Goal: Task Accomplishment & Management: Manage account settings

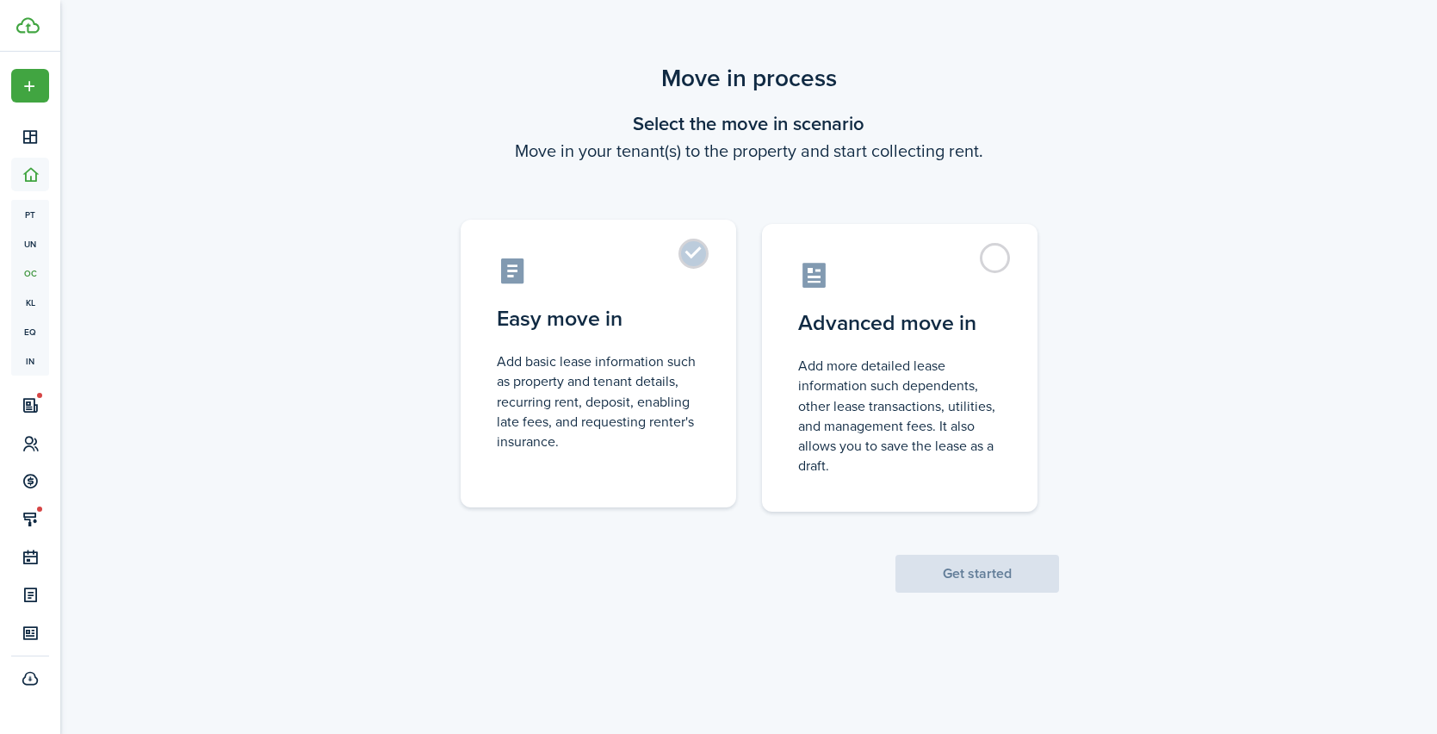
click at [702, 251] on label "Easy move in Add basic lease information such as property and tenant details, r…" at bounding box center [599, 364] width 276 height 288
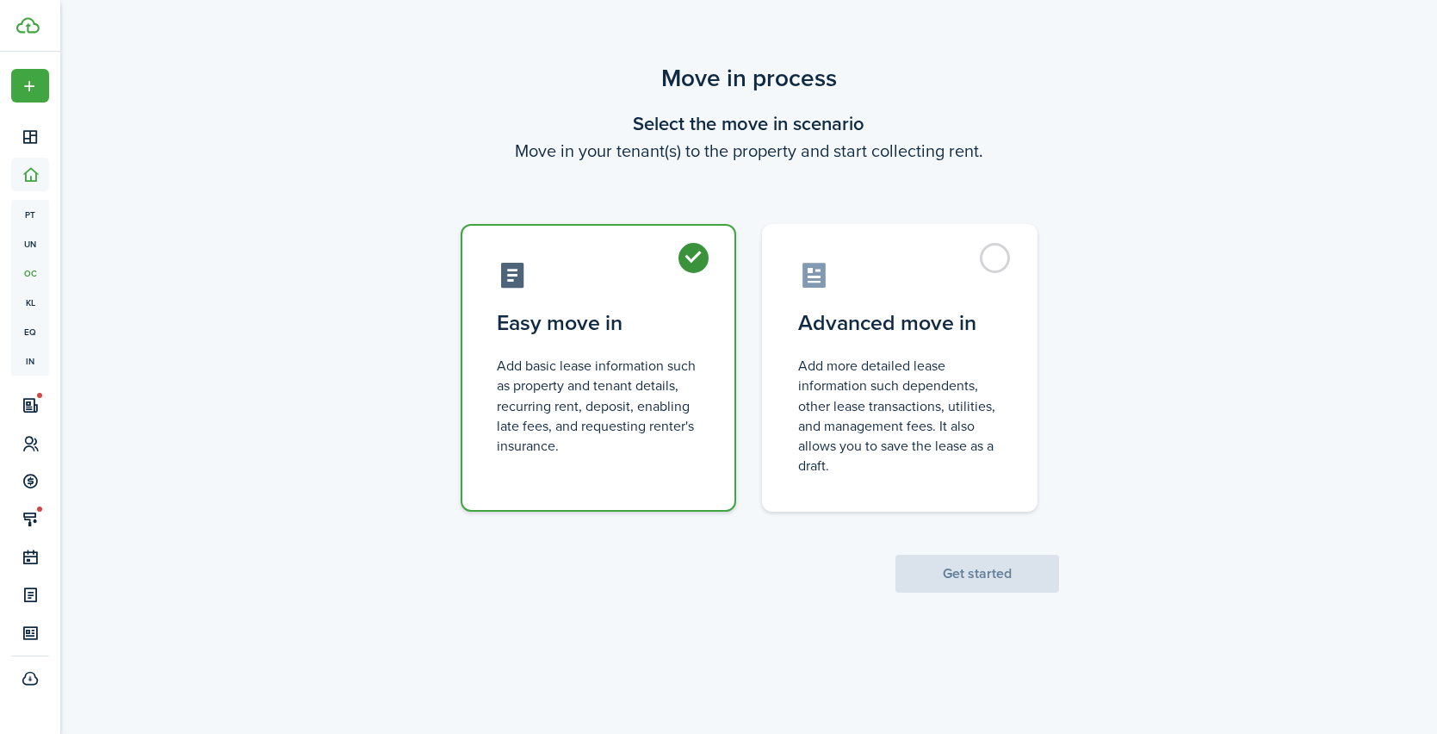
radio input "true"
click at [1002, 574] on button "Get started" at bounding box center [978, 574] width 164 height 38
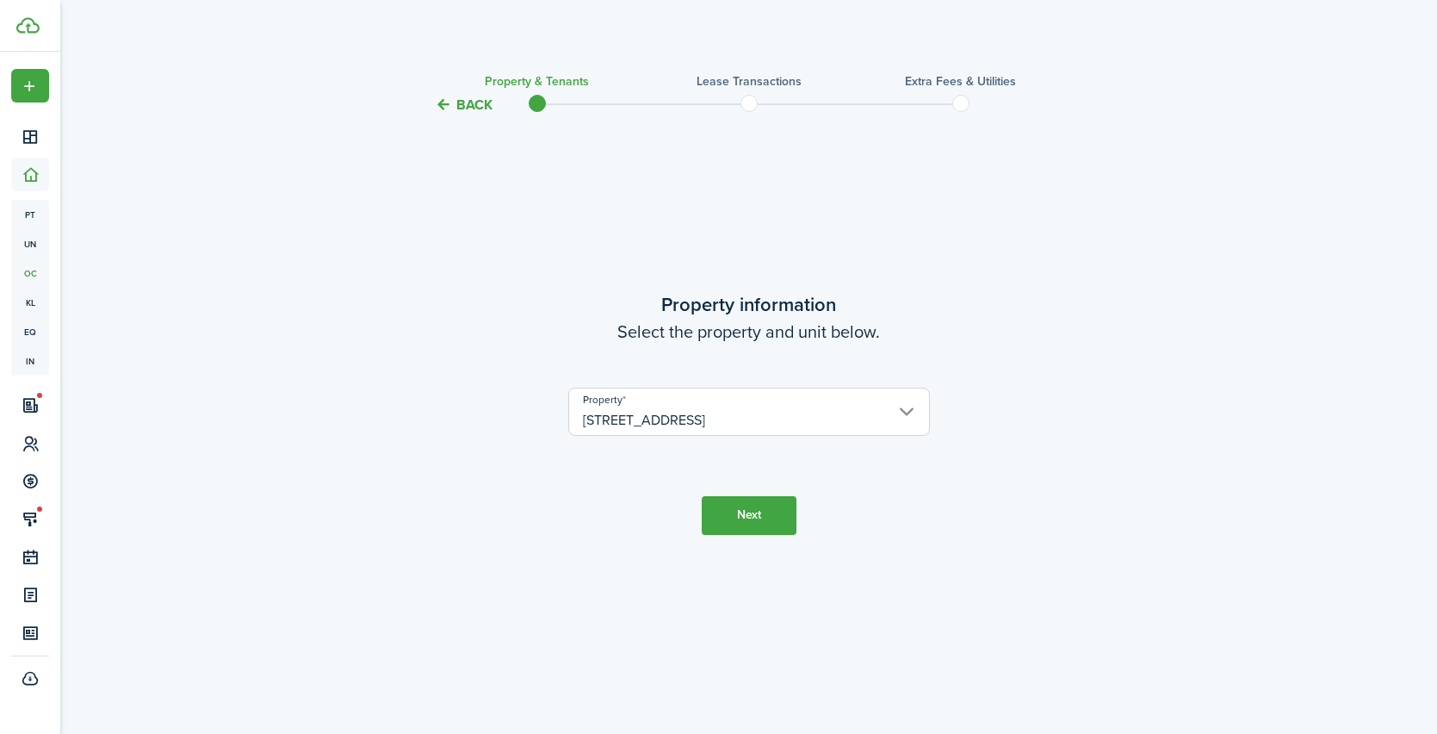
click at [766, 524] on button "Next" at bounding box center [749, 515] width 95 height 39
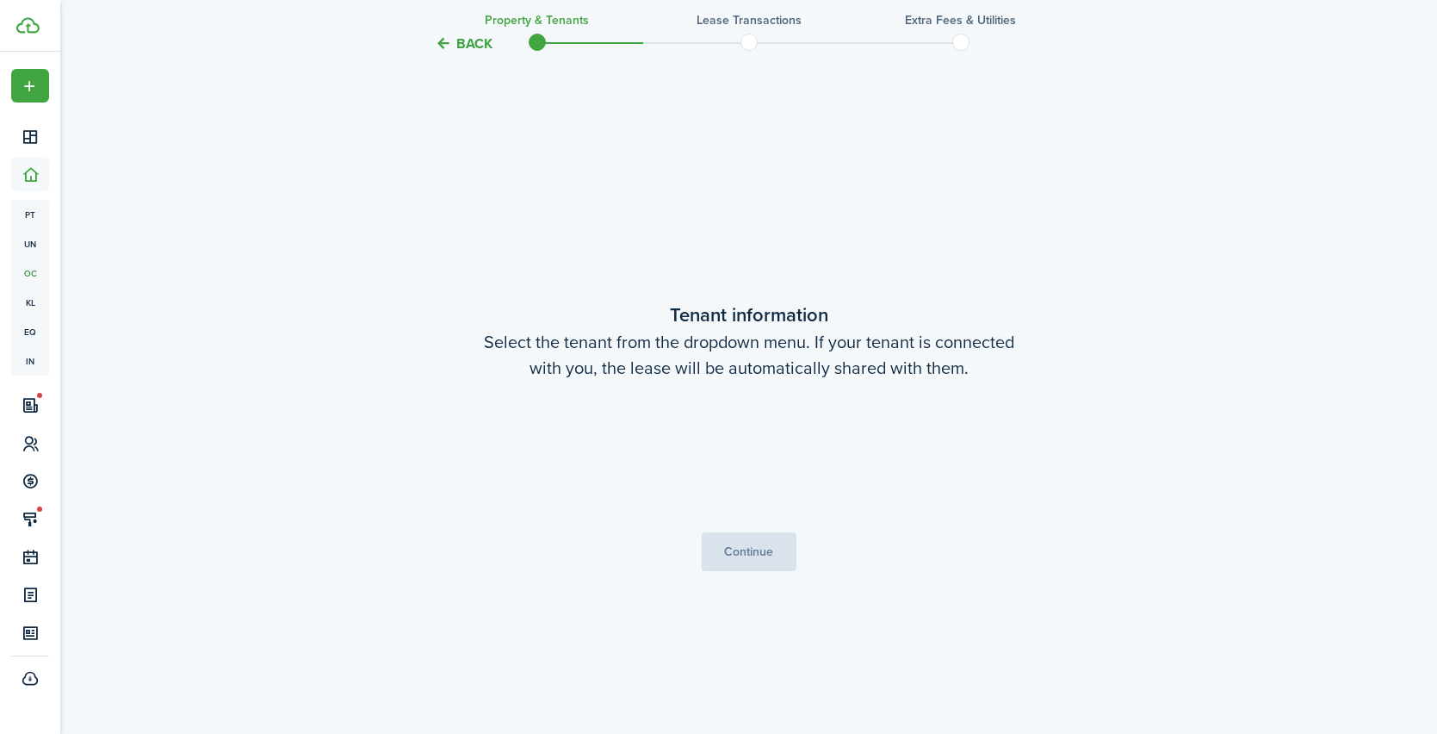
scroll to position [618, 0]
click at [747, 548] on button "Continue" at bounding box center [749, 551] width 95 height 39
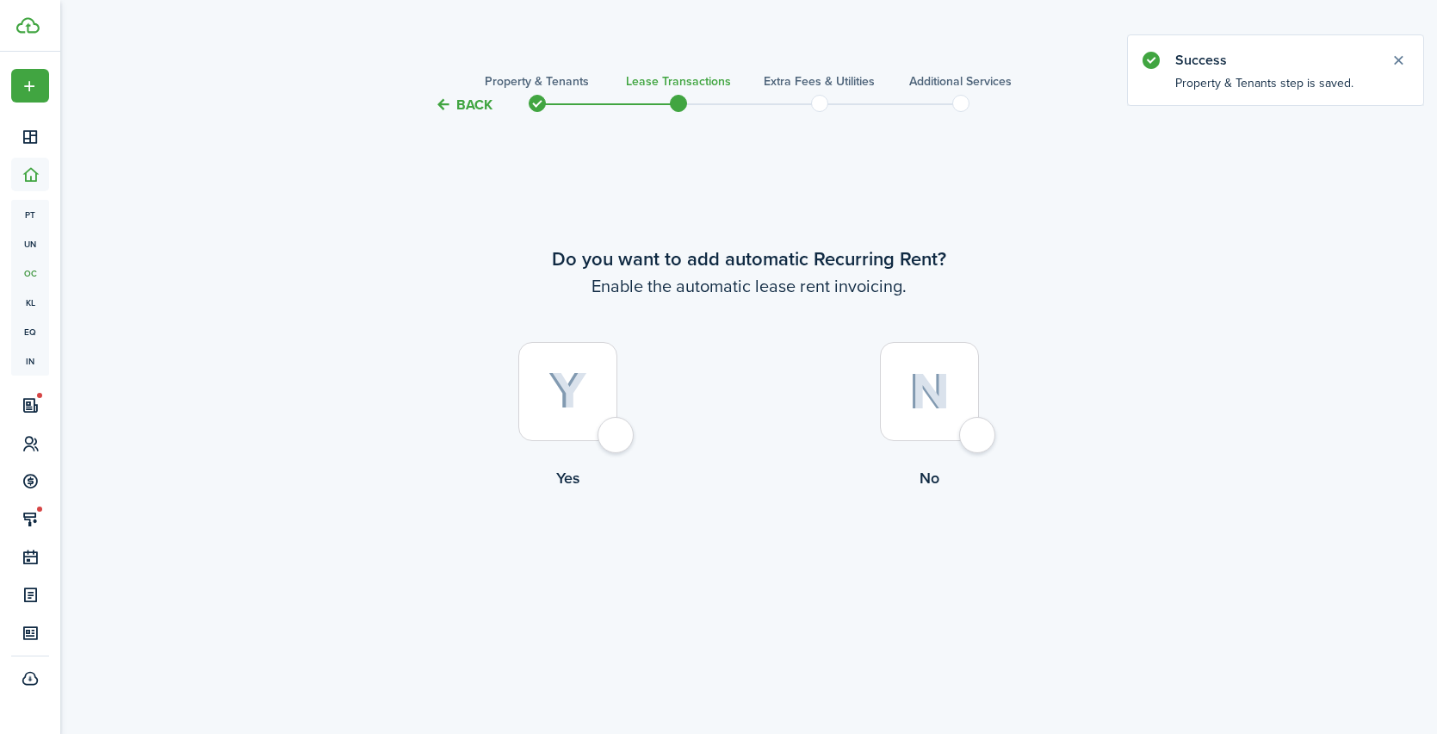
click at [618, 438] on div at bounding box center [567, 391] width 99 height 99
radio input "true"
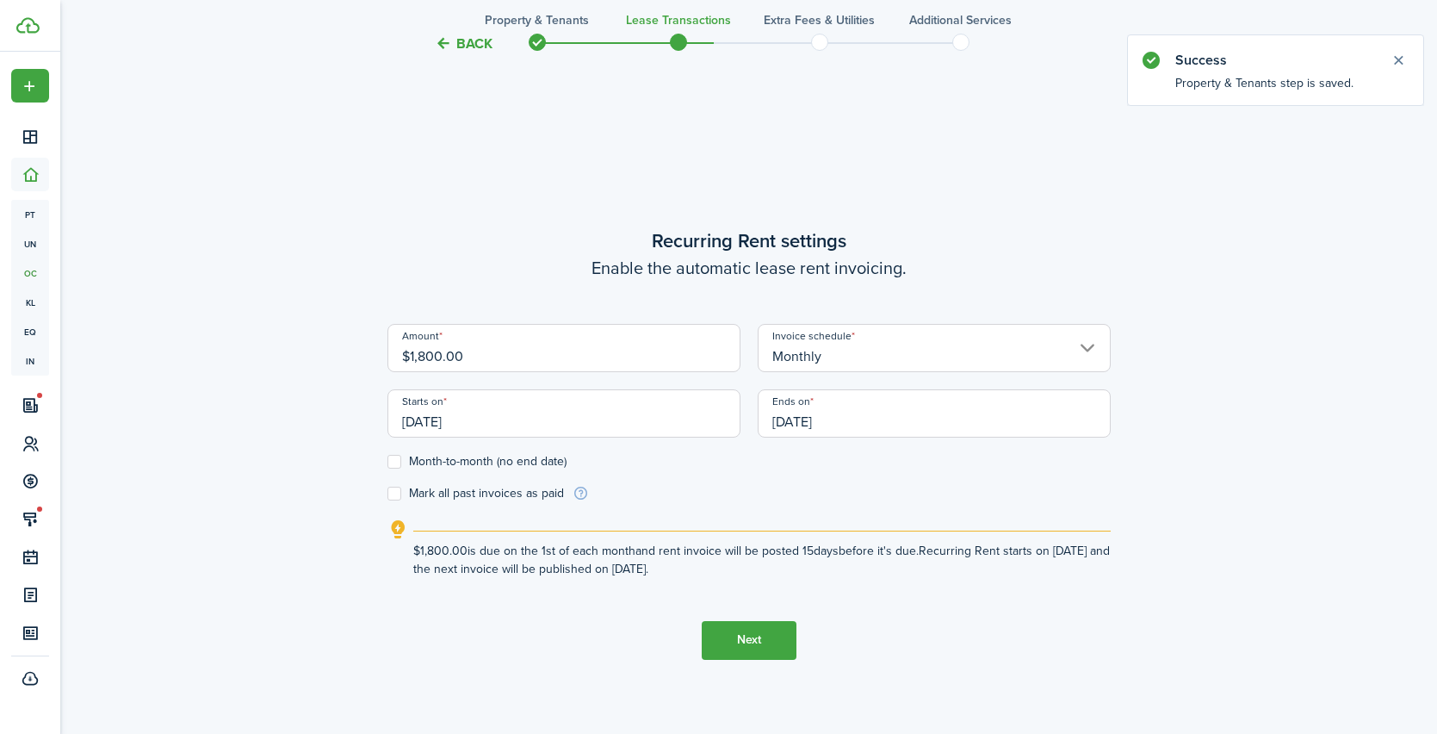
scroll to position [618, 0]
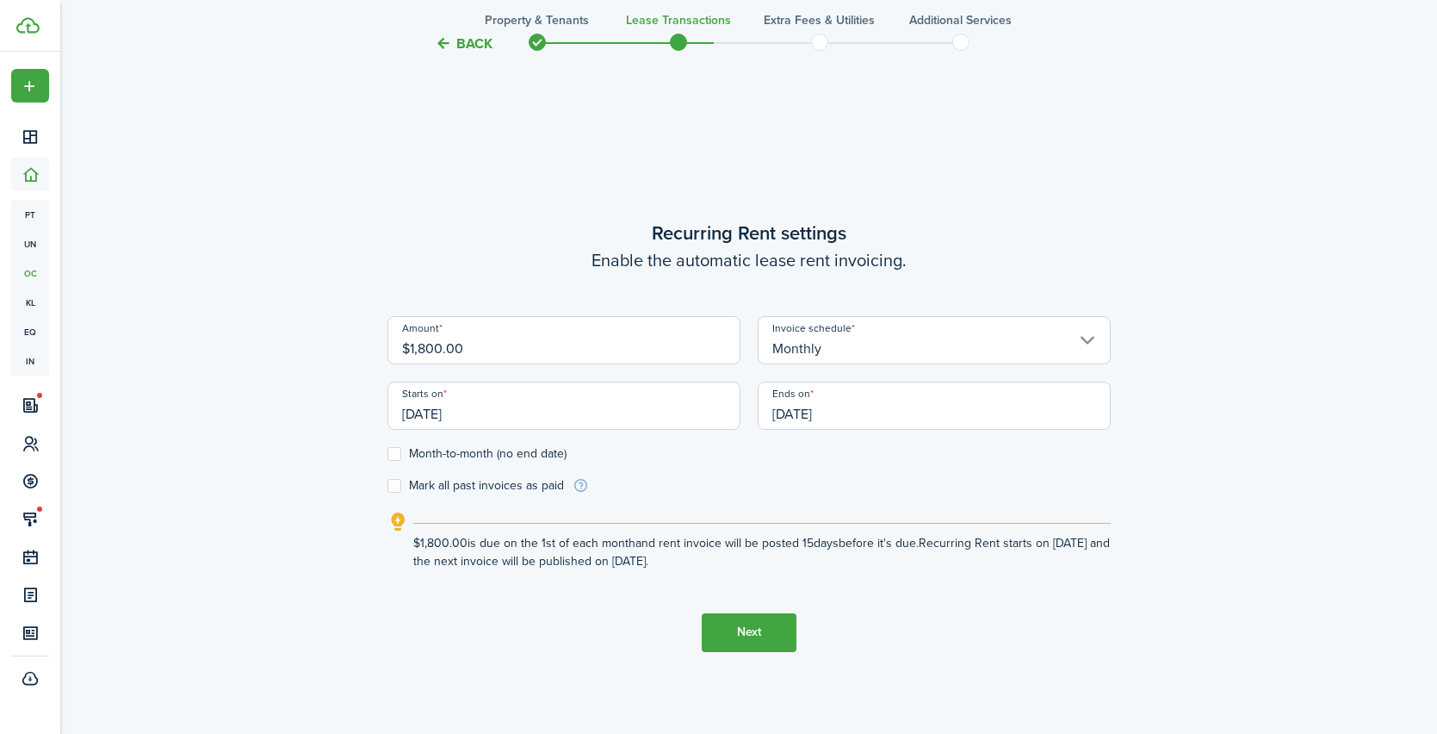
drag, startPoint x: 465, startPoint y: 356, endPoint x: 352, endPoint y: 349, distance: 113.0
click at [352, 349] on div "Back Property & Tenants Lease Transactions Extra fees & Utilities Additional Se…" at bounding box center [749, 122] width 999 height 1360
click at [534, 418] on input "[DATE]" at bounding box center [564, 406] width 353 height 48
type input "$2,100.00"
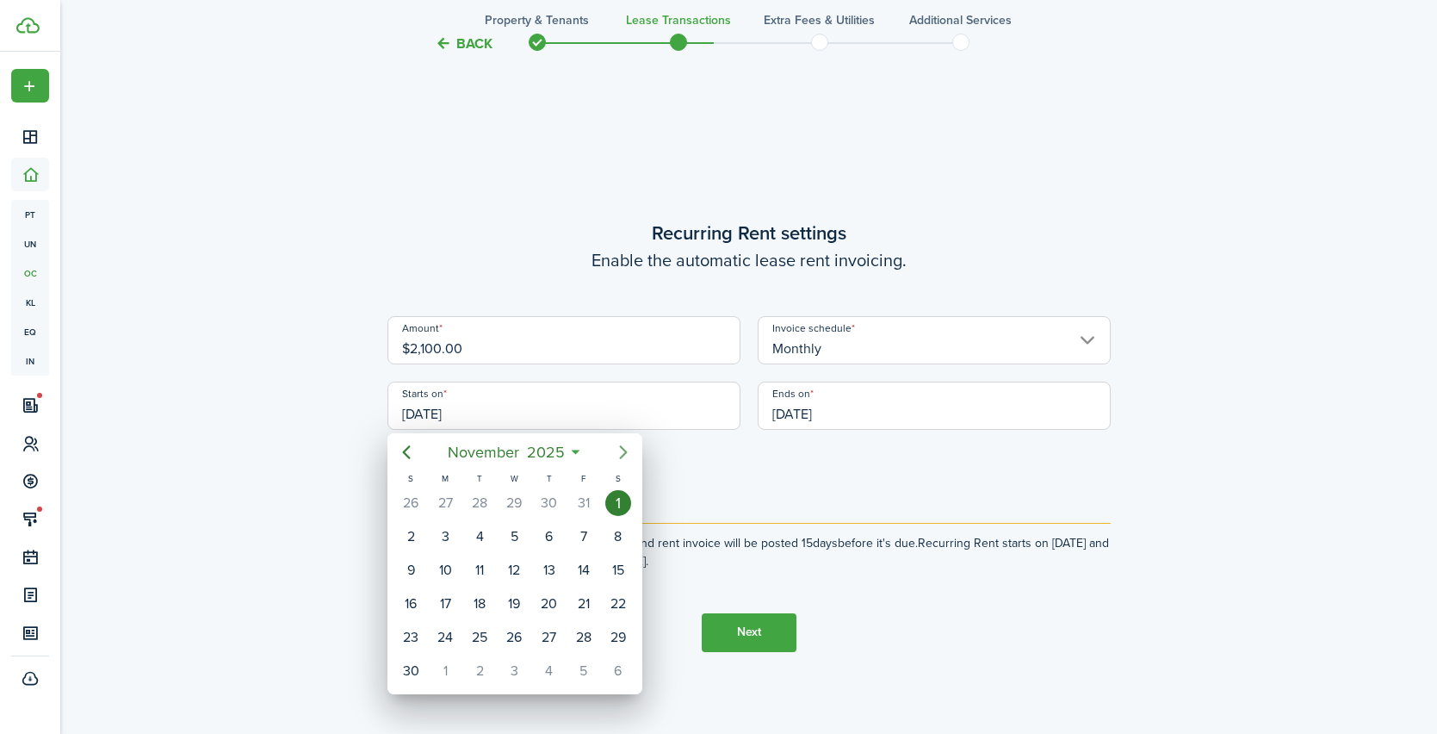
click at [625, 455] on icon "Next page" at bounding box center [623, 452] width 21 height 21
click at [444, 506] on div "1" at bounding box center [445, 503] width 26 height 26
type input "[DATE]"
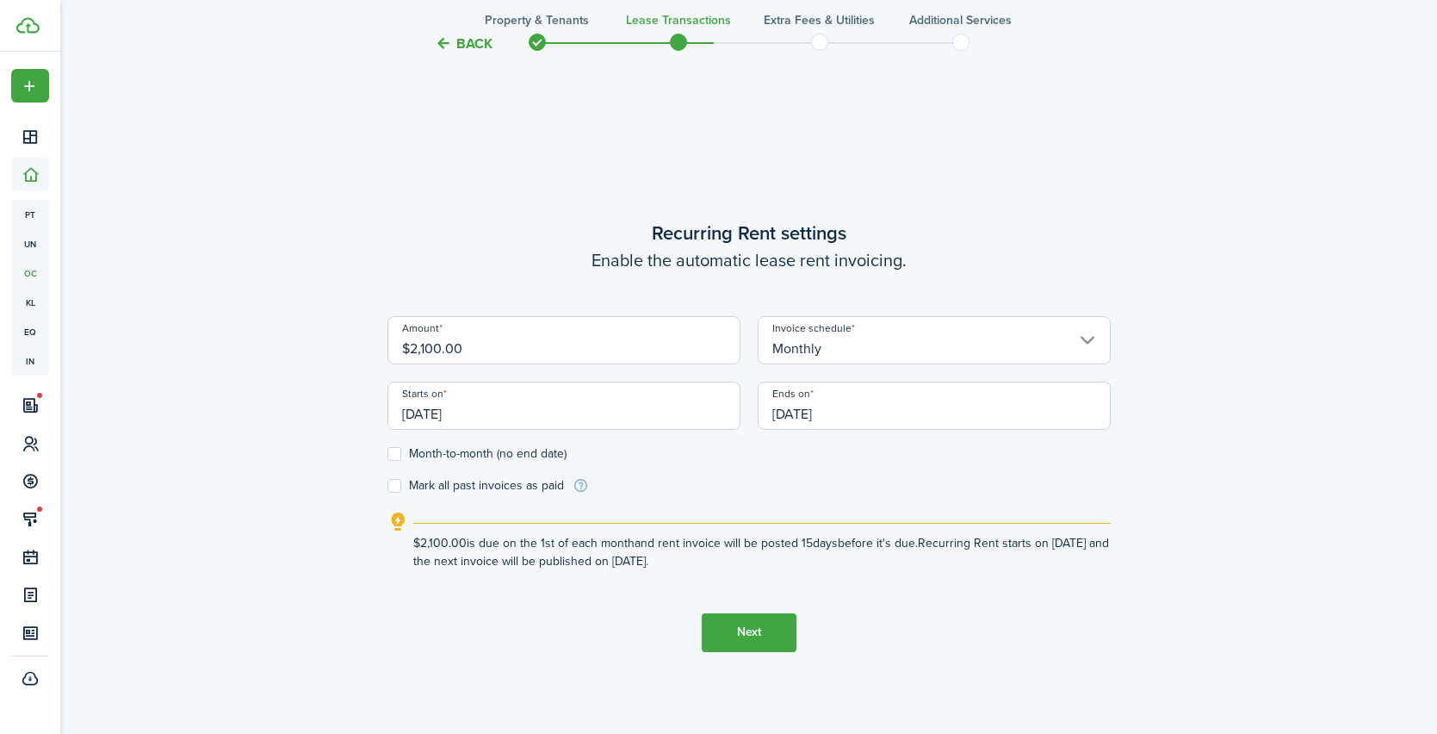
click at [847, 422] on input "[DATE]" at bounding box center [934, 406] width 353 height 48
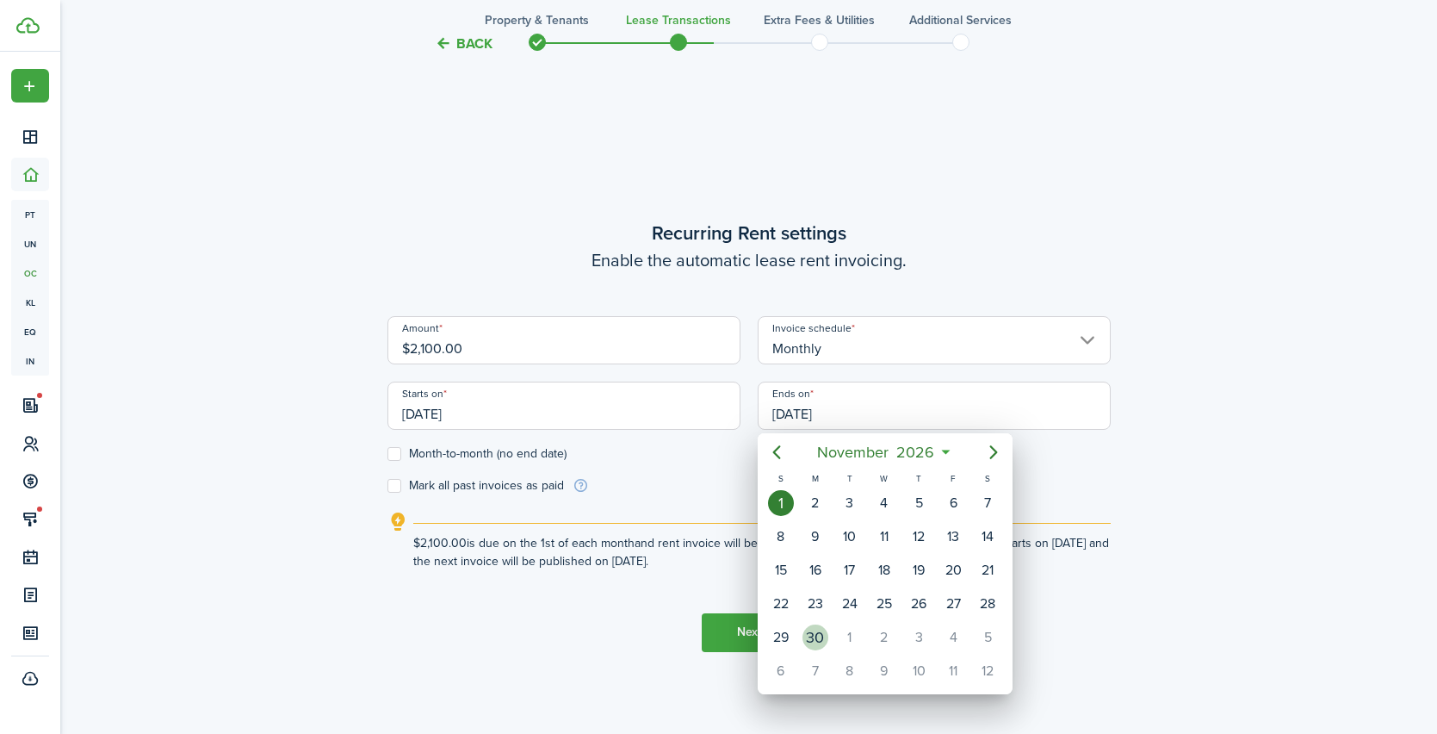
click at [811, 643] on div "30" at bounding box center [816, 637] width 26 height 26
type input "[DATE]"
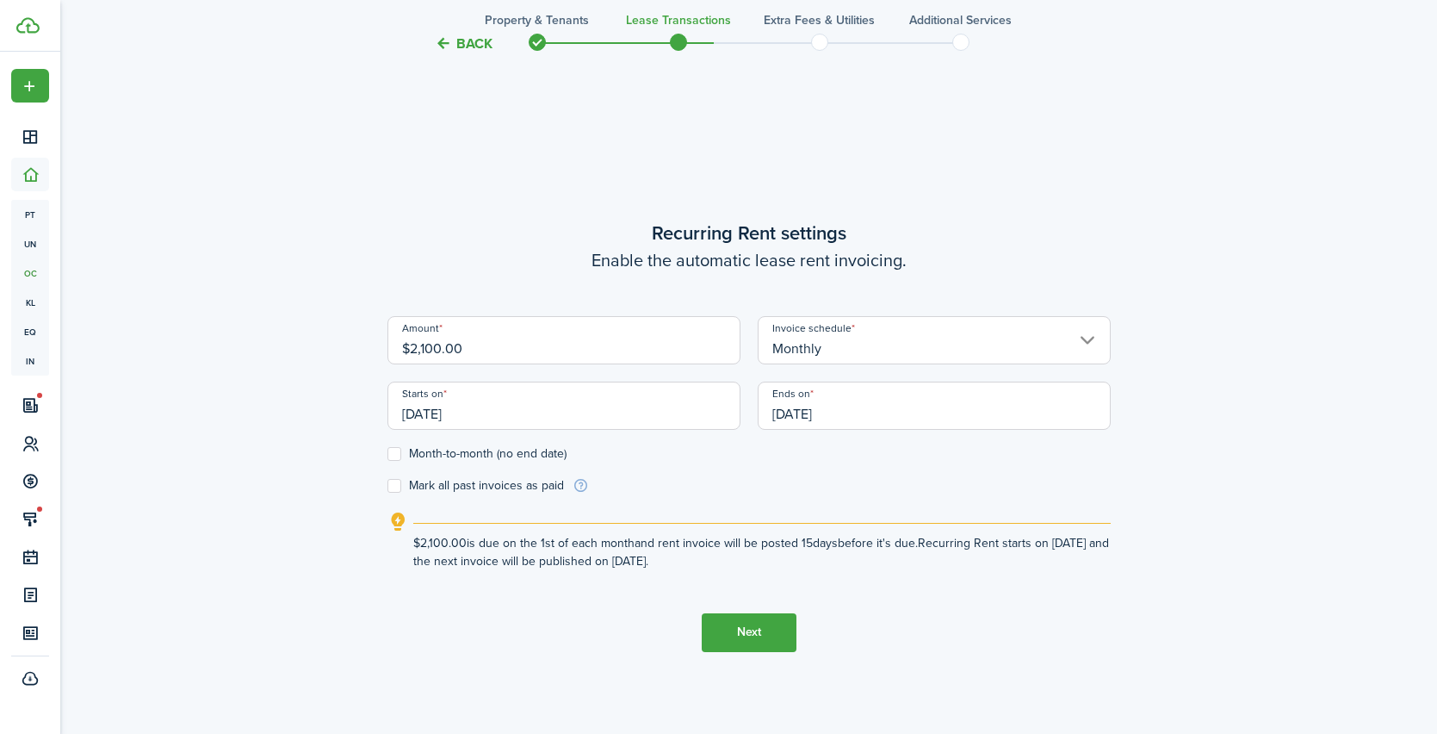
click at [400, 457] on label "Month-to-month (no end date)" at bounding box center [477, 454] width 179 height 14
click at [388, 454] on input "Month-to-month (no end date)" at bounding box center [387, 453] width 1 height 1
click at [397, 454] on label "Month-to-month (no end date)" at bounding box center [477, 454] width 179 height 14
click at [388, 454] on input "Month-to-month (no end date)" at bounding box center [387, 453] width 1 height 1
checkbox input "false"
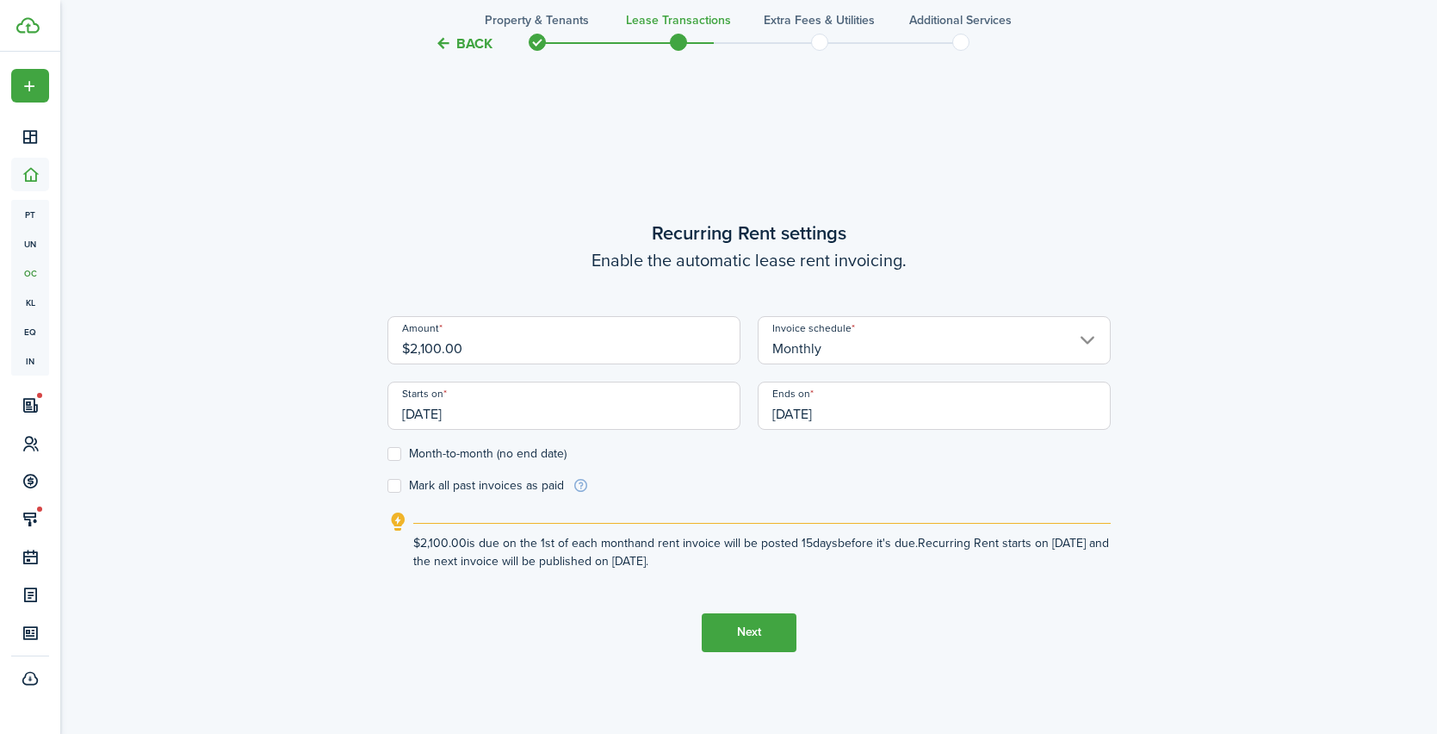
click at [738, 625] on button "Next" at bounding box center [749, 632] width 95 height 39
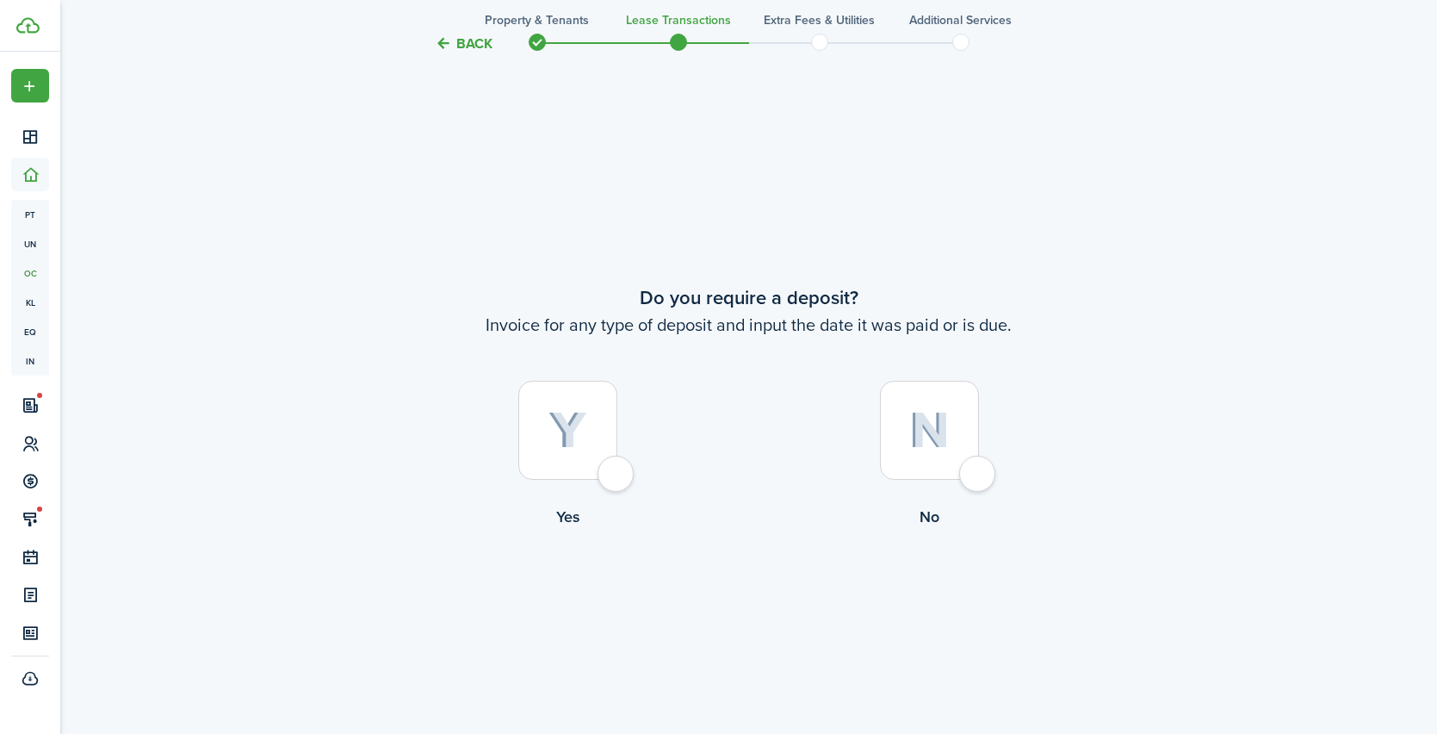
scroll to position [1352, 0]
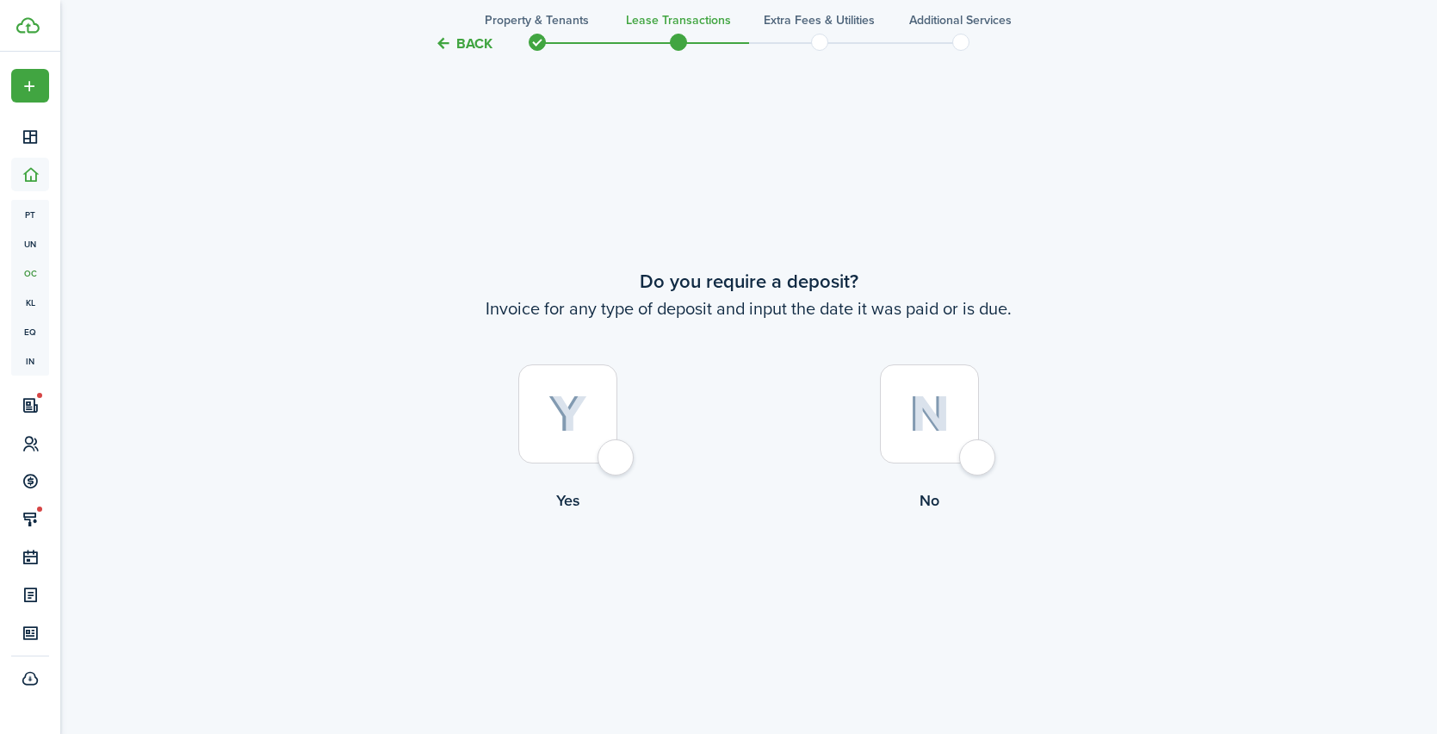
click at [618, 459] on div at bounding box center [567, 413] width 99 height 99
radio input "true"
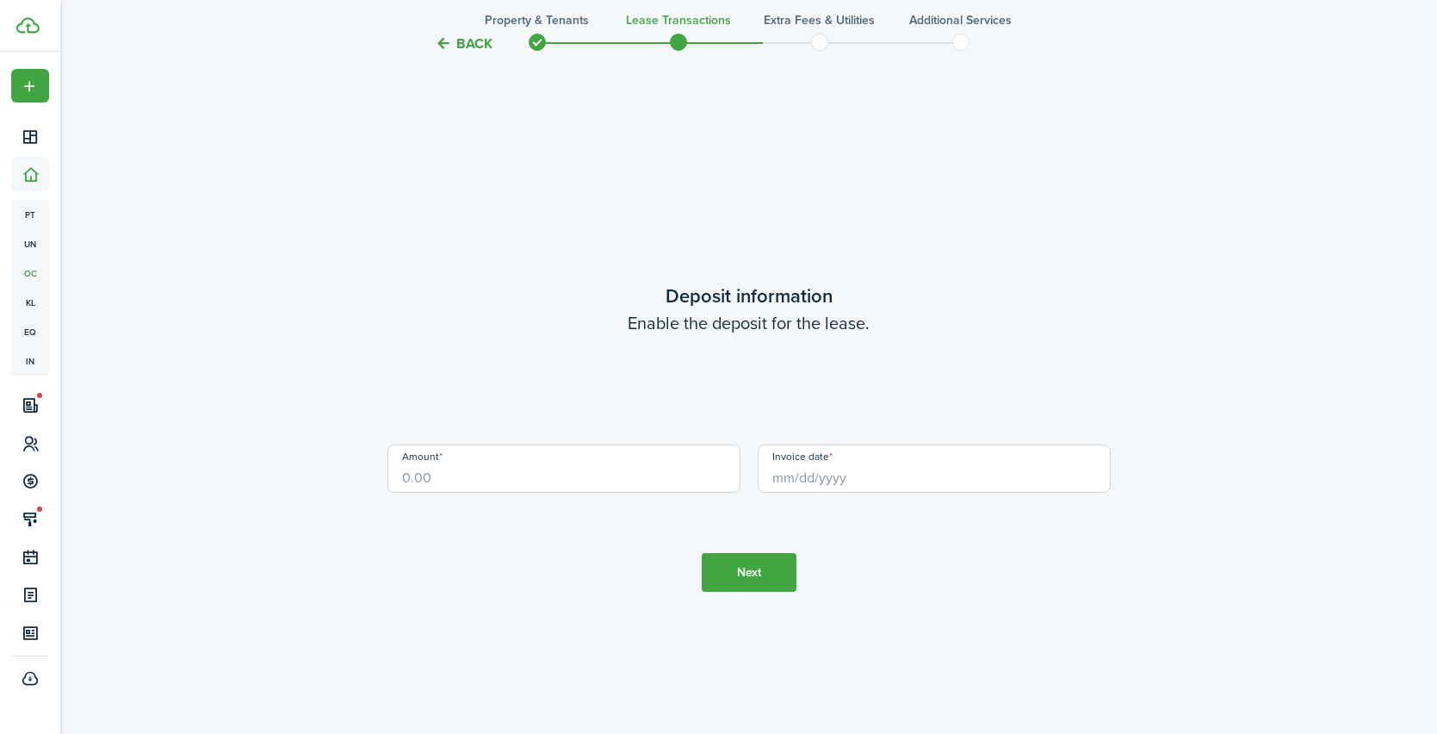
scroll to position [2086, 0]
click at [500, 475] on input "Amount" at bounding box center [564, 467] width 353 height 48
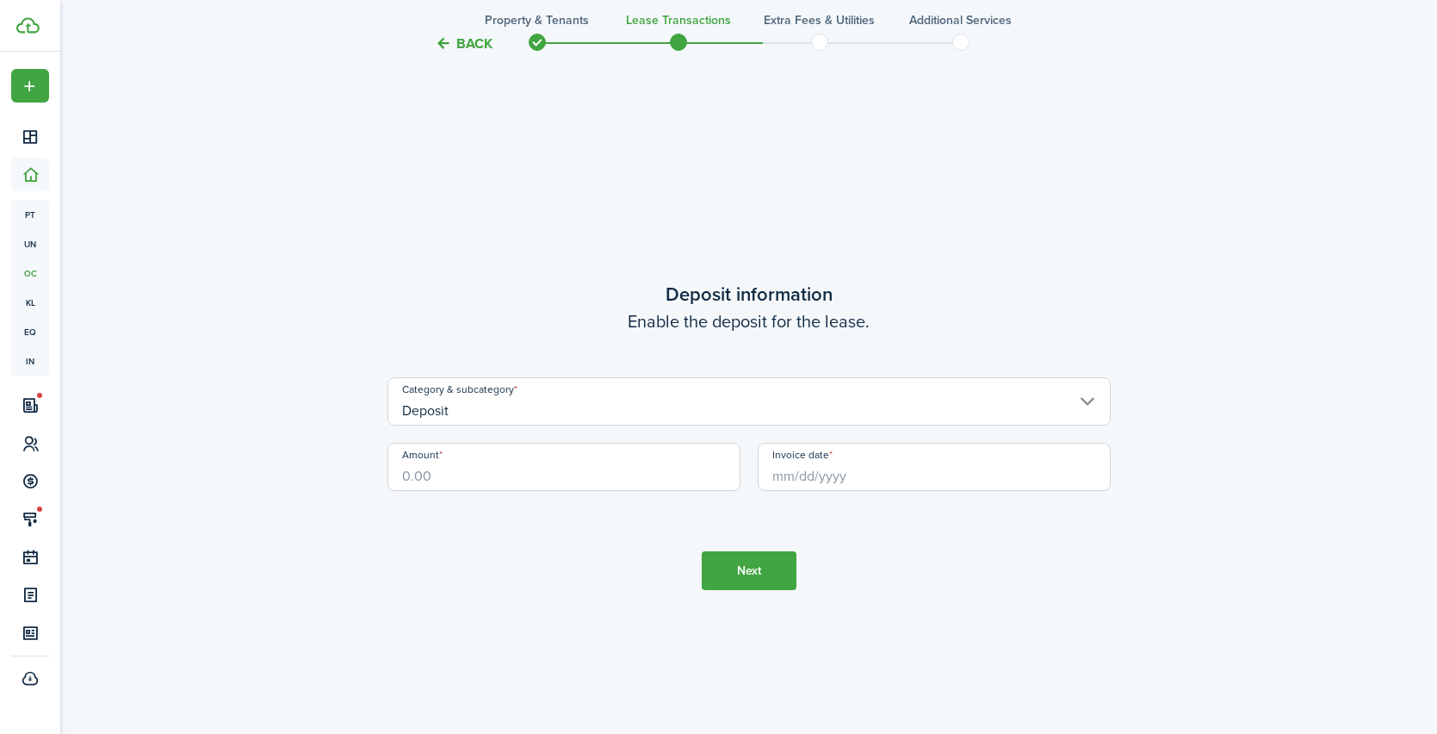
click at [464, 407] on input "Deposit" at bounding box center [749, 401] width 723 height 48
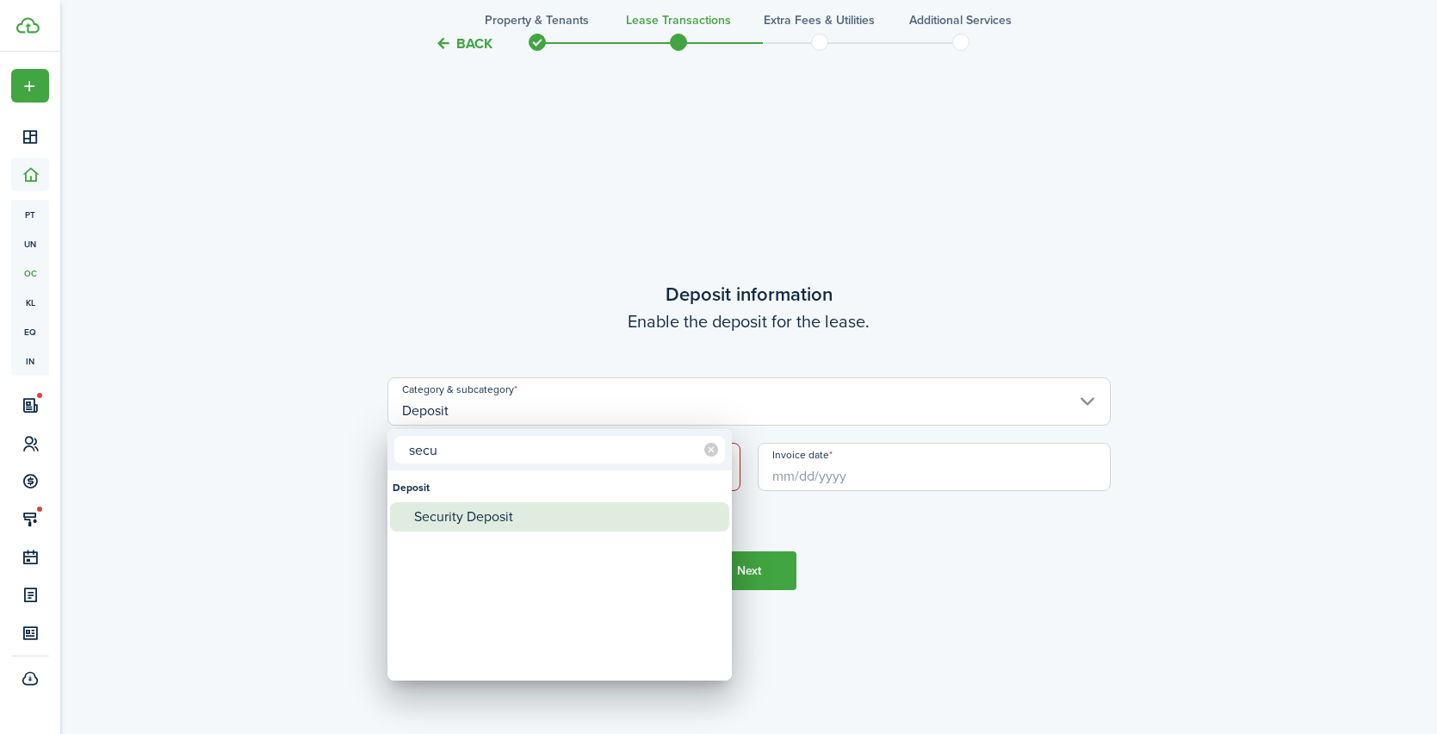
type input "secu"
click at [458, 521] on div "Security Deposit" at bounding box center [566, 516] width 305 height 29
type input "Deposit / Security Deposit"
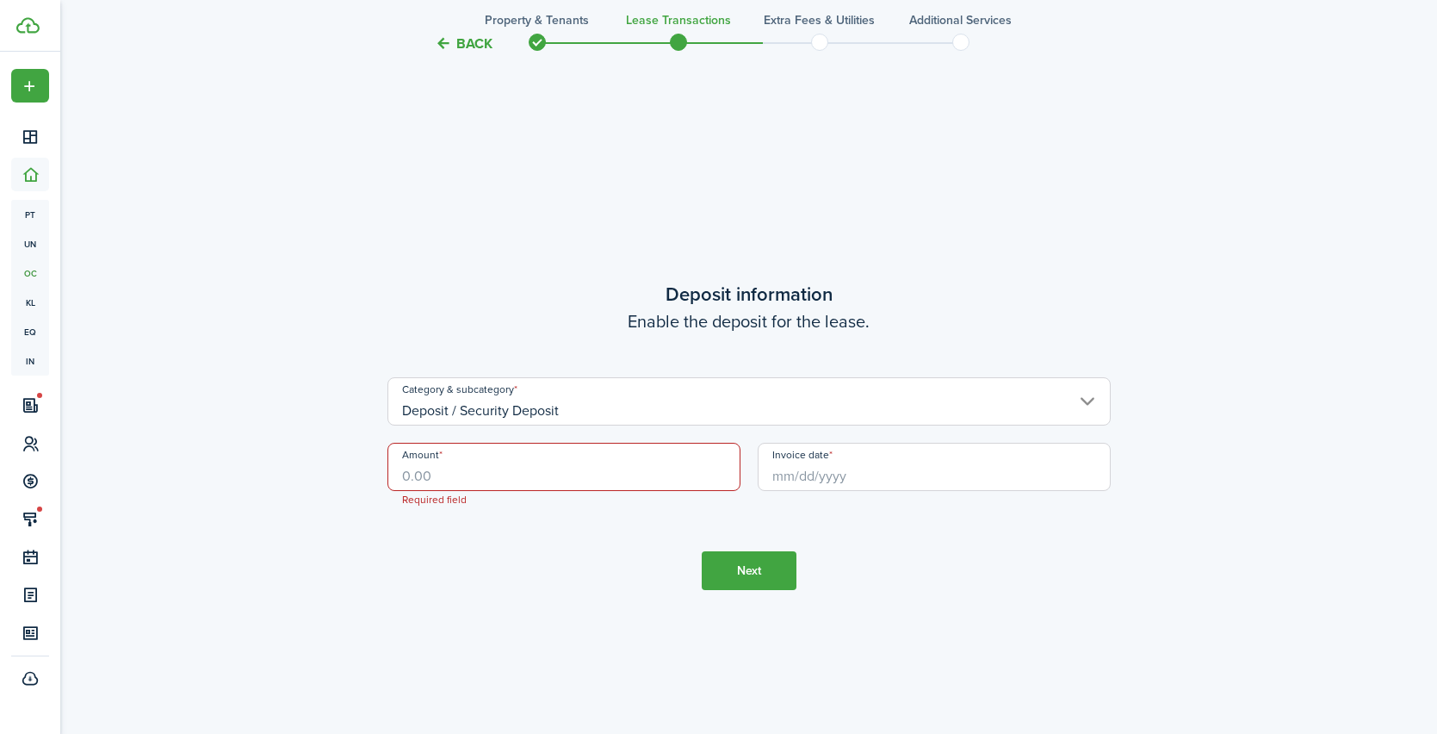
click at [457, 482] on input "Amount" at bounding box center [564, 467] width 353 height 48
click at [807, 476] on input "Invoice date" at bounding box center [934, 467] width 353 height 48
type input "$2,100.00"
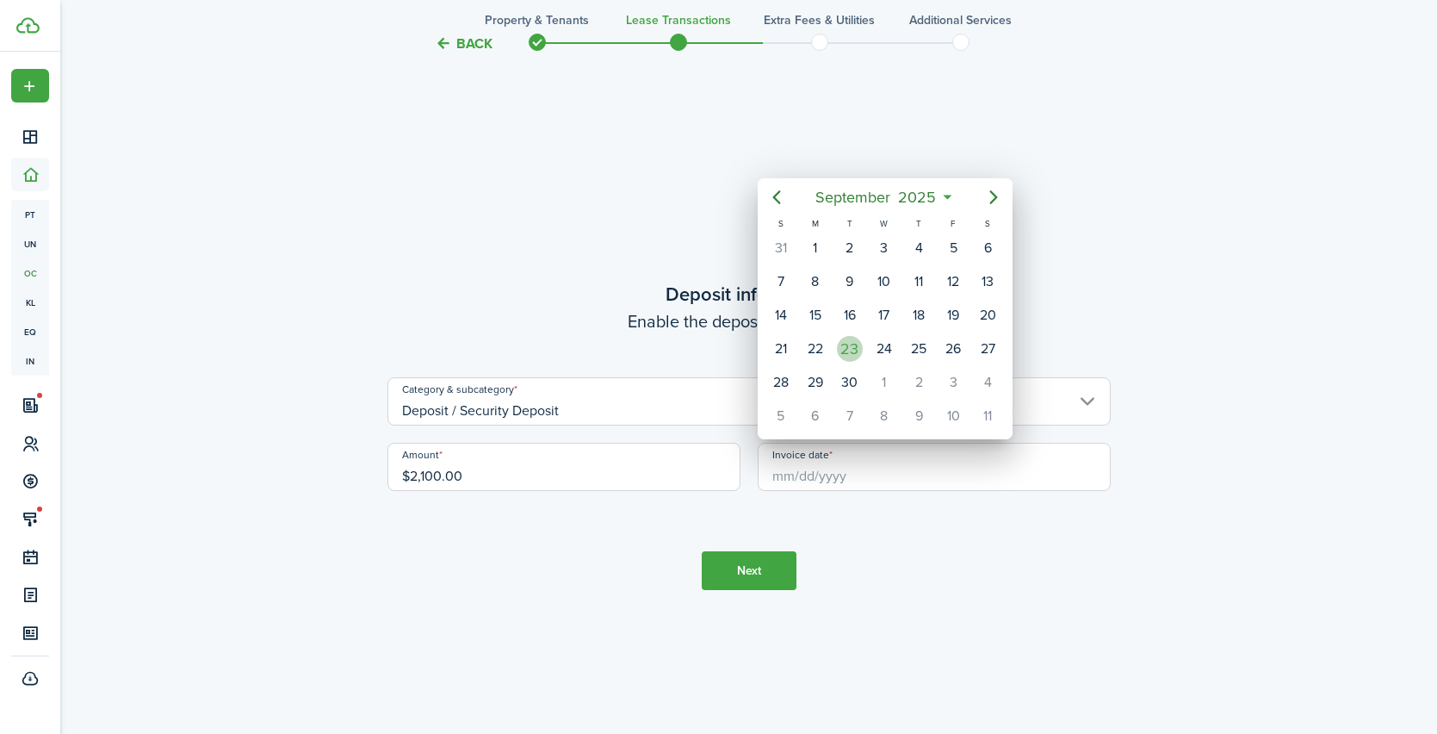
click at [858, 353] on div "23" at bounding box center [850, 349] width 26 height 26
type input "[DATE]"
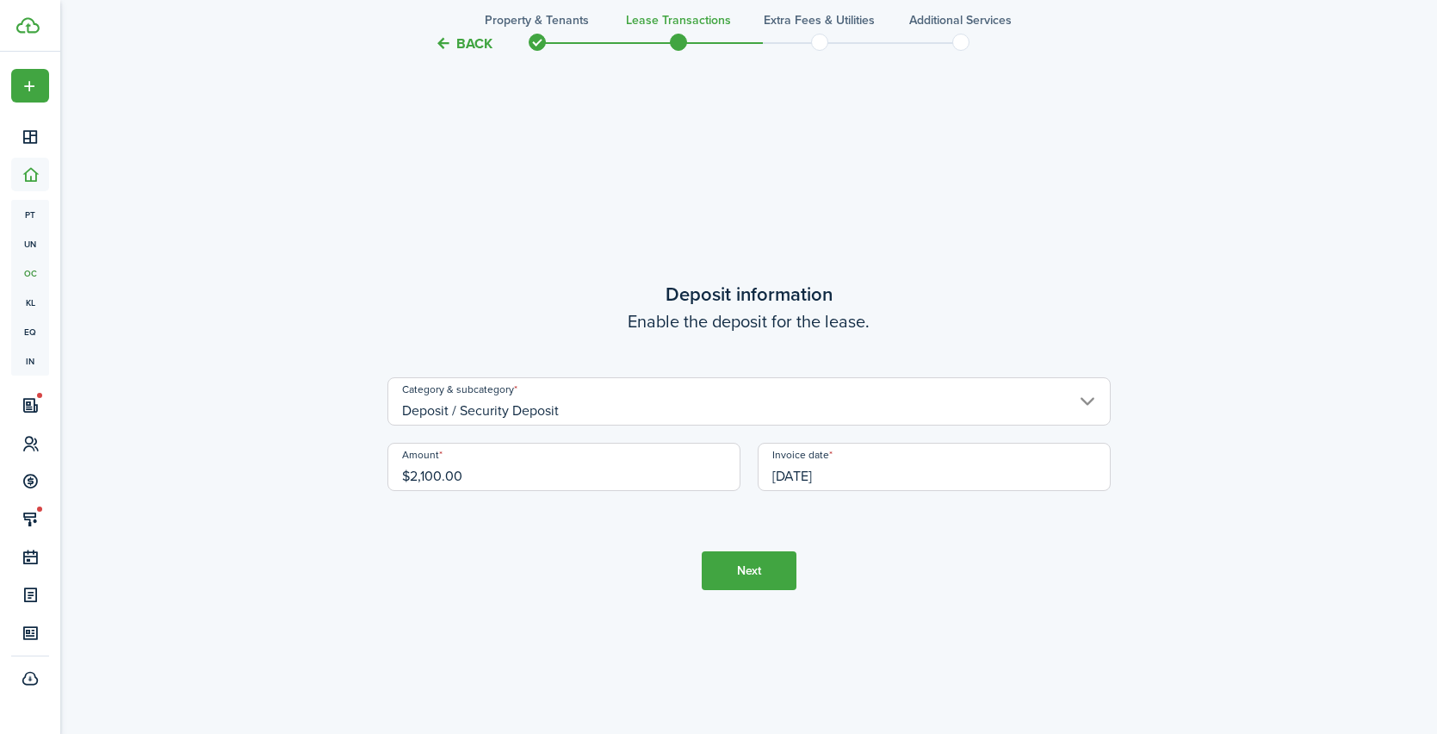
click at [756, 578] on button "Next" at bounding box center [749, 570] width 95 height 39
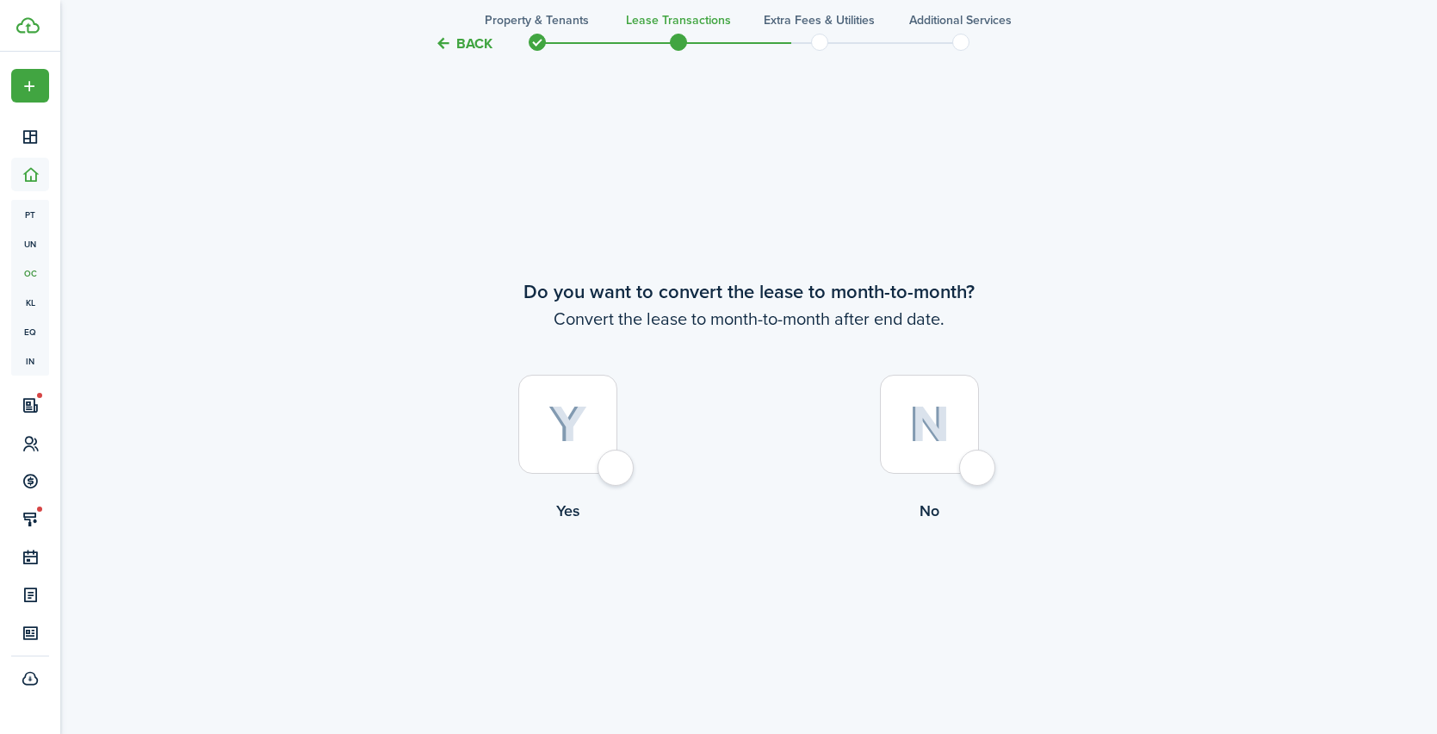
scroll to position [2820, 0]
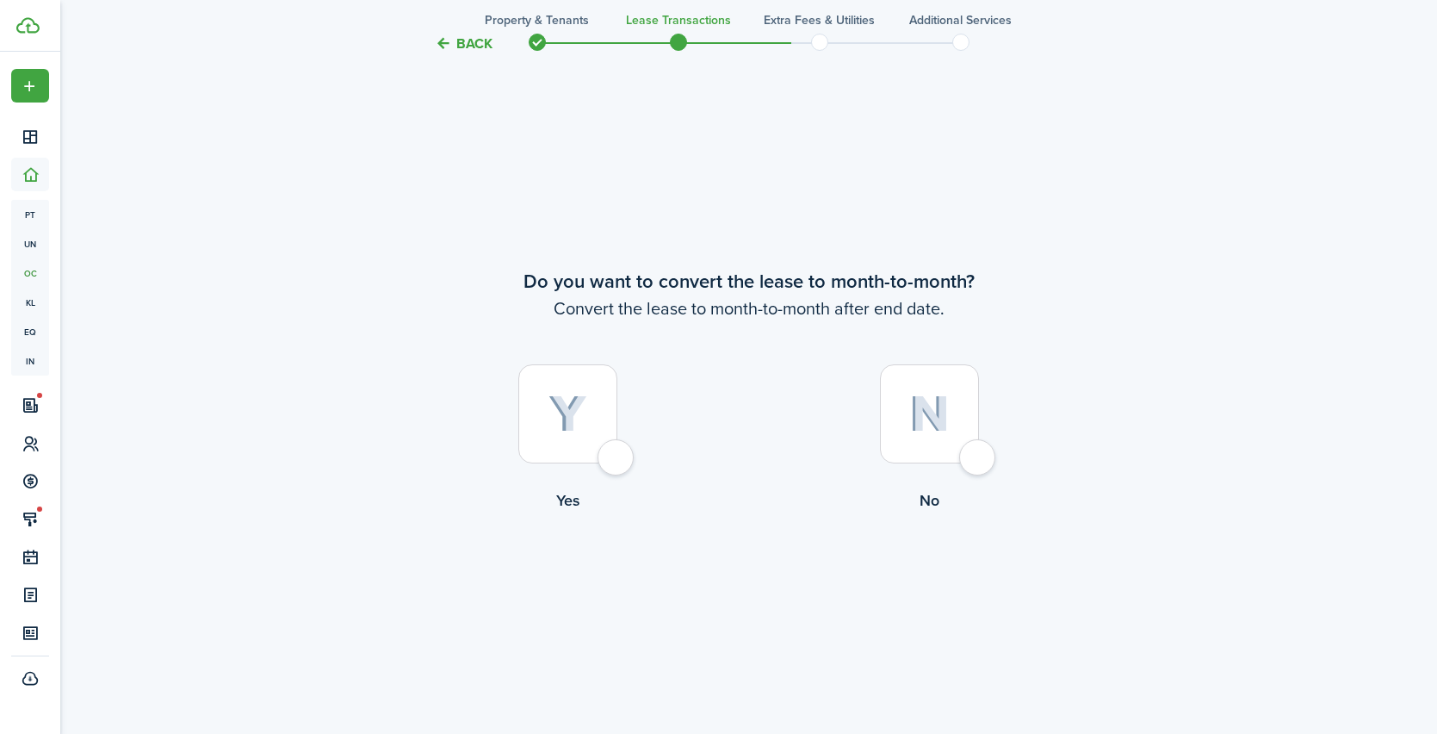
click at [613, 463] on div at bounding box center [567, 413] width 99 height 99
radio input "true"
click at [788, 587] on button "Continue" at bounding box center [749, 583] width 95 height 39
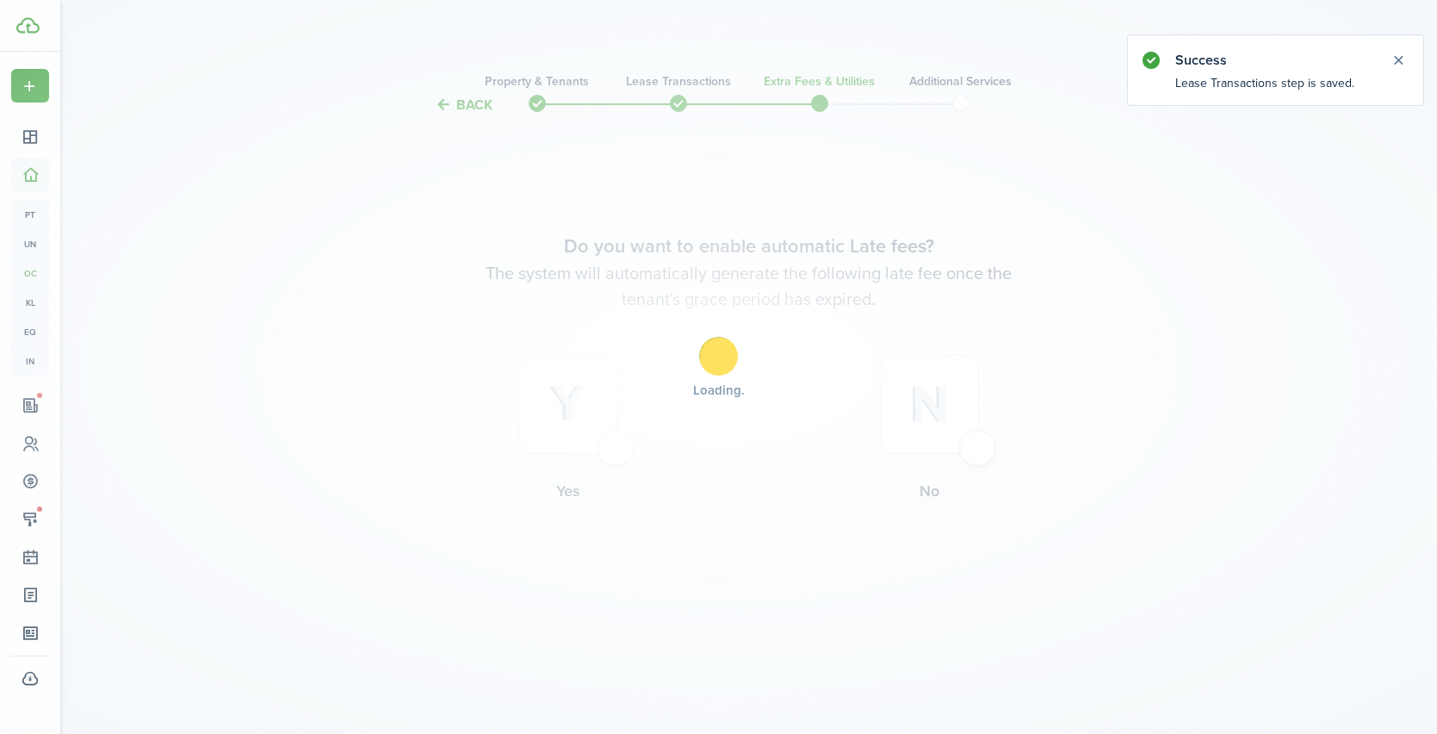
scroll to position [0, 0]
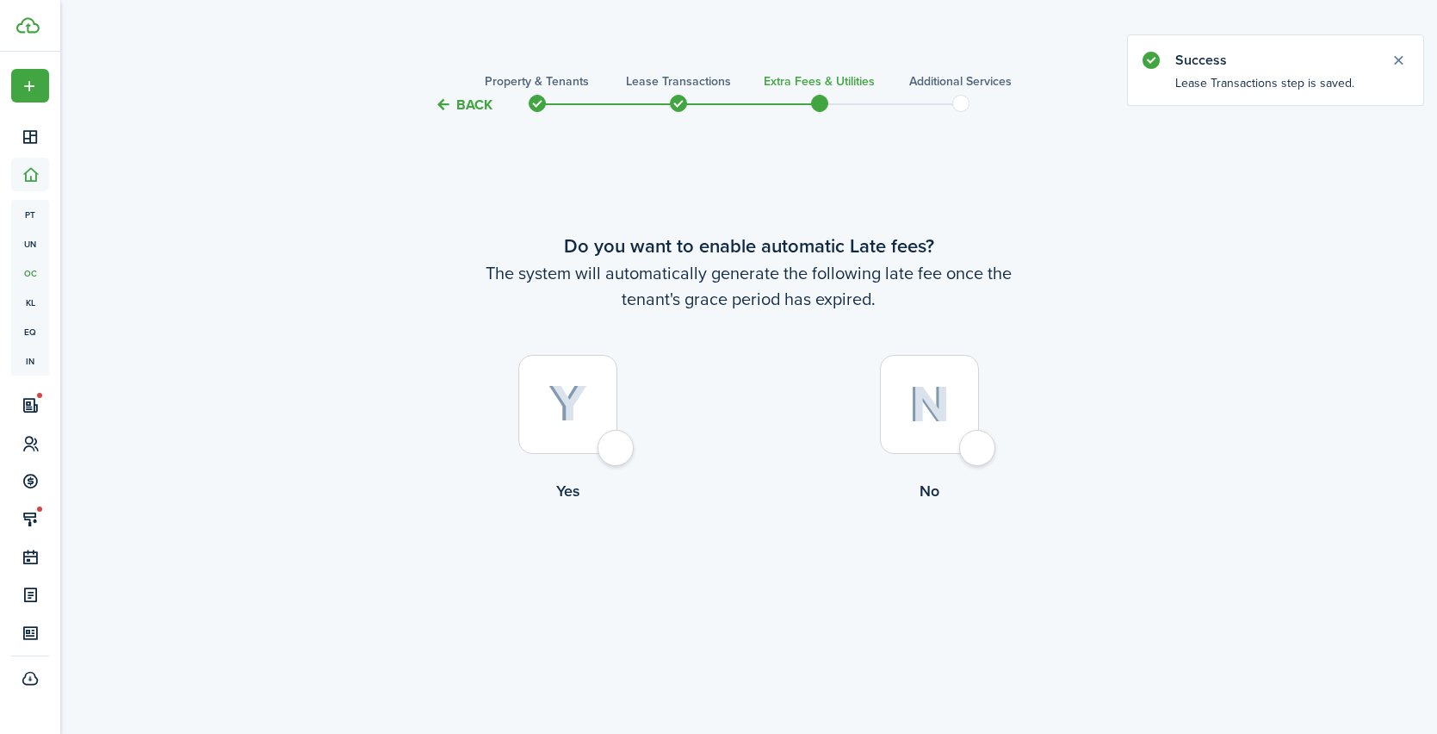
click at [618, 453] on div at bounding box center [567, 404] width 99 height 99
radio input "true"
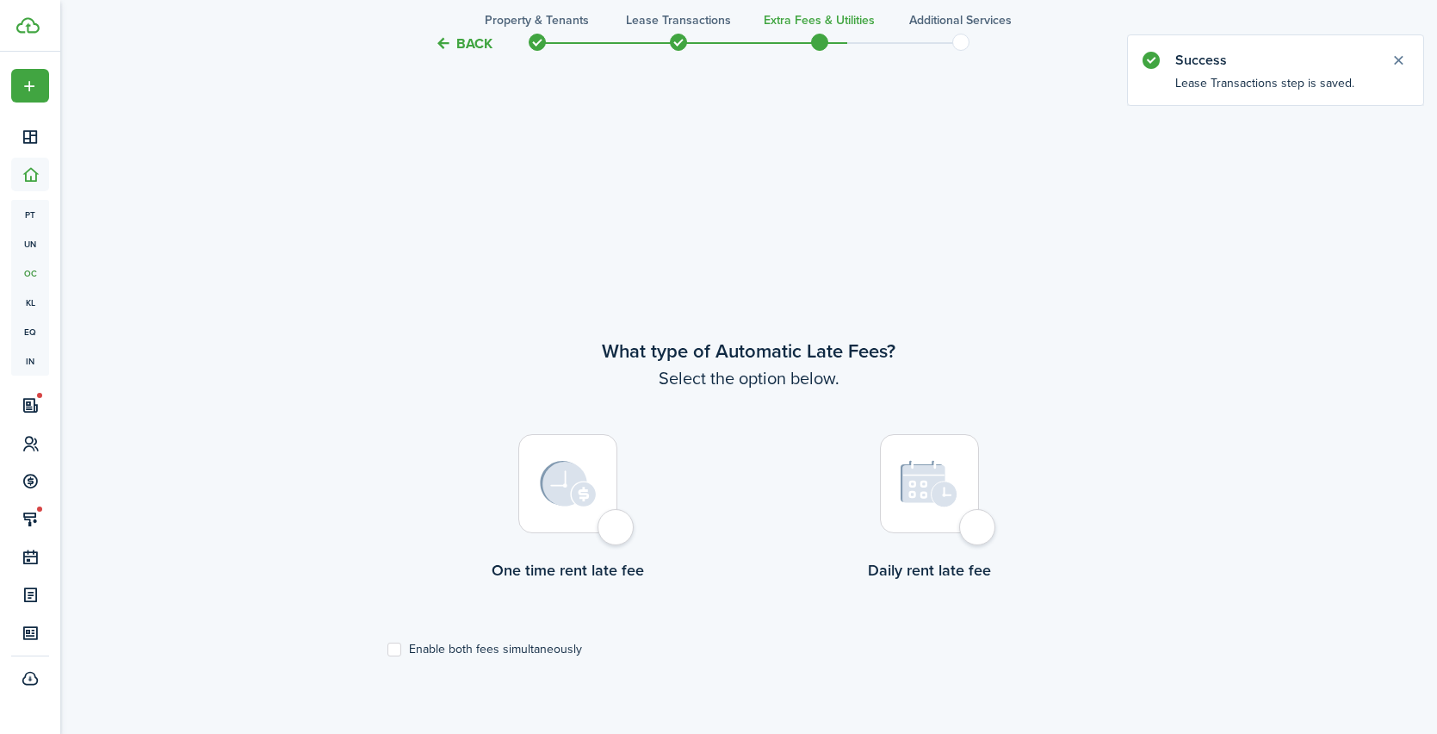
scroll to position [618, 0]
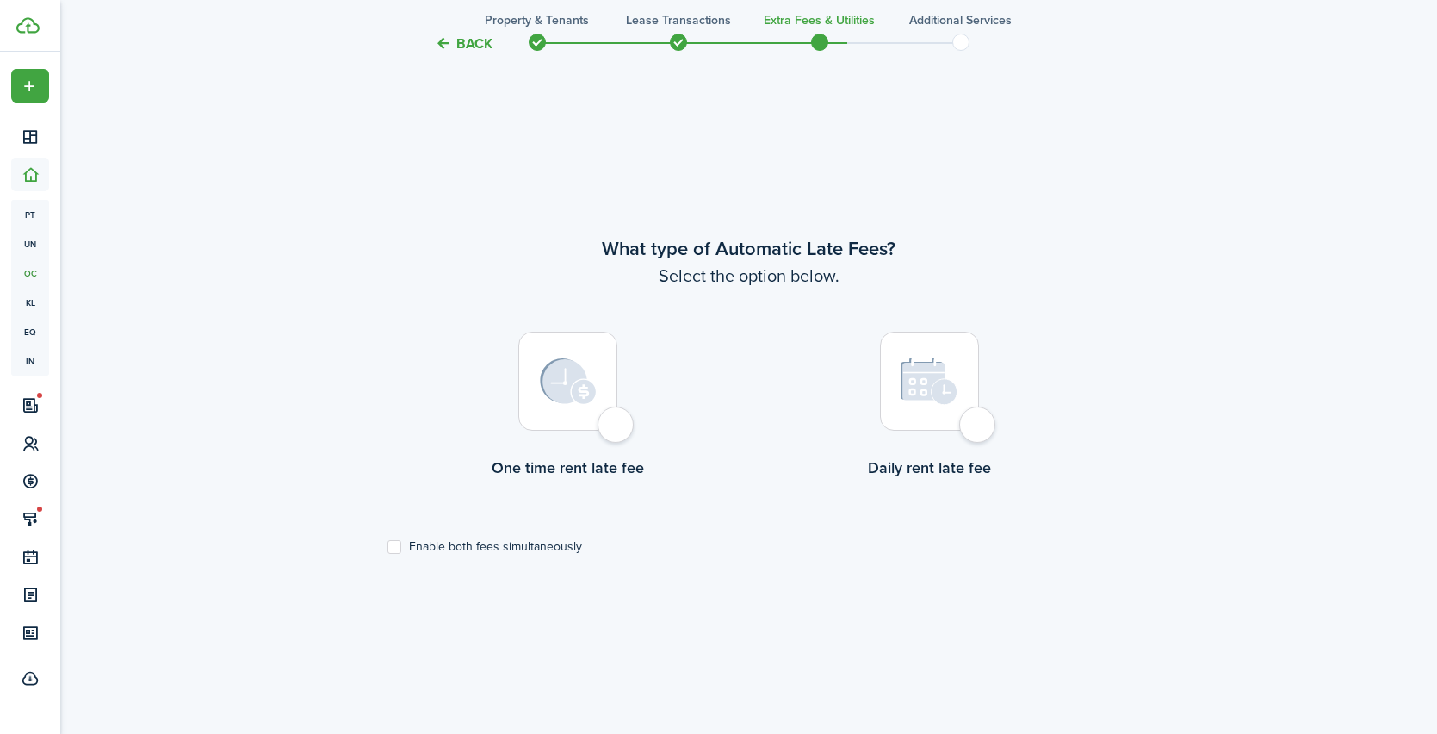
click at [413, 545] on label "Enable both fees simultaneously" at bounding box center [485, 547] width 195 height 14
click at [388, 546] on input "Enable both fees simultaneously" at bounding box center [387, 546] width 1 height 1
checkbox input "true"
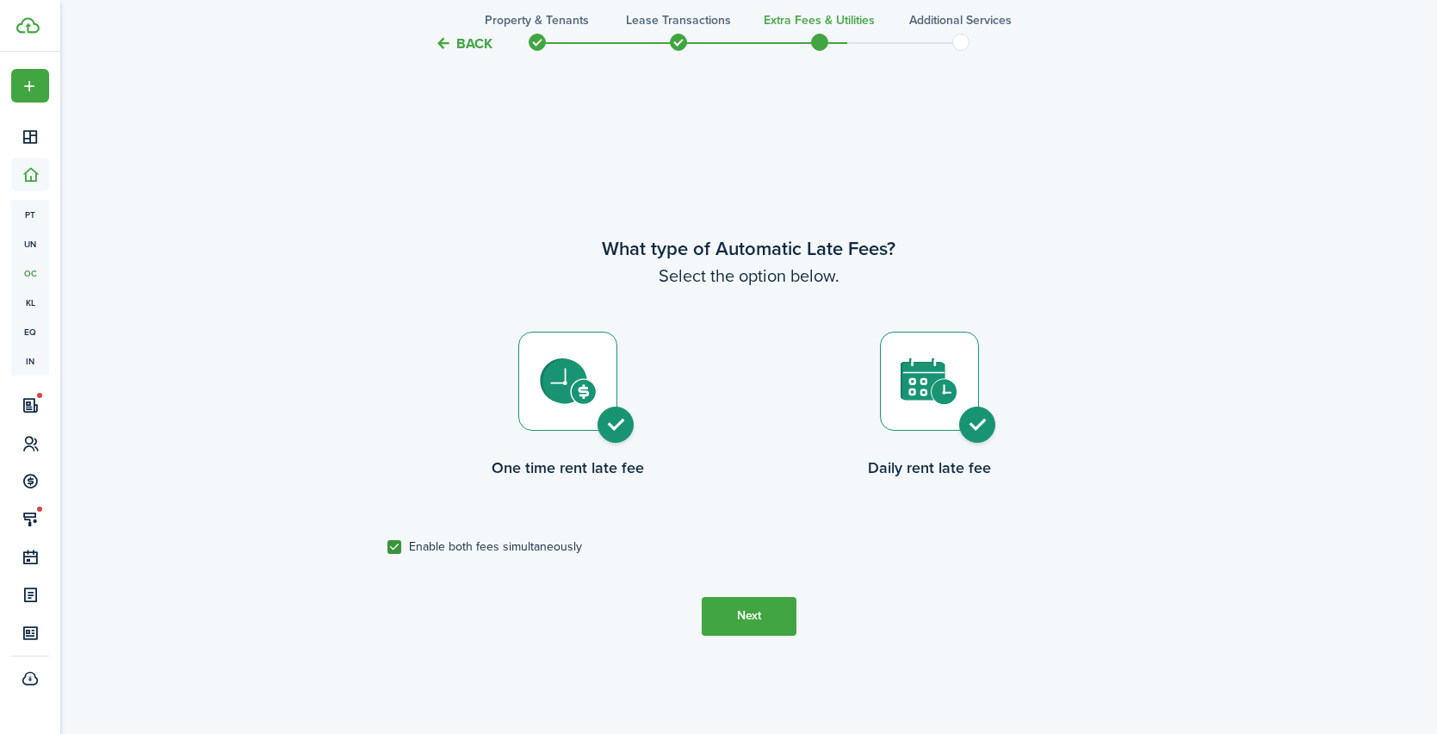
click at [754, 610] on button "Next" at bounding box center [749, 616] width 95 height 39
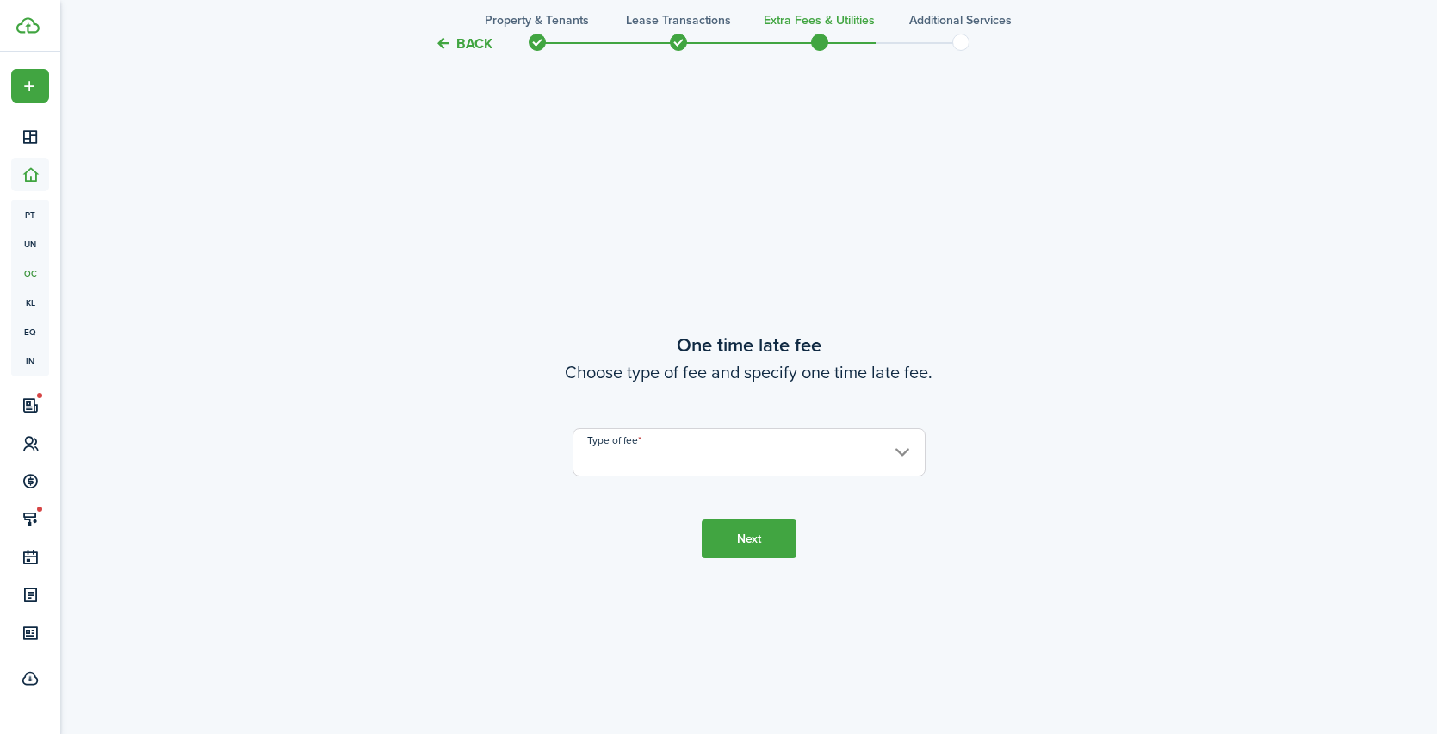
scroll to position [1352, 0]
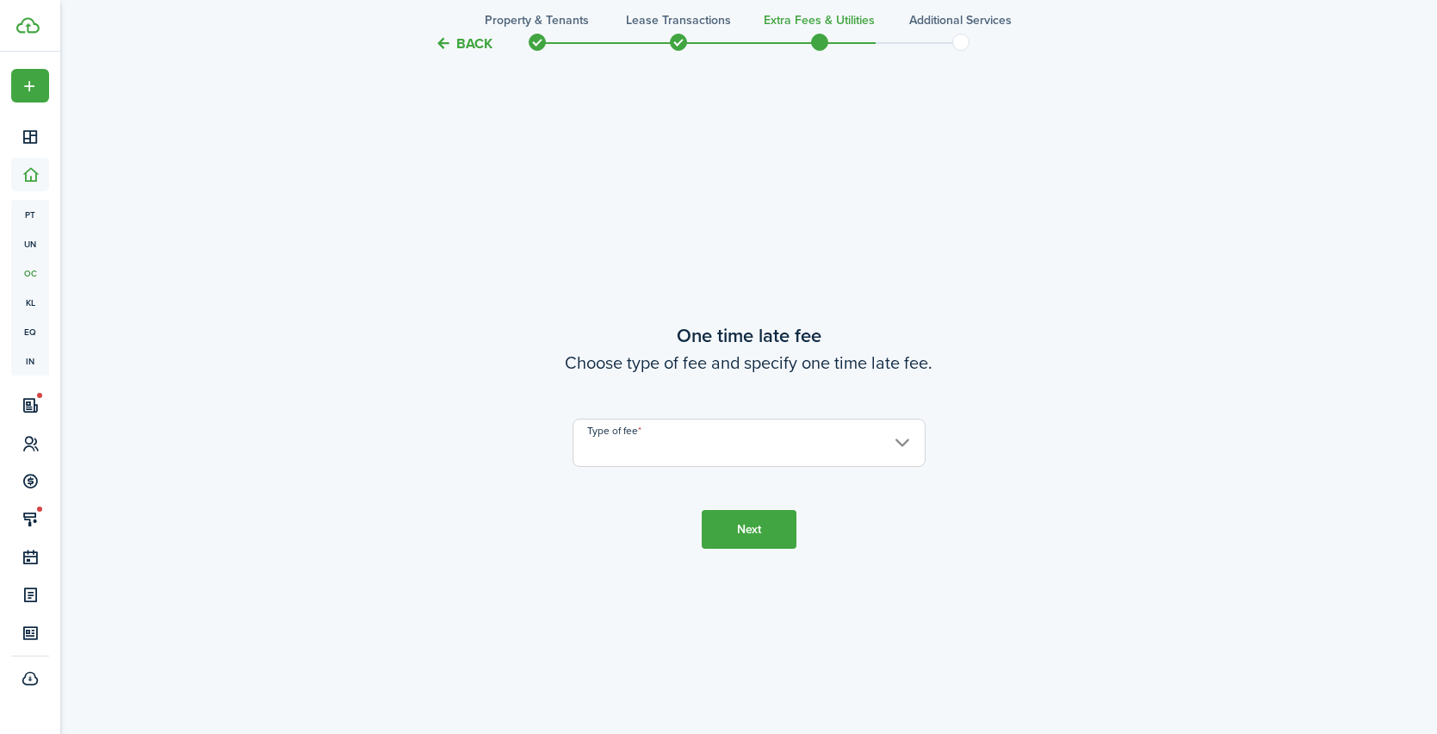
click at [715, 454] on input "Type of fee" at bounding box center [749, 443] width 353 height 48
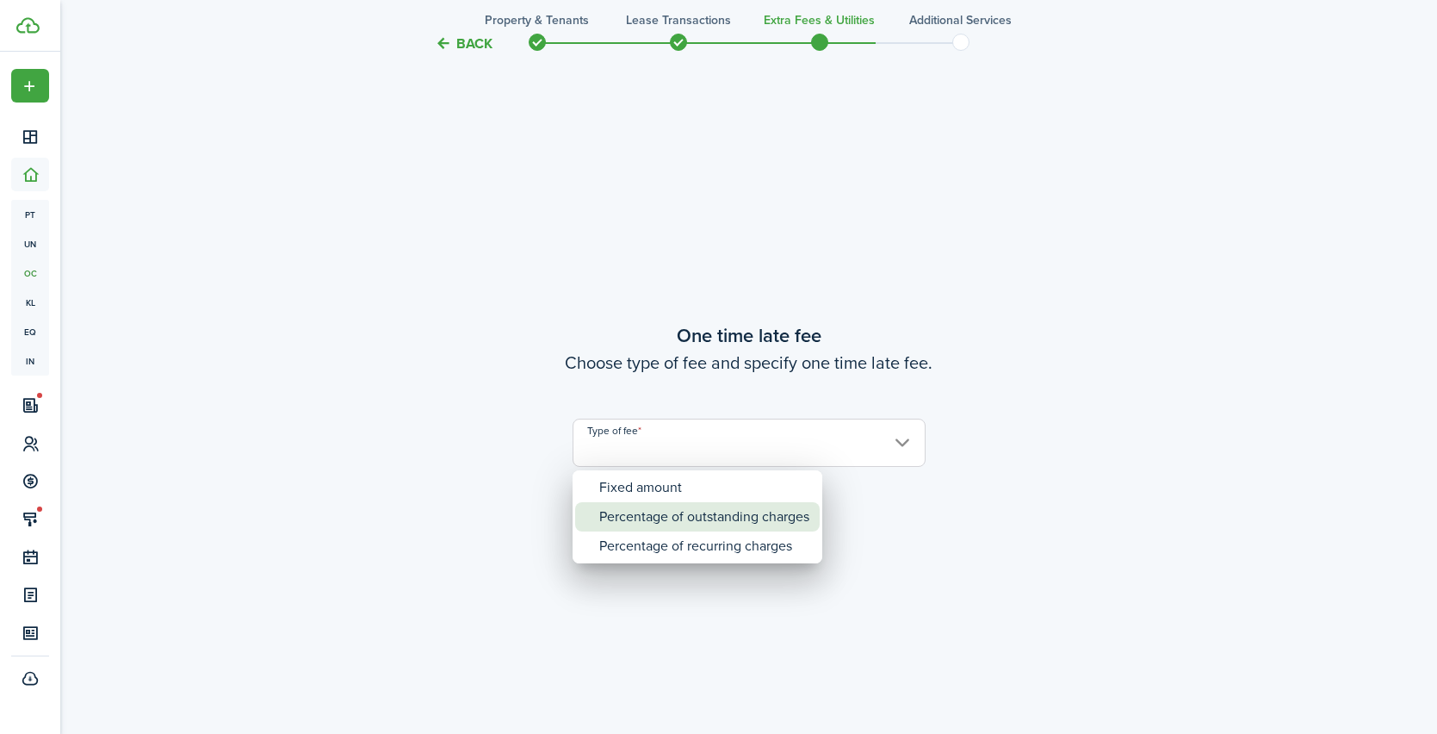
click at [673, 512] on div "Percentage of outstanding charges" at bounding box center [704, 516] width 210 height 29
type input "Percentage of outstanding charges"
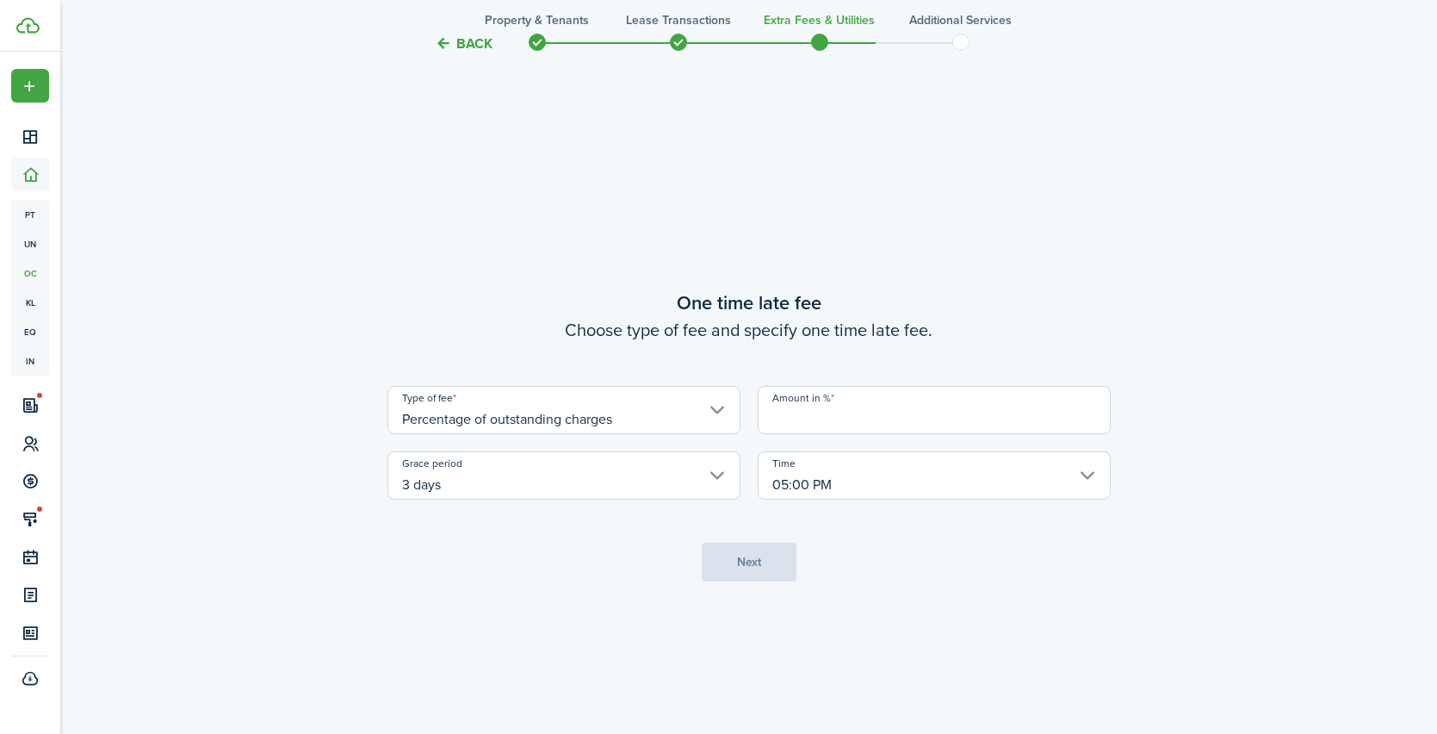
click at [811, 425] on input "Amount in %" at bounding box center [934, 410] width 353 height 48
type input "5"
click at [633, 572] on tc-wizard-step "One time late fee Choose type of fee and specify one time late fee. Type of fee…" at bounding box center [749, 435] width 723 height 734
click at [499, 494] on input "3 days" at bounding box center [564, 475] width 353 height 48
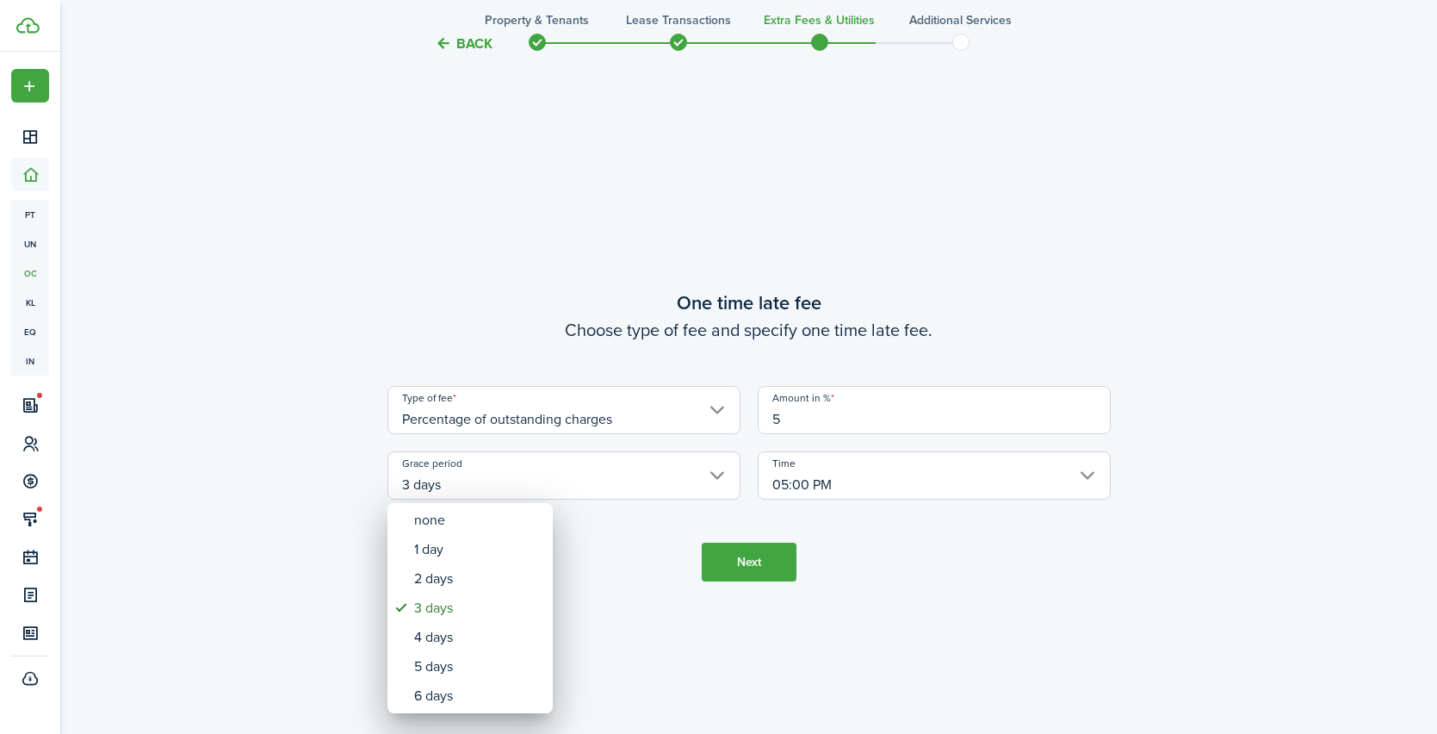
click at [636, 546] on div at bounding box center [718, 366] width 1713 height 1009
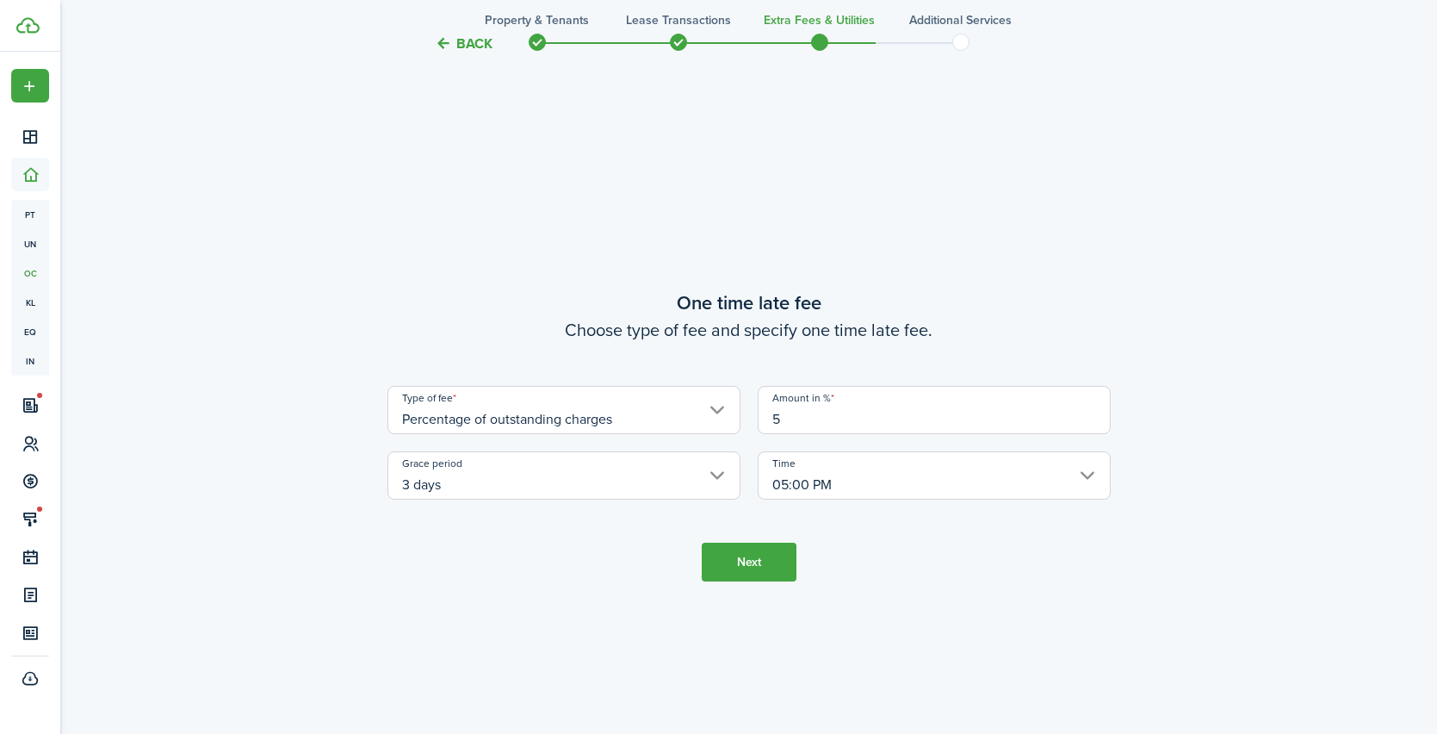
click at [910, 487] on input "05:00 PM" at bounding box center [934, 475] width 353 height 48
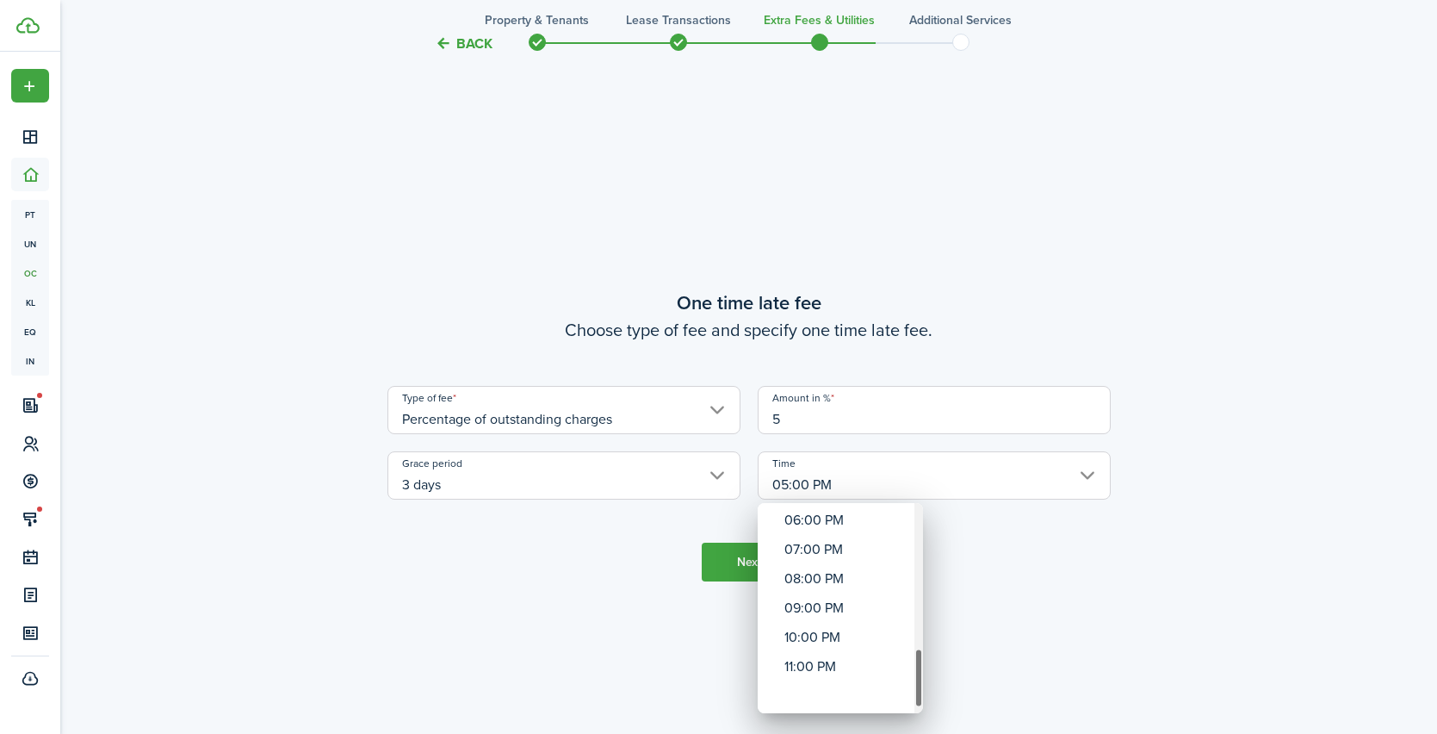
drag, startPoint x: 919, startPoint y: 531, endPoint x: 897, endPoint y: 727, distance: 197.6
click at [897, 727] on div "12:00 AM 01:00 AM 02:00 AM 03:00 AM 04:00 AM 05:00 AM 06:00 AM 07:00 AM 08:00 A…" at bounding box center [718, 367] width 1437 height 734
click at [835, 700] on div "11:00 PM" at bounding box center [848, 695] width 126 height 29
type input "11:00 PM"
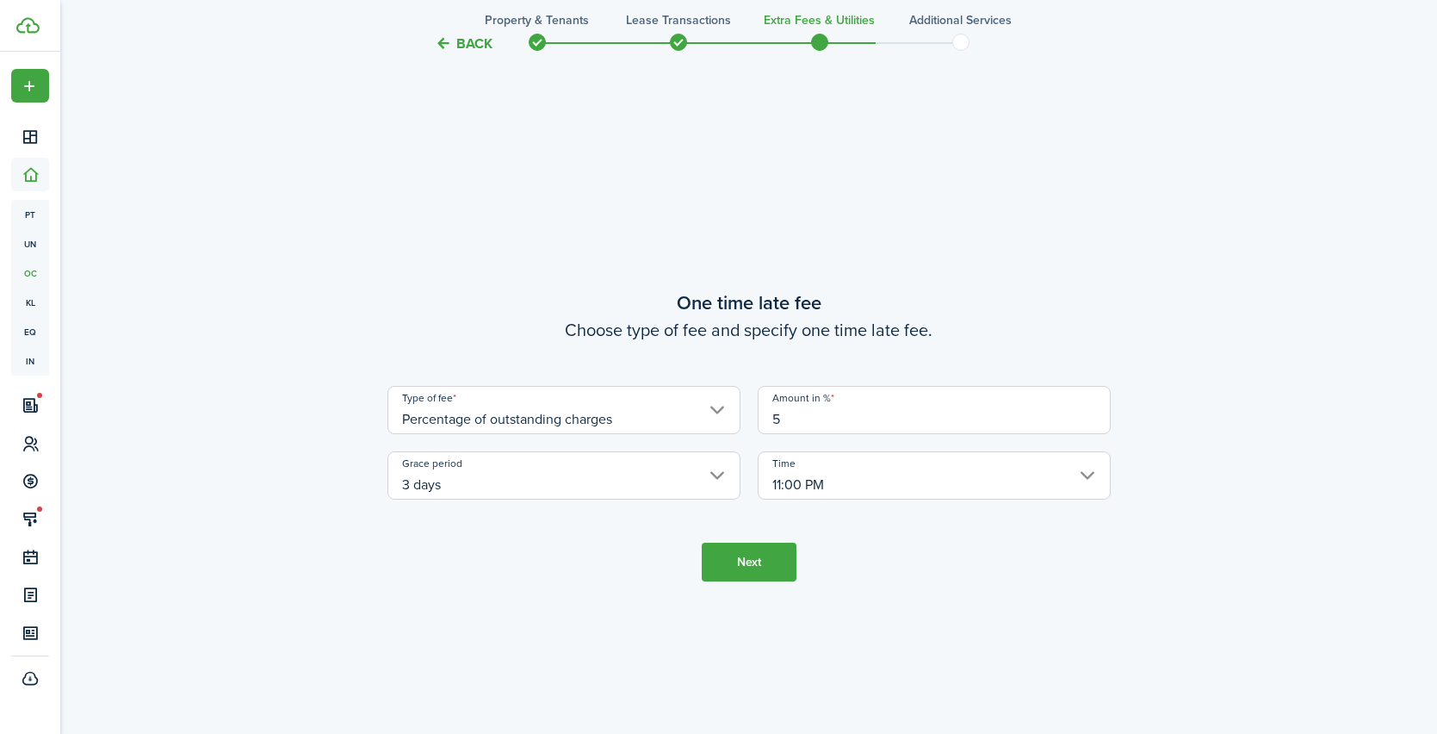
click at [1003, 621] on tc-wizard-step "One time late fee Choose type of fee and specify one time late fee. Type of fee…" at bounding box center [749, 435] width 723 height 734
click at [771, 571] on button "Next" at bounding box center [749, 562] width 95 height 39
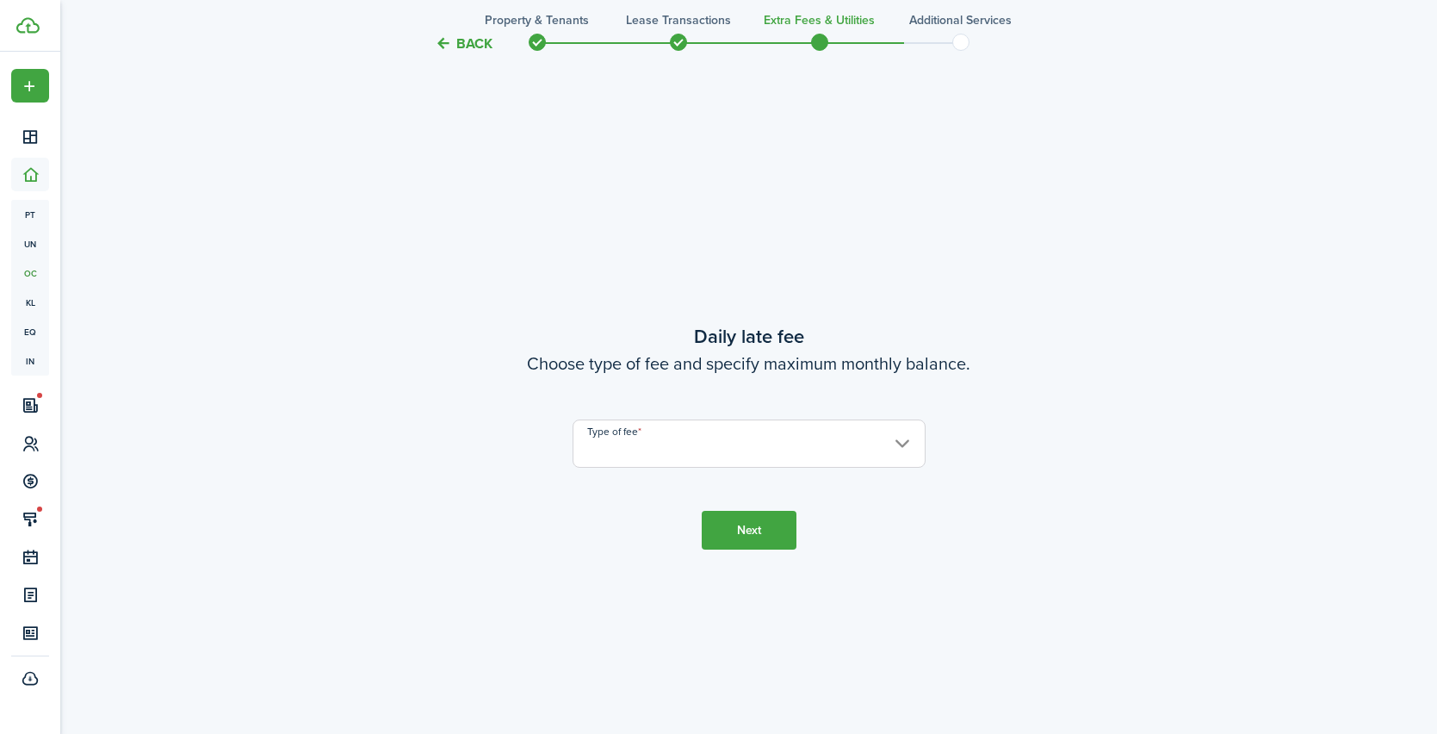
scroll to position [2086, 0]
click at [722, 459] on input "Type of fee" at bounding box center [749, 443] width 353 height 48
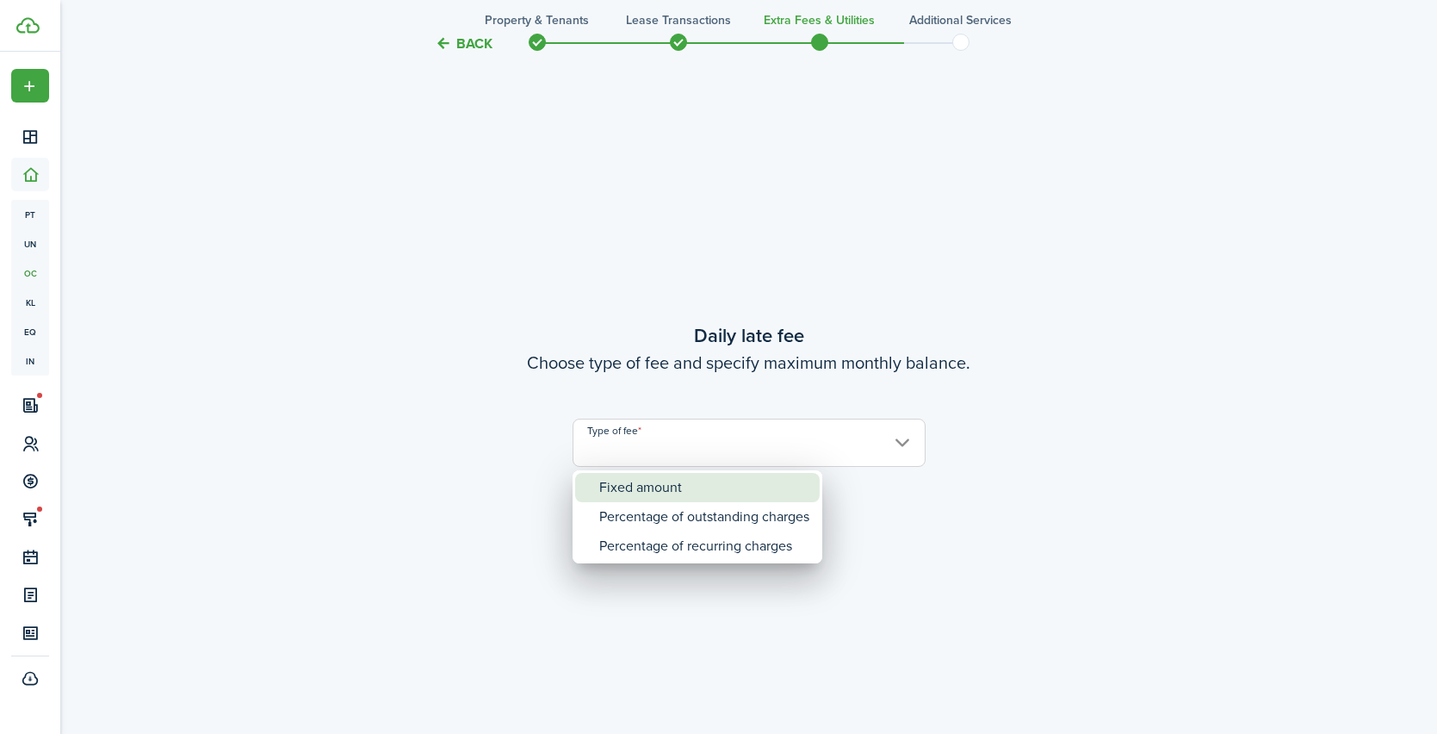
click at [704, 494] on div "Fixed amount" at bounding box center [704, 487] width 210 height 29
type input "Fixed amount"
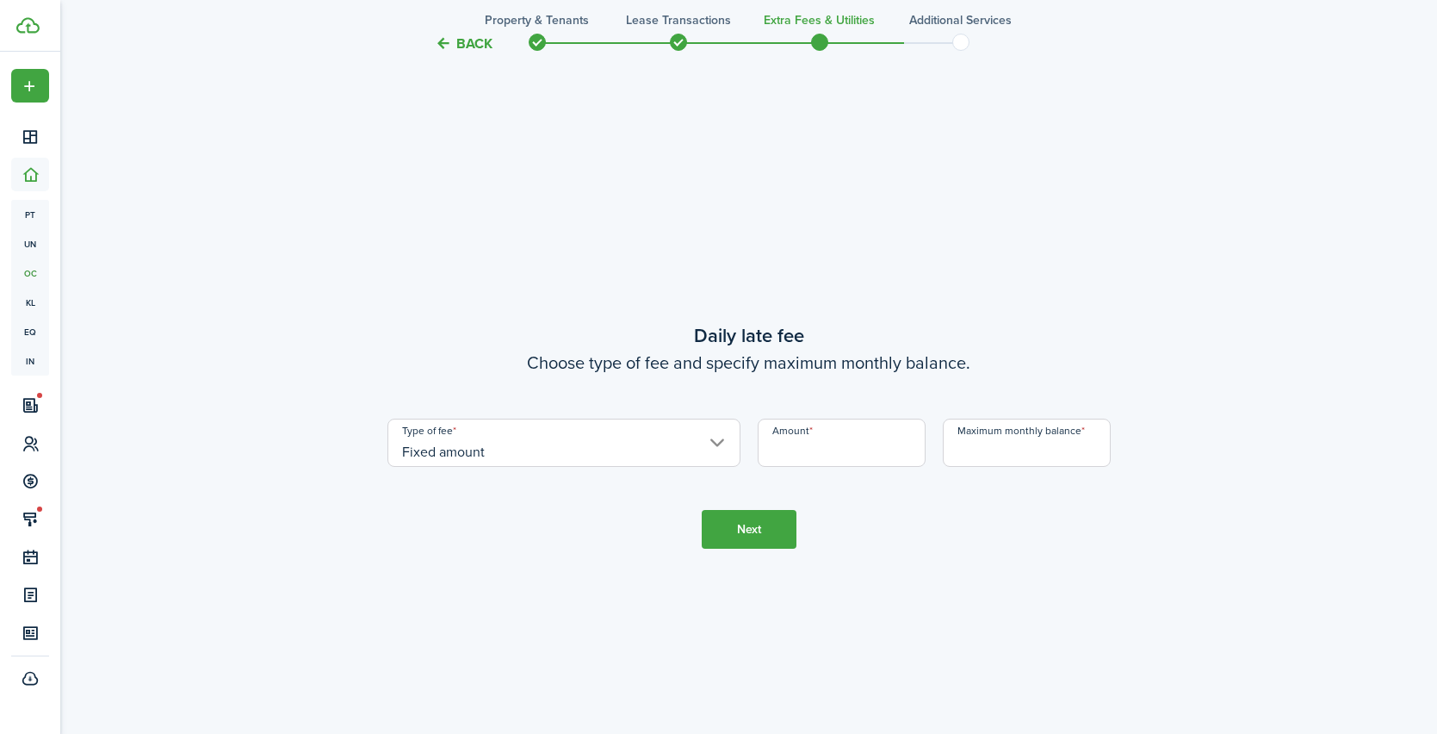
click at [812, 454] on input "Amount" at bounding box center [842, 443] width 168 height 48
type input "$10.00"
click at [1020, 449] on input "Maximum monthly balance" at bounding box center [1027, 443] width 168 height 48
type input "$160.00"
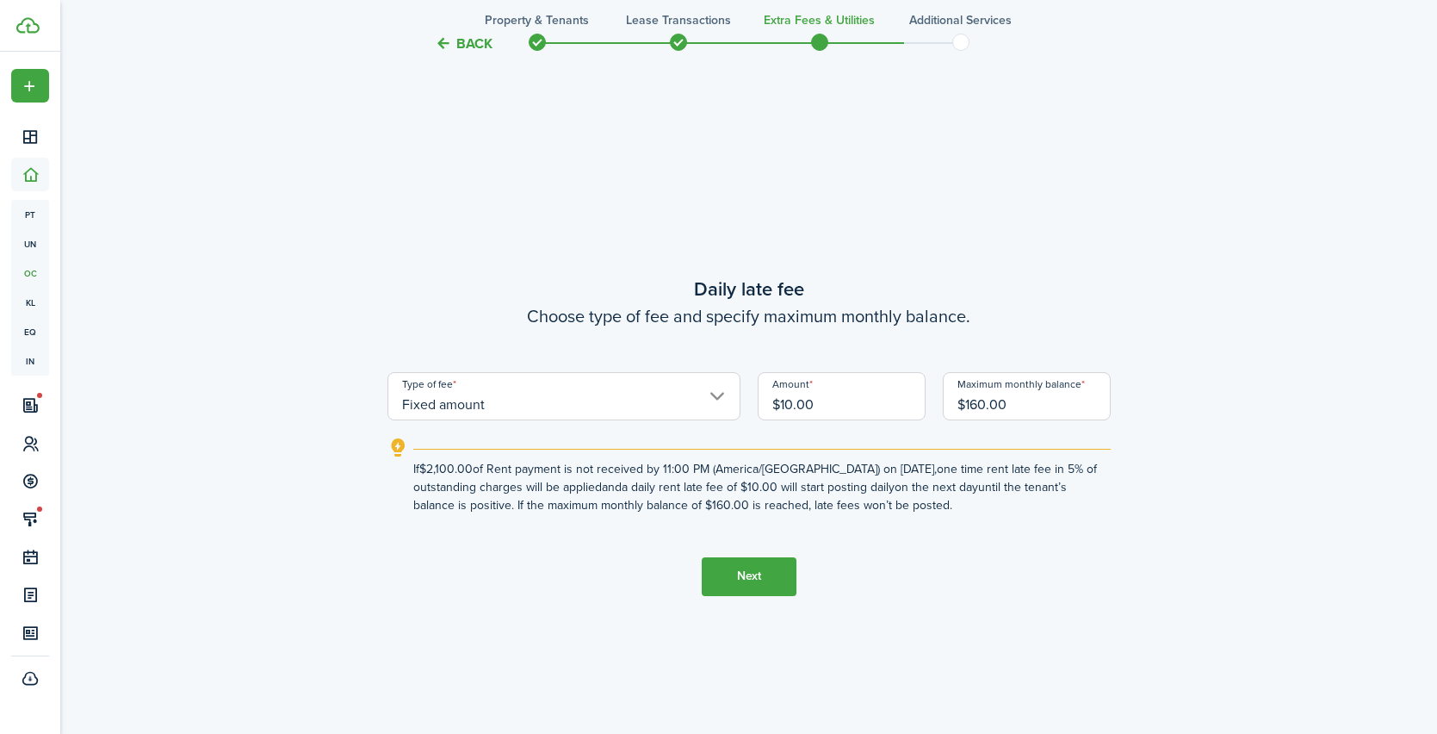
click at [772, 587] on button "Next" at bounding box center [749, 576] width 95 height 39
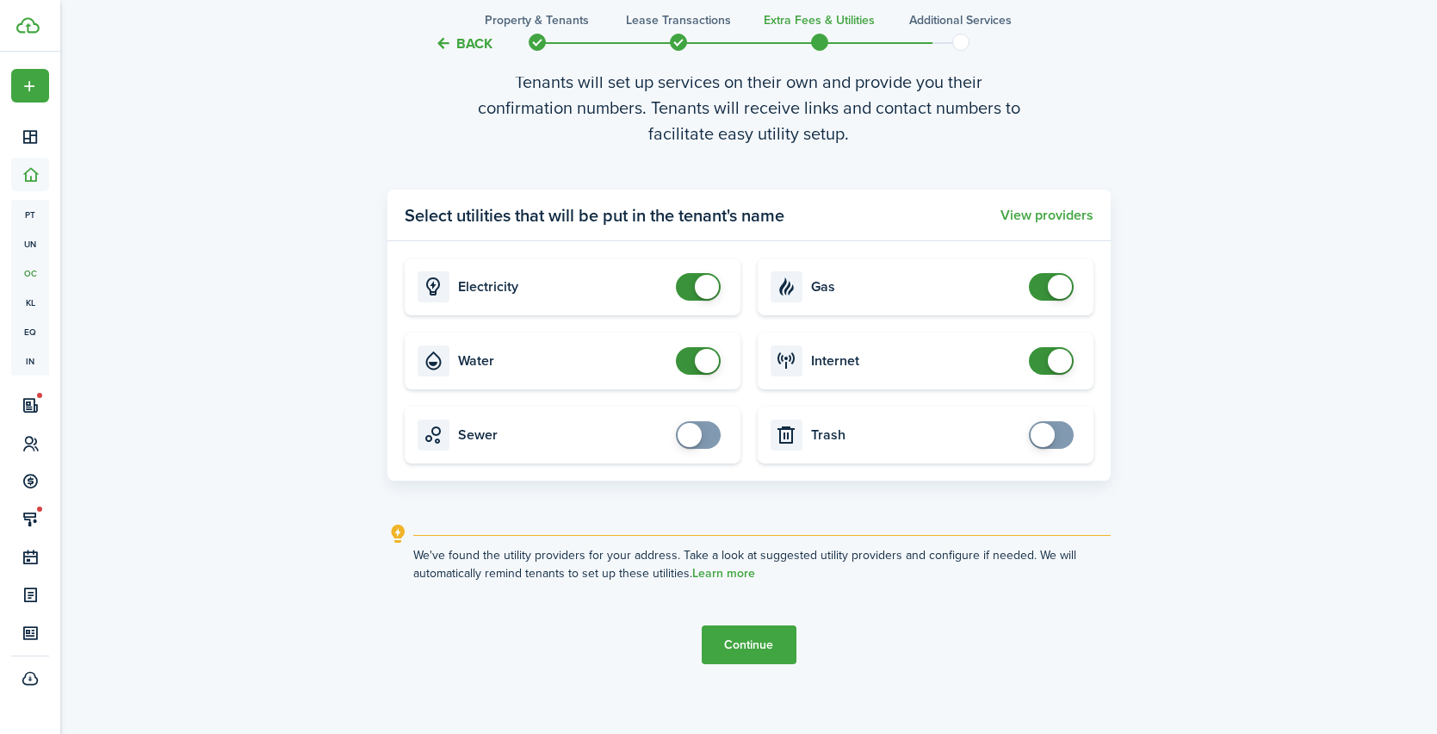
scroll to position [2924, 0]
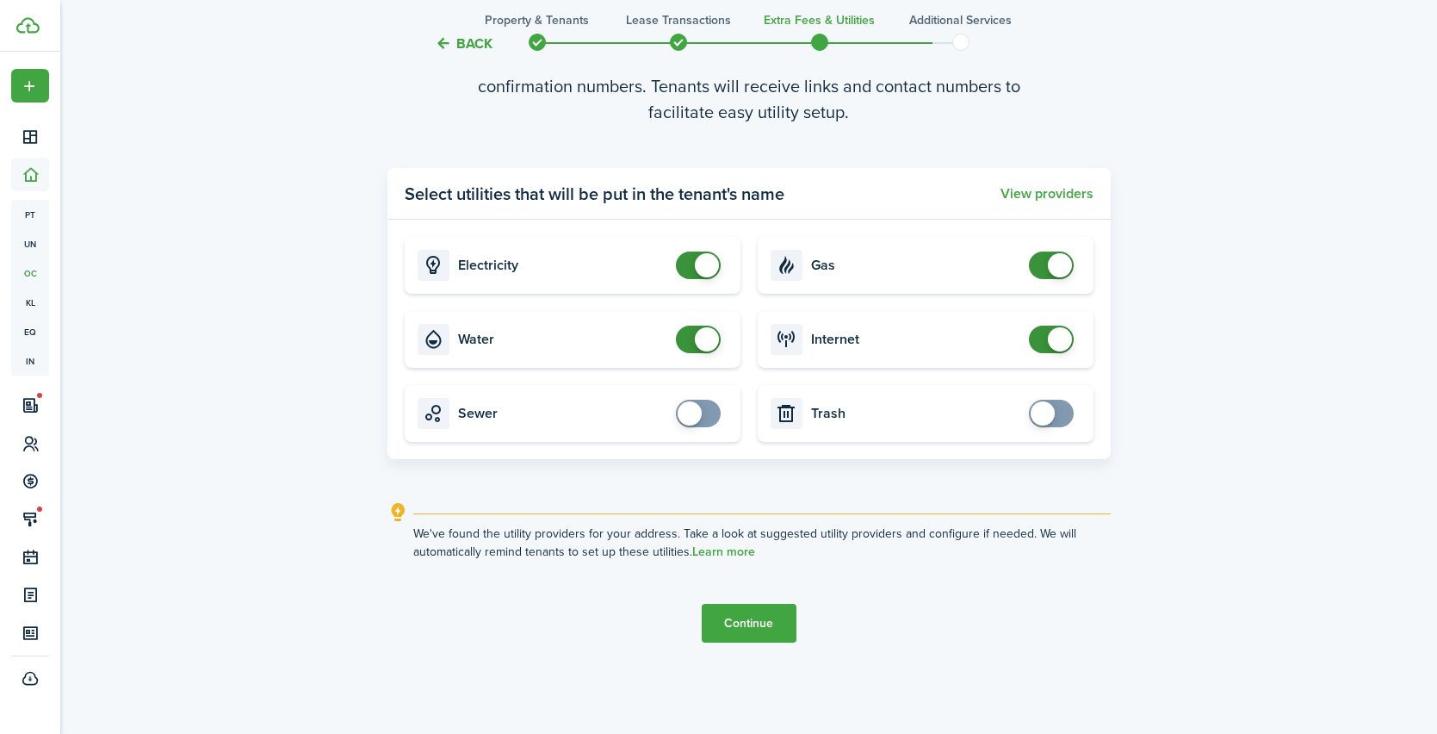
checkbox input "true"
click at [1051, 419] on span at bounding box center [1043, 413] width 24 height 24
click at [1056, 191] on button "View providers" at bounding box center [1047, 194] width 93 height 16
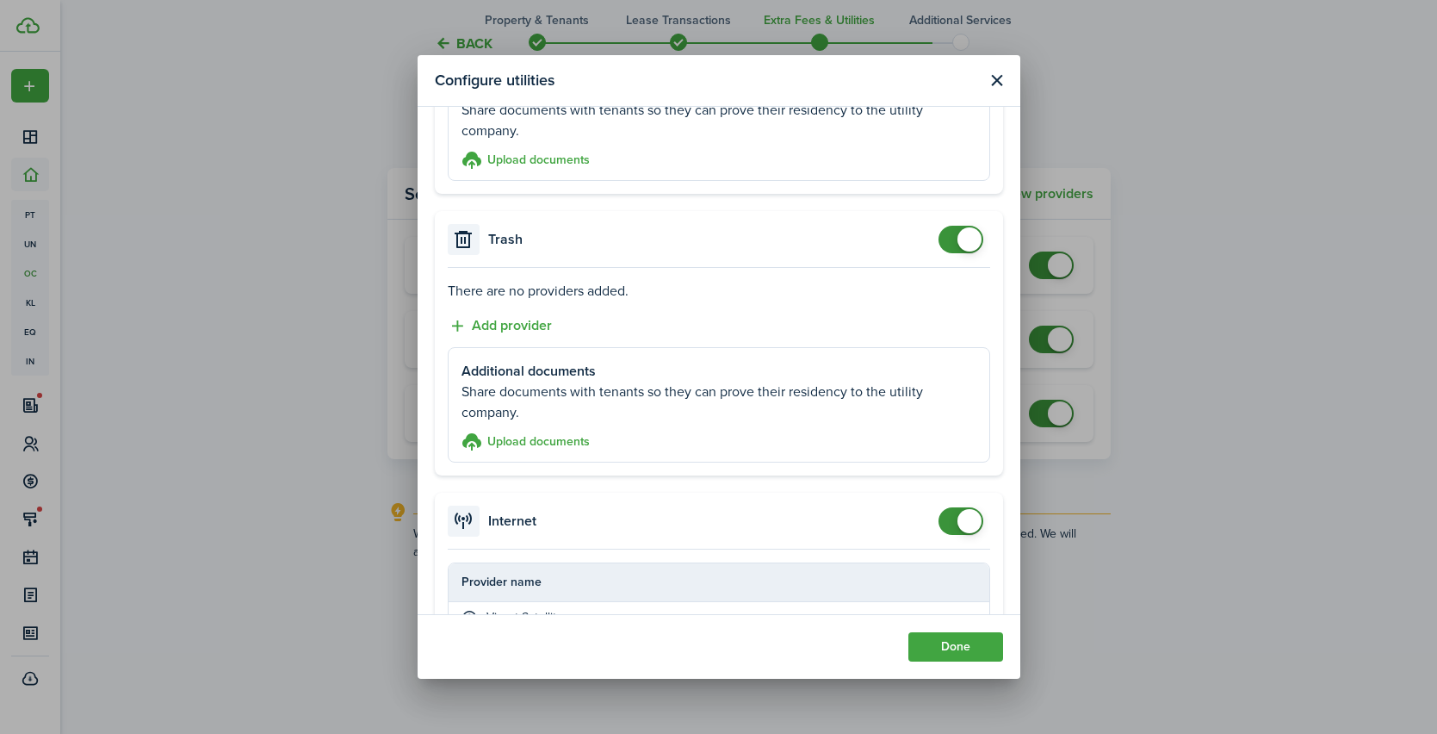
scroll to position [944, 0]
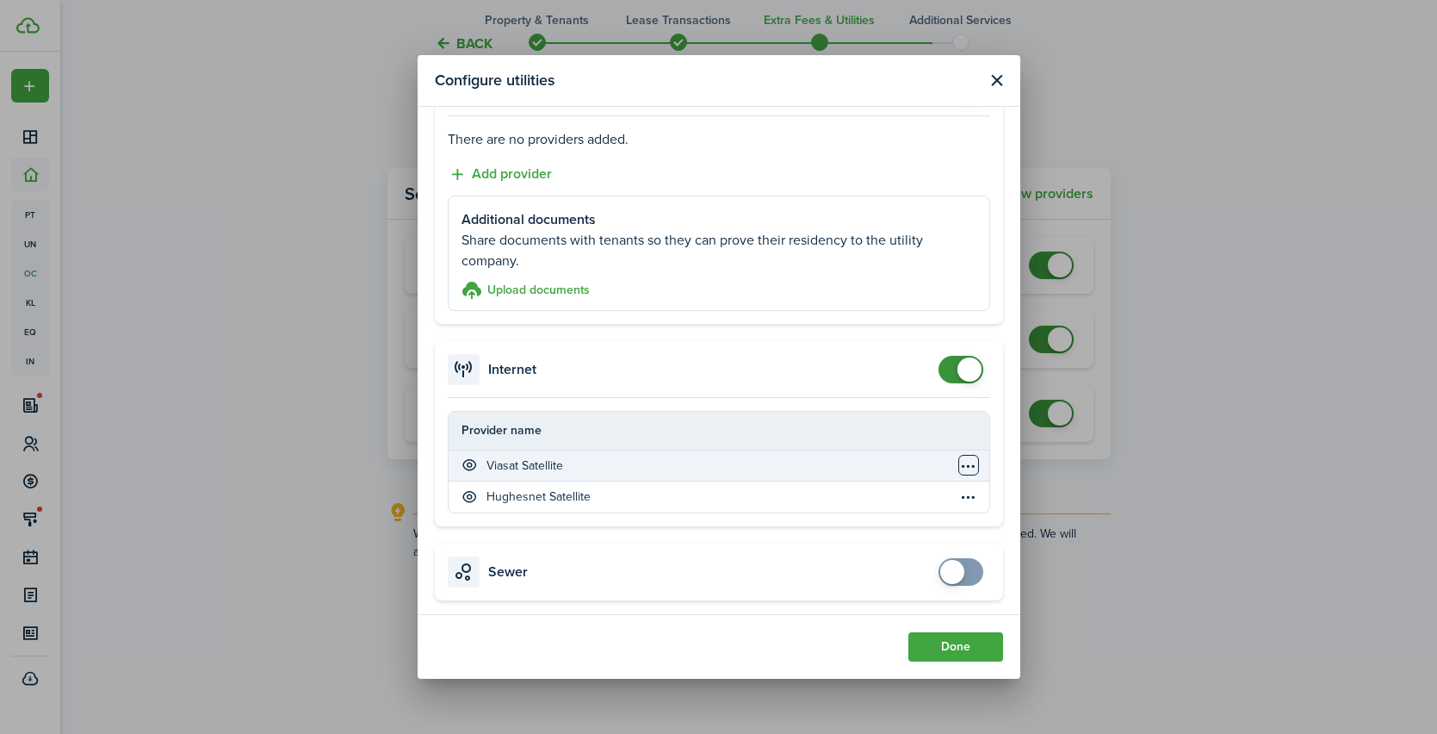
click at [968, 466] on table-menu-btn-icon "Open menu" at bounding box center [969, 465] width 21 height 21
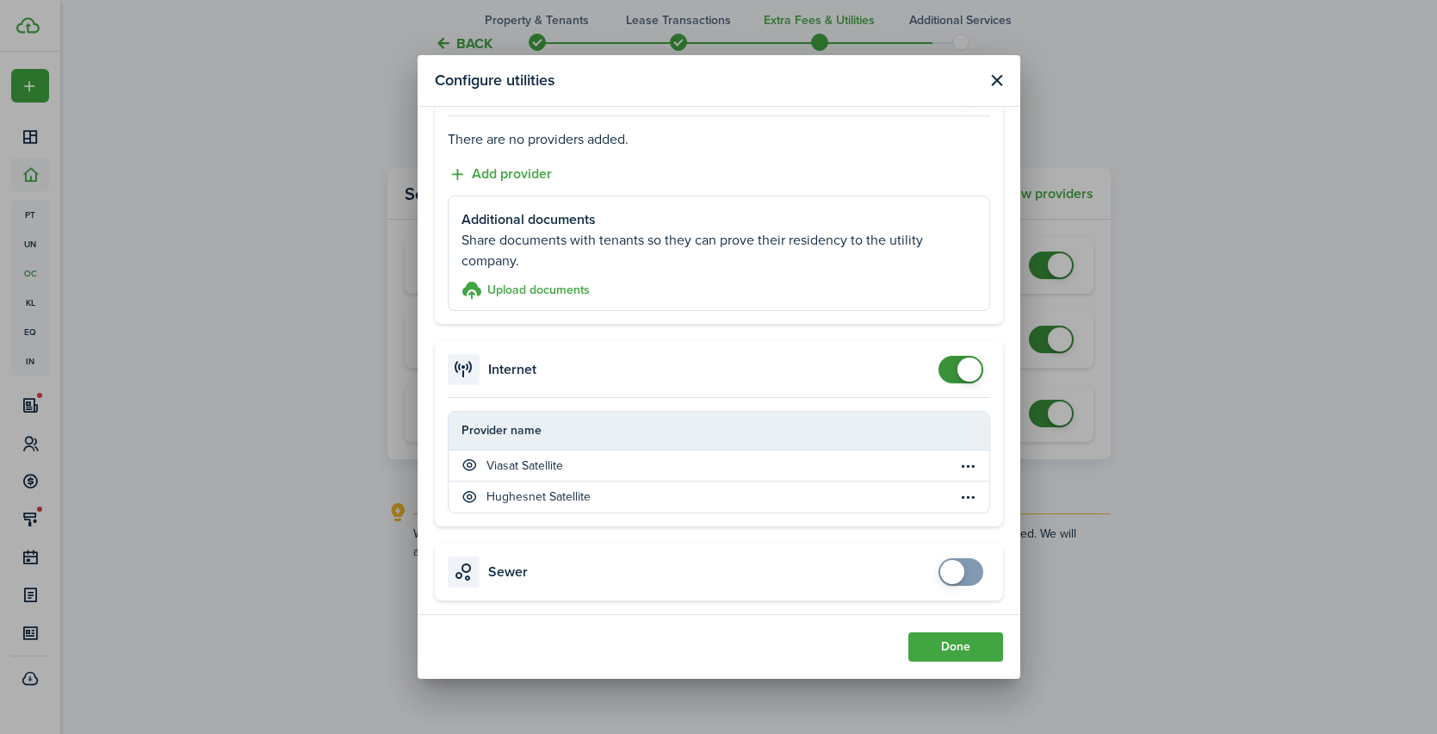
click at [985, 318] on accordion-content "There are no providers added. Add provider Additional documents Share documents…" at bounding box center [719, 220] width 568 height 208
click at [1001, 79] on button "Close modal" at bounding box center [997, 81] width 22 height 22
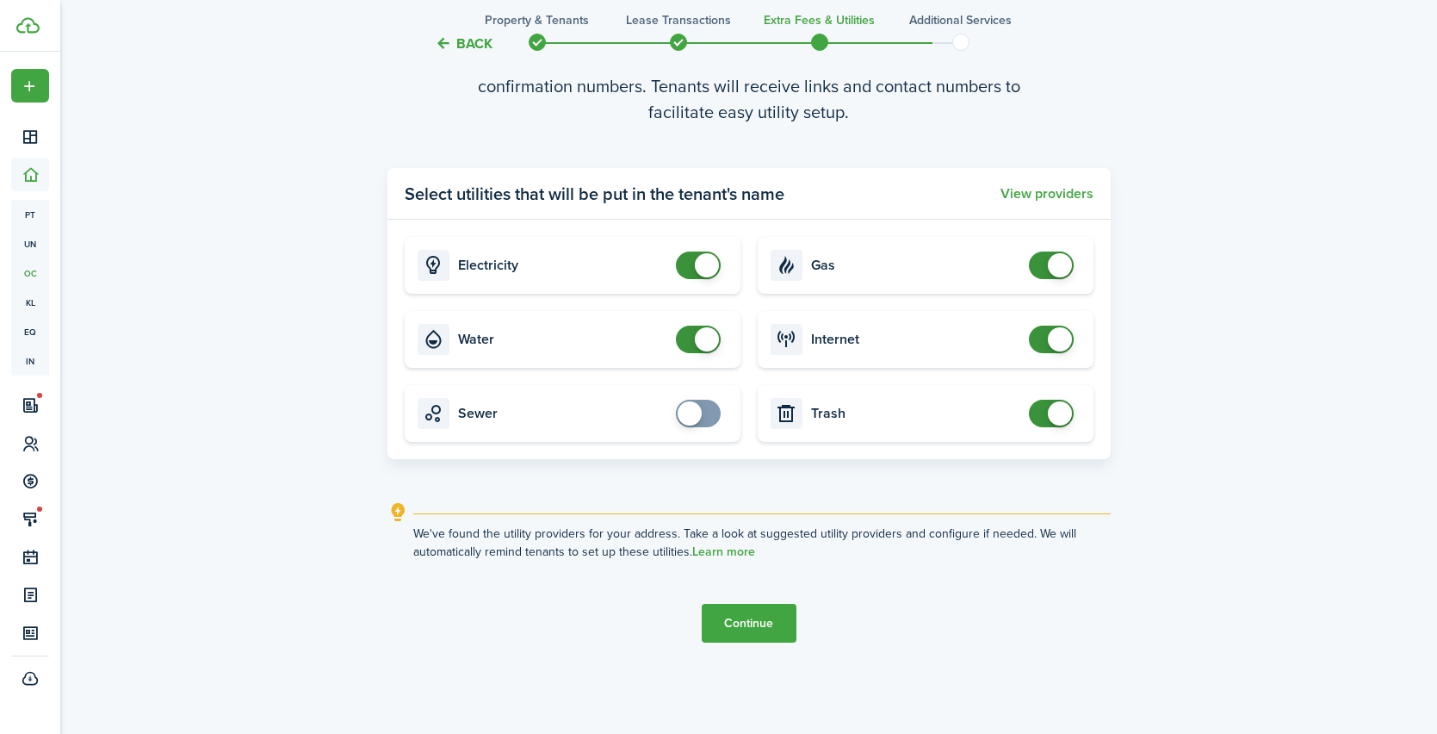
click at [759, 618] on button "Continue" at bounding box center [749, 623] width 95 height 39
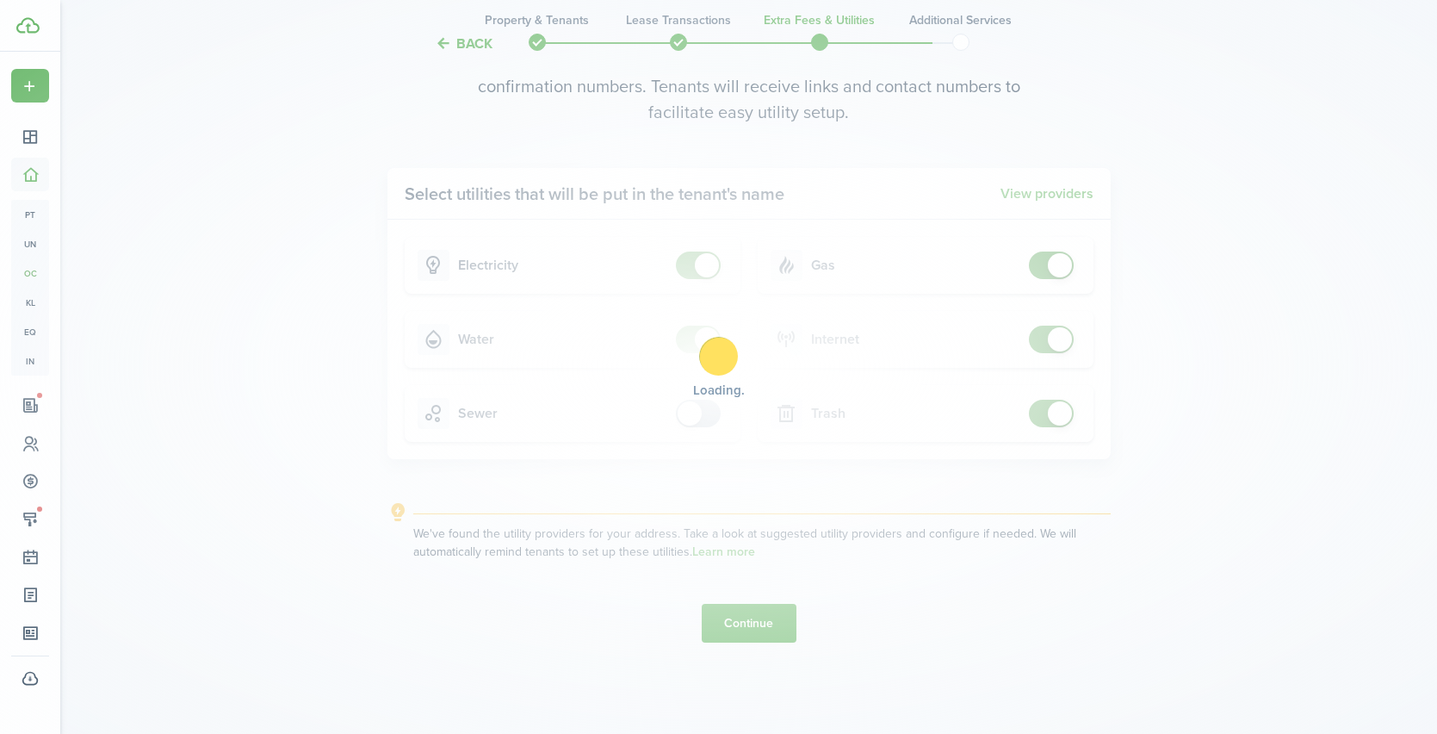
scroll to position [0, 0]
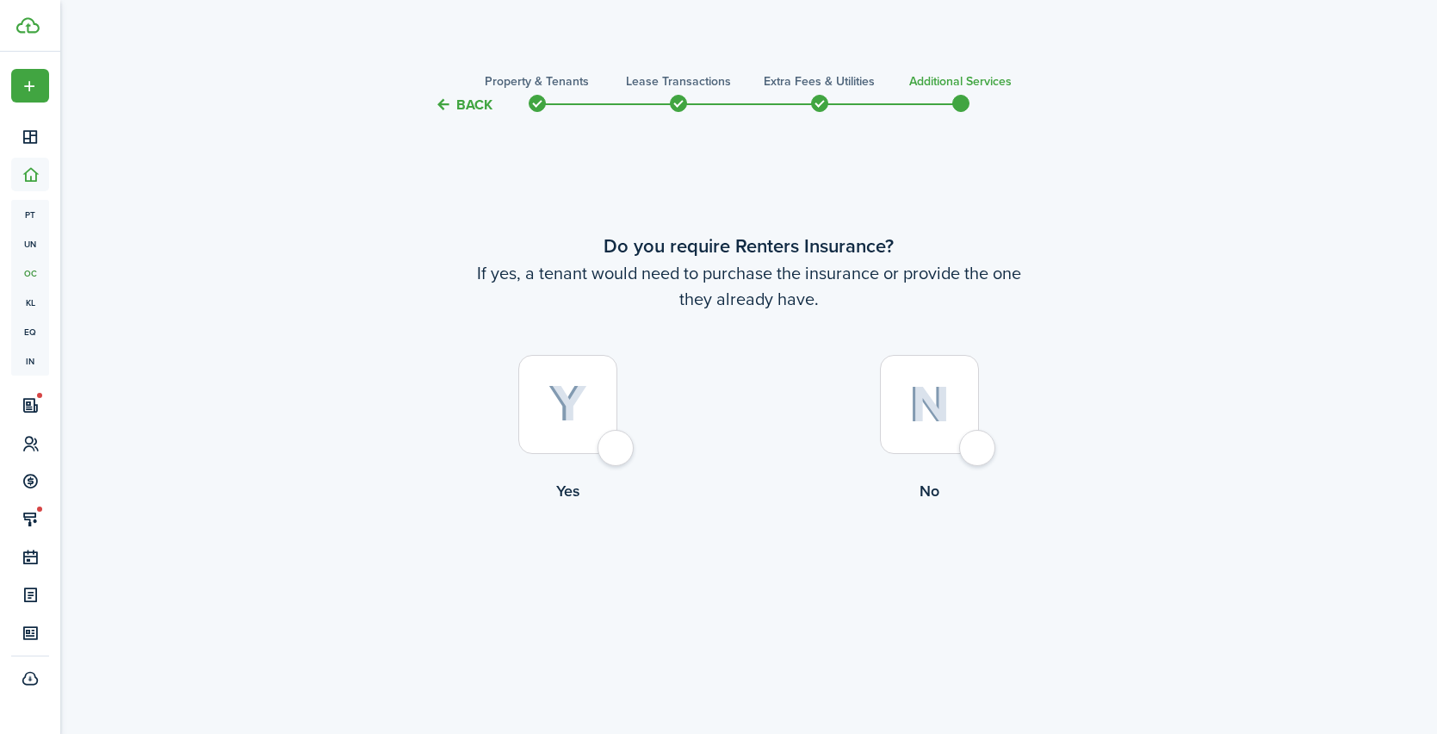
click at [970, 450] on div at bounding box center [929, 404] width 99 height 99
radio input "true"
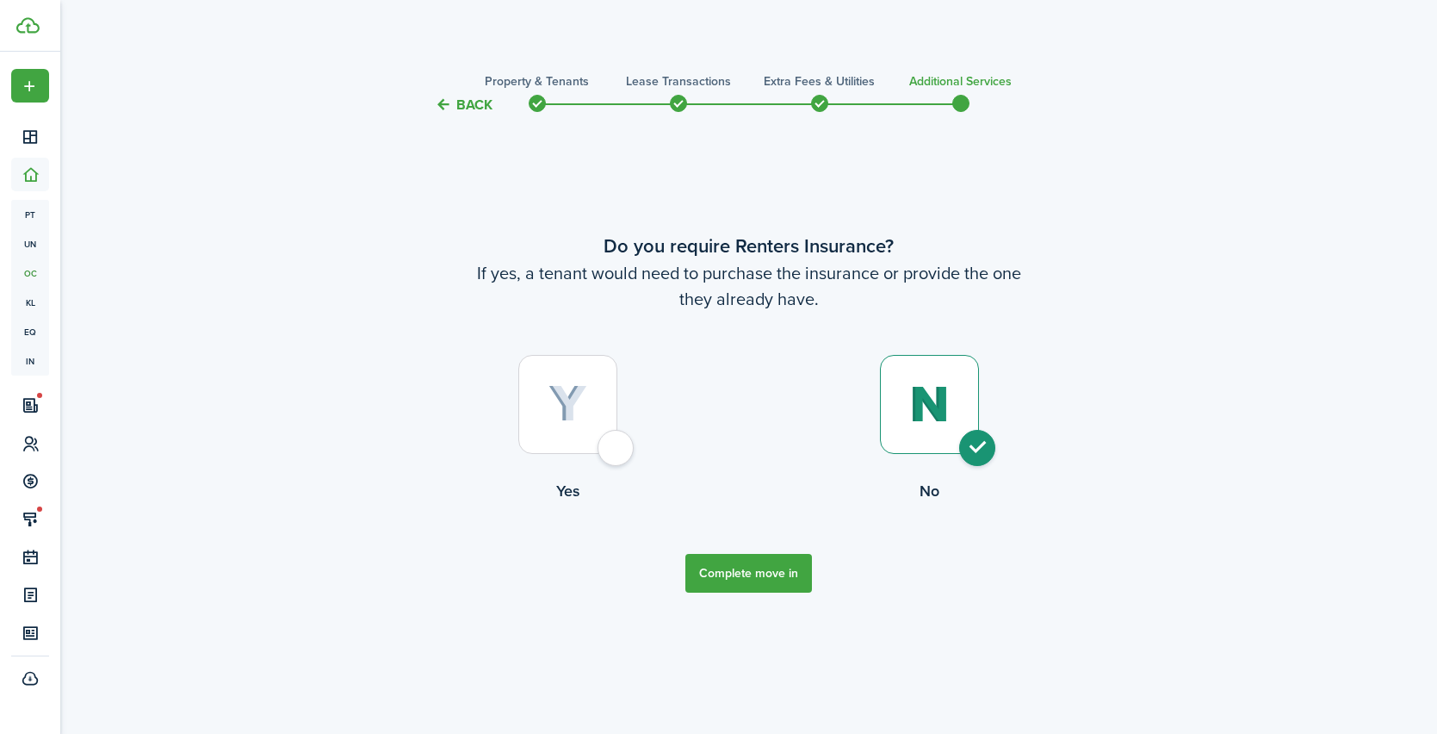
click at [742, 574] on button "Complete move in" at bounding box center [749, 573] width 127 height 39
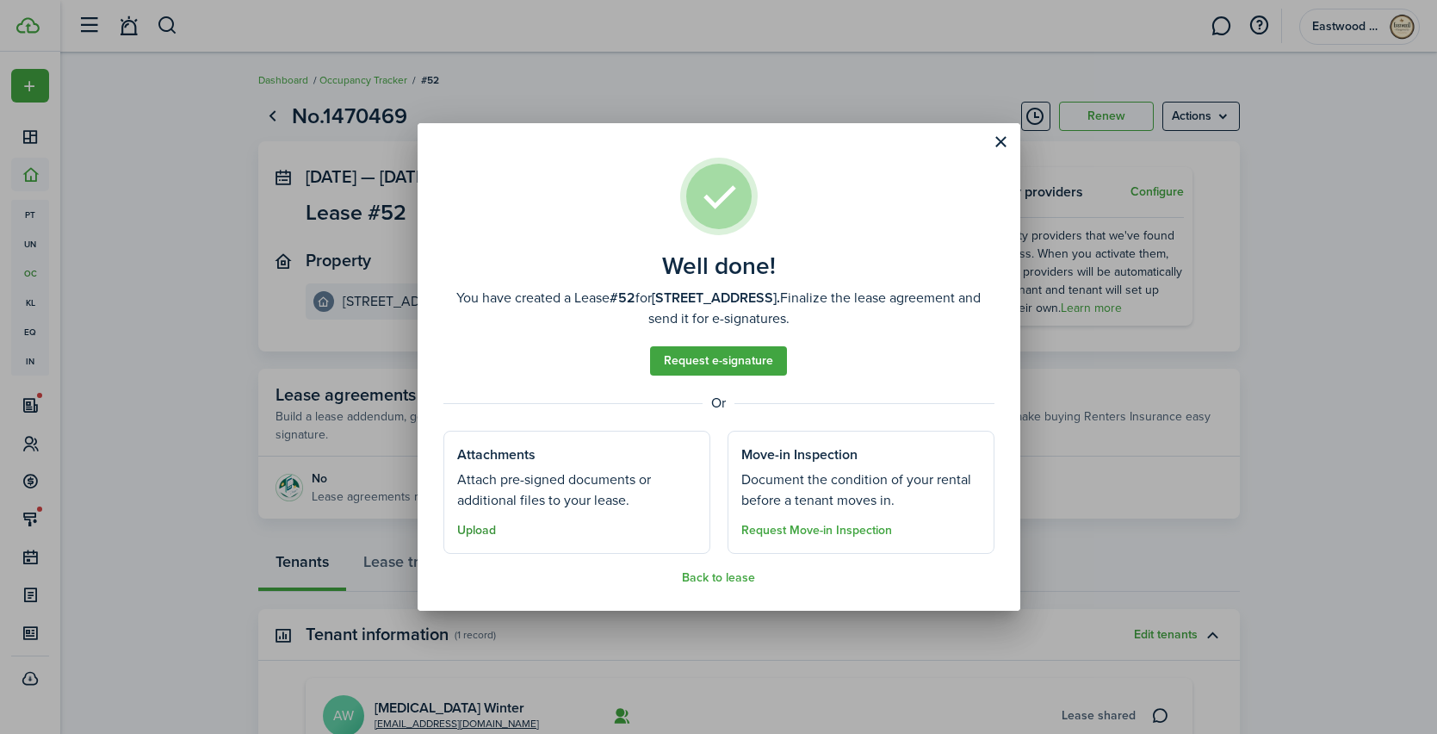
click at [470, 531] on button "Upload" at bounding box center [476, 531] width 39 height 14
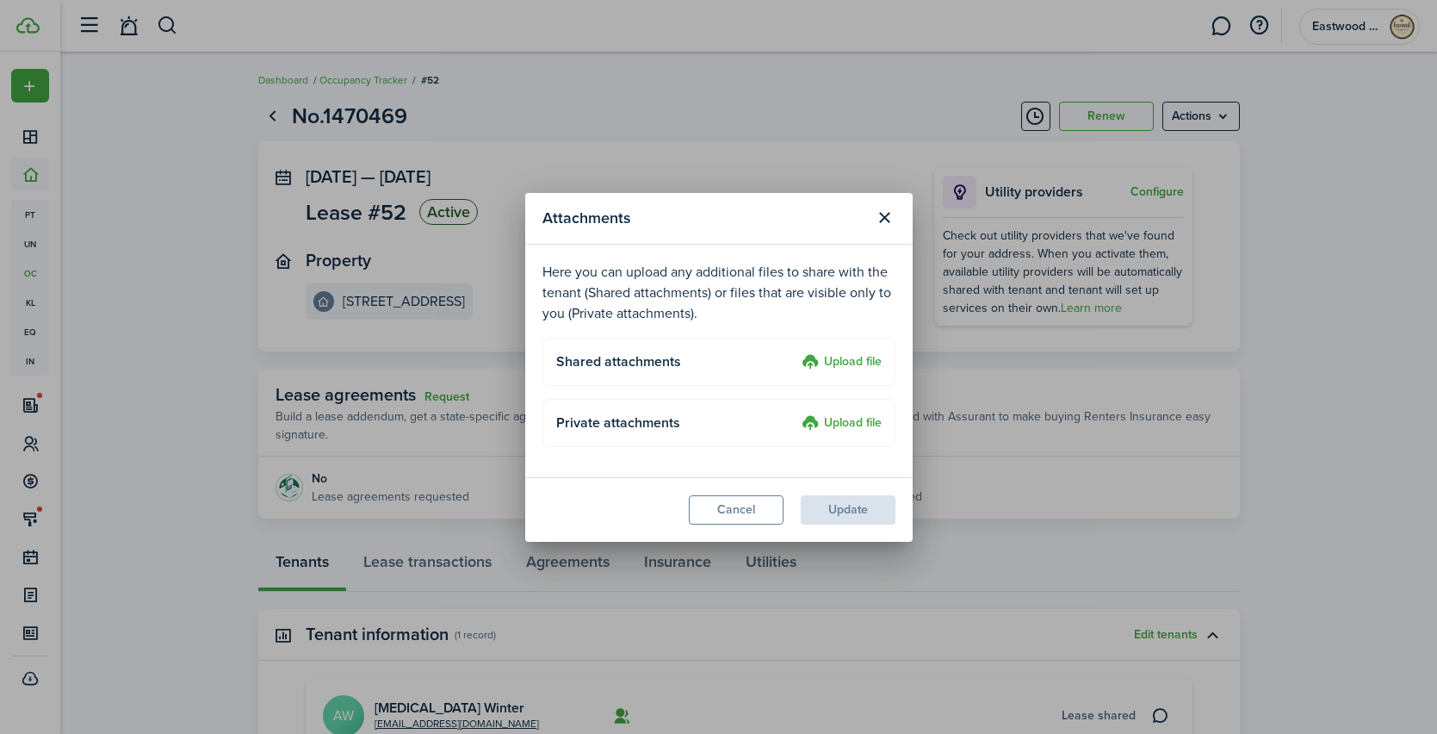
click at [851, 366] on label "Upload file" at bounding box center [842, 362] width 80 height 21
click at [796, 352] on input "Upload file" at bounding box center [796, 352] width 0 height 0
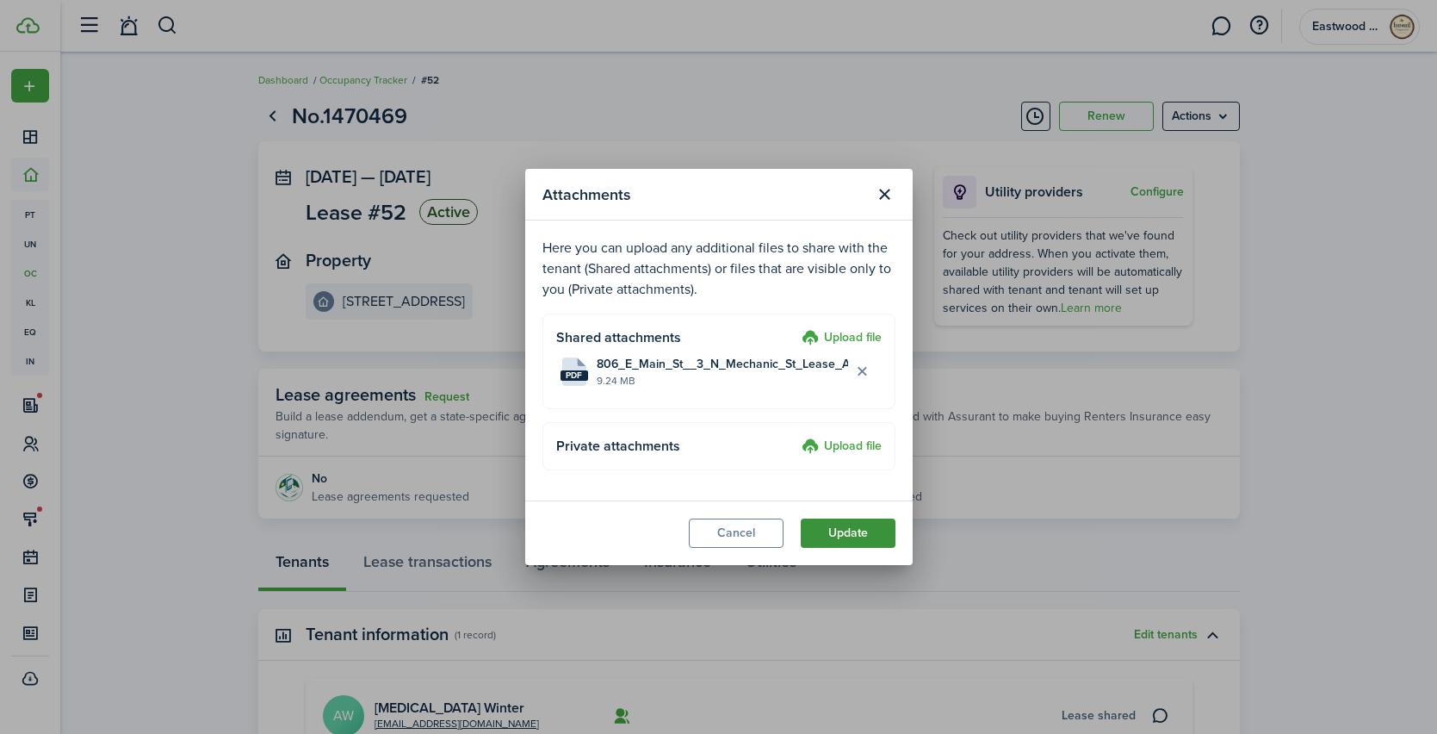
click at [852, 535] on button "Update" at bounding box center [848, 532] width 95 height 29
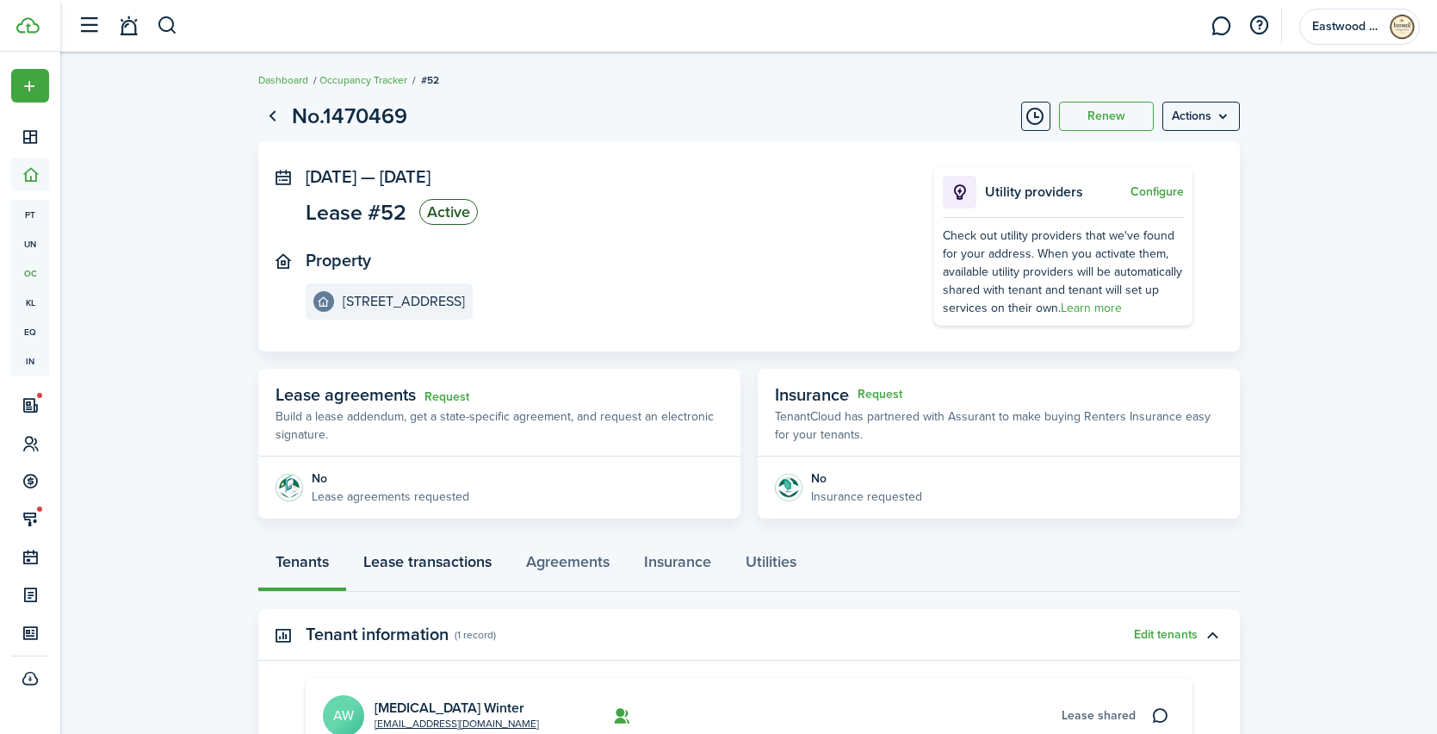
click at [454, 580] on link "Lease transactions" at bounding box center [427, 566] width 163 height 52
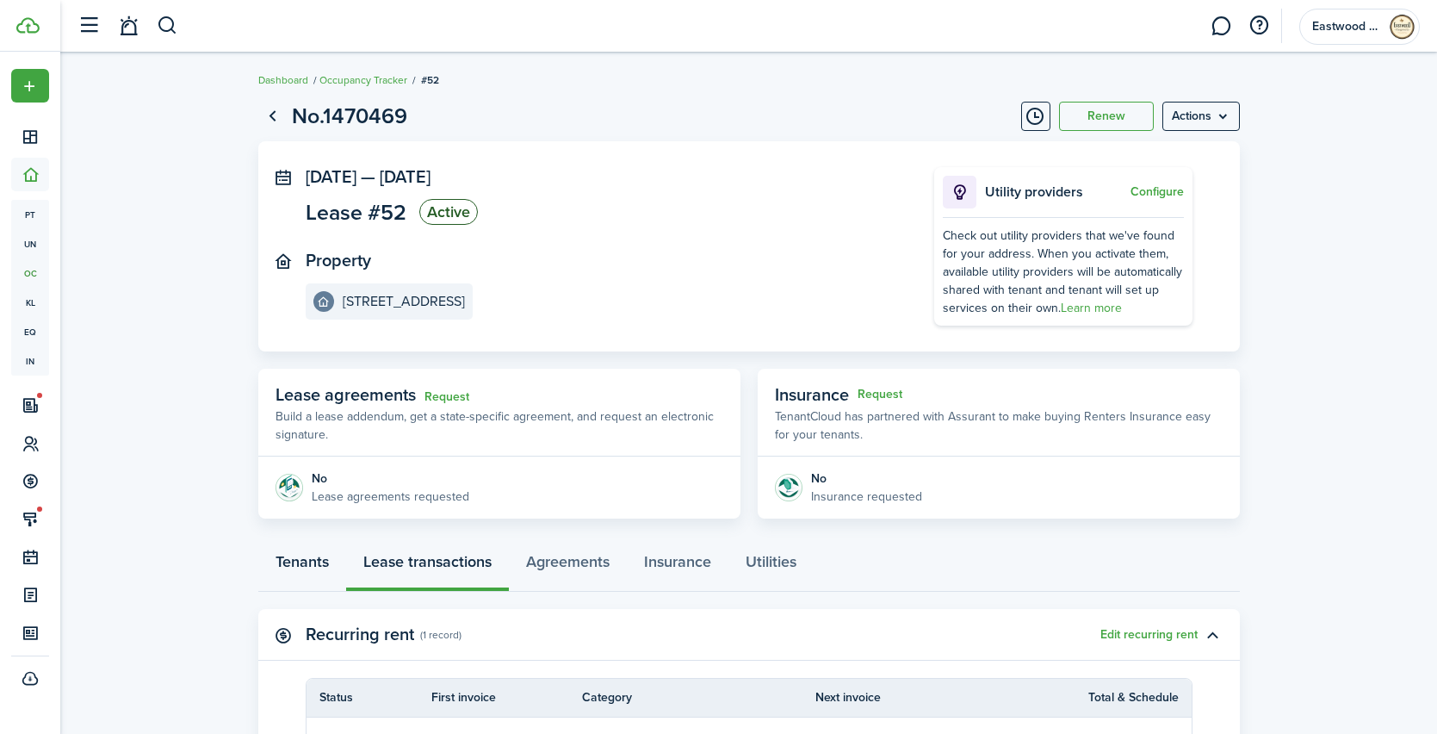
click at [304, 558] on link "Tenants" at bounding box center [302, 566] width 88 height 52
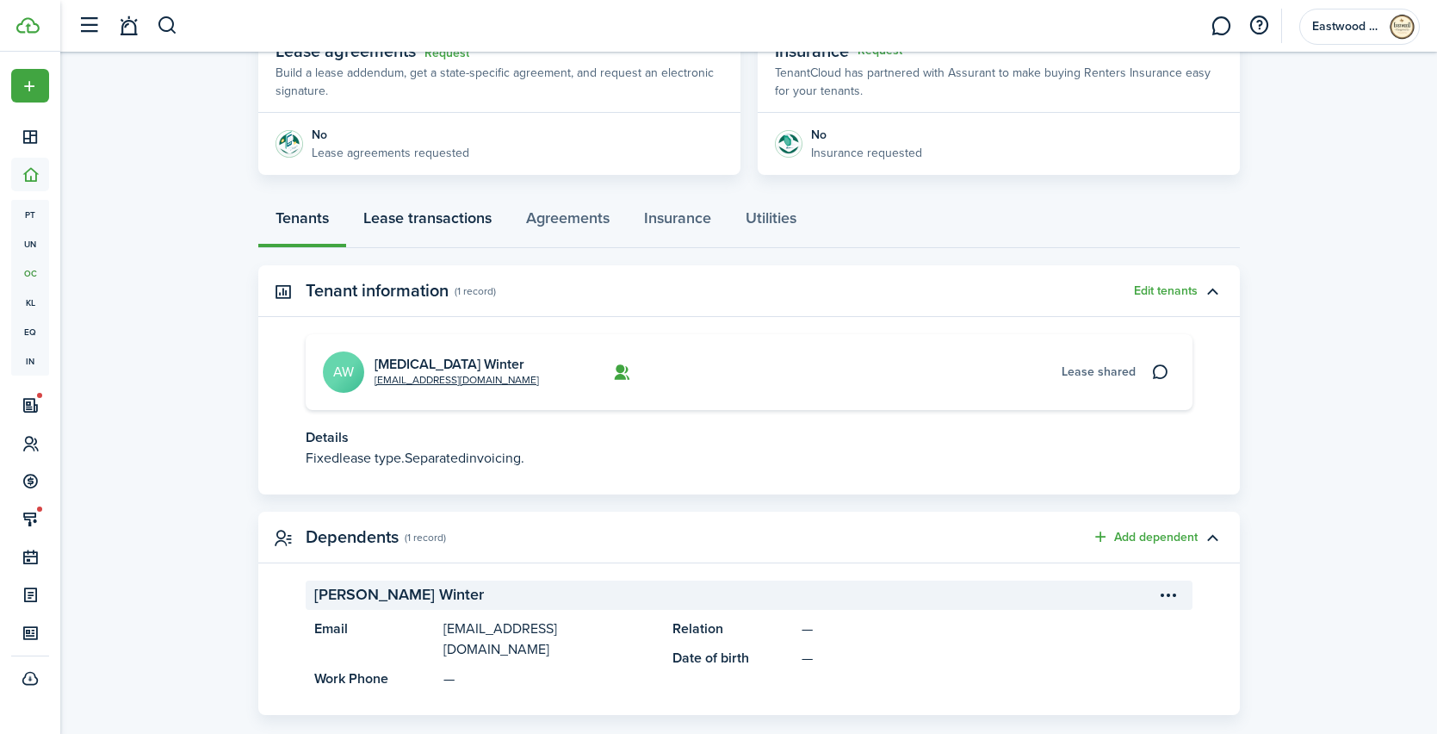
scroll to position [351, 0]
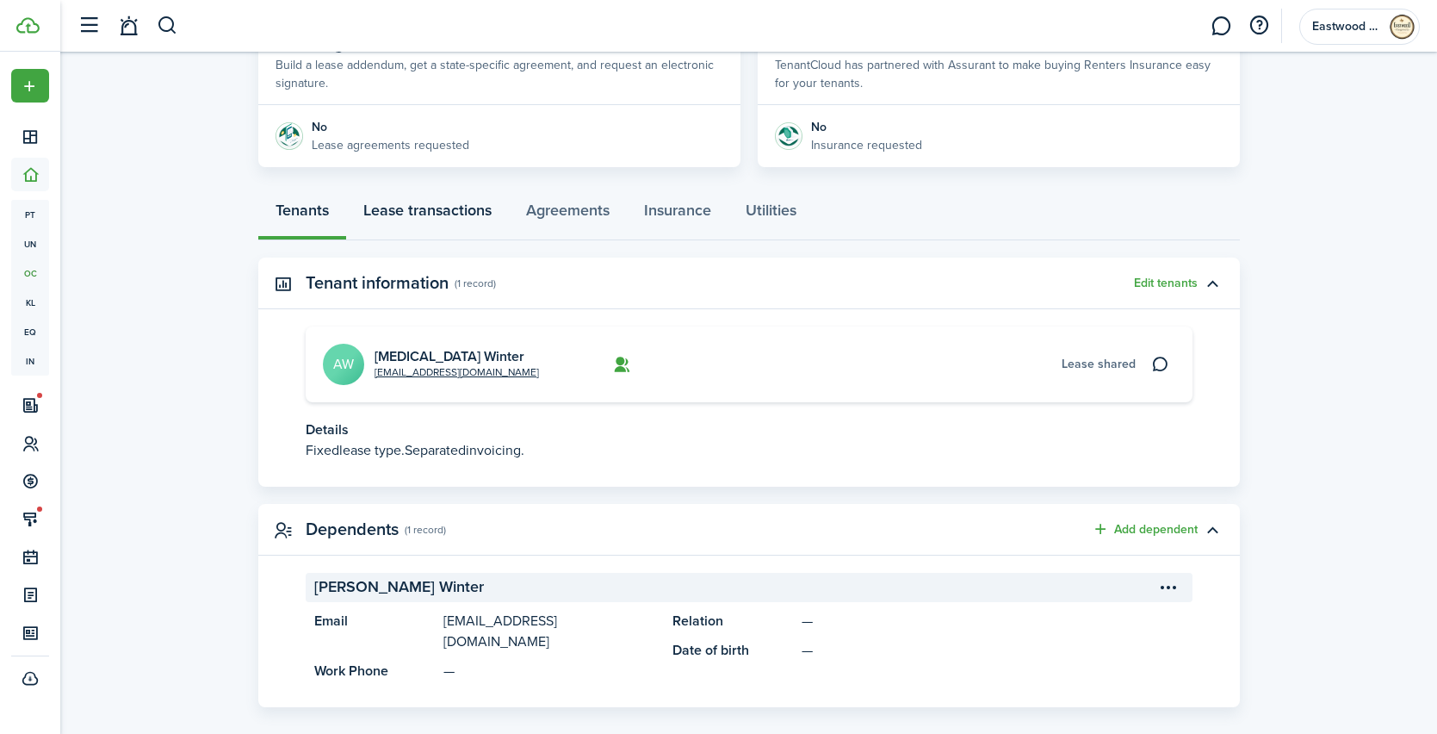
click at [438, 224] on link "Lease transactions" at bounding box center [427, 215] width 163 height 52
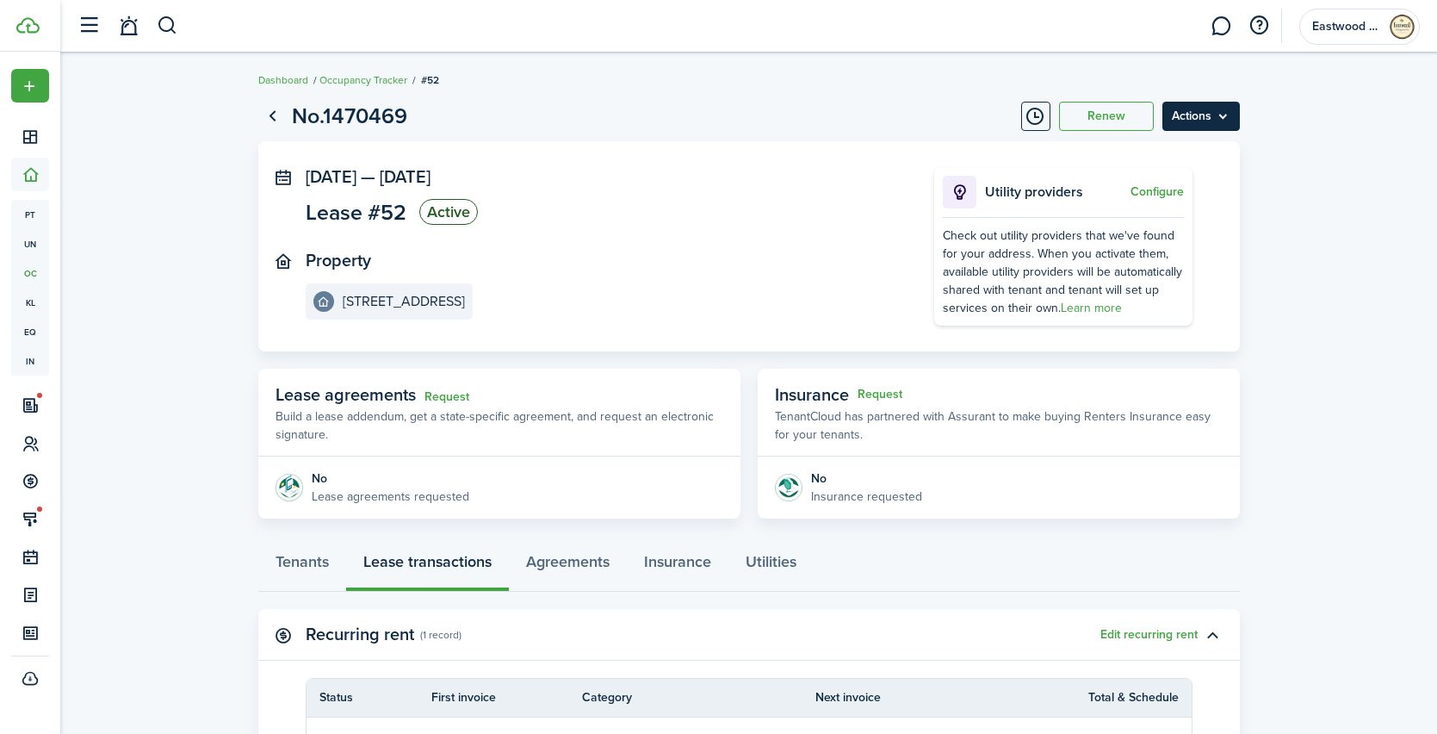
click at [1194, 115] on menu-btn "Actions" at bounding box center [1202, 116] width 78 height 29
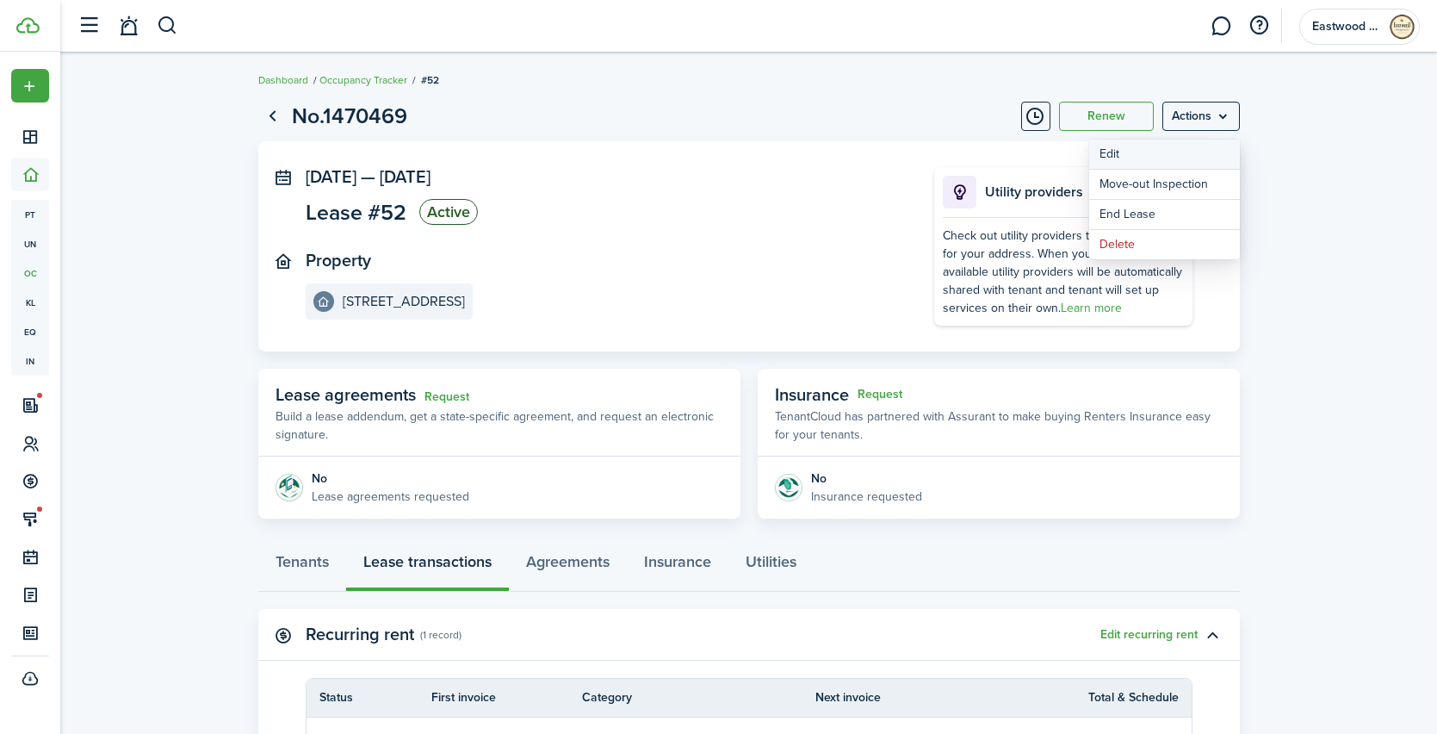
click at [1171, 151] on button "Edit" at bounding box center [1165, 154] width 151 height 29
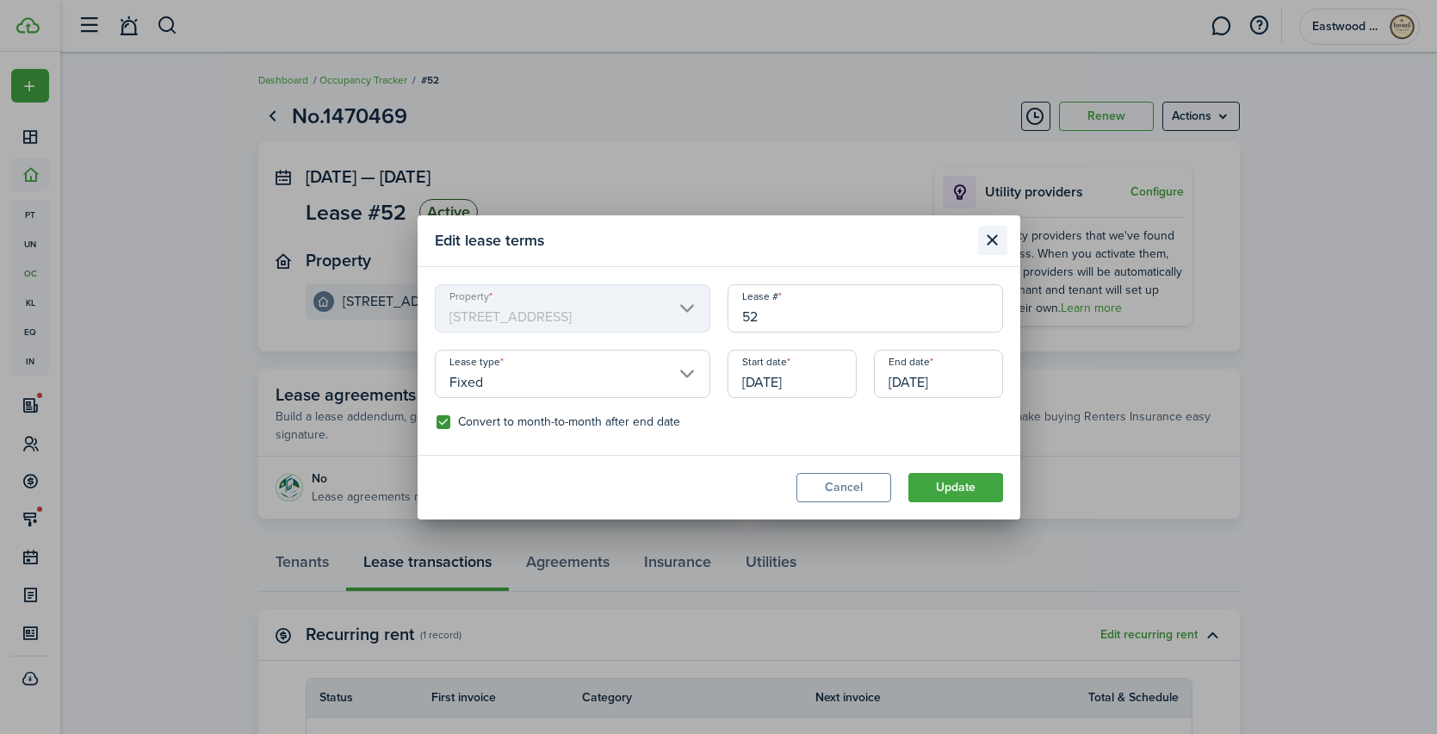
click at [988, 243] on button "Close modal" at bounding box center [992, 240] width 29 height 29
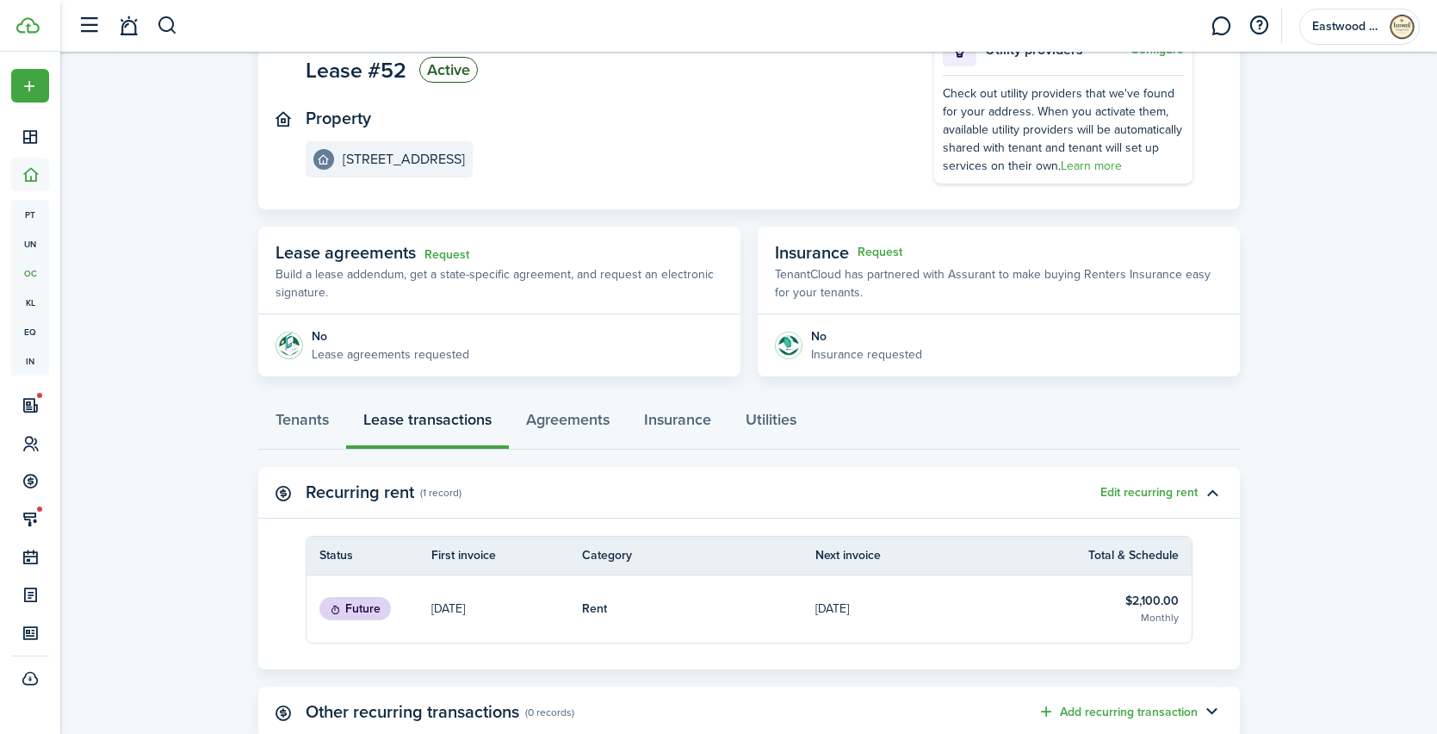
scroll to position [145, 0]
click at [318, 418] on link "Tenants" at bounding box center [302, 421] width 88 height 52
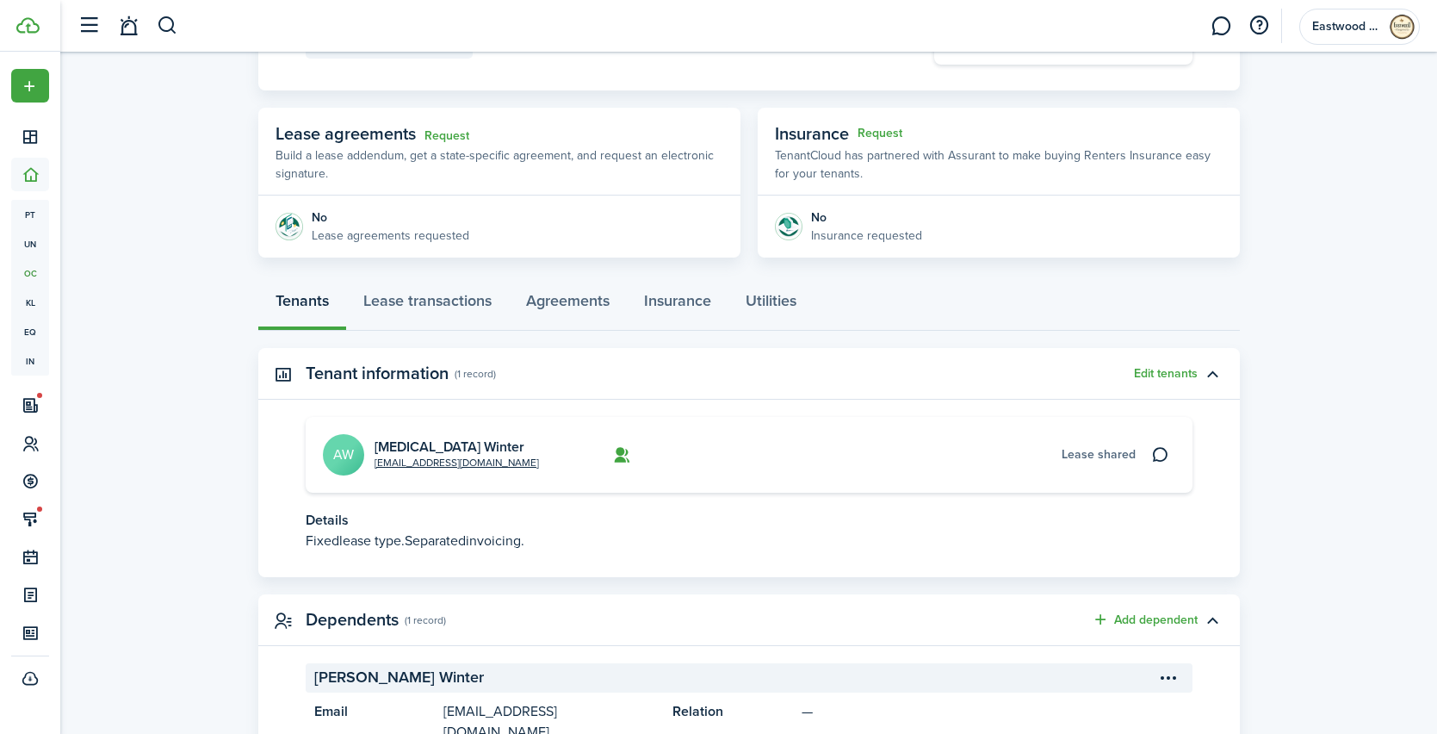
scroll to position [279, 0]
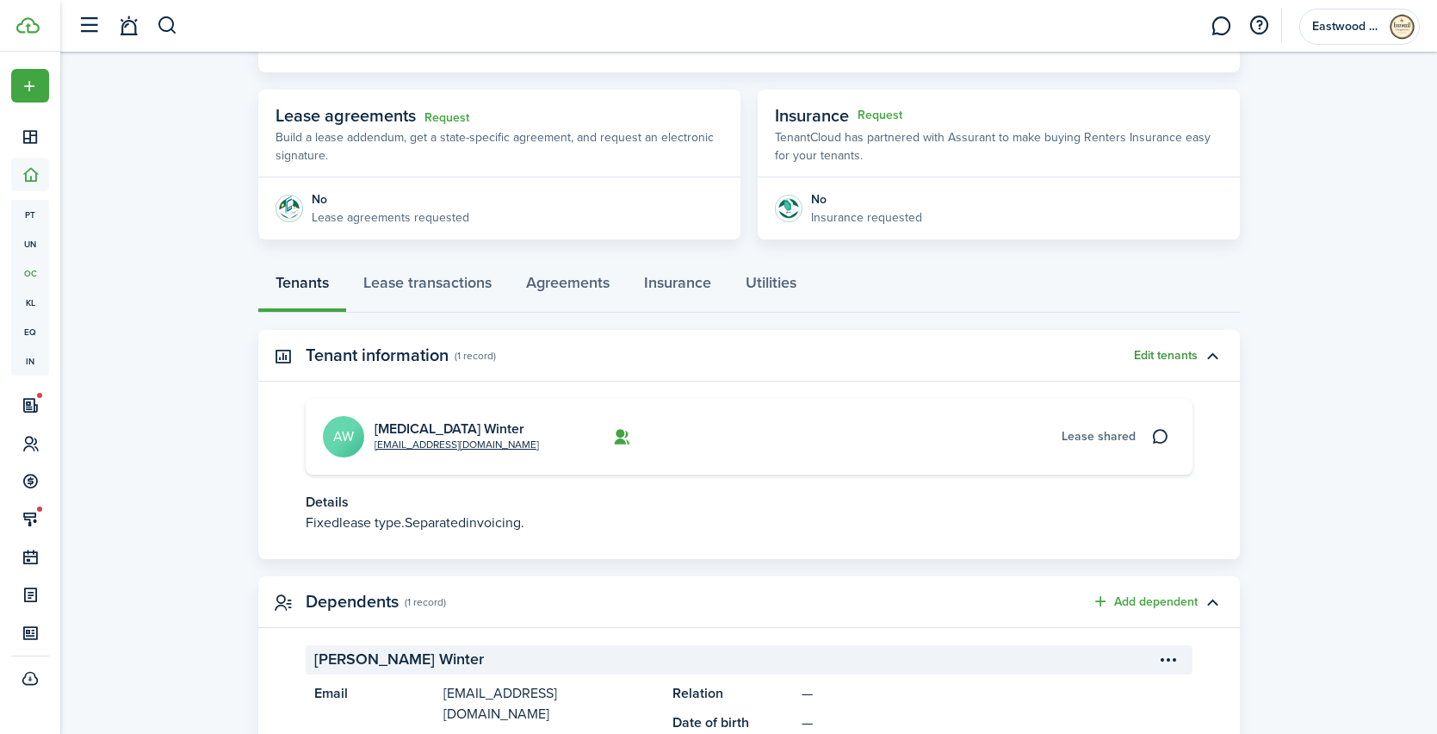
click at [1160, 356] on button "Edit tenants" at bounding box center [1166, 356] width 64 height 14
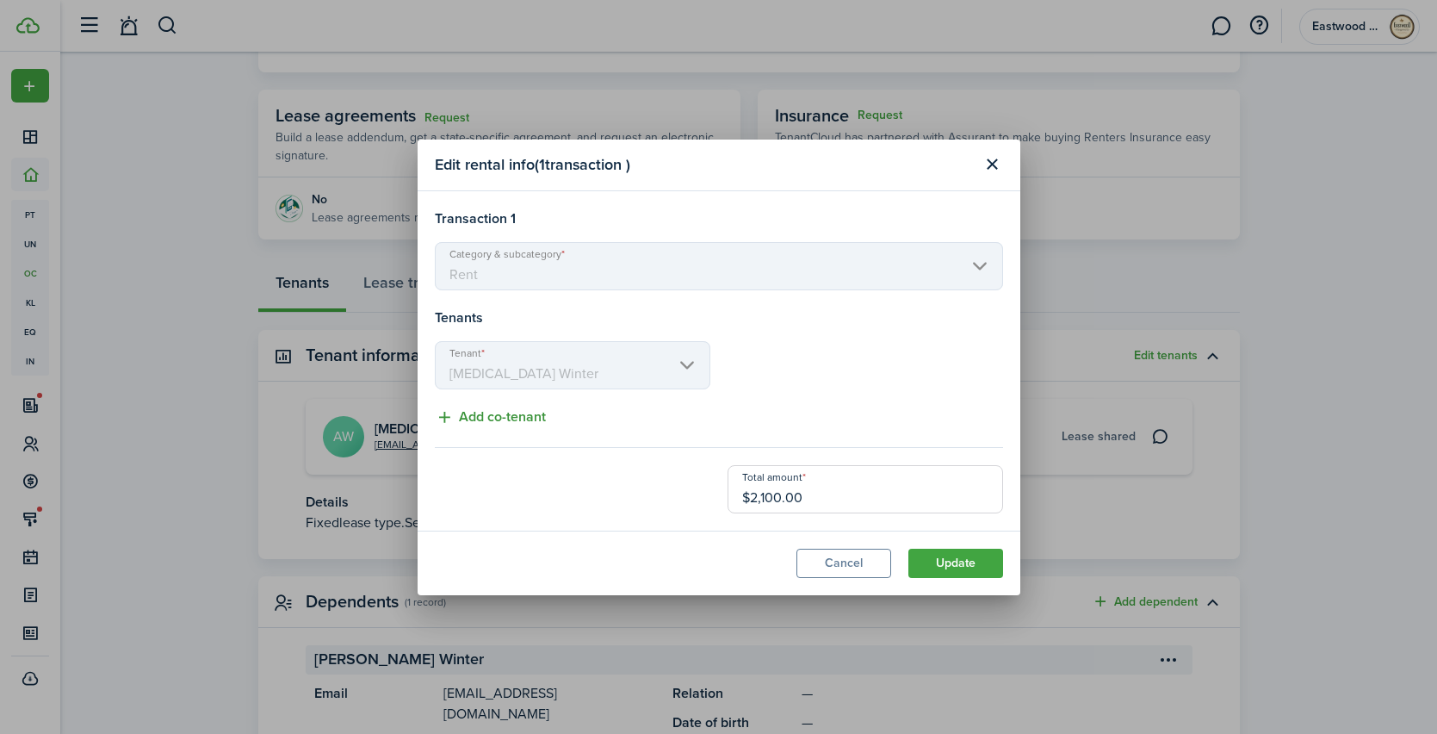
click at [526, 419] on button "Add co-tenant" at bounding box center [490, 418] width 111 height 22
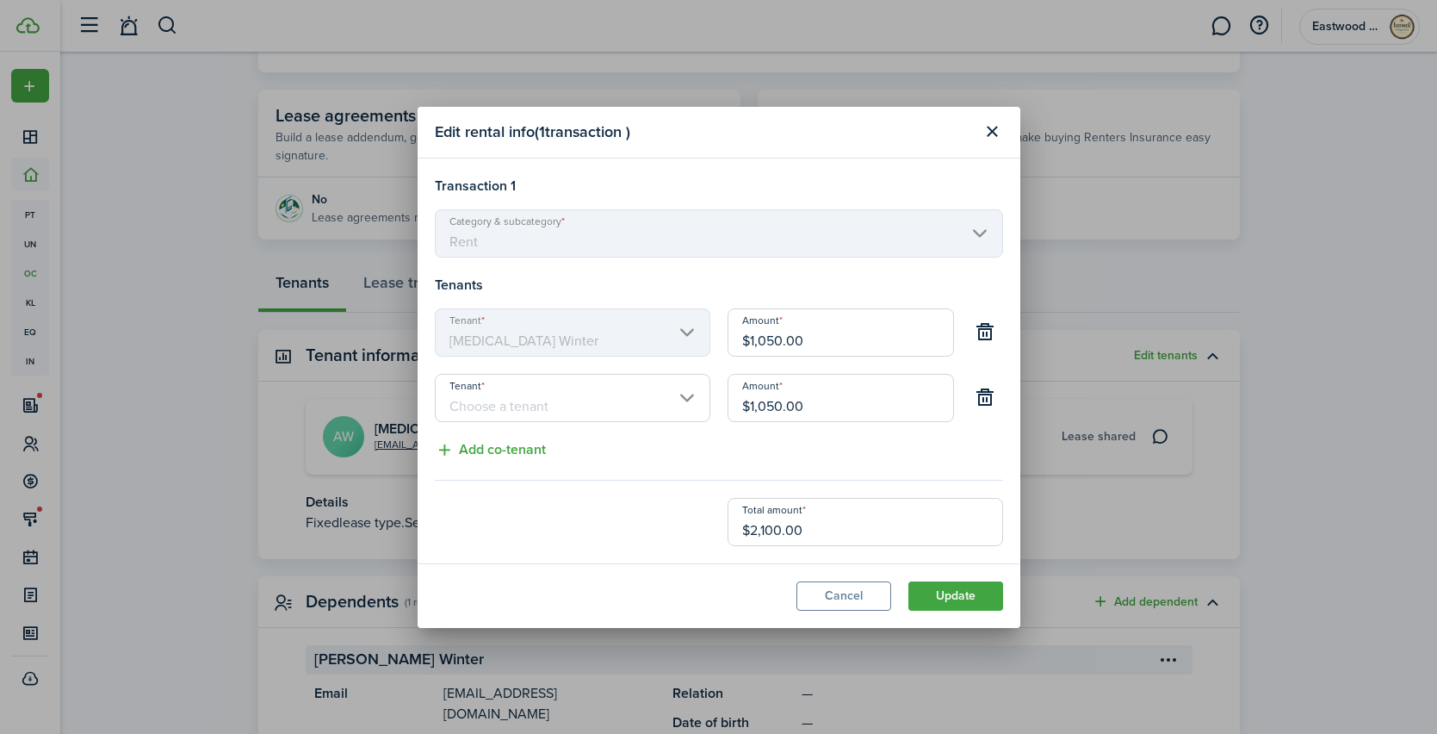
click at [556, 410] on input "Tenant" at bounding box center [573, 398] width 276 height 48
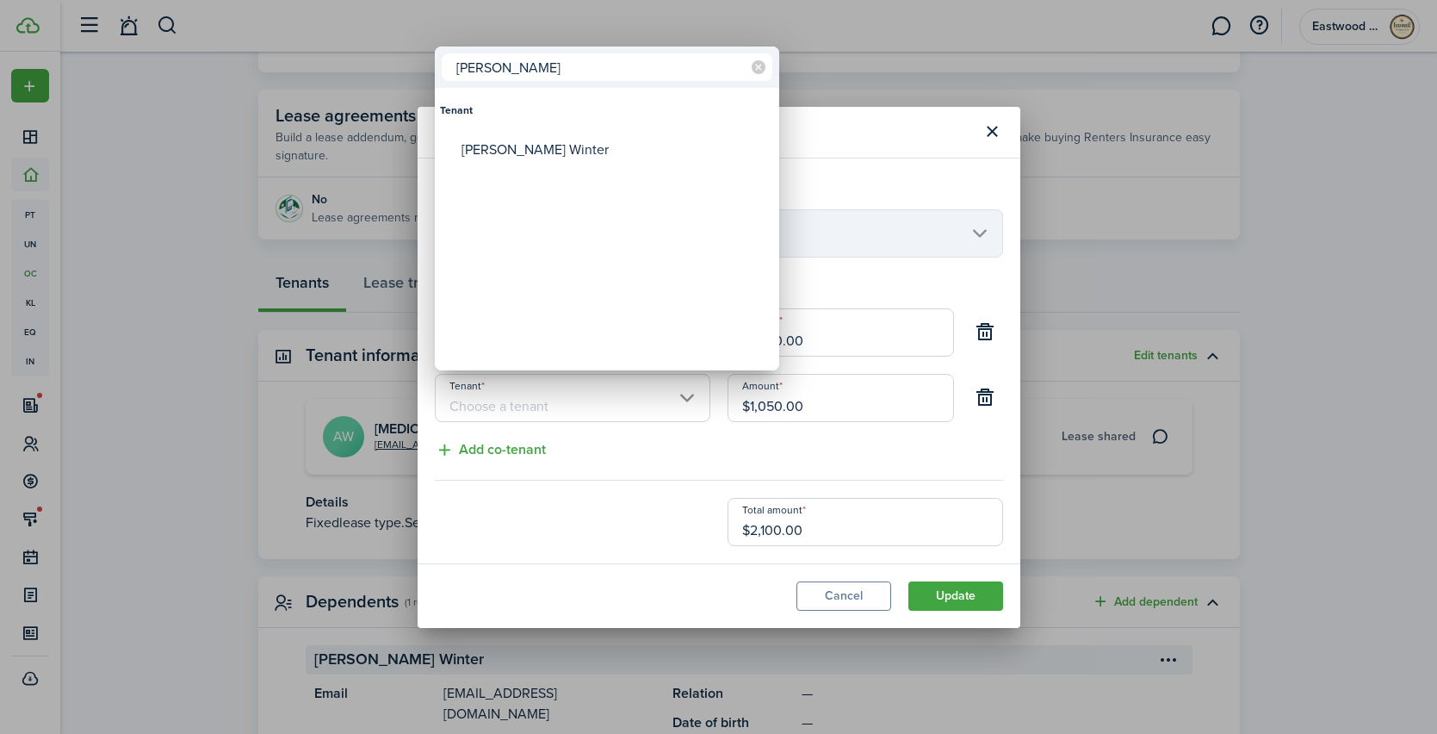
type input "[PERSON_NAME]"
click at [537, 164] on div "[PERSON_NAME] Winter" at bounding box center [614, 150] width 305 height 40
type input "[PERSON_NAME] Winter"
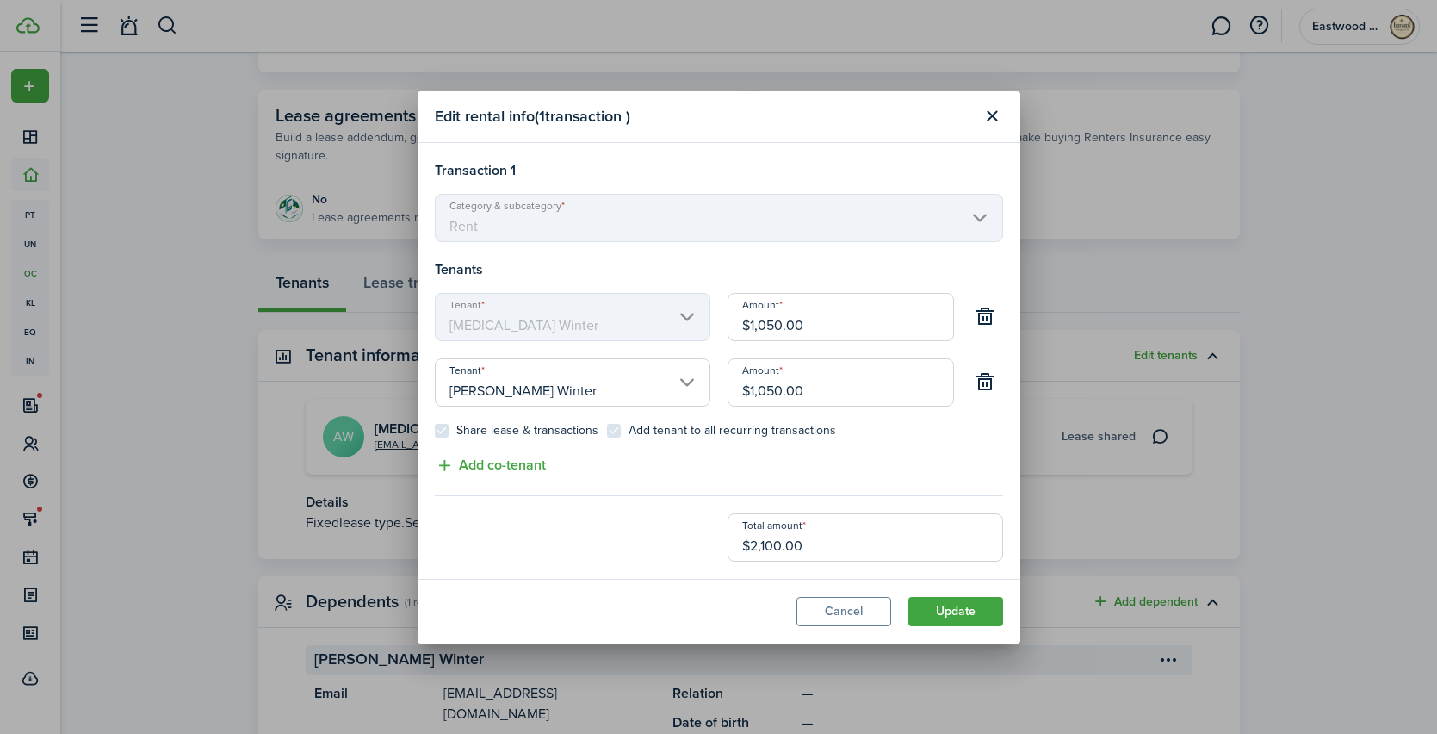
drag, startPoint x: 821, startPoint y: 388, endPoint x: 735, endPoint y: 391, distance: 86.2
click at [735, 391] on input "$1,050.00" at bounding box center [841, 382] width 227 height 48
type input "$1,050.00"
click at [615, 432] on control-checkbox "Add tenant to all recurring transactions" at bounding box center [721, 431] width 229 height 14
click at [438, 431] on control-checkbox "Share lease & transactions" at bounding box center [517, 431] width 164 height 14
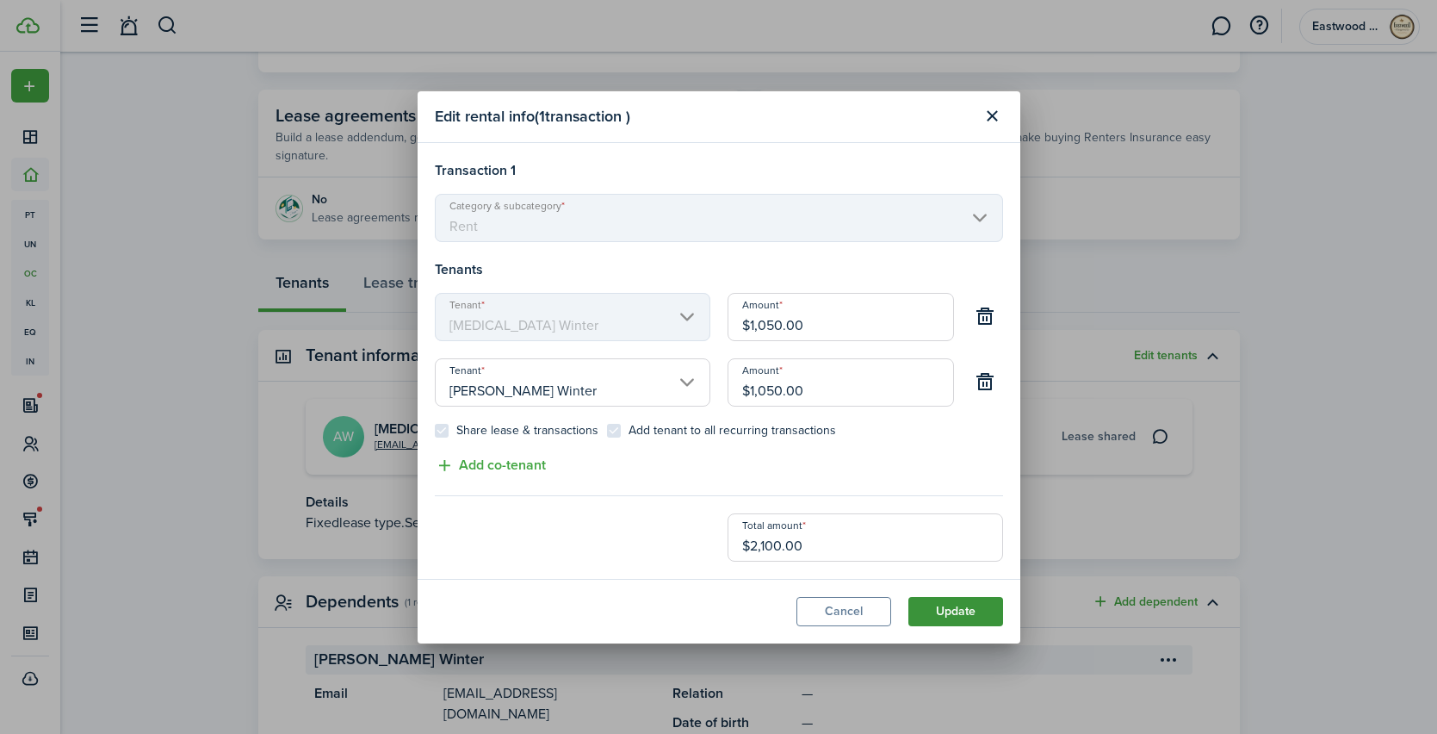
click at [927, 607] on button "Update" at bounding box center [956, 611] width 95 height 29
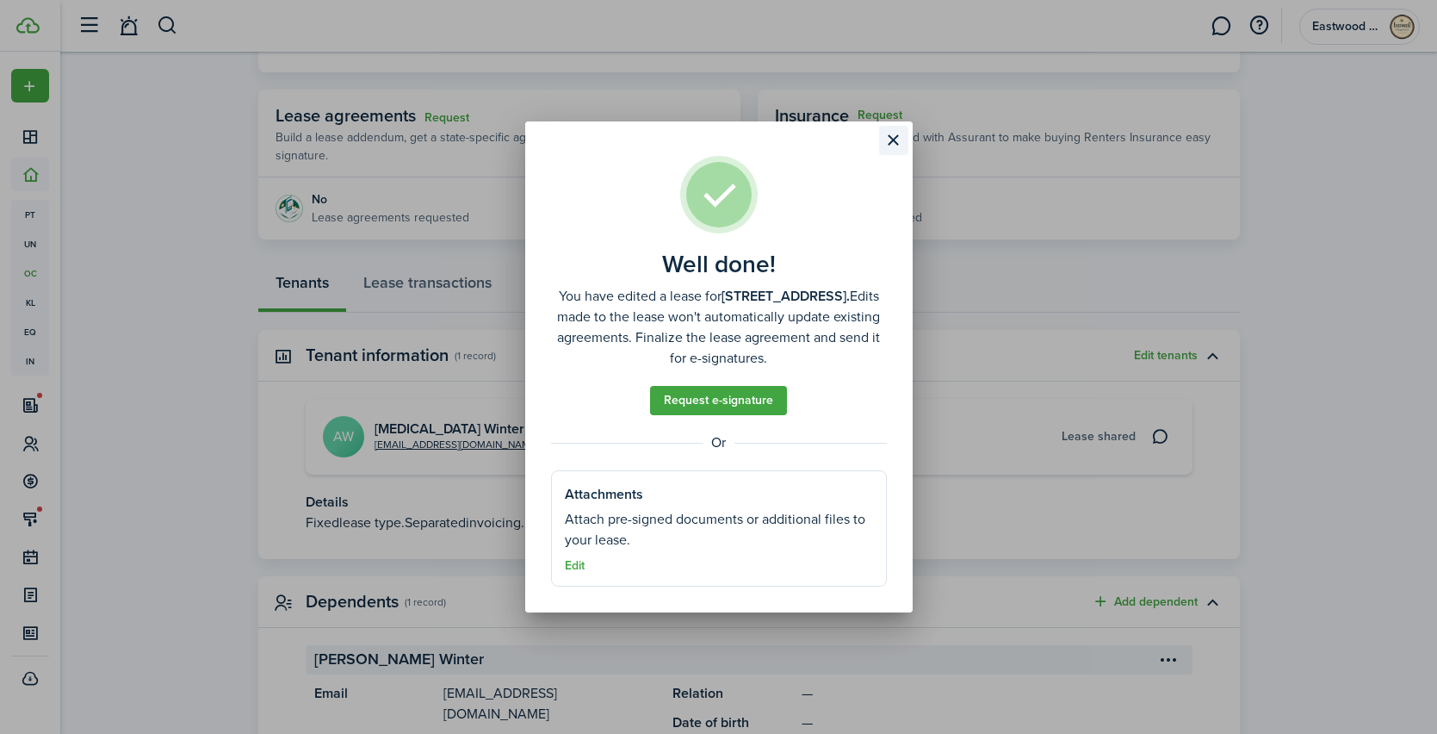
click at [888, 140] on button "Close modal" at bounding box center [893, 140] width 29 height 29
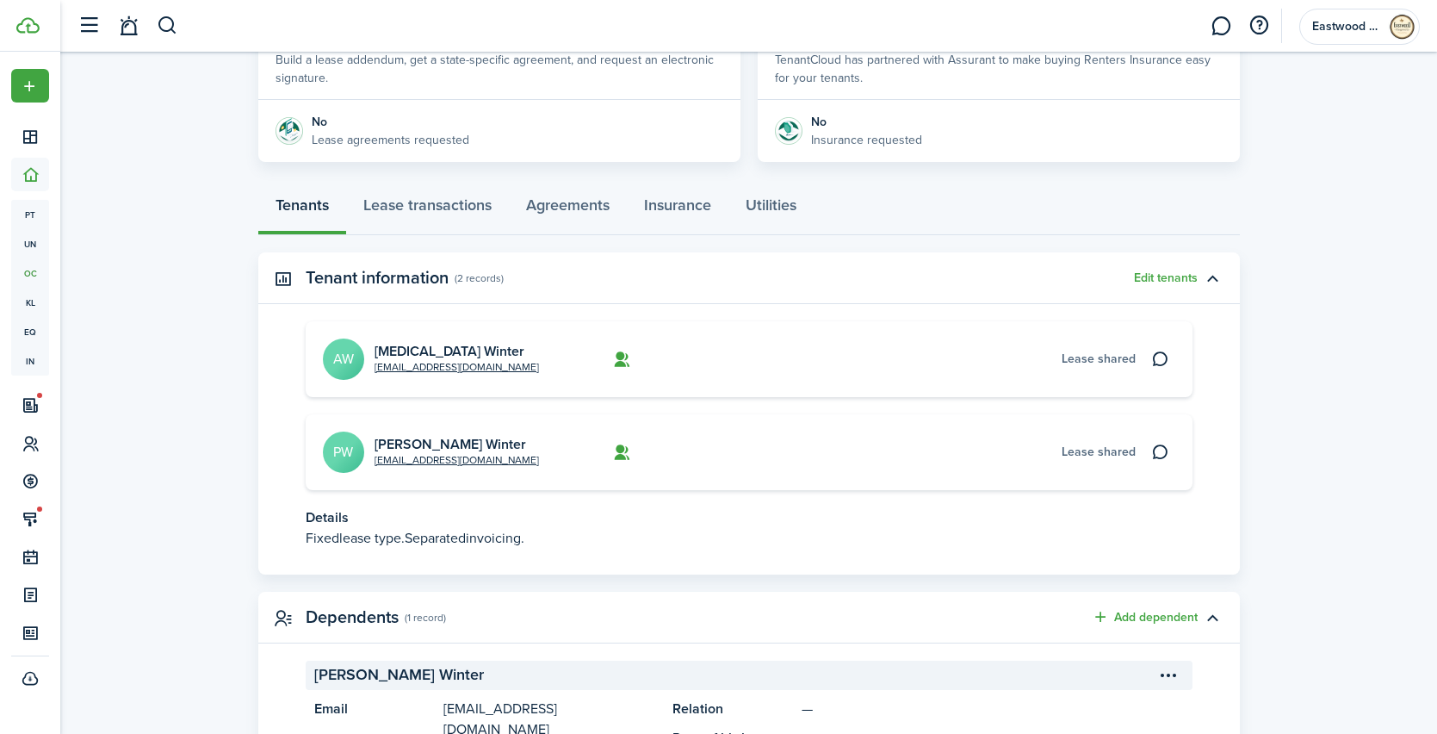
scroll to position [421, 0]
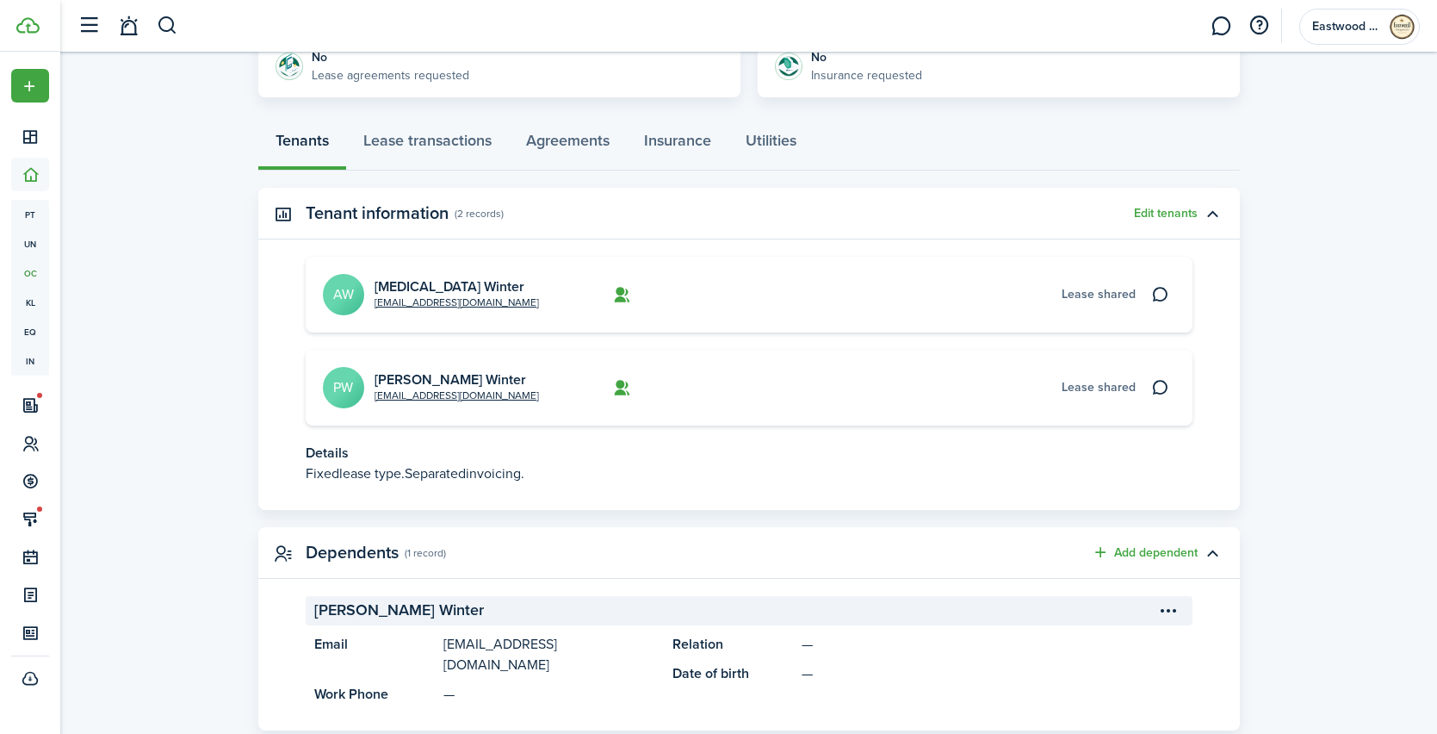
click at [575, 481] on p "Fixed lease type. Separated invoicing." at bounding box center [749, 473] width 887 height 21
click at [475, 480] on p "Fixed lease type. Separated invoicing." at bounding box center [749, 473] width 887 height 21
click at [1158, 220] on panel-main-header "Tenant information (2 records) Edit tenants" at bounding box center [749, 214] width 982 height 52
click at [1160, 216] on button "Edit tenants" at bounding box center [1166, 214] width 64 height 14
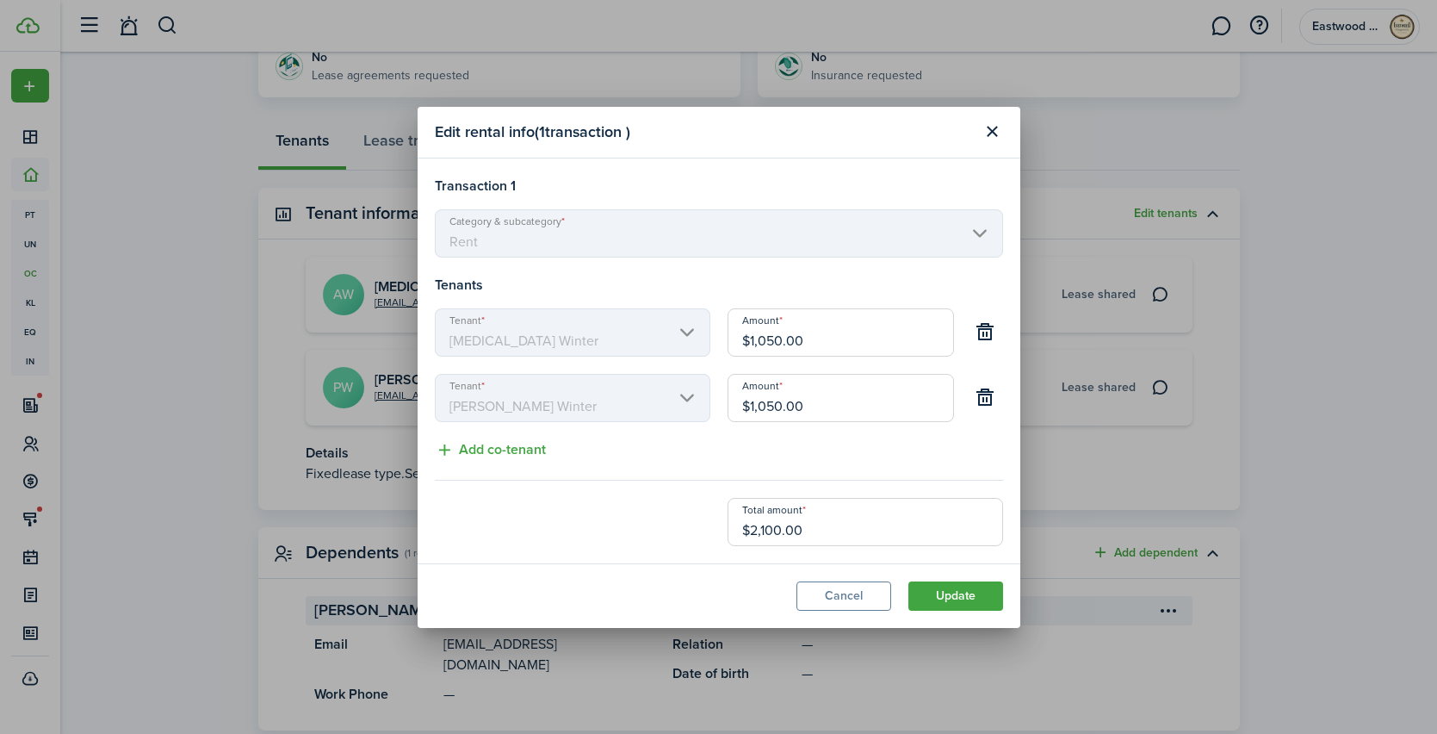
click at [796, 400] on input "$1,050.00" at bounding box center [841, 398] width 227 height 48
click at [532, 449] on button "Add co-tenant" at bounding box center [490, 450] width 111 height 22
type input "$700.00"
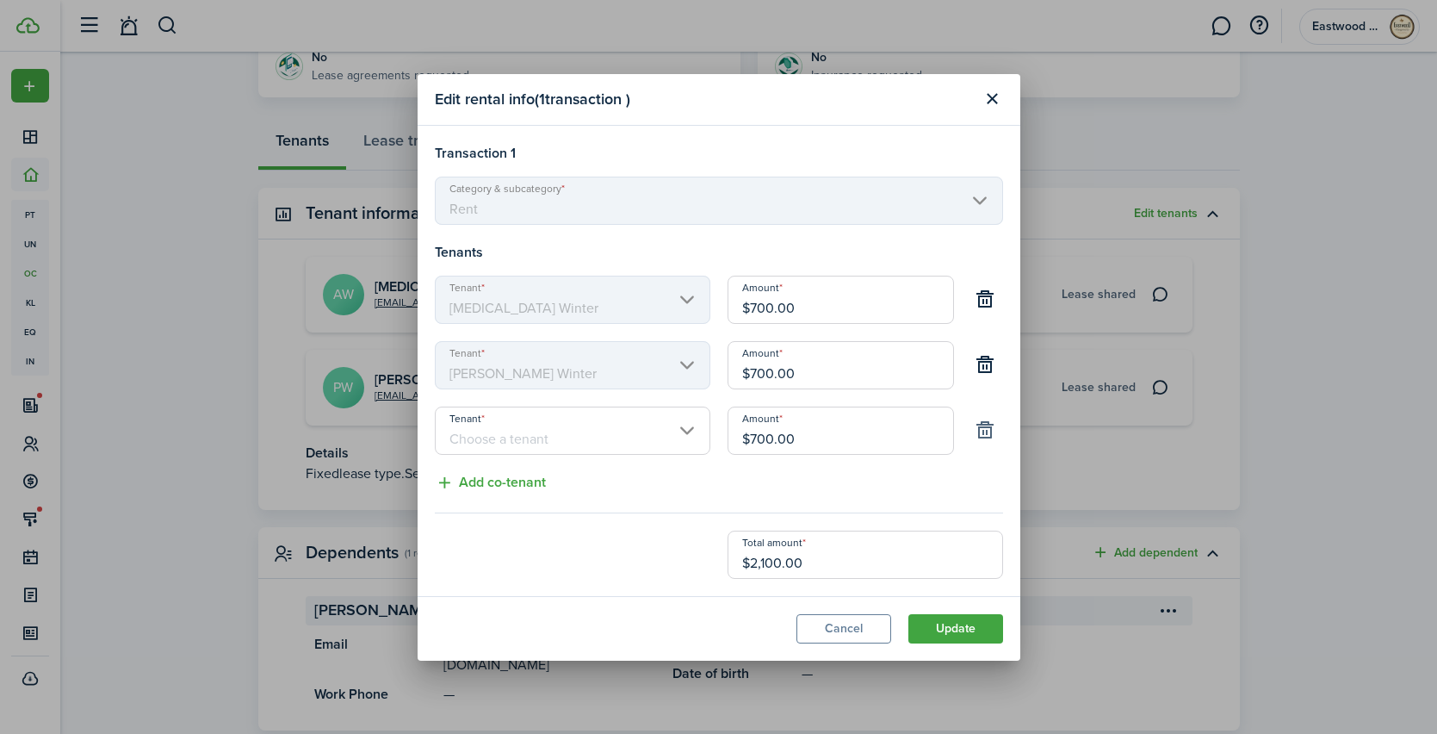
click at [990, 438] on button "button" at bounding box center [986, 430] width 29 height 29
type input "$1,050.00"
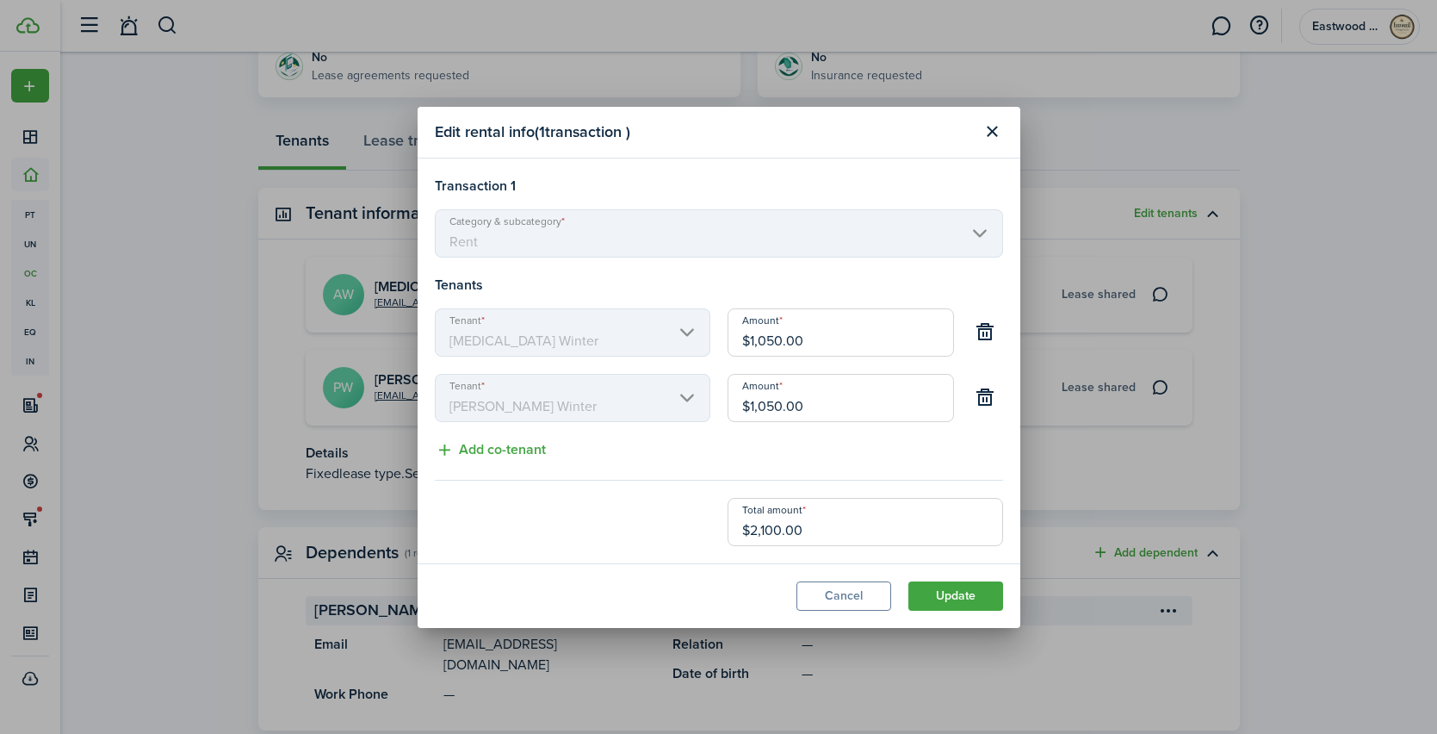
click at [804, 340] on input "$1,050.00" at bounding box center [841, 332] width 227 height 48
drag, startPoint x: 769, startPoint y: 341, endPoint x: 724, endPoint y: 338, distance: 44.9
click at [724, 338] on div "Amount $1,050.00" at bounding box center [841, 340] width 244 height 65
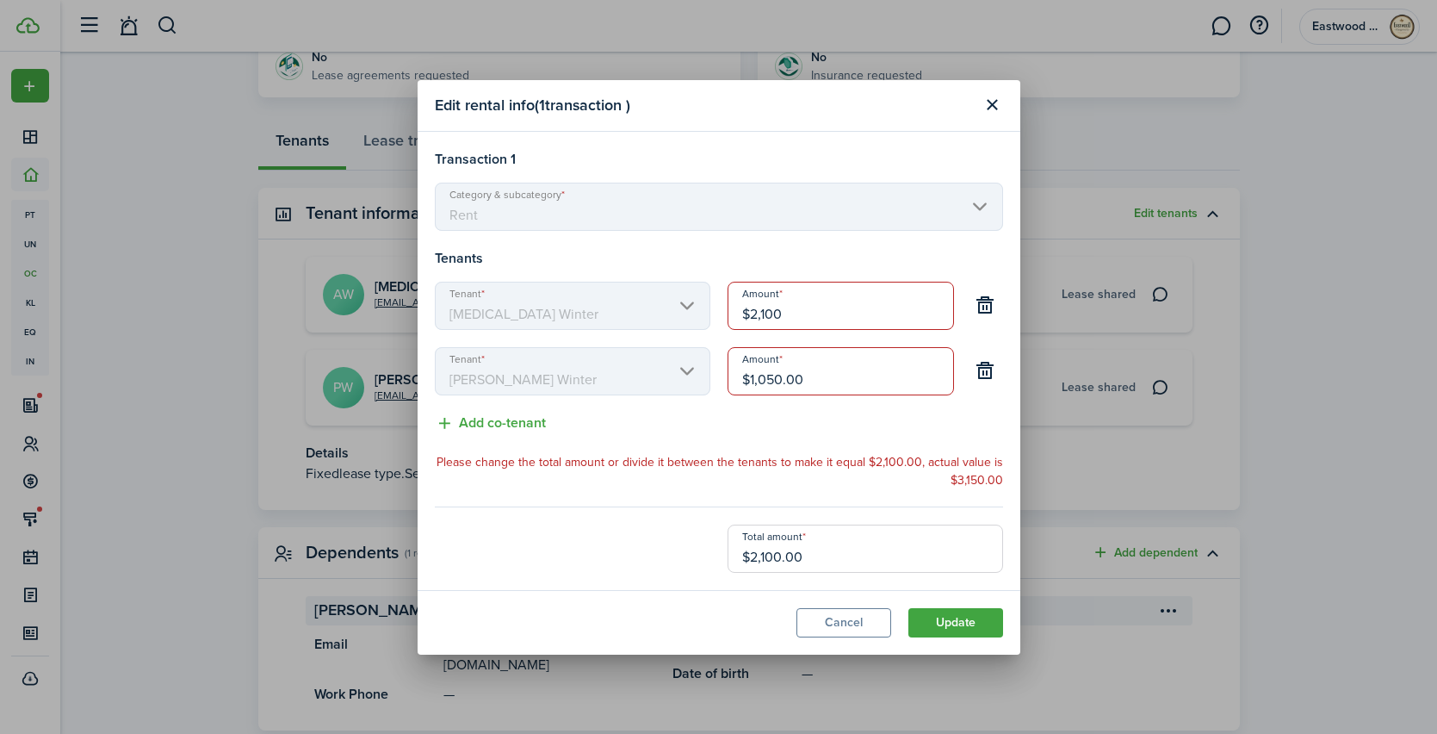
type input "$2,100.00"
click at [798, 385] on input "$1,050.00" at bounding box center [841, 371] width 227 height 48
drag, startPoint x: 809, startPoint y: 382, endPoint x: 718, endPoint y: 377, distance: 90.5
click at [719, 377] on div "Amount $1,050.00" at bounding box center [841, 379] width 244 height 65
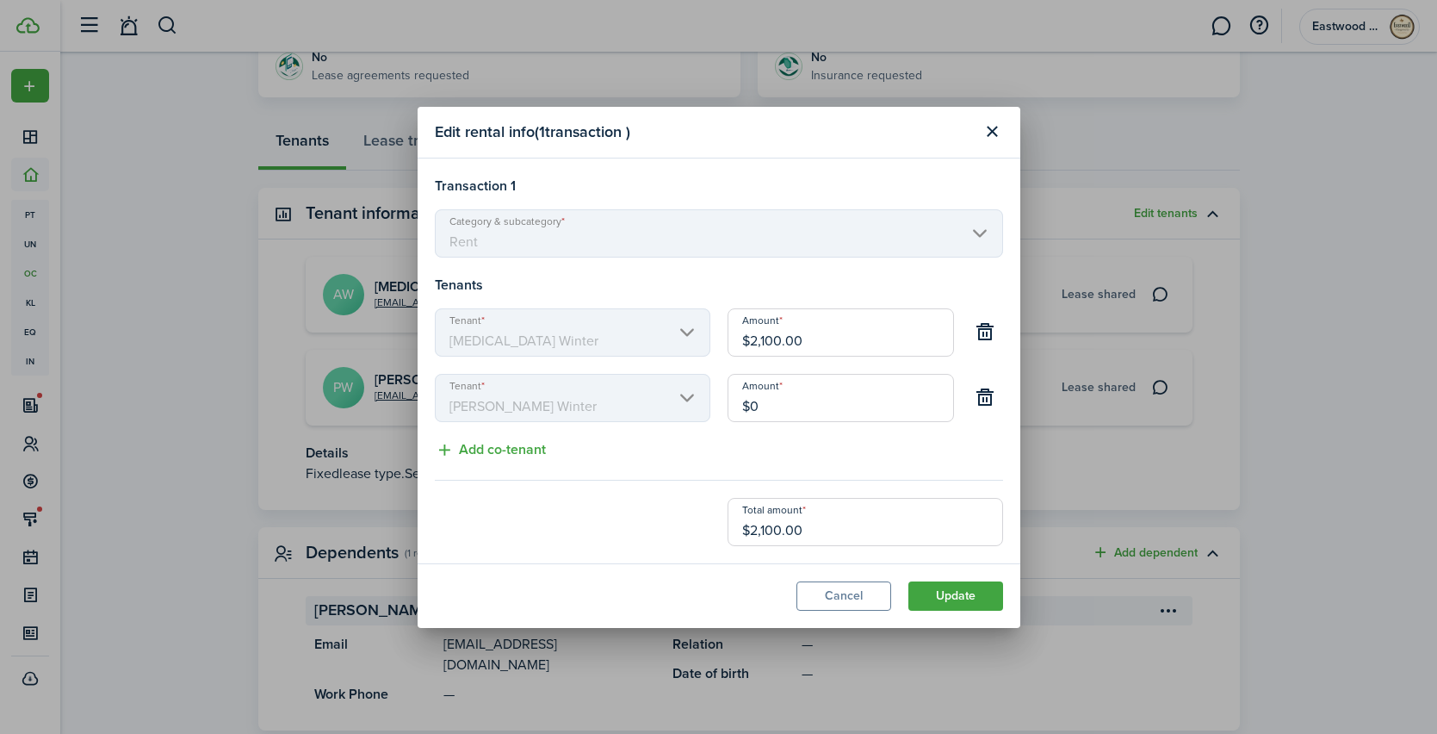
type input "$0.00"
click at [746, 450] on div "Transaction 1 Category & subcategory Rent Tenants Tenant [MEDICAL_DATA] Winter …" at bounding box center [719, 361] width 568 height 370
click at [933, 598] on button "Update" at bounding box center [956, 595] width 95 height 29
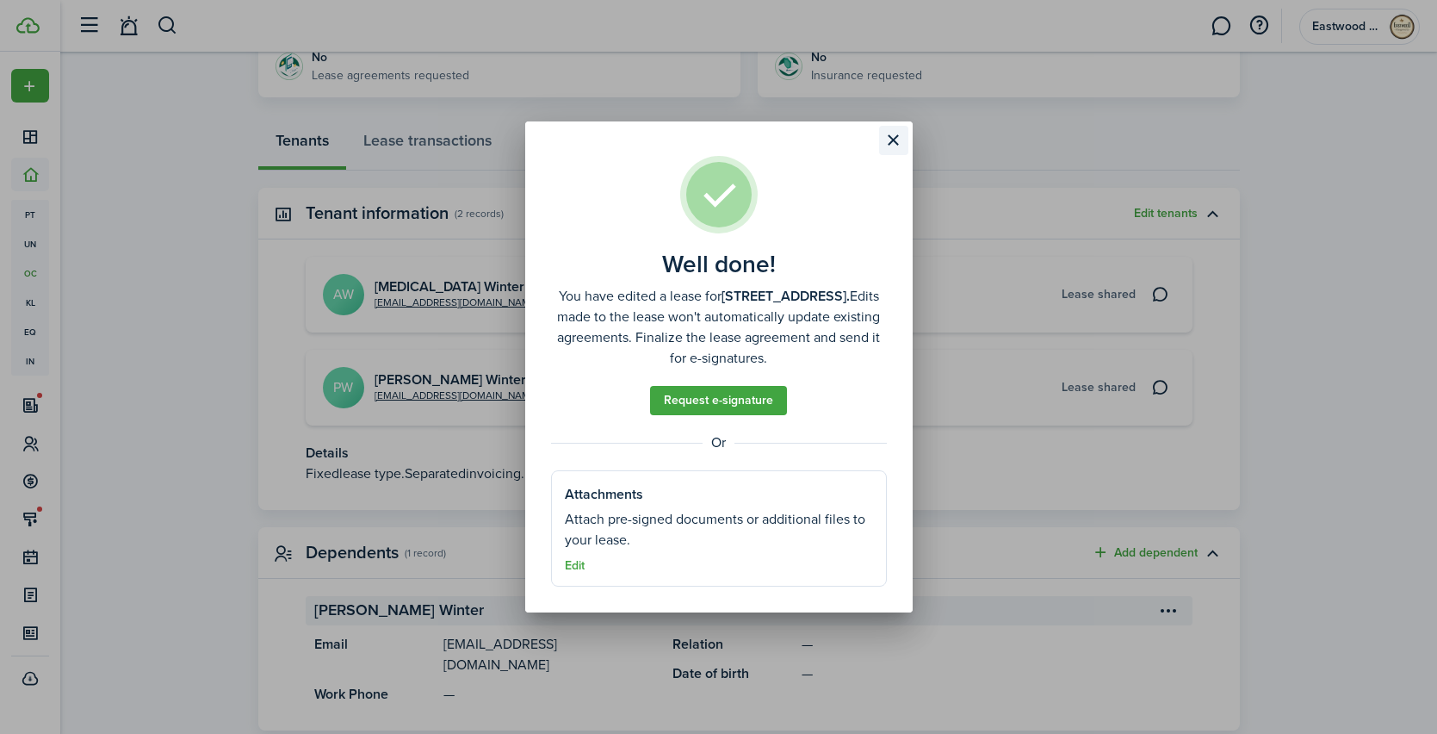
click at [894, 146] on button "Close modal" at bounding box center [893, 140] width 29 height 29
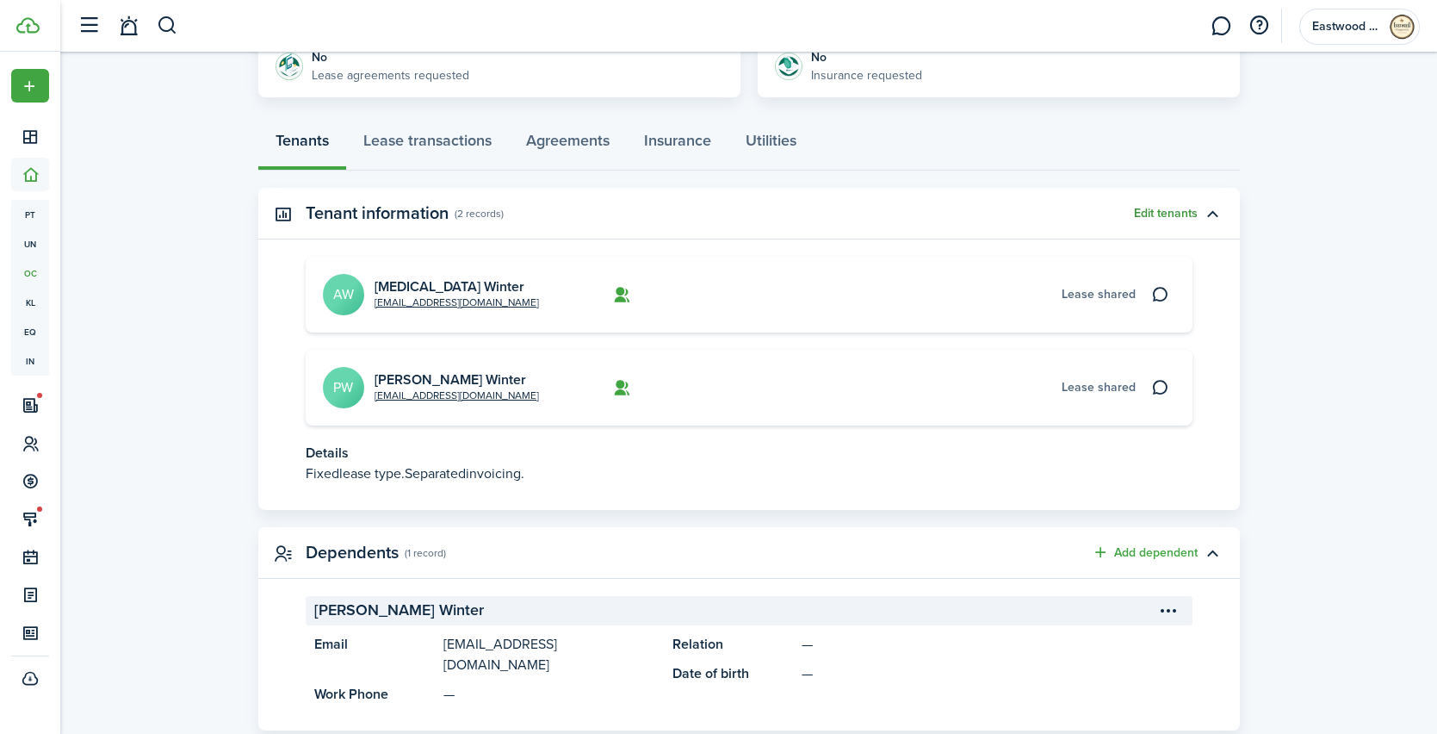
click at [1175, 210] on button "Edit tenants" at bounding box center [1166, 214] width 64 height 14
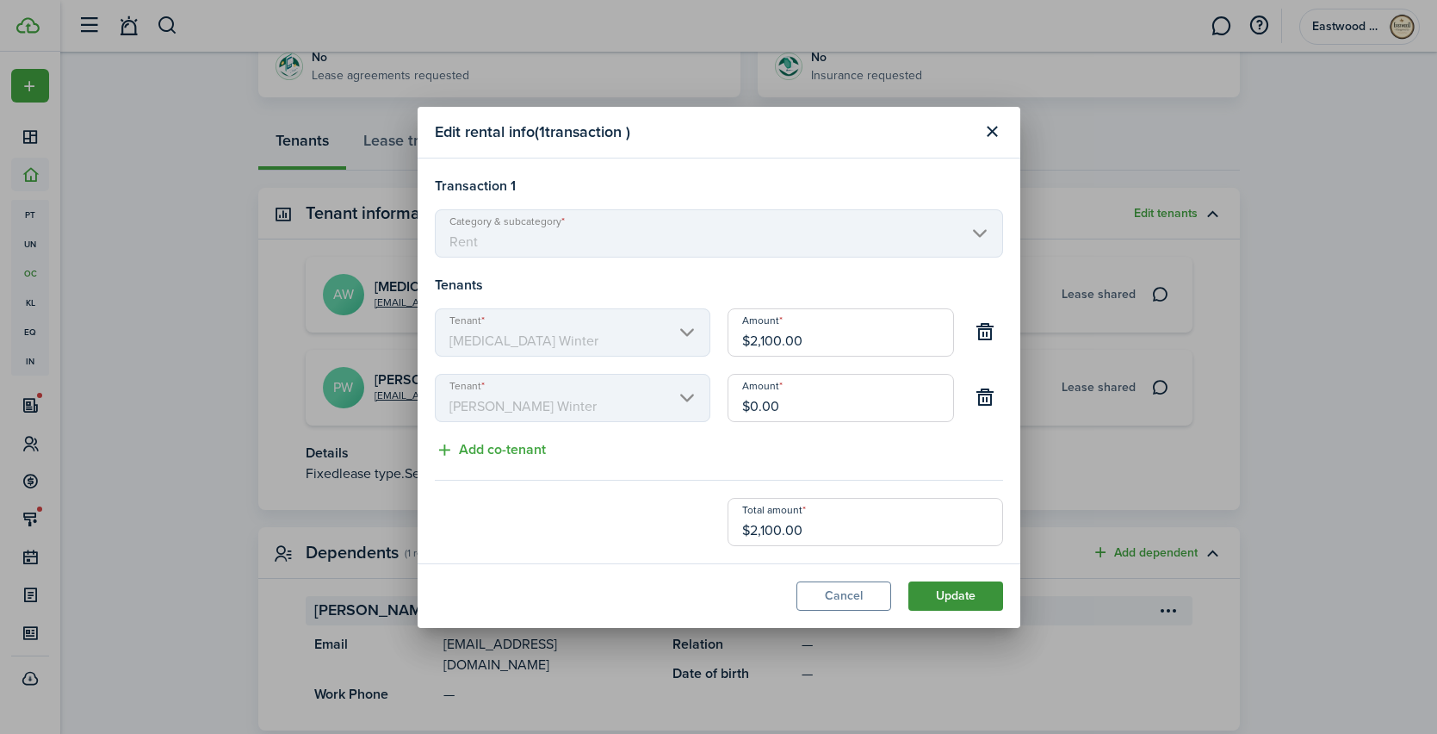
click at [934, 593] on button "Update" at bounding box center [956, 595] width 95 height 29
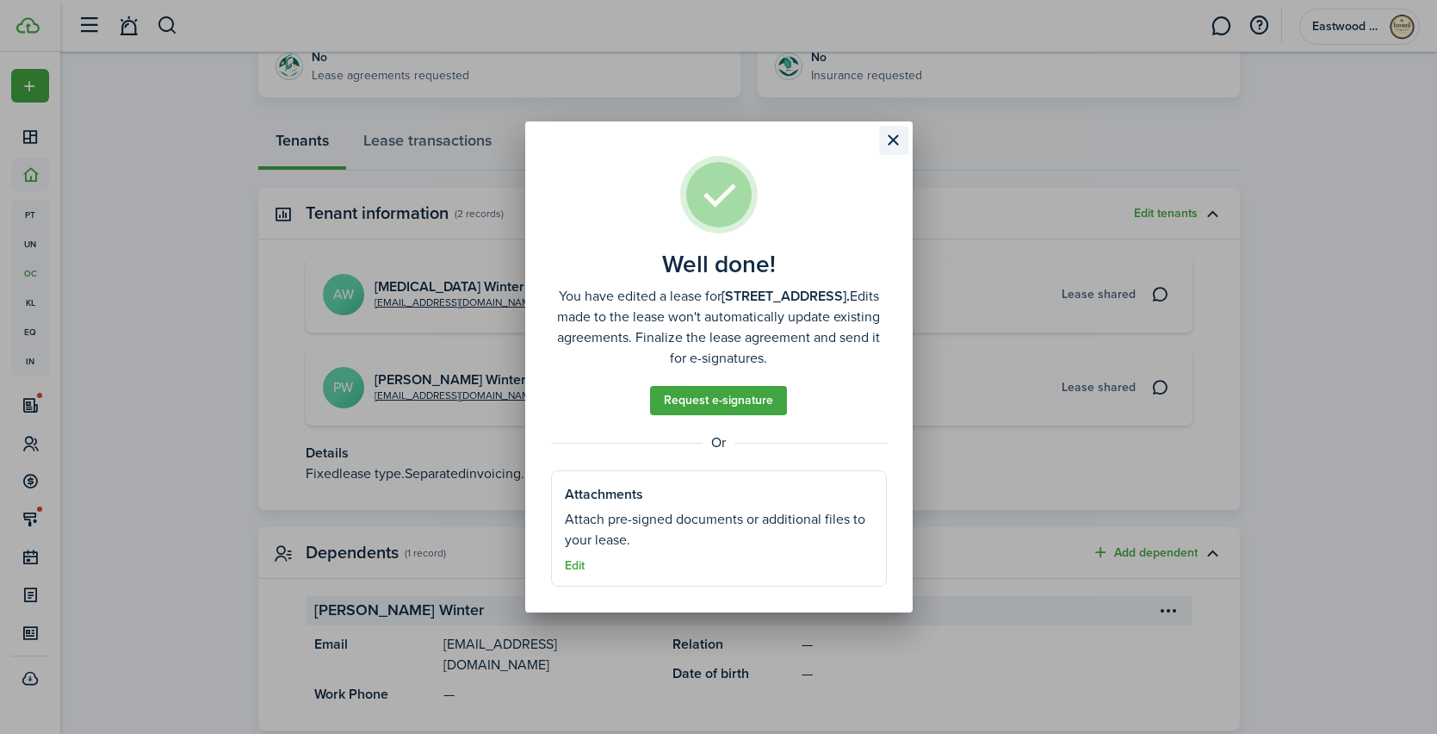
click at [898, 140] on button "Close modal" at bounding box center [893, 140] width 29 height 29
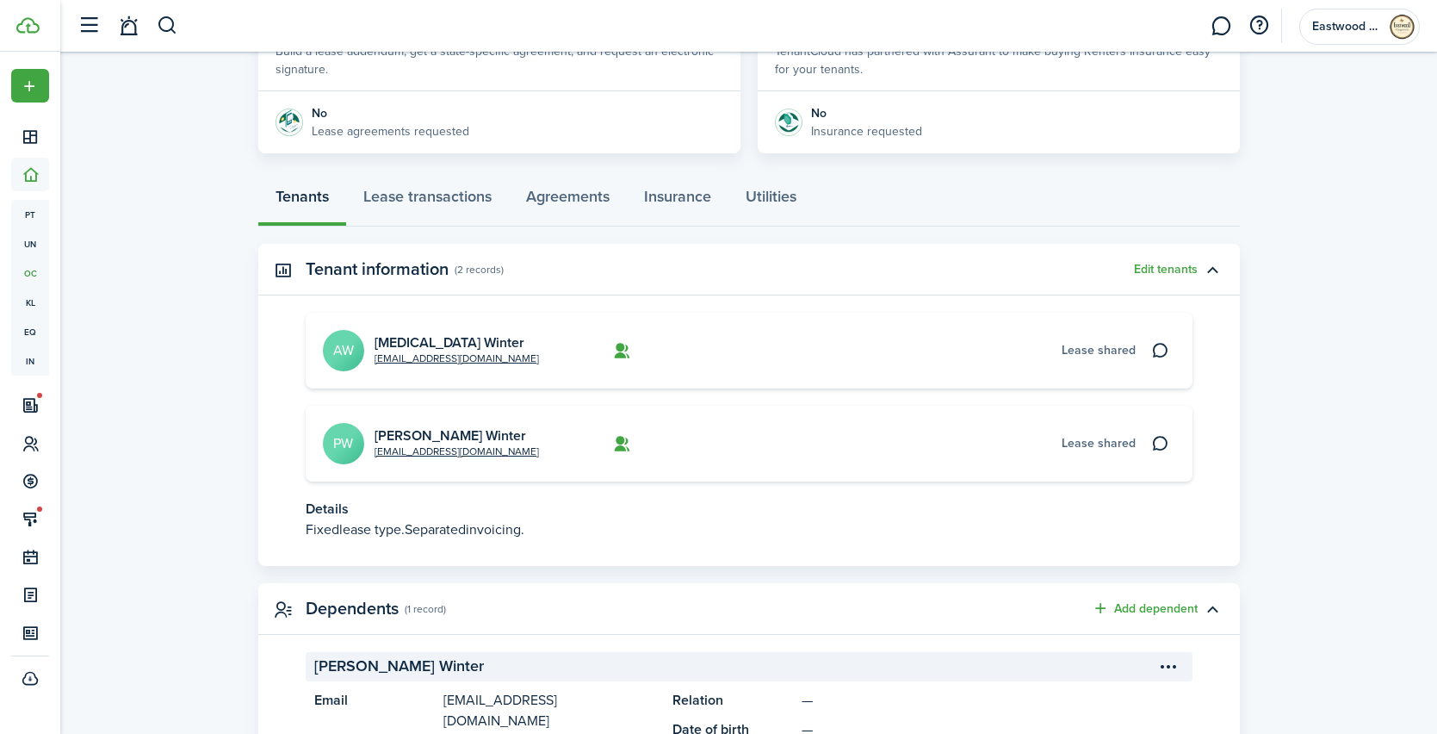
scroll to position [142, 0]
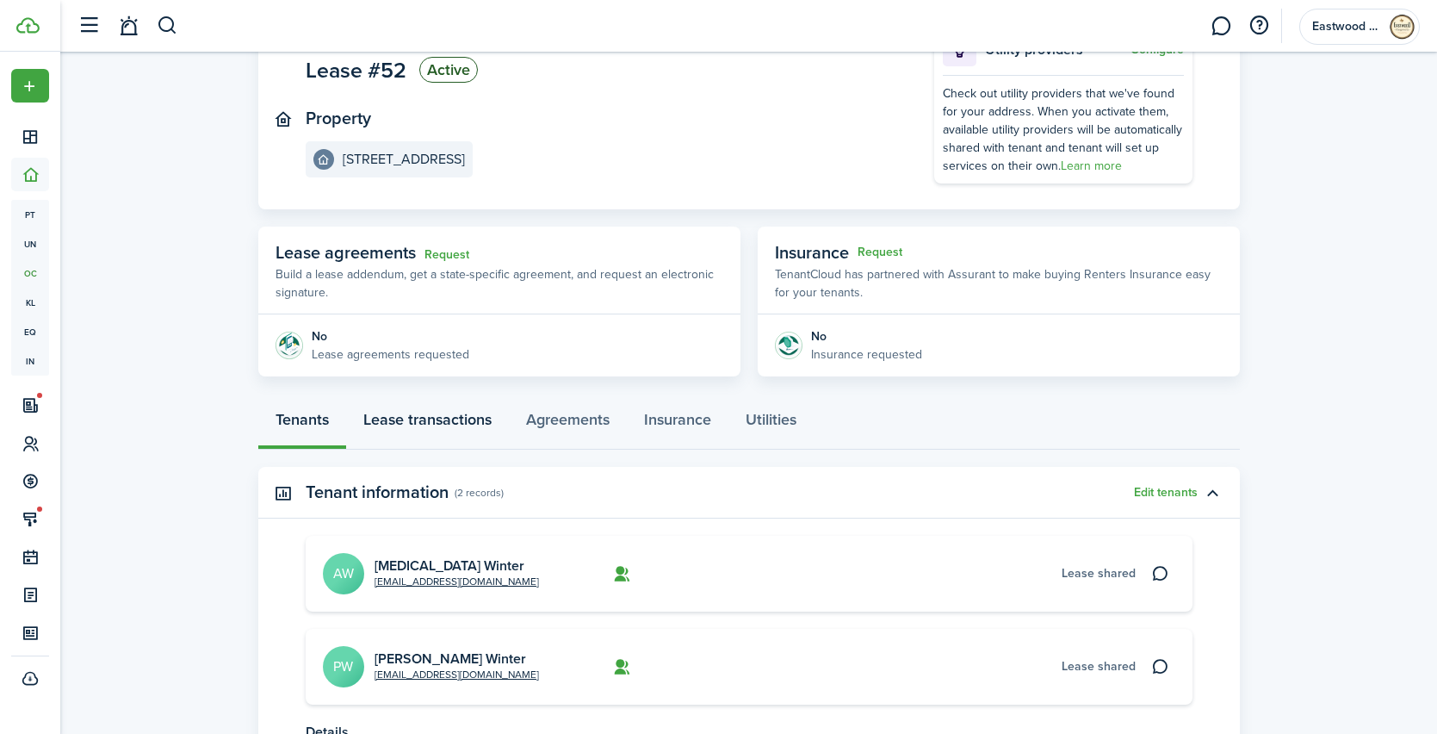
click at [438, 422] on link "Lease transactions" at bounding box center [427, 424] width 163 height 52
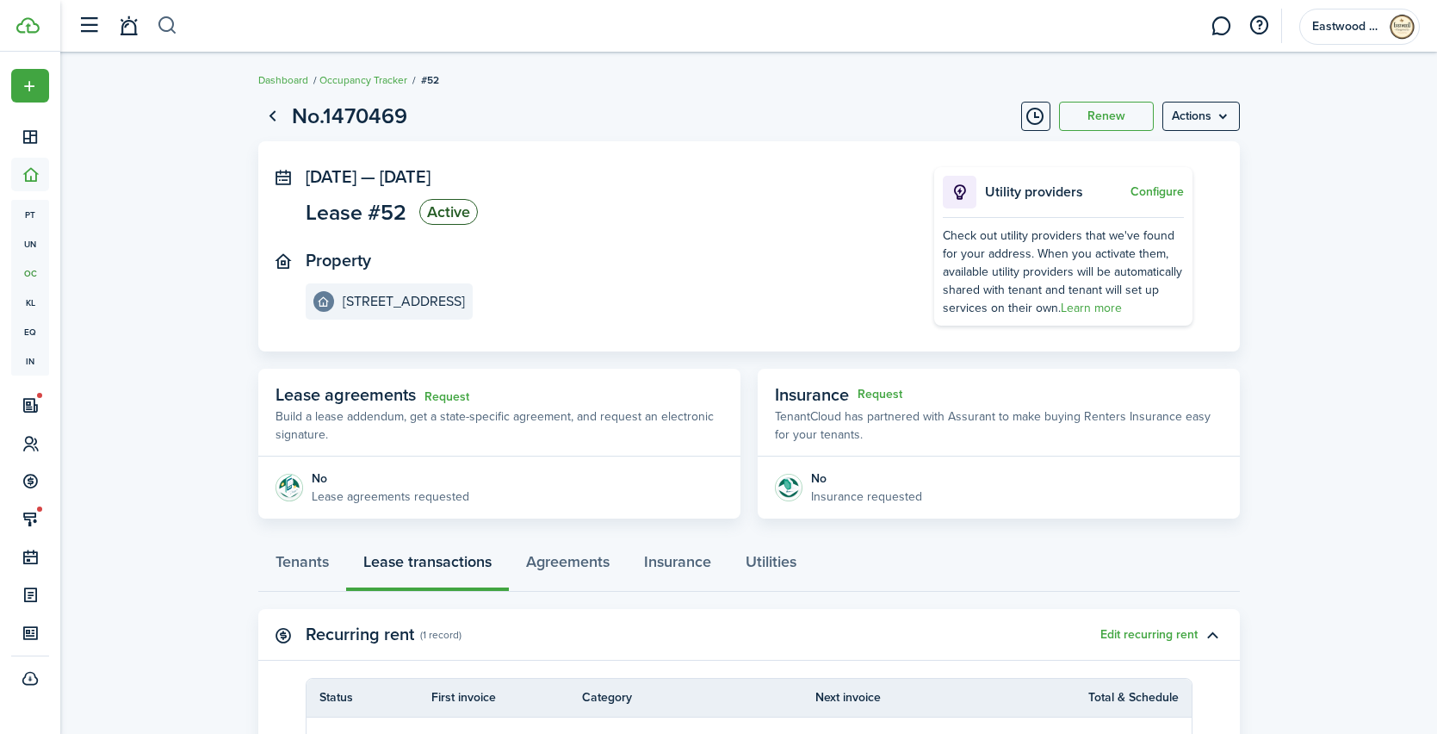
click at [174, 28] on button "button" at bounding box center [168, 25] width 22 height 29
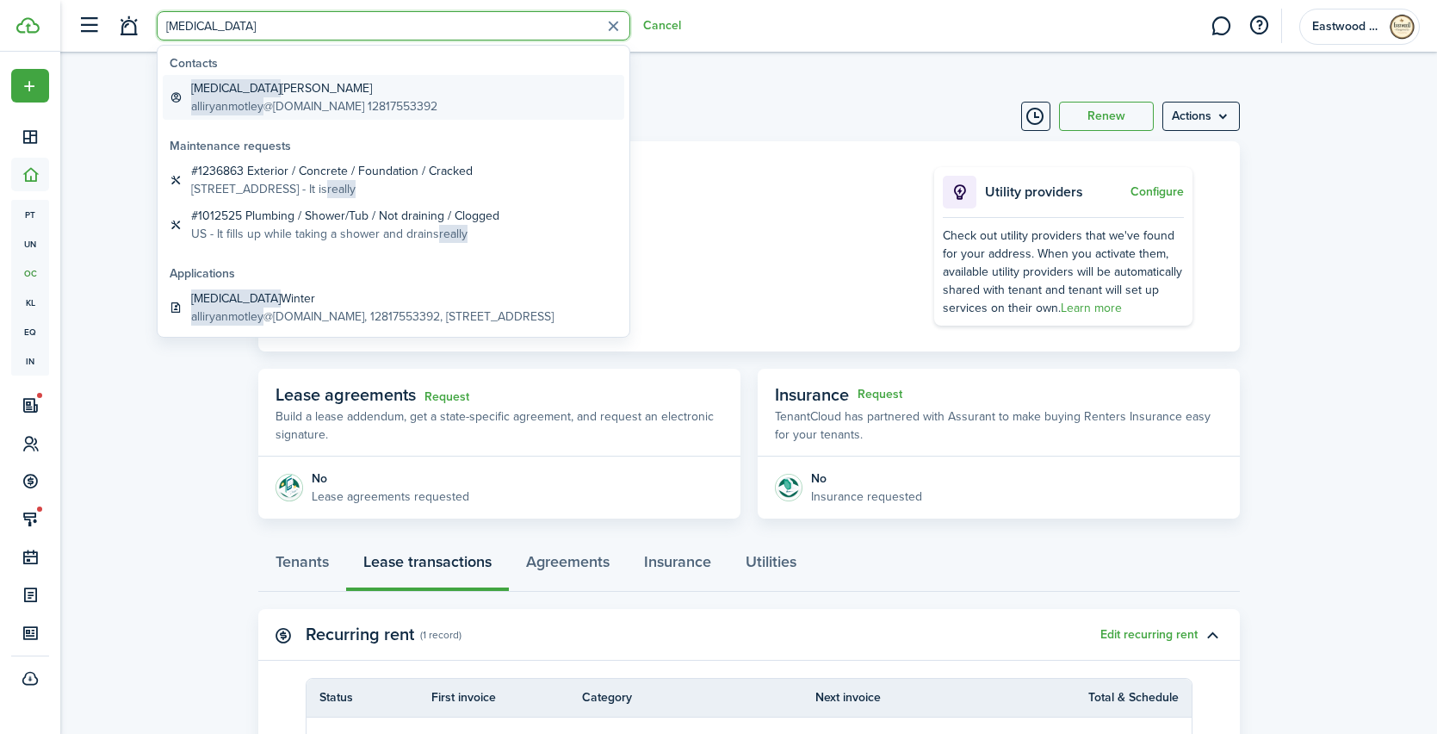
type input "[MEDICAL_DATA]"
click at [225, 86] on global-search-item-title "[MEDICAL_DATA][PERSON_NAME]" at bounding box center [314, 88] width 246 height 18
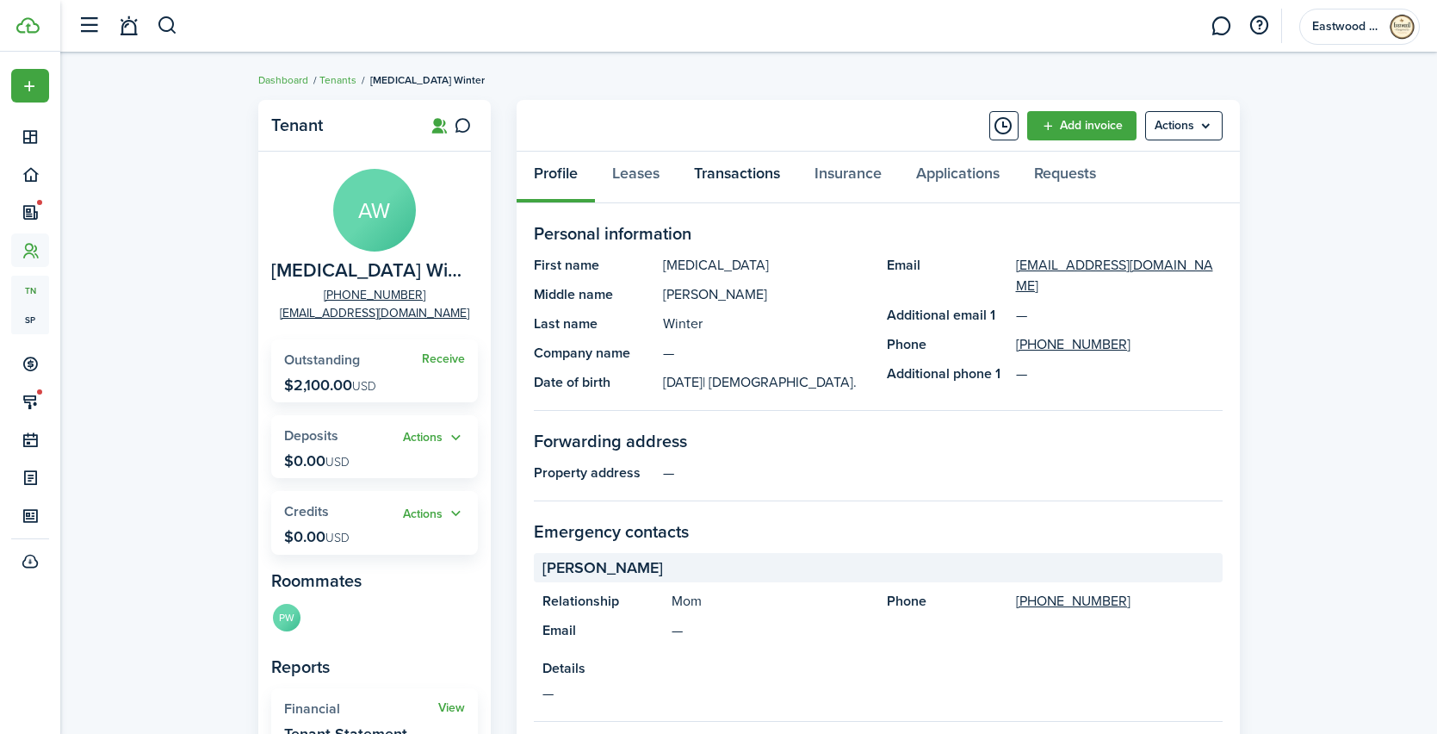
click at [739, 181] on link "Transactions" at bounding box center [737, 178] width 121 height 52
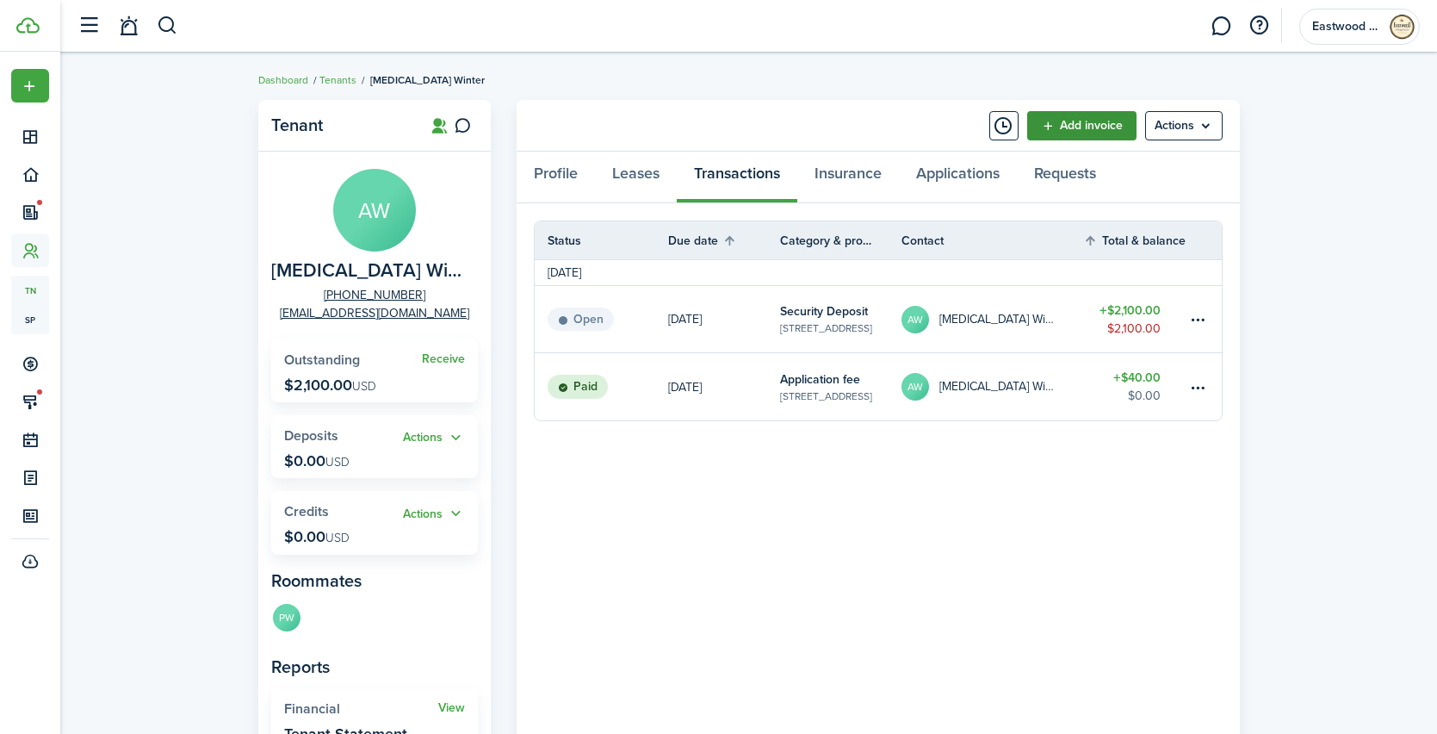
click at [1095, 132] on link "Add invoice" at bounding box center [1082, 125] width 109 height 29
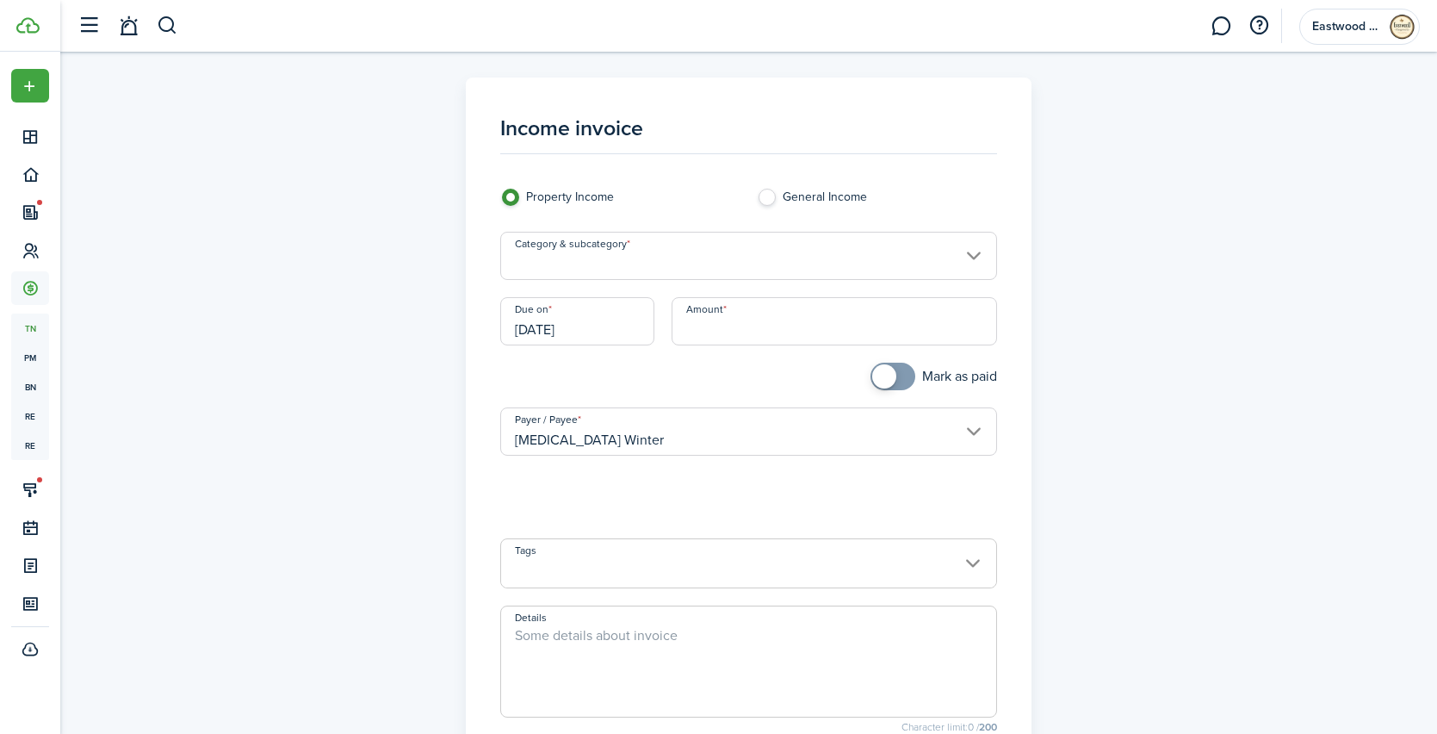
click at [618, 276] on input "Category & subcategory" at bounding box center [748, 256] width 497 height 48
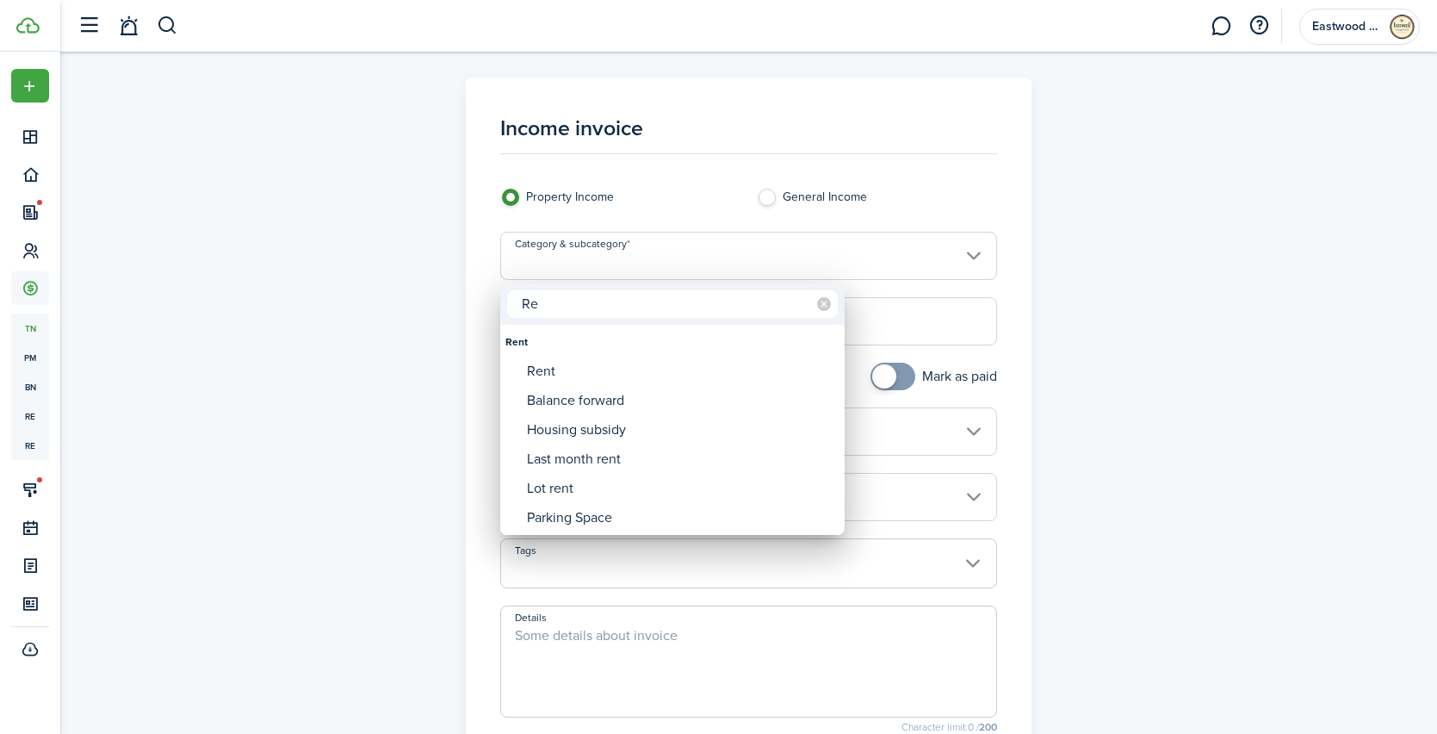
type input "R"
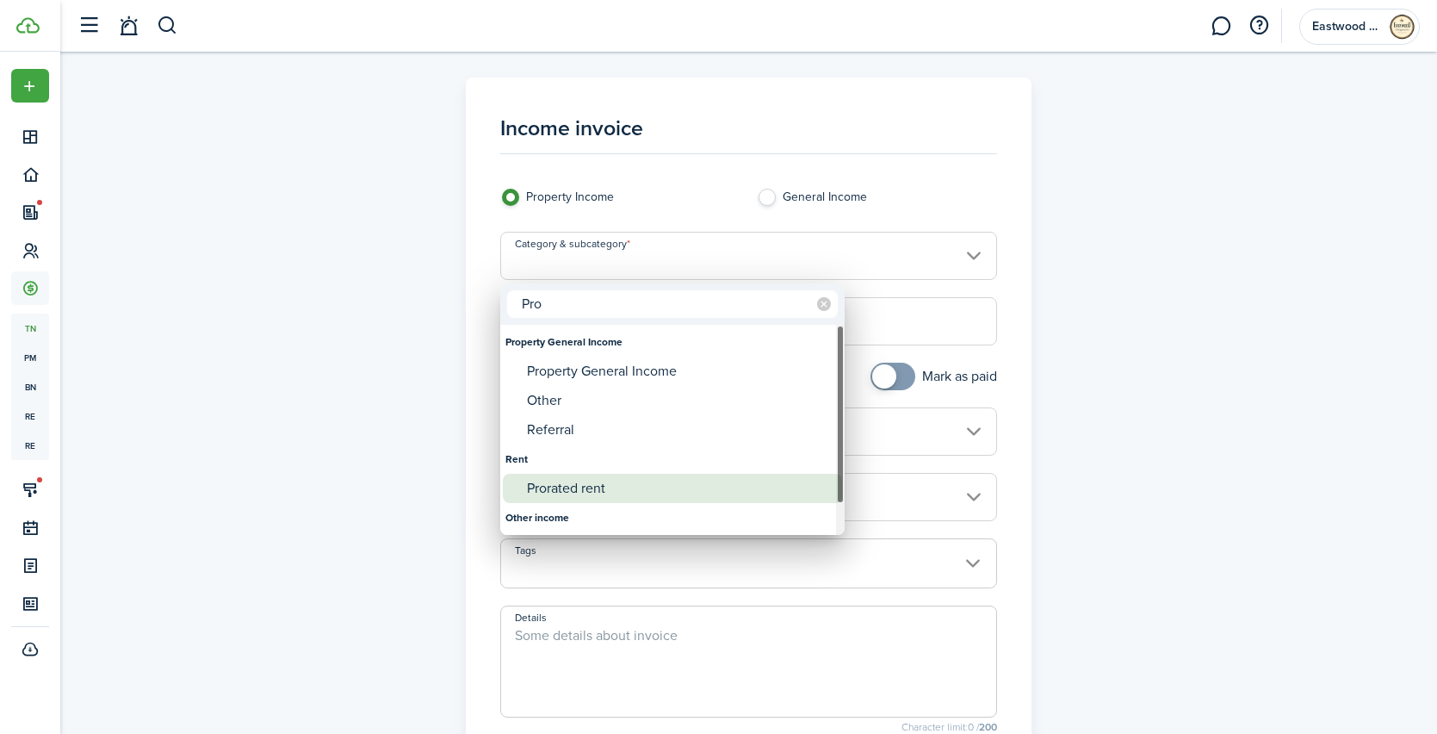
type input "Pro"
click at [567, 479] on div "Prorated rent" at bounding box center [679, 488] width 305 height 29
type input "Rent / Prorated rent"
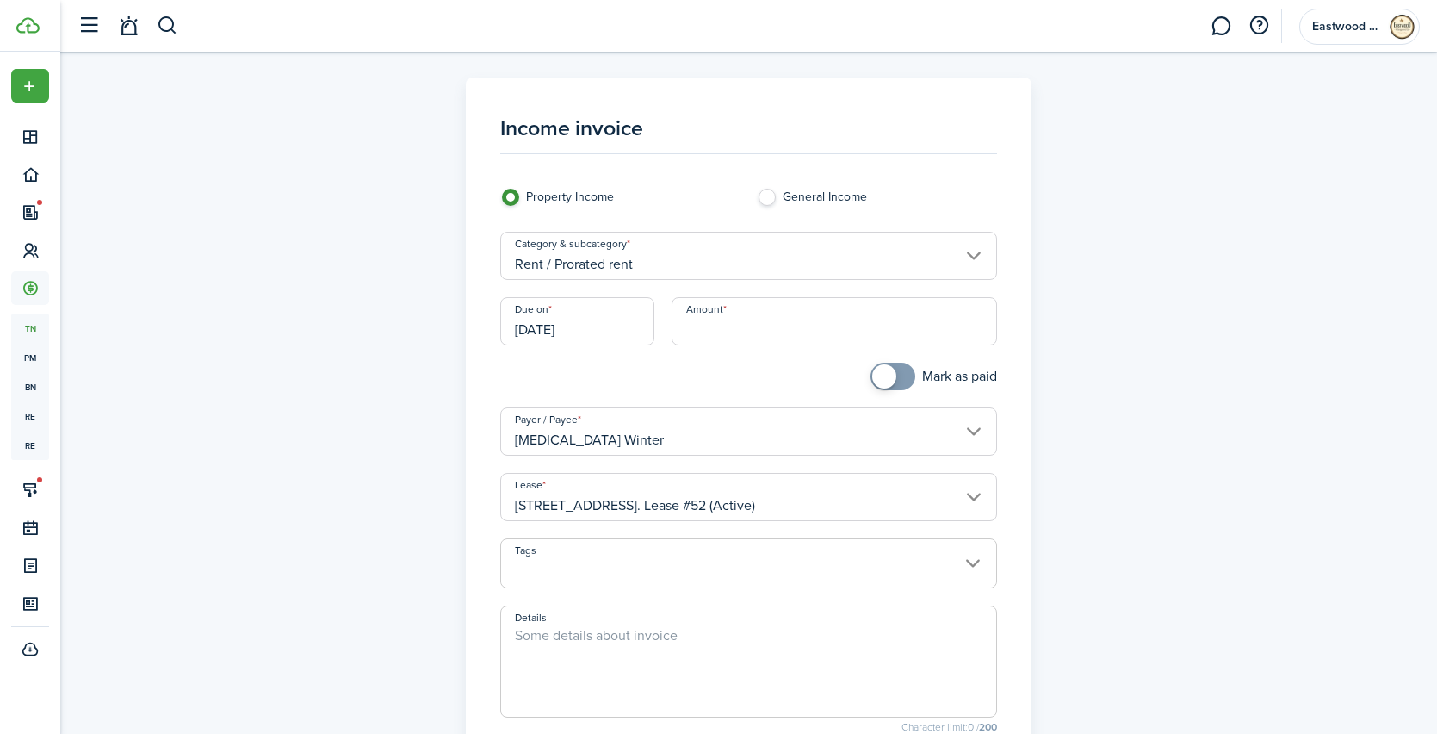
click at [698, 327] on input "Amount" at bounding box center [835, 321] width 326 height 48
type input "$1,050.00"
click at [759, 377] on div "Mark as paid" at bounding box center [876, 385] width 257 height 45
click at [687, 567] on span at bounding box center [748, 572] width 495 height 29
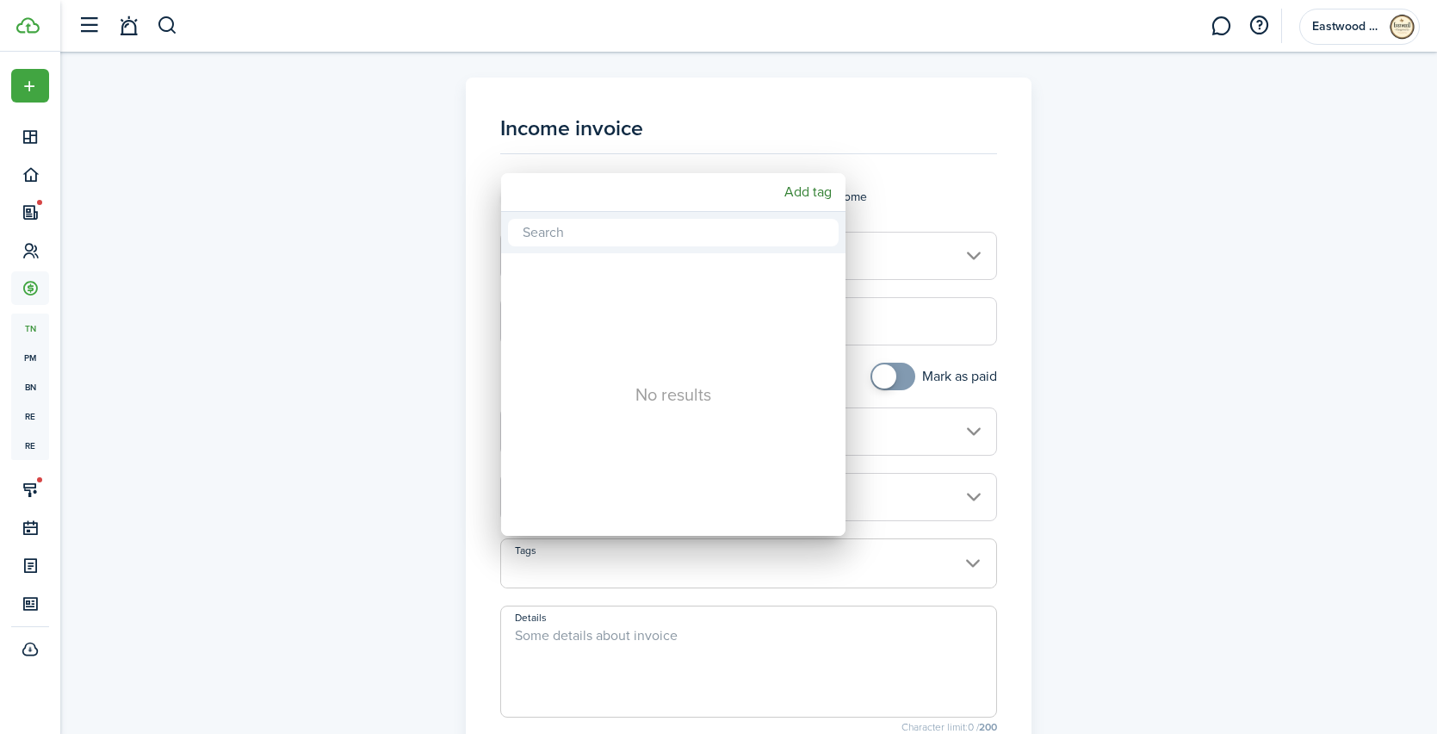
click at [435, 258] on div at bounding box center [718, 366] width 1713 height 1009
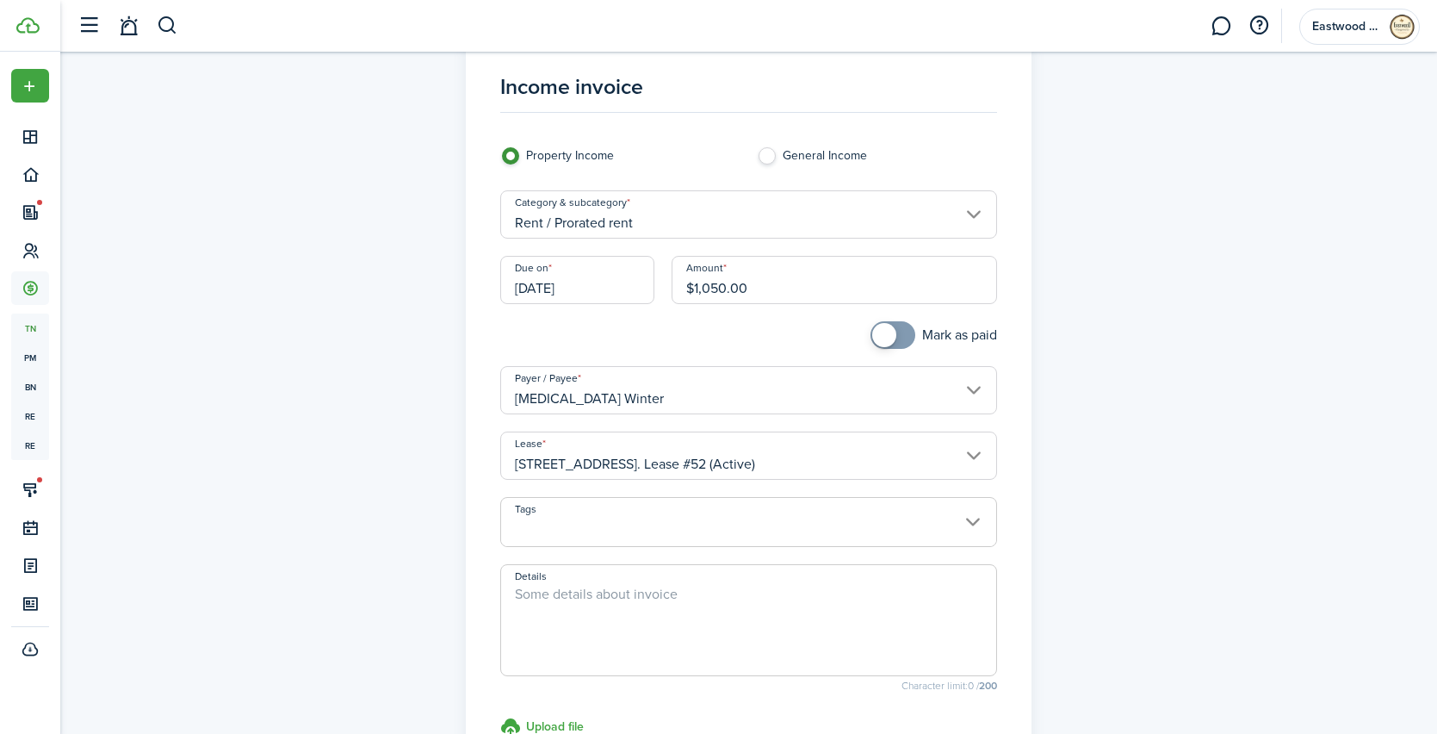
scroll to position [265, 0]
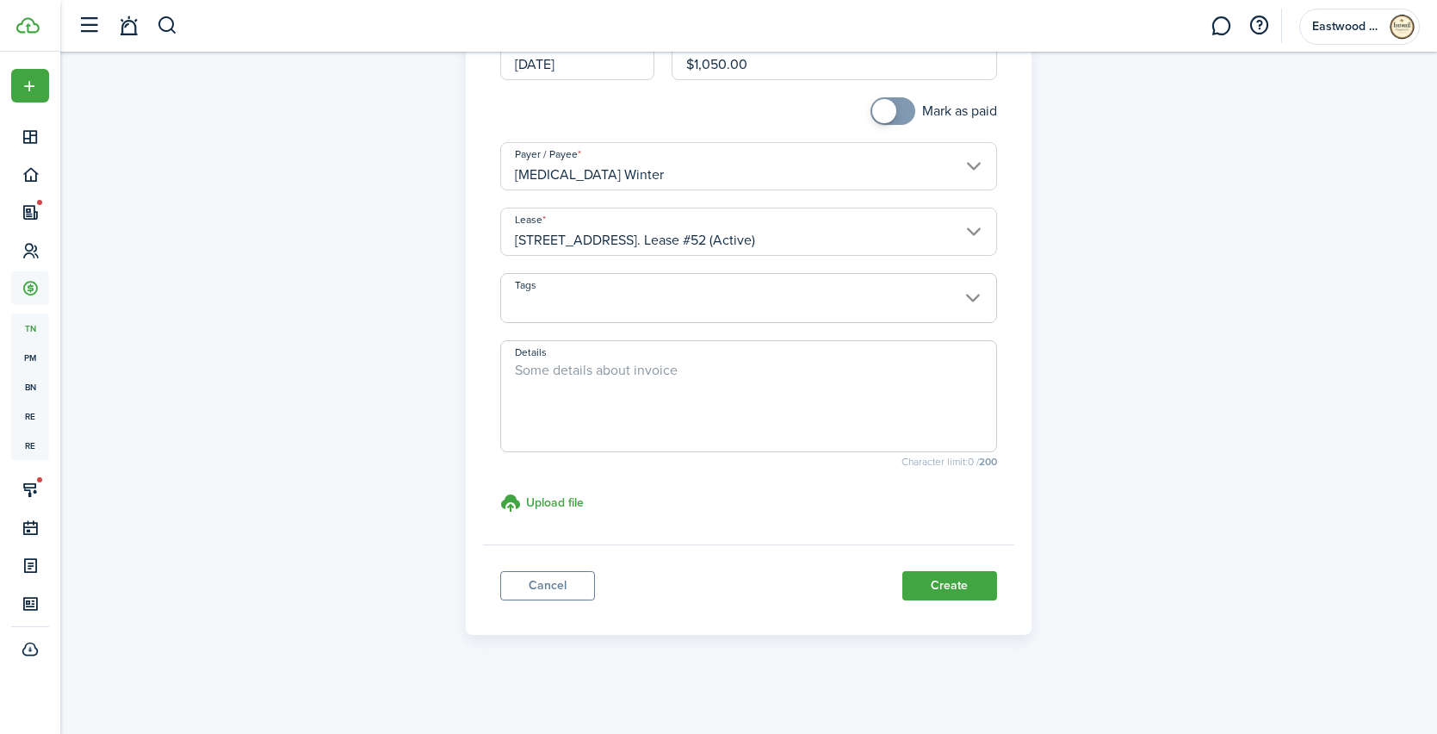
click at [559, 381] on textarea "Details" at bounding box center [748, 401] width 495 height 83
type textarea "Prorated November Rent $1050"
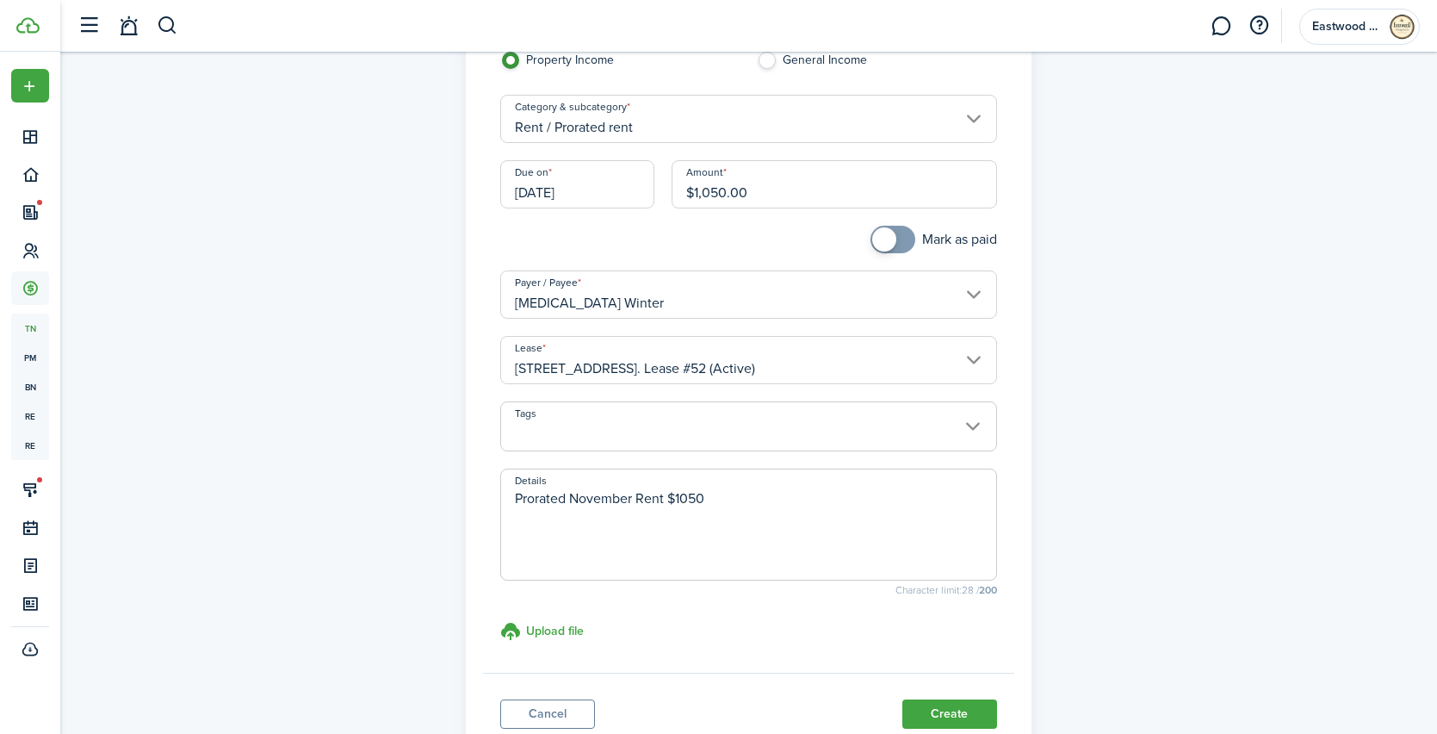
scroll to position [139, 0]
click at [937, 716] on button "Create" at bounding box center [950, 712] width 95 height 29
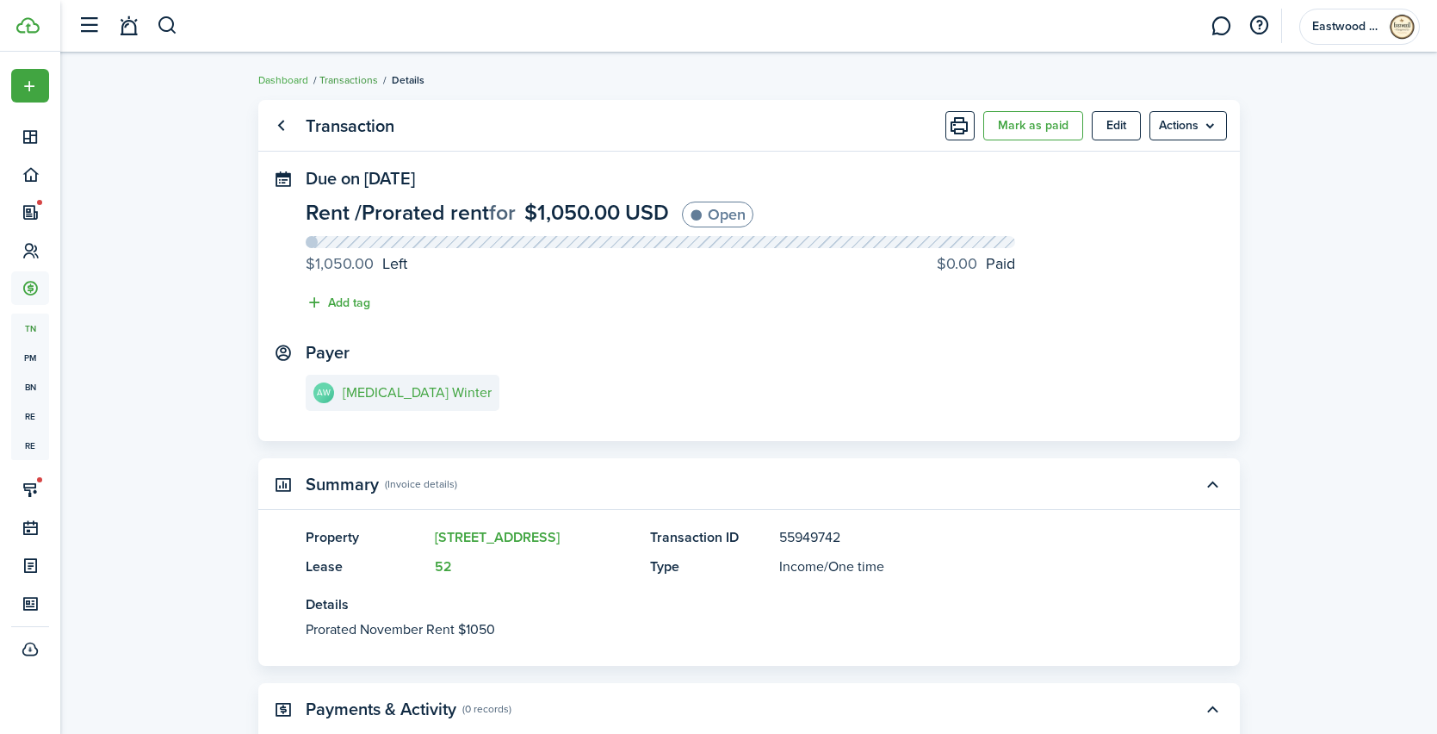
click at [357, 81] on link "Transactions" at bounding box center [349, 80] width 59 height 16
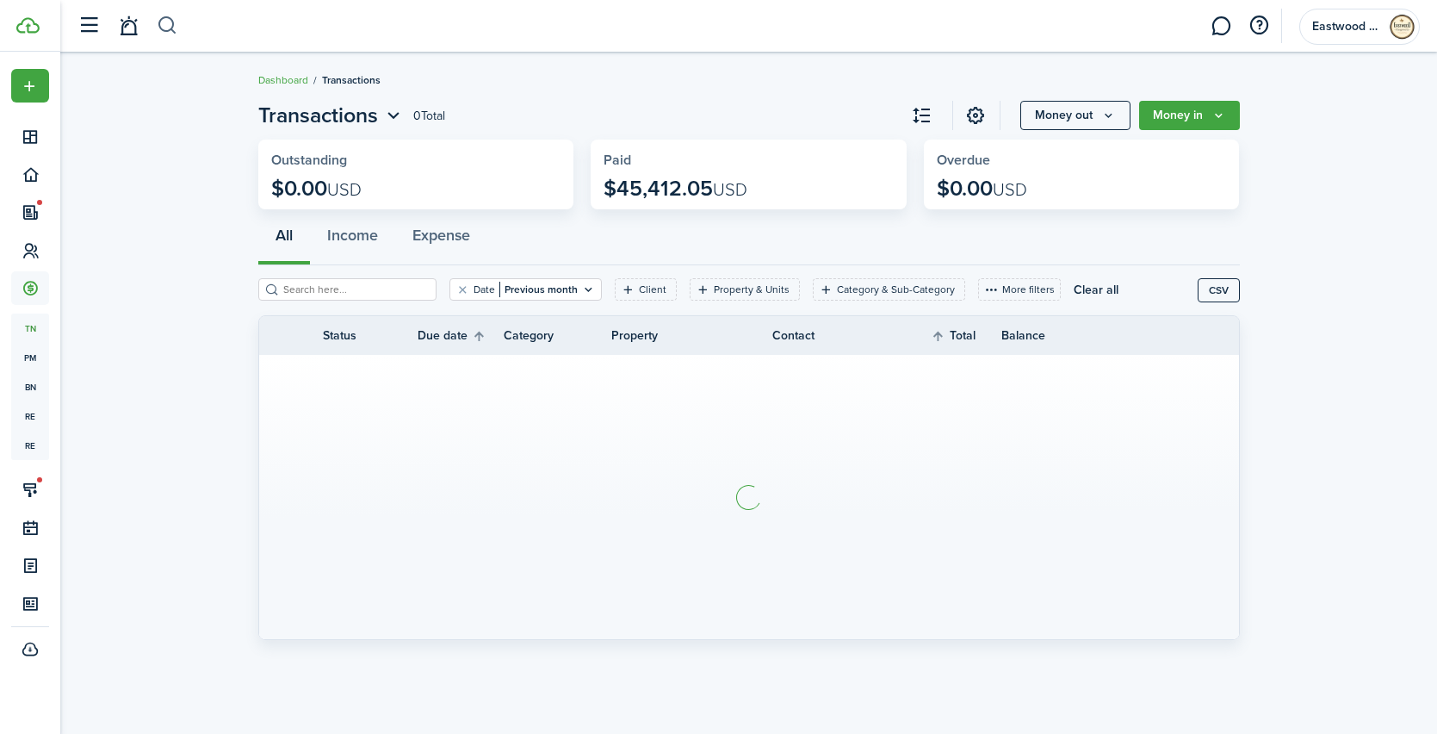
click at [164, 26] on button "button" at bounding box center [168, 25] width 22 height 29
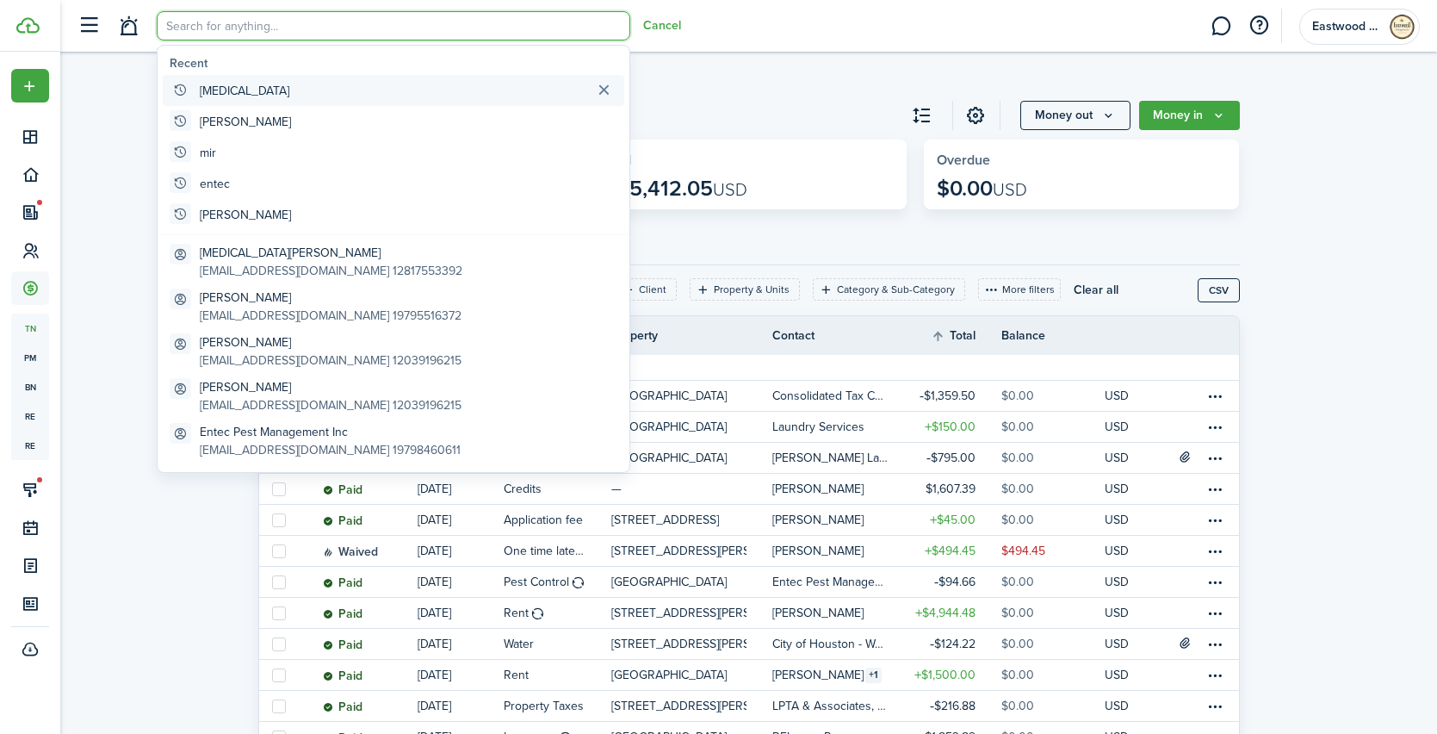
click at [220, 84] on global-search-item "[MEDICAL_DATA]" at bounding box center [394, 90] width 462 height 31
type input "[MEDICAL_DATA]"
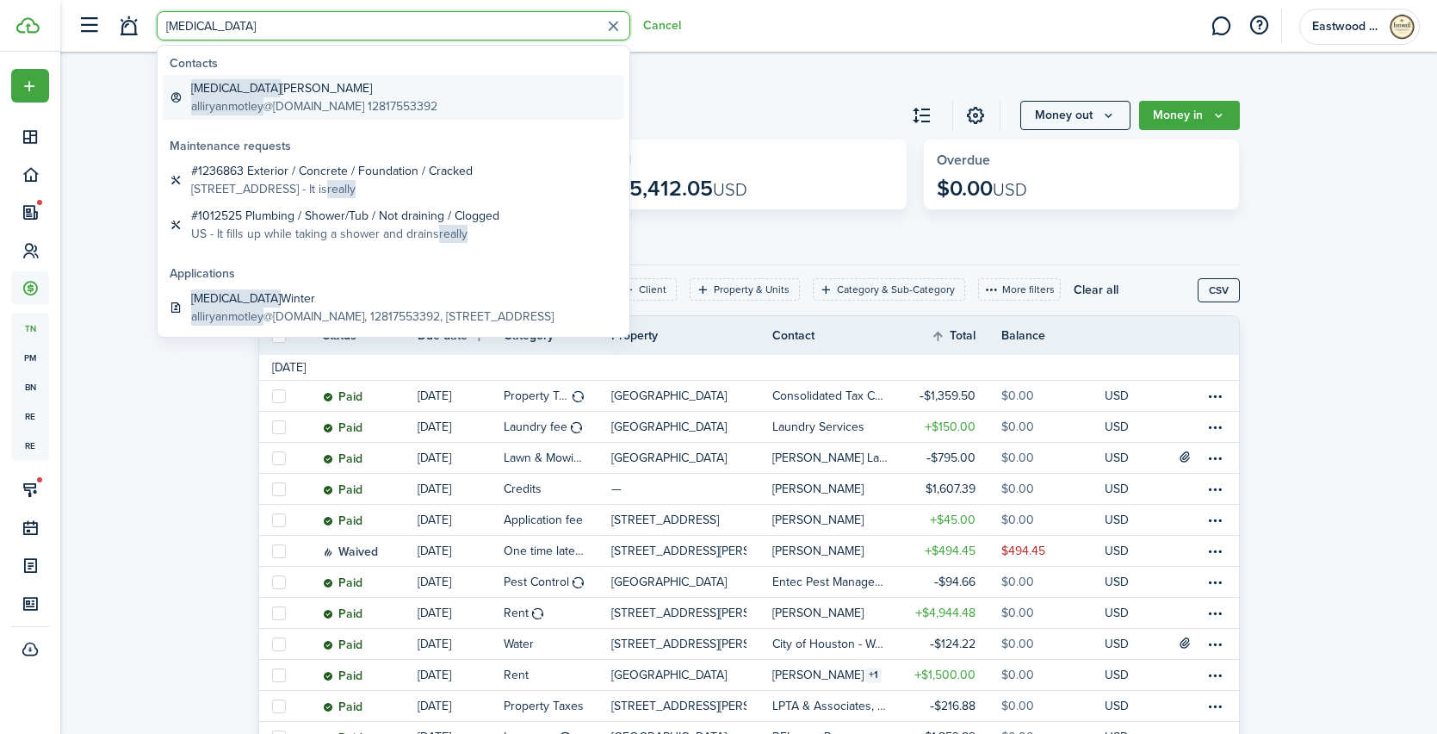
click at [302, 88] on global-search-item-title "[MEDICAL_DATA][PERSON_NAME]" at bounding box center [314, 88] width 246 height 18
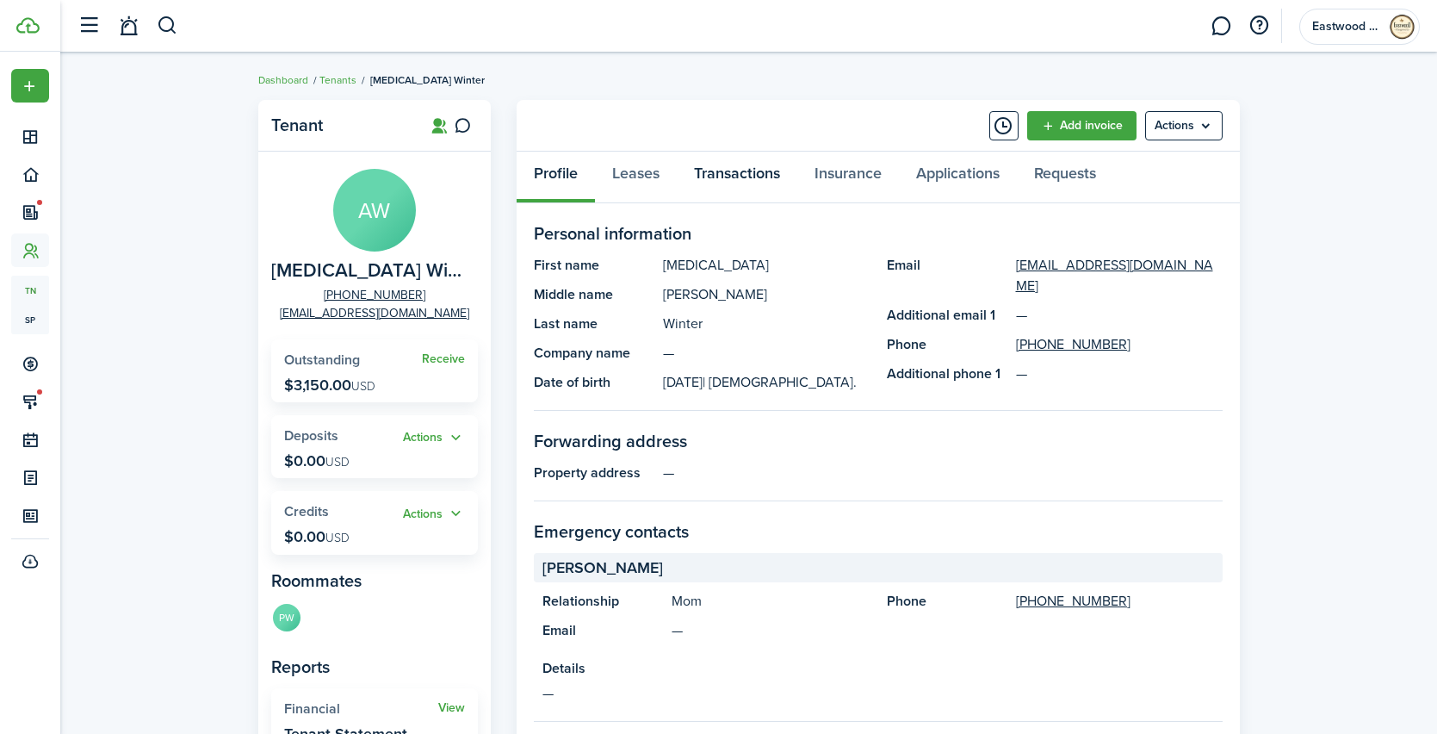
click at [750, 172] on link "Transactions" at bounding box center [737, 178] width 121 height 52
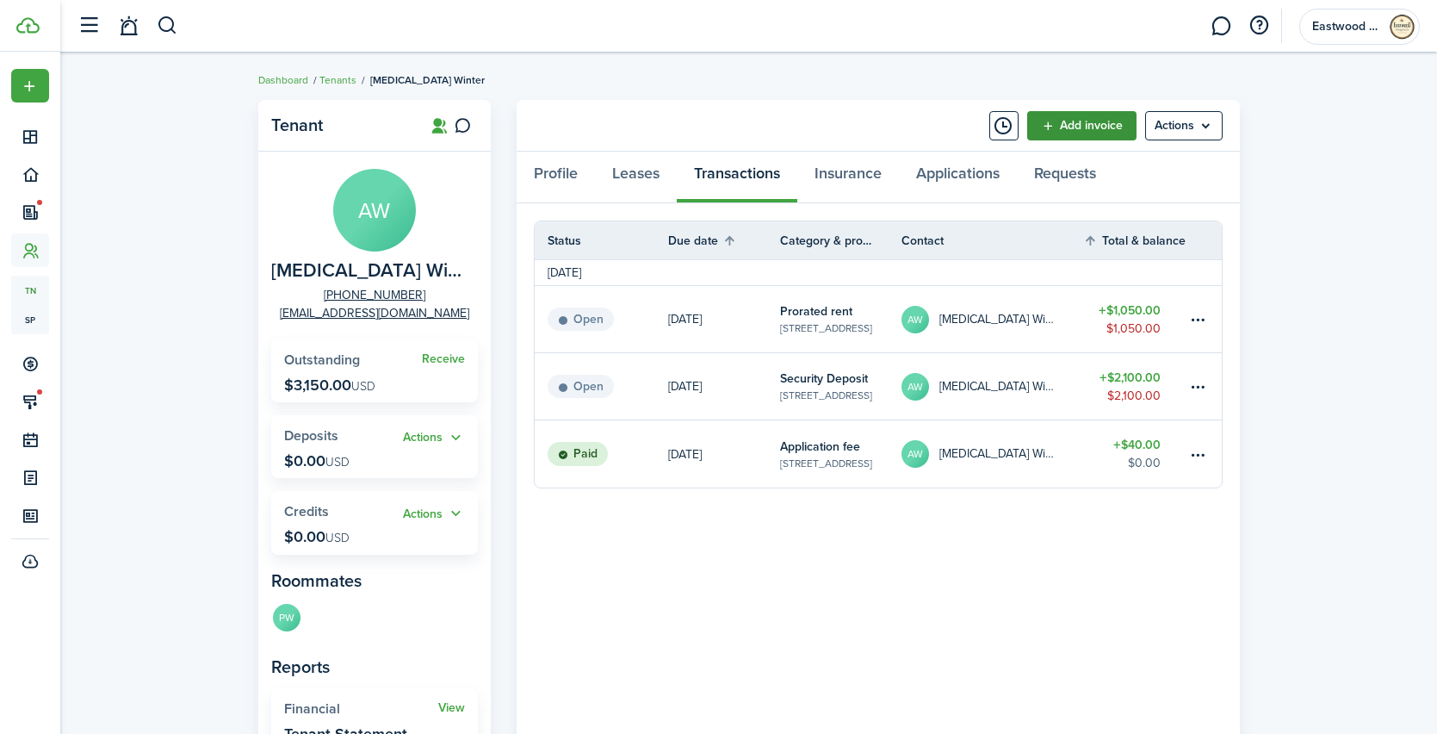
click at [1062, 135] on link "Add invoice" at bounding box center [1082, 125] width 109 height 29
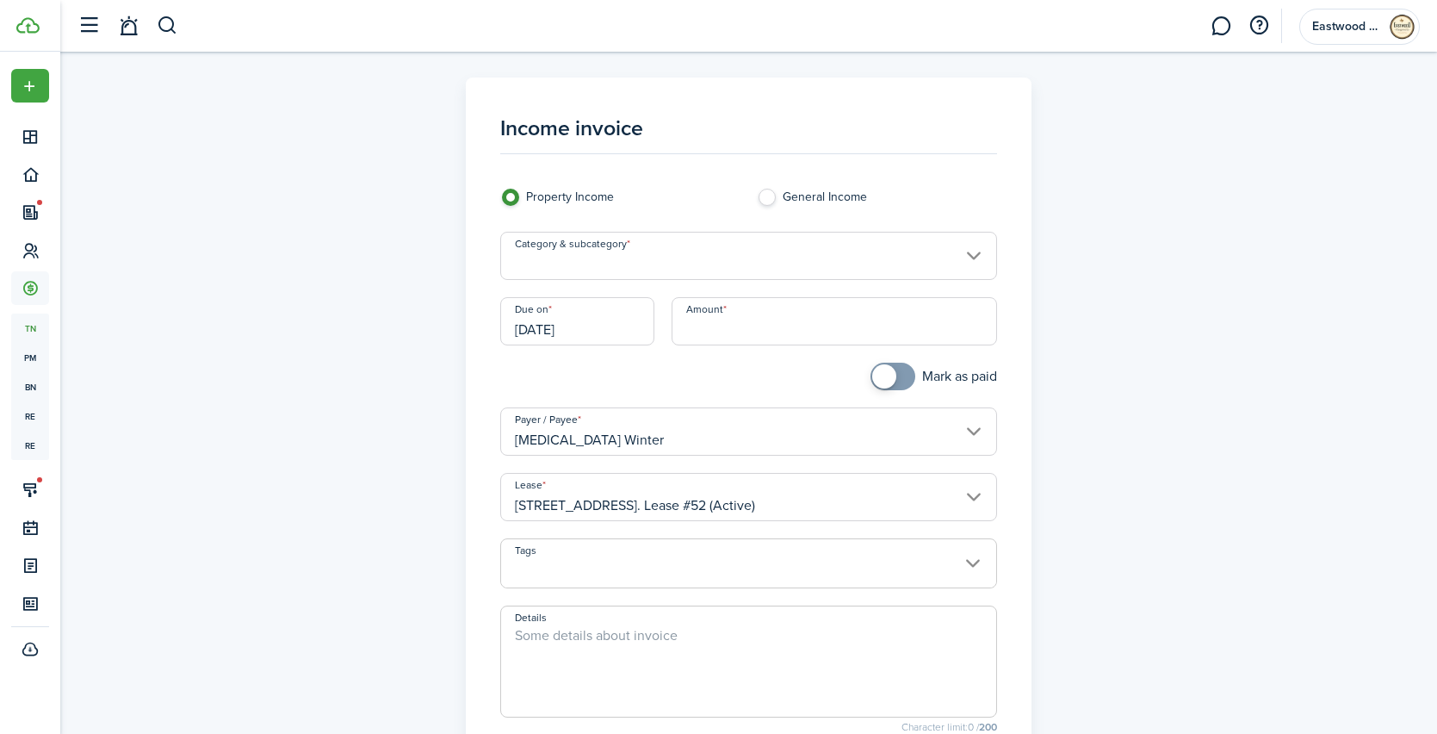
click at [665, 258] on input "Category & subcategory" at bounding box center [748, 256] width 497 height 48
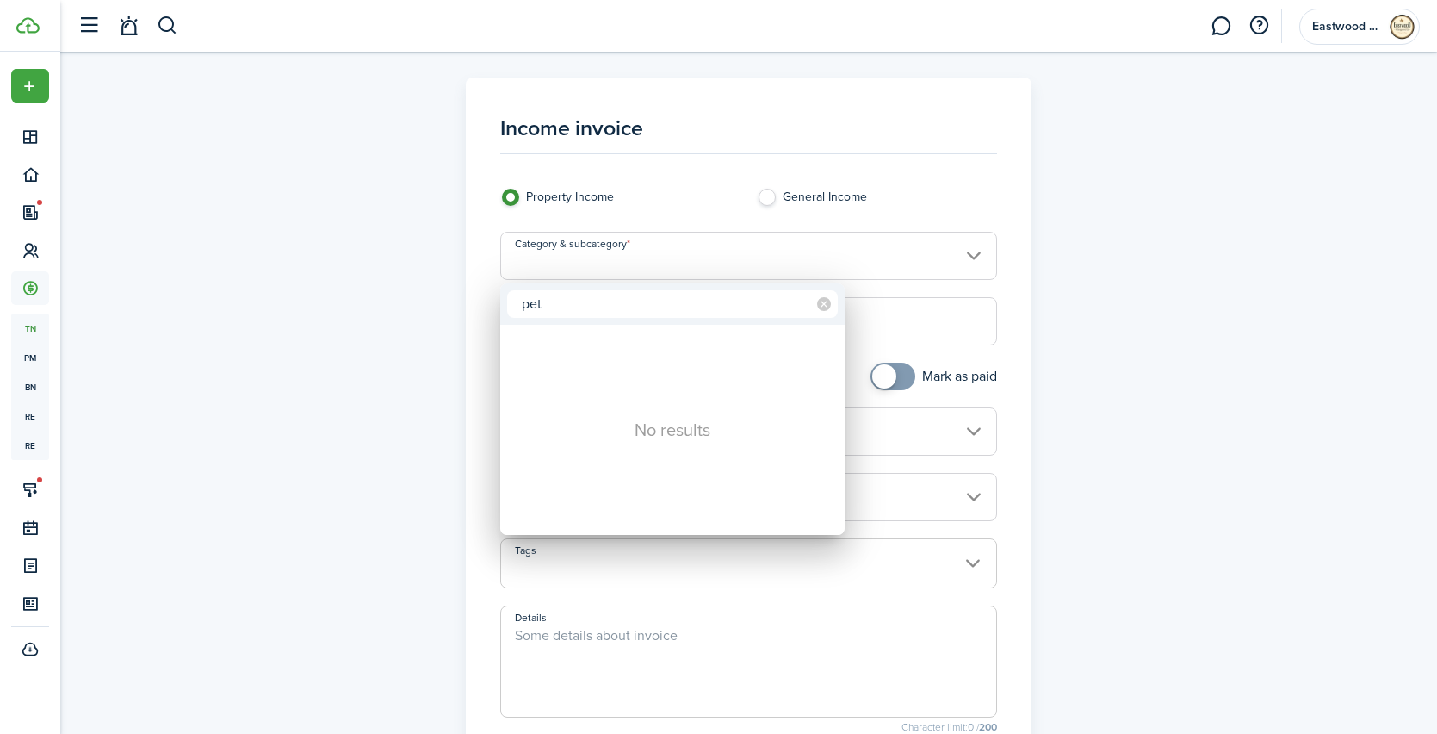
type input "pet"
drag, startPoint x: 549, startPoint y: 307, endPoint x: 504, endPoint y: 306, distance: 44.8
click at [504, 306] on div "pet" at bounding box center [672, 303] width 345 height 41
type input "d"
type input "a"
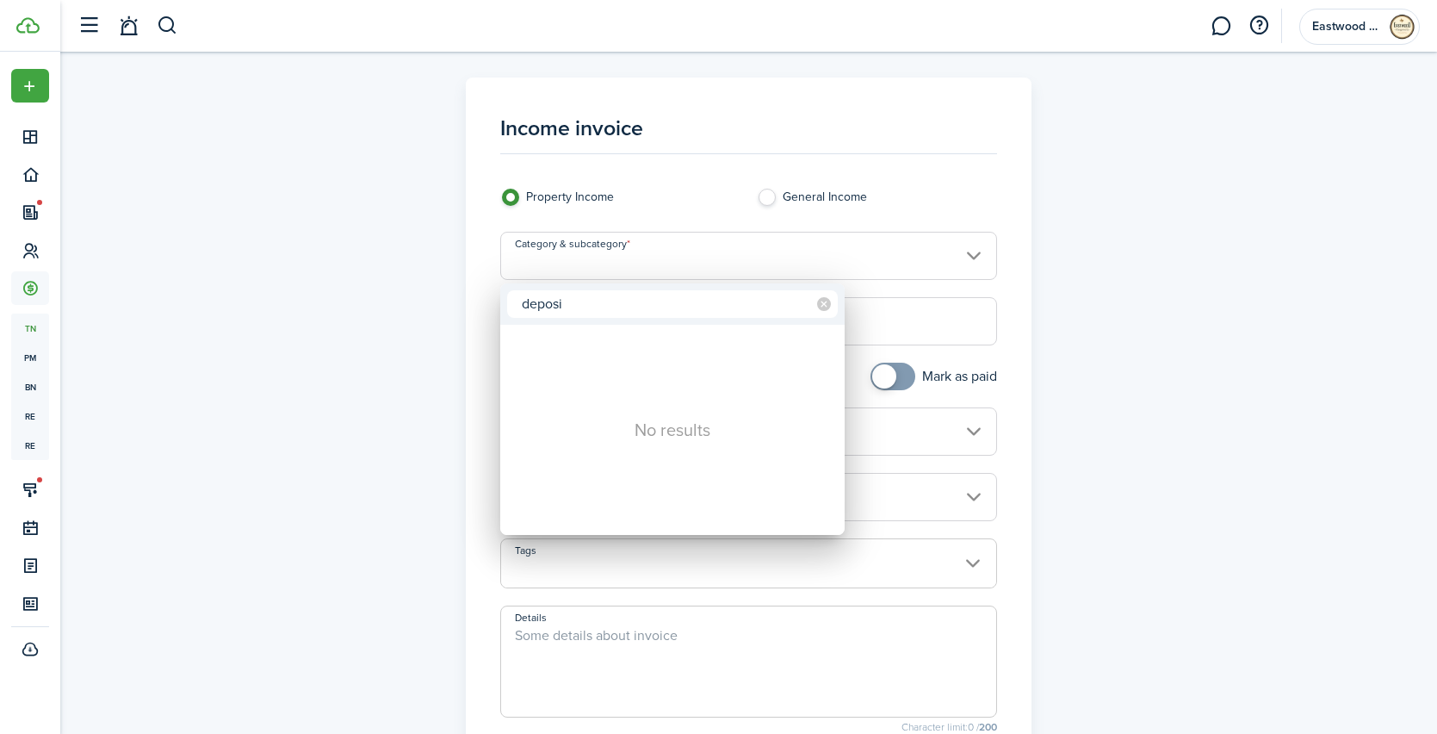
click at [589, 309] on input "deposi" at bounding box center [672, 304] width 331 height 28
type input "d"
drag, startPoint x: 544, startPoint y: 307, endPoint x: 515, endPoint y: 307, distance: 29.3
click at [515, 307] on input "ren" at bounding box center [672, 304] width 331 height 28
type input "d"
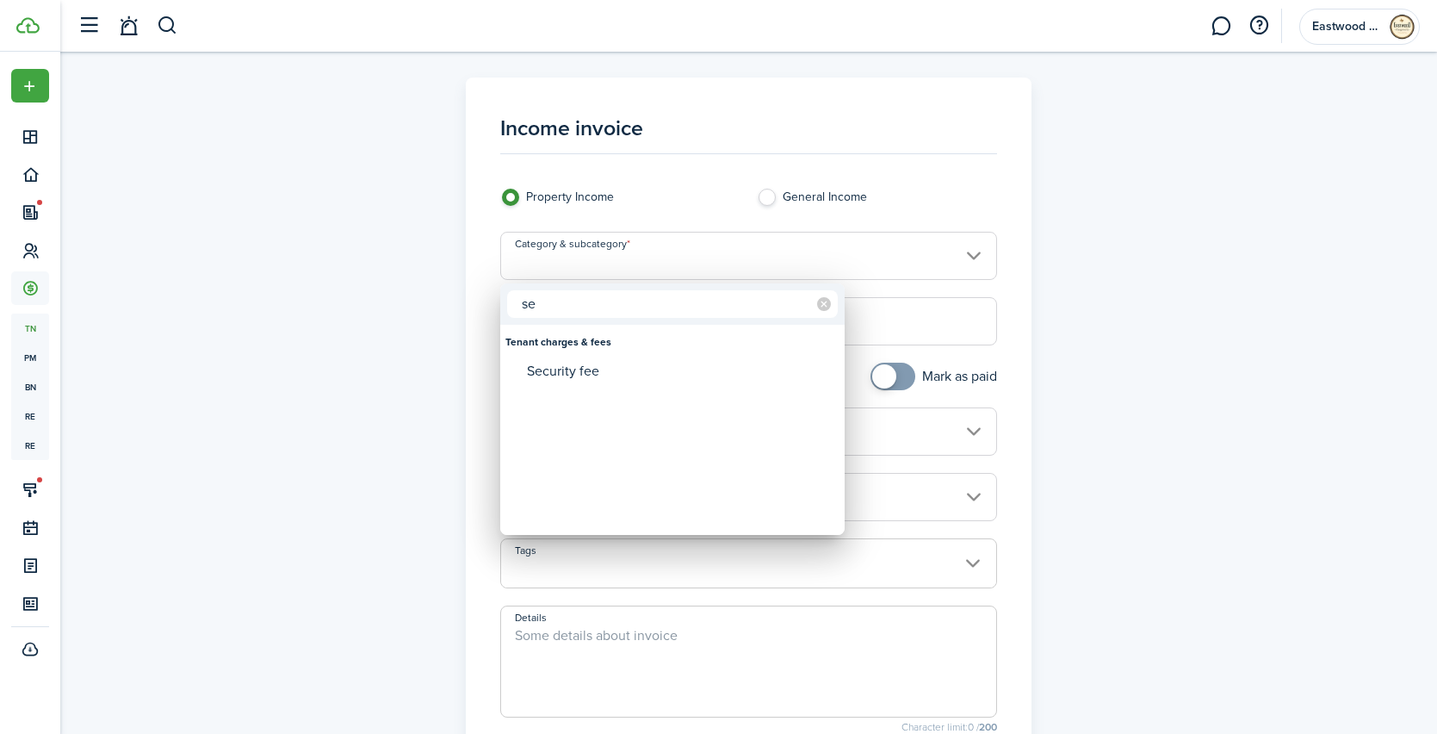
type input "s"
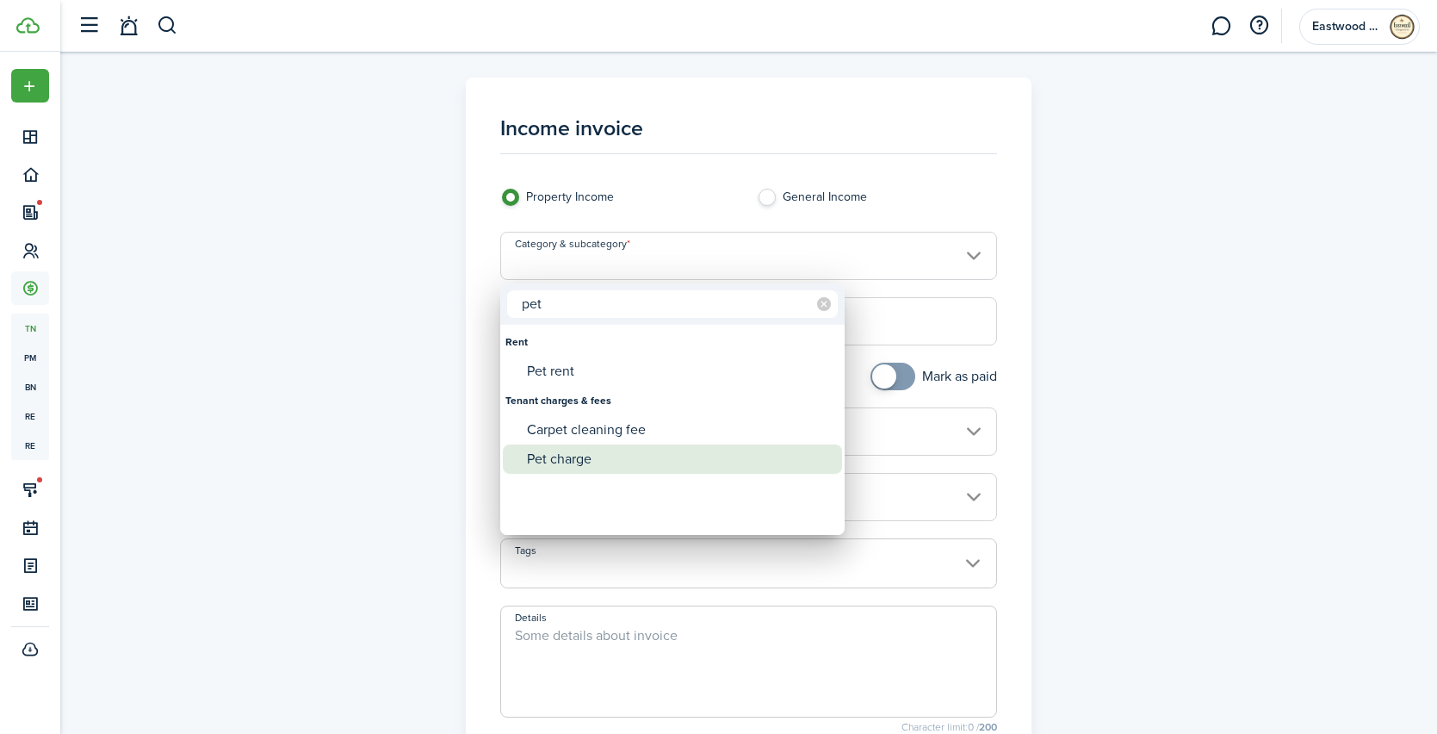
type input "pet"
click at [586, 462] on div "Pet charge" at bounding box center [679, 458] width 305 height 29
type input "Tenant charges & fees / Pet charge"
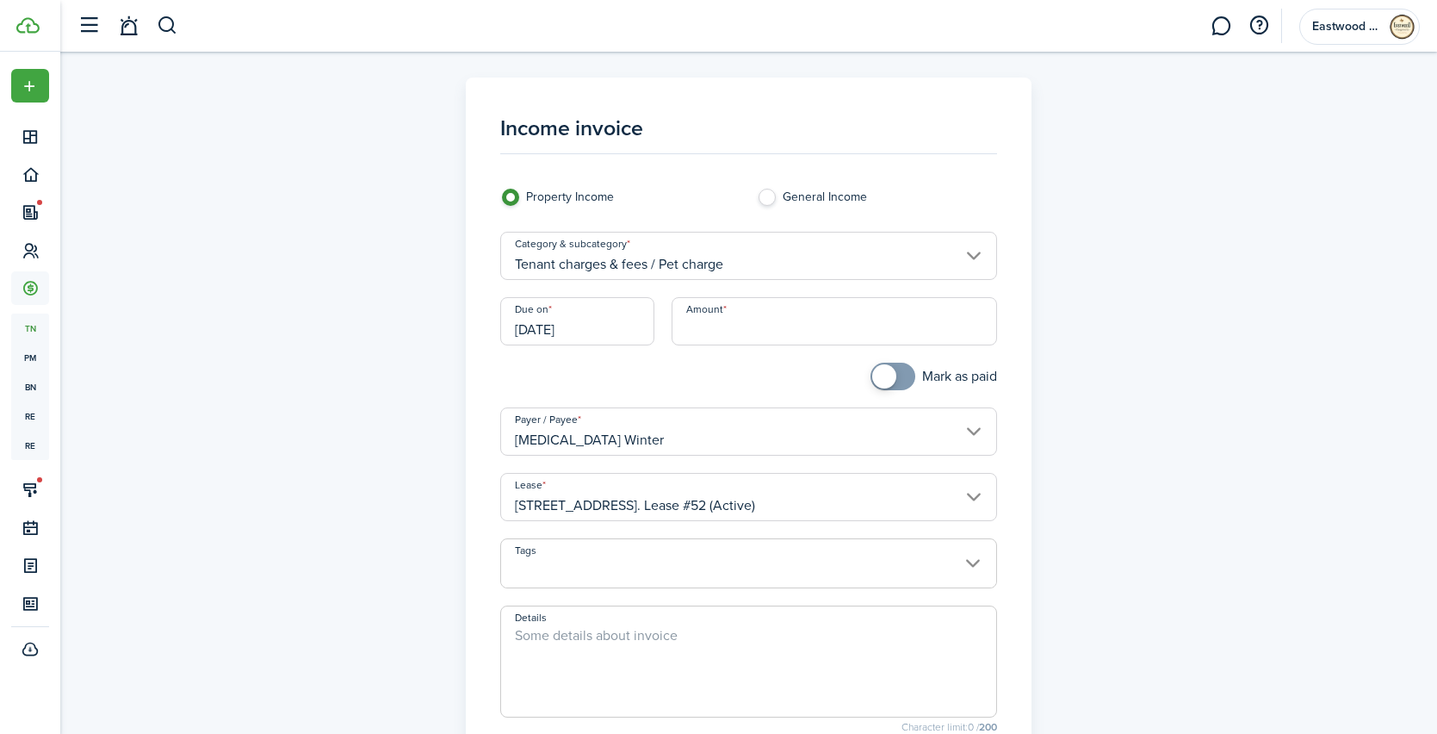
click at [693, 316] on input "Amount" at bounding box center [835, 321] width 326 height 48
type input "$400.00"
click at [680, 368] on div at bounding box center [620, 385] width 257 height 45
click at [562, 626] on textarea "Details" at bounding box center [748, 666] width 495 height 83
click at [605, 638] on textarea "One- time non refundable pet charge of $400.00" at bounding box center [748, 666] width 495 height 83
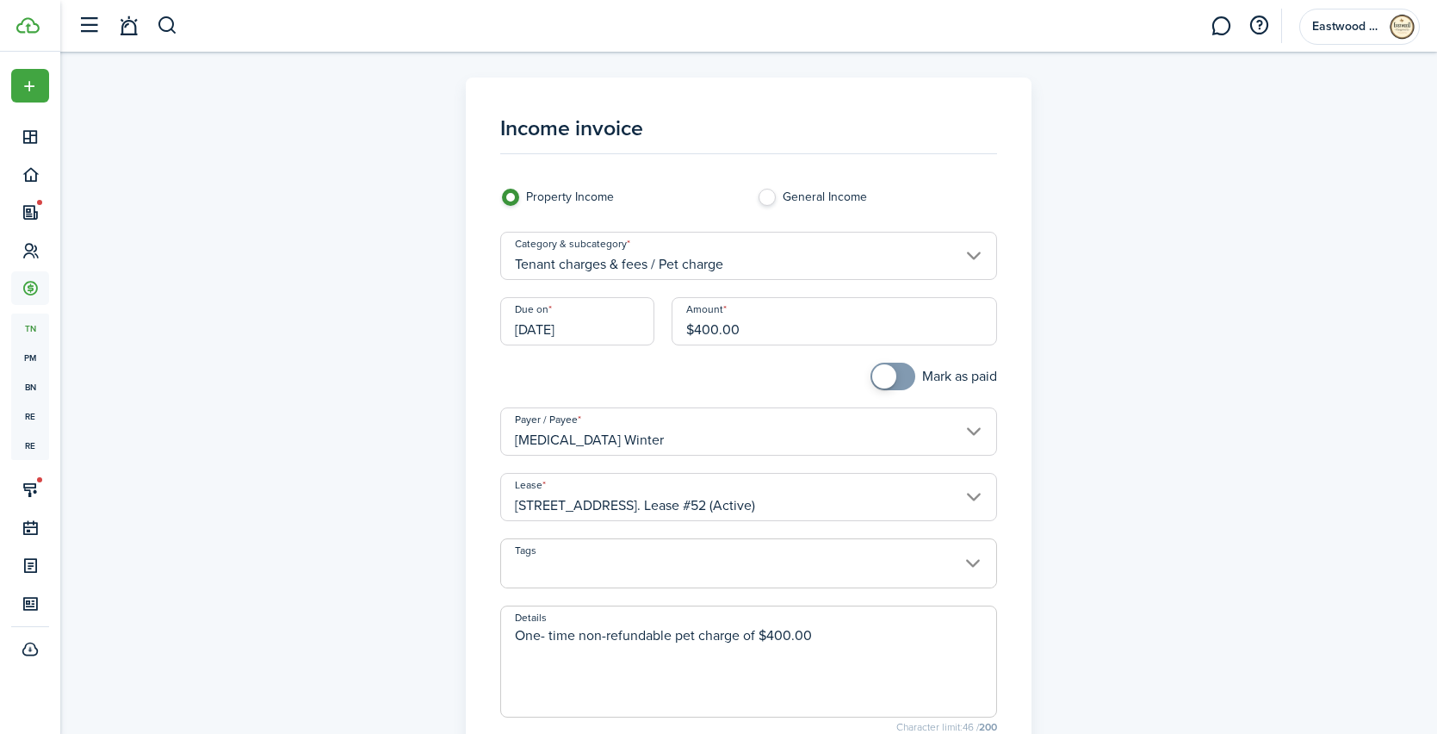
click at [829, 634] on textarea "One- time non-refundable pet charge of $400.00" at bounding box center [748, 666] width 495 height 83
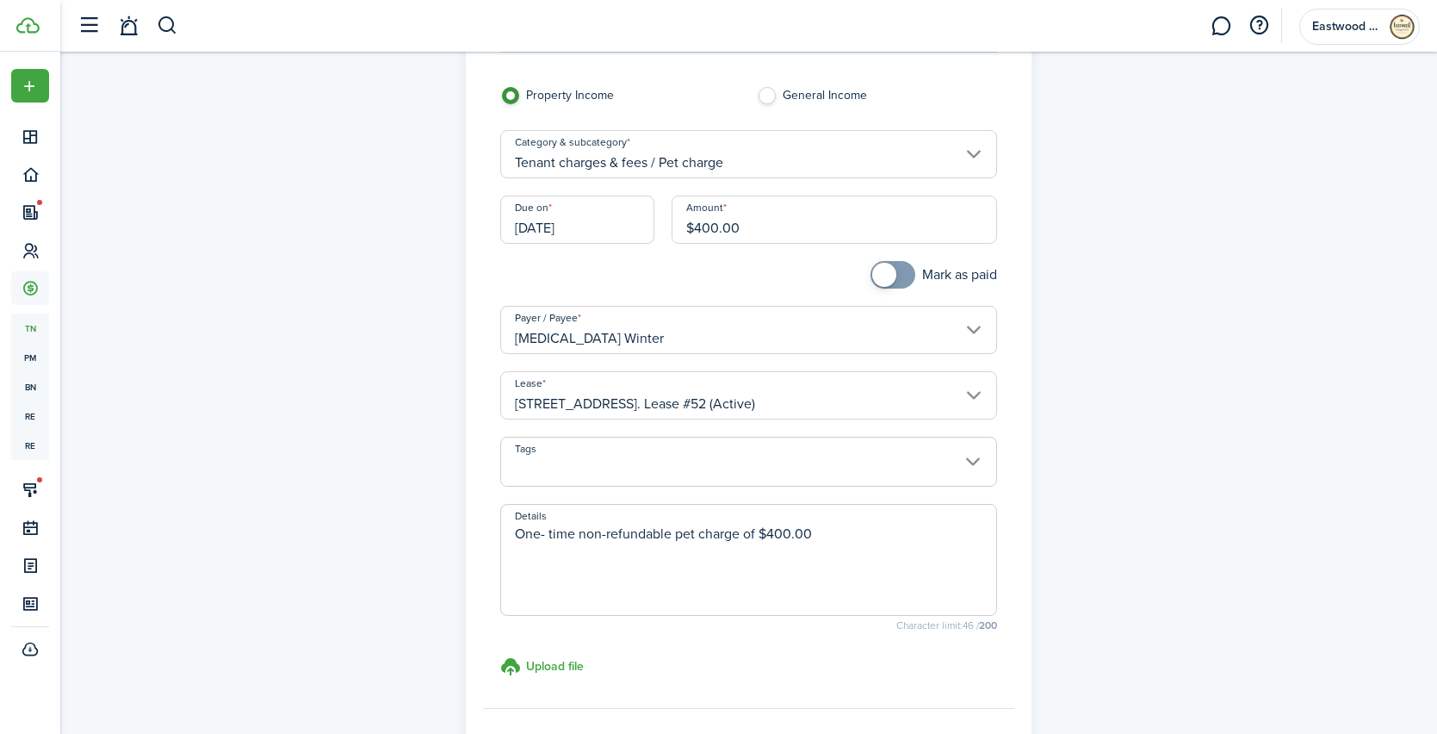
scroll to position [265, 0]
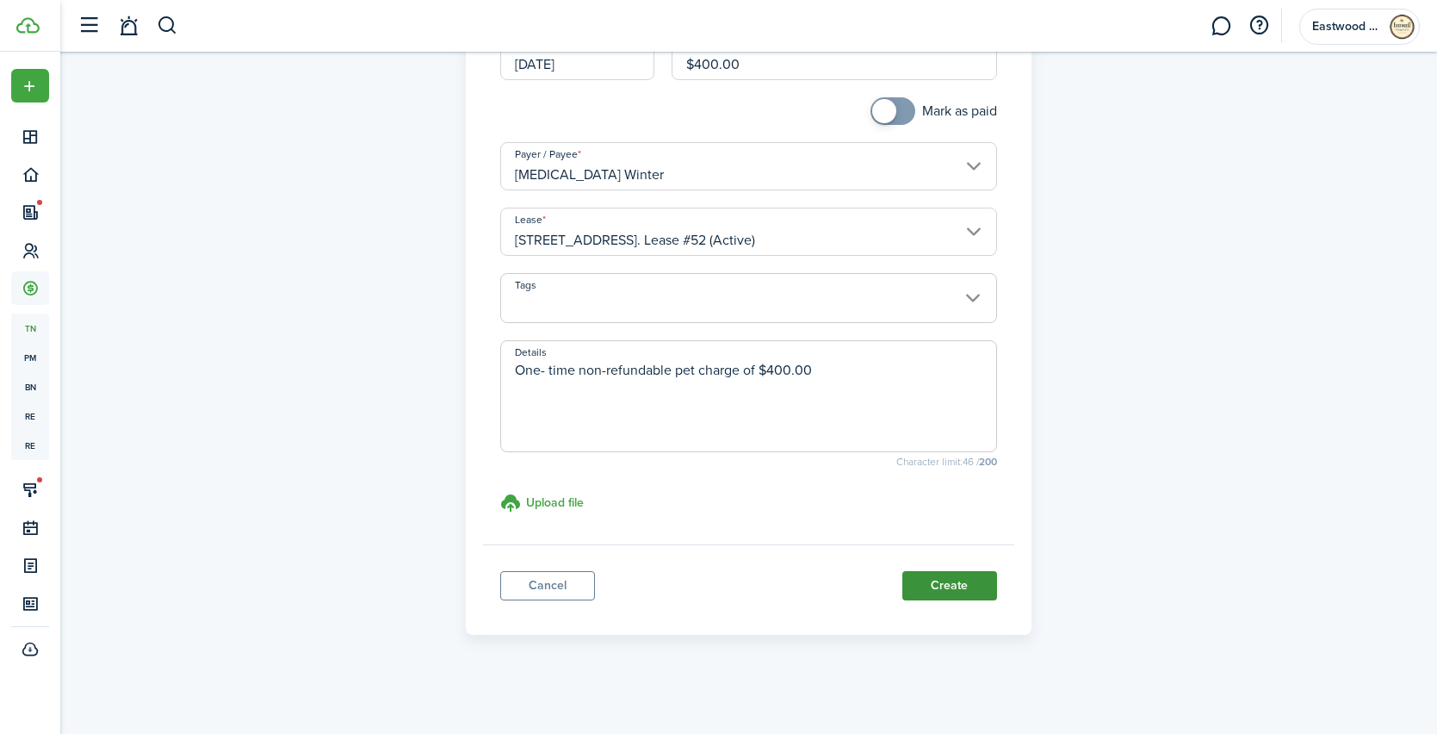
type textarea "One- time non-refundable pet charge of $400.00"
click at [932, 595] on button "Create" at bounding box center [950, 585] width 95 height 29
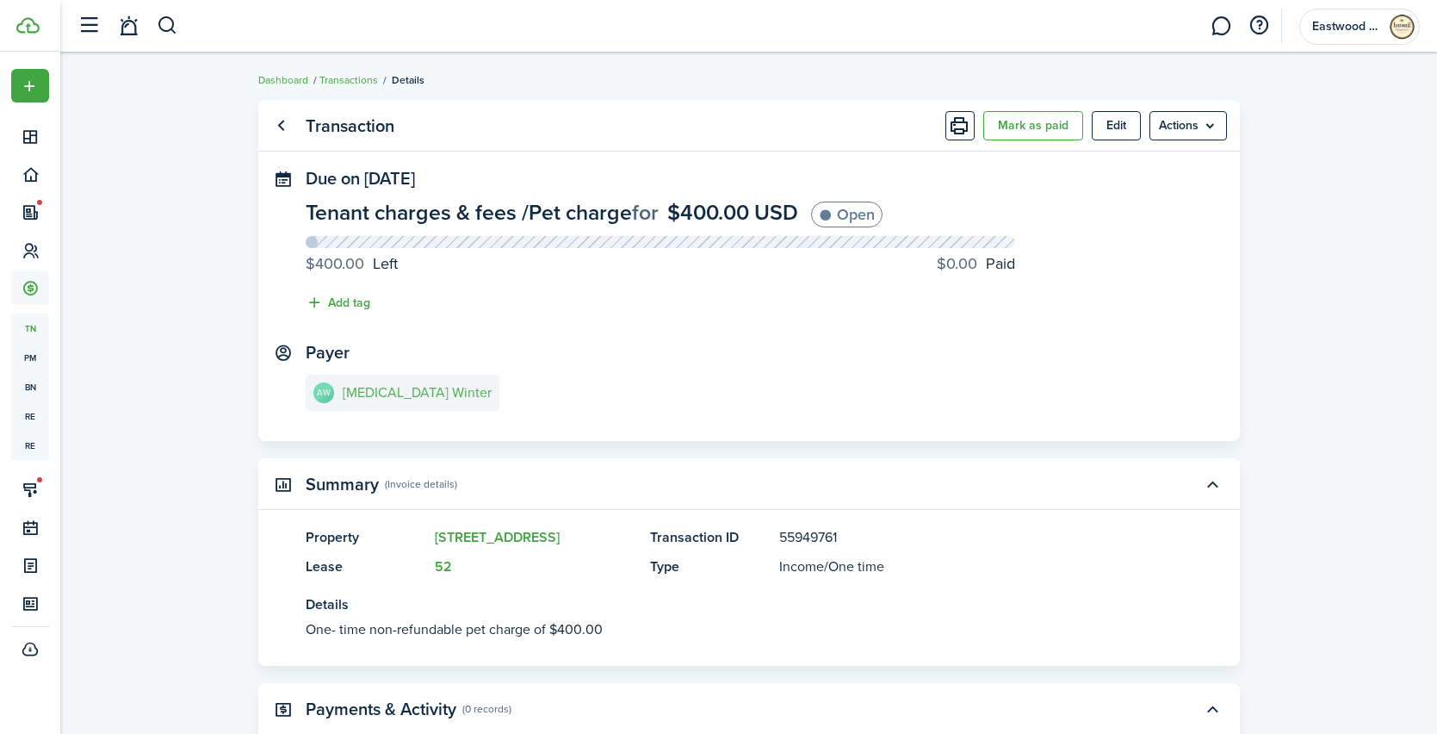
click at [369, 400] on link "[PERSON_NAME][MEDICAL_DATA] Winter" at bounding box center [403, 393] width 194 height 36
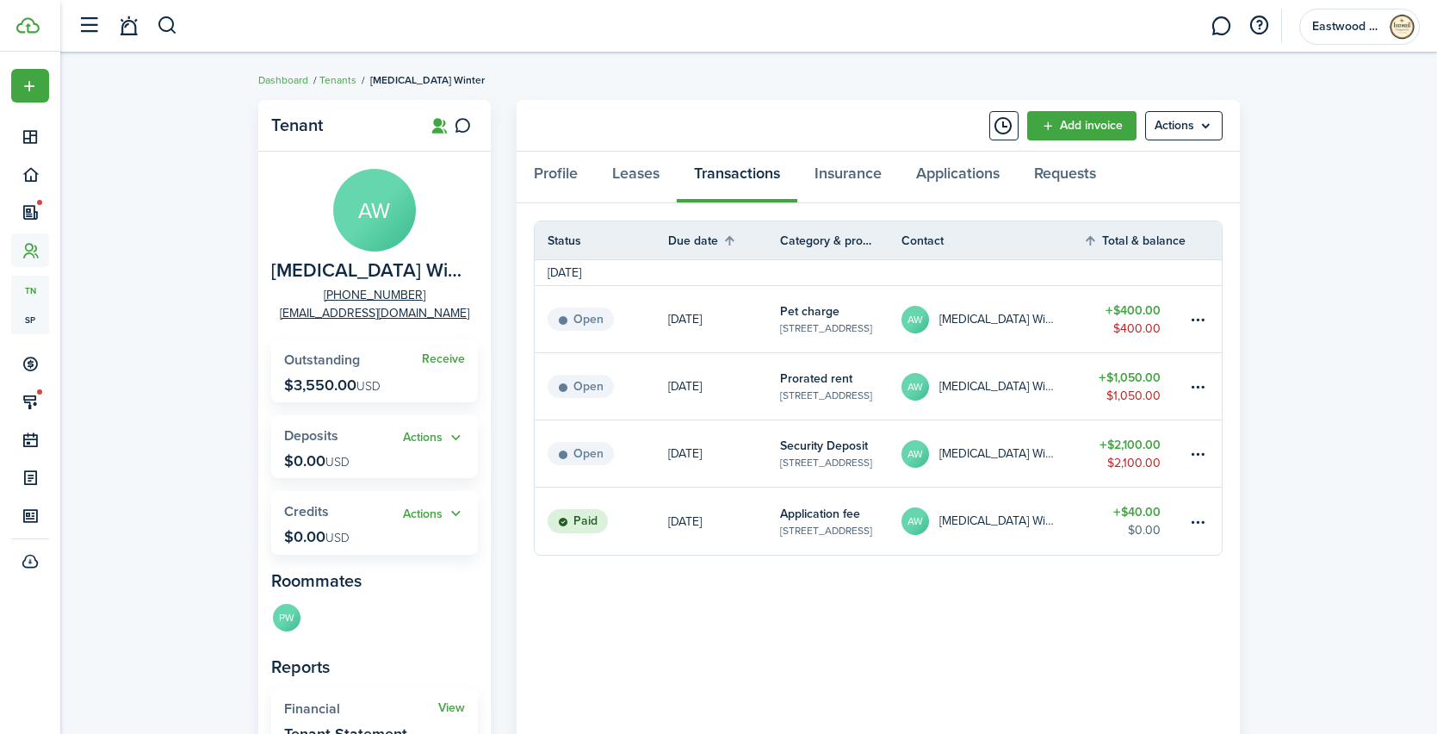
click at [800, 382] on table-info-title "Prorated rent" at bounding box center [816, 378] width 72 height 18
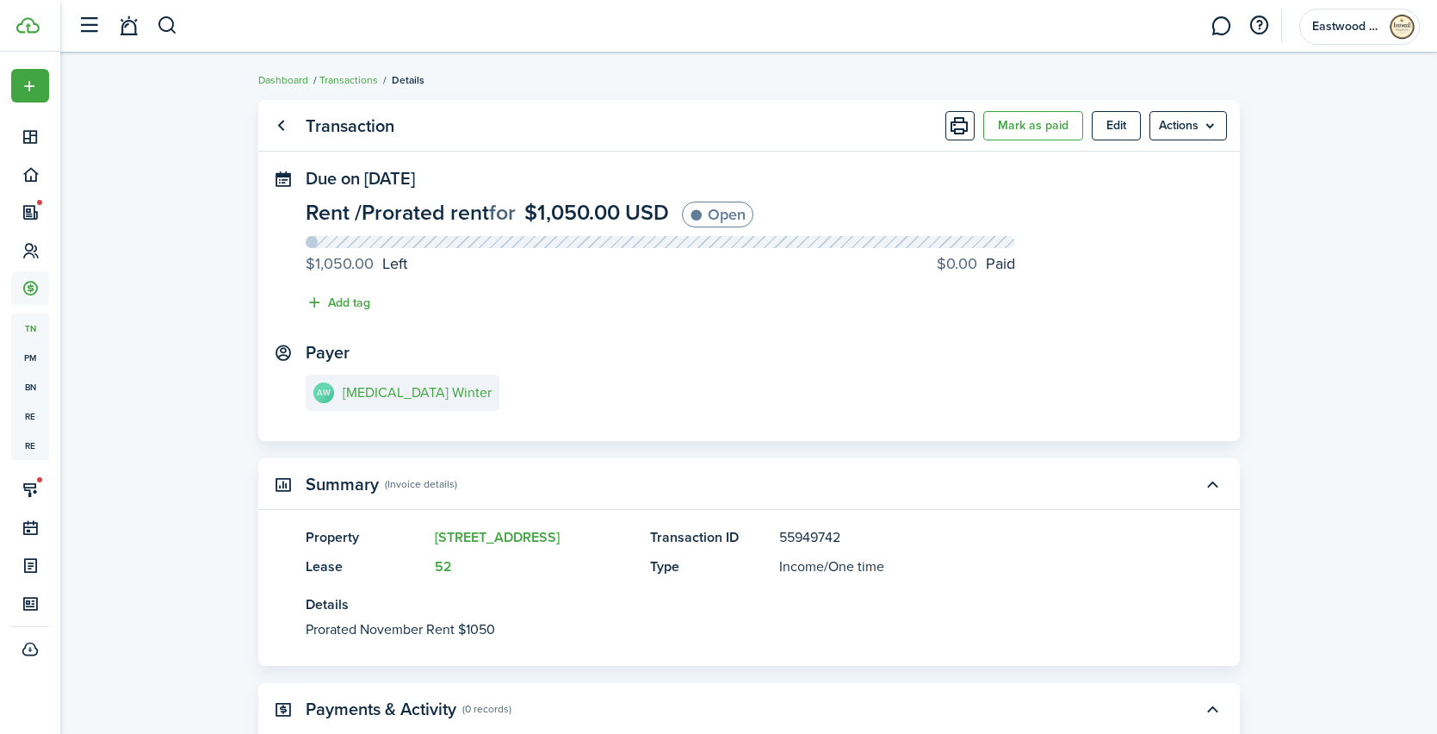
scroll to position [155, 0]
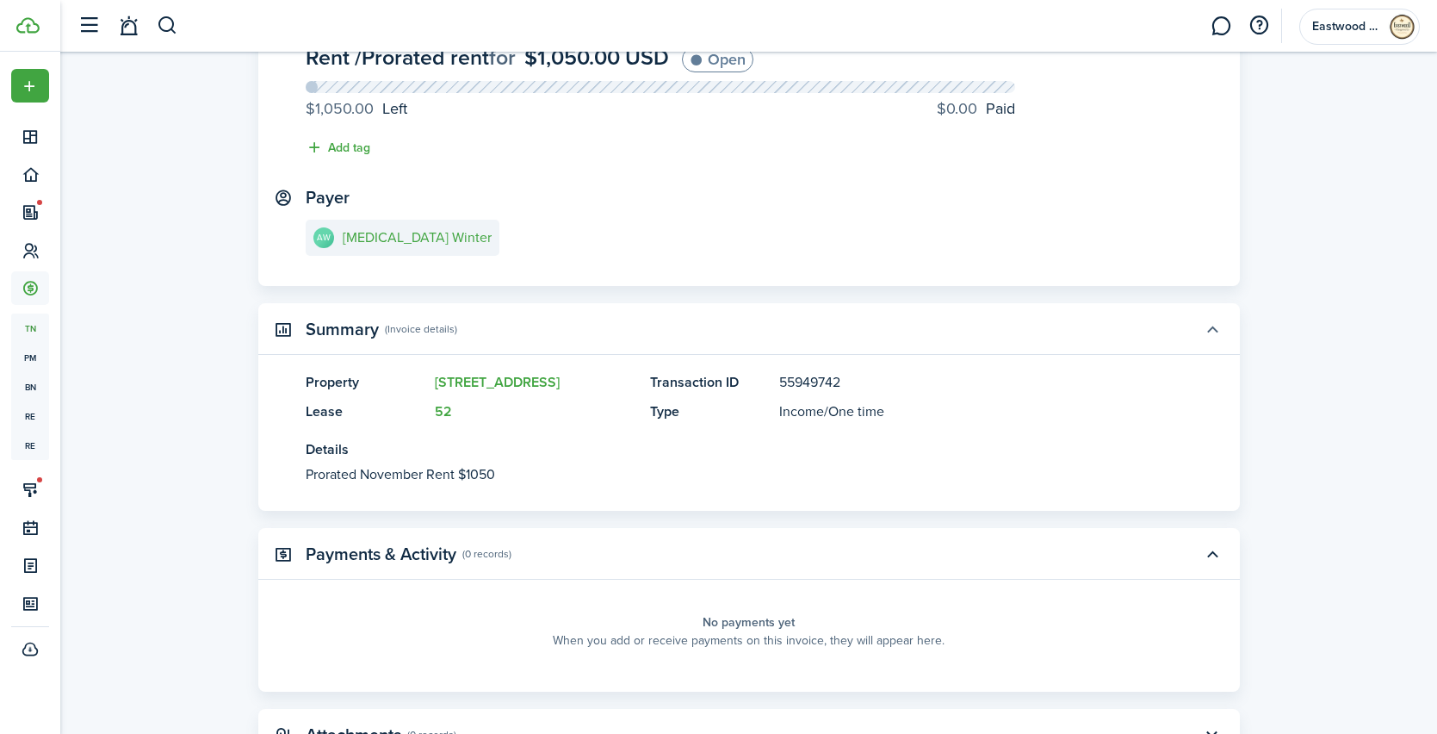
click at [1214, 335] on button "button" at bounding box center [1212, 328] width 29 height 29
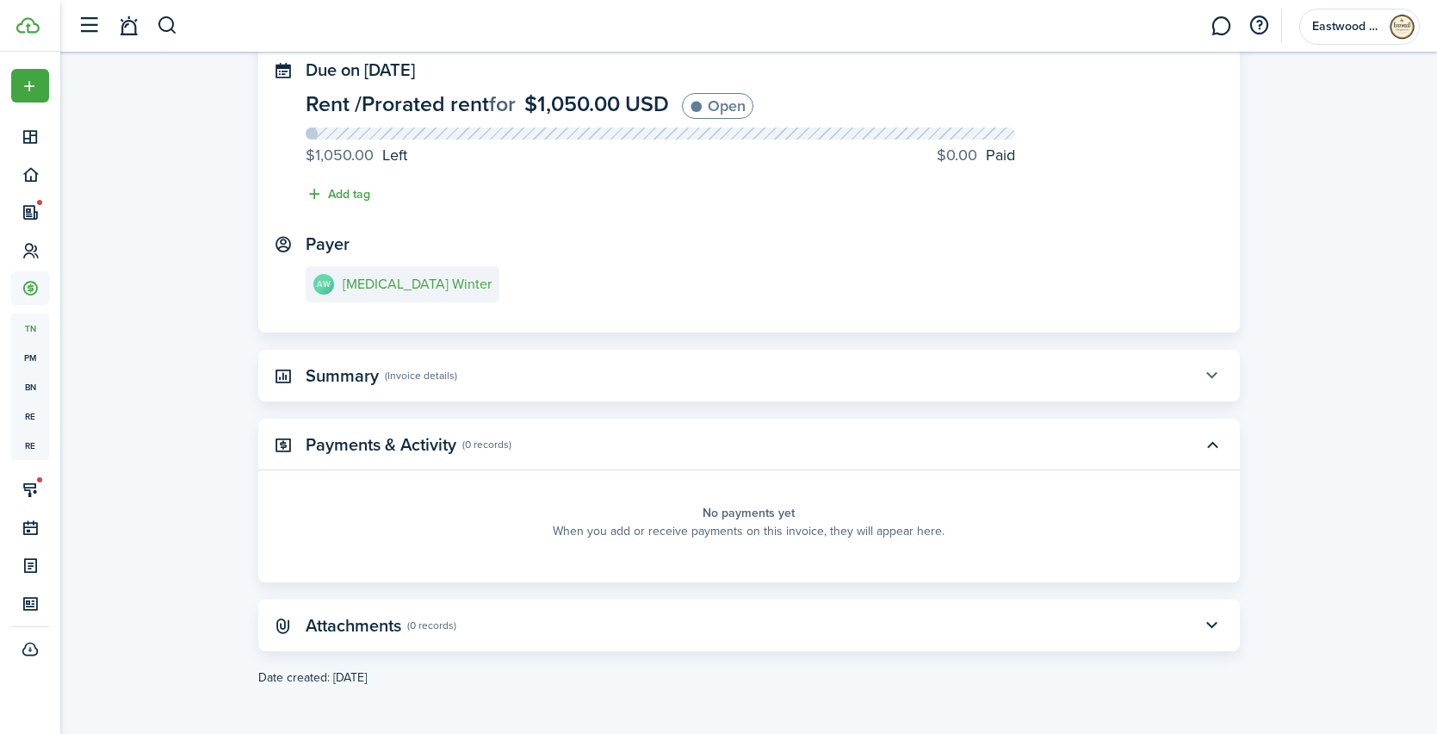
scroll to position [109, 0]
click at [1215, 367] on button "button" at bounding box center [1212, 375] width 29 height 29
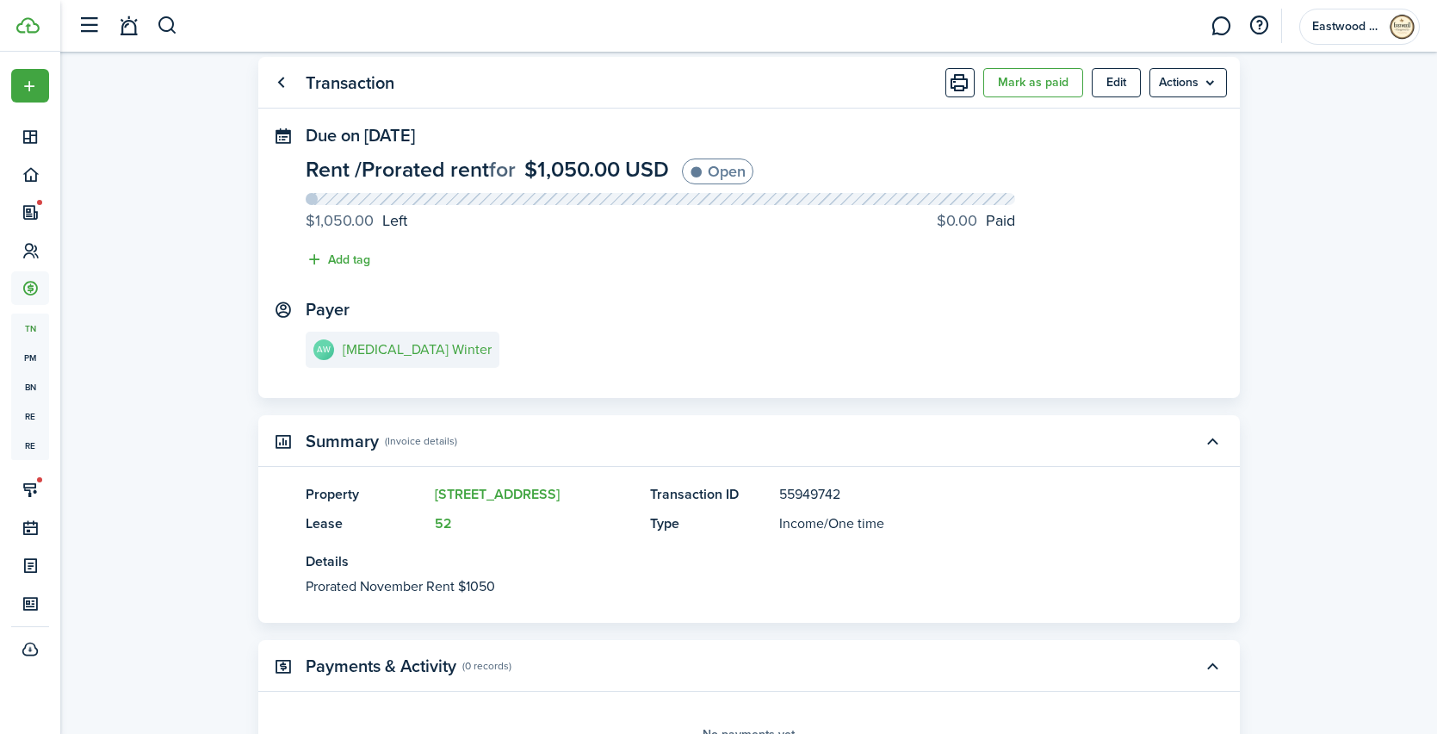
scroll to position [32, 0]
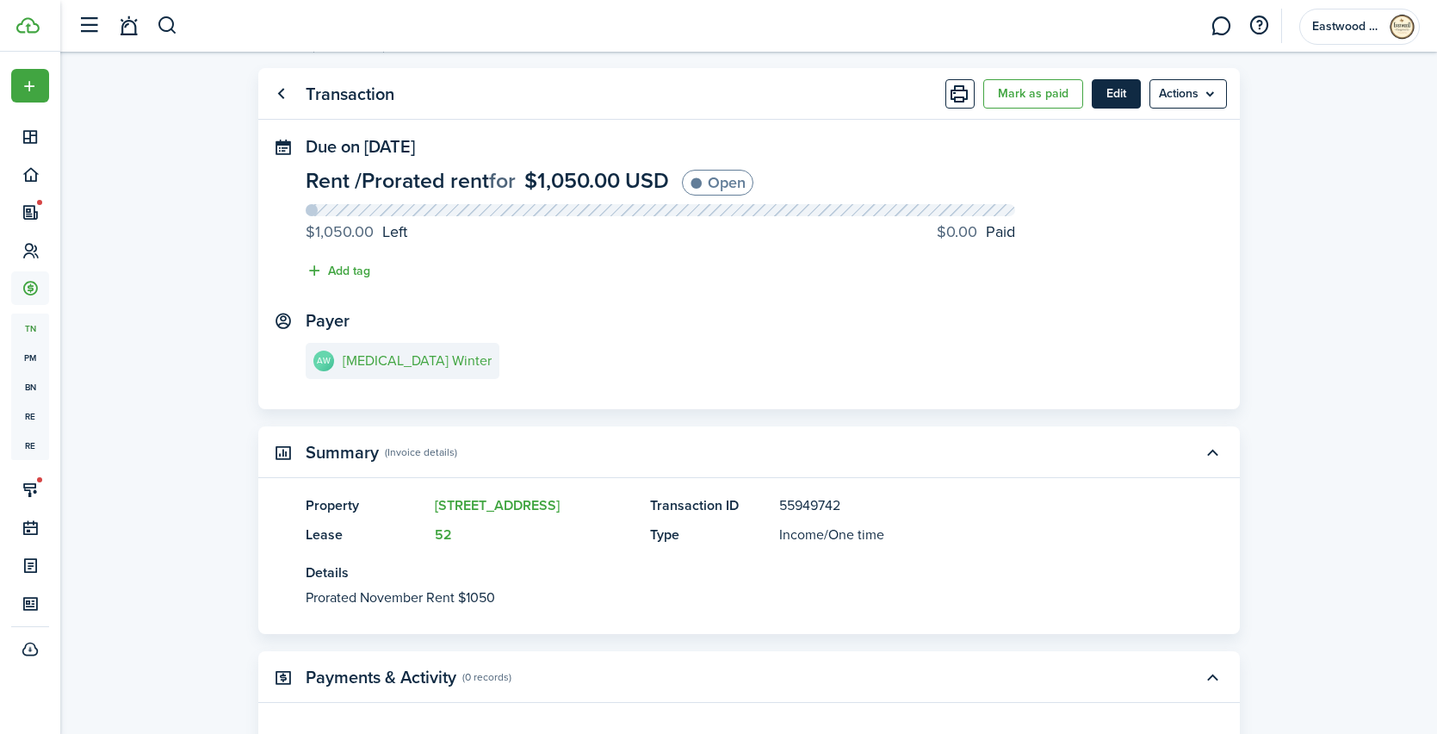
click at [1123, 100] on button "Edit" at bounding box center [1116, 93] width 49 height 29
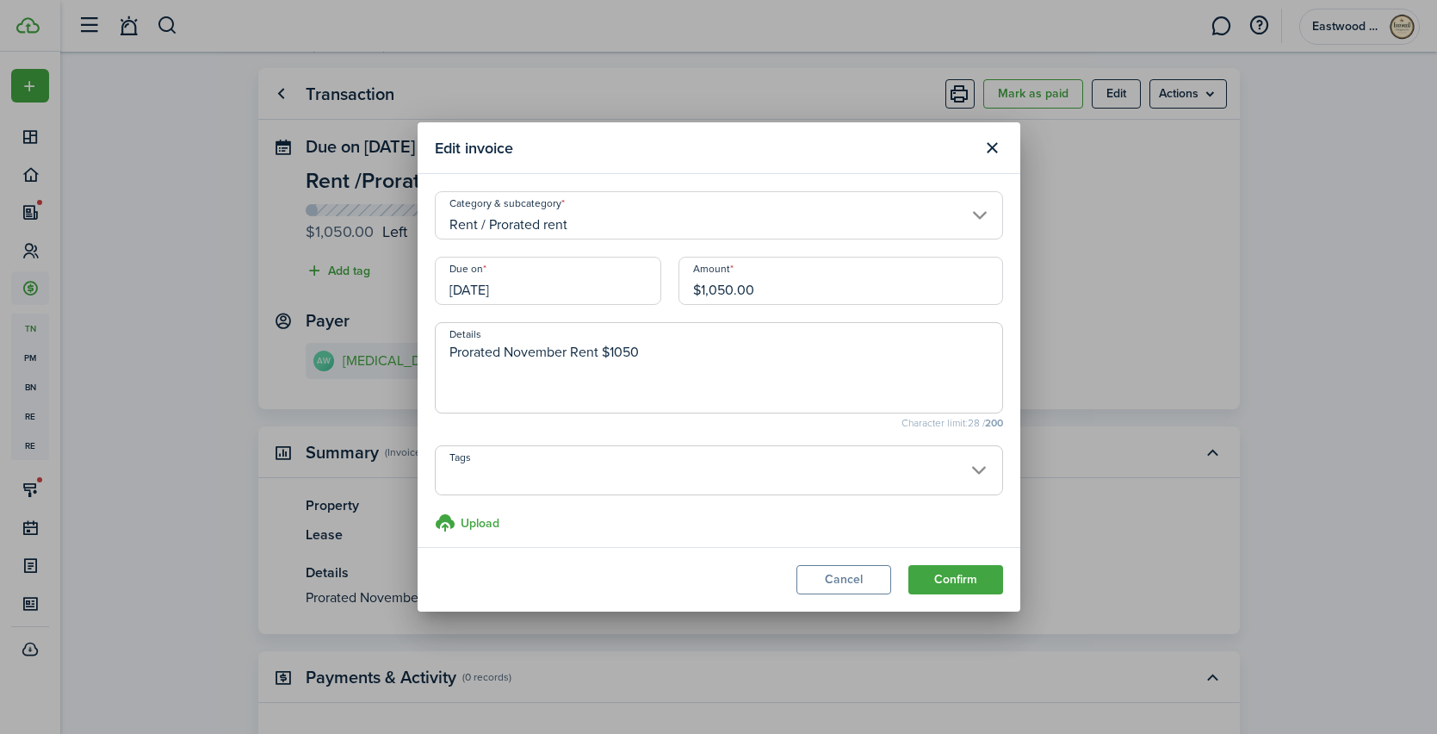
click at [604, 351] on textarea "Prorated November Rent $1050" at bounding box center [719, 373] width 567 height 62
click at [633, 354] on textarea "Prorated November Rent of $1050" at bounding box center [719, 373] width 567 height 62
click at [668, 353] on textarea "Prorated November Rent of $1,050" at bounding box center [719, 373] width 567 height 62
type textarea "Prorated November Rent of $1,050."
click at [927, 581] on button "Confirm" at bounding box center [956, 579] width 95 height 29
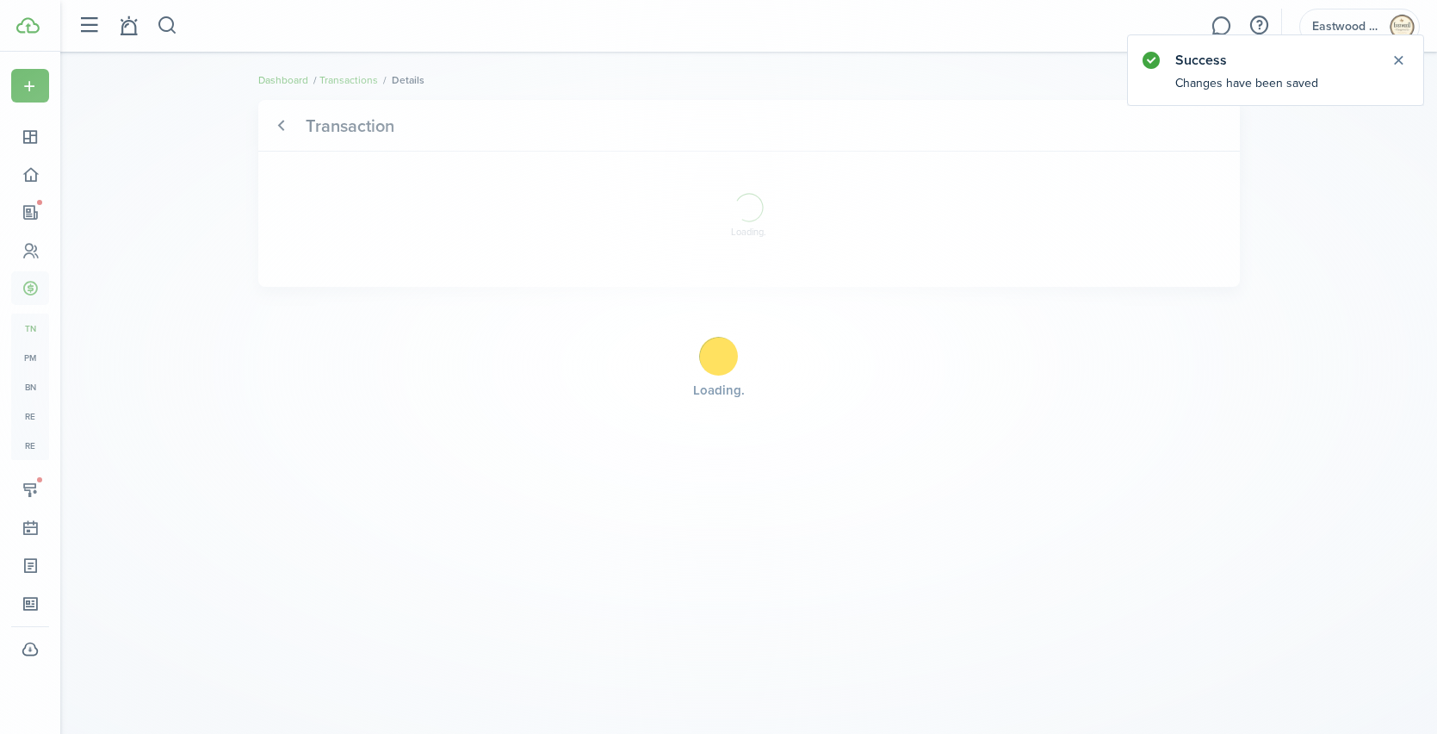
scroll to position [0, 0]
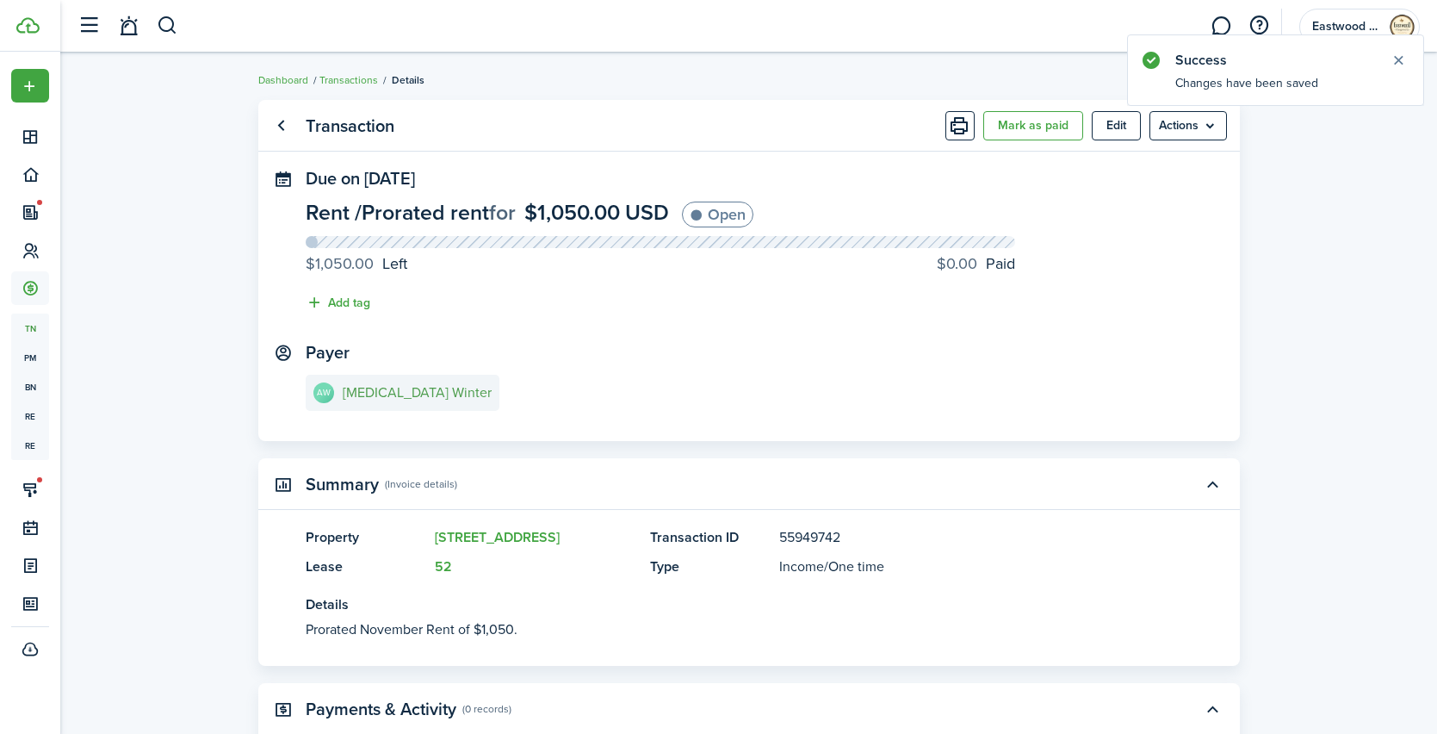
click at [349, 396] on e-details-info-title "[MEDICAL_DATA] Winter" at bounding box center [417, 393] width 149 height 16
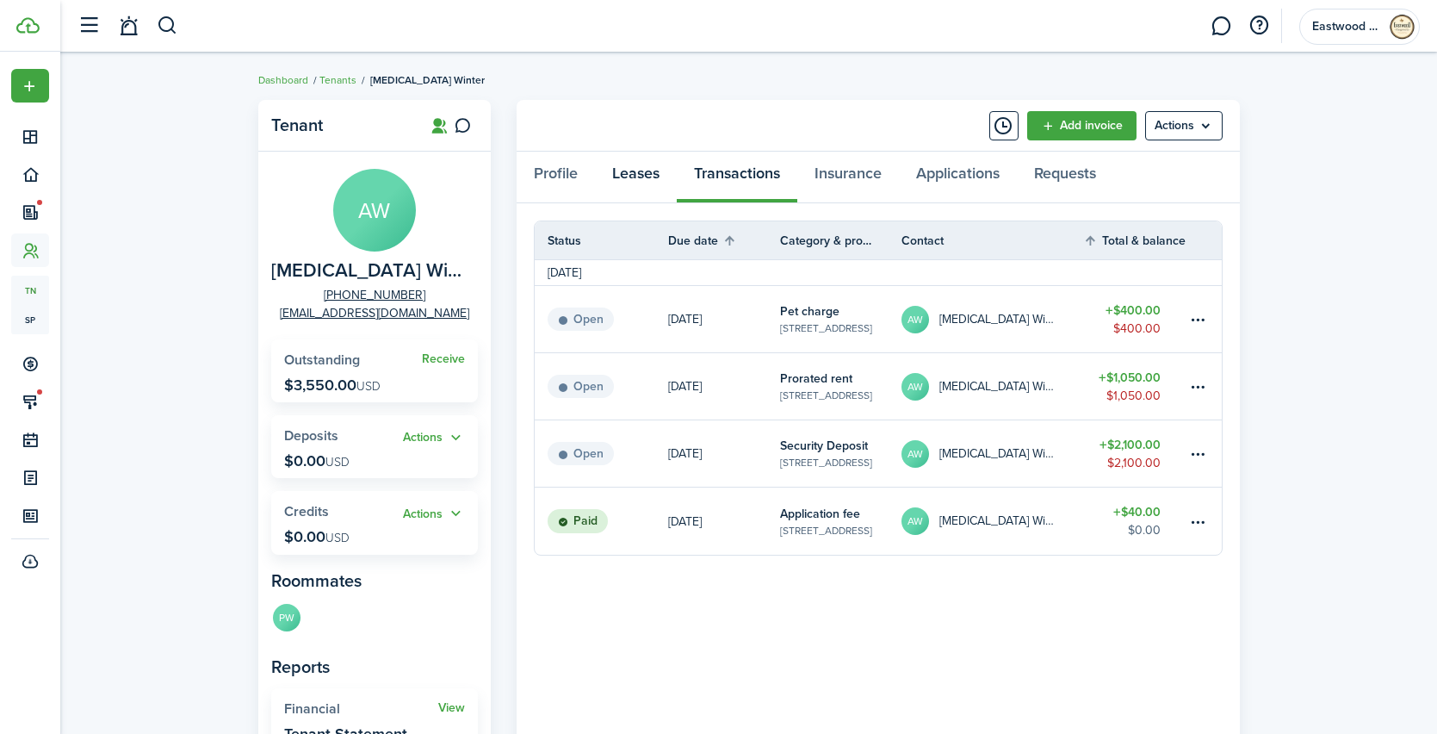
click at [614, 171] on link "Leases" at bounding box center [636, 178] width 82 height 52
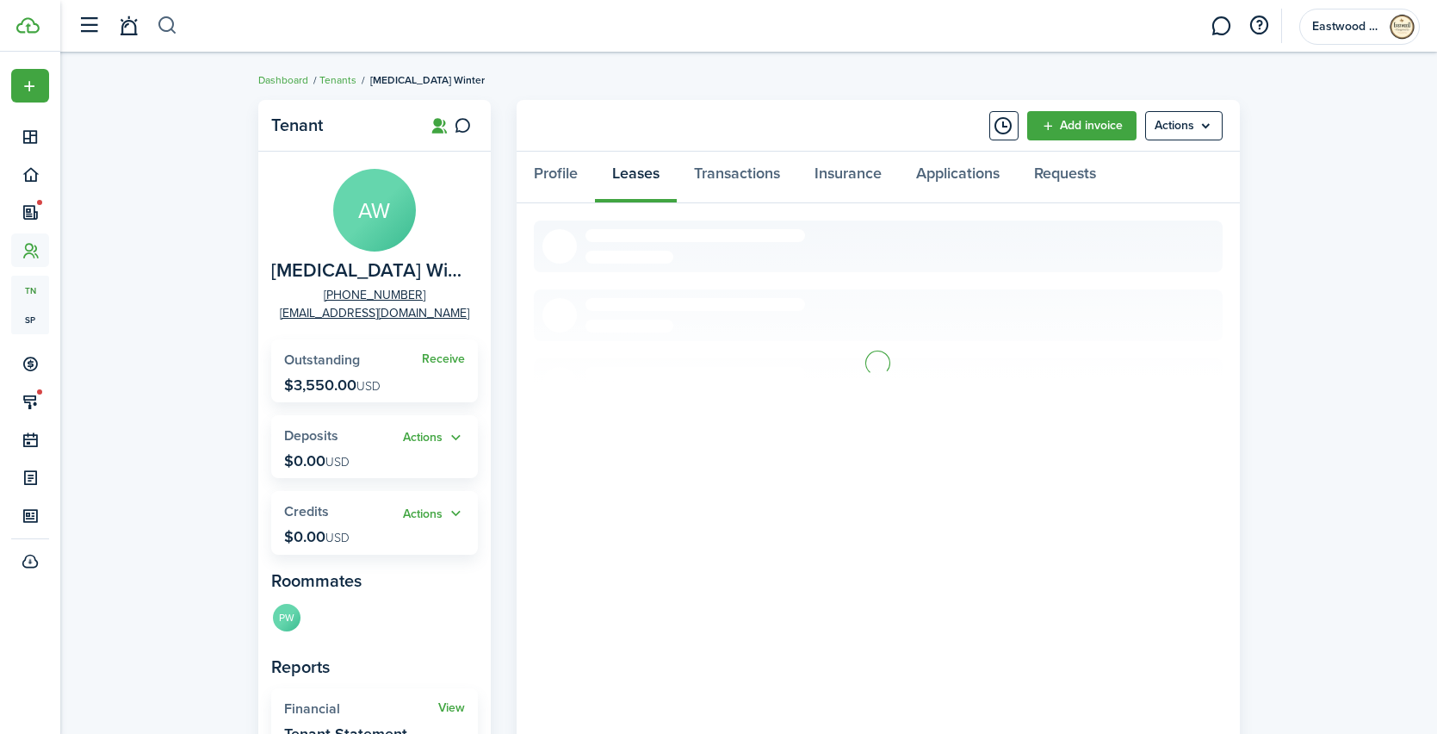
click at [167, 28] on button "button" at bounding box center [168, 25] width 22 height 29
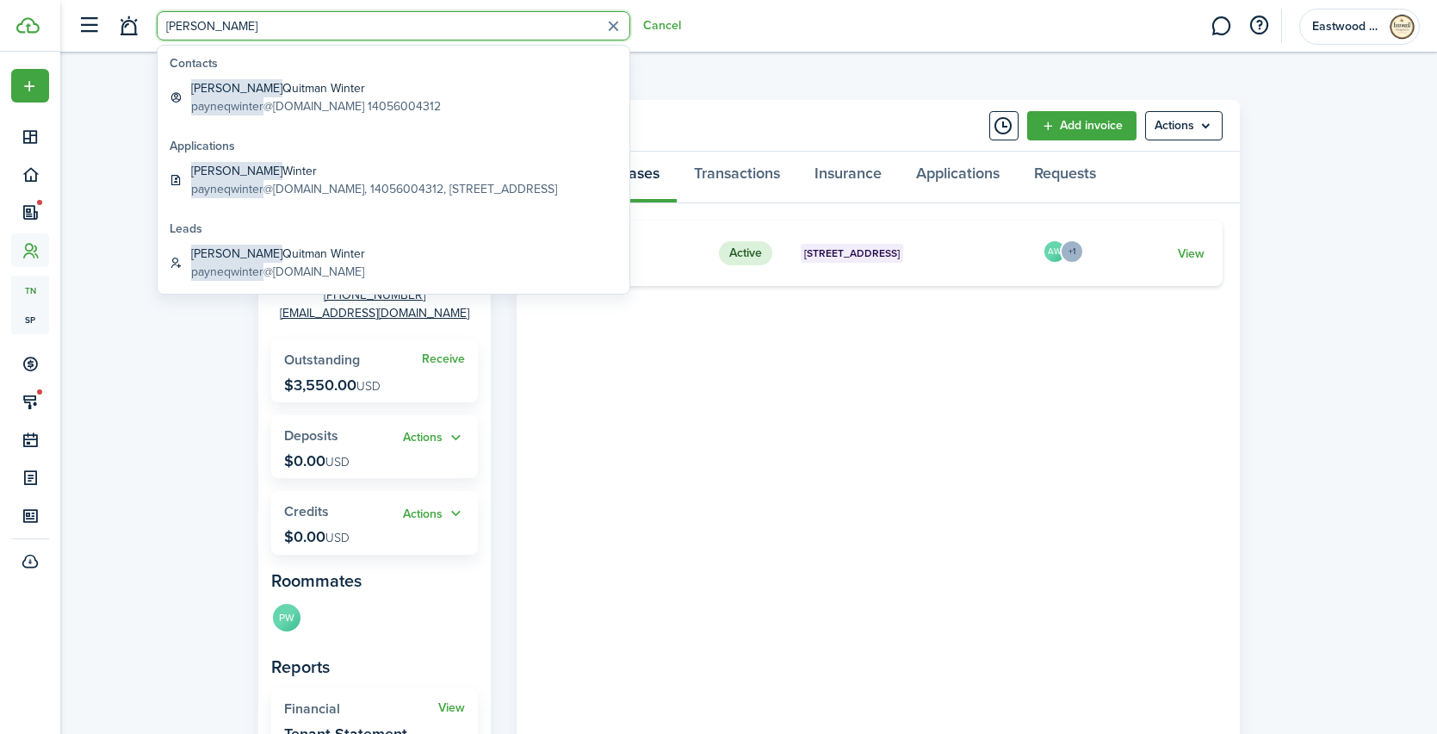
type input "[PERSON_NAME]"
click at [240, 86] on global-search-item-title "[PERSON_NAME]" at bounding box center [316, 88] width 250 height 18
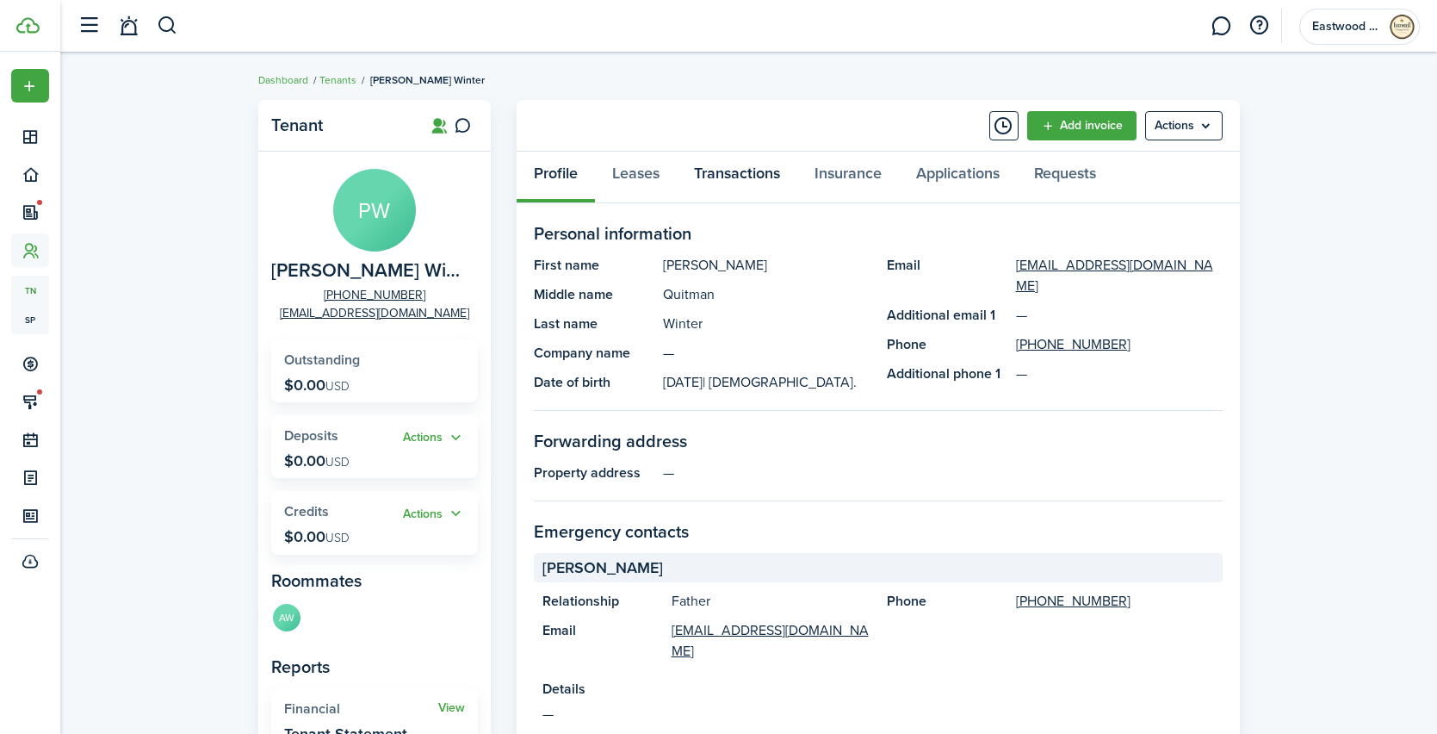
click at [744, 190] on link "Transactions" at bounding box center [737, 178] width 121 height 52
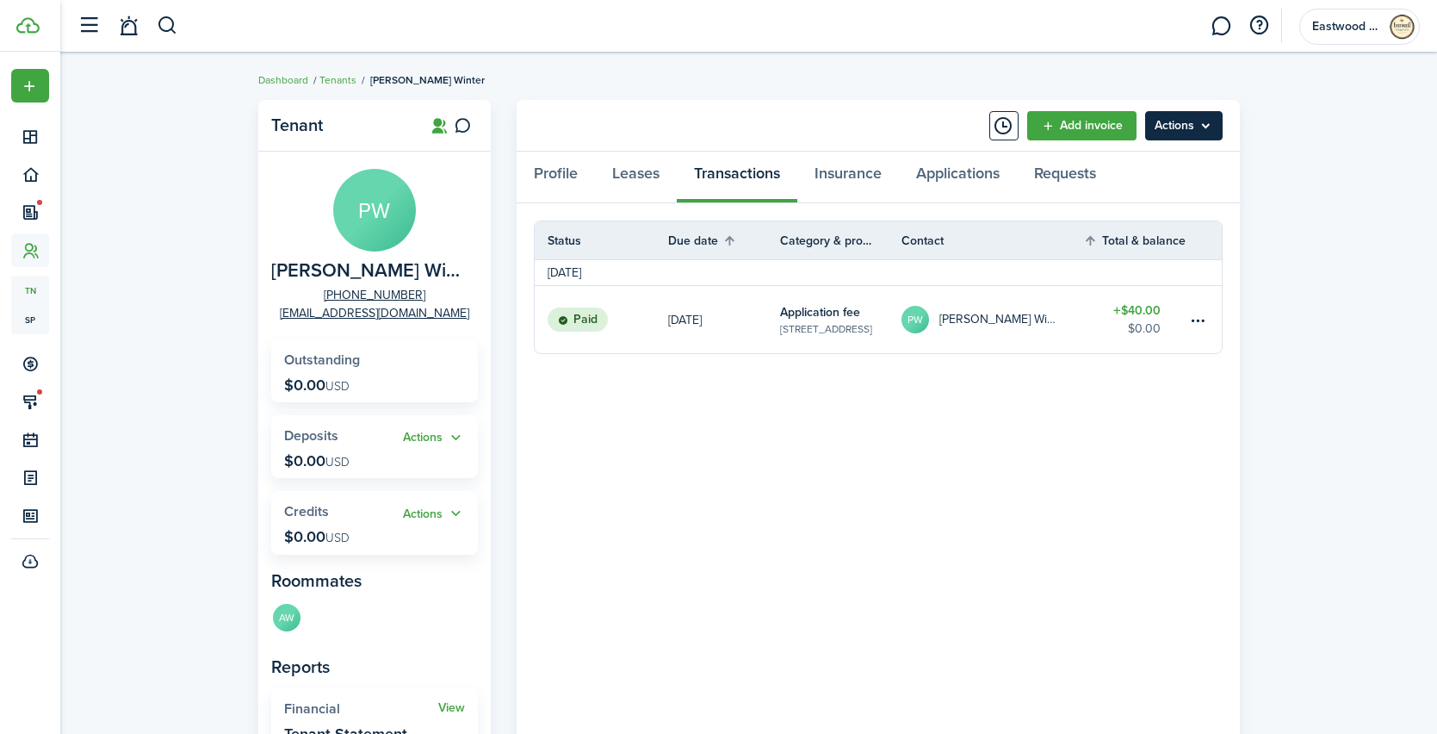
click at [1195, 135] on menu-btn "Actions" at bounding box center [1184, 125] width 78 height 29
click at [640, 173] on link "Leases" at bounding box center [636, 178] width 82 height 52
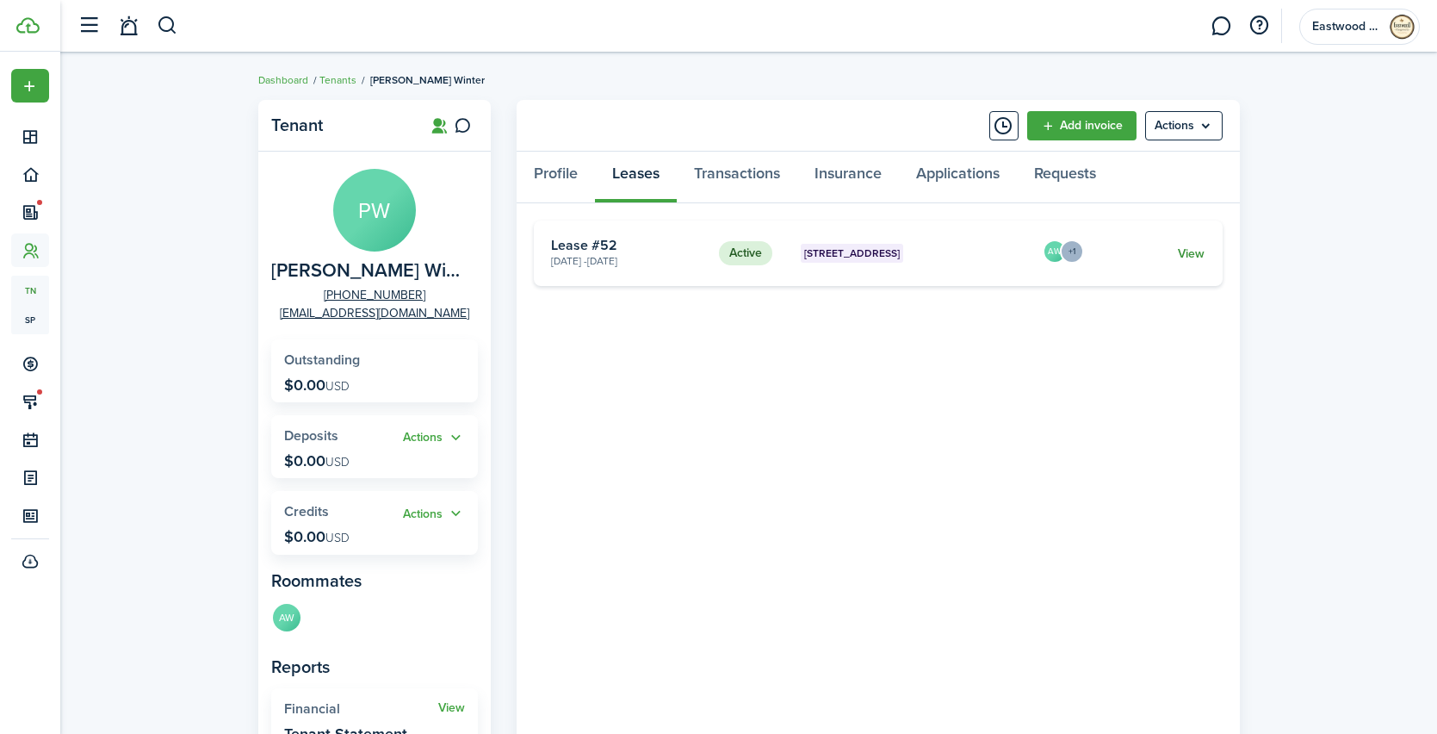
click at [1181, 248] on link "View" at bounding box center [1191, 254] width 27 height 18
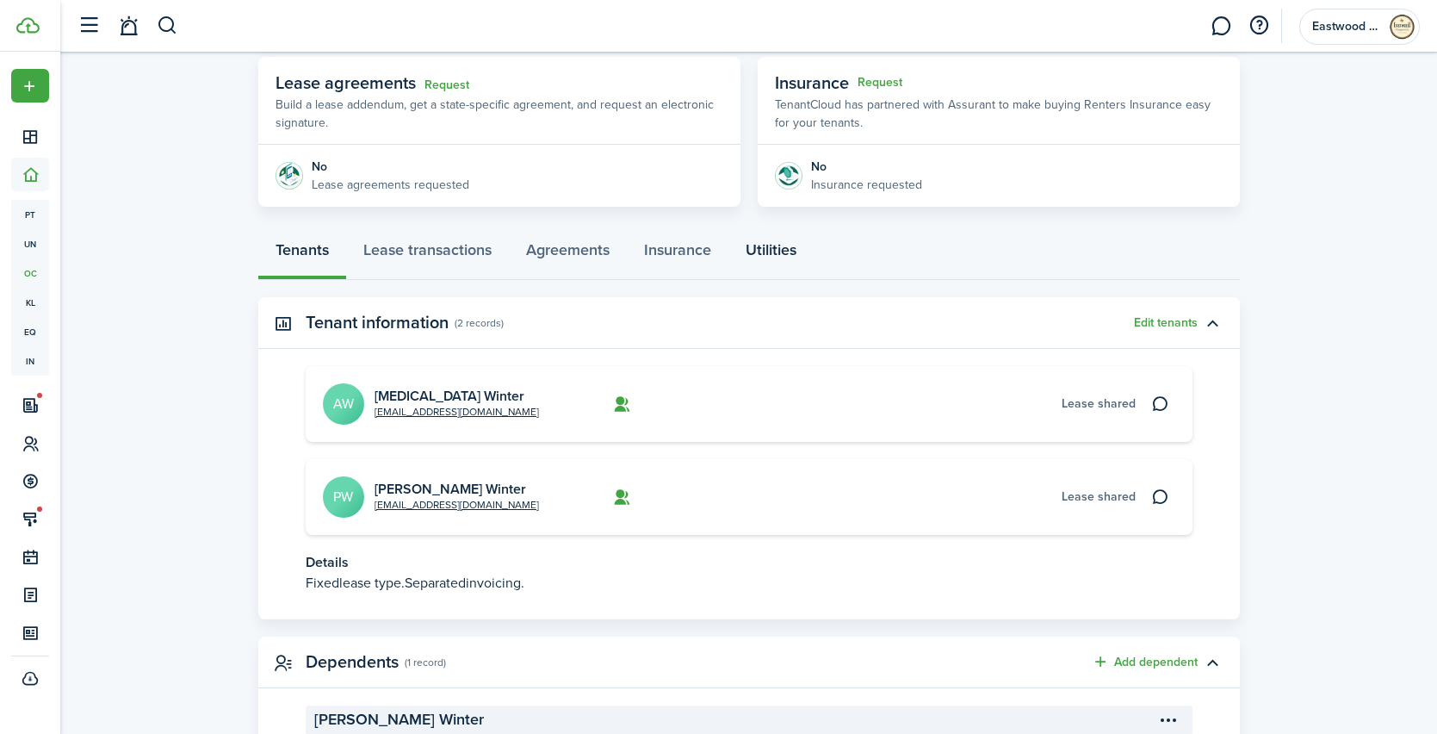
scroll to position [314, 0]
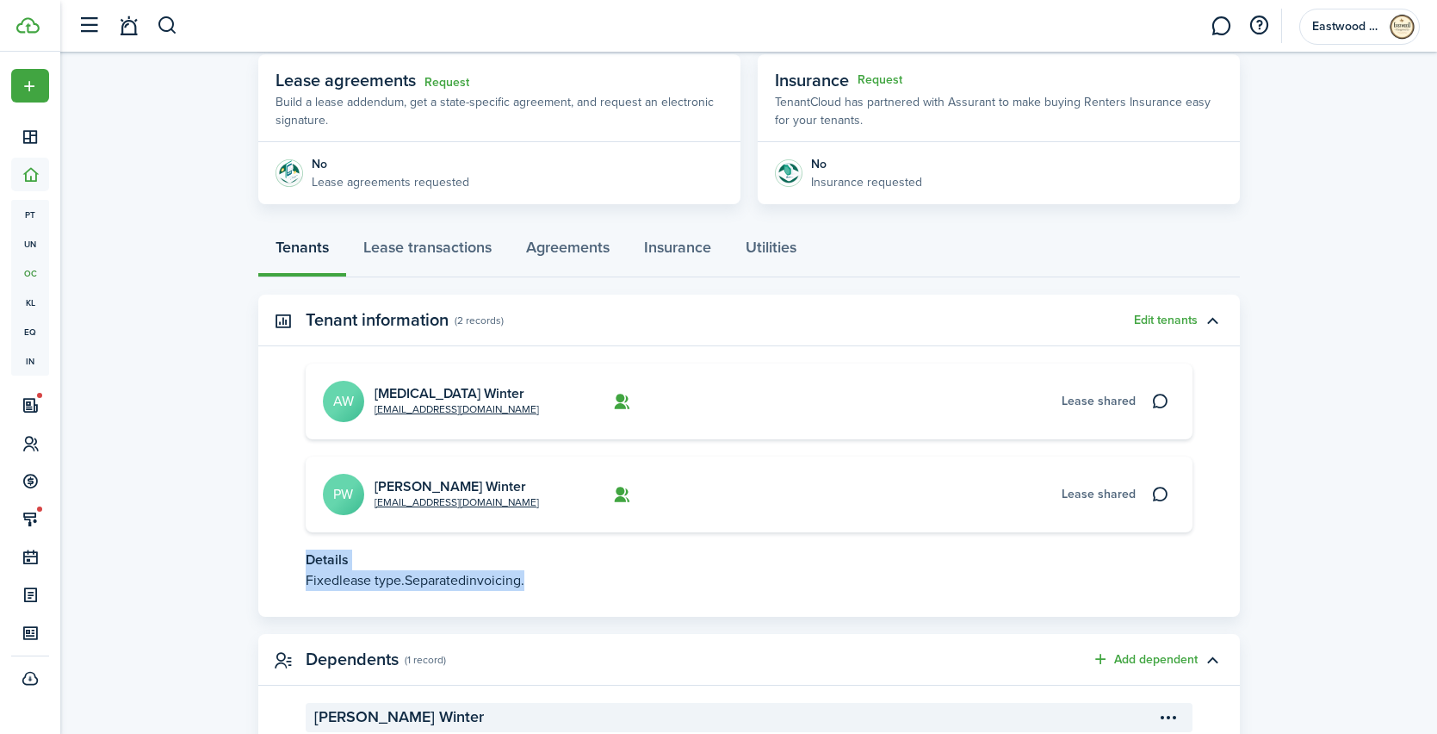
drag, startPoint x: 306, startPoint y: 565, endPoint x: 553, endPoint y: 583, distance: 247.8
click at [553, 583] on panel-main-body "[EMAIL_ADDRESS][DOMAIN_NAME] [MEDICAL_DATA] Winter AW Lease shared [EMAIL_ADDRE…" at bounding box center [749, 489] width 982 height 253
click at [636, 574] on p "Fixed lease type. Separated invoicing." at bounding box center [749, 580] width 887 height 21
click at [1165, 319] on button "Edit tenants" at bounding box center [1166, 321] width 64 height 14
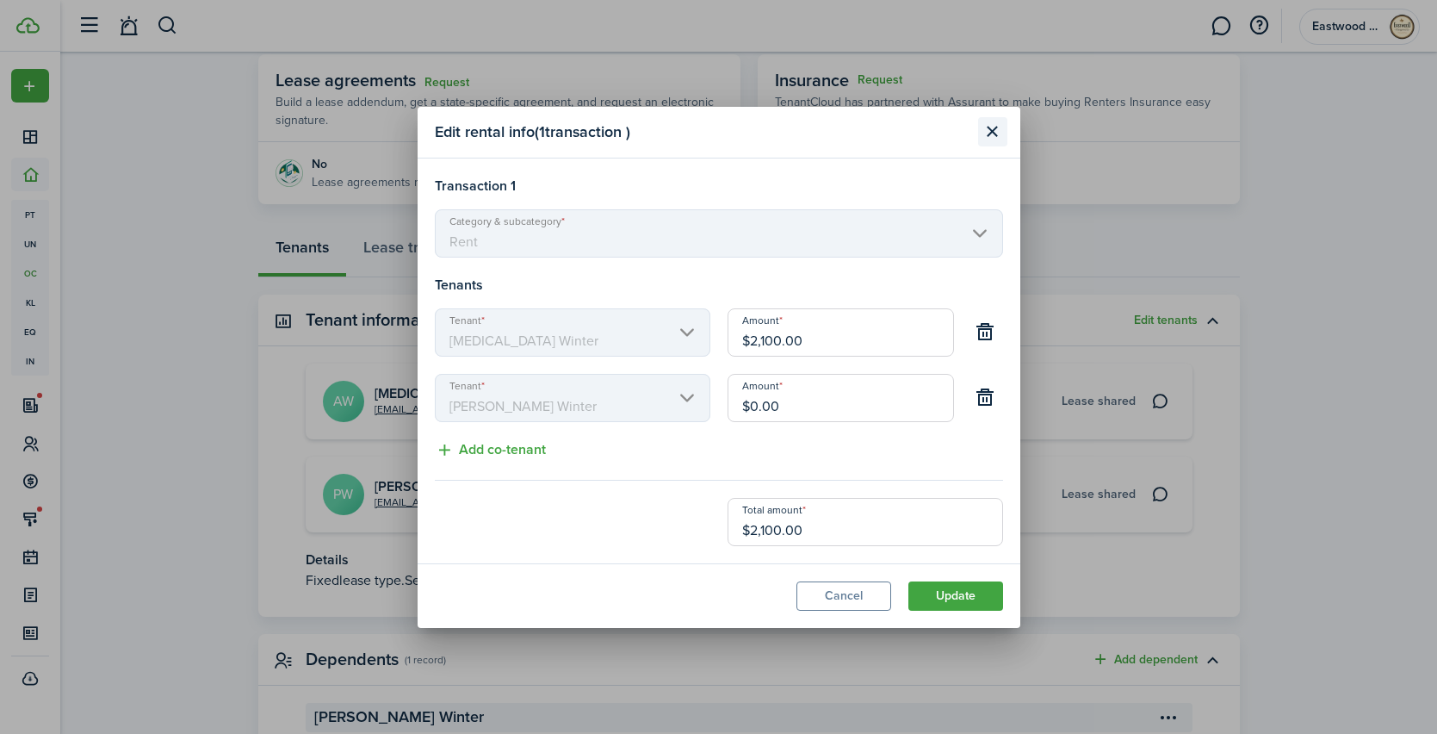
click at [986, 135] on button "Close modal" at bounding box center [992, 131] width 29 height 29
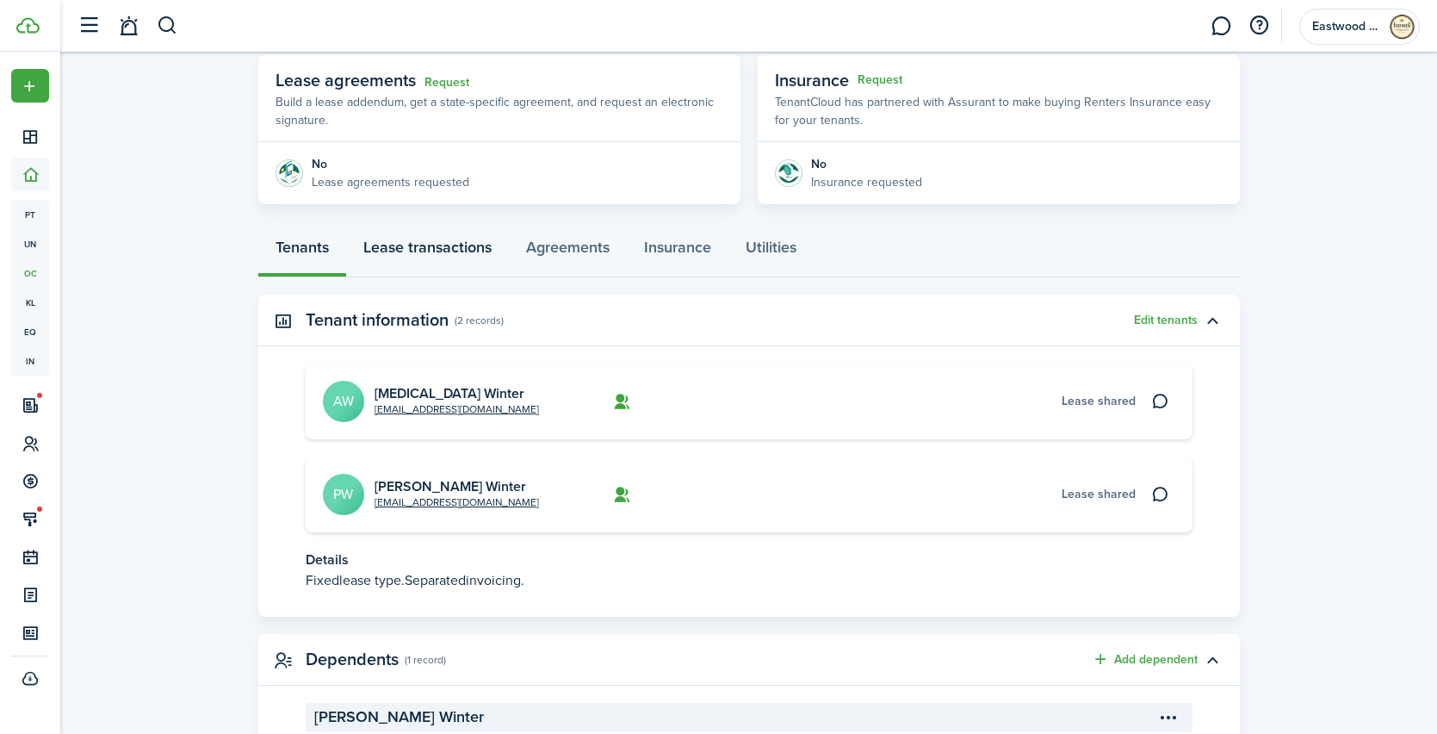
click at [463, 256] on link "Lease transactions" at bounding box center [427, 252] width 163 height 52
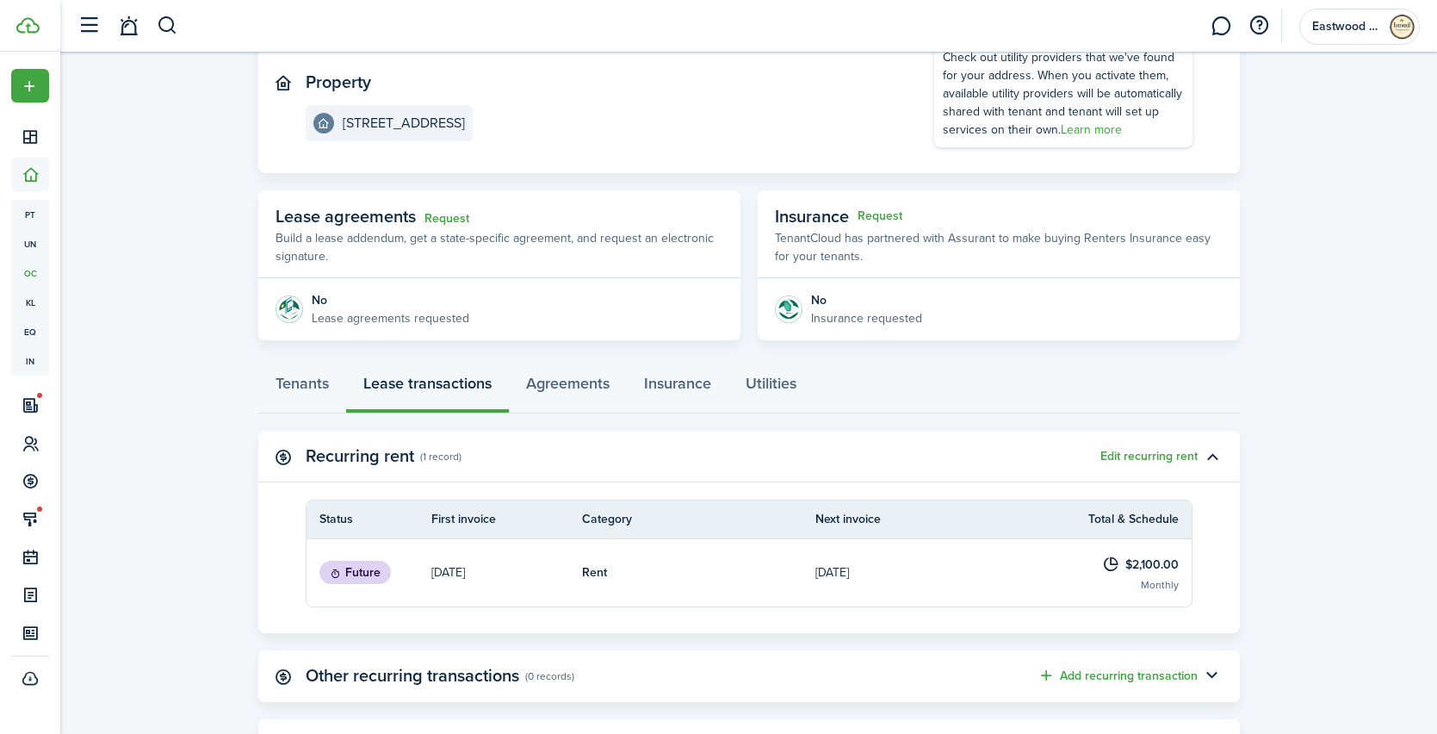
scroll to position [334, 0]
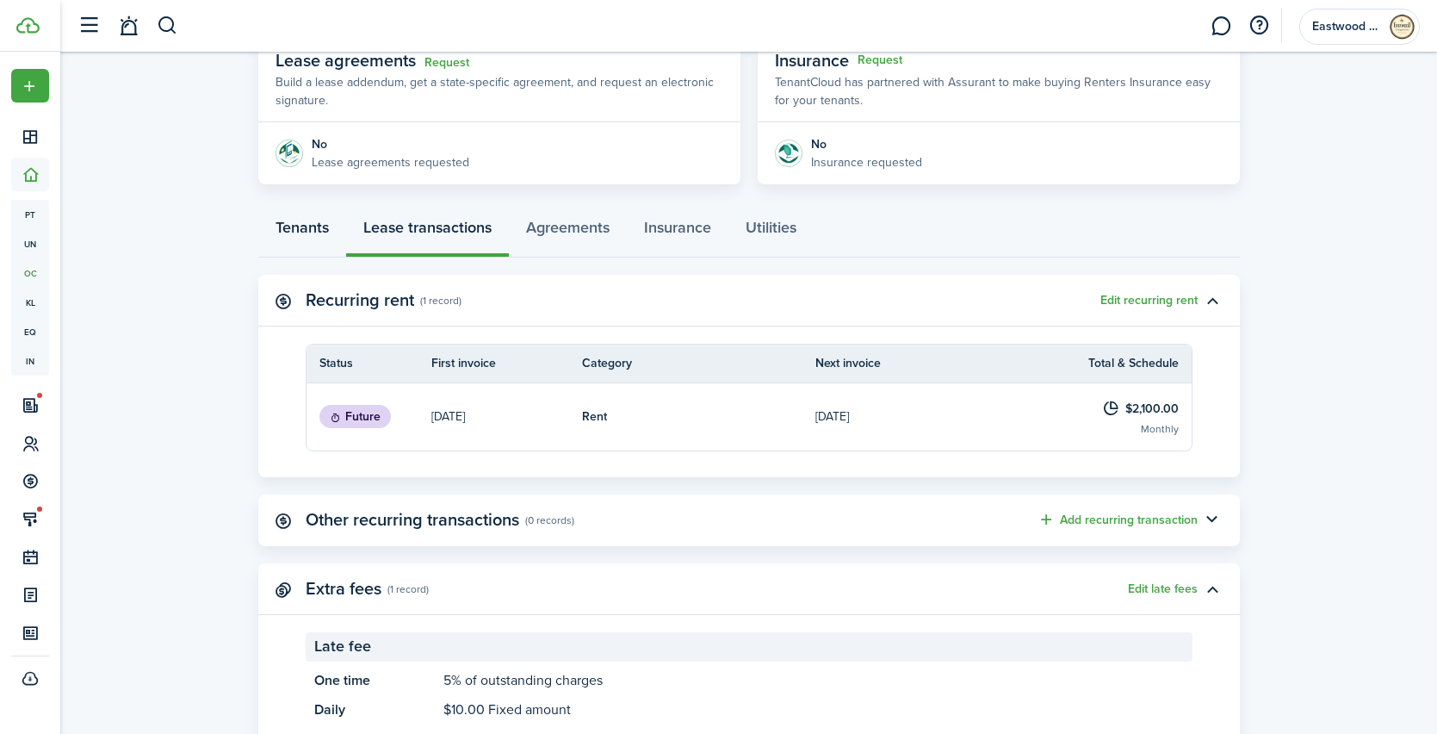
click at [299, 216] on link "Tenants" at bounding box center [302, 232] width 88 height 52
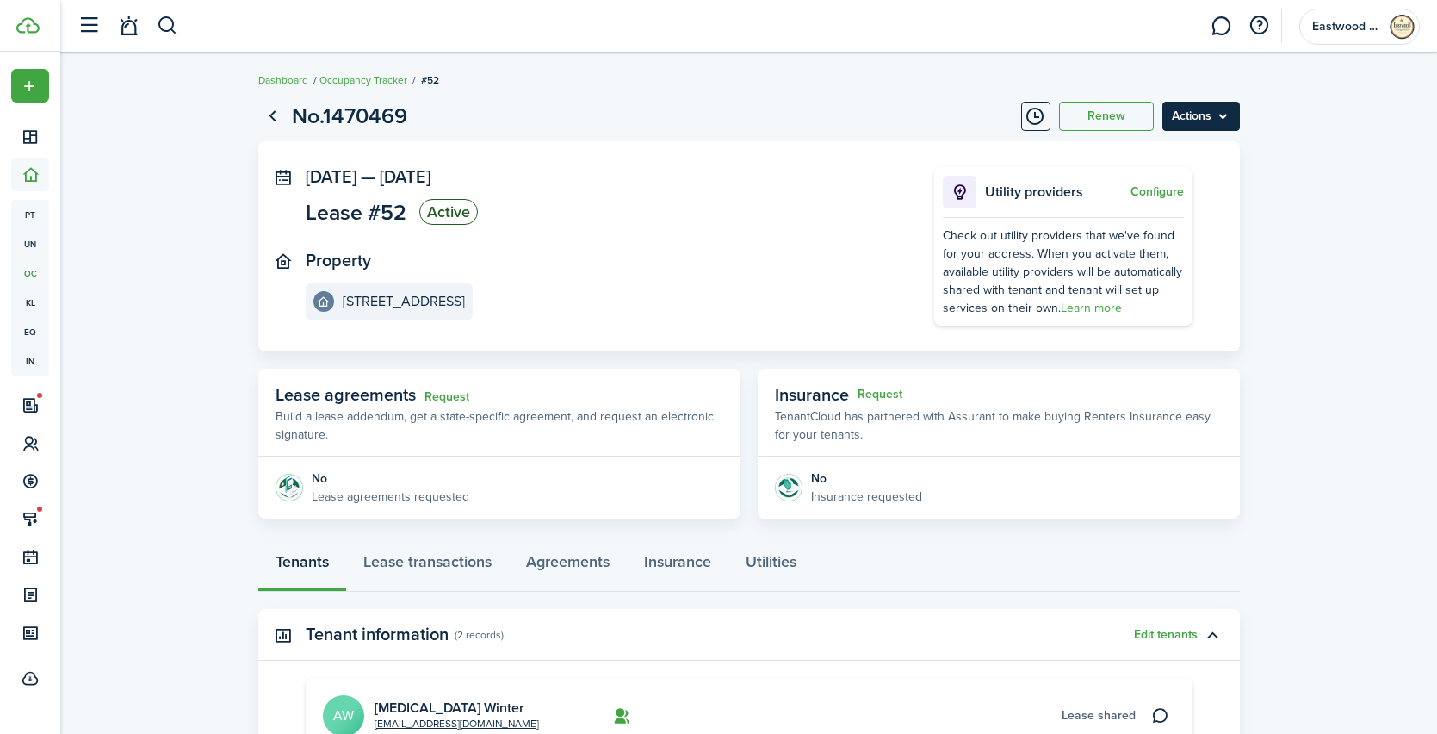
click at [1212, 114] on menu-btn "Actions" at bounding box center [1202, 116] width 78 height 29
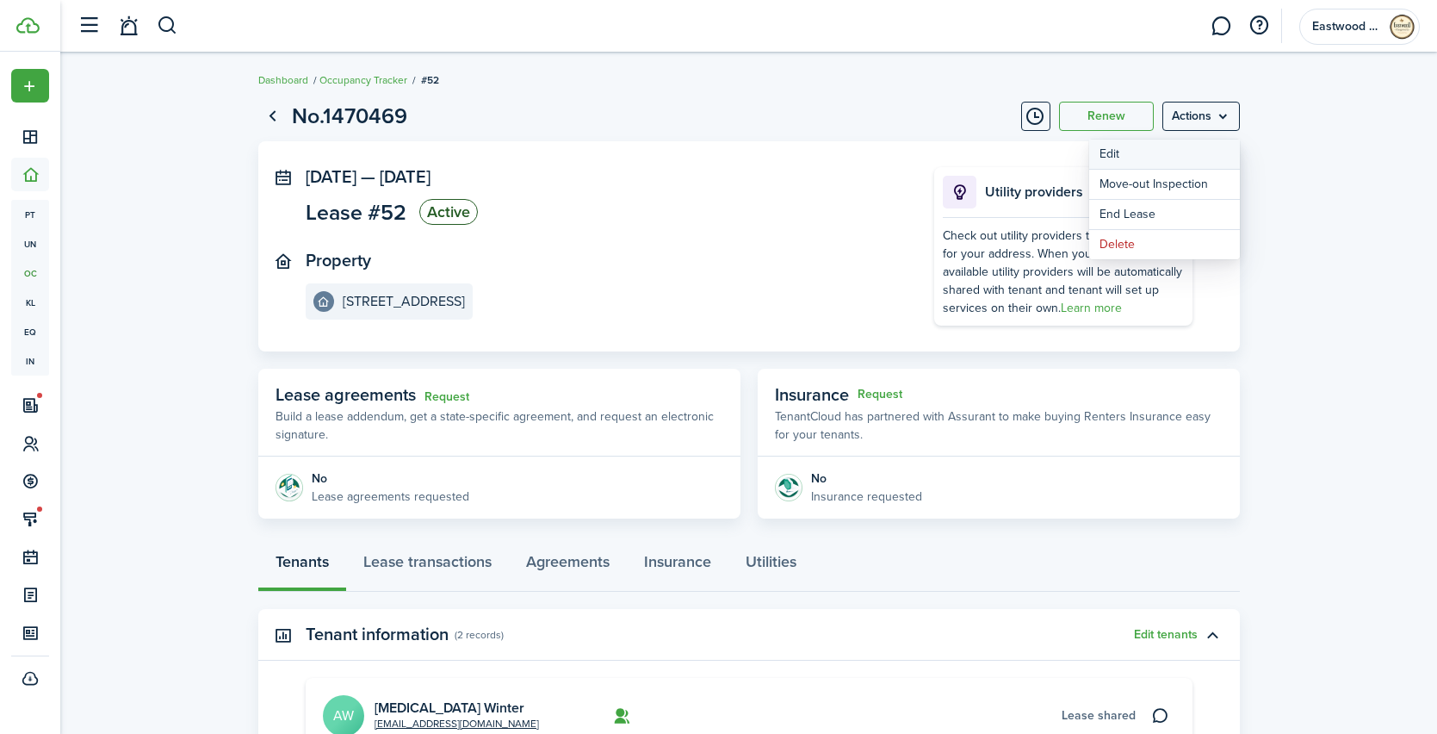
click at [1112, 153] on button "Edit" at bounding box center [1165, 154] width 151 height 29
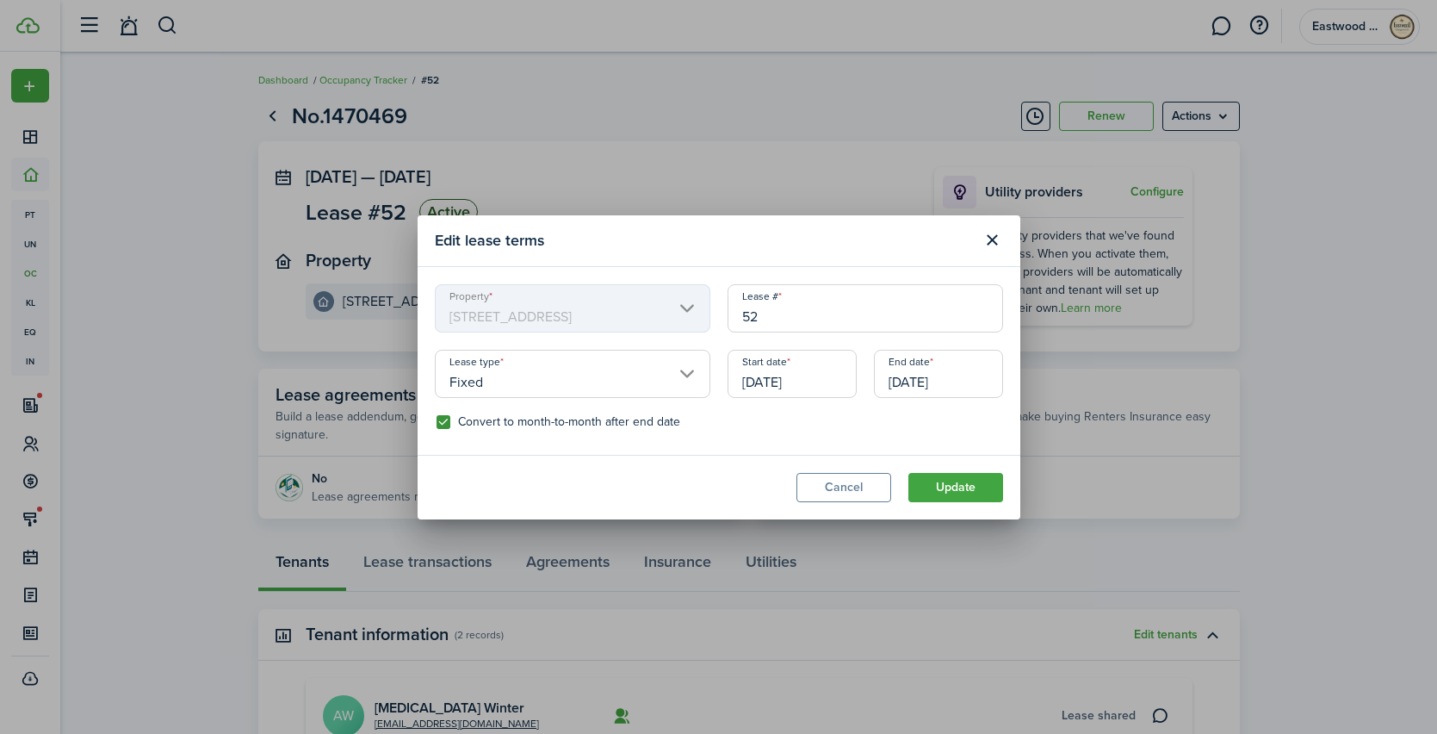
click at [439, 425] on label "Convert to month-to-month after end date" at bounding box center [559, 422] width 244 height 14
click at [437, 422] on input "Convert to month-to-month after end date" at bounding box center [436, 421] width 1 height 1
checkbox input "false"
click at [957, 487] on button "Update" at bounding box center [956, 487] width 95 height 29
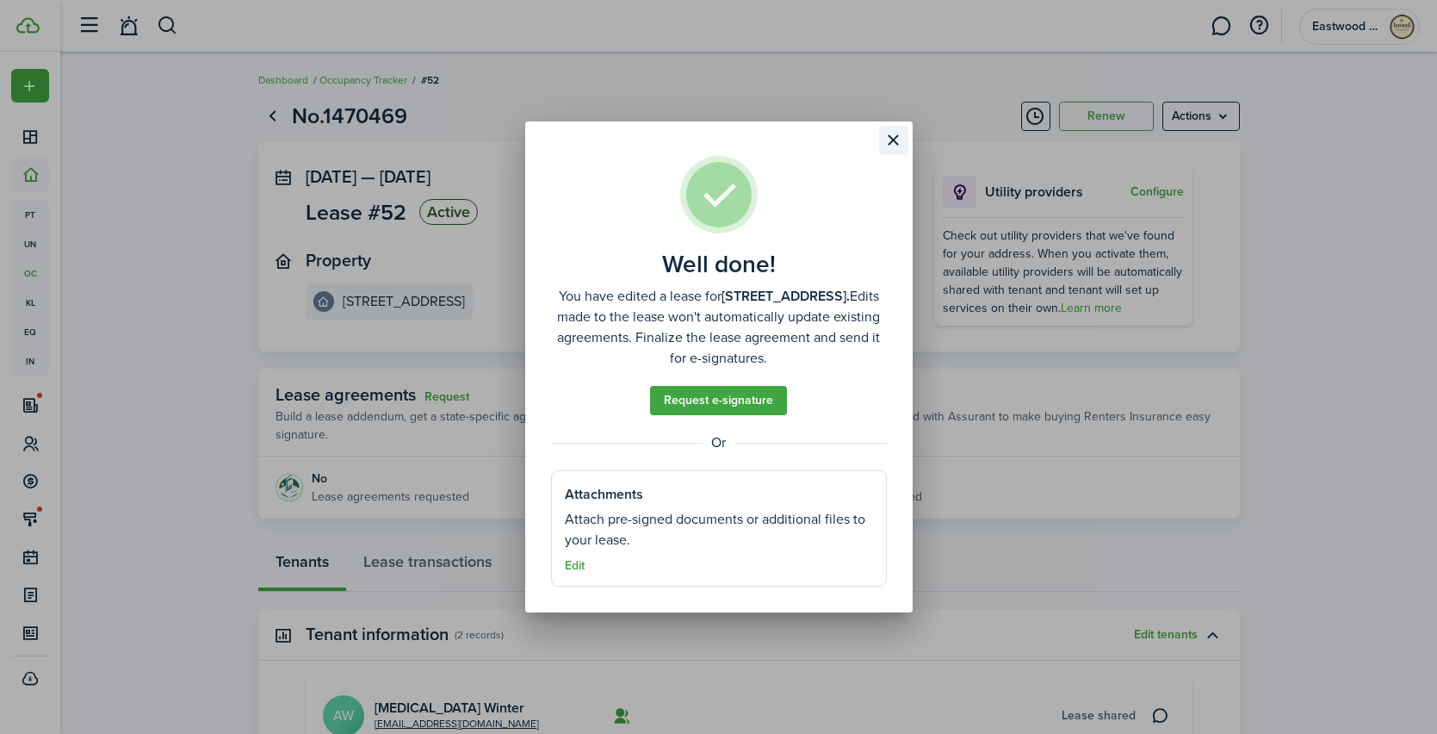
click at [890, 139] on button "Close modal" at bounding box center [893, 140] width 29 height 29
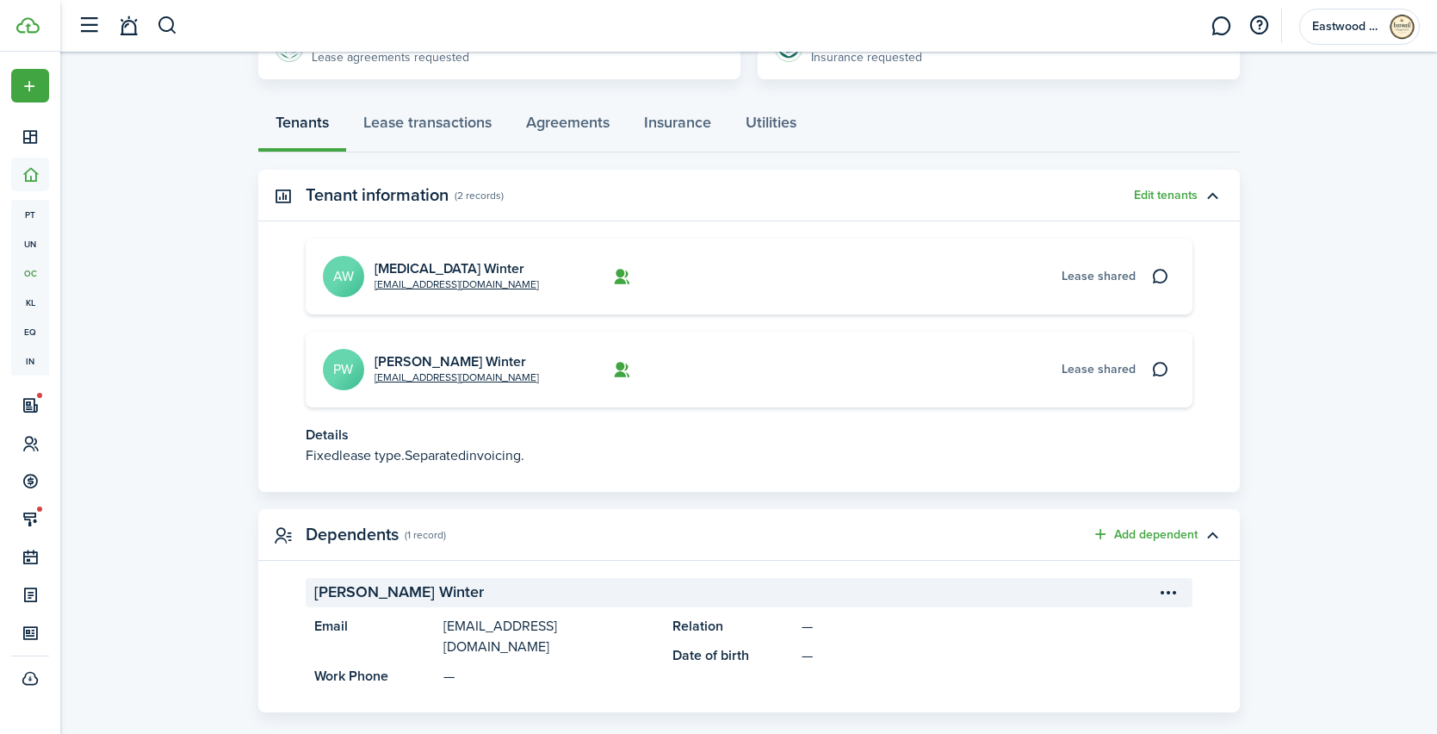
scroll to position [444, 0]
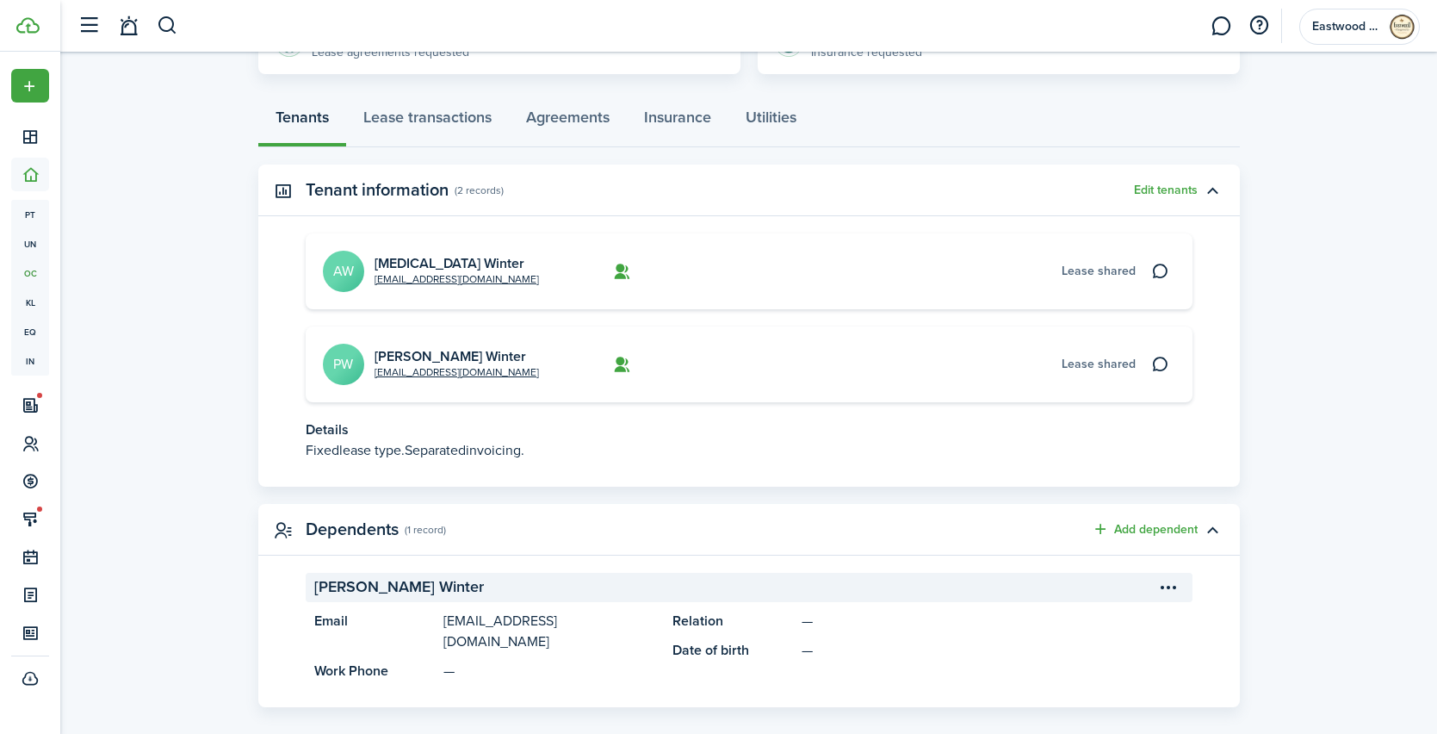
click at [493, 451] on span "invoicing." at bounding box center [495, 450] width 59 height 20
click at [396, 259] on link "[MEDICAL_DATA] Winter" at bounding box center [450, 263] width 150 height 20
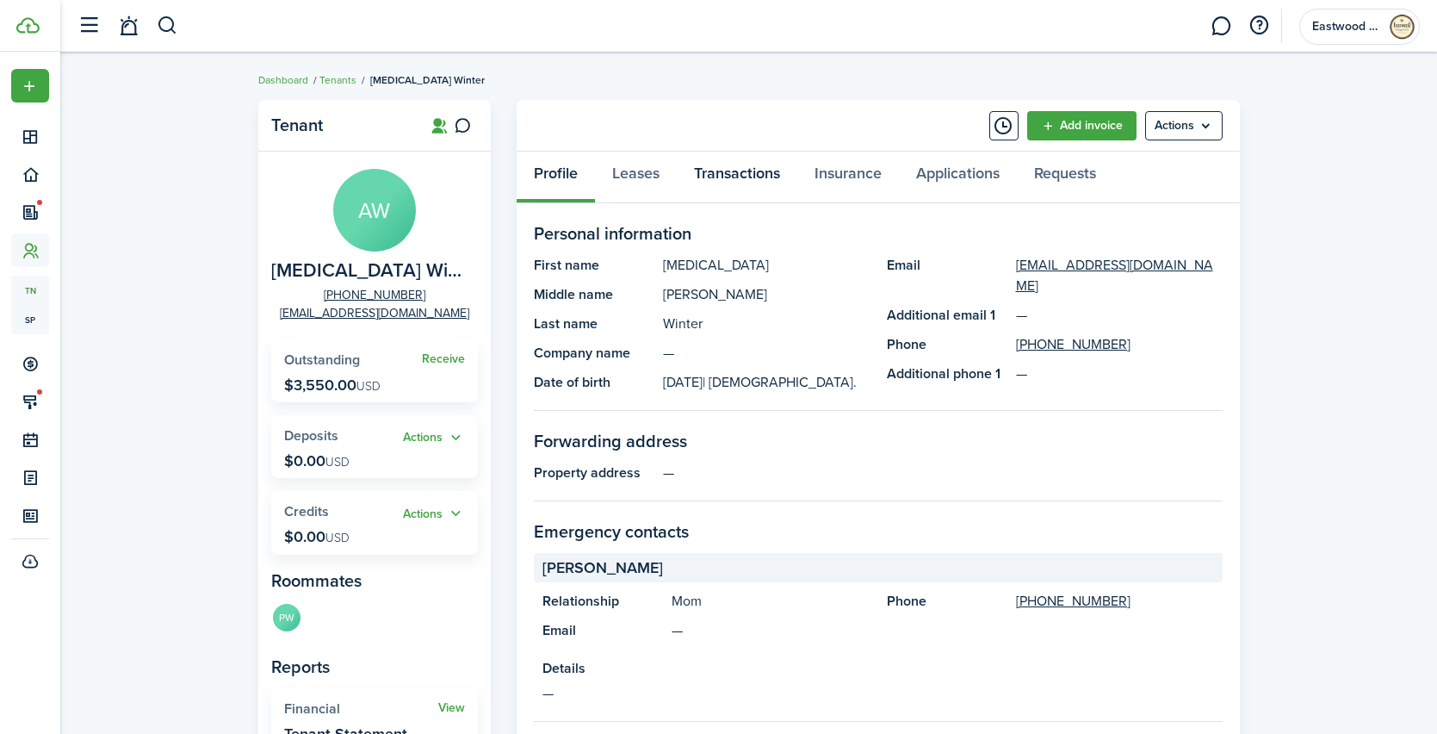
click at [732, 188] on link "Transactions" at bounding box center [737, 178] width 121 height 52
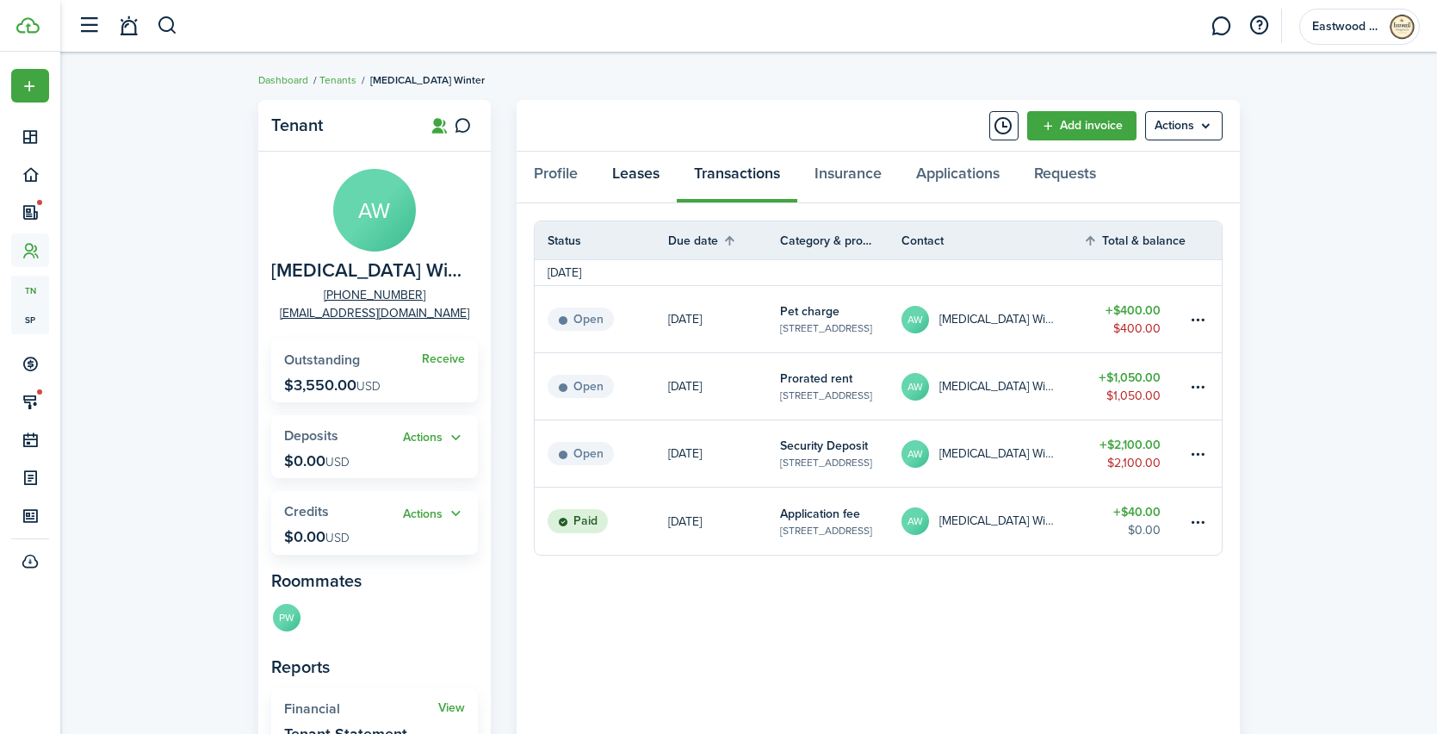
click at [645, 172] on link "Leases" at bounding box center [636, 178] width 82 height 52
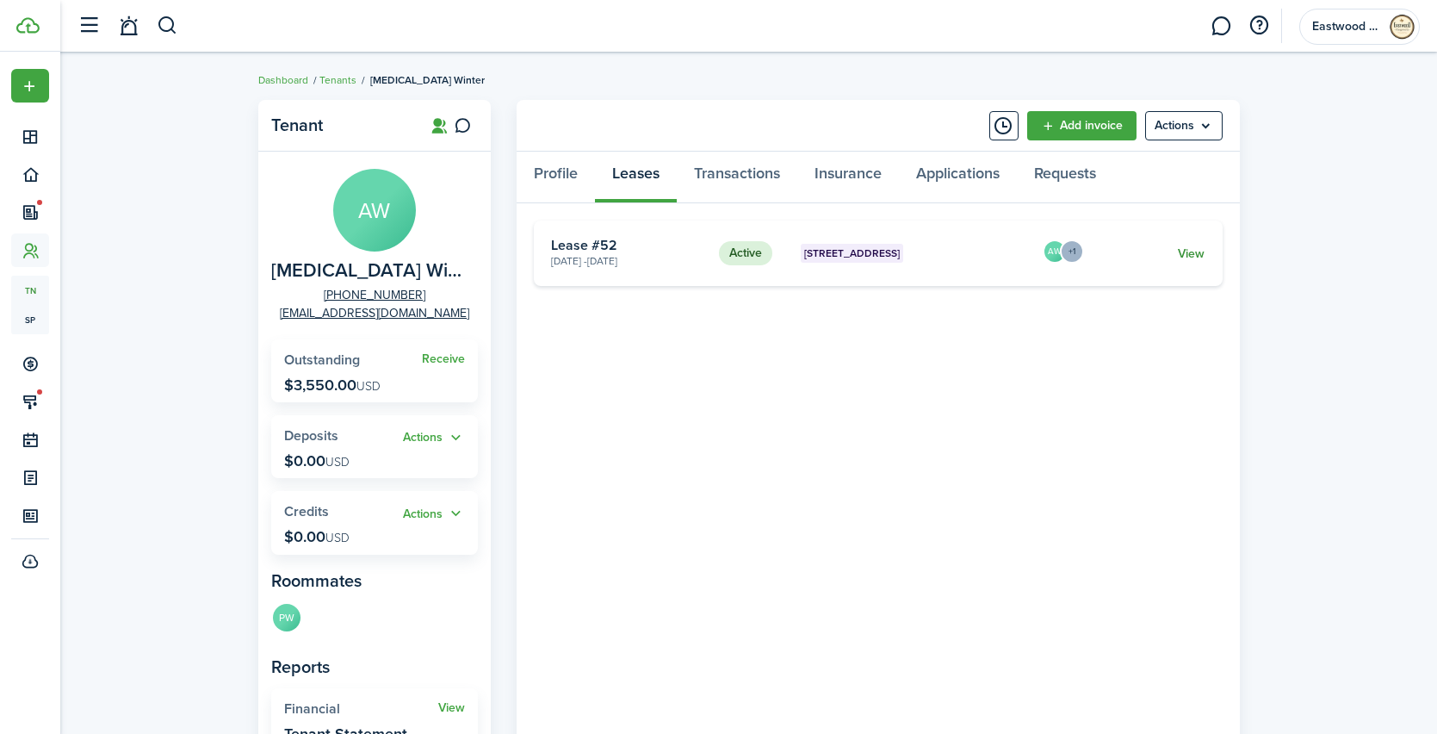
click at [1201, 261] on link "View" at bounding box center [1191, 254] width 27 height 18
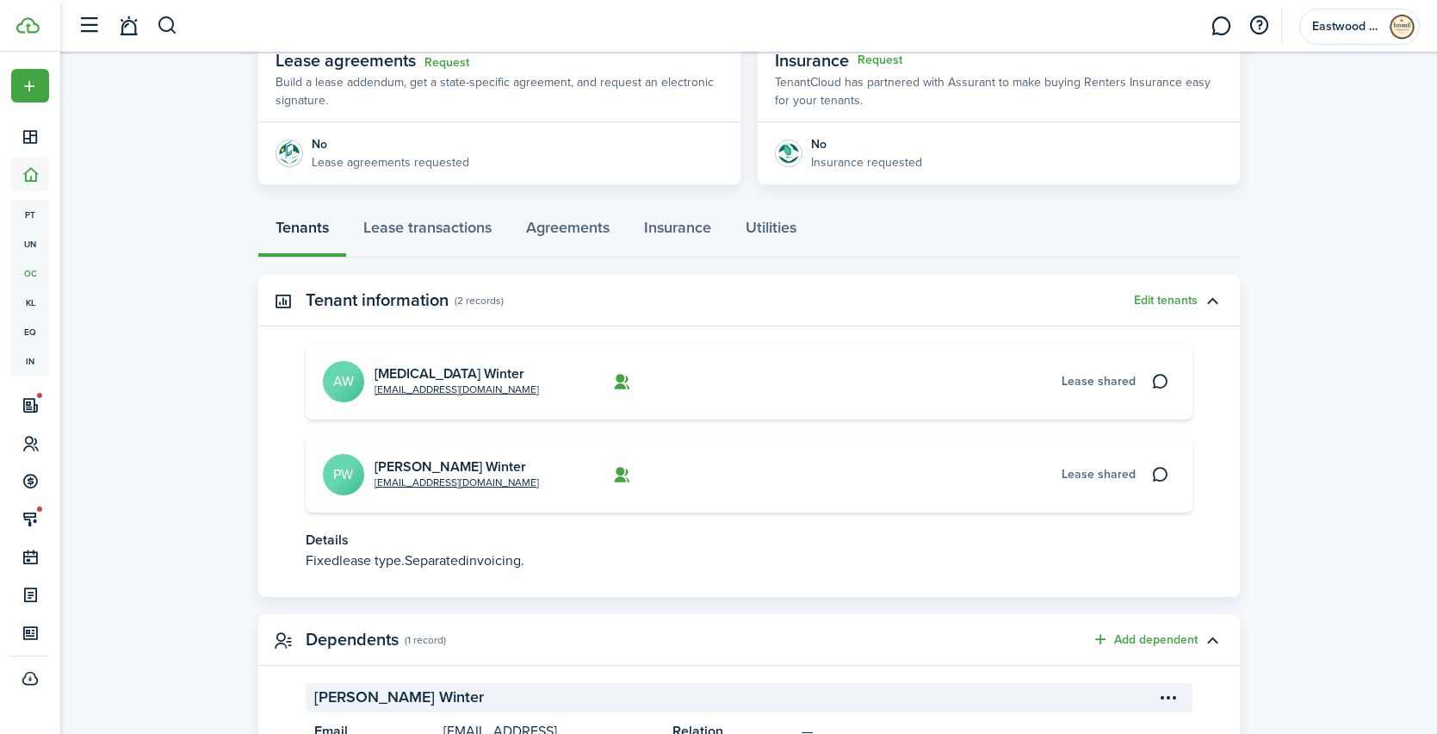
scroll to position [331, 0]
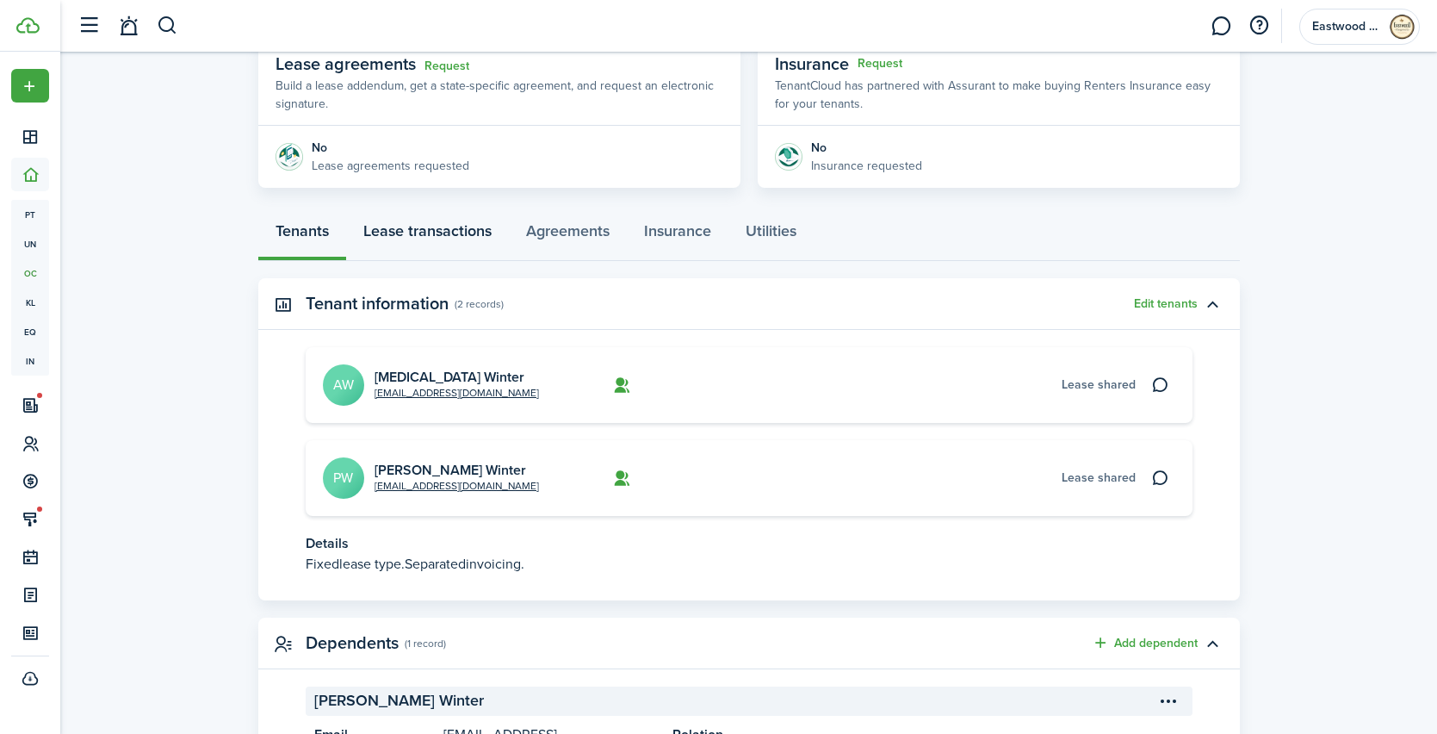
click at [469, 238] on link "Lease transactions" at bounding box center [427, 235] width 163 height 52
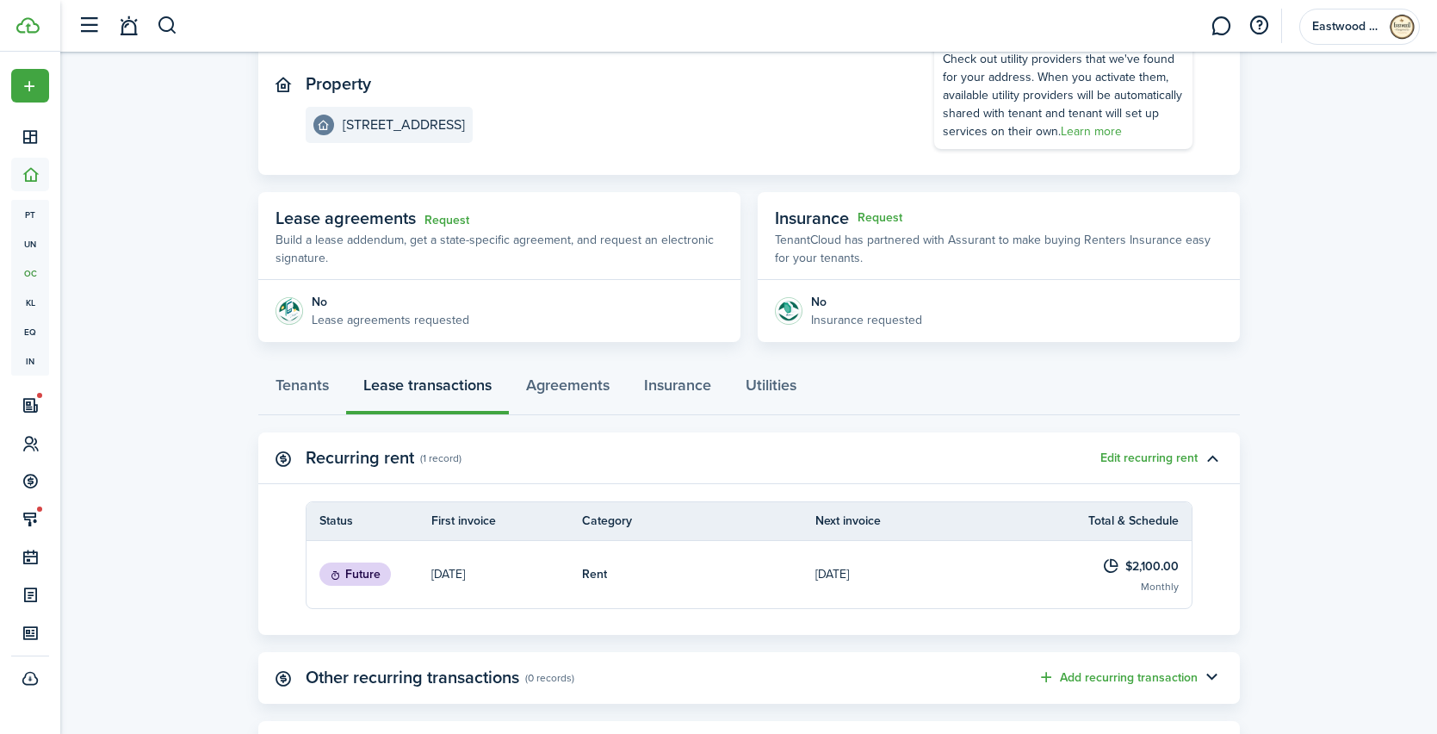
scroll to position [177, 0]
click at [1163, 454] on button "Edit recurring rent" at bounding box center [1149, 457] width 97 height 14
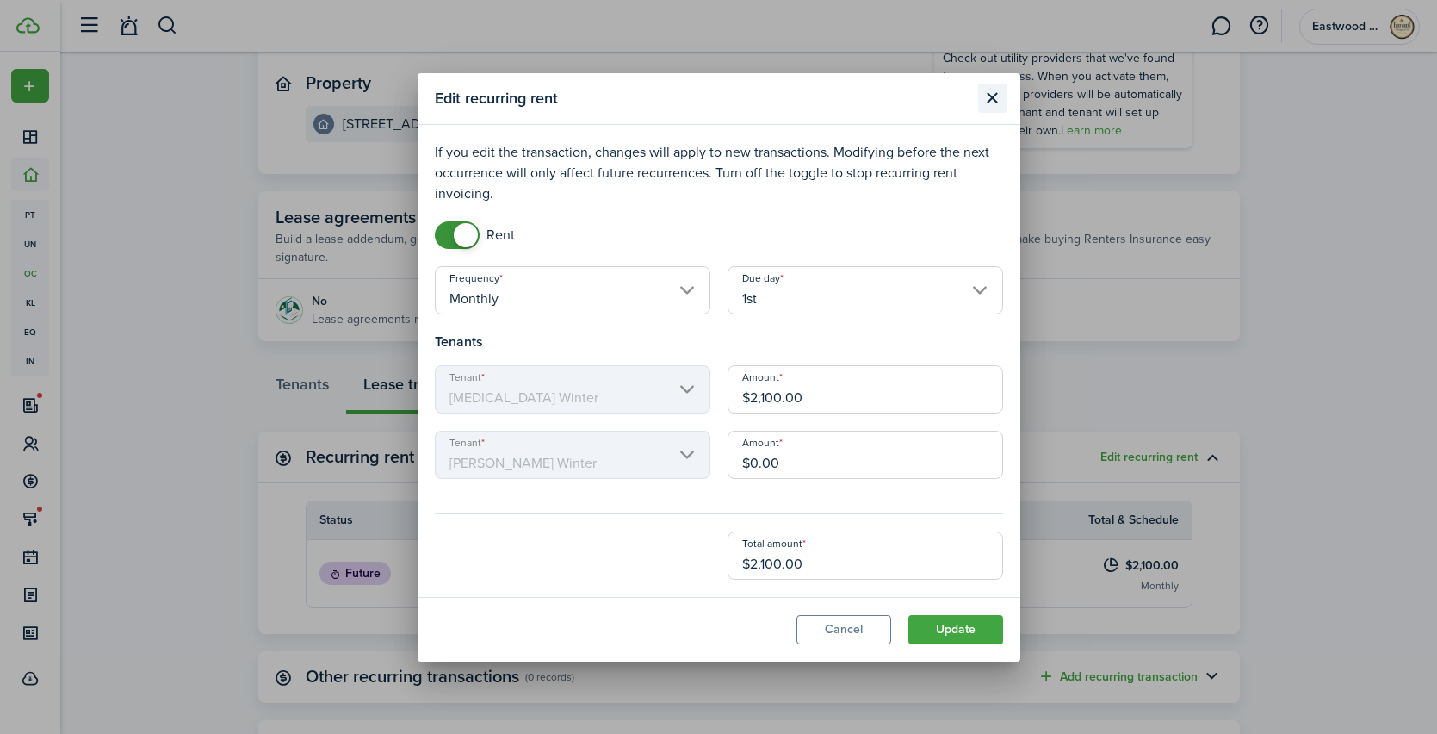
click at [989, 110] on button "Close modal" at bounding box center [992, 98] width 29 height 29
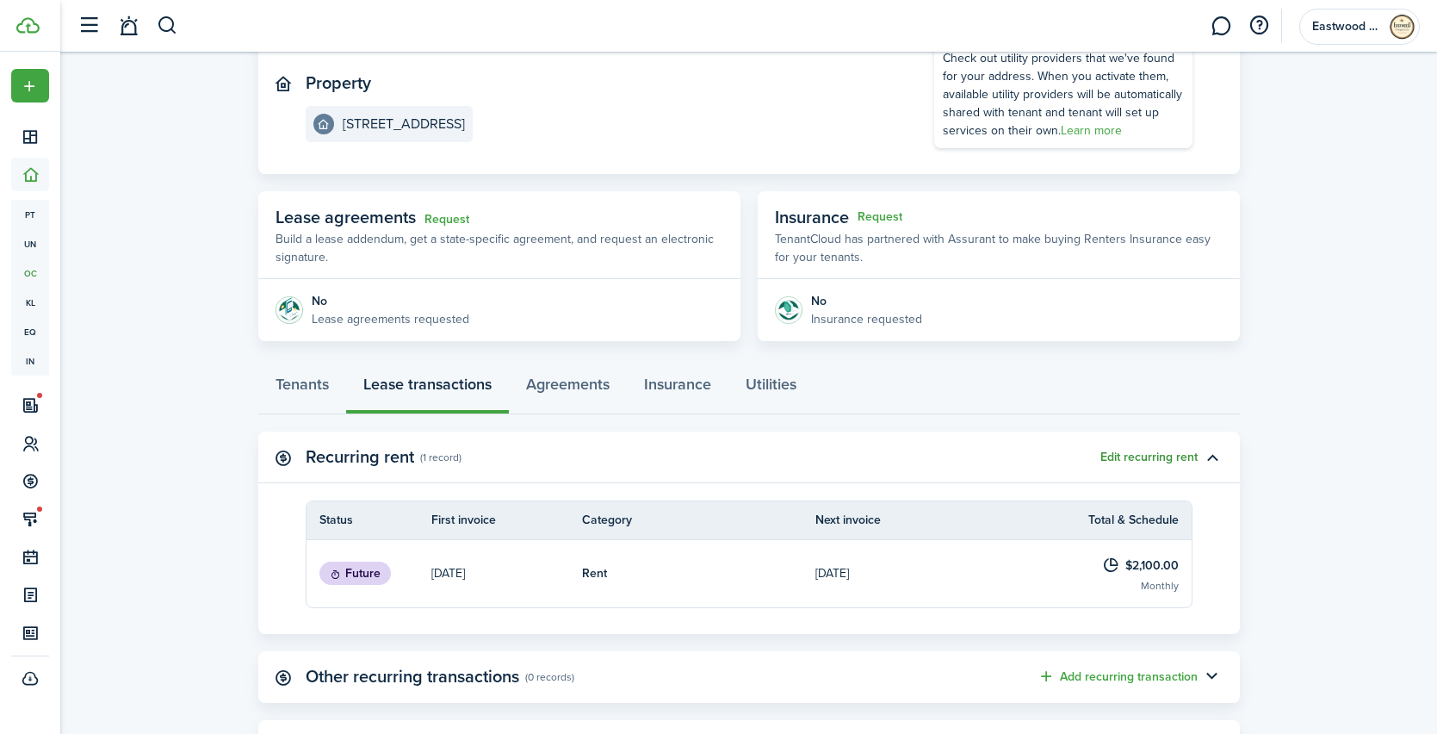
click at [1178, 458] on button "Edit recurring rent" at bounding box center [1149, 457] width 97 height 14
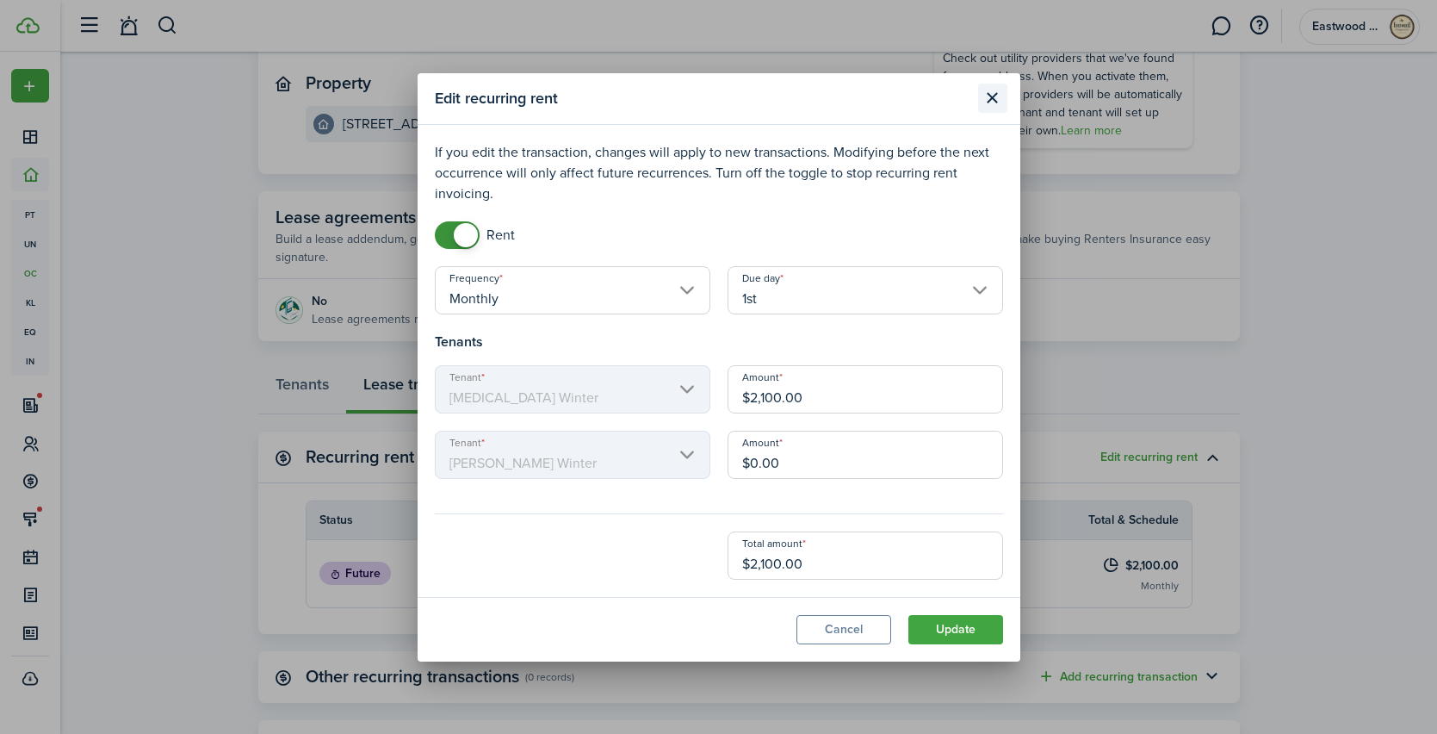
click at [989, 99] on button "Close modal" at bounding box center [992, 98] width 29 height 29
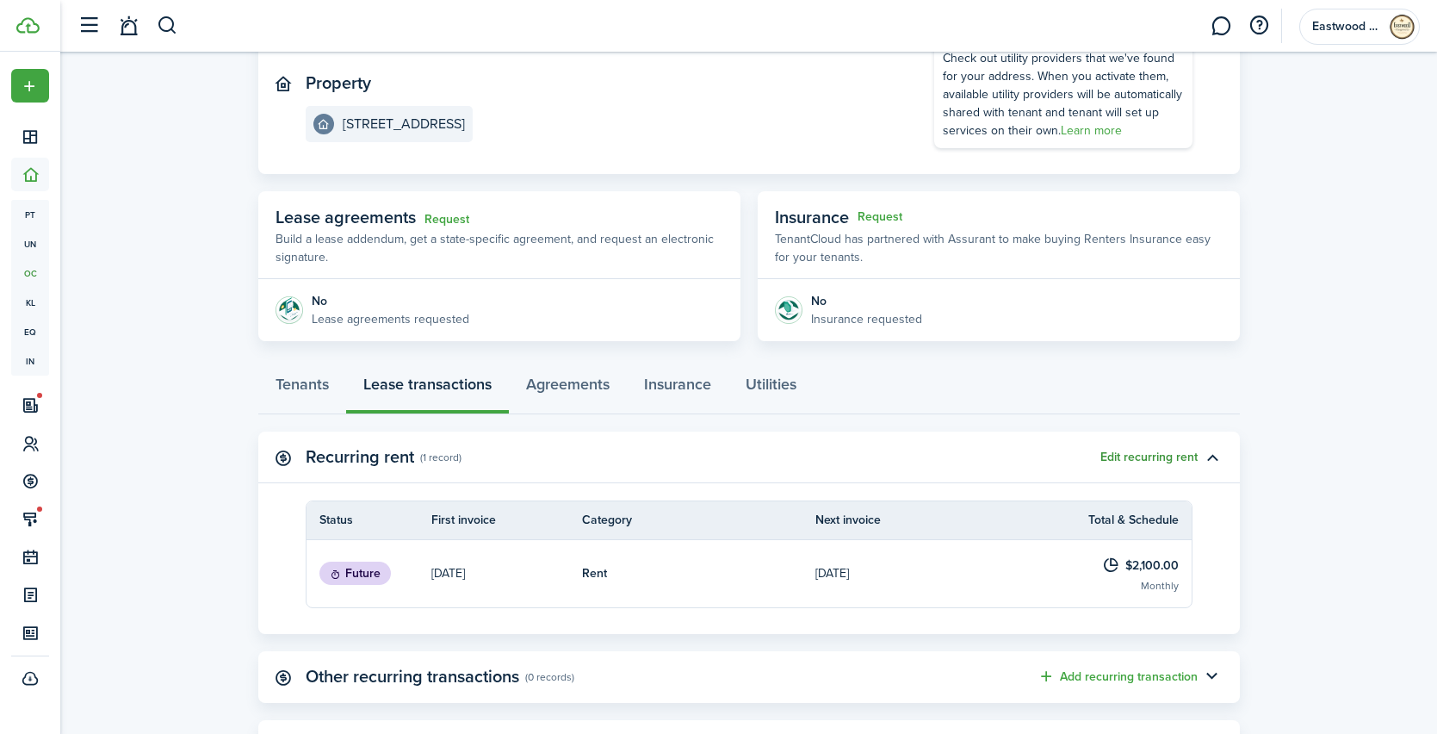
click at [1158, 462] on button "Edit recurring rent" at bounding box center [1149, 457] width 97 height 14
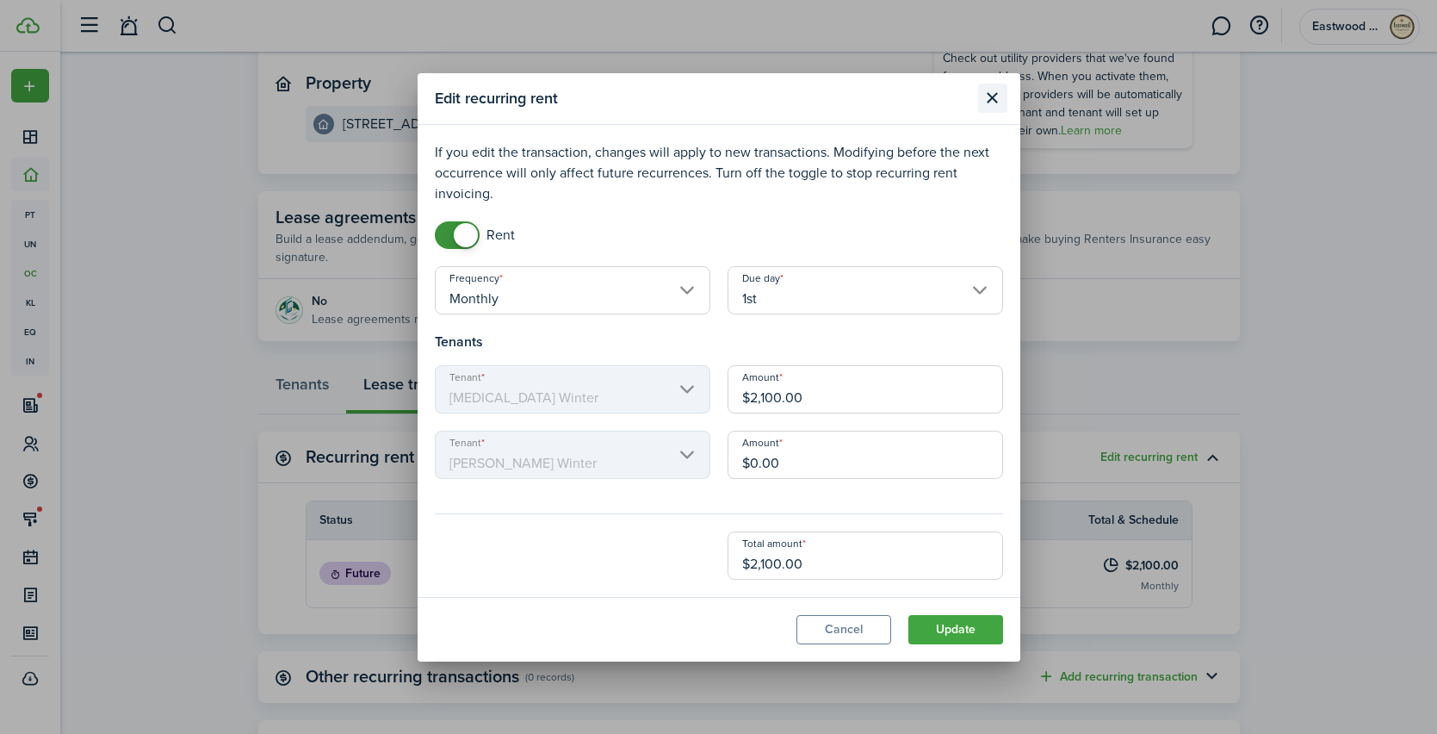
click at [994, 93] on button "Close modal" at bounding box center [992, 98] width 29 height 29
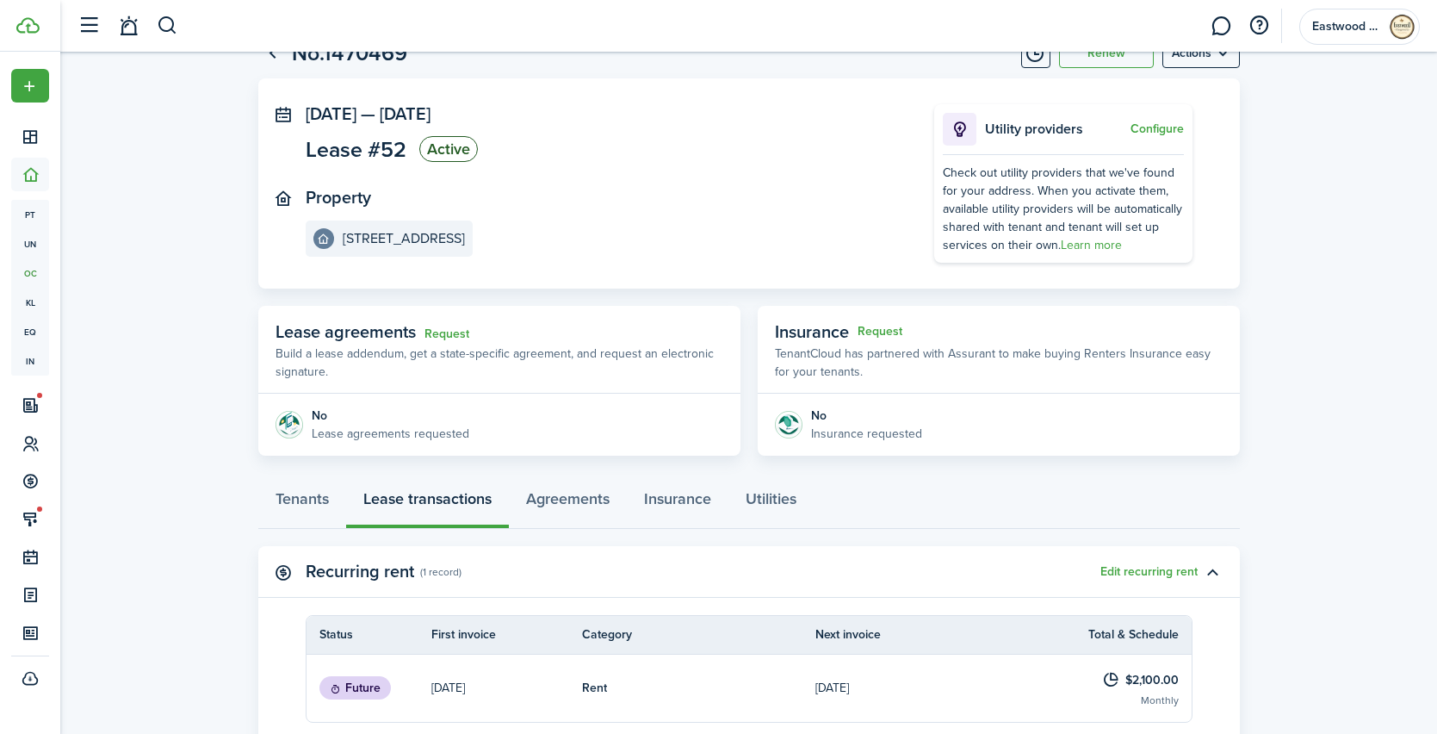
scroll to position [0, 0]
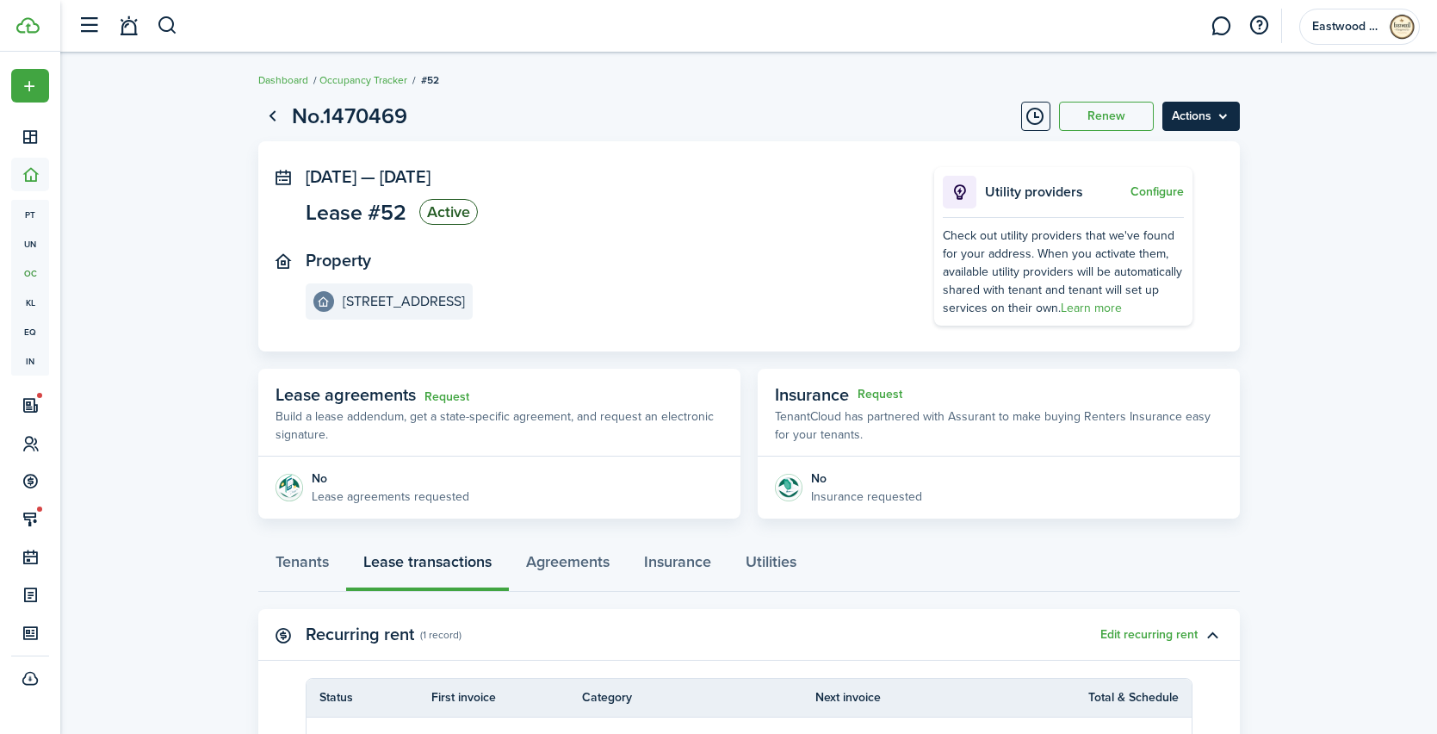
click at [1214, 117] on menu-btn "Actions" at bounding box center [1202, 116] width 78 height 29
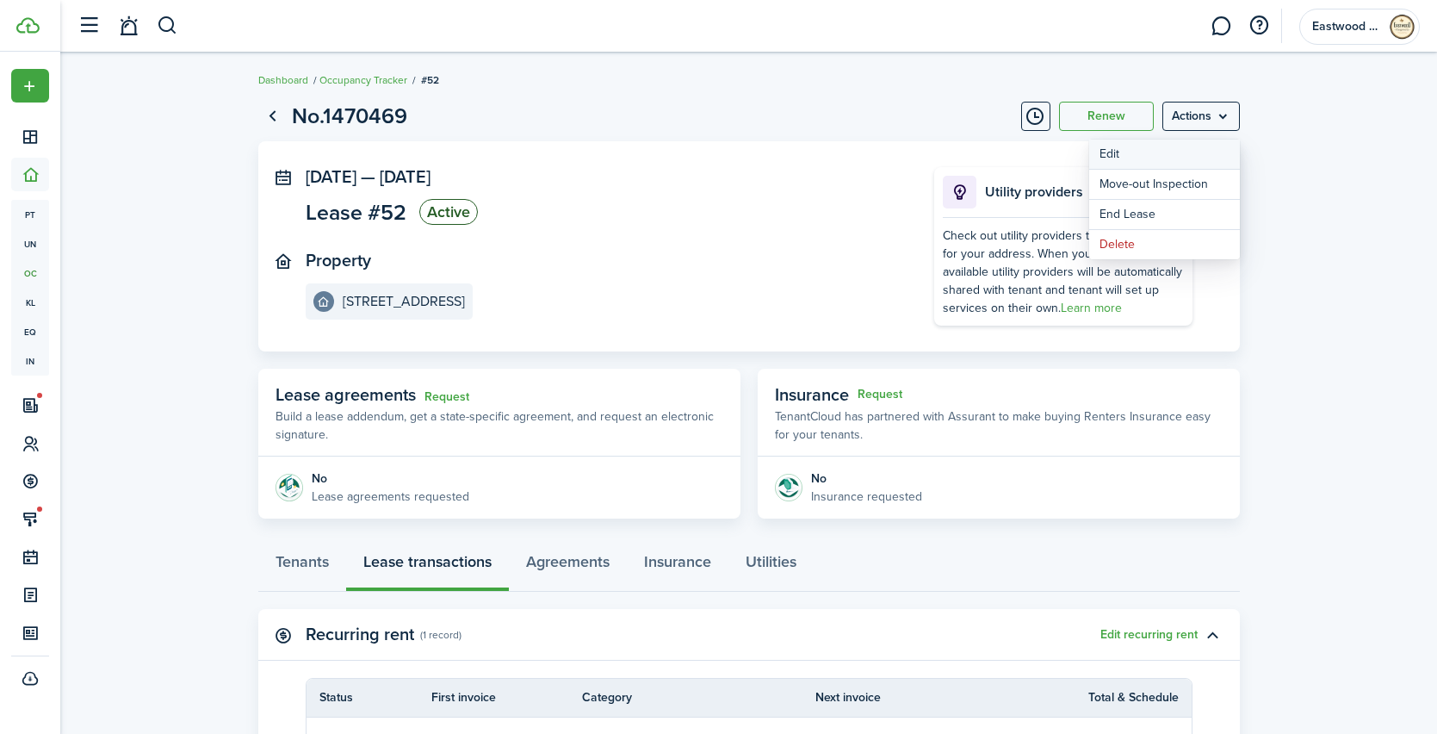
click at [1181, 153] on button "Edit" at bounding box center [1165, 154] width 151 height 29
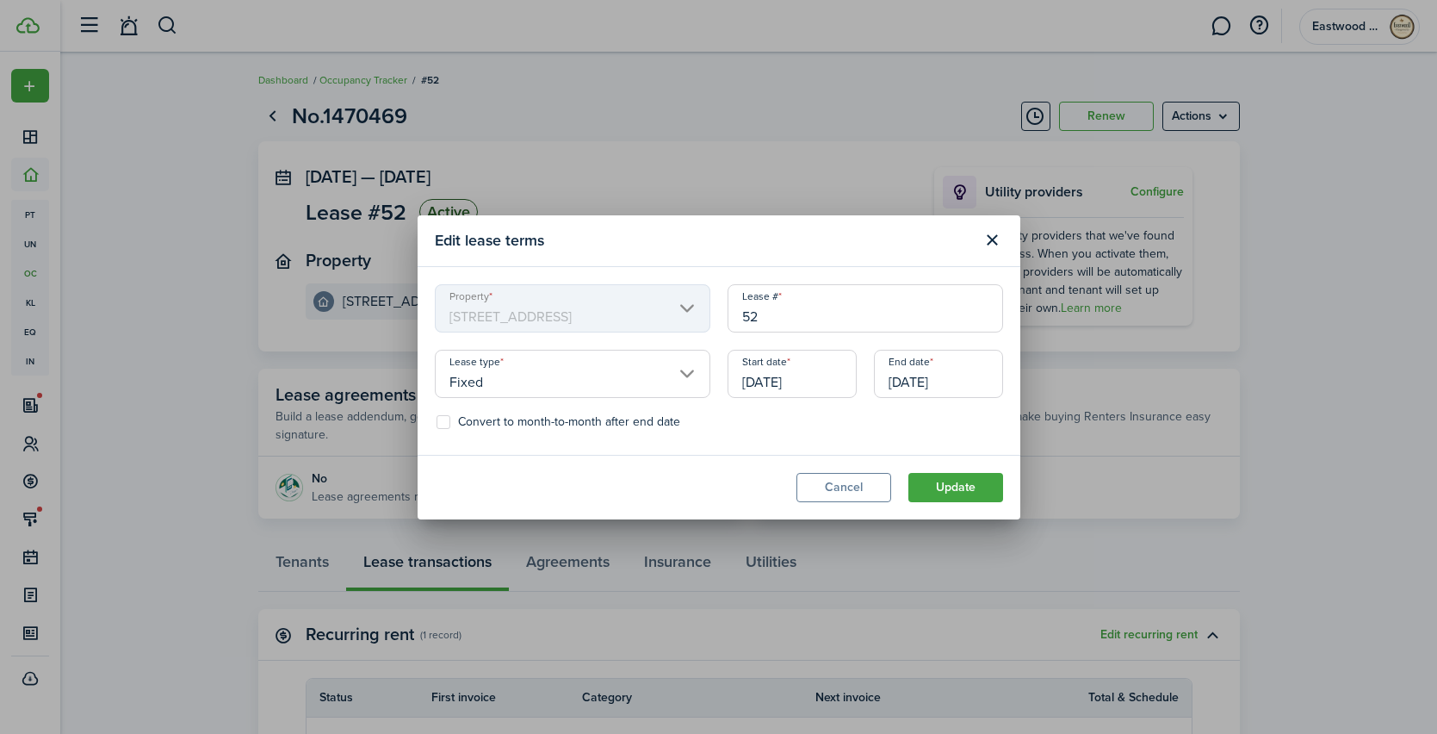
click at [458, 419] on label "Convert to month-to-month after end date" at bounding box center [559, 422] width 244 height 14
click at [437, 421] on input "Convert to month-to-month after end date" at bounding box center [436, 421] width 1 height 1
checkbox input "true"
click at [922, 486] on button "Update" at bounding box center [956, 487] width 95 height 29
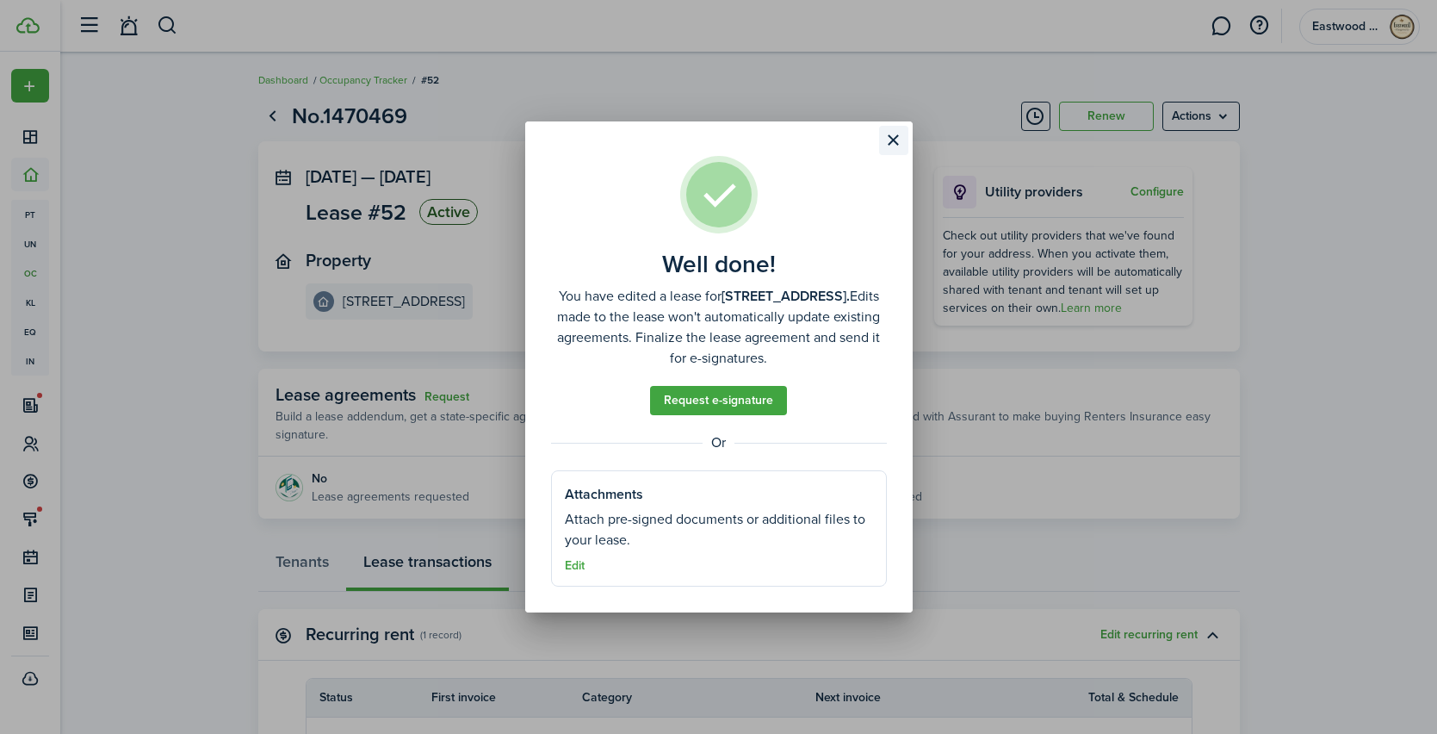
click at [891, 144] on button "Close modal" at bounding box center [893, 140] width 29 height 29
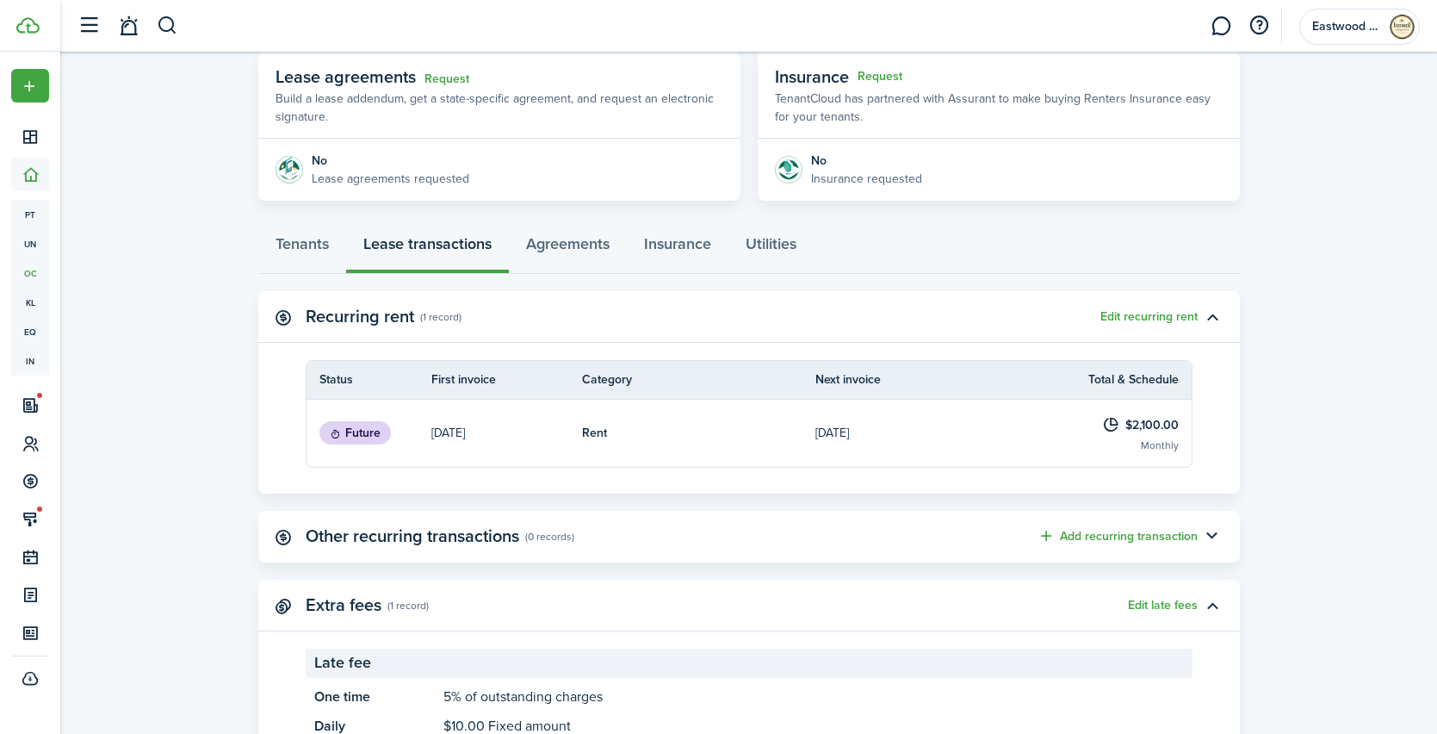
scroll to position [394, 0]
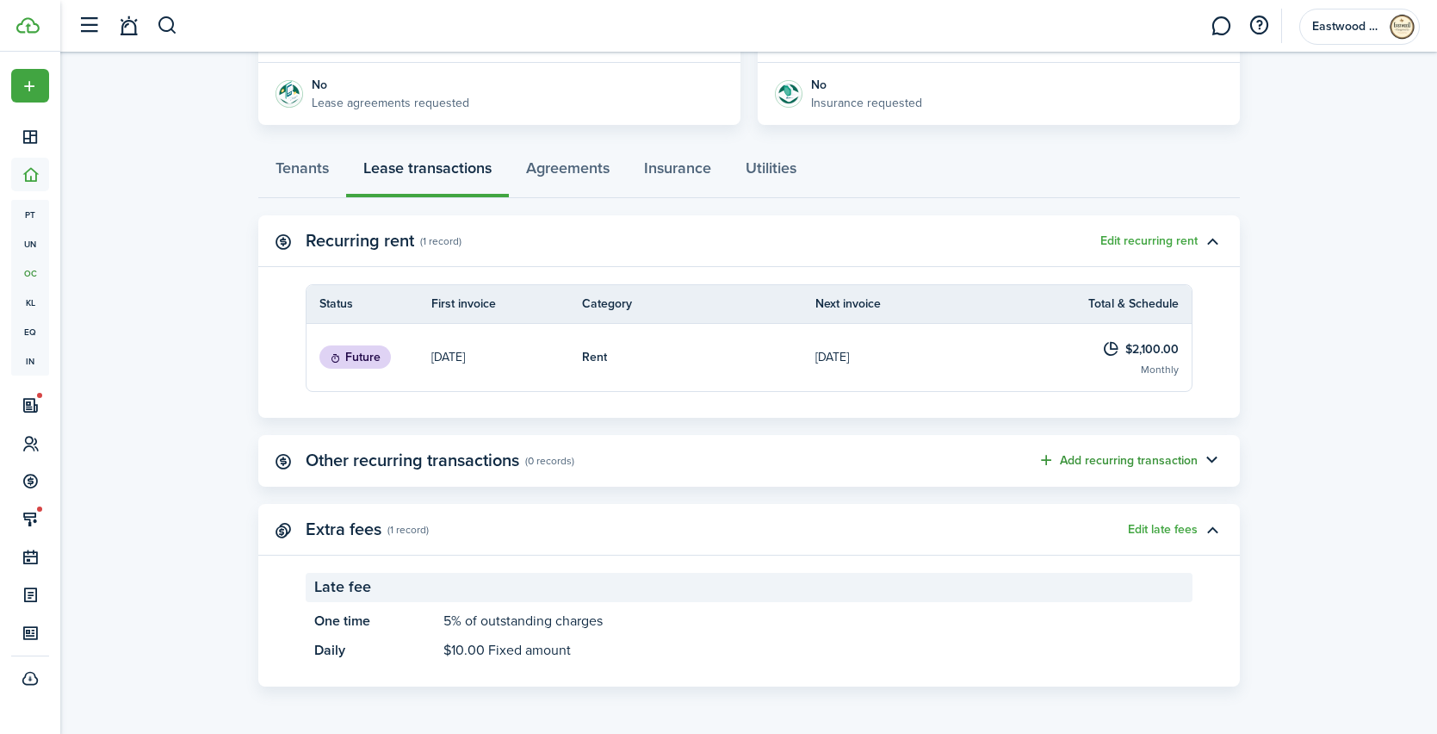
click at [1158, 459] on button "Add recurring transaction" at bounding box center [1118, 460] width 160 height 20
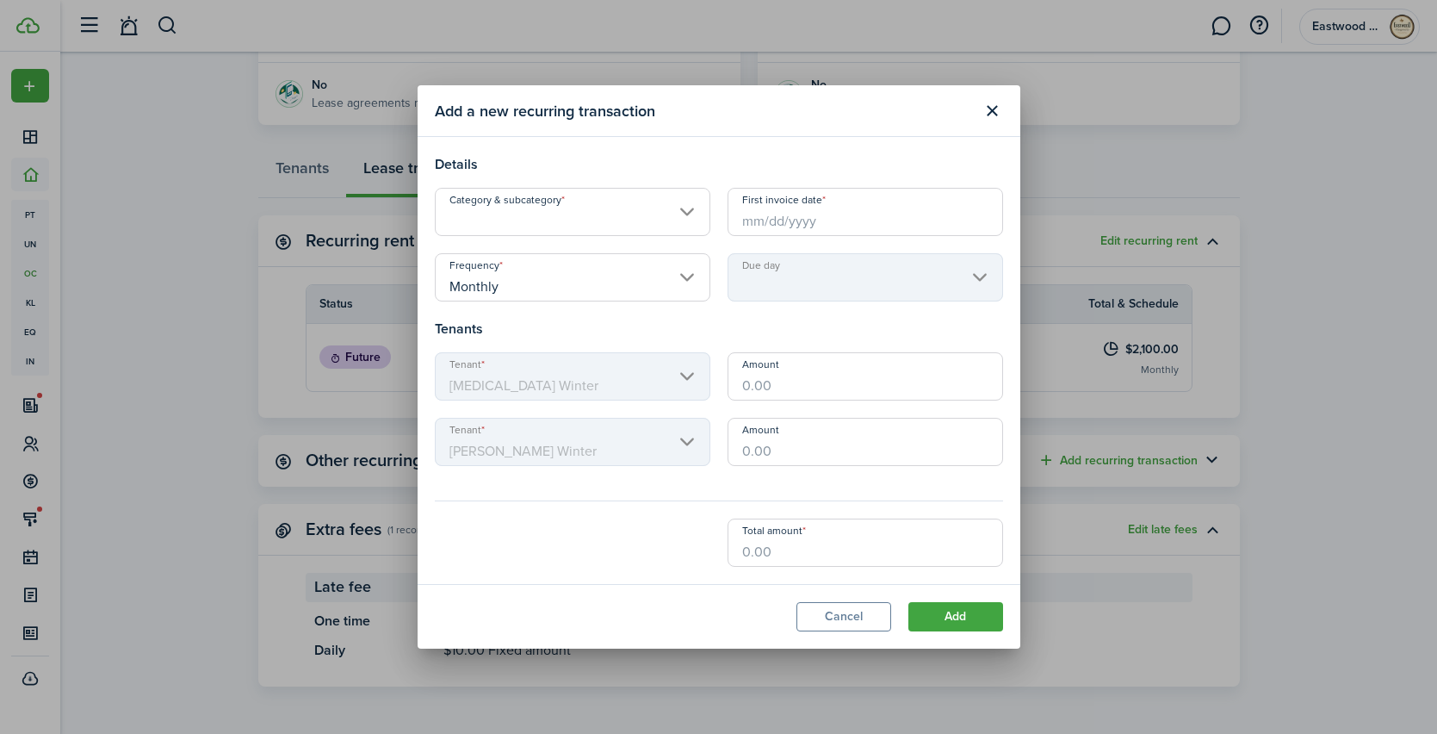
click at [636, 215] on input "Category & subcategory" at bounding box center [573, 212] width 276 height 48
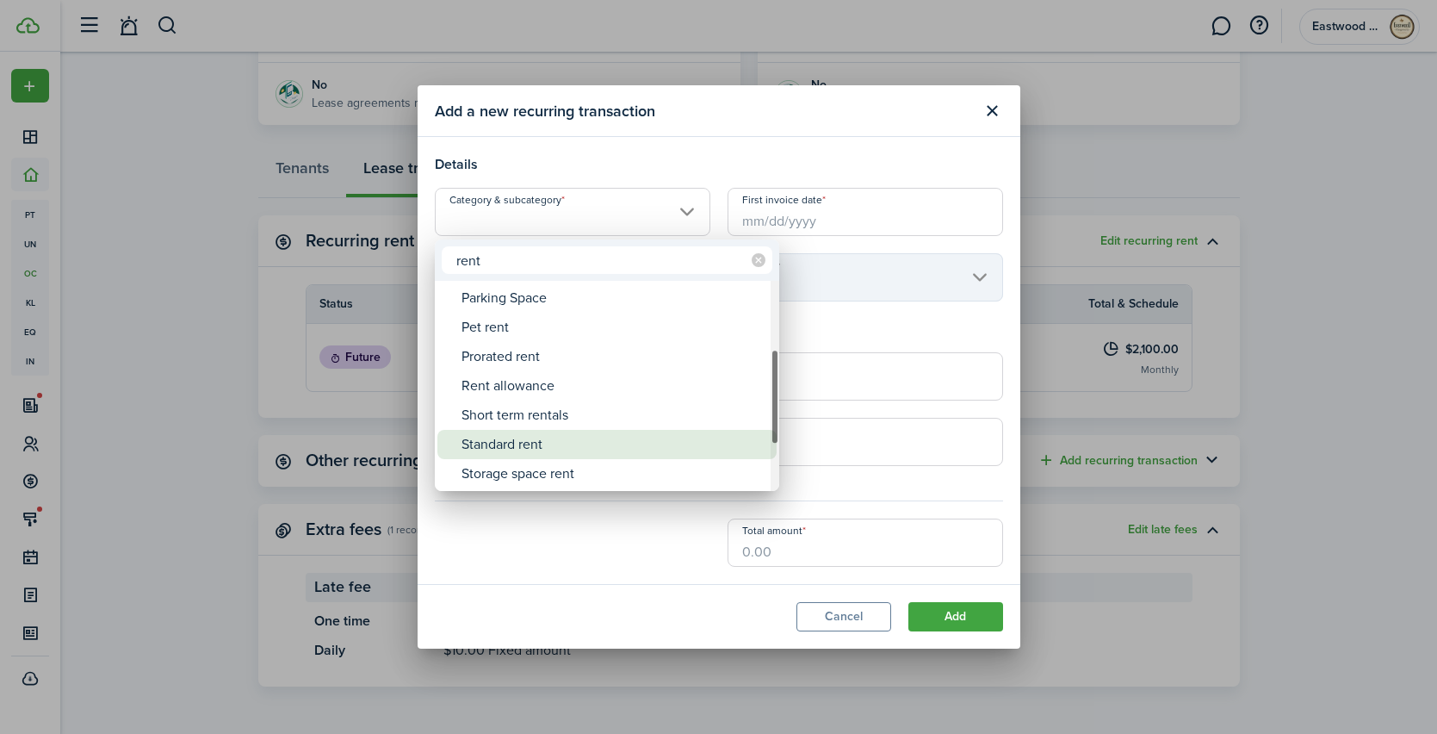
type input "rent"
click at [528, 438] on div "Standard rent" at bounding box center [614, 444] width 305 height 29
type input "Rent / Standard rent"
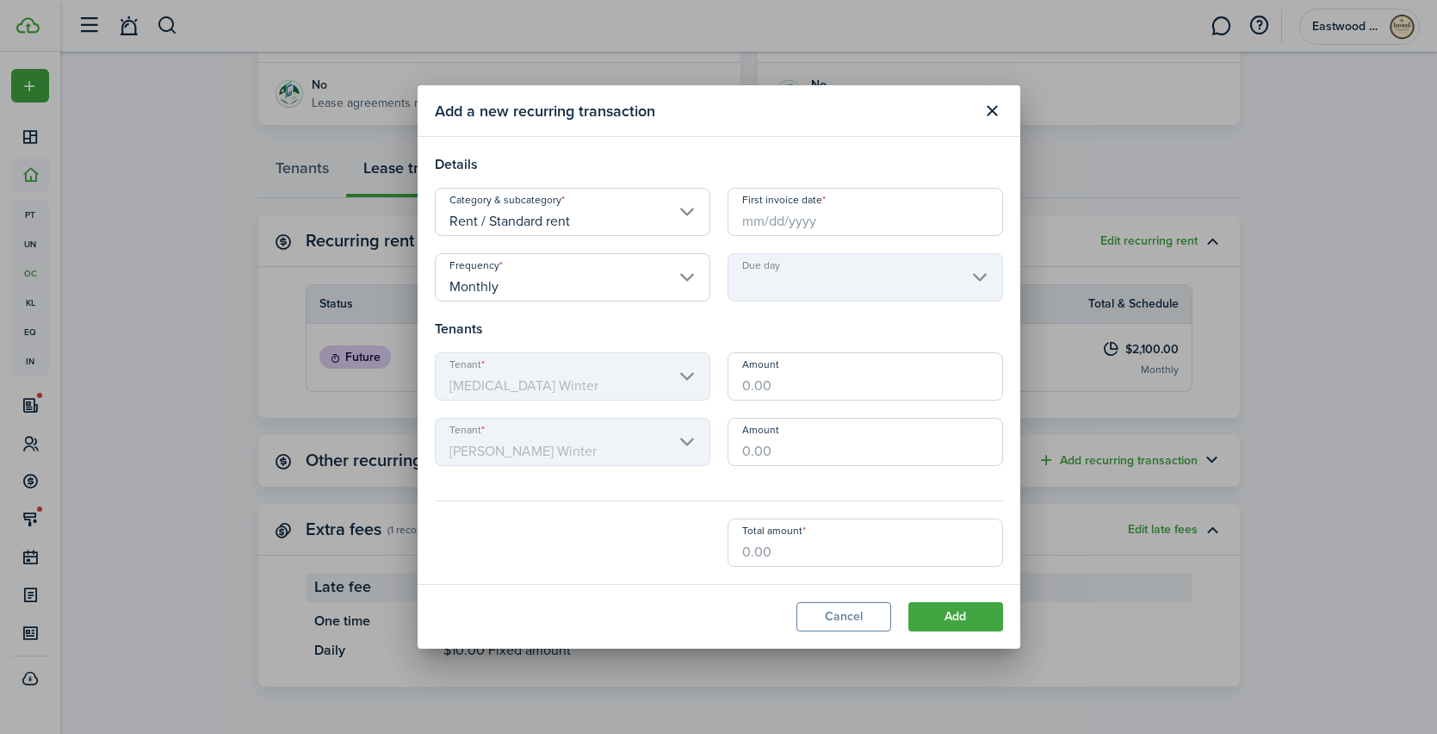
click at [767, 228] on input "First invoice date" at bounding box center [866, 212] width 276 height 48
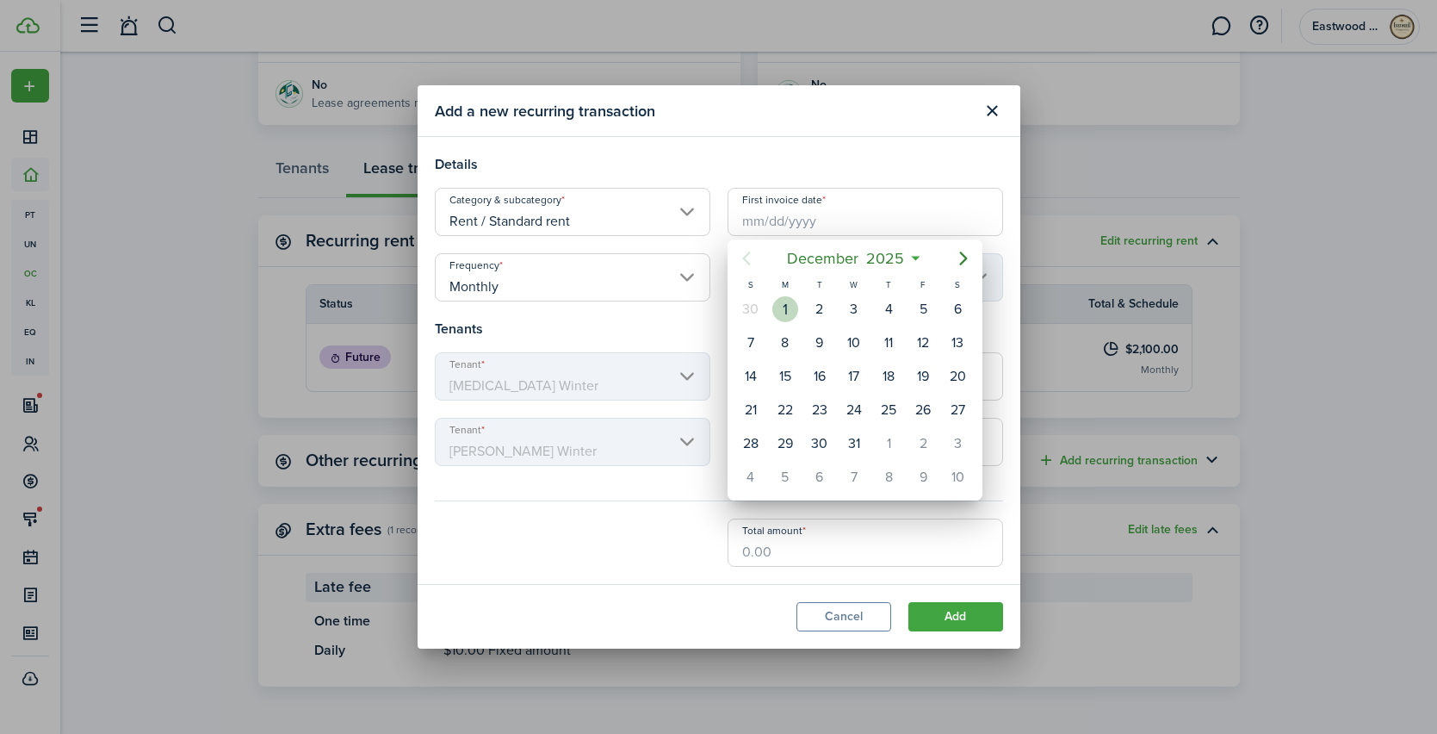
click at [781, 308] on div "1" at bounding box center [786, 309] width 26 height 26
type input "[DATE]"
type input "1st"
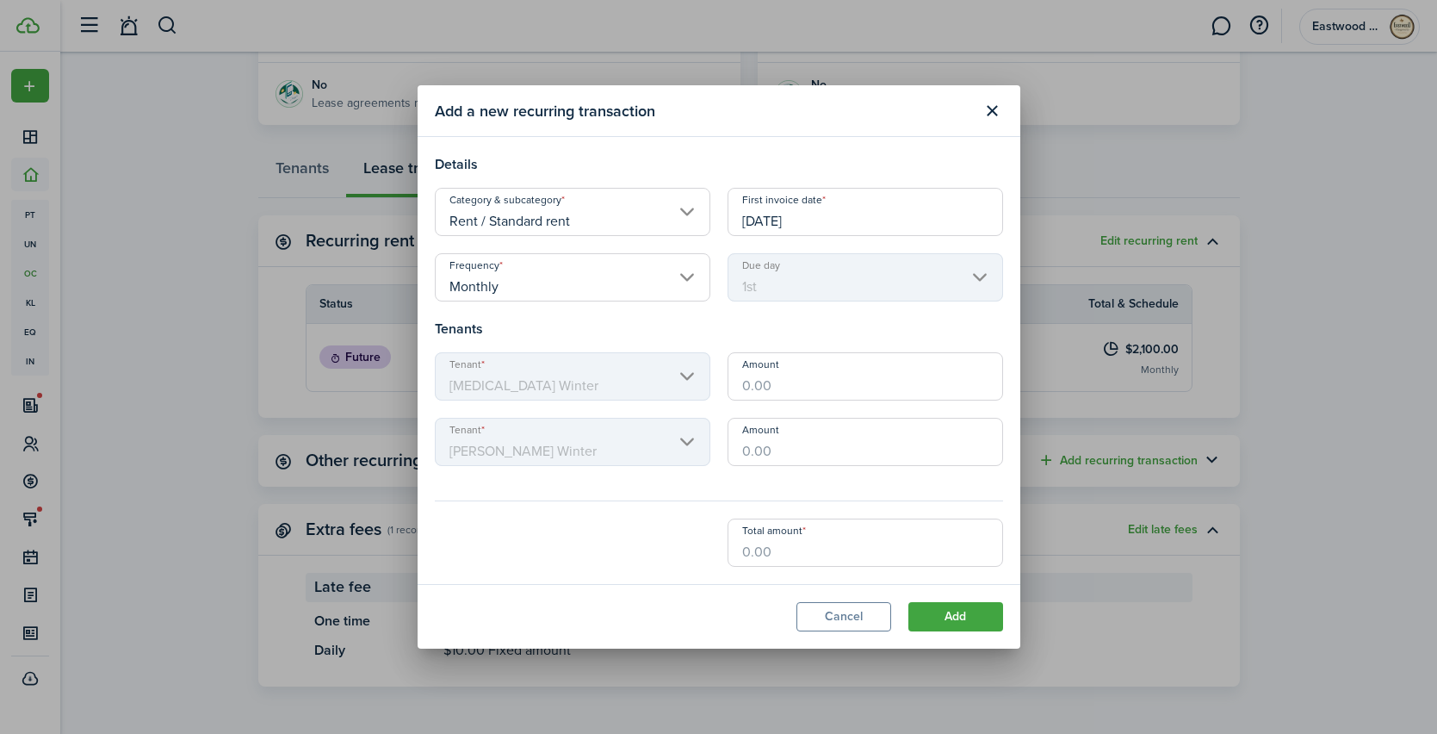
click at [816, 381] on input "Amount" at bounding box center [866, 376] width 276 height 48
type input "$2,100.00"
click at [785, 440] on input "Amount" at bounding box center [866, 442] width 276 height 48
type input "$2,100.00"
click at [677, 494] on lease-edit-recurring-form "Frequency Monthly Due day 1st Tenants Tenant [MEDICAL_DATA] Winter Amount $2,10…" at bounding box center [719, 410] width 568 height 314
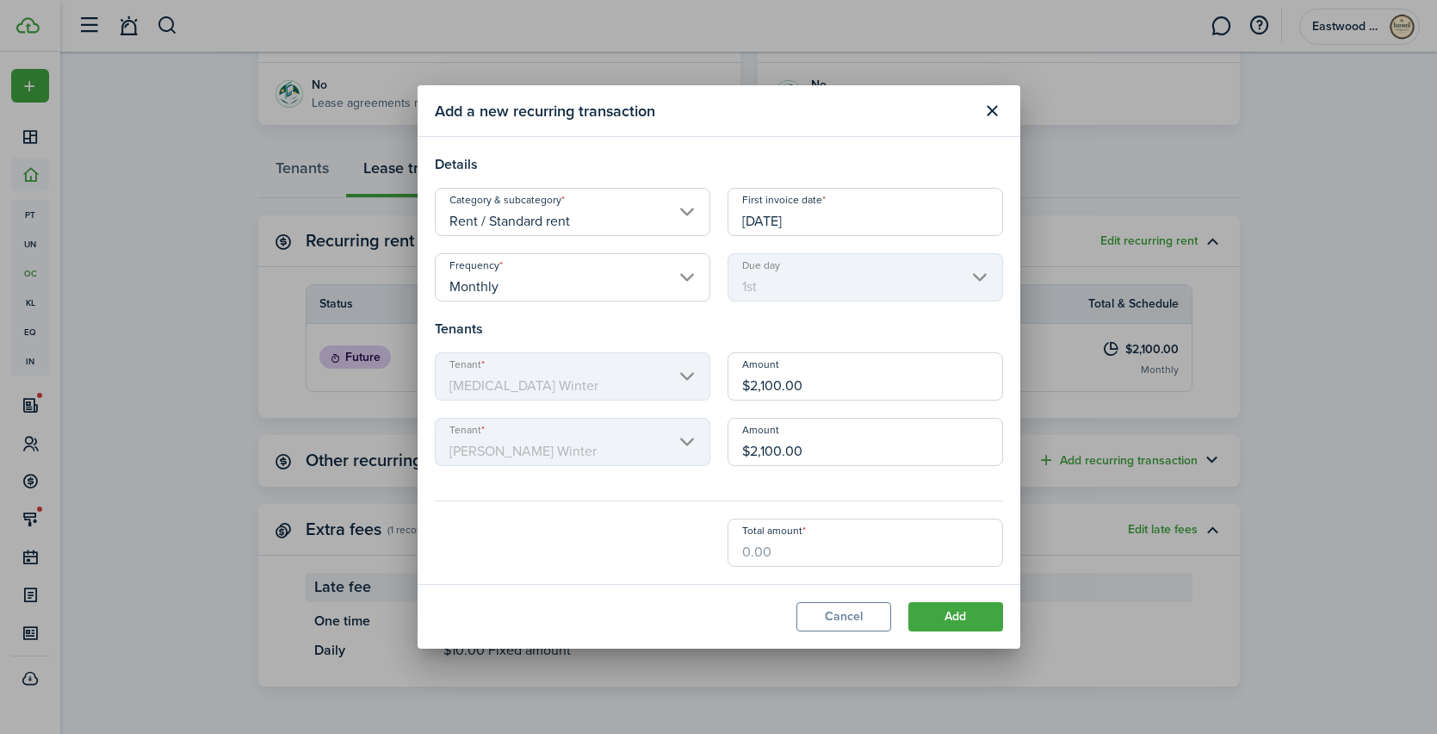
click at [776, 553] on input "Total amount" at bounding box center [866, 542] width 276 height 48
type input "$1.00"
type input "$2"
type input "$10.50"
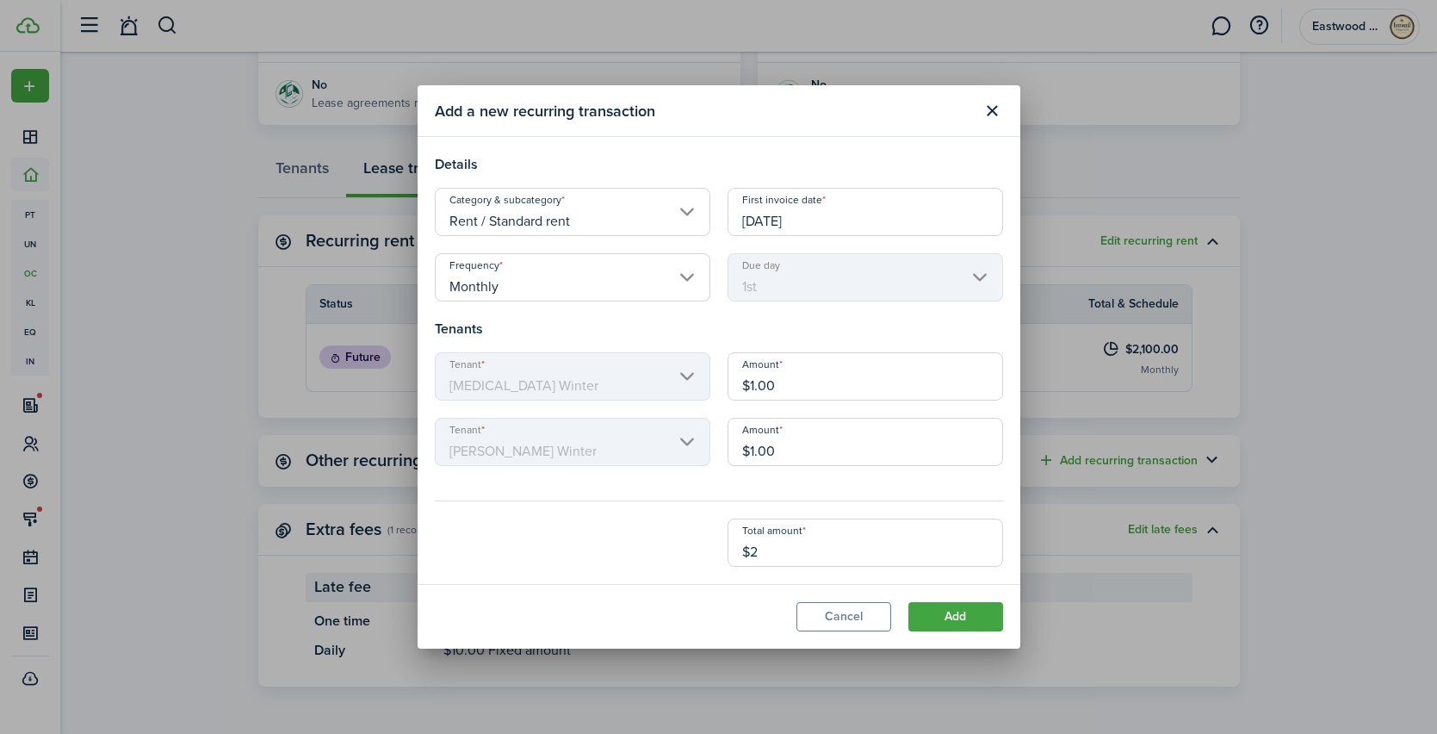
type input "$10.50"
type input "$21"
type input "$105.00"
type input "$210"
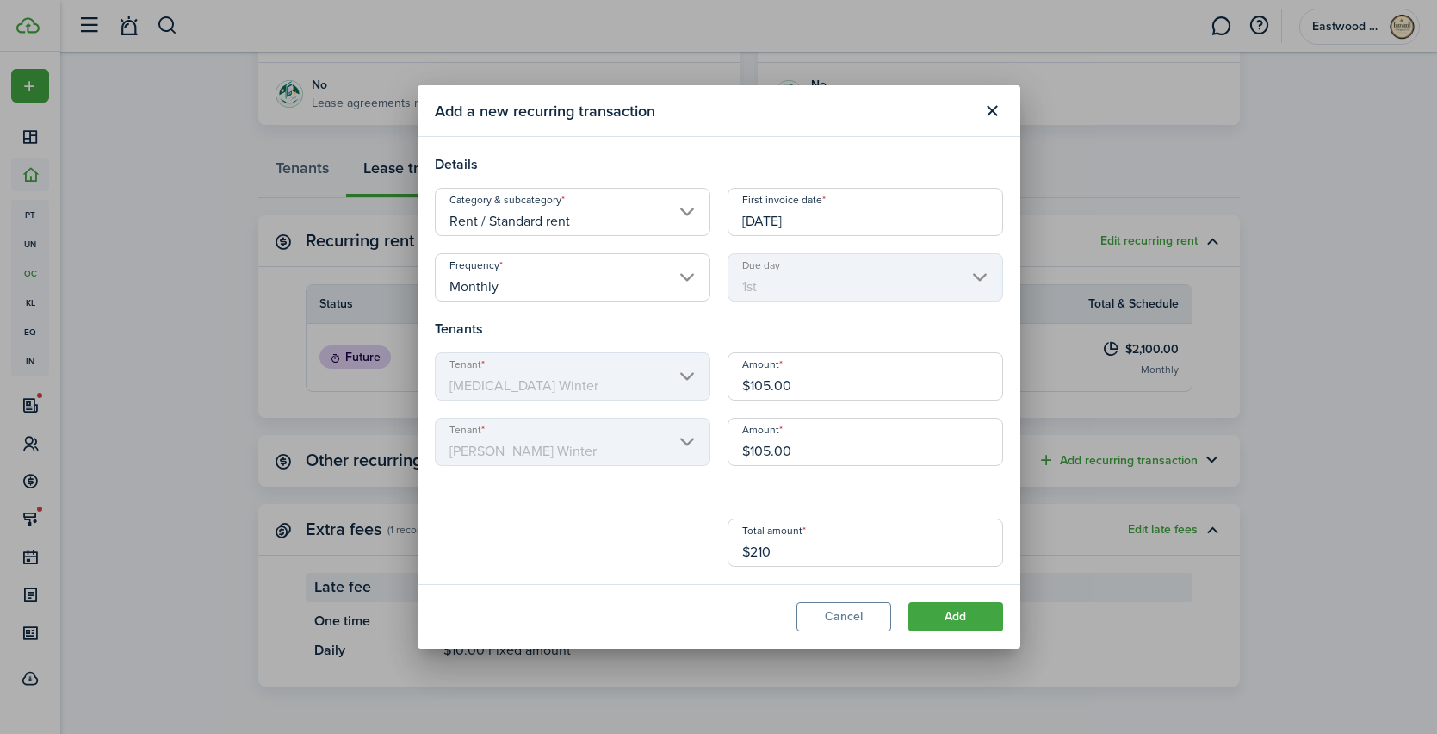
type input "$1,050.00"
type input "$2,100.00"
click at [637, 548] on div "Total amount $2,100.00" at bounding box center [719, 542] width 586 height 48
click at [992, 111] on button "Close modal" at bounding box center [992, 110] width 29 height 29
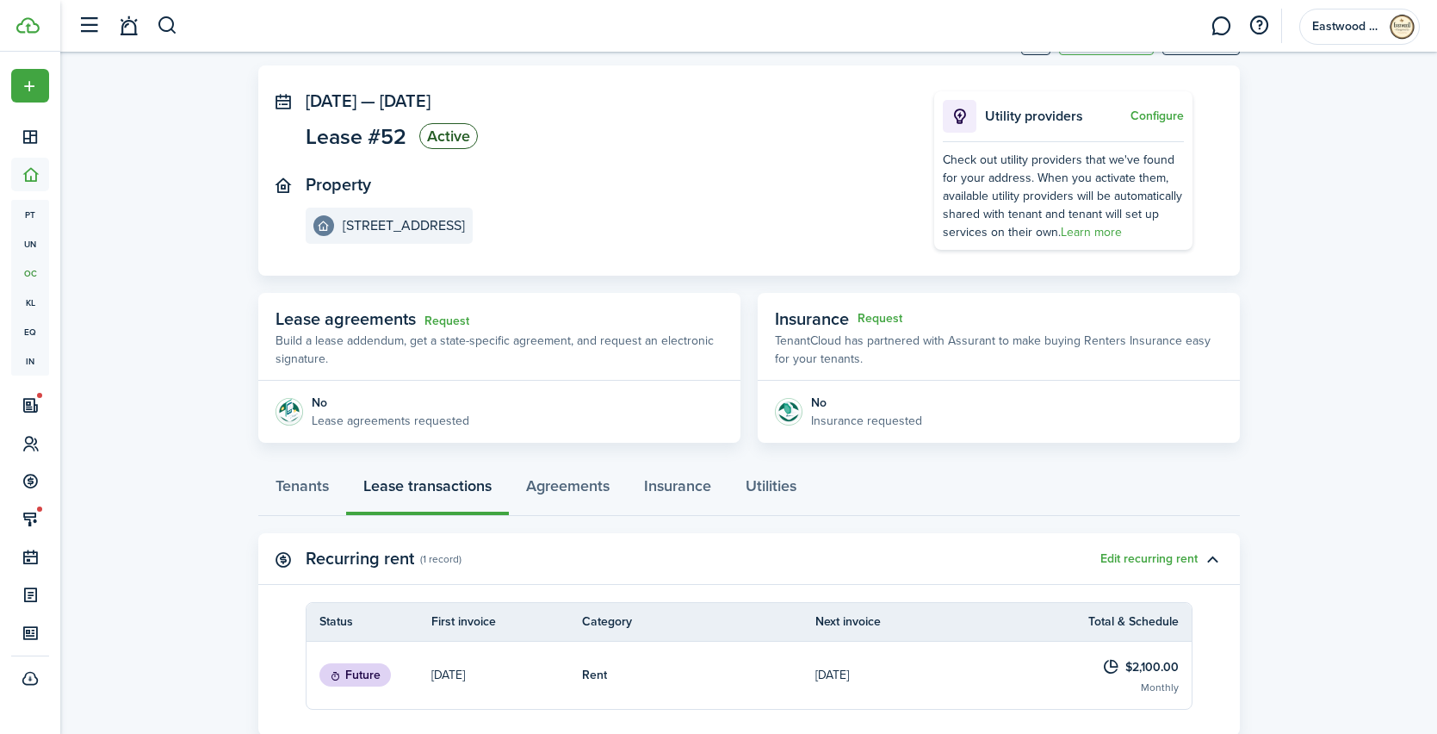
scroll to position [0, 0]
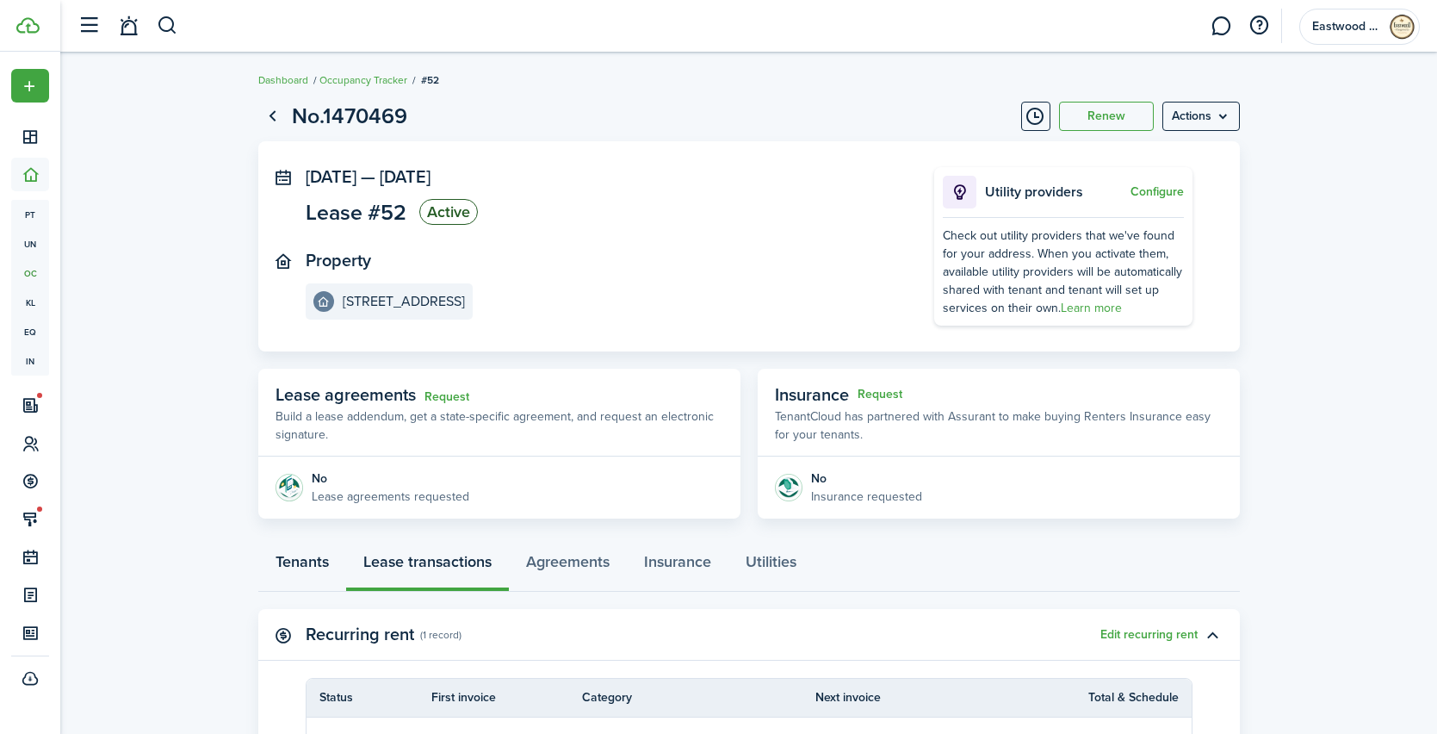
click at [299, 564] on link "Tenants" at bounding box center [302, 566] width 88 height 52
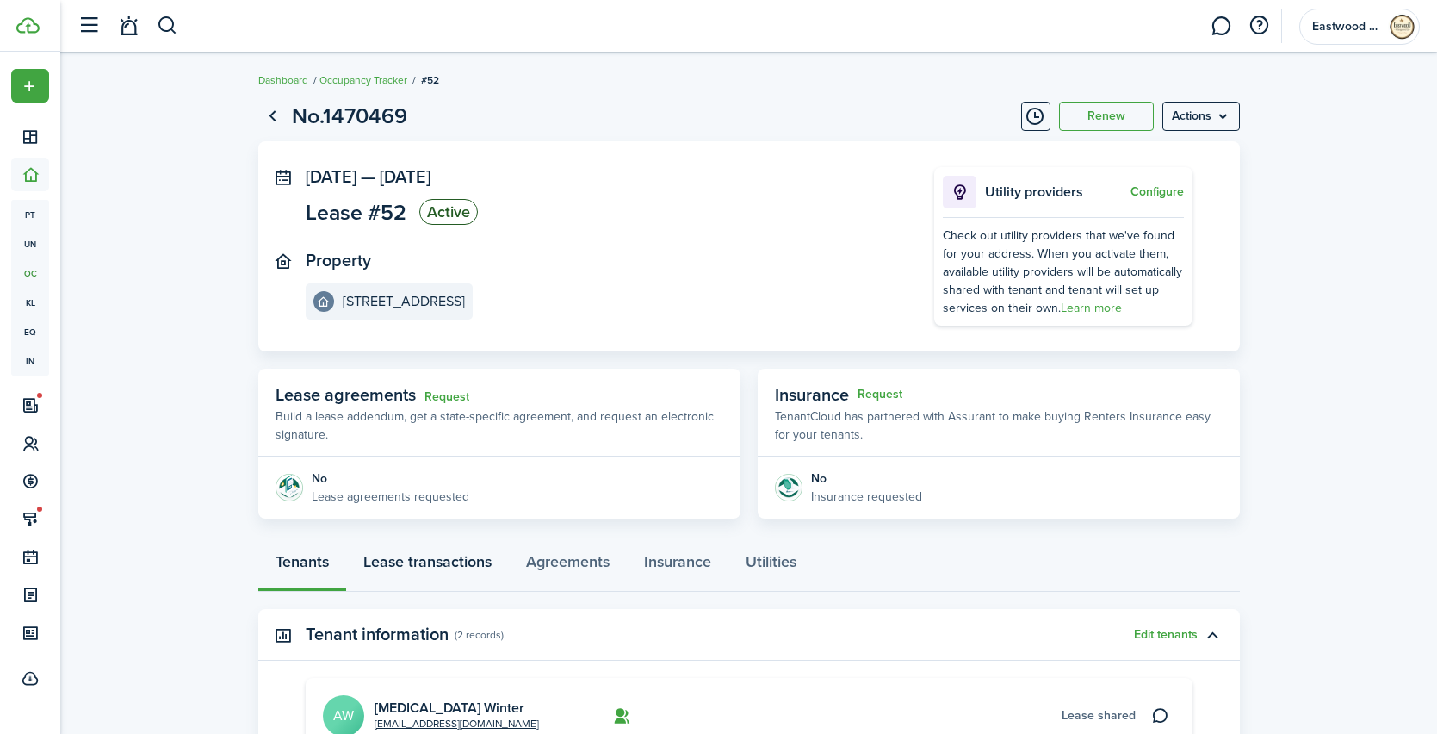
scroll to position [300, 0]
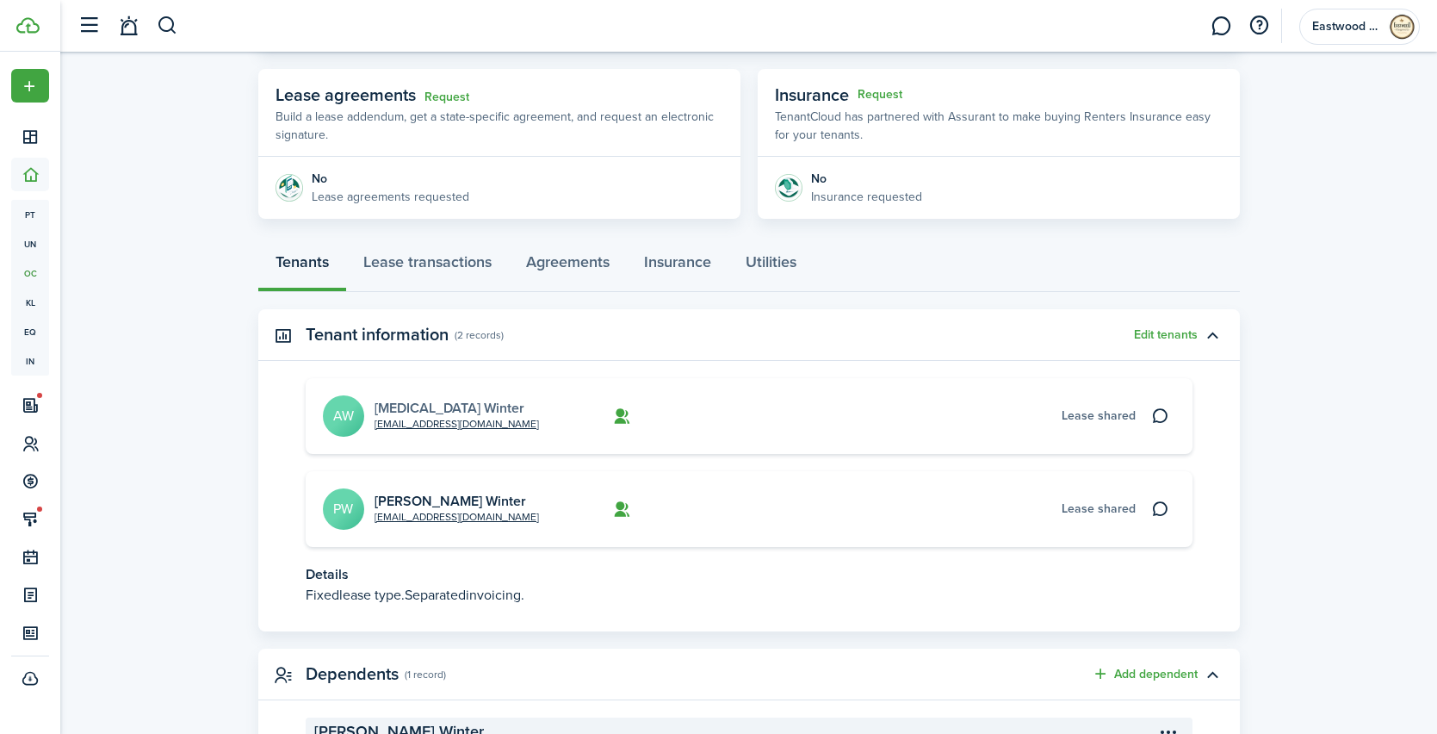
click at [409, 409] on link "[MEDICAL_DATA] Winter" at bounding box center [450, 408] width 150 height 20
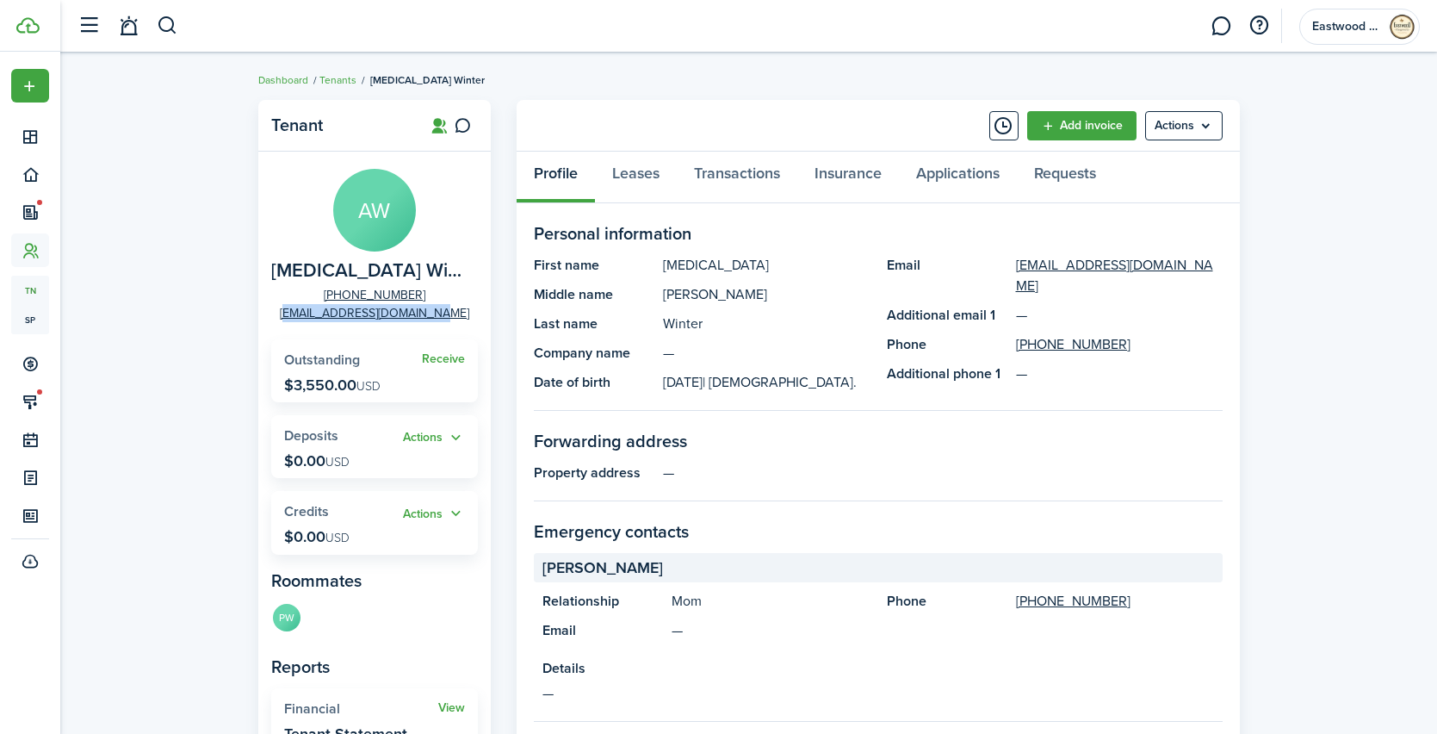
drag, startPoint x: 456, startPoint y: 313, endPoint x: 295, endPoint y: 314, distance: 161.1
click at [295, 314] on panel-main-group "[PERSON_NAME][MEDICAL_DATA] Winter [PHONE_NUMBER] [EMAIL_ADDRESS][DOMAIN_NAME]" at bounding box center [374, 245] width 207 height 153
copy link "[EMAIL_ADDRESS][DOMAIN_NAME]"
click at [161, 23] on button "button" at bounding box center [168, 25] width 22 height 29
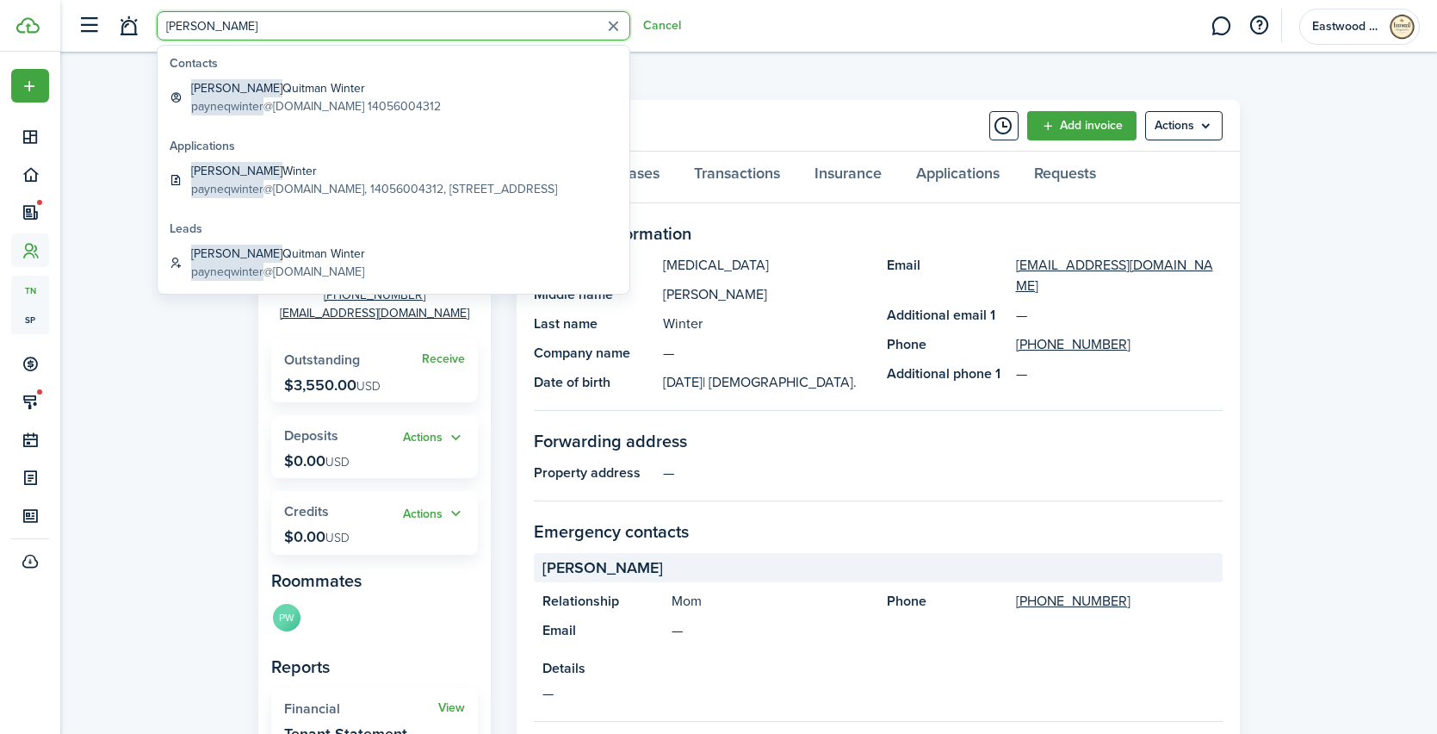
type input "[PERSON_NAME]"
click at [244, 106] on span "payneqwinter" at bounding box center [227, 106] width 72 height 18
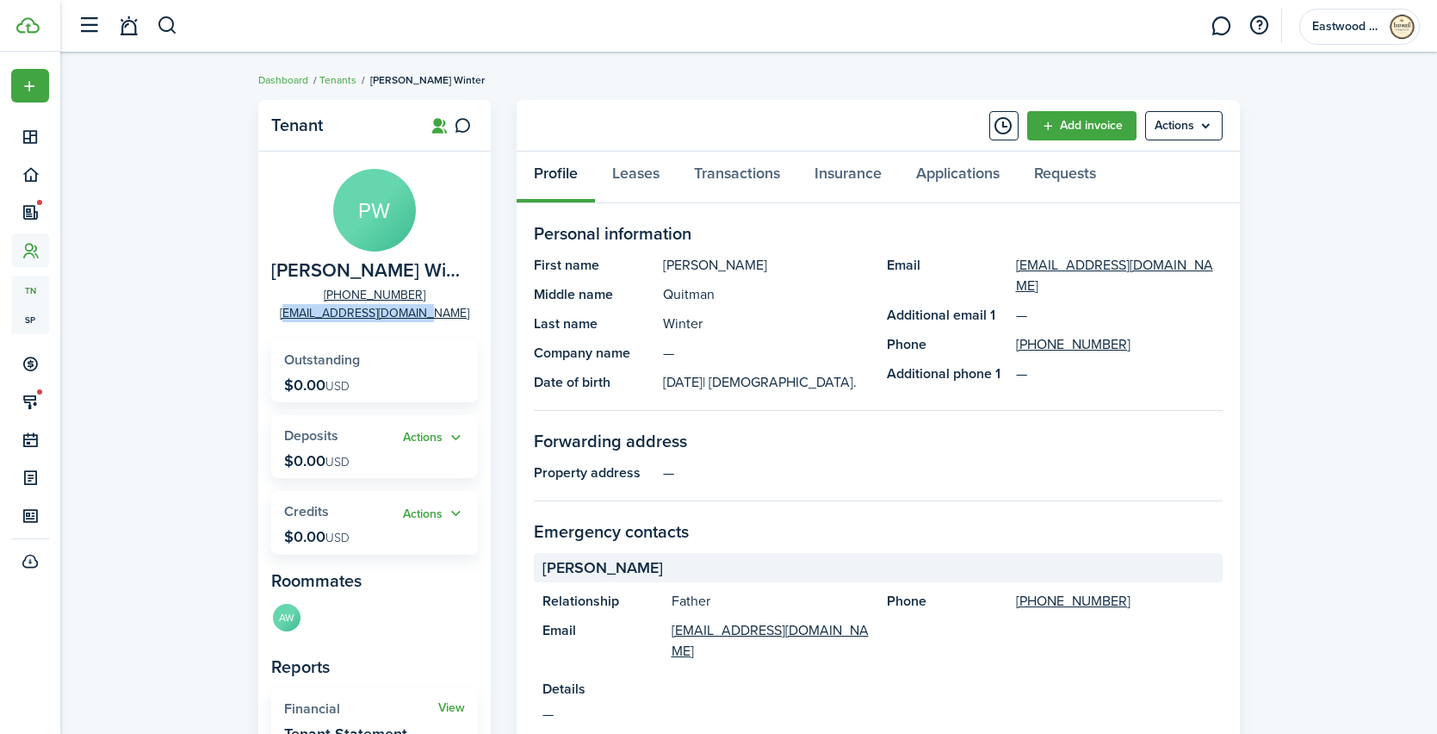
drag, startPoint x: 462, startPoint y: 315, endPoint x: 285, endPoint y: 318, distance: 176.6
click at [285, 318] on panel-main-group "[PERSON_NAME] Winter [PHONE_NUMBER] [EMAIL_ADDRESS][DOMAIN_NAME]" at bounding box center [374, 245] width 207 height 153
copy link "[EMAIL_ADDRESS][DOMAIN_NAME]"
click at [1191, 127] on menu-btn "Actions" at bounding box center [1184, 125] width 78 height 29
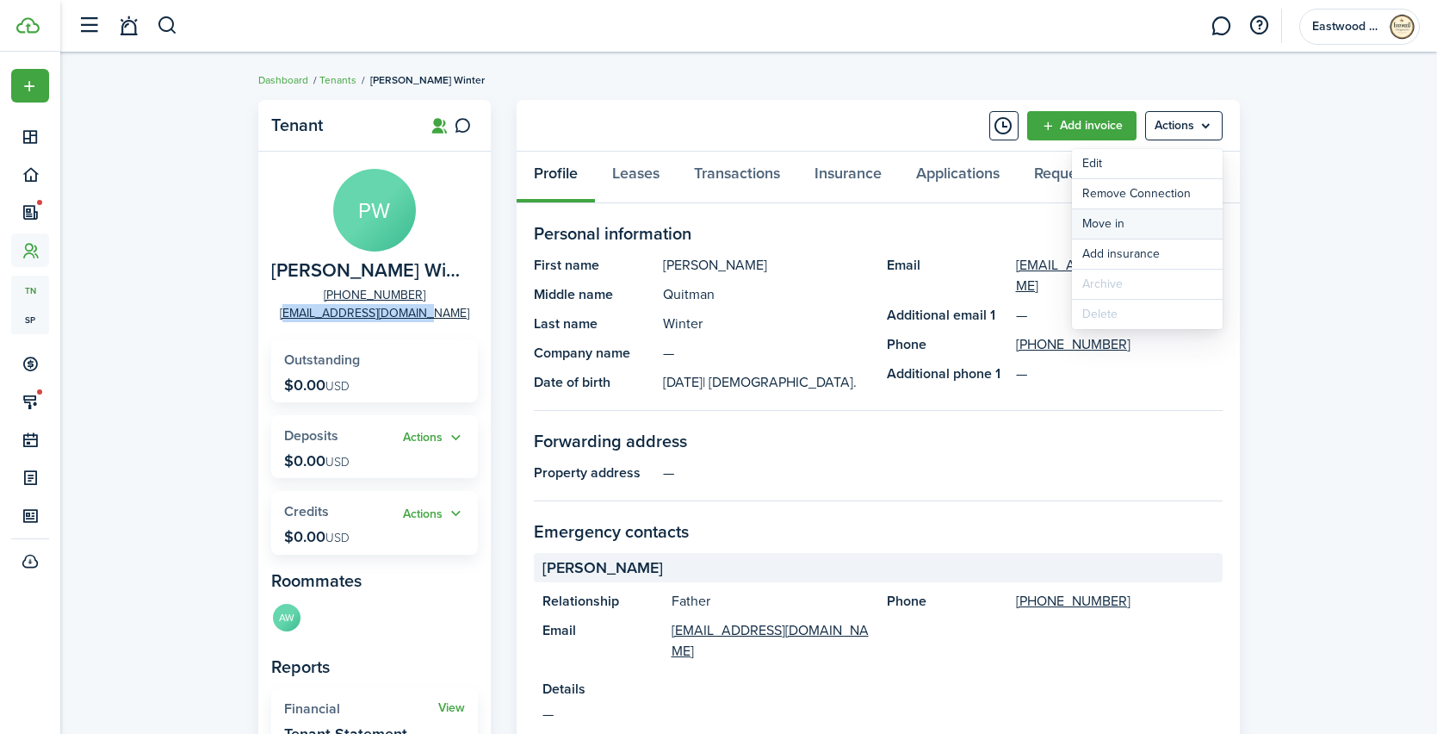
click at [1096, 226] on link "Move in" at bounding box center [1147, 223] width 151 height 29
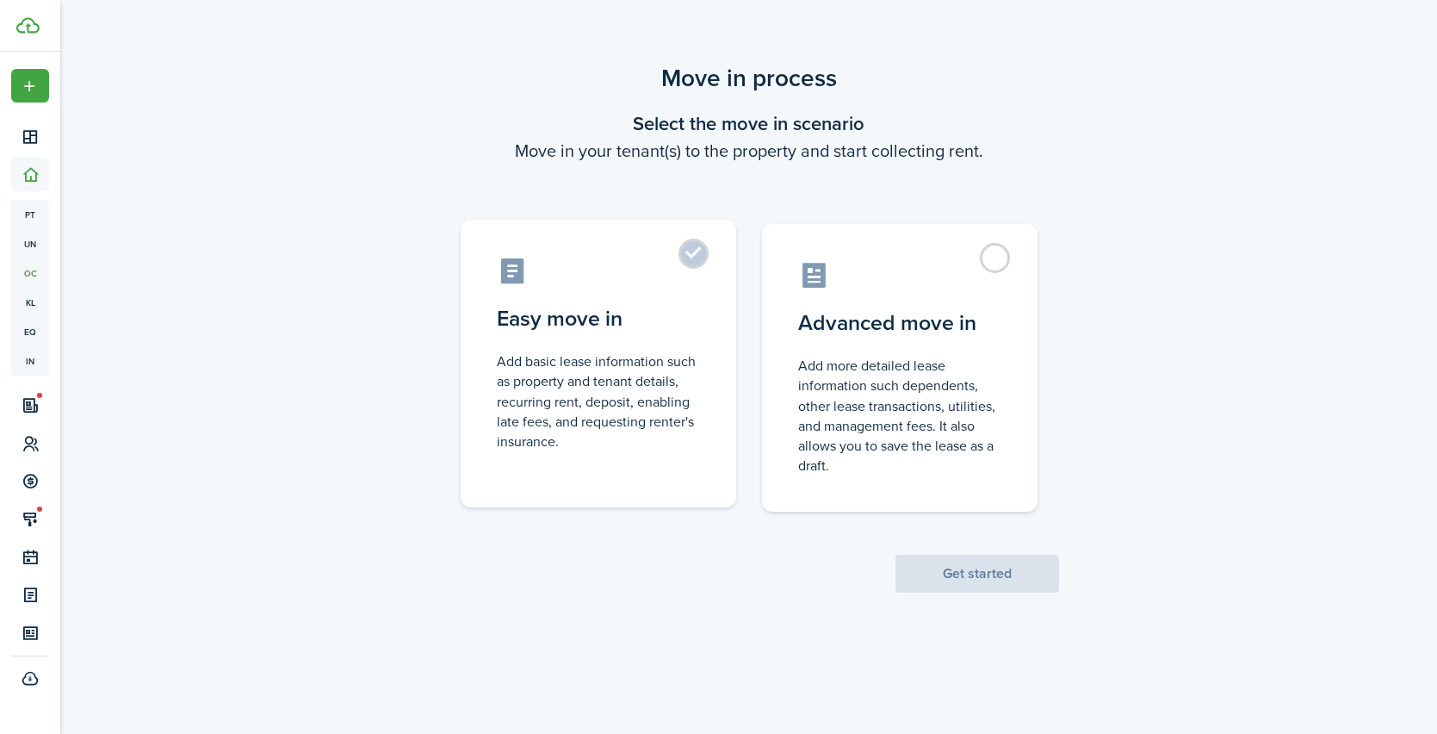
click at [685, 255] on label "Easy move in Add basic lease information such as property and tenant details, r…" at bounding box center [599, 364] width 276 height 288
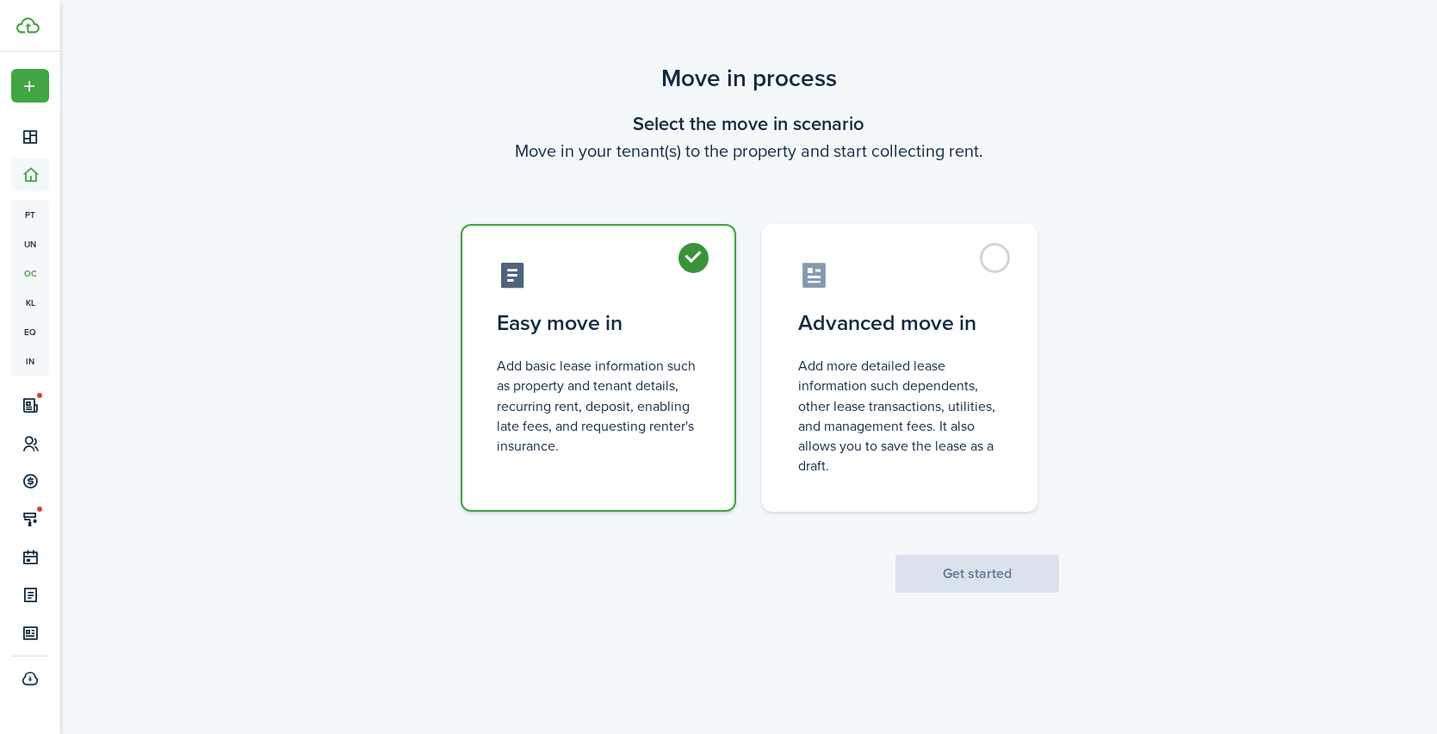
radio input "true"
click at [973, 574] on button "Get started" at bounding box center [978, 574] width 164 height 38
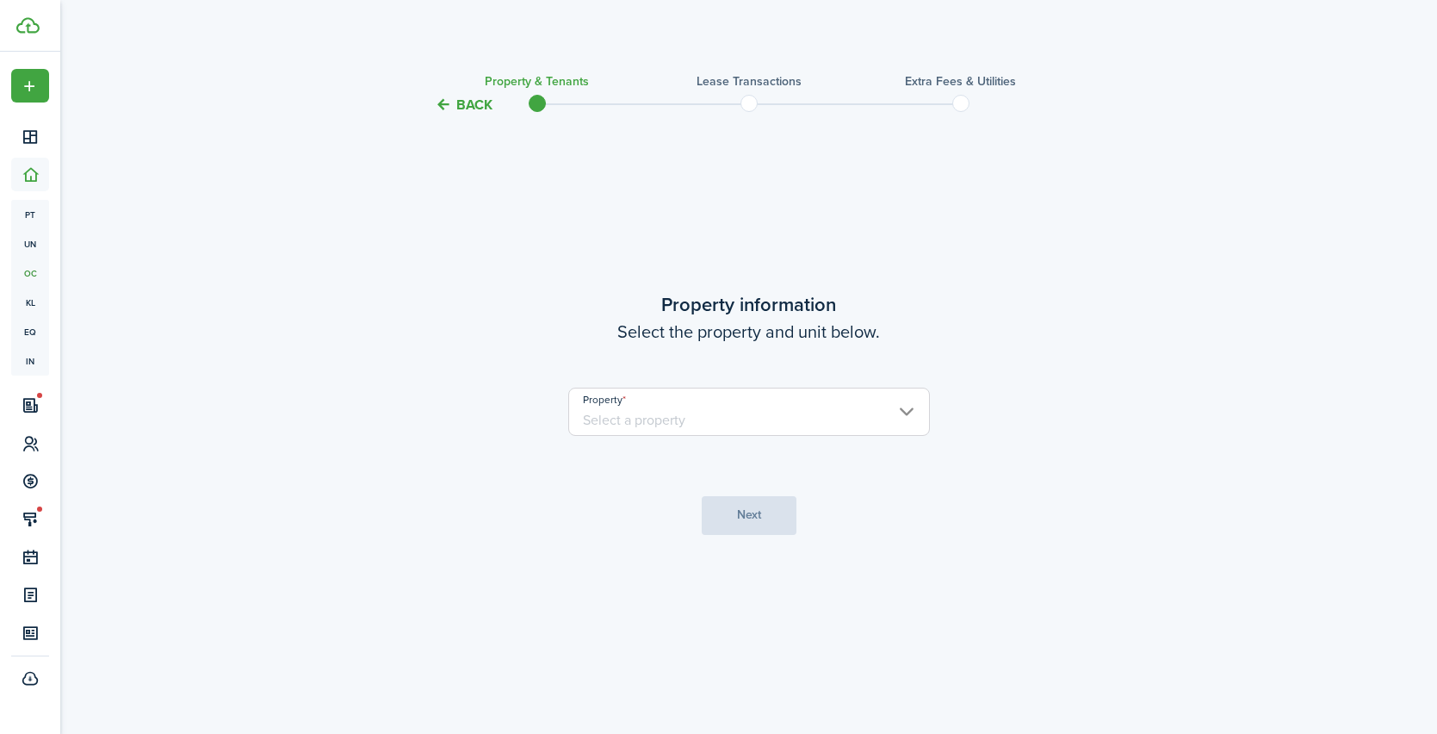
click at [831, 435] on input "Property" at bounding box center [749, 412] width 362 height 48
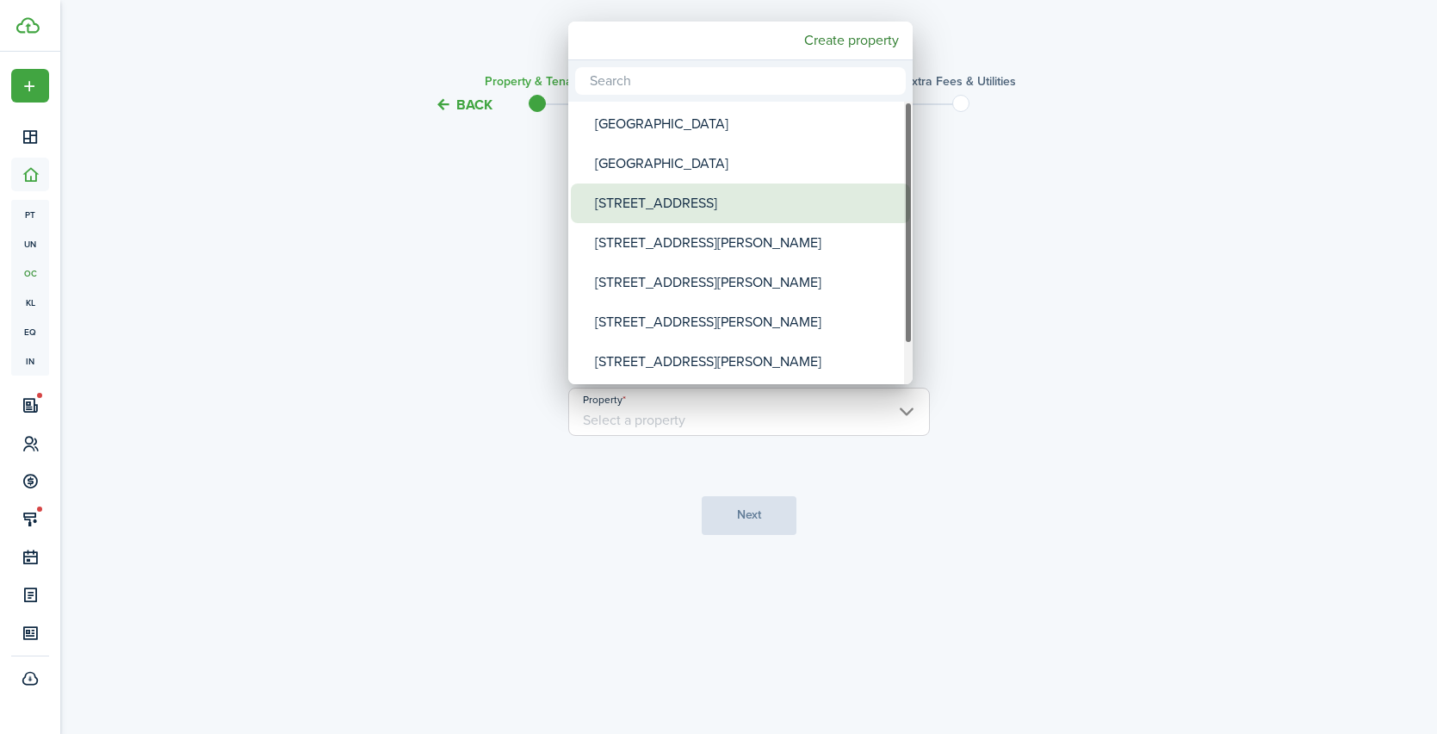
click at [644, 195] on div "[STREET_ADDRESS]" at bounding box center [747, 203] width 305 height 40
type input "[STREET_ADDRESS]"
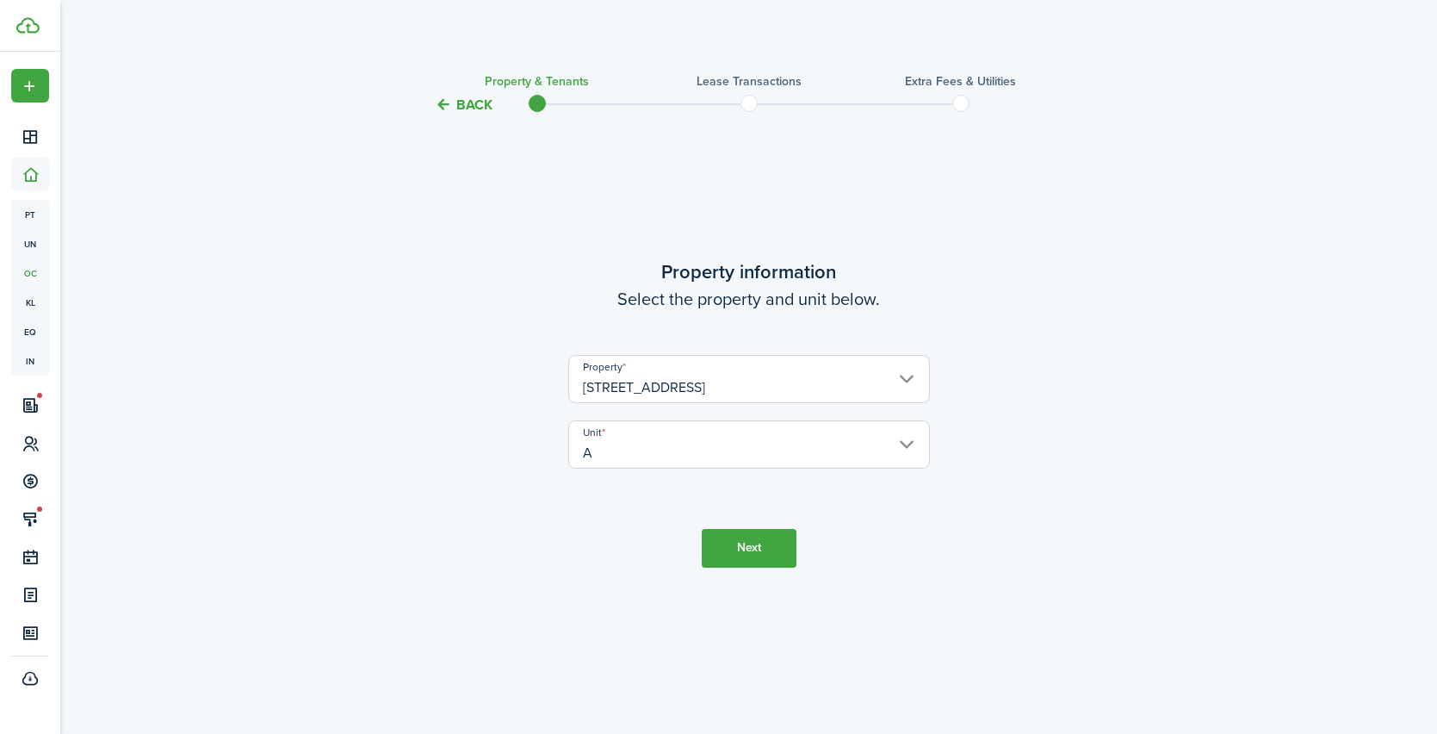
click at [816, 450] on input "A" at bounding box center [749, 444] width 362 height 48
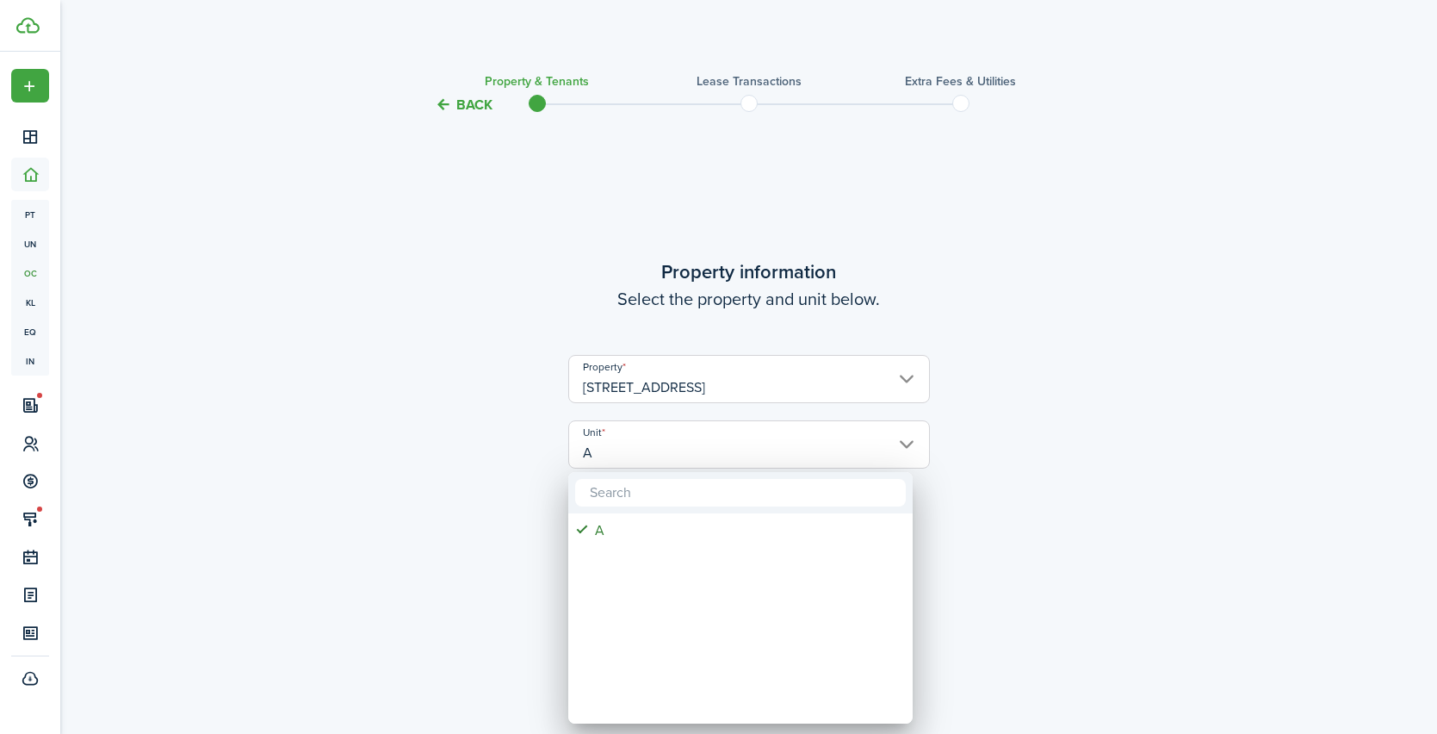
click at [1050, 413] on div at bounding box center [718, 366] width 1713 height 1009
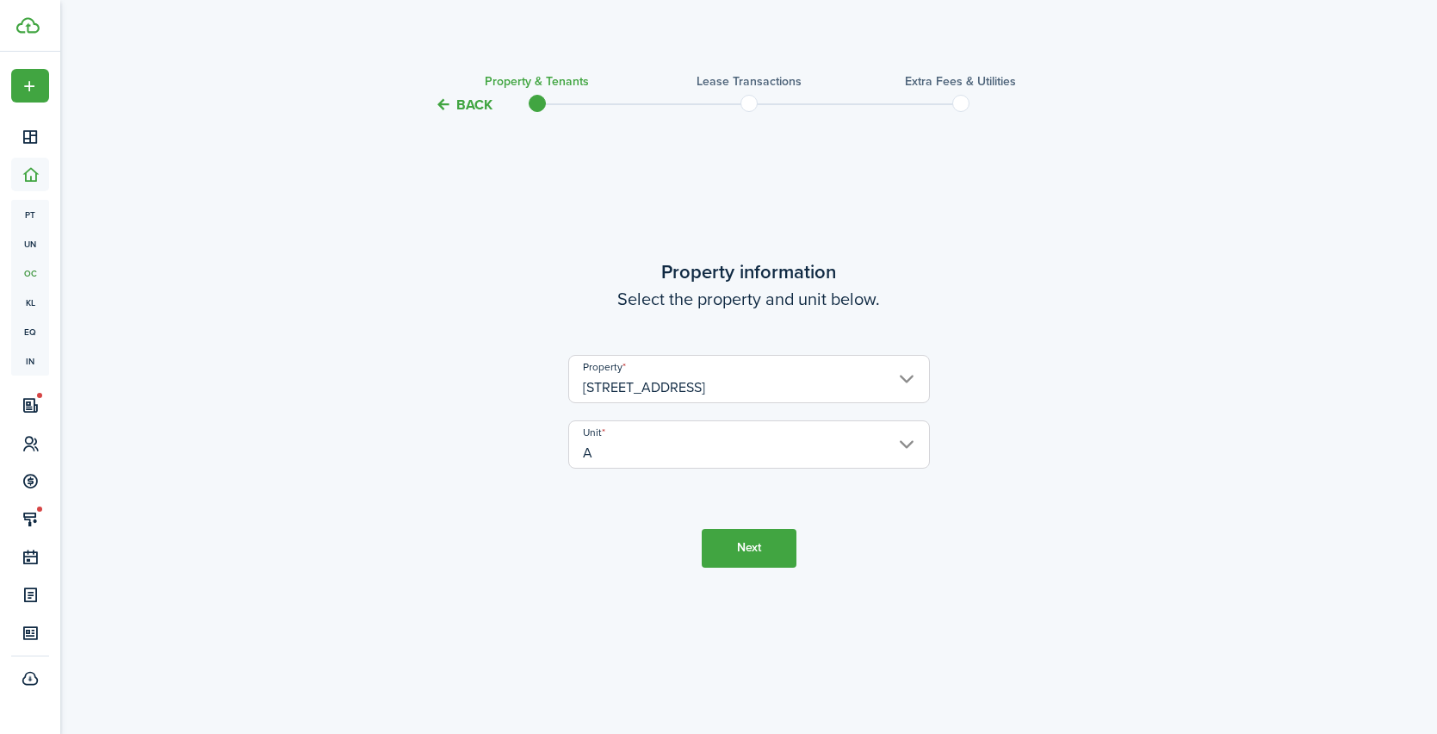
click at [750, 558] on button "Next" at bounding box center [749, 548] width 95 height 39
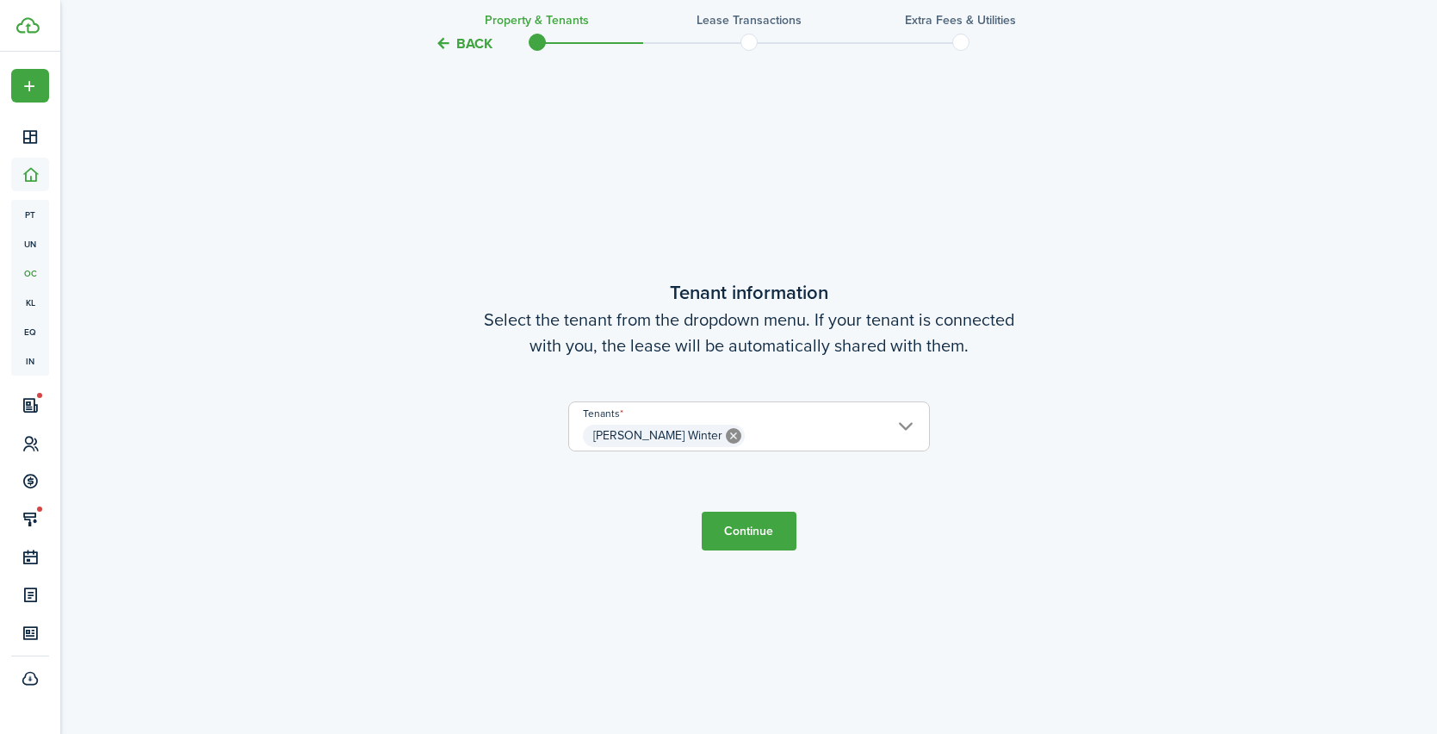
scroll to position [641, 0]
click at [782, 542] on button "Continue" at bounding box center [749, 529] width 95 height 39
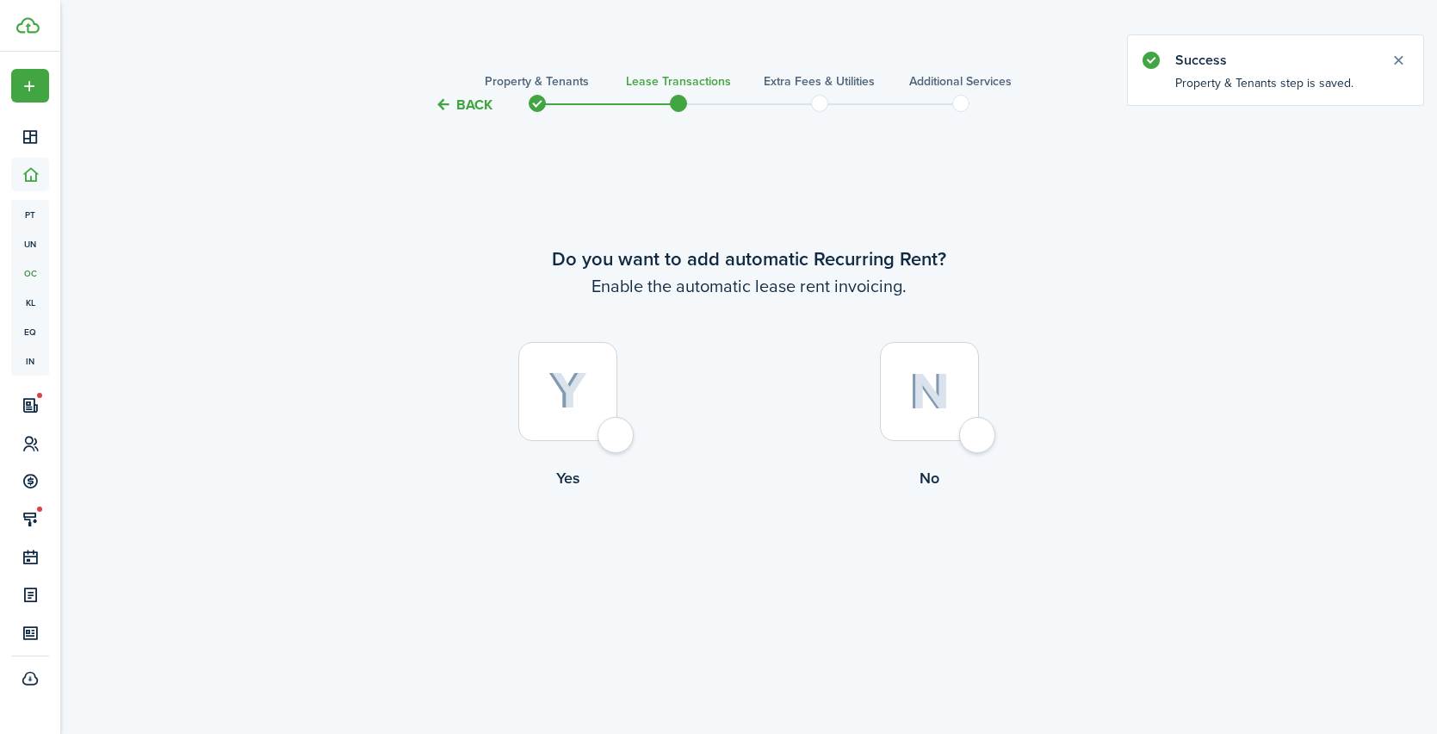
click at [464, 100] on button "Back" at bounding box center [464, 105] width 58 height 18
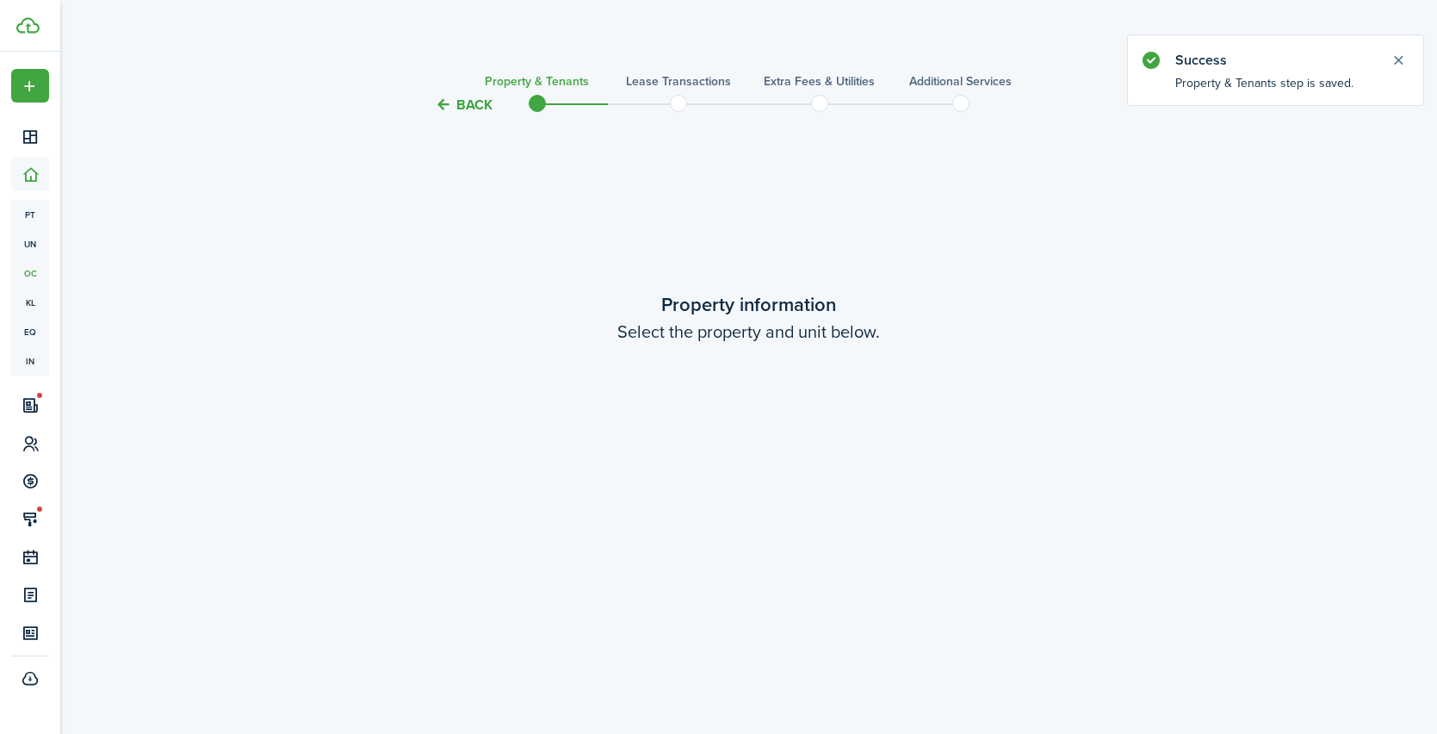
scroll to position [618, 0]
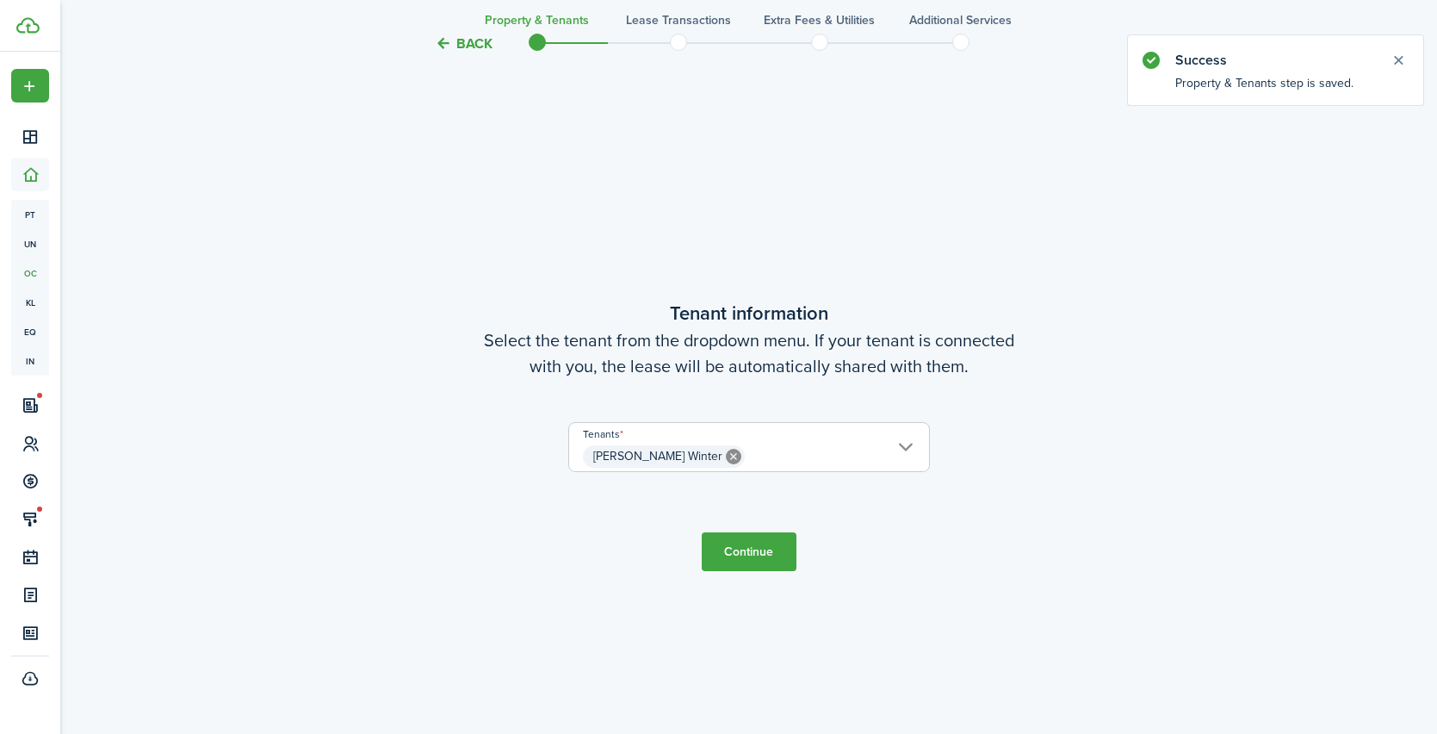
click at [732, 450] on span "[PERSON_NAME] Winter" at bounding box center [749, 456] width 360 height 29
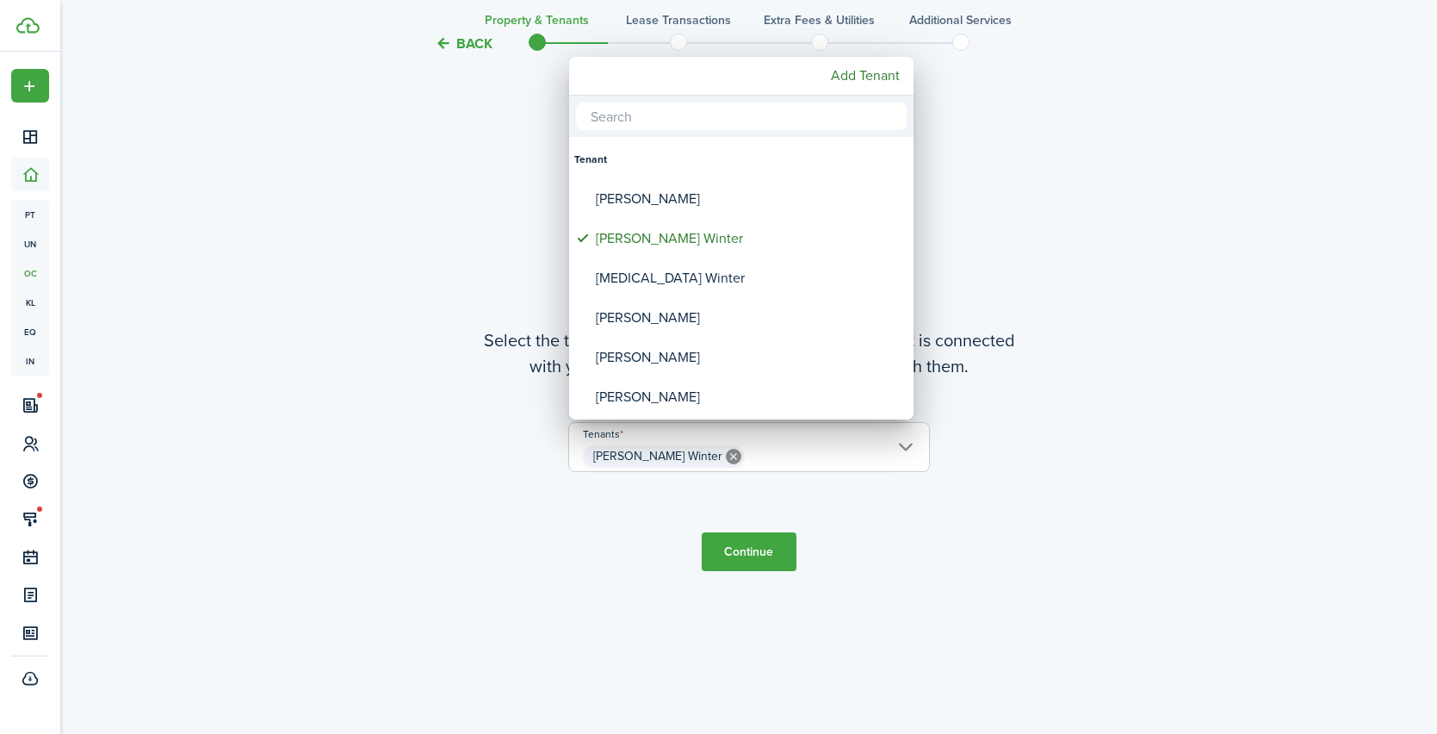
click at [784, 113] on input "text" at bounding box center [741, 116] width 331 height 28
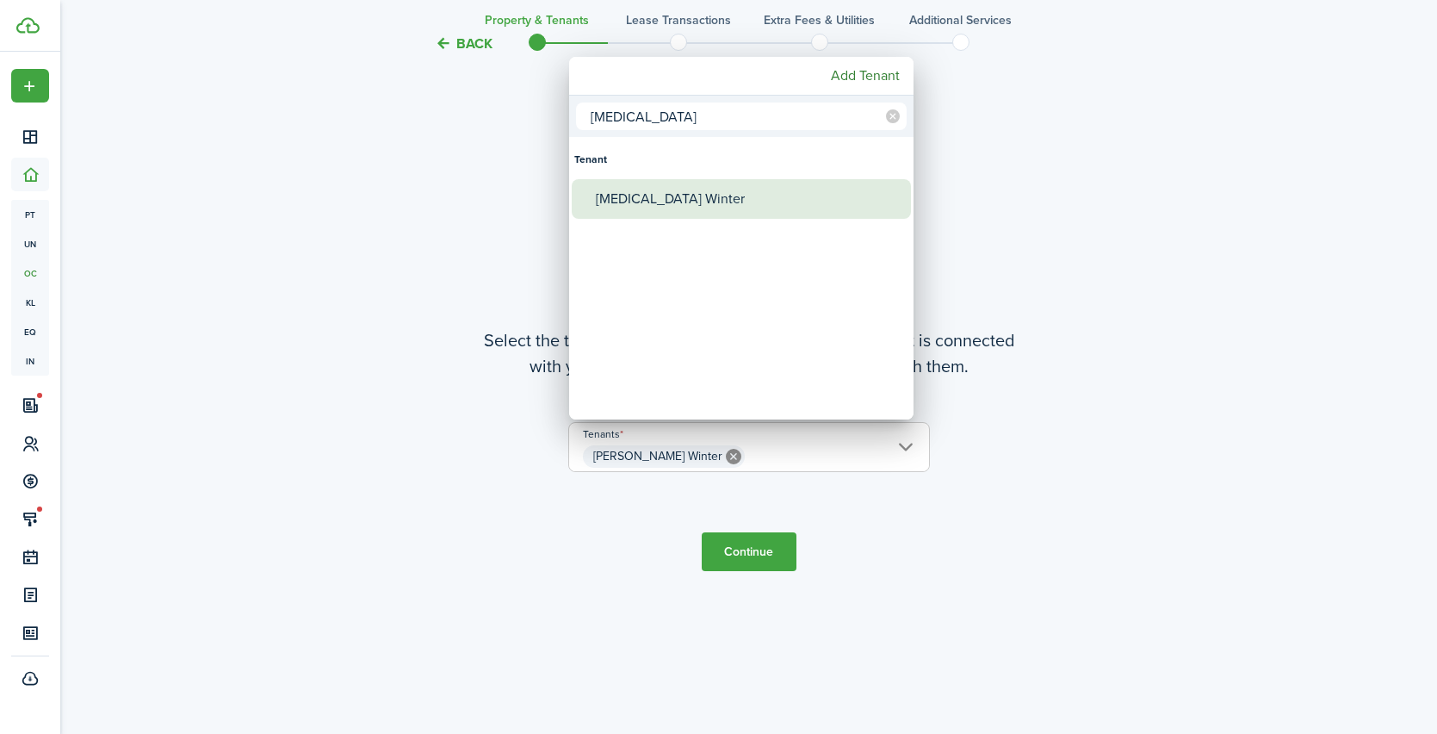
type input "[MEDICAL_DATA]"
click at [624, 193] on div "[MEDICAL_DATA] Winter" at bounding box center [748, 199] width 305 height 40
type input "[PERSON_NAME] Winter, [MEDICAL_DATA] Winter"
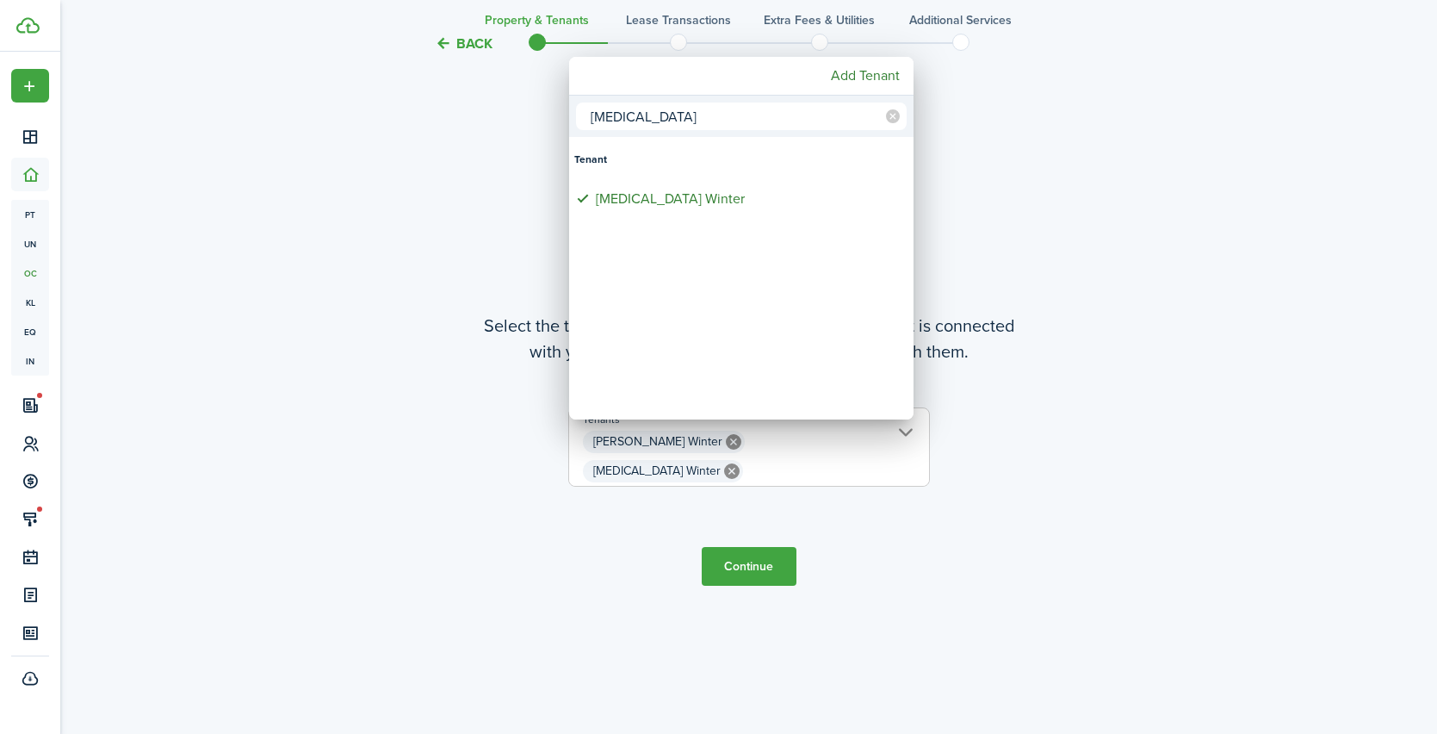
click at [832, 515] on div at bounding box center [718, 366] width 1713 height 1009
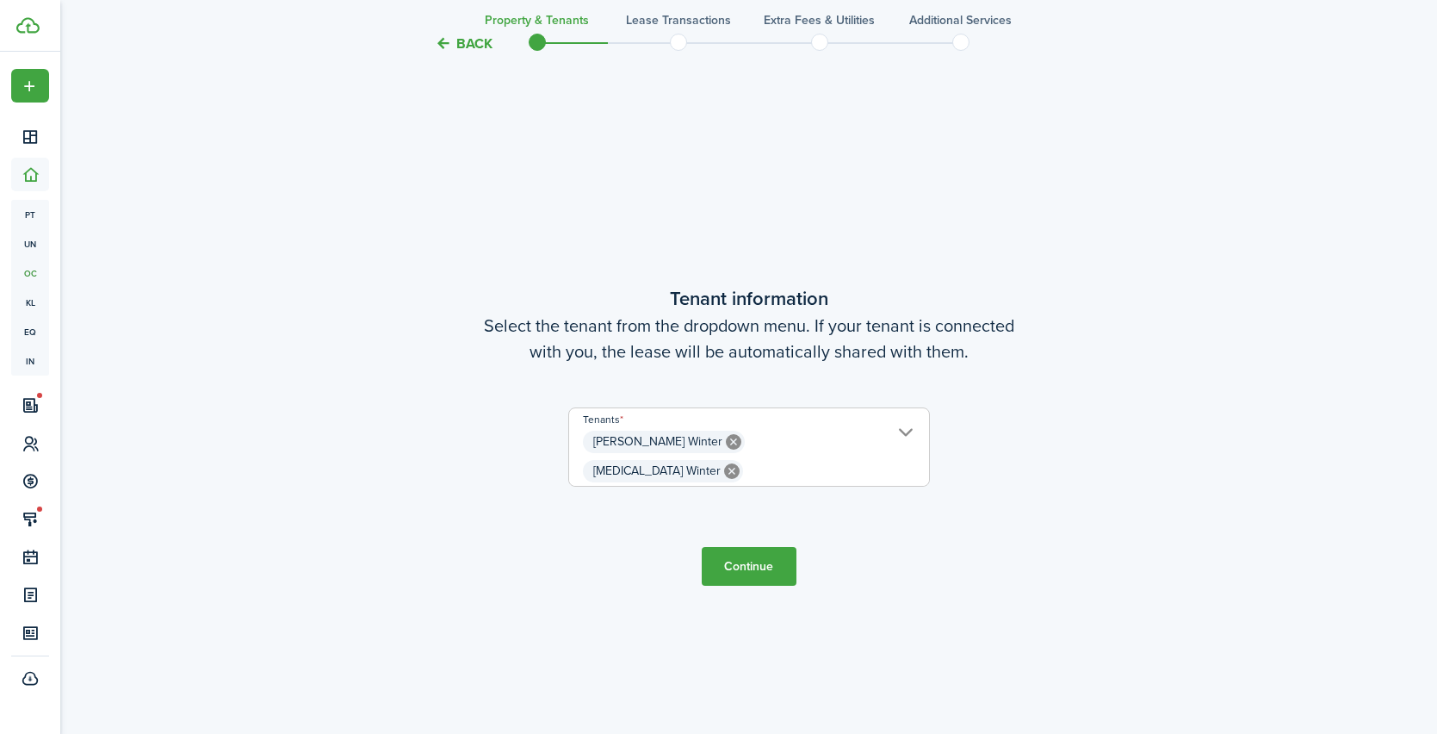
click at [754, 547] on button "Continue" at bounding box center [749, 566] width 95 height 39
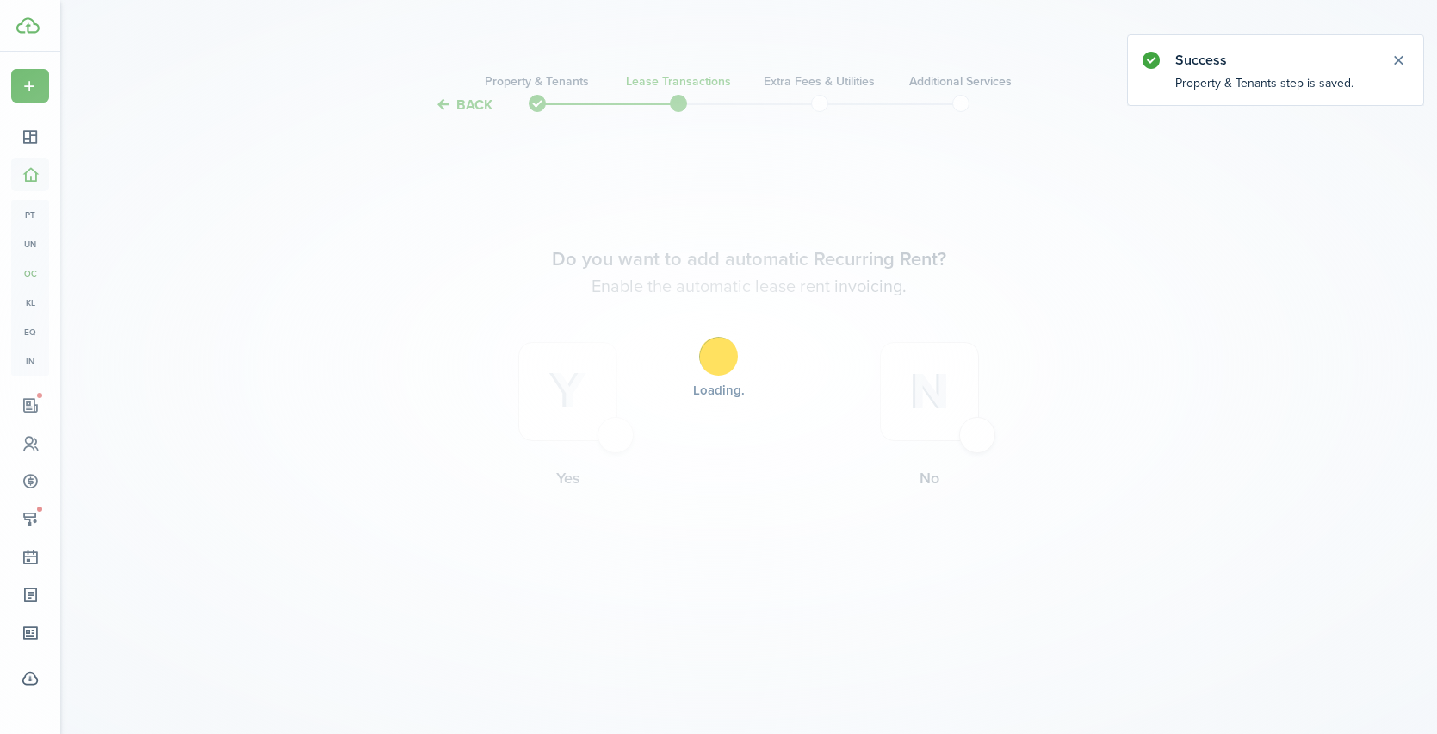
scroll to position [0, 0]
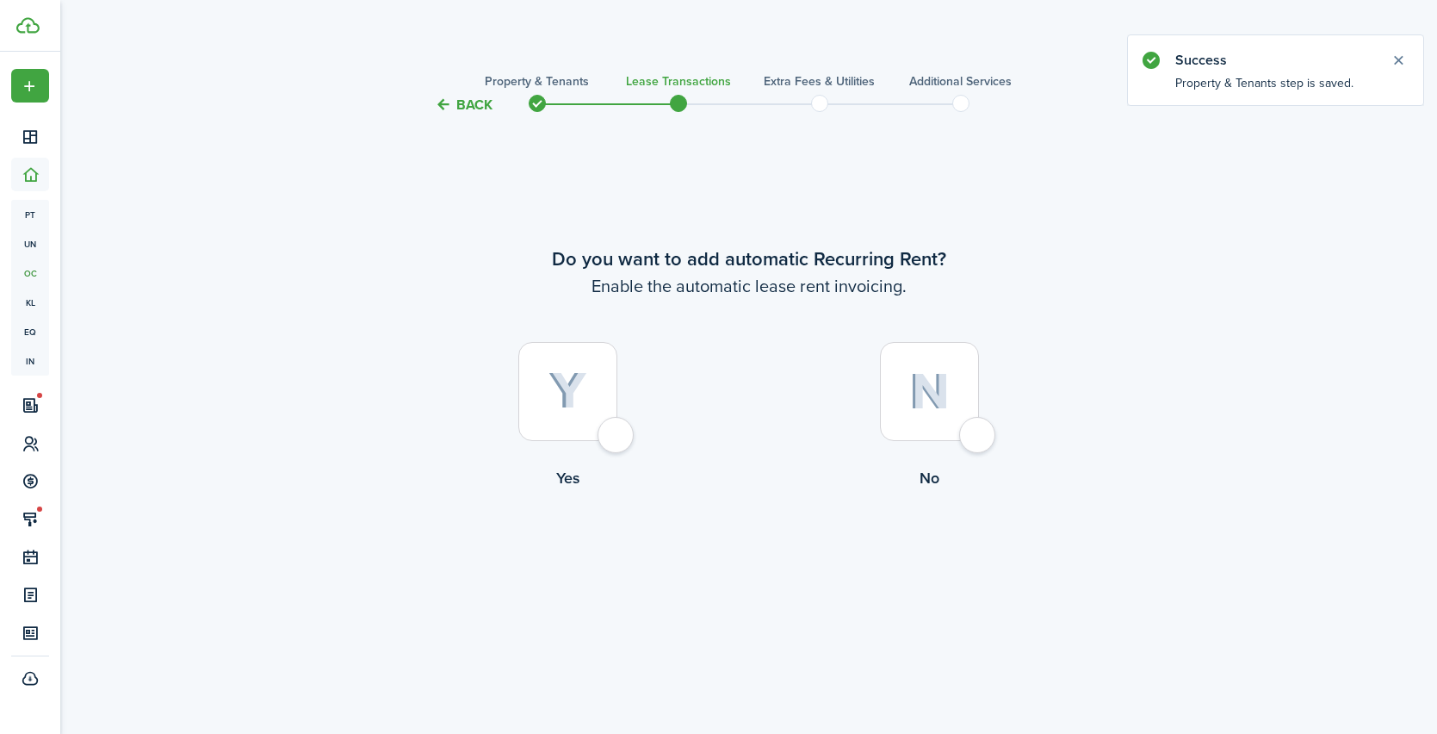
click at [451, 98] on button "Back" at bounding box center [464, 105] width 58 height 18
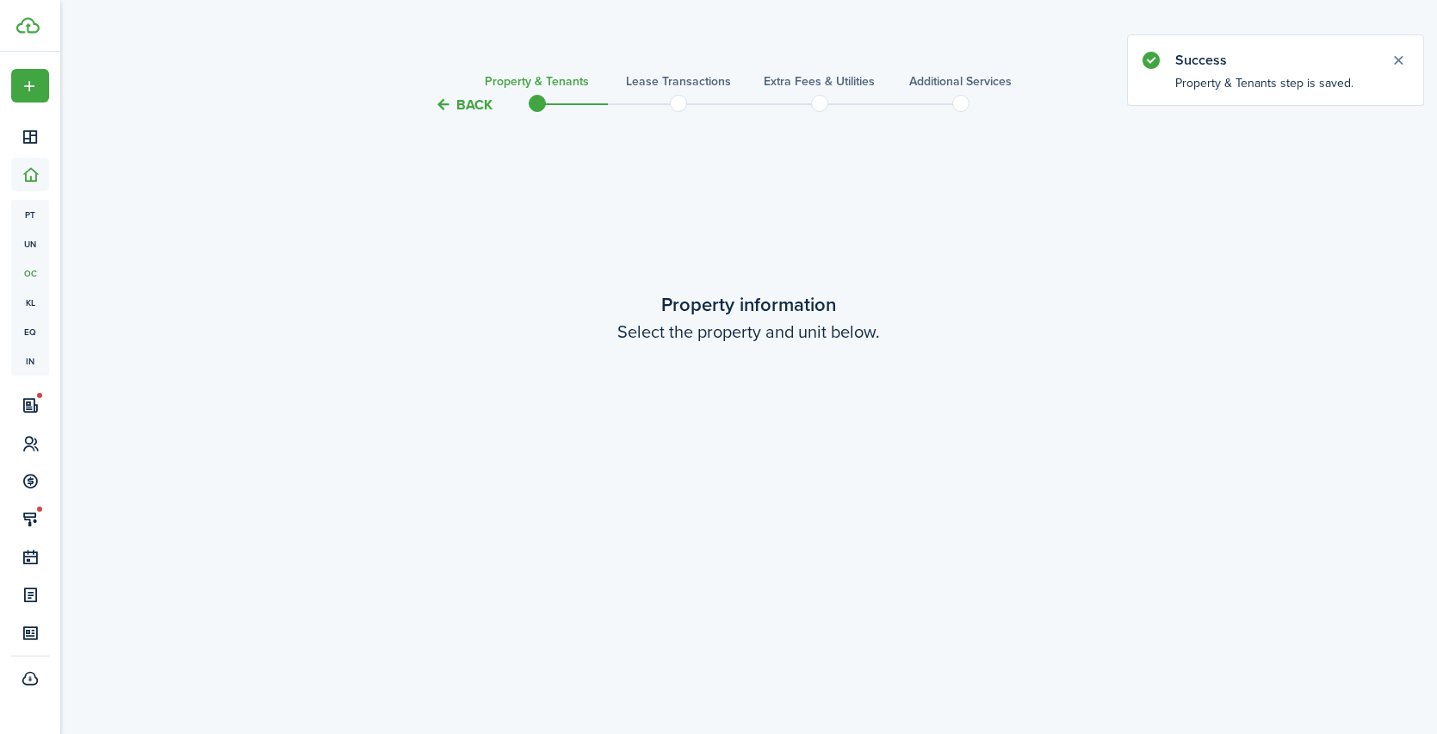
scroll to position [618, 0]
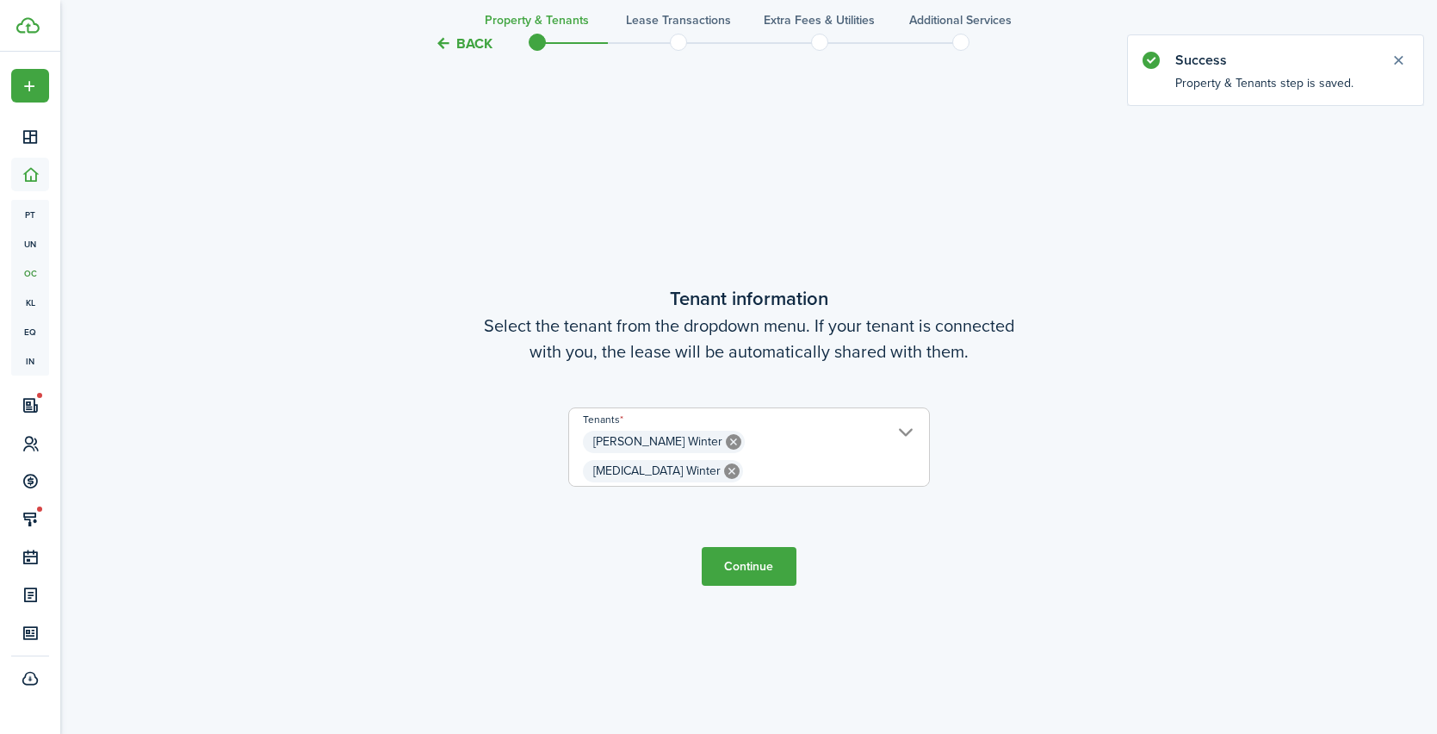
click at [458, 39] on button "Back" at bounding box center [464, 43] width 58 height 18
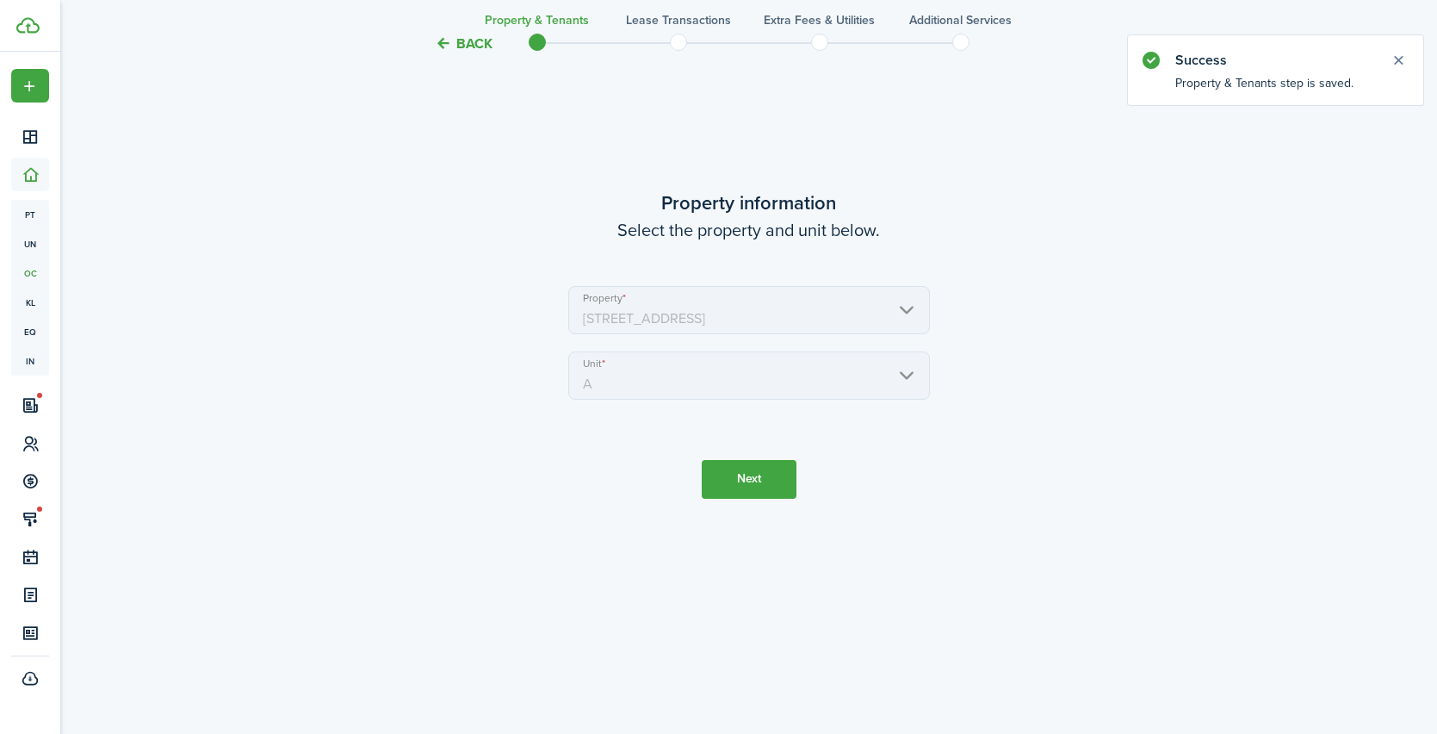
scroll to position [0, 0]
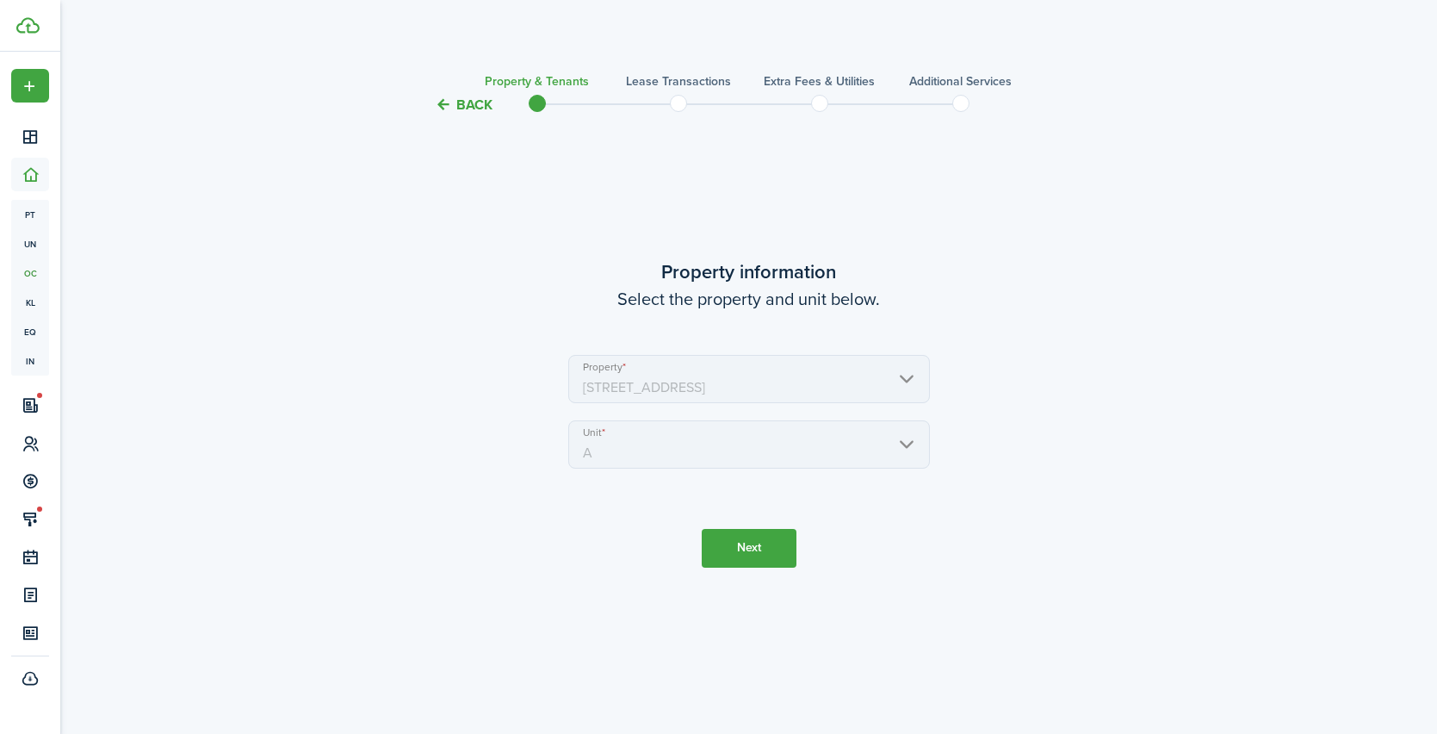
click at [473, 102] on button "Back" at bounding box center [464, 105] width 58 height 18
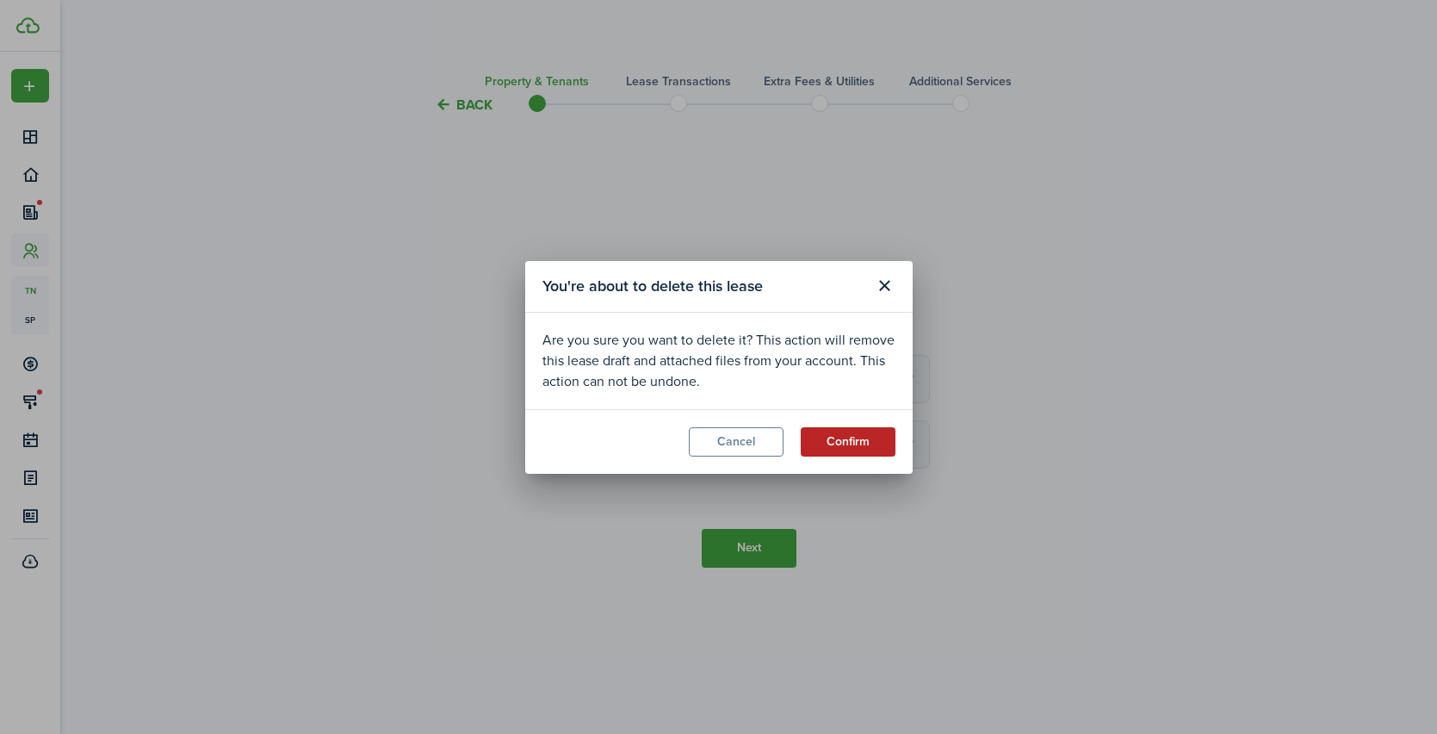
click at [854, 440] on button "Confirm" at bounding box center [848, 441] width 95 height 29
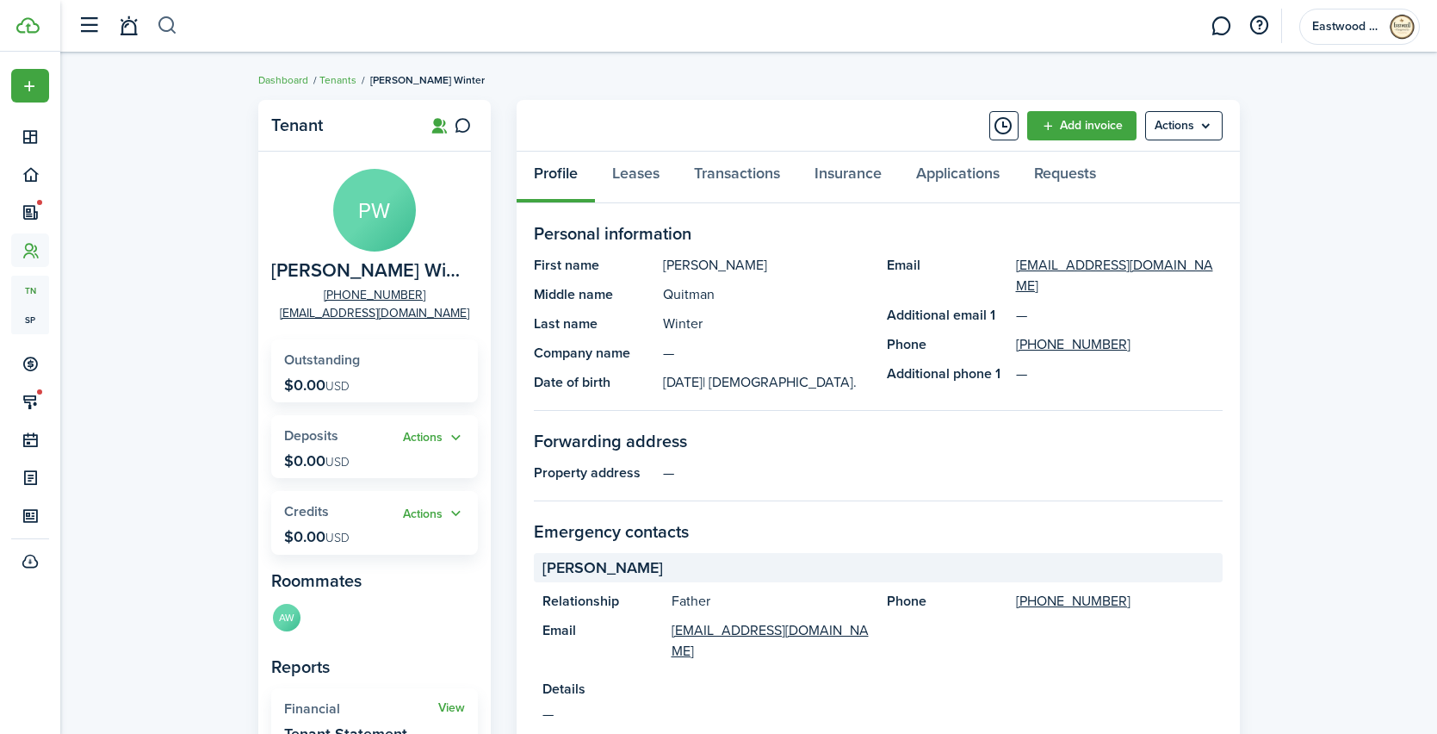
click at [165, 35] on button "button" at bounding box center [168, 25] width 22 height 29
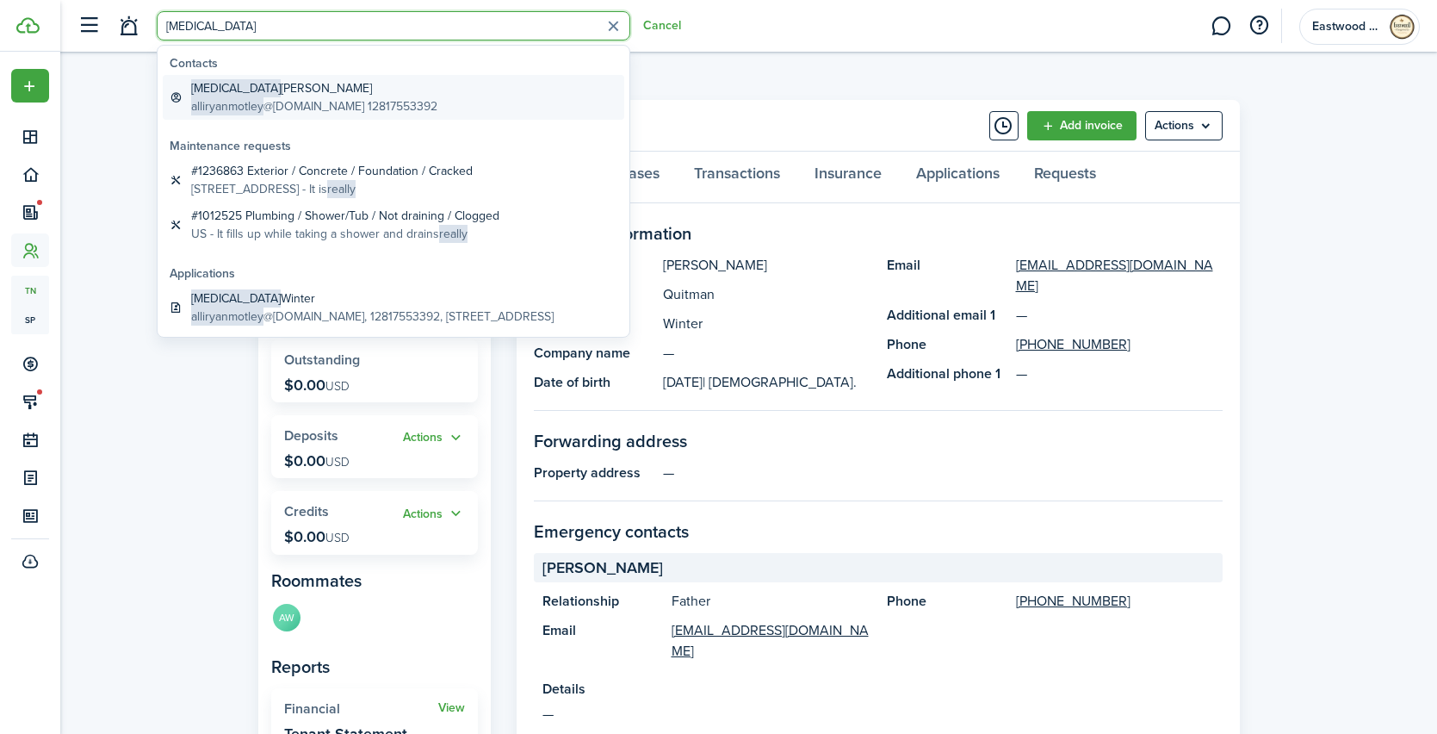
type input "[MEDICAL_DATA]"
click at [219, 97] on span "alliryanmotley" at bounding box center [227, 106] width 72 height 18
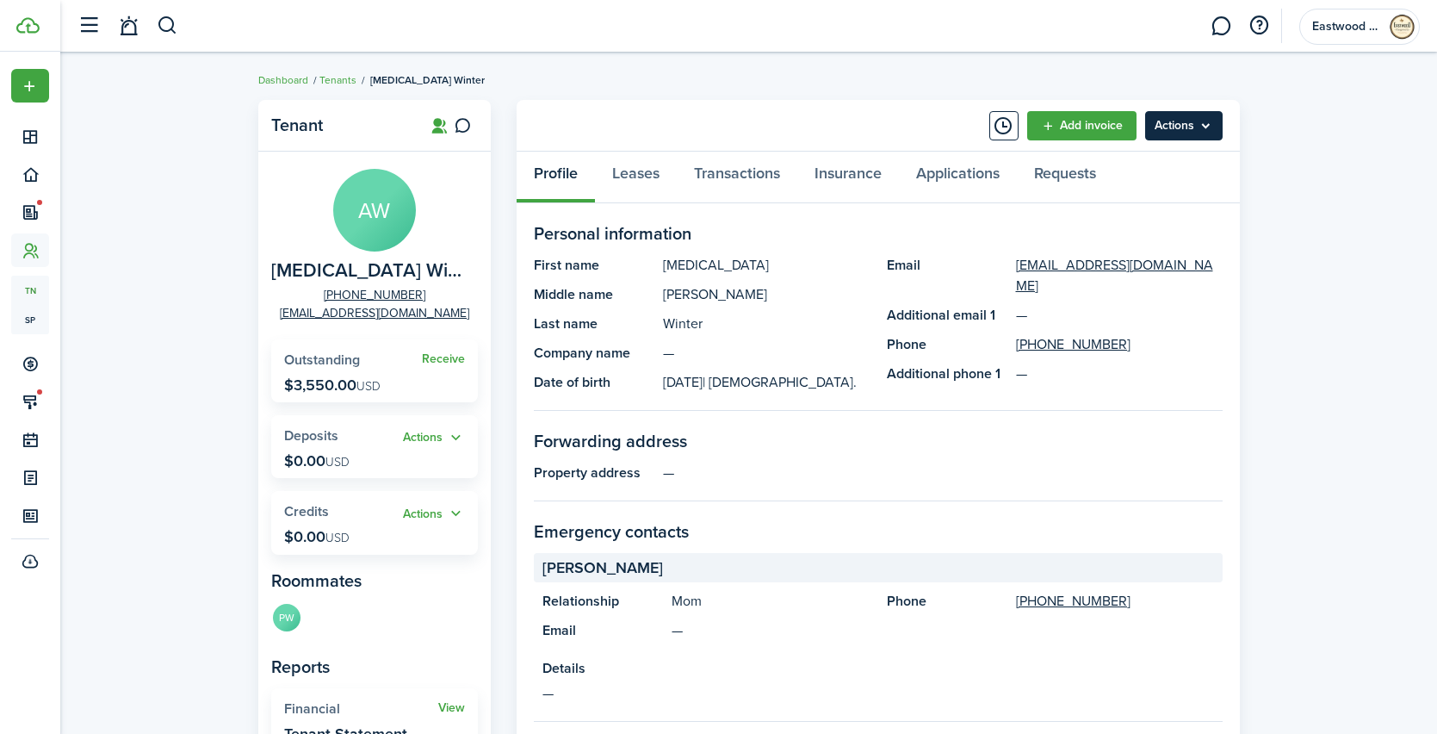
click at [1203, 132] on menu-btn "Actions" at bounding box center [1184, 125] width 78 height 29
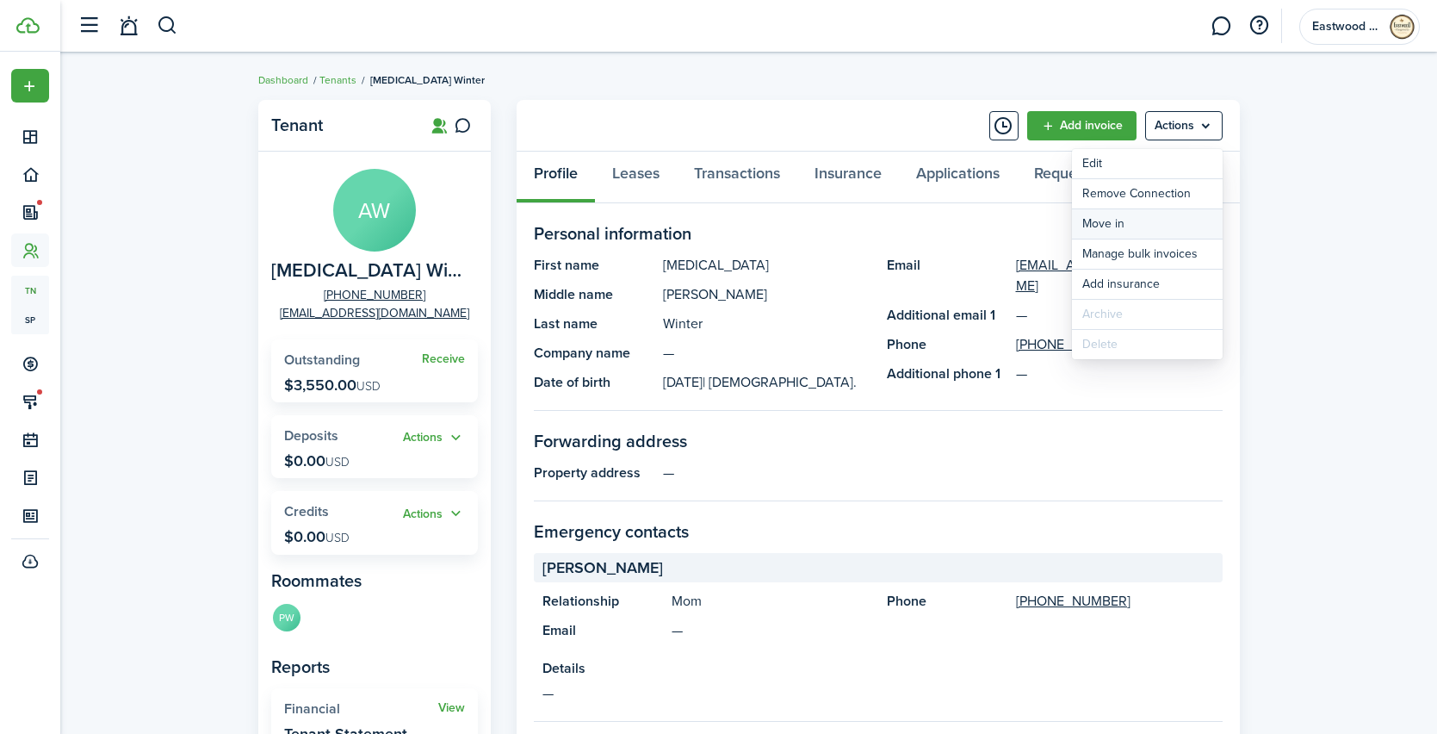
click at [1156, 233] on link "Move in" at bounding box center [1147, 223] width 151 height 29
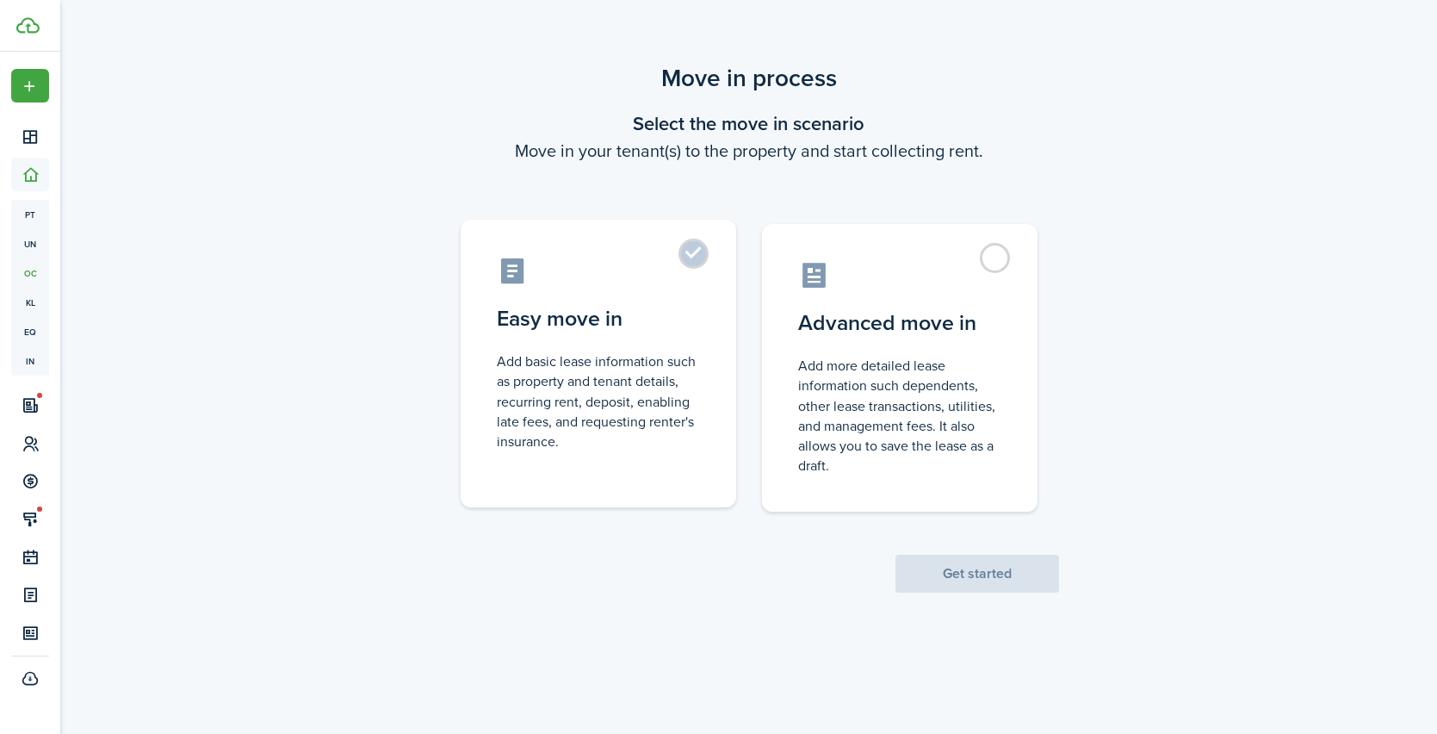
click at [701, 255] on label "Easy move in Add basic lease information such as property and tenant details, r…" at bounding box center [599, 364] width 276 height 288
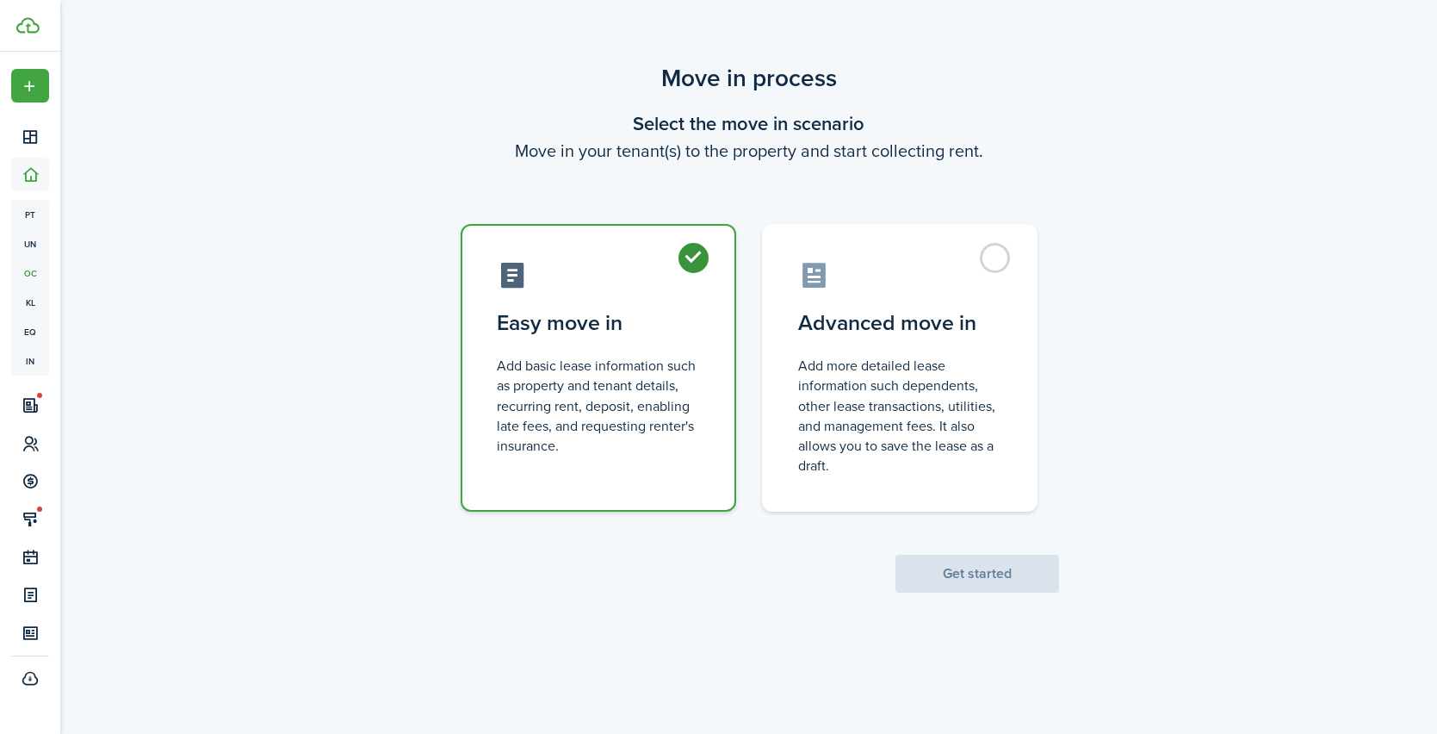
radio input "true"
click at [956, 578] on button "Get started" at bounding box center [978, 574] width 164 height 38
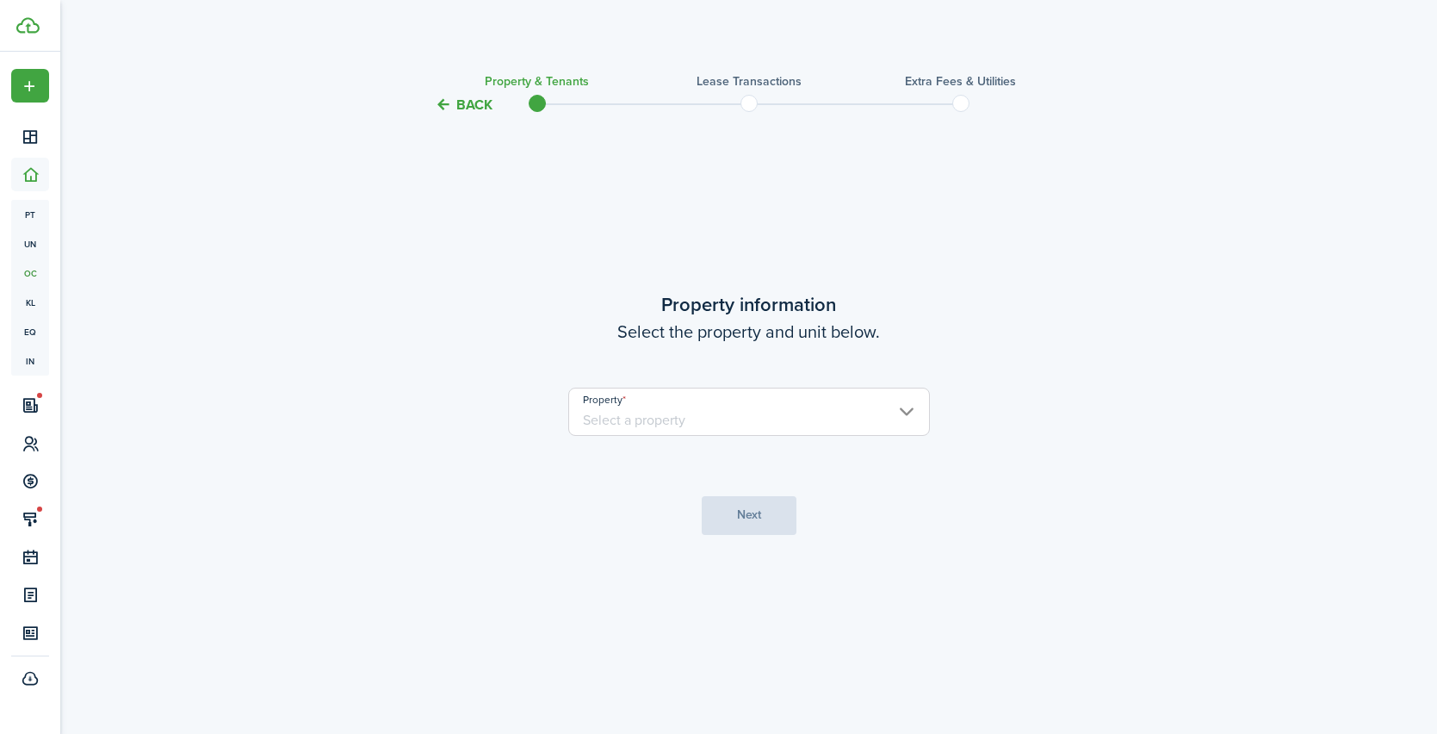
click at [785, 422] on input "Property" at bounding box center [749, 412] width 362 height 48
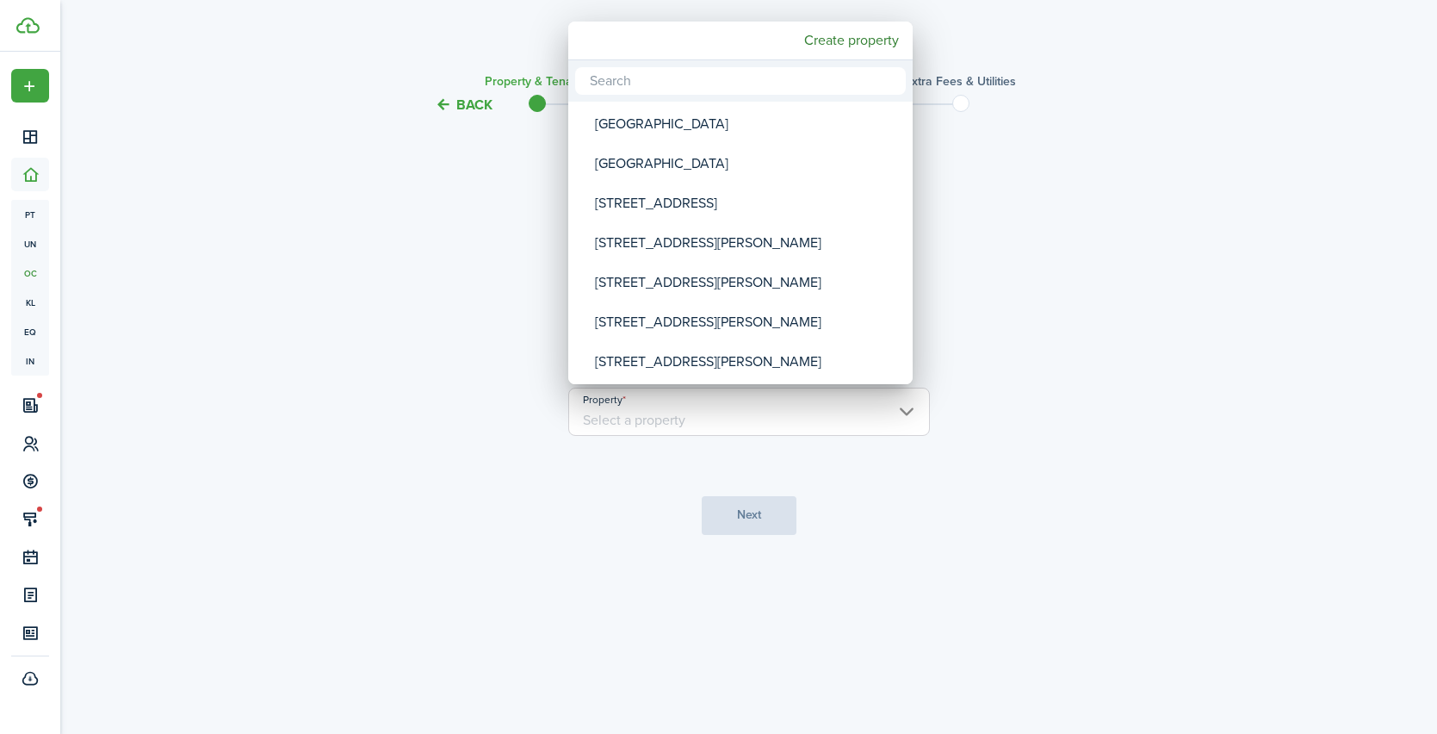
click at [450, 107] on div at bounding box center [718, 366] width 1713 height 1009
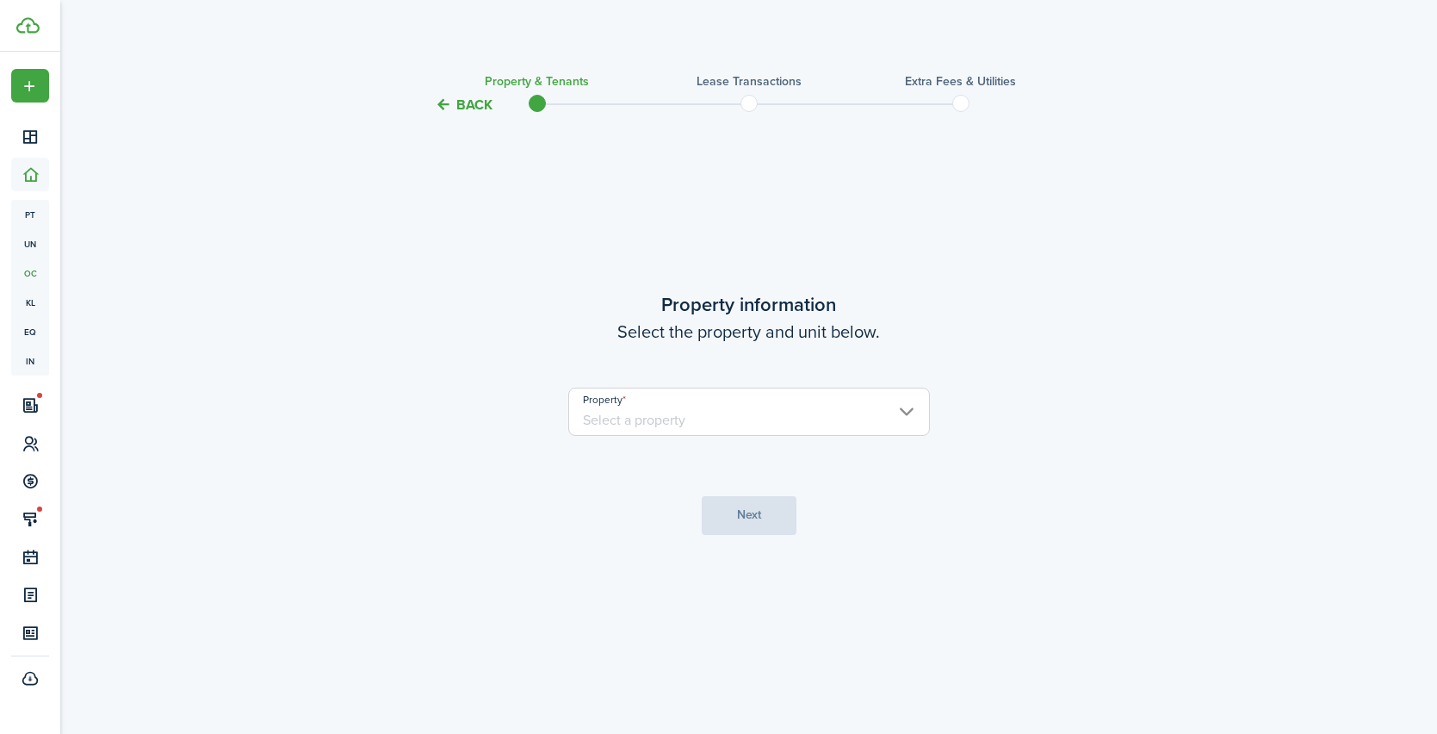
click at [463, 104] on button "Back" at bounding box center [464, 105] width 58 height 18
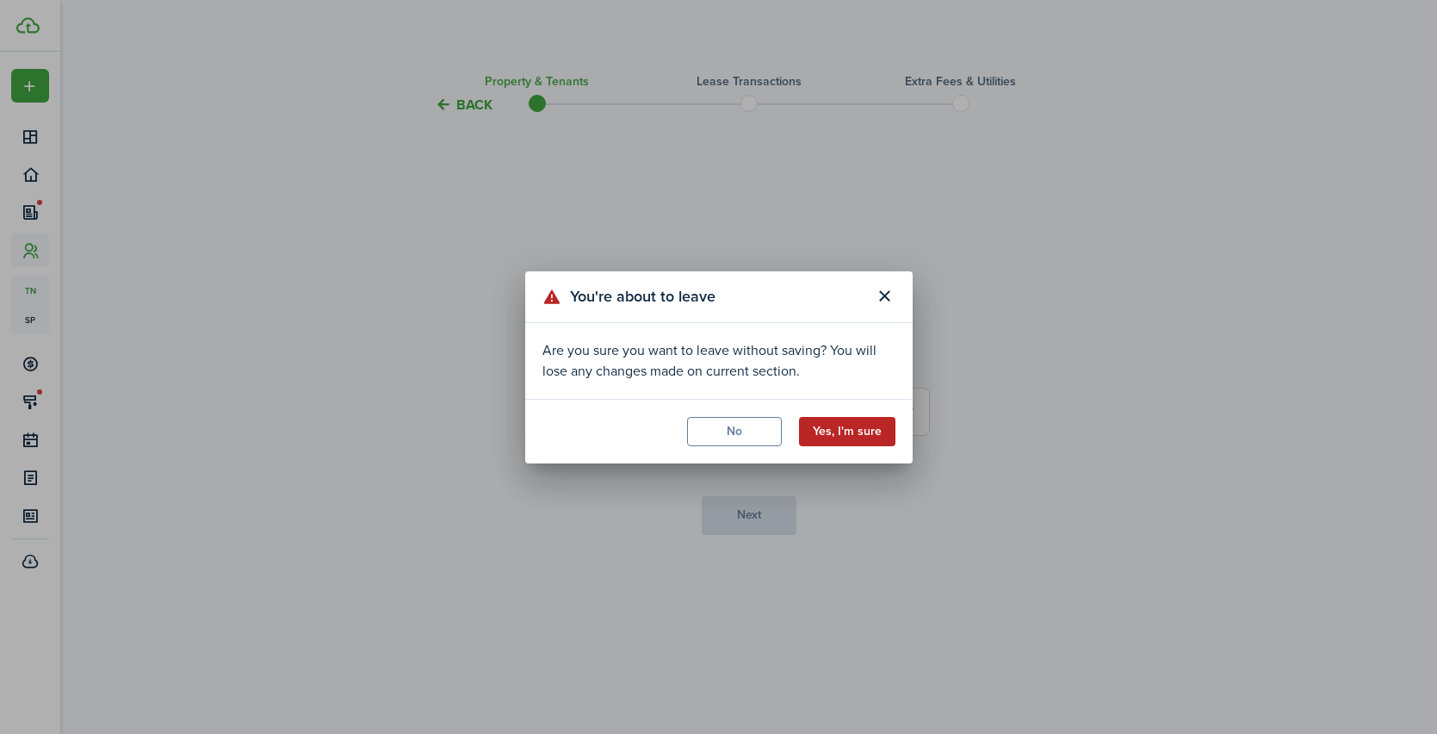
click at [848, 429] on button "Yes, I'm sure" at bounding box center [847, 431] width 96 height 29
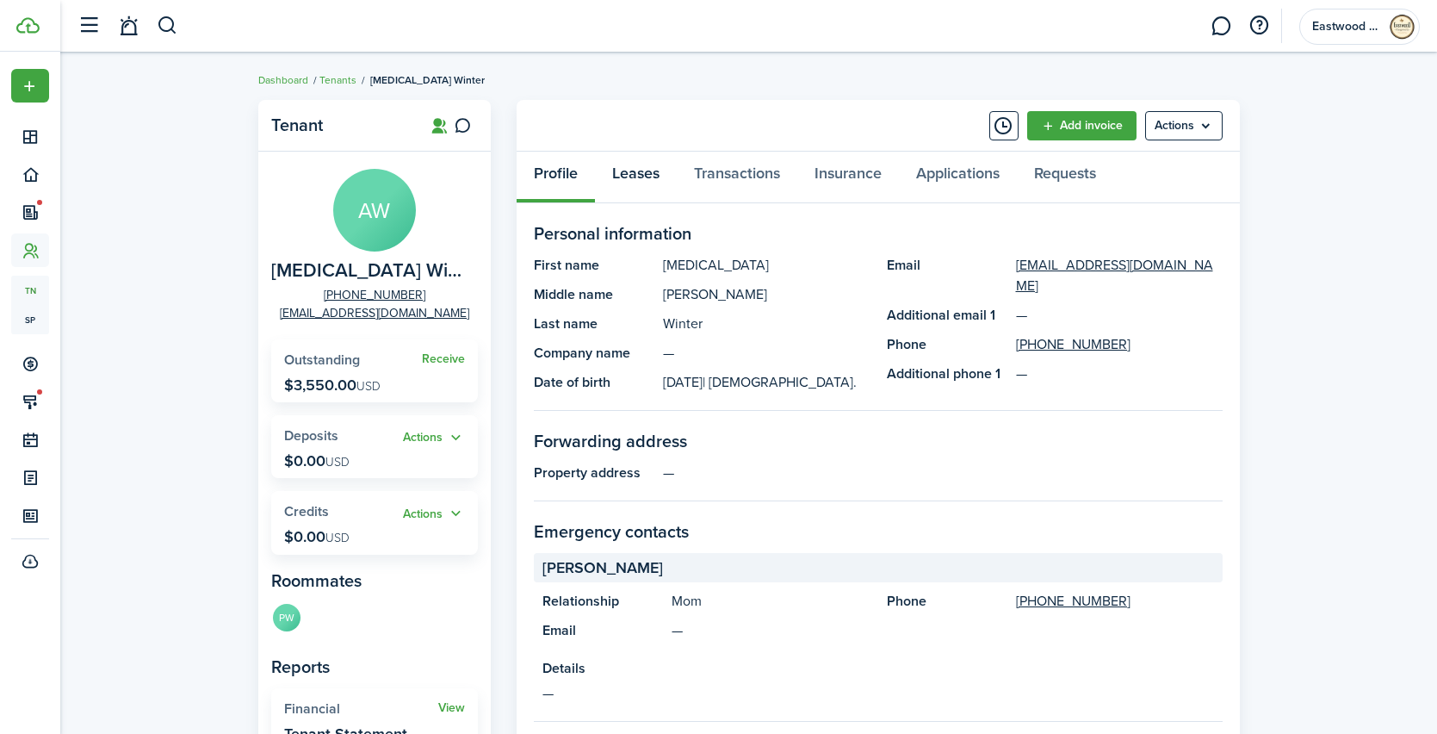
click at [636, 187] on link "Leases" at bounding box center [636, 178] width 82 height 52
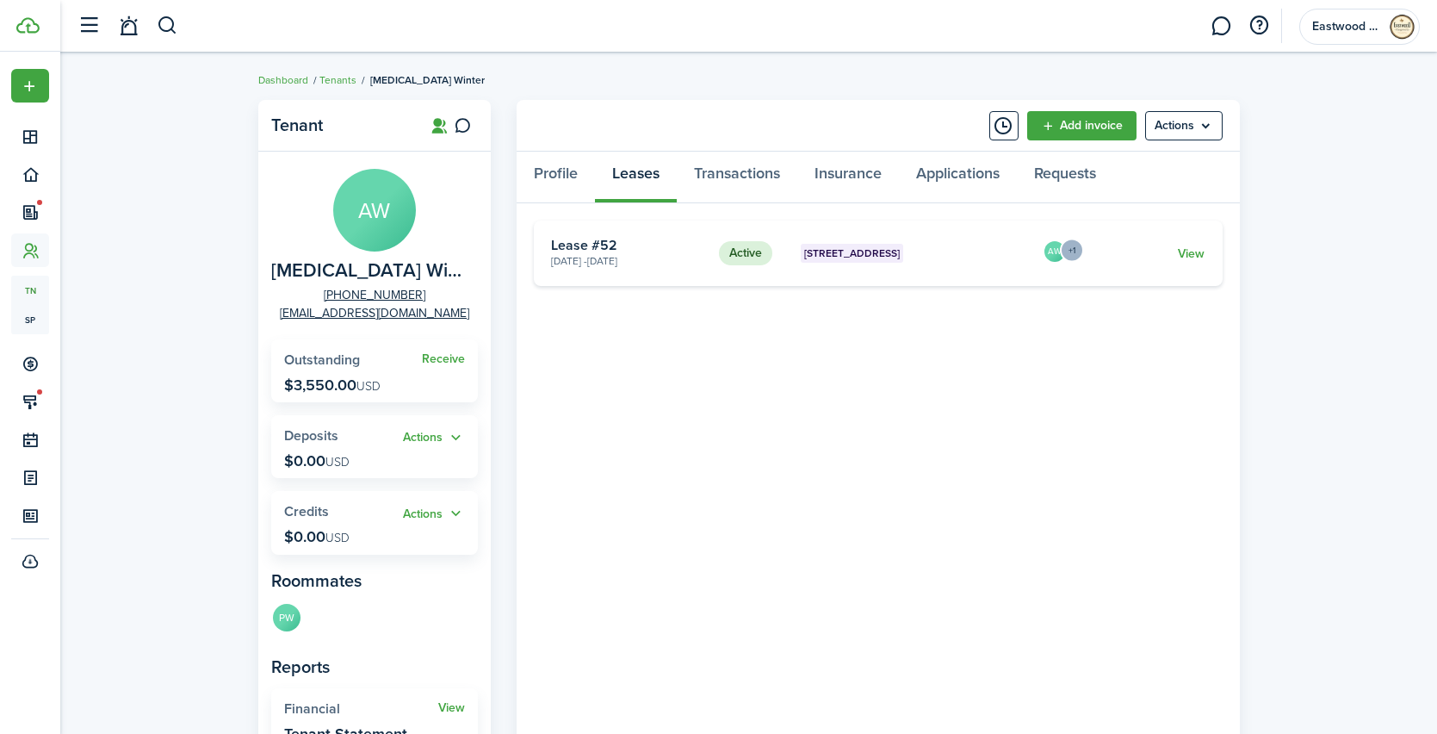
click at [1072, 251] on menu-trigger "+1" at bounding box center [1072, 251] width 24 height 24
click at [1188, 251] on link "View" at bounding box center [1191, 254] width 27 height 18
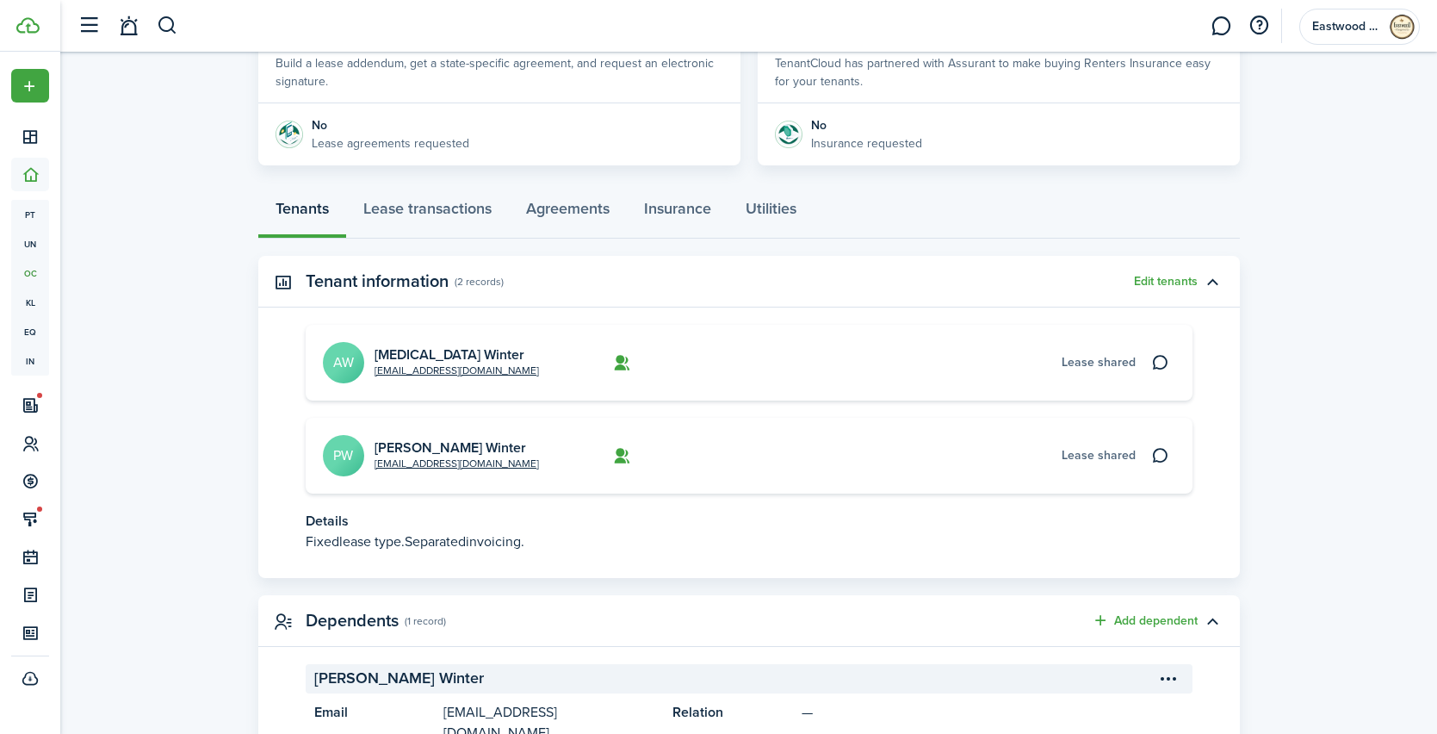
scroll to position [444, 0]
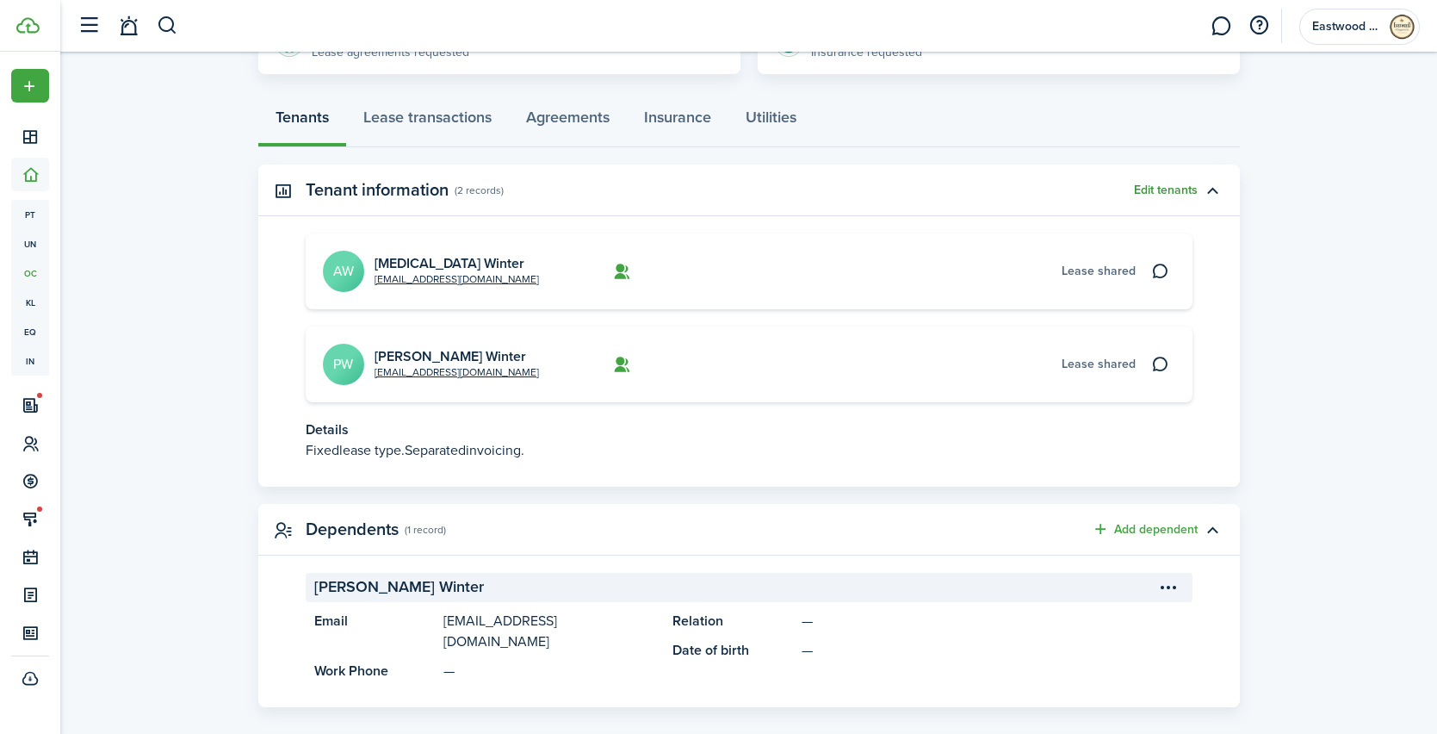
click at [1175, 193] on button "Edit tenants" at bounding box center [1166, 190] width 64 height 14
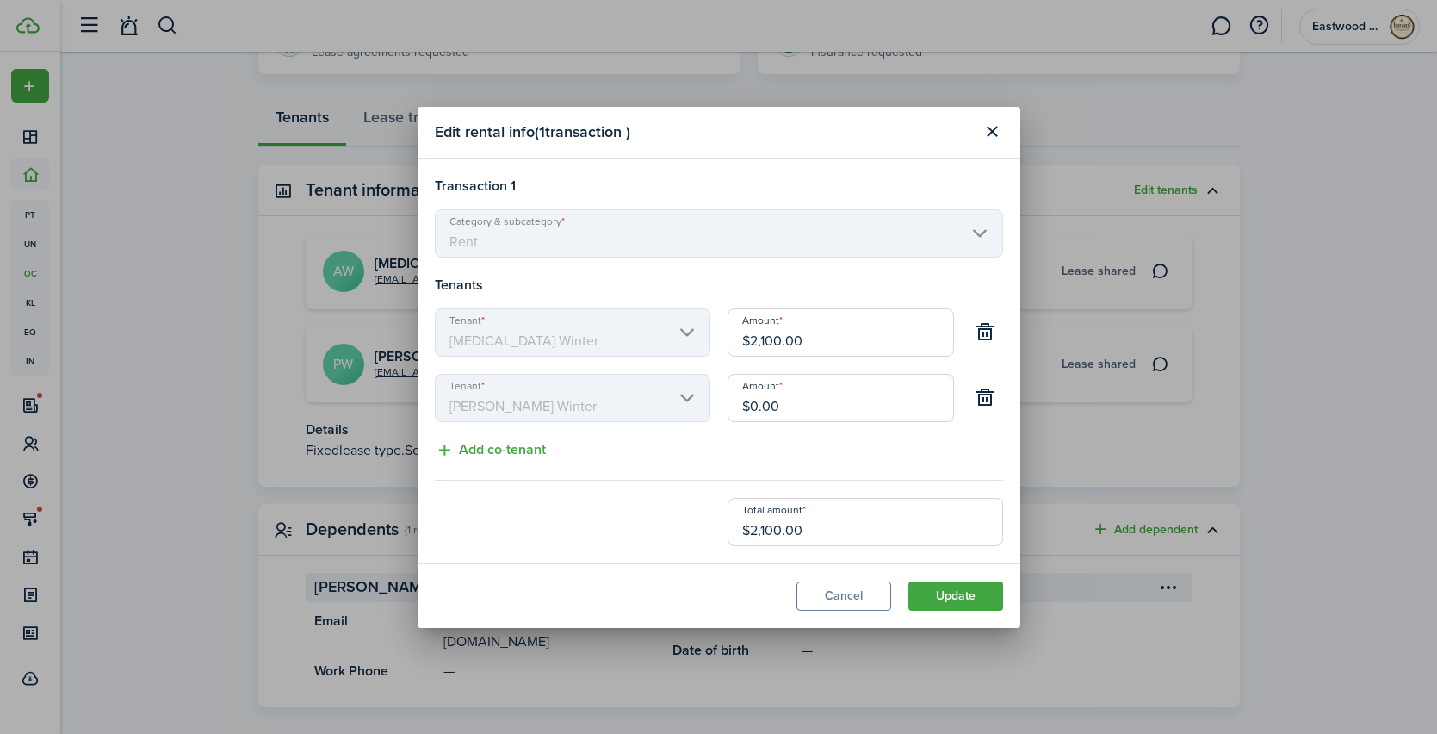
click at [832, 411] on input "$0.00" at bounding box center [841, 398] width 227 height 48
click at [987, 399] on button "button" at bounding box center [986, 397] width 29 height 29
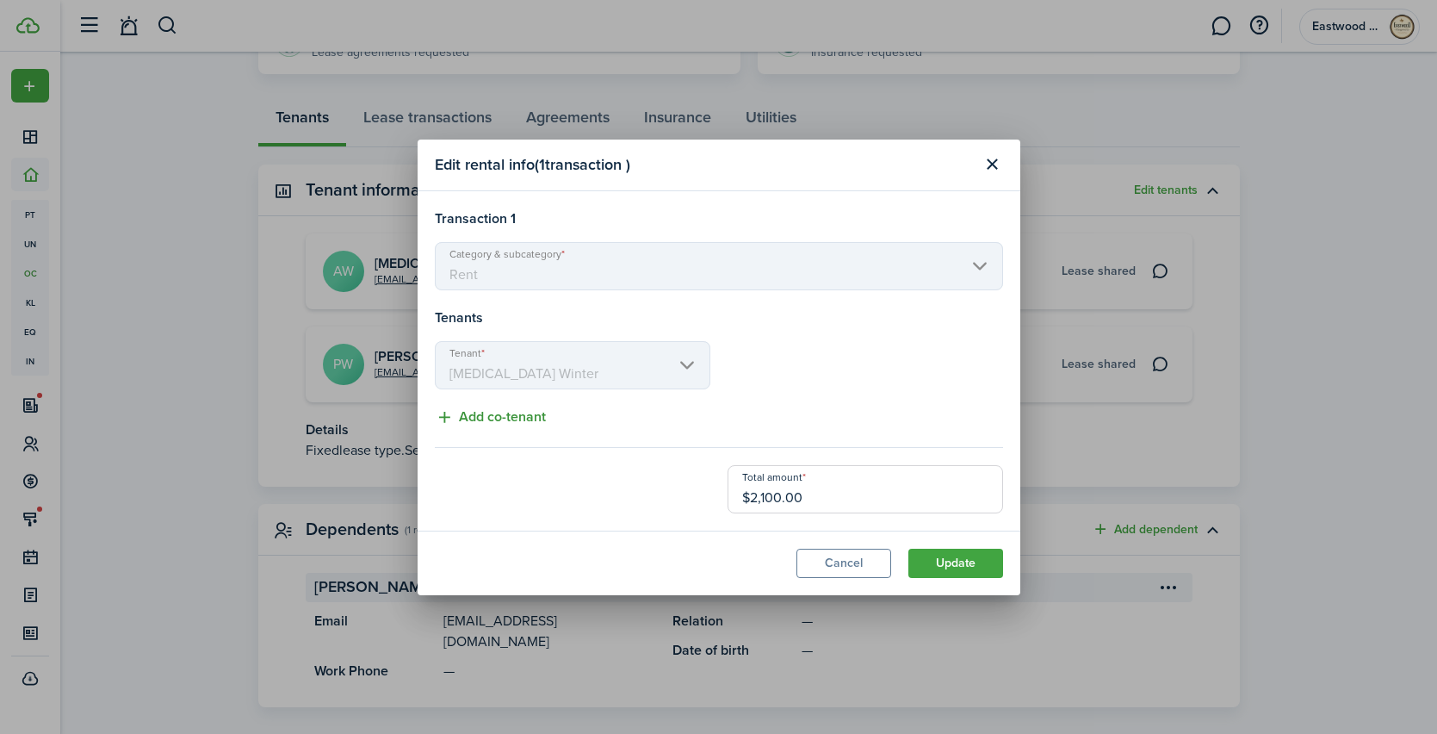
click at [533, 414] on button "Add co-tenant" at bounding box center [490, 418] width 111 height 22
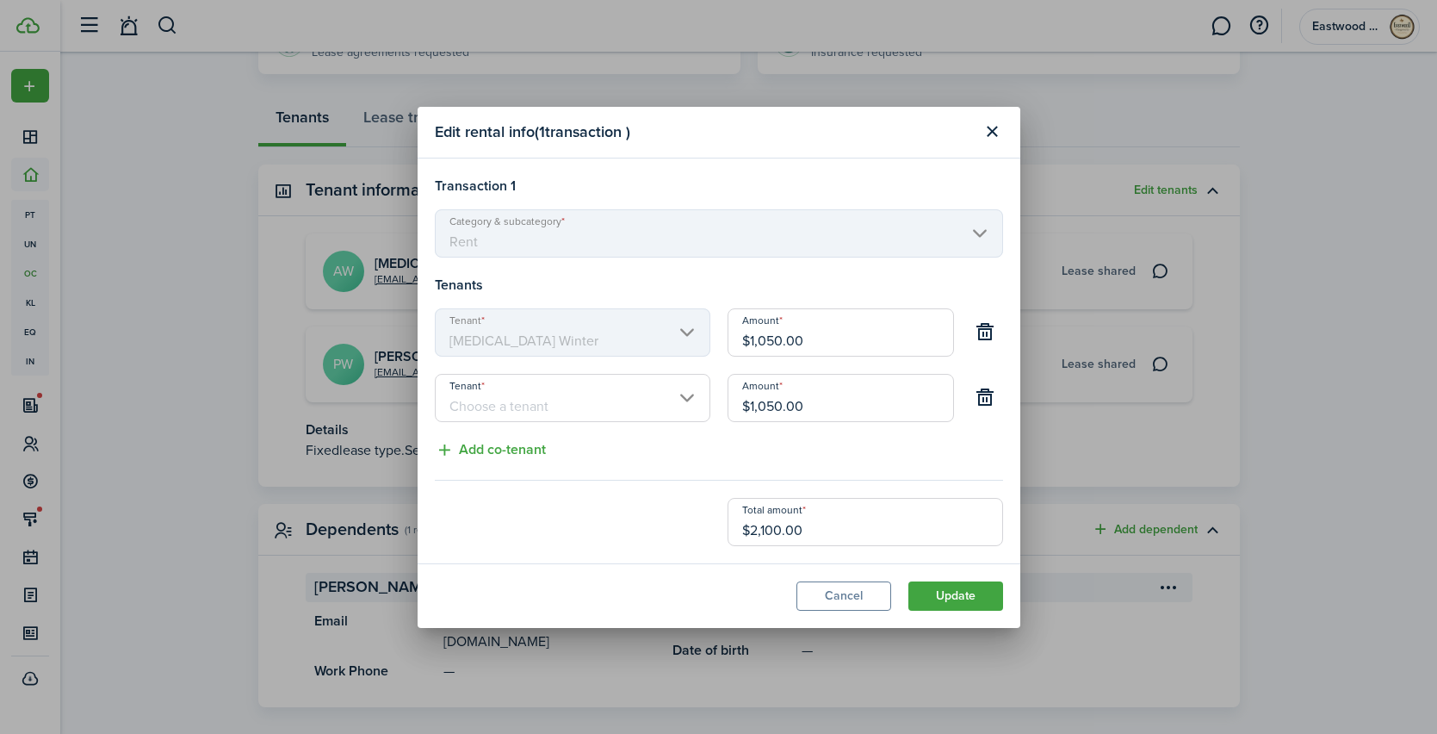
click at [647, 410] on input "Tenant" at bounding box center [573, 398] width 276 height 48
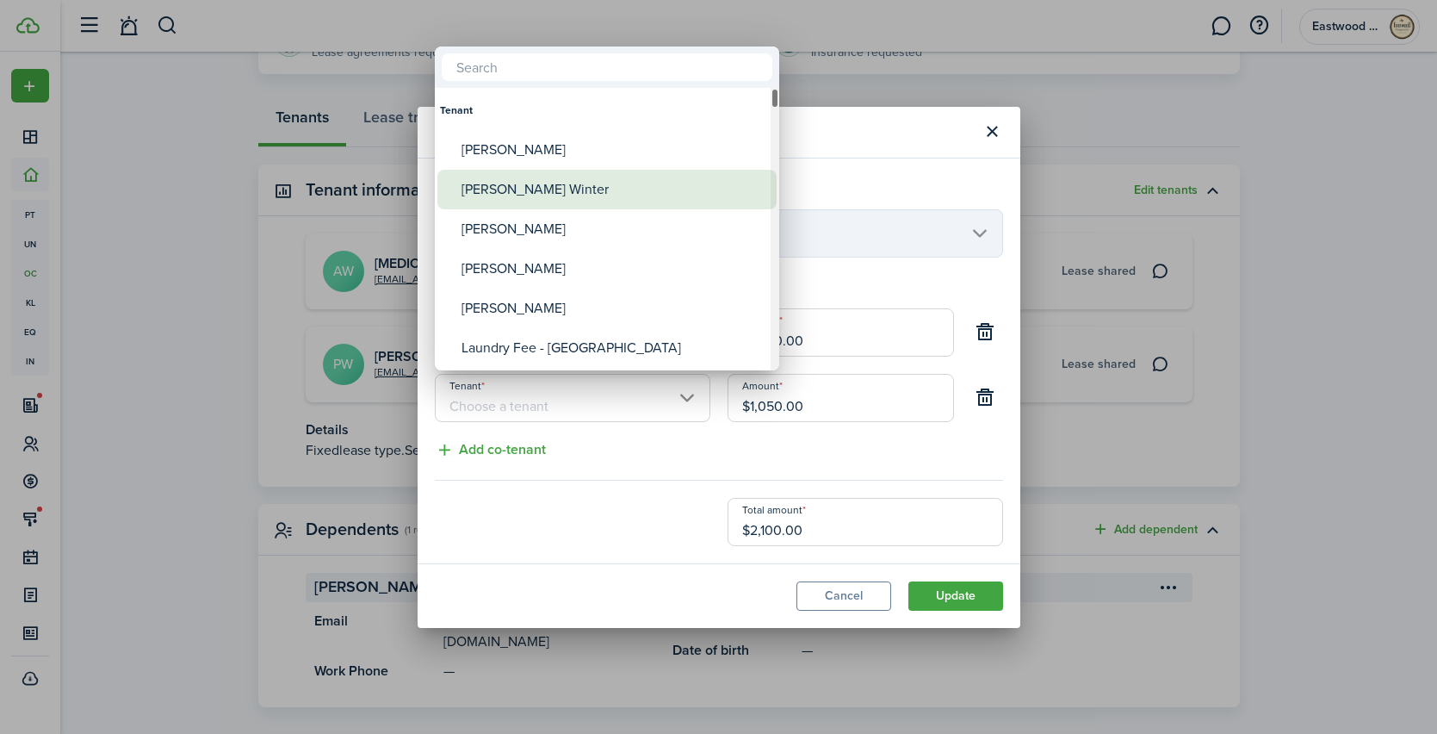
click at [543, 192] on div "[PERSON_NAME] Winter" at bounding box center [614, 190] width 305 height 40
type input "[PERSON_NAME] Winter"
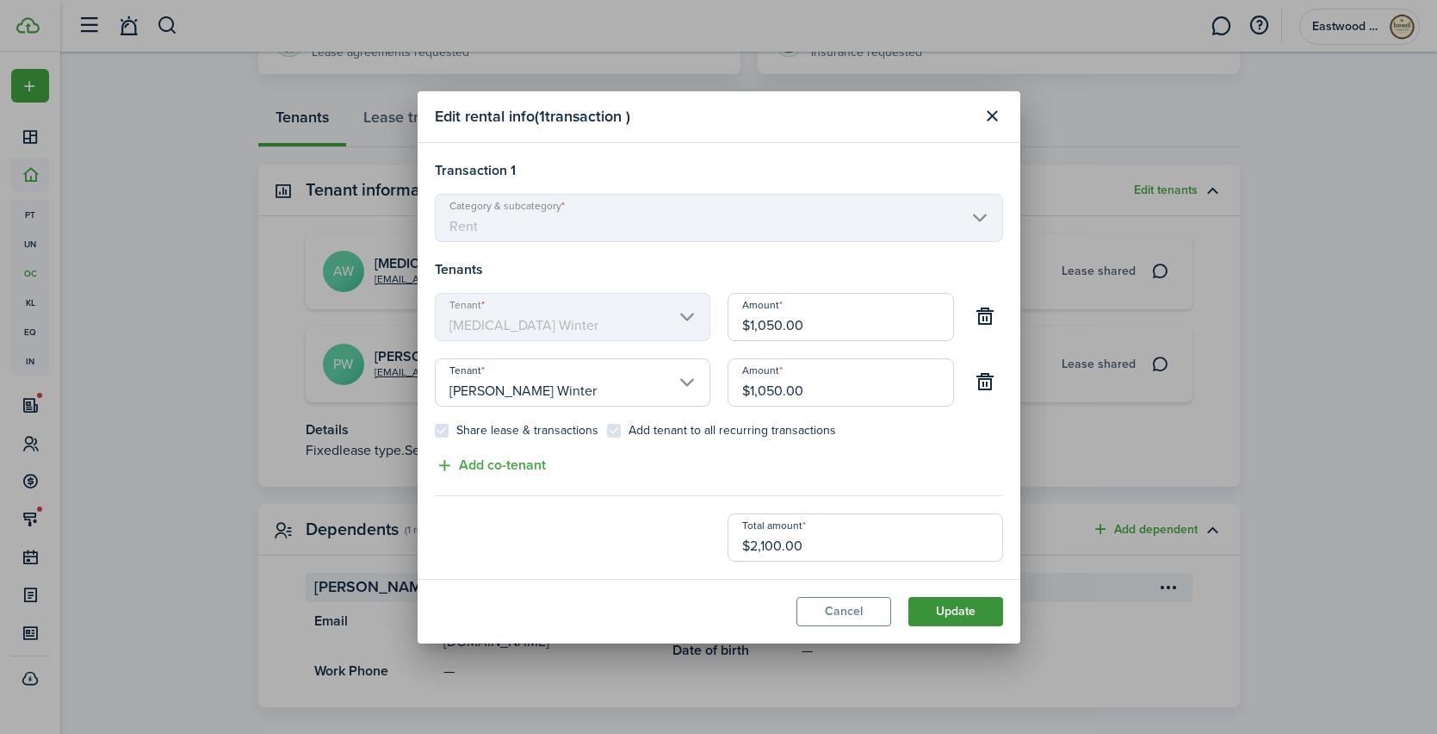
click at [945, 613] on button "Update" at bounding box center [956, 611] width 95 height 29
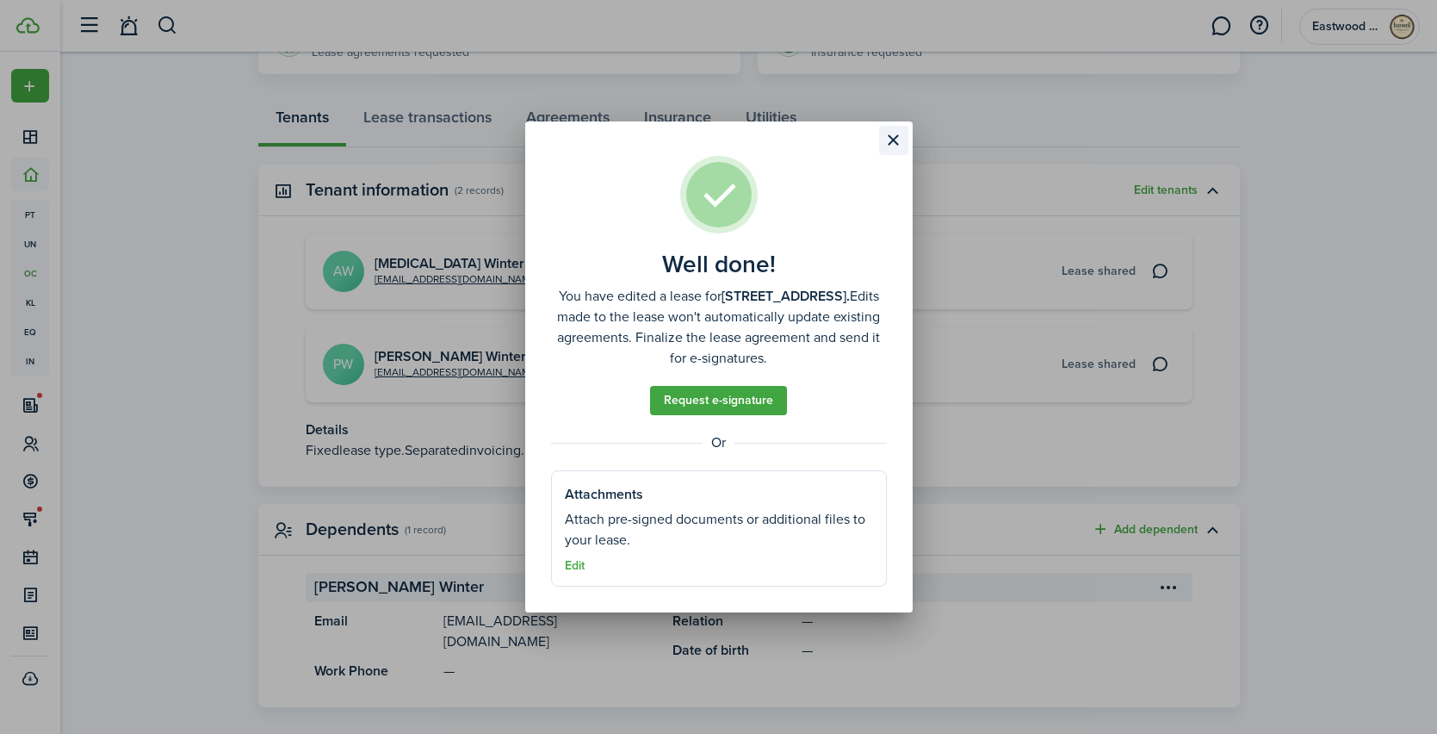
click at [894, 136] on button "Close modal" at bounding box center [893, 140] width 29 height 29
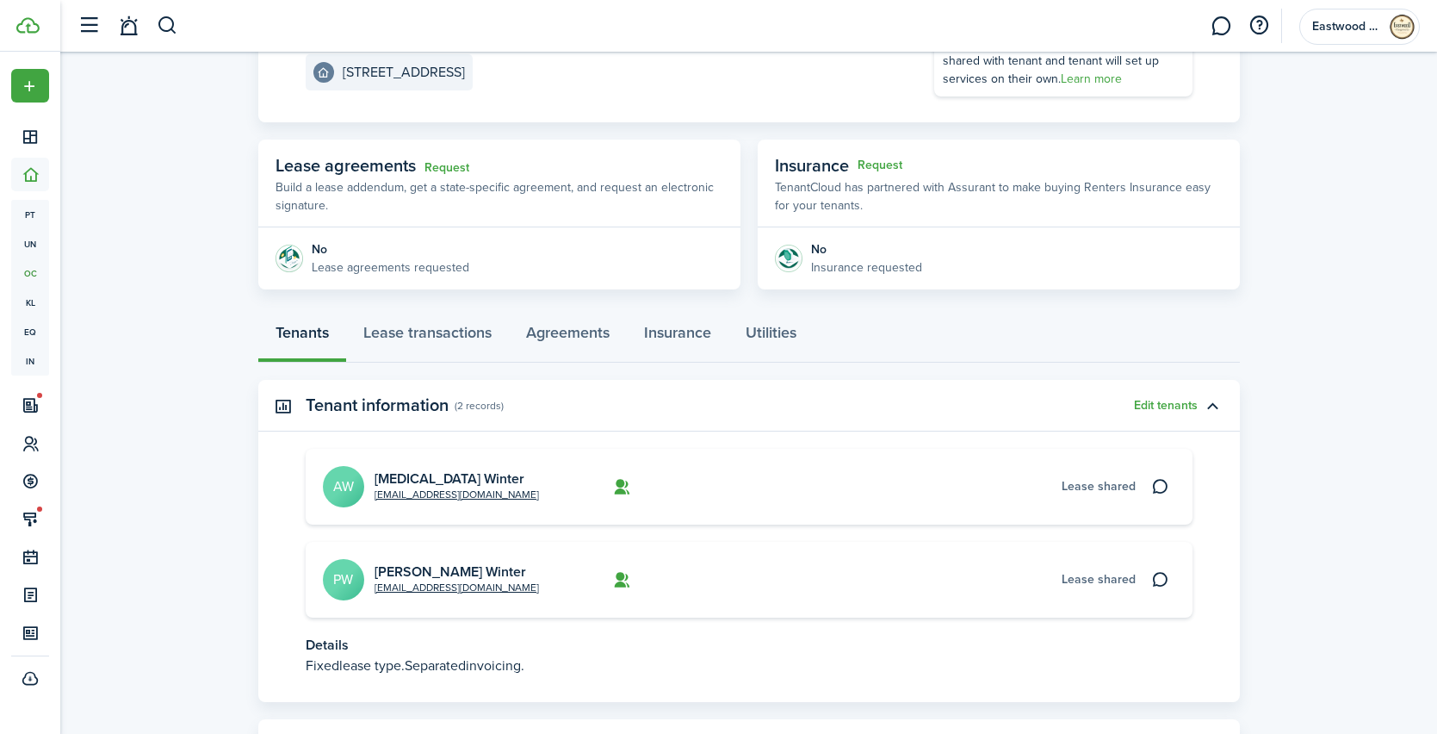
scroll to position [233, 0]
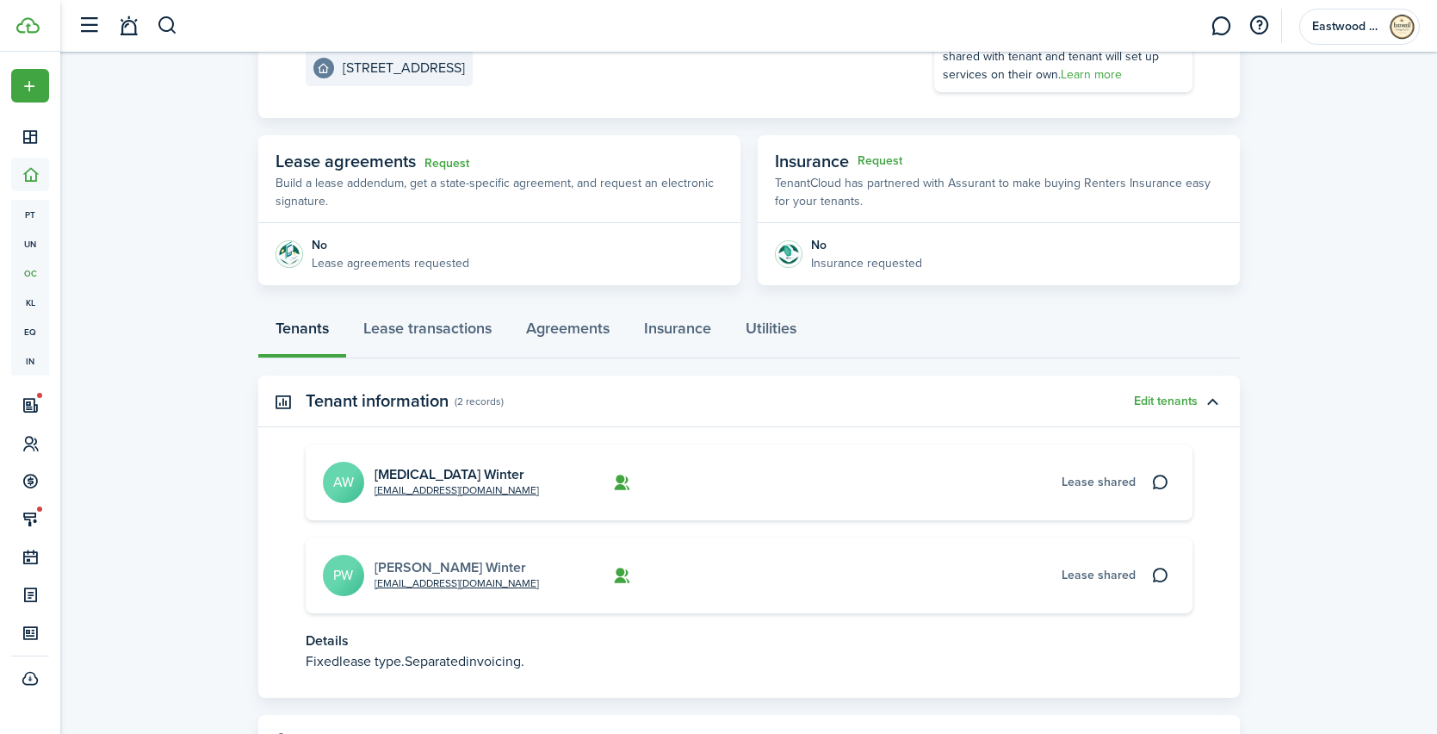
click at [437, 566] on link "[PERSON_NAME] Winter" at bounding box center [451, 567] width 152 height 20
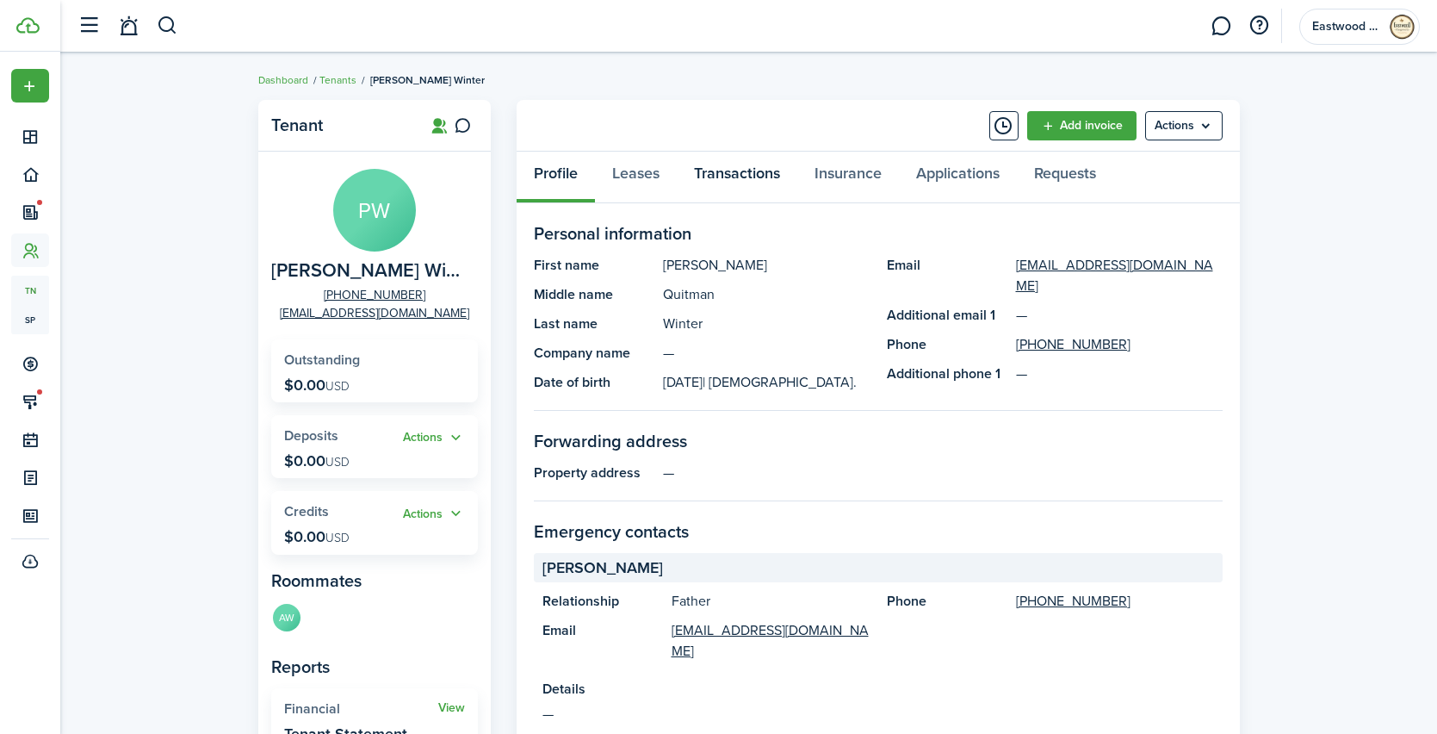
click at [729, 175] on link "Transactions" at bounding box center [737, 178] width 121 height 52
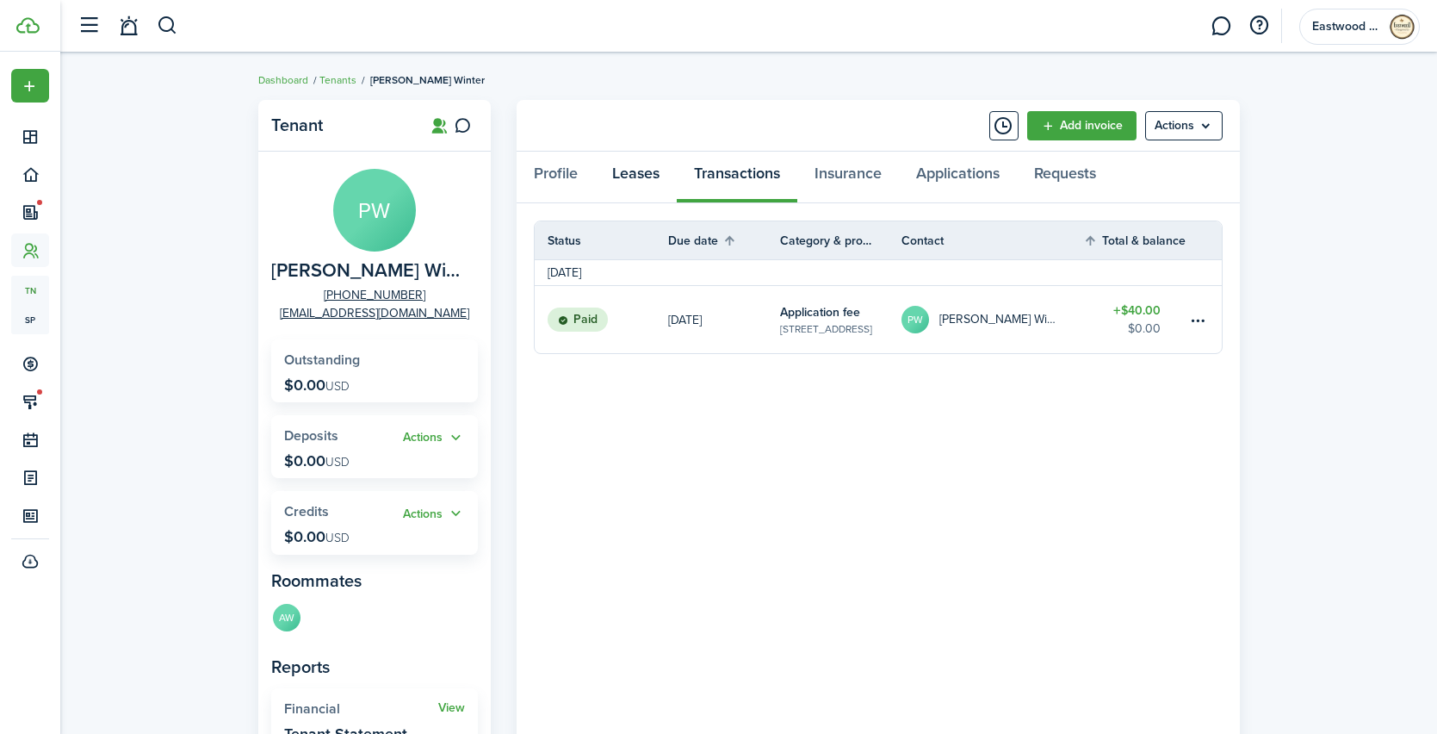
click at [643, 175] on link "Leases" at bounding box center [636, 178] width 82 height 52
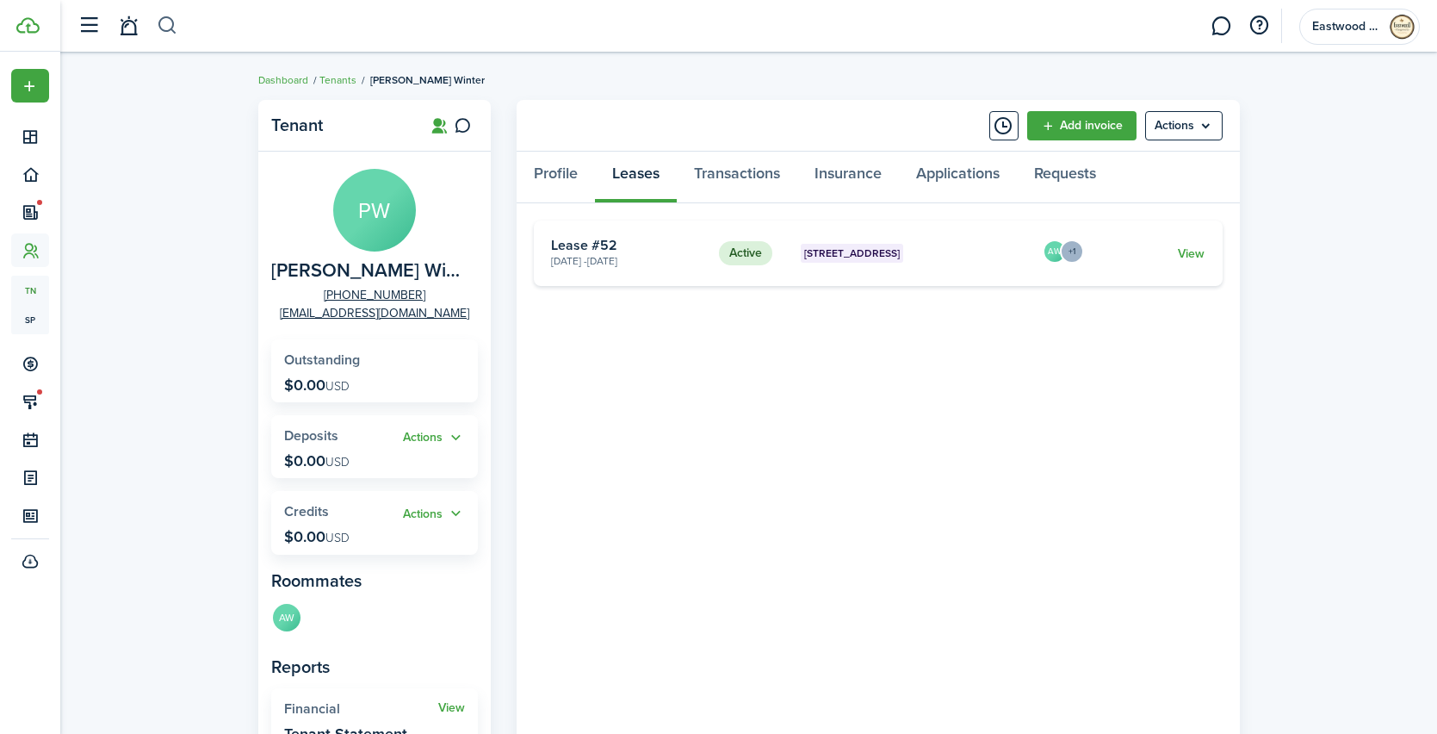
click at [173, 28] on button "button" at bounding box center [168, 25] width 22 height 29
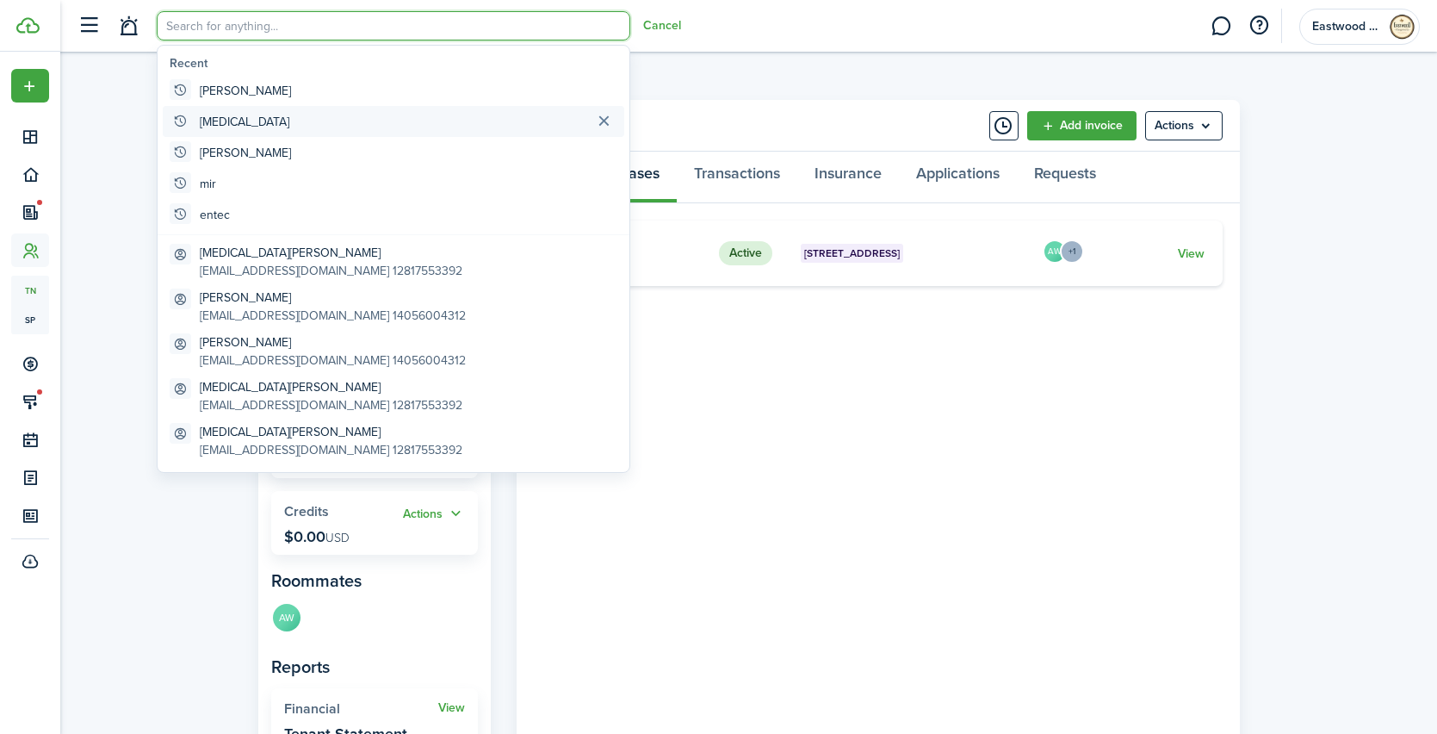
click at [214, 121] on global-search-item-title "[MEDICAL_DATA]" at bounding box center [245, 122] width 90 height 18
type input "[MEDICAL_DATA]"
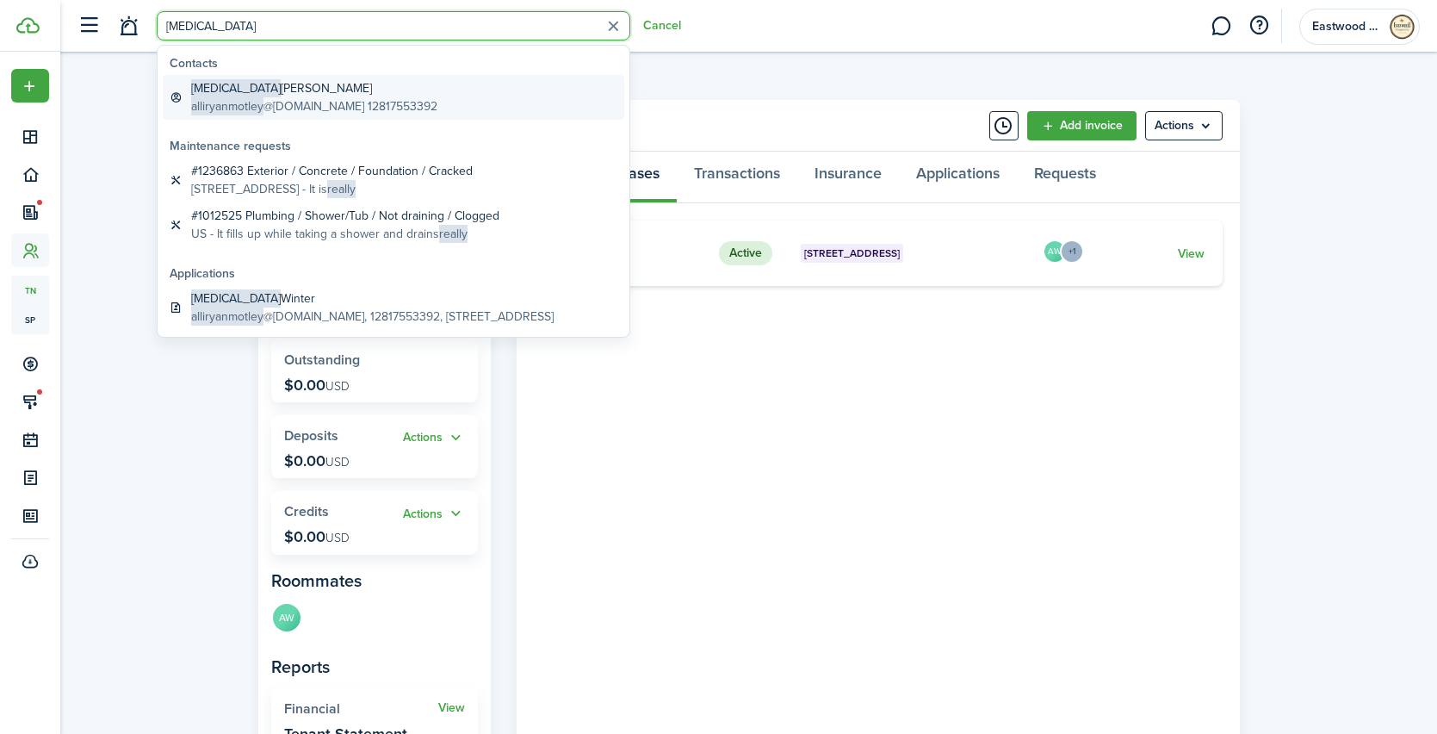
click at [257, 92] on global-search-item-title "[MEDICAL_DATA][PERSON_NAME]" at bounding box center [314, 88] width 246 height 18
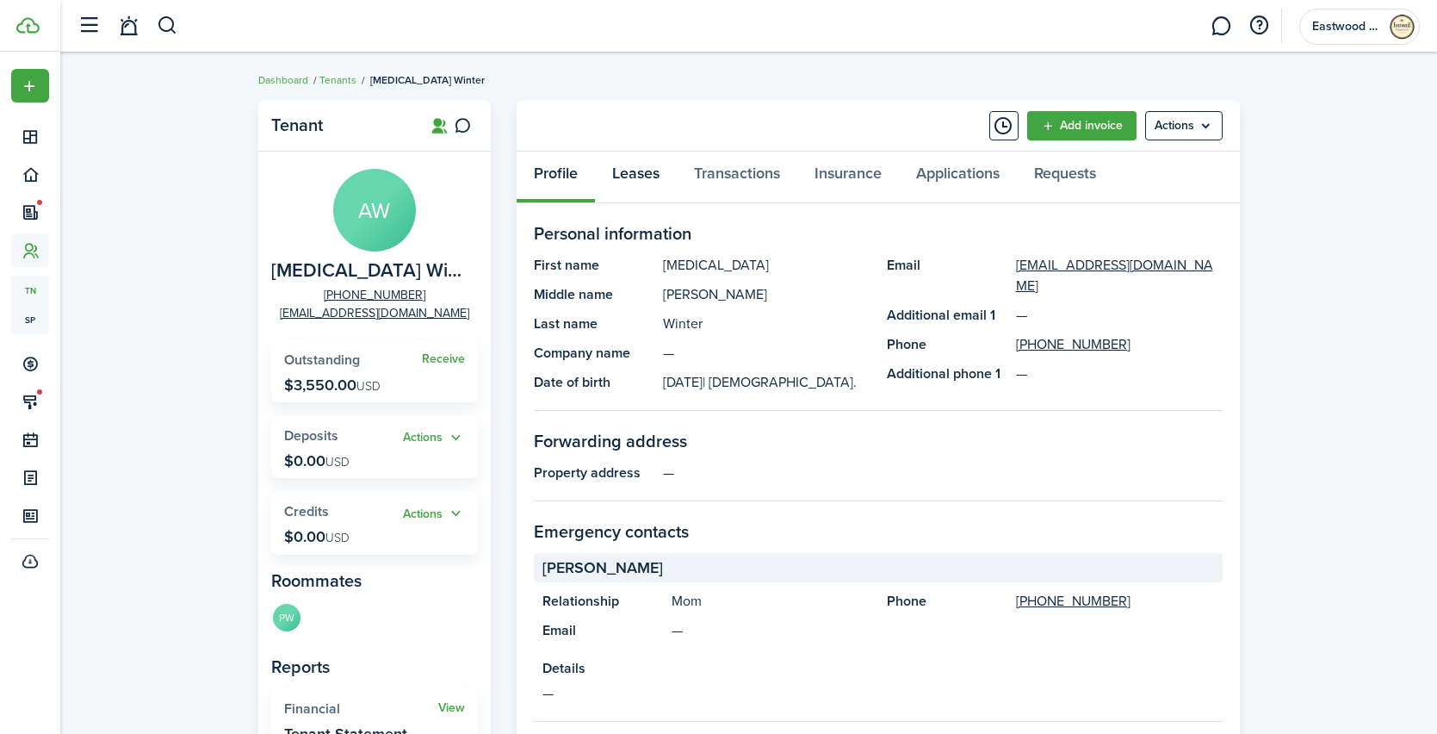
click at [639, 181] on link "Leases" at bounding box center [636, 178] width 82 height 52
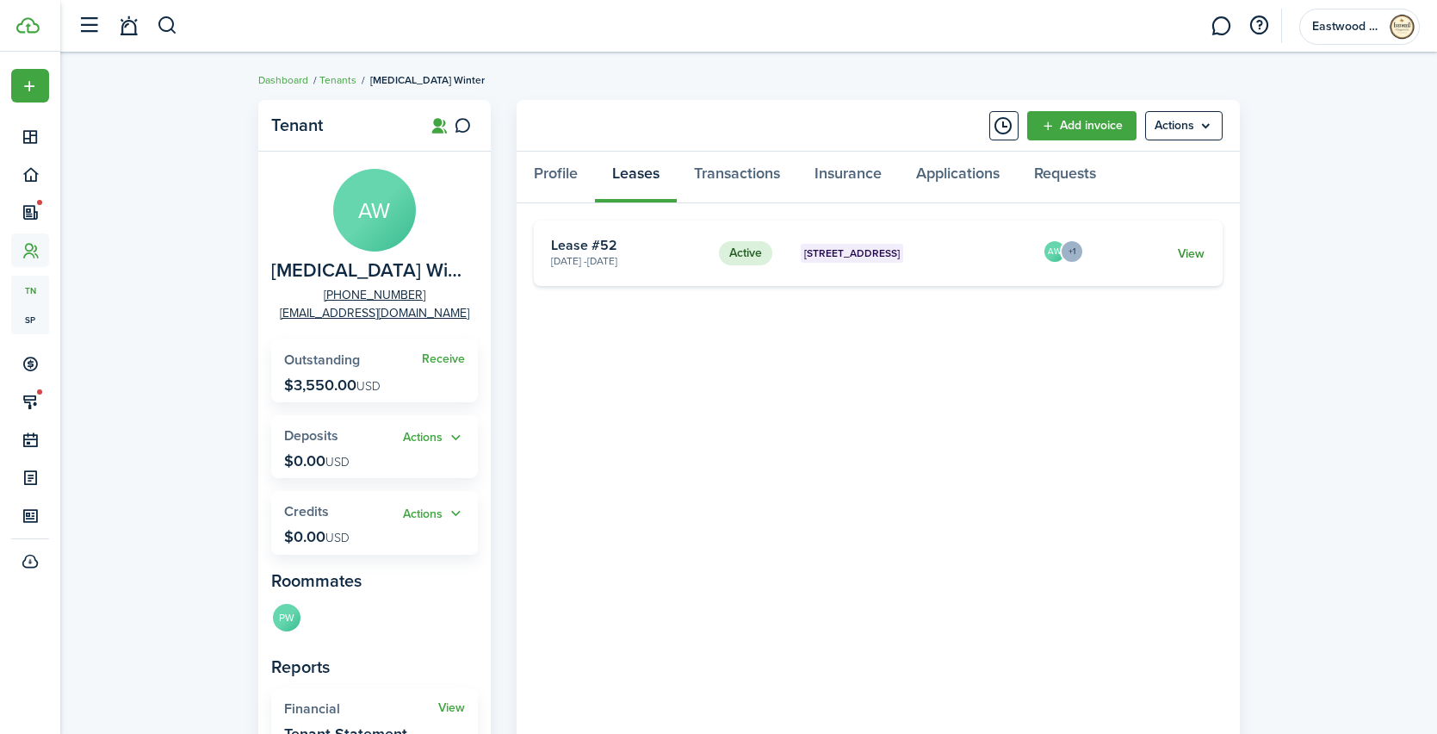
click at [1189, 253] on link "View" at bounding box center [1191, 254] width 27 height 18
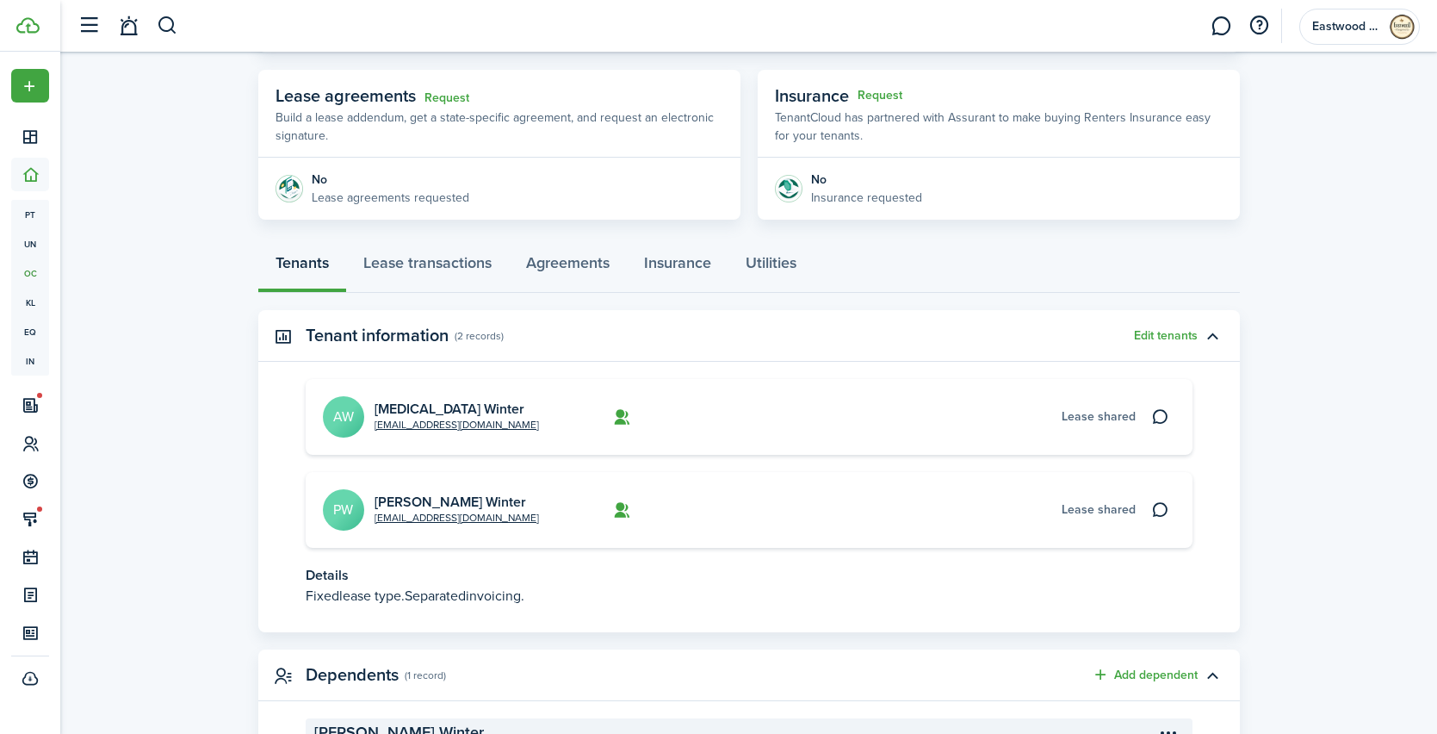
scroll to position [309, 0]
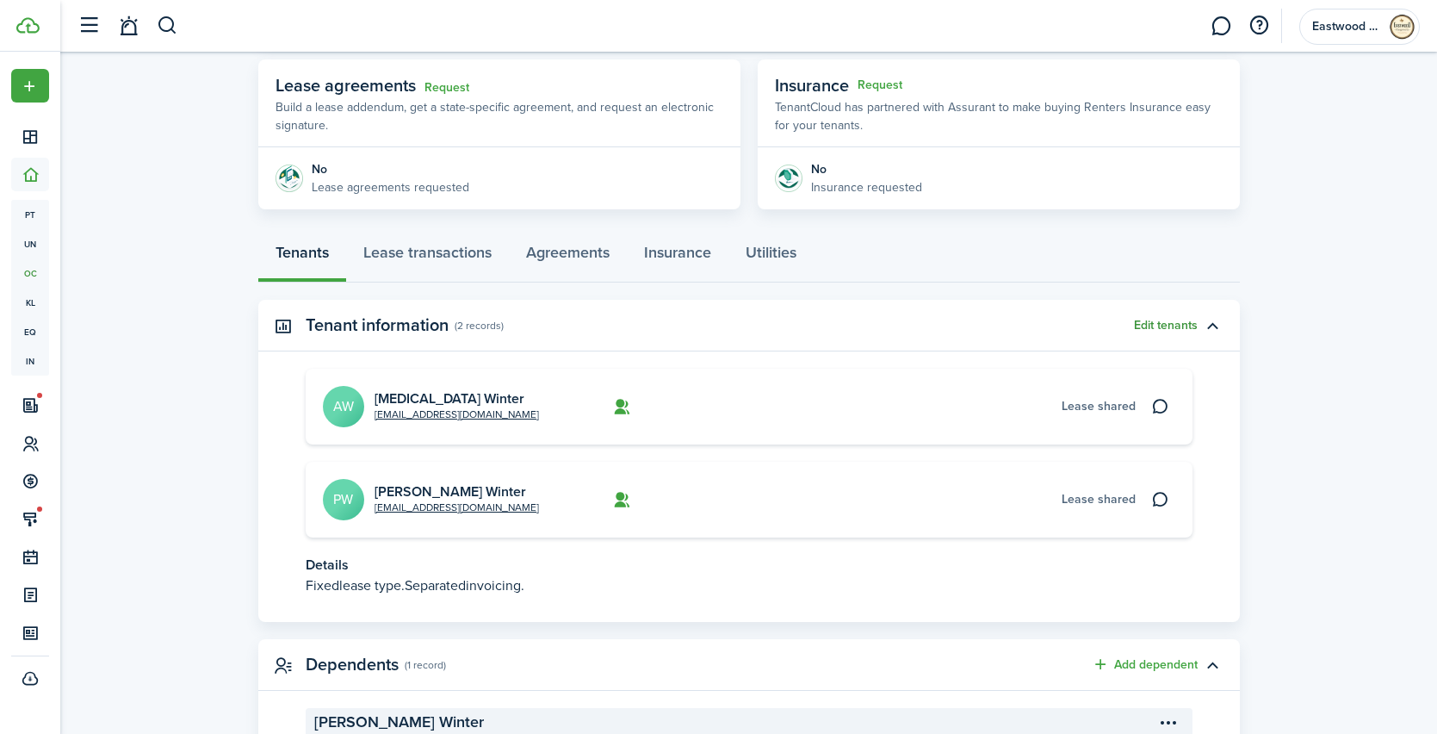
click at [1160, 325] on button "Edit tenants" at bounding box center [1166, 326] width 64 height 14
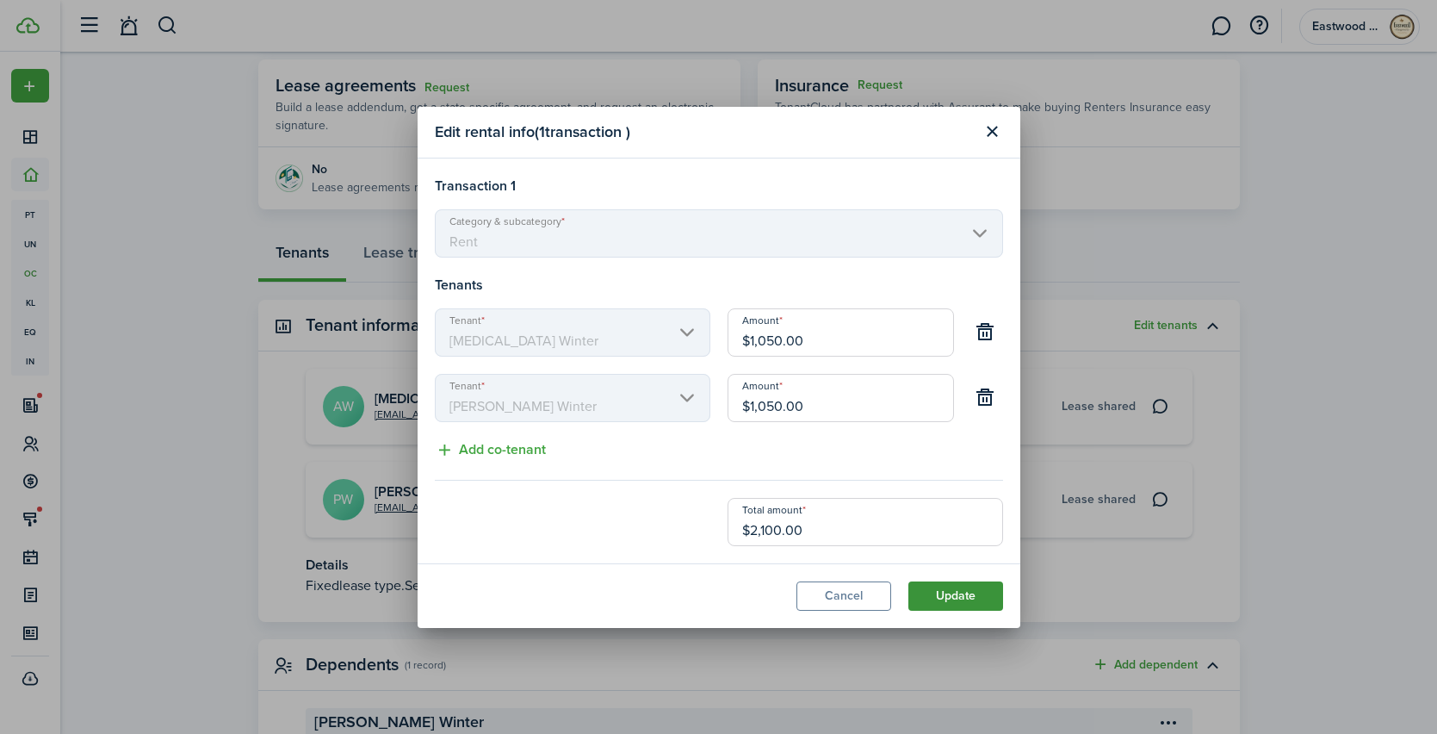
click at [933, 599] on button "Update" at bounding box center [956, 595] width 95 height 29
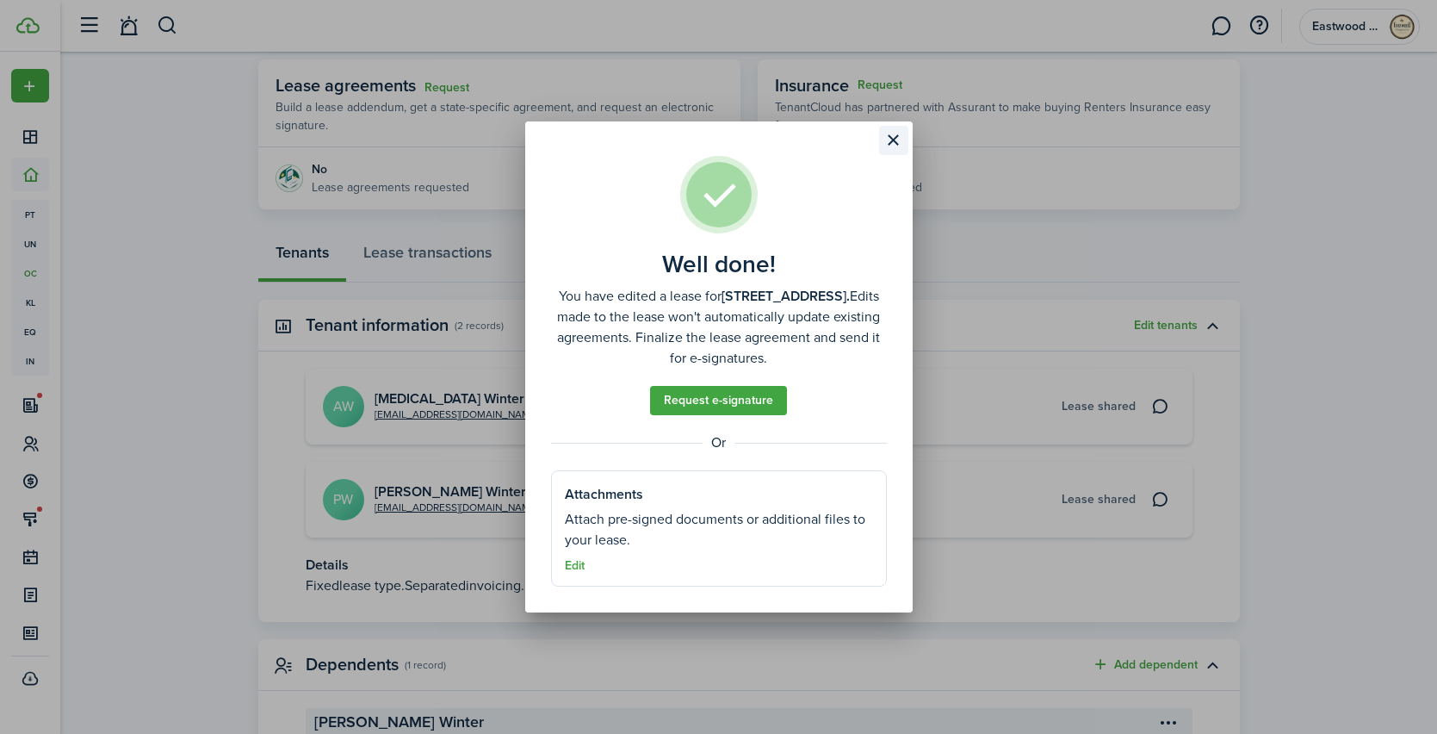
click at [899, 138] on button "Close modal" at bounding box center [893, 140] width 29 height 29
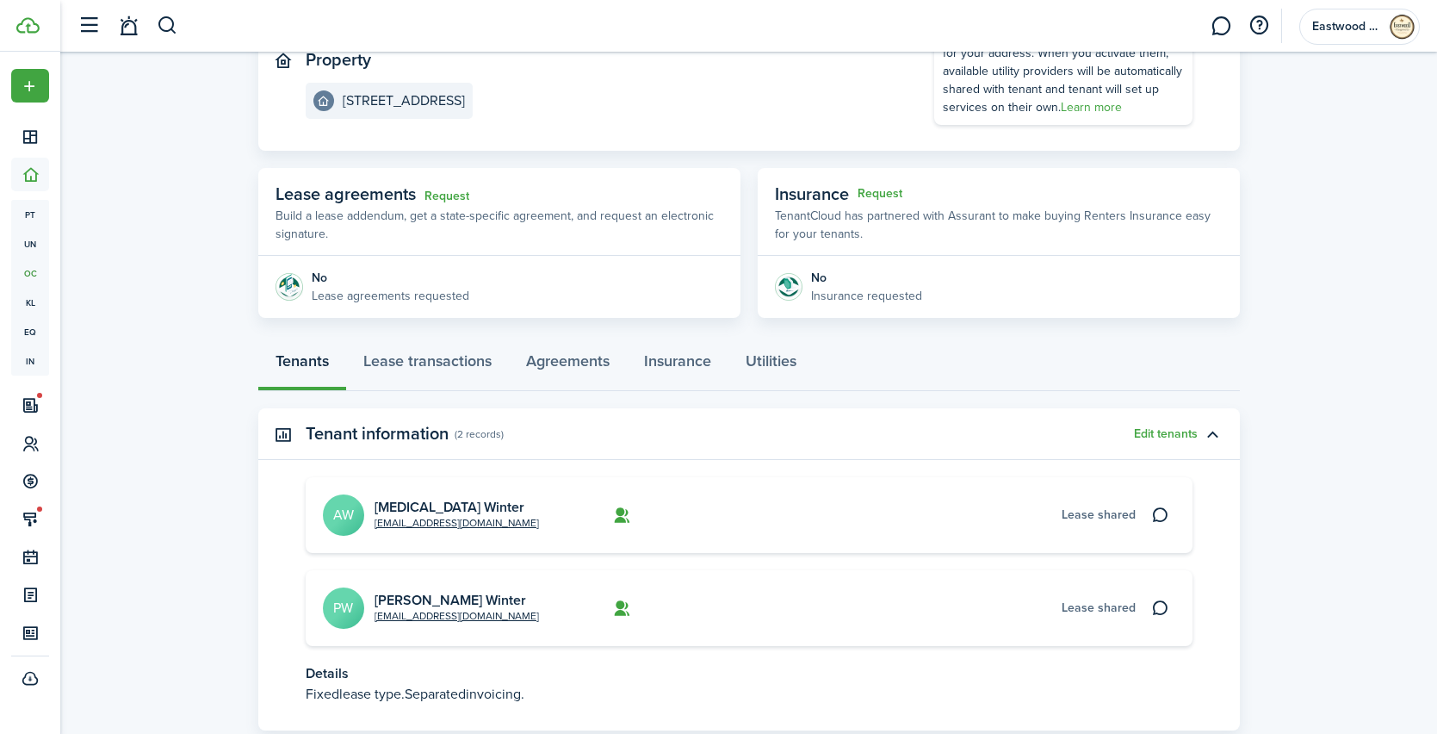
scroll to position [78, 0]
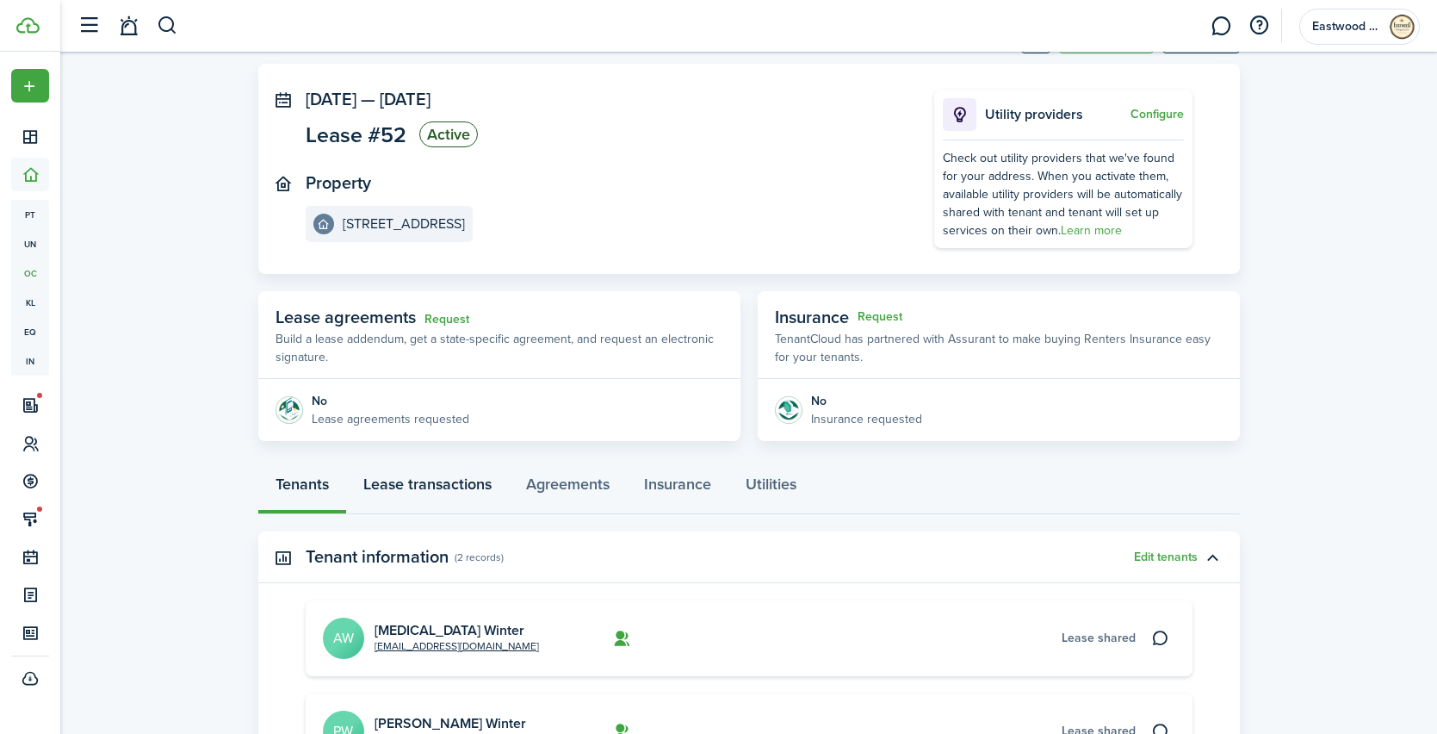
click at [432, 488] on link "Lease transactions" at bounding box center [427, 489] width 163 height 52
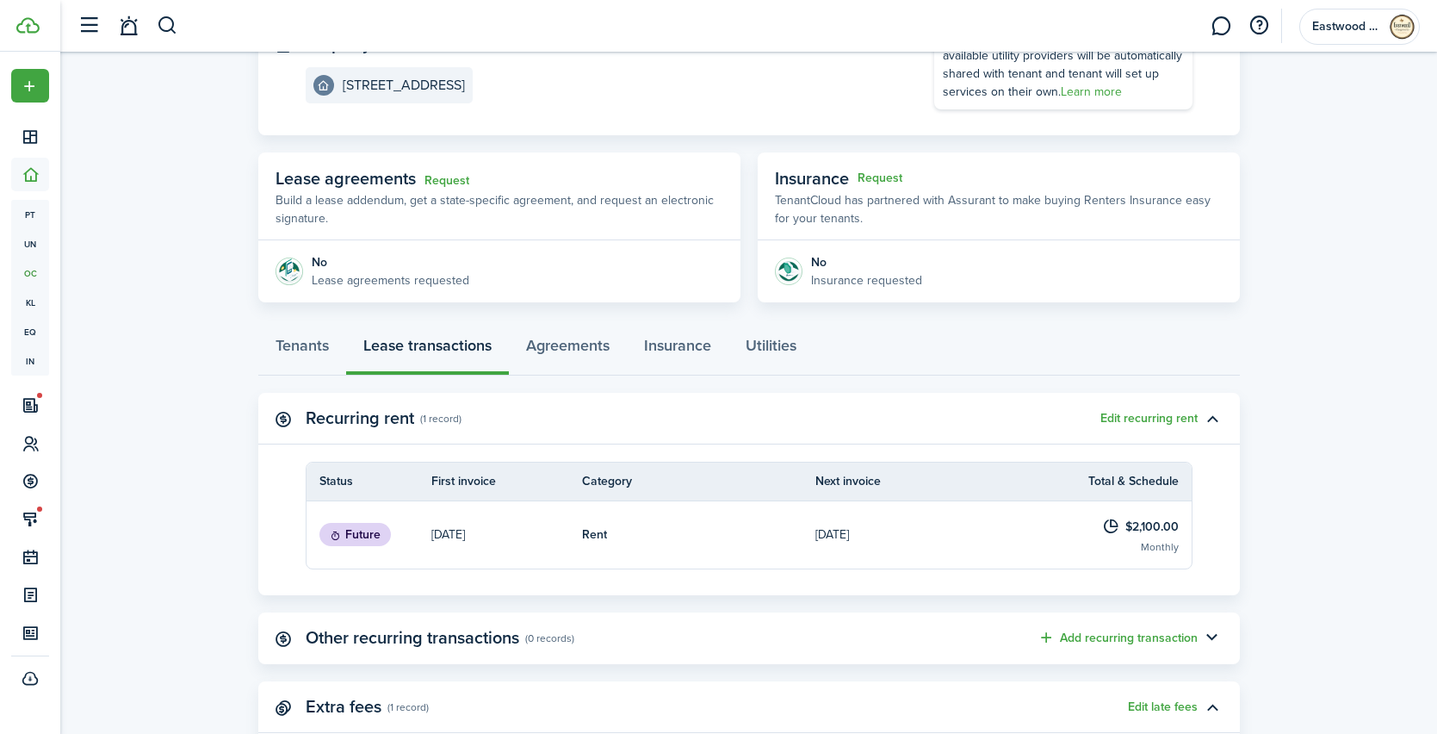
scroll to position [291, 0]
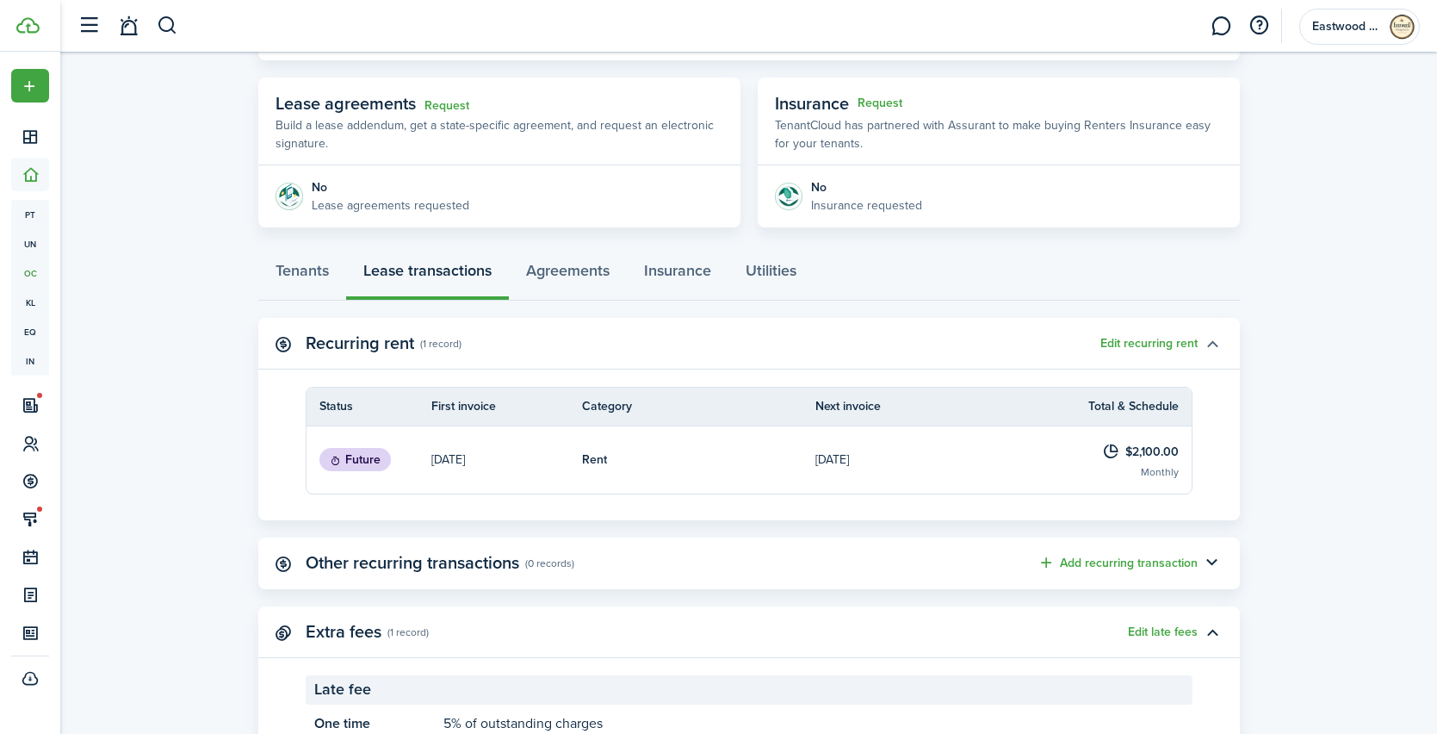
click at [1208, 341] on button "button" at bounding box center [1212, 343] width 29 height 29
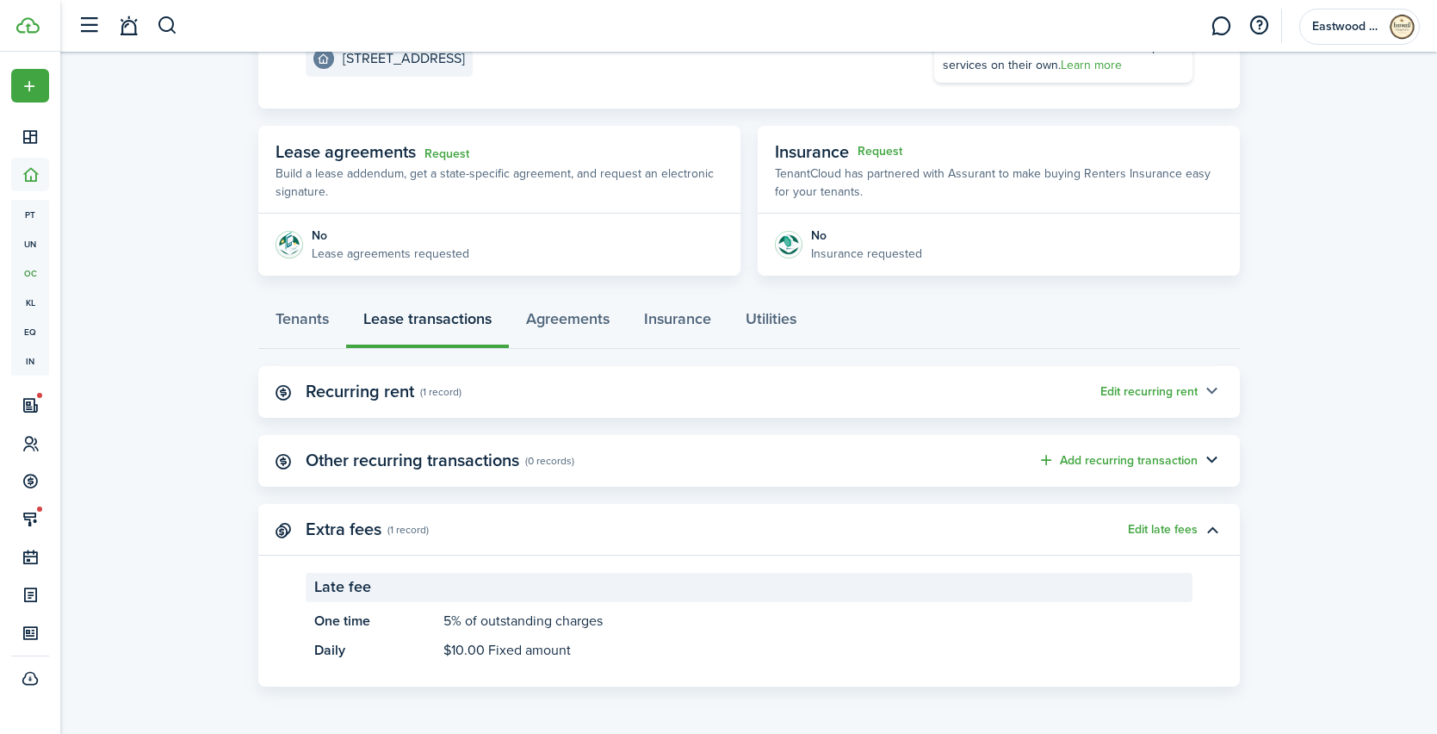
click at [1200, 396] on button "button" at bounding box center [1212, 391] width 29 height 29
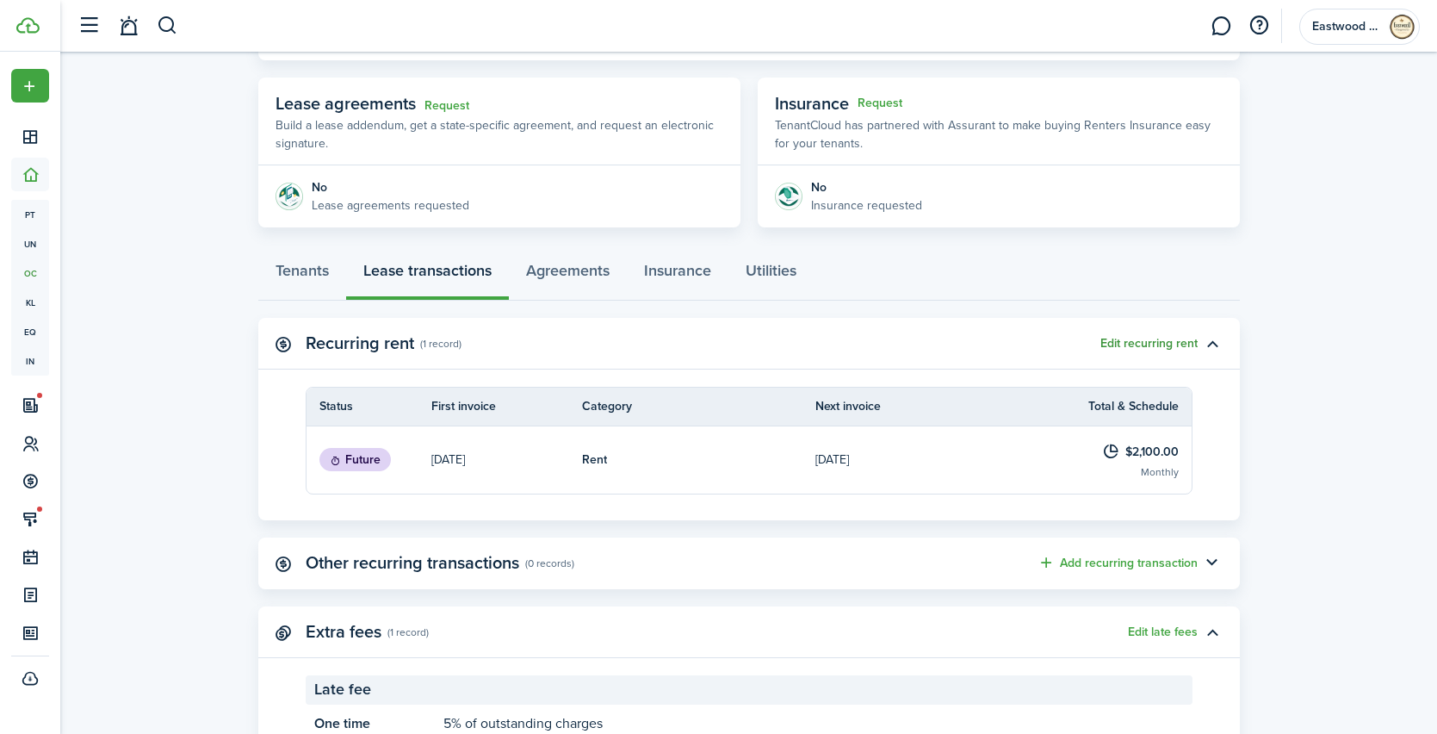
click at [1141, 345] on button "Edit recurring rent" at bounding box center [1149, 344] width 97 height 14
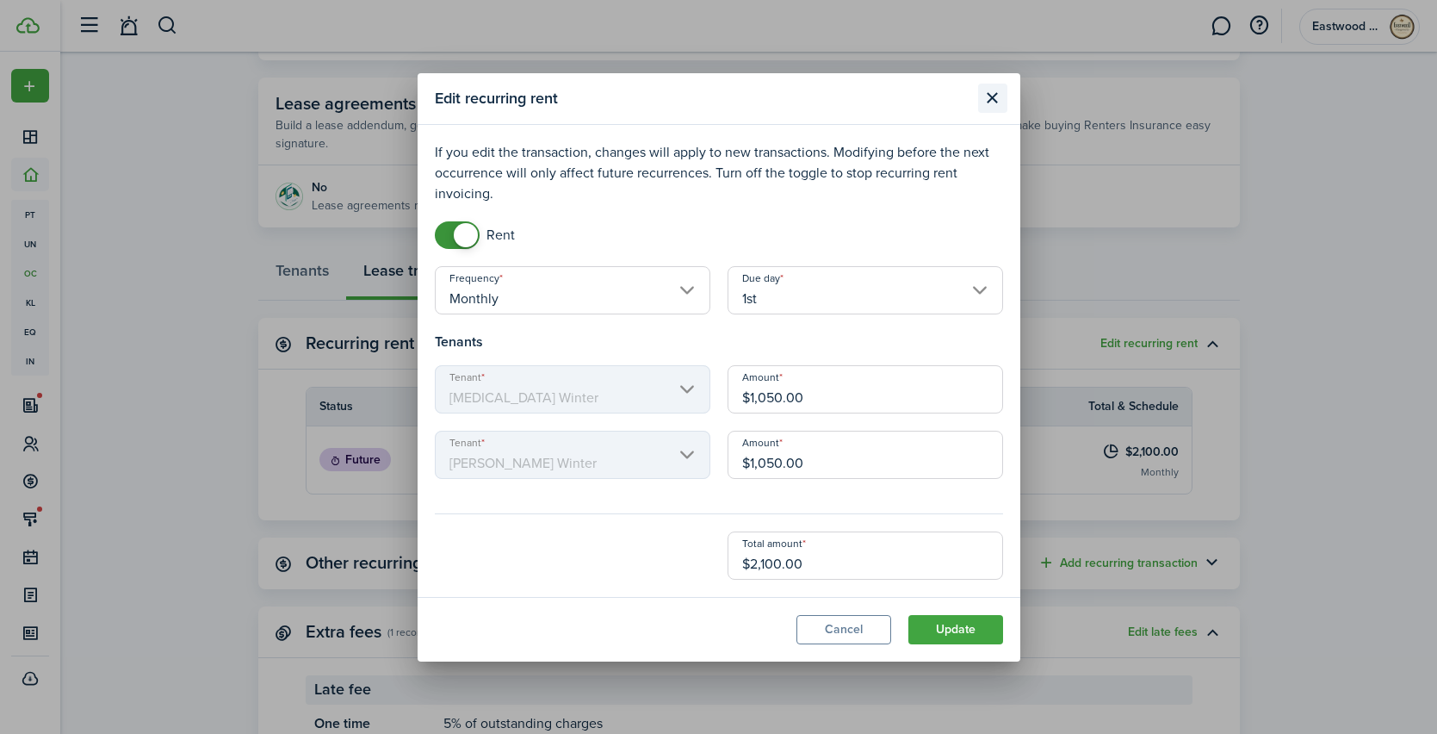
click at [984, 102] on button "Close modal" at bounding box center [992, 98] width 29 height 29
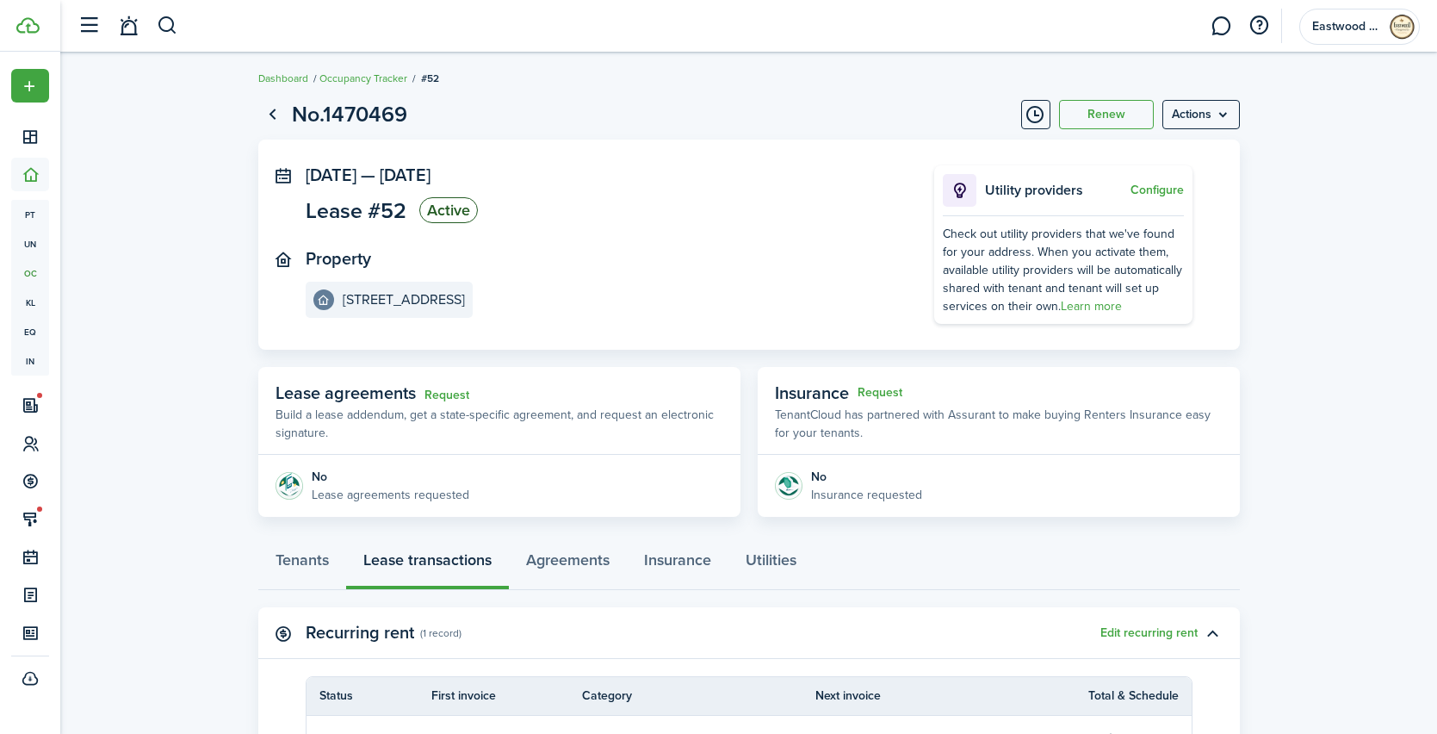
scroll to position [0, 0]
click at [307, 567] on link "Tenants" at bounding box center [302, 566] width 88 height 52
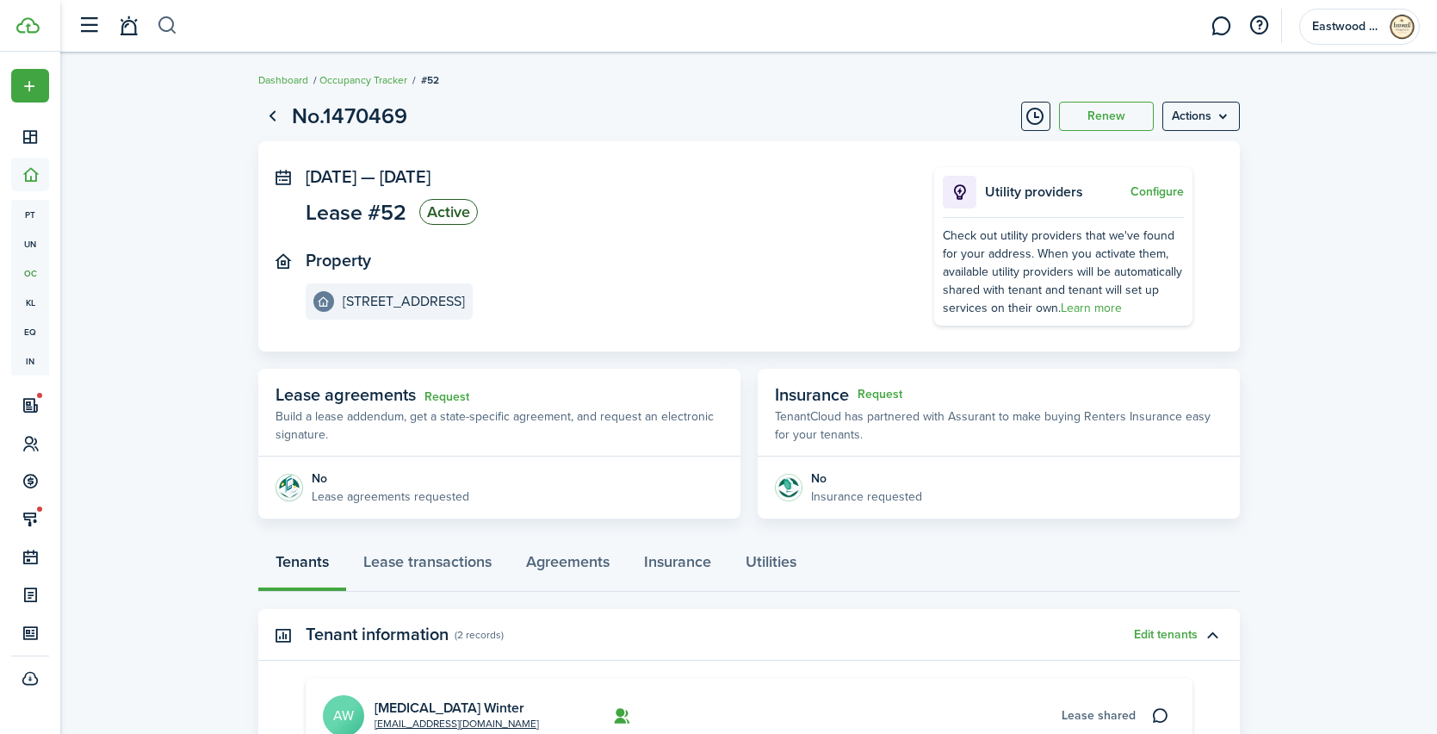
click at [164, 23] on button "button" at bounding box center [168, 25] width 22 height 29
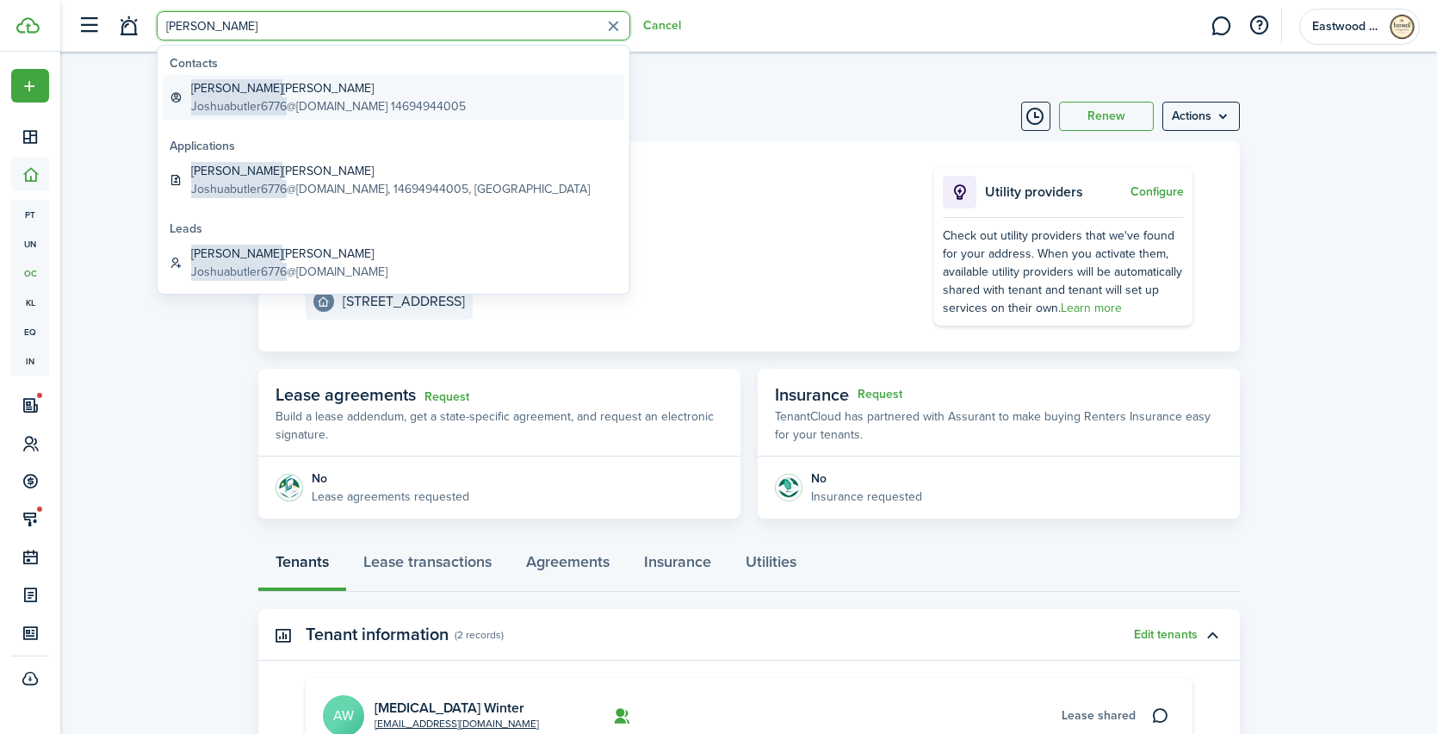
type input "[PERSON_NAME]"
click at [278, 94] on global-search-item-title "[PERSON_NAME] [PERSON_NAME]" at bounding box center [328, 88] width 275 height 18
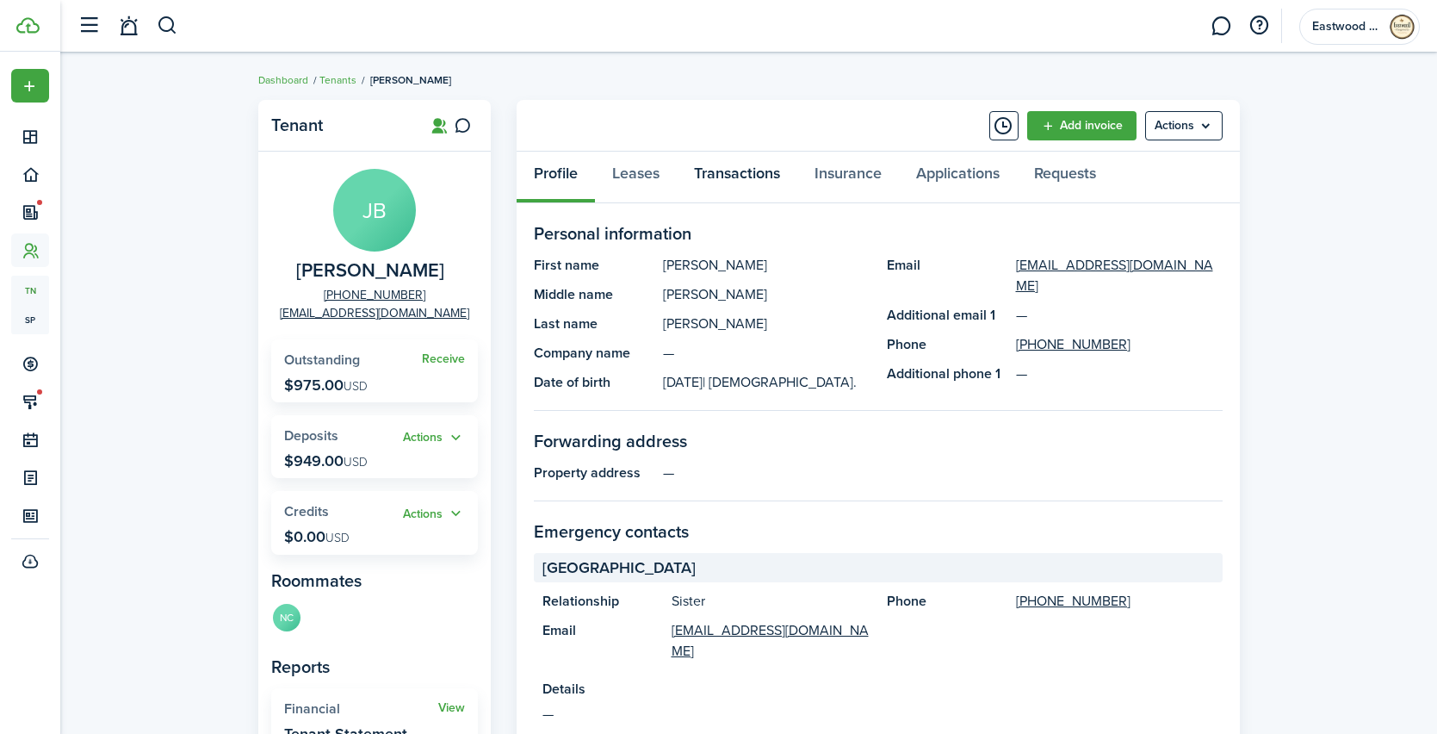
click at [753, 173] on link "Transactions" at bounding box center [737, 178] width 121 height 52
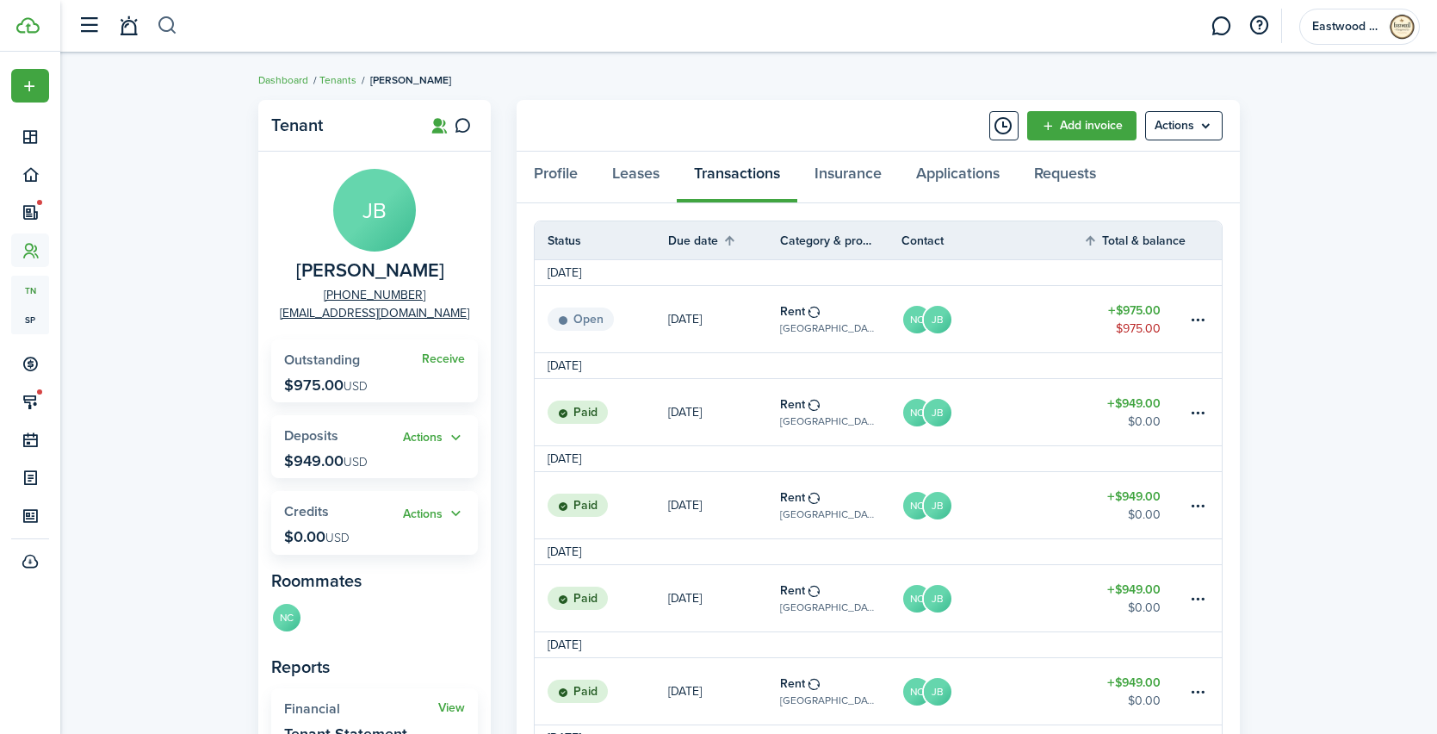
click at [161, 23] on button "button" at bounding box center [168, 25] width 22 height 29
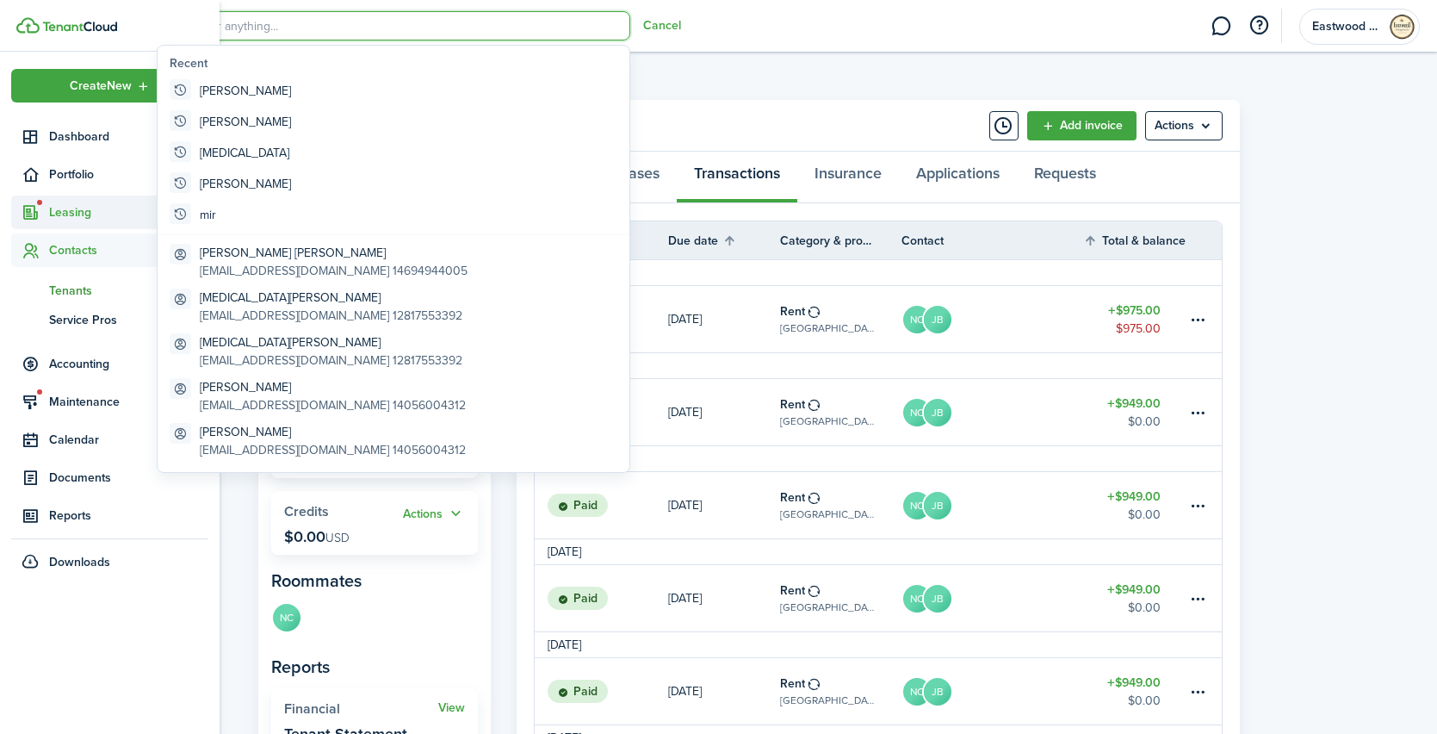
click at [78, 217] on span "Leasing" at bounding box center [128, 212] width 159 height 18
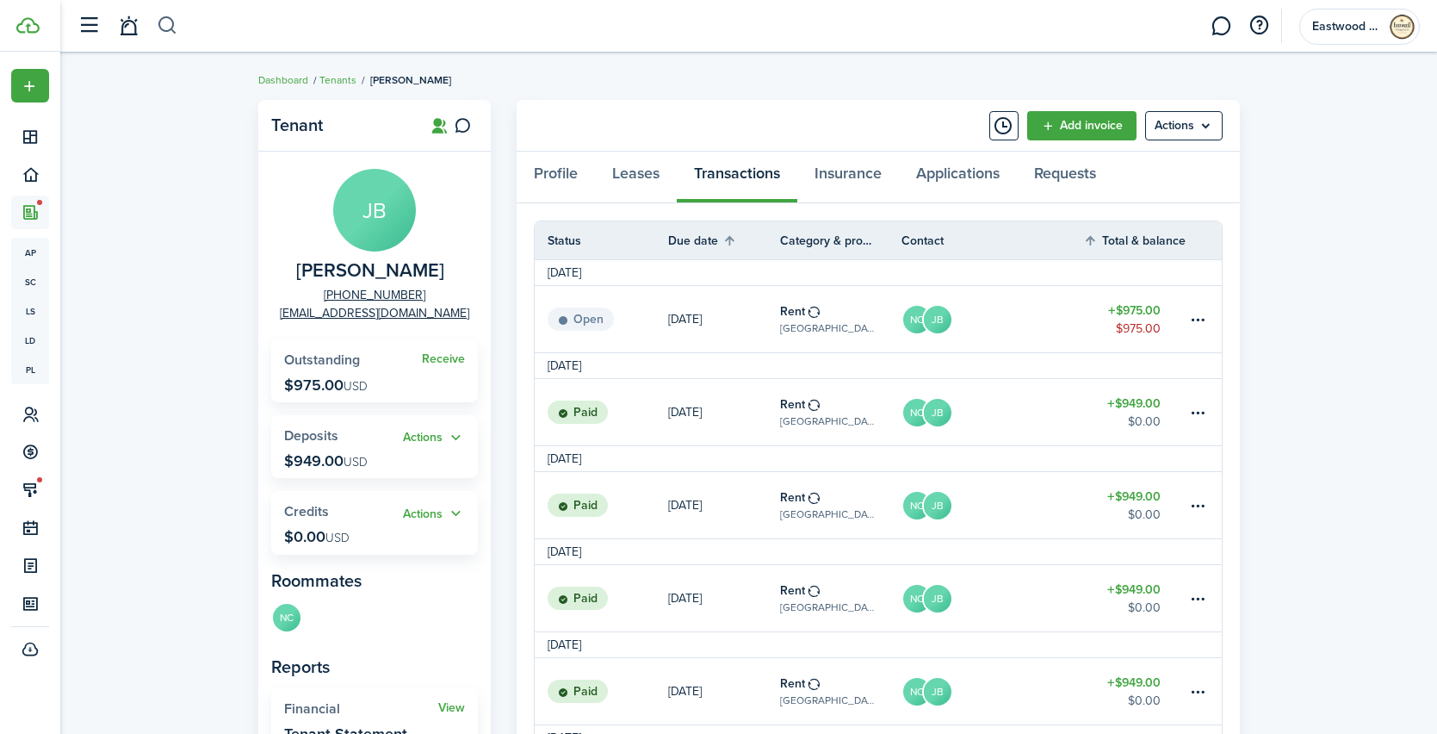
click at [161, 25] on button "button" at bounding box center [168, 25] width 22 height 29
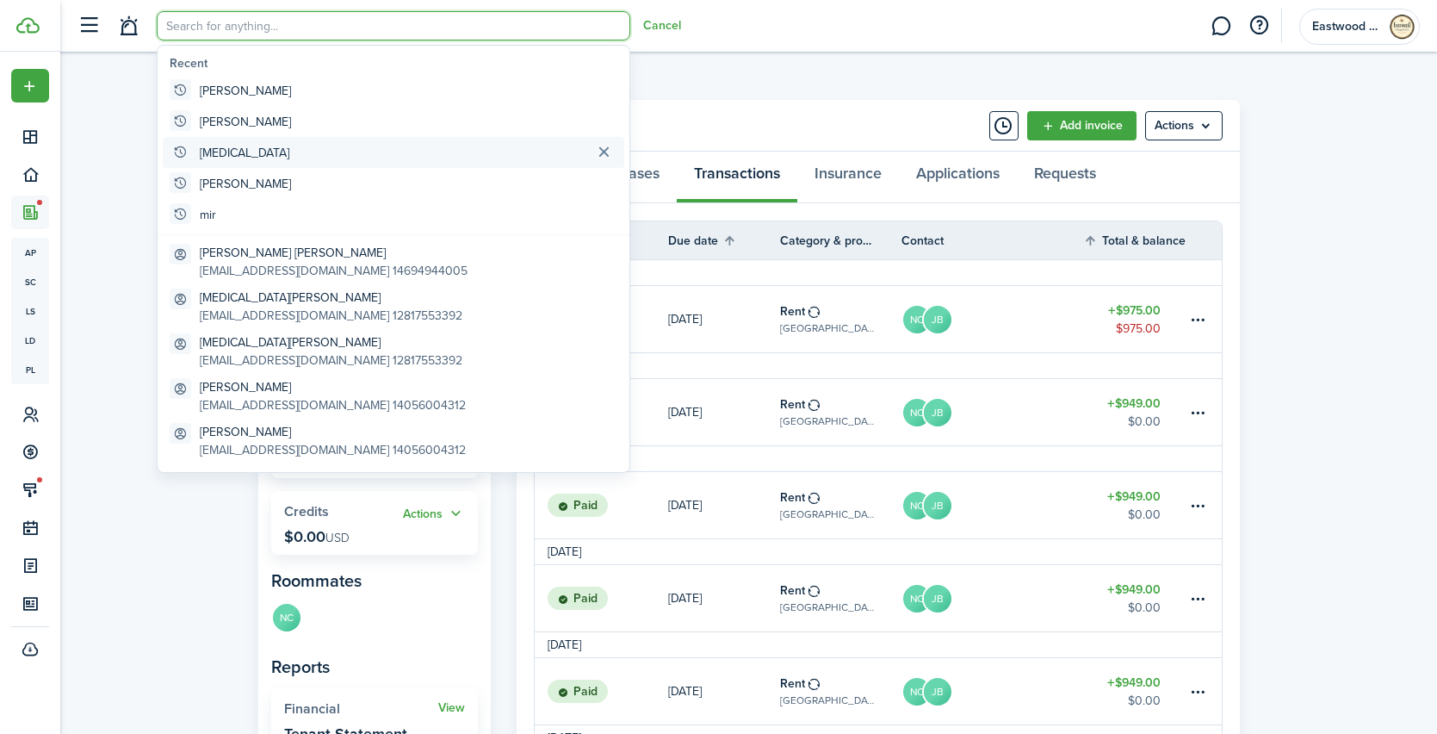
click at [219, 157] on global-search-item "[MEDICAL_DATA]" at bounding box center [394, 152] width 462 height 31
type input "[MEDICAL_DATA]"
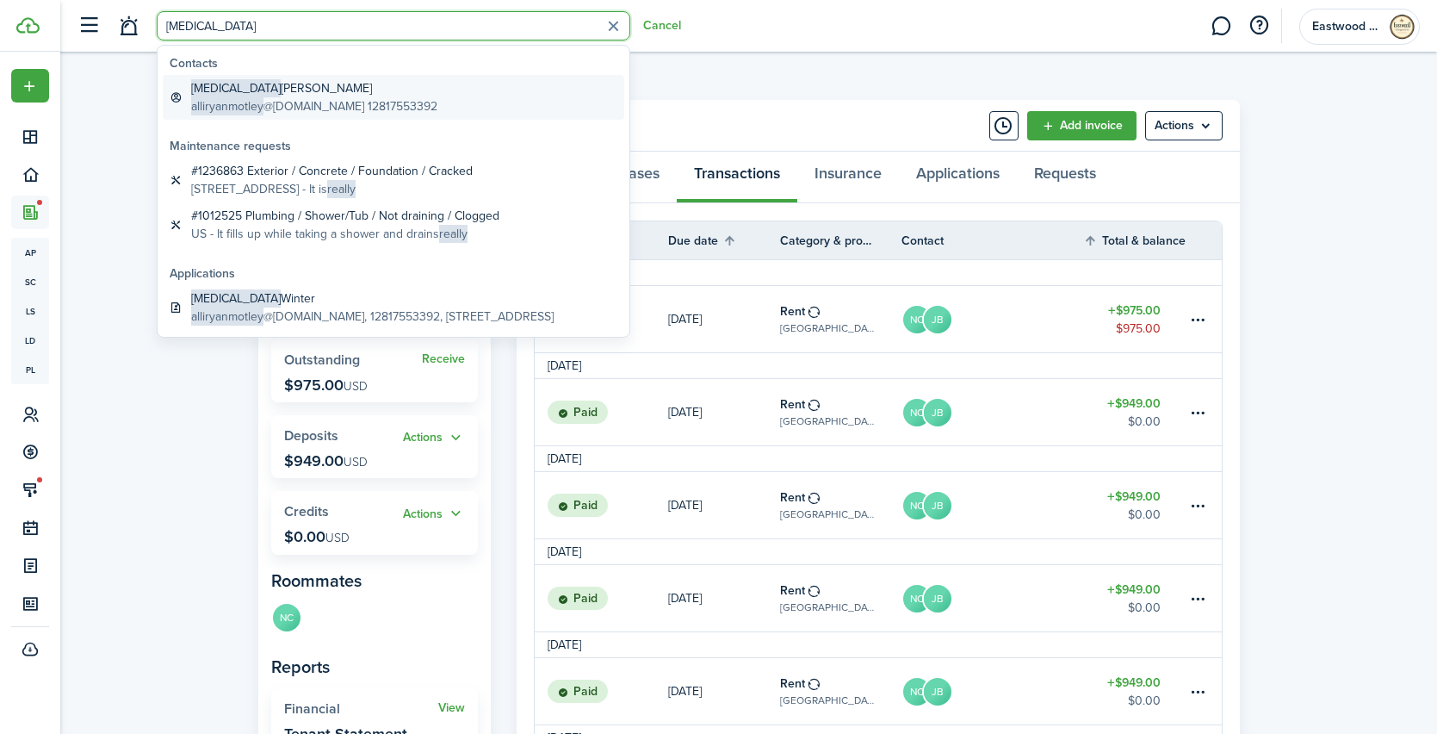
click at [276, 91] on global-search-item-title "[MEDICAL_DATA][PERSON_NAME]" at bounding box center [314, 88] width 246 height 18
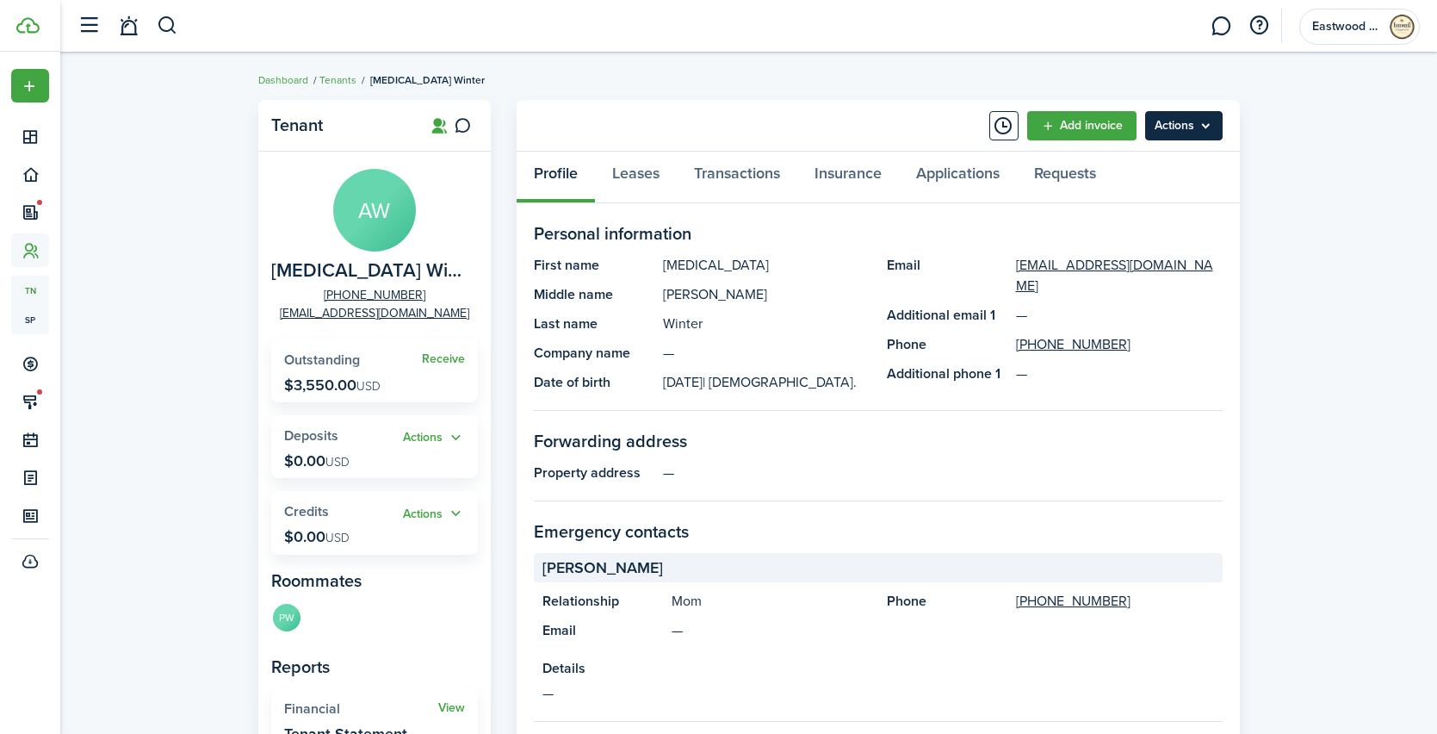
click at [1189, 117] on menu-btn "Actions" at bounding box center [1184, 125] width 78 height 29
click at [725, 169] on link "Transactions" at bounding box center [737, 178] width 121 height 52
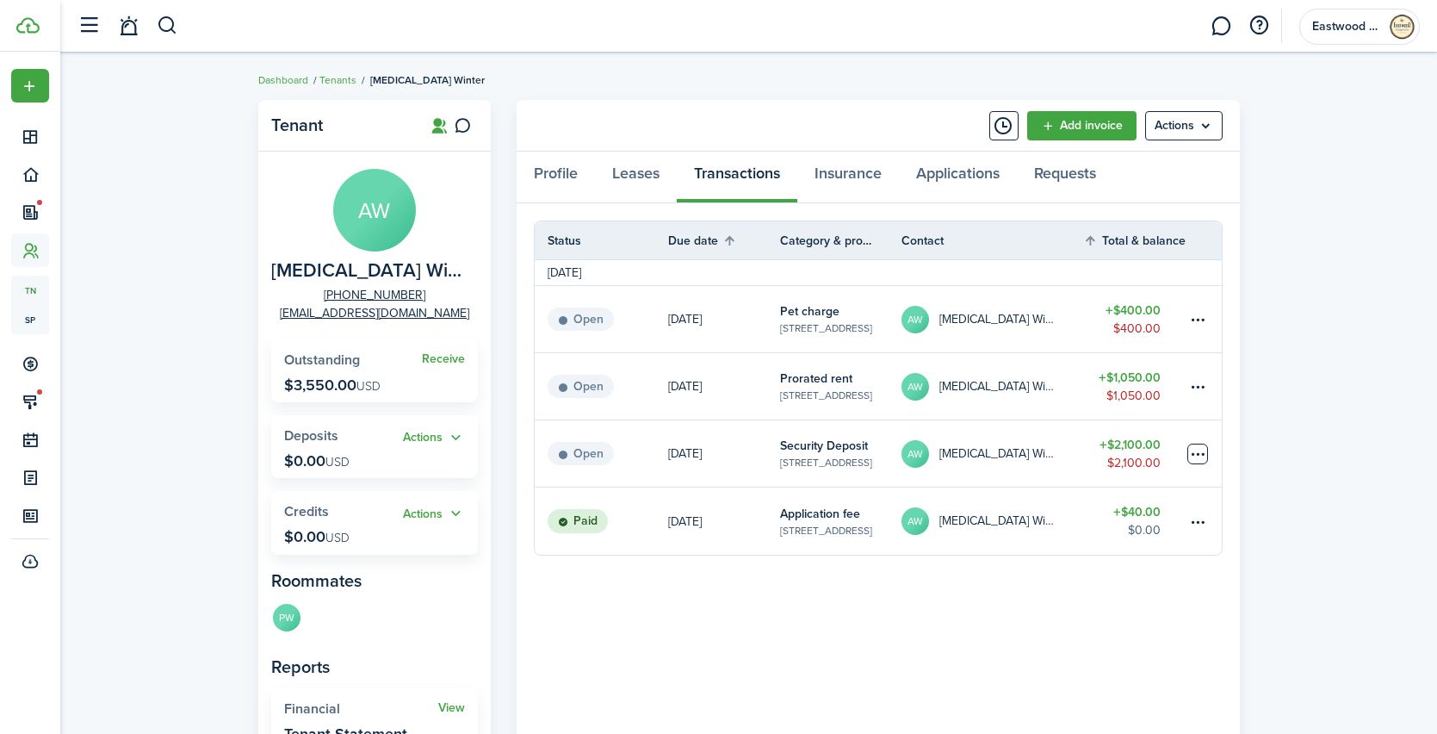
click at [1193, 449] on table-menu-btn-icon at bounding box center [1198, 454] width 21 height 21
click at [1294, 319] on div "Tenant [PERSON_NAME][MEDICAL_DATA] Winter [PHONE_NUMBER] [EMAIL_ADDRESS][DOMAIN…" at bounding box center [748, 589] width 1377 height 997
click at [651, 162] on link "Leases" at bounding box center [636, 178] width 82 height 52
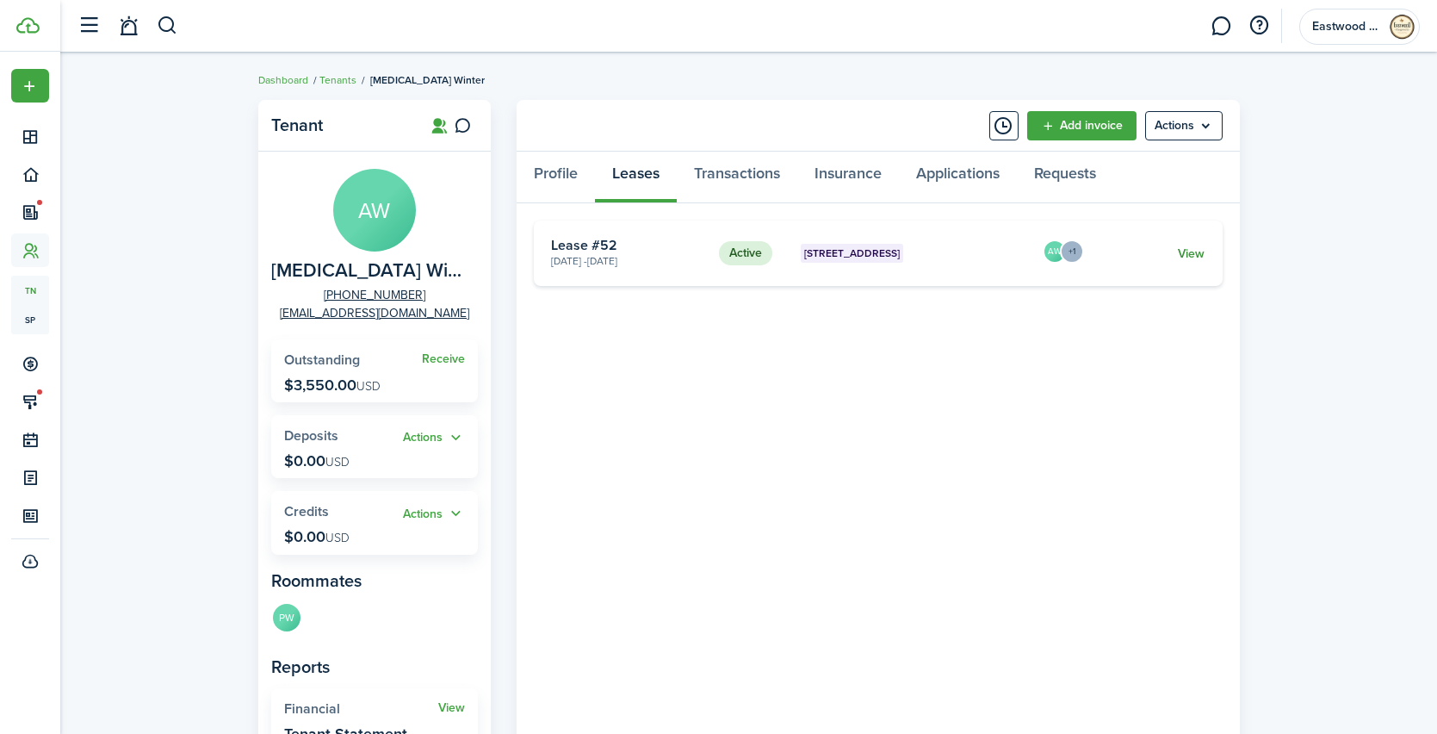
click at [1203, 257] on link "View" at bounding box center [1191, 254] width 27 height 18
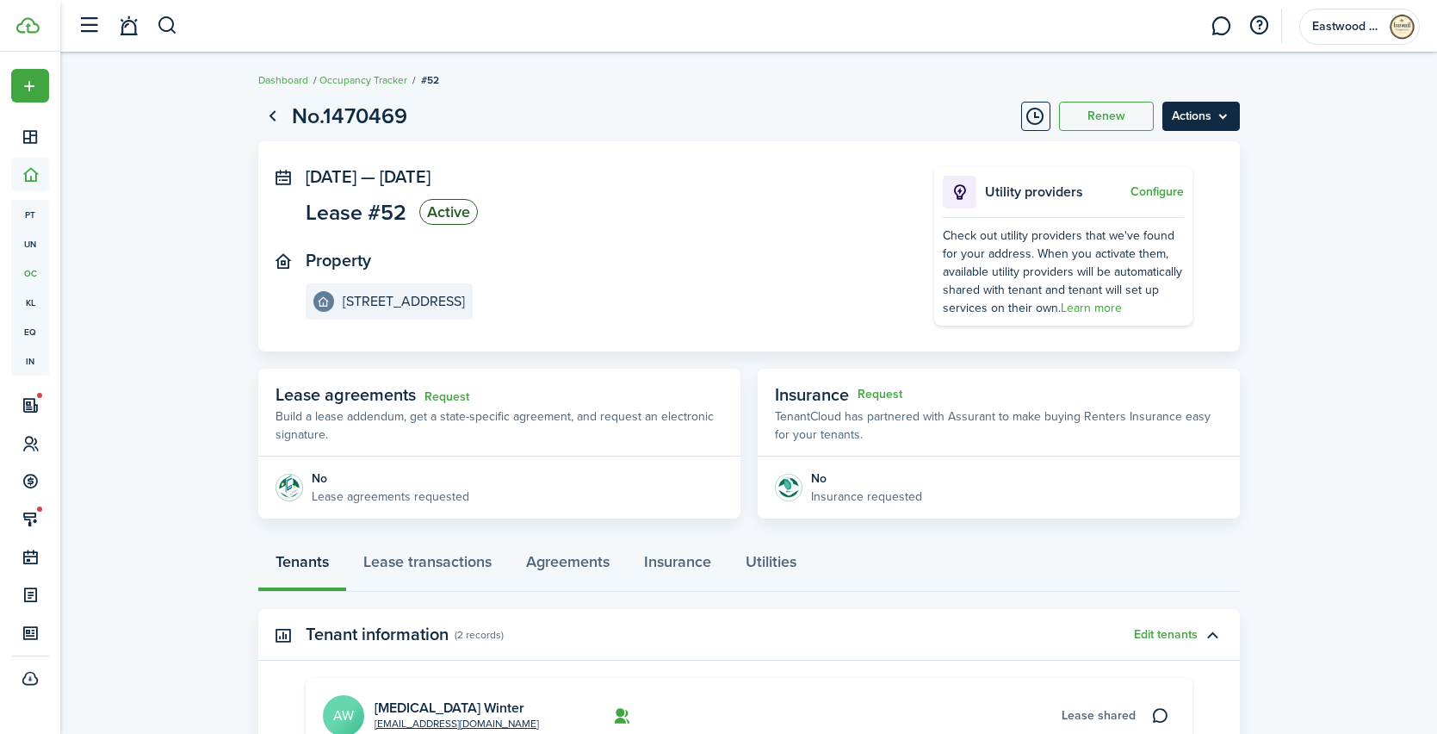
click at [1213, 115] on menu-btn "Actions" at bounding box center [1202, 116] width 78 height 29
click at [1120, 244] on button "Delete" at bounding box center [1165, 244] width 151 height 29
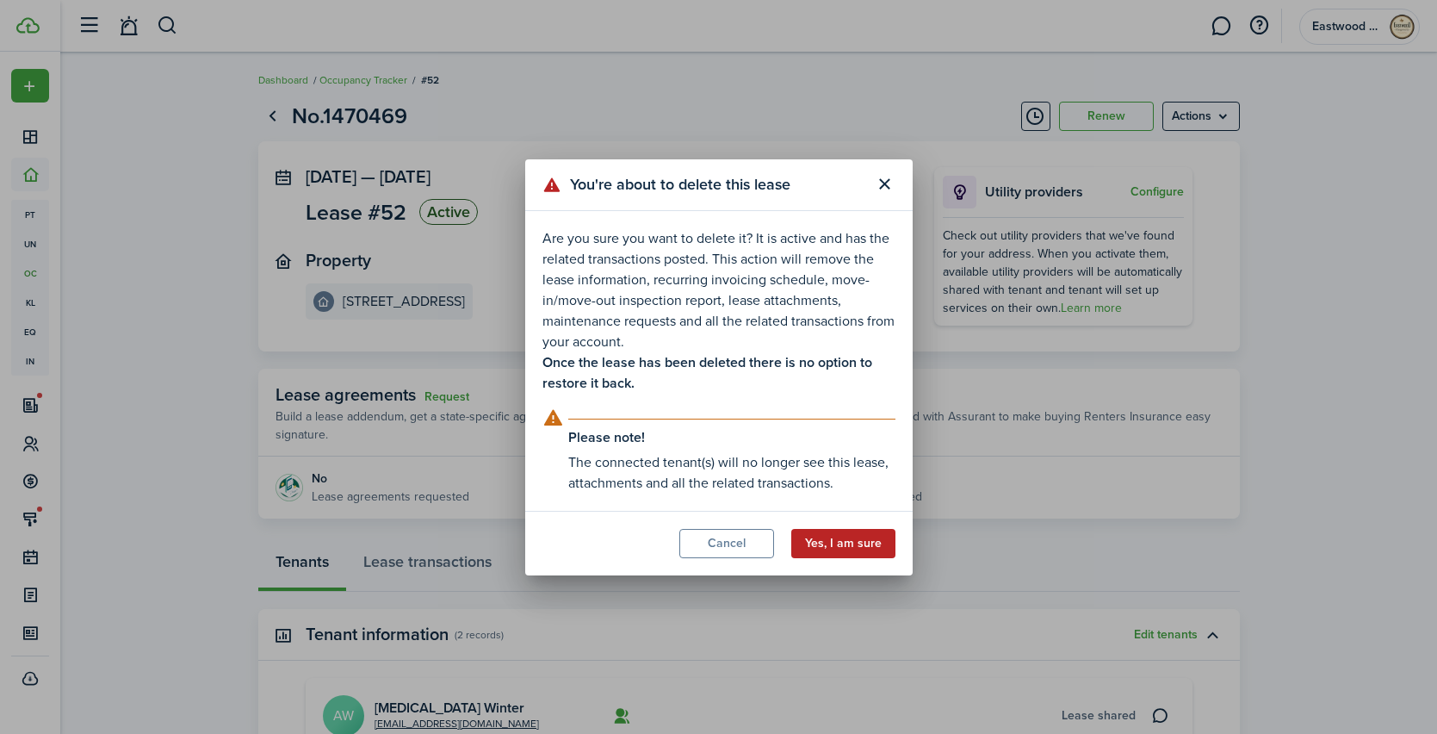
click at [818, 542] on button "Yes, I am sure" at bounding box center [844, 543] width 104 height 29
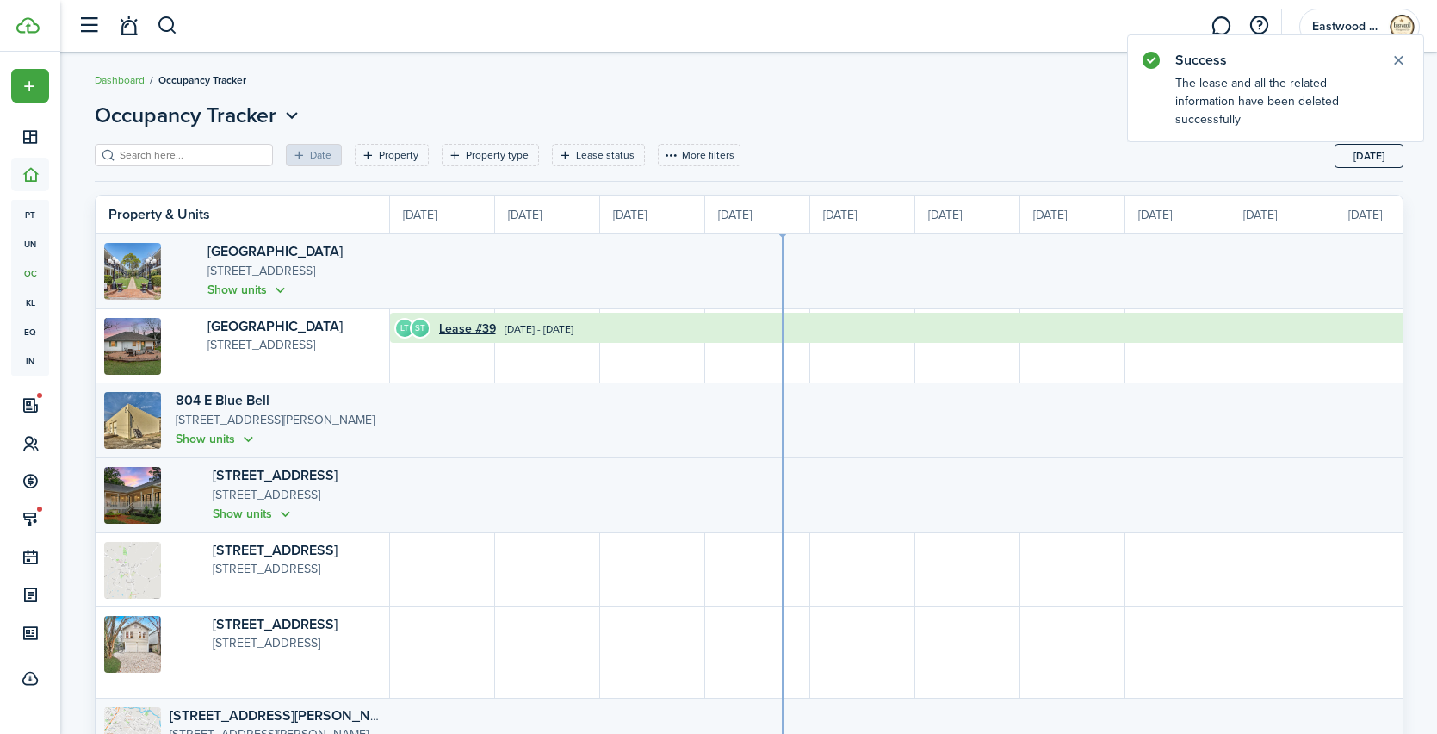
scroll to position [0, 315]
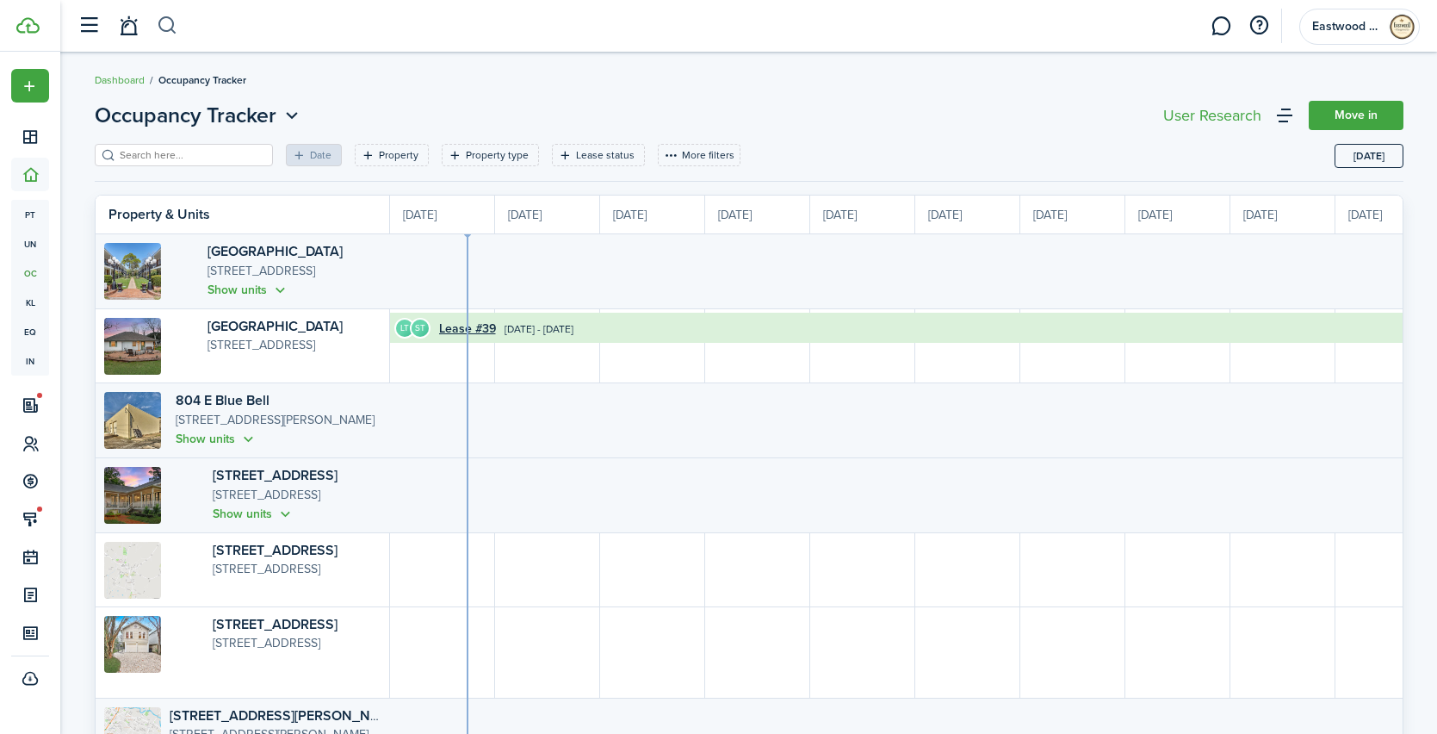
click at [157, 28] on button "button" at bounding box center [168, 25] width 22 height 29
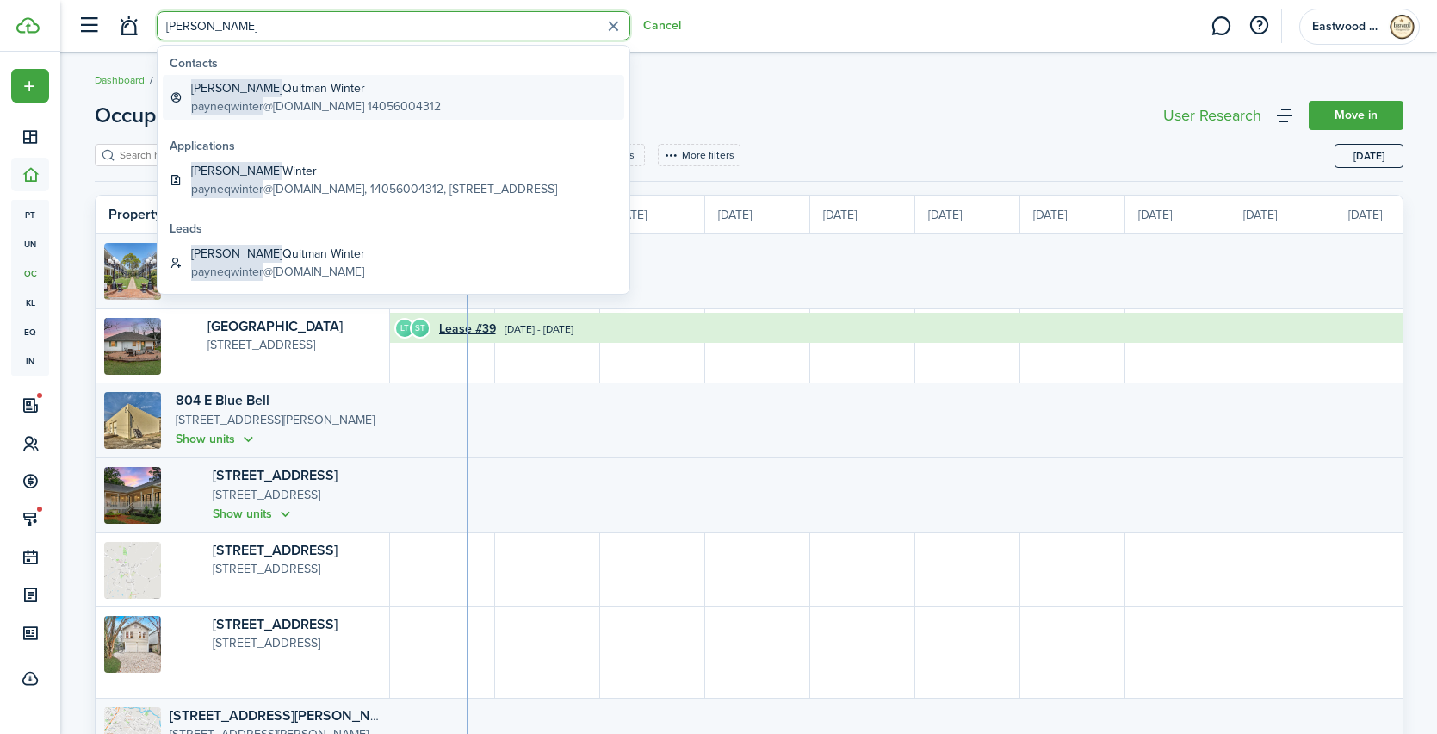
type input "[PERSON_NAME]"
click at [227, 93] on global-search-item-title "[PERSON_NAME]" at bounding box center [316, 88] width 250 height 18
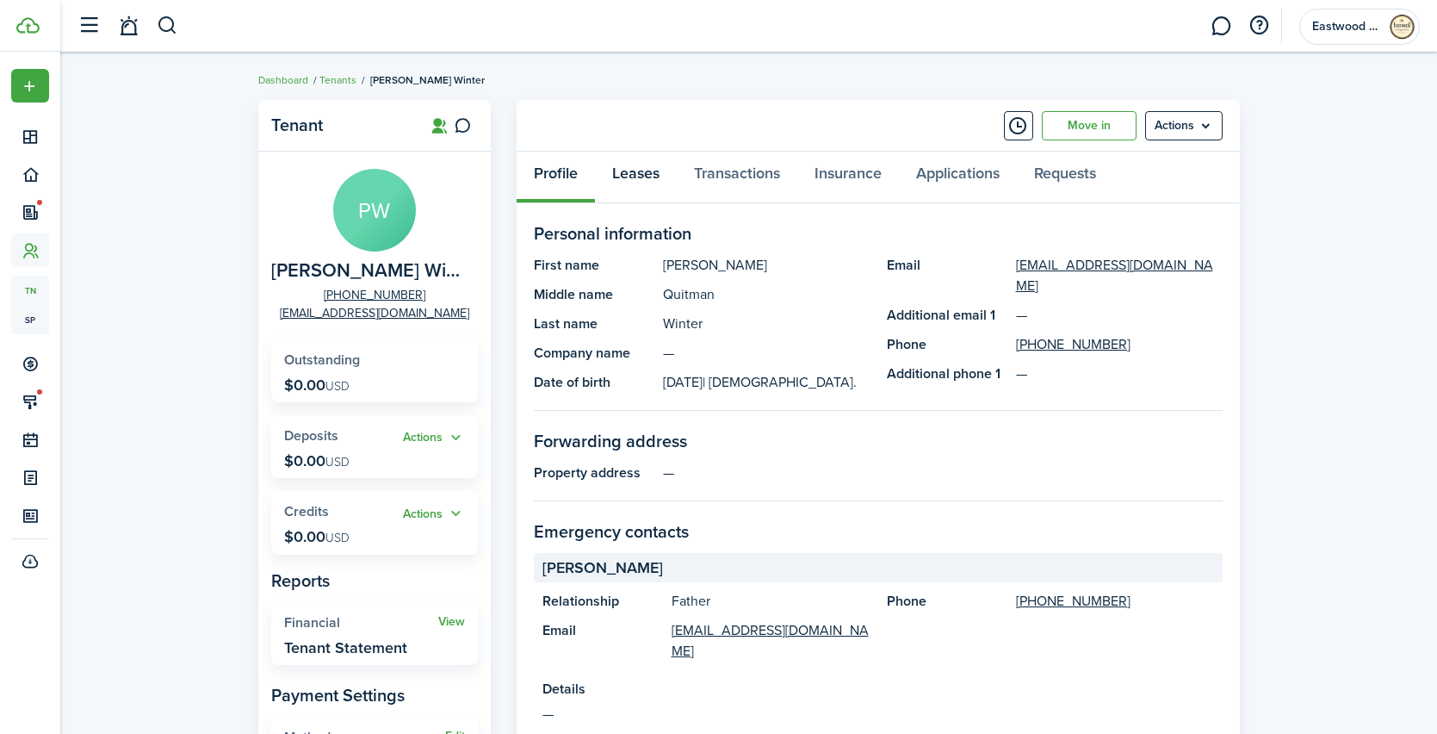
click at [657, 178] on link "Leases" at bounding box center [636, 178] width 82 height 52
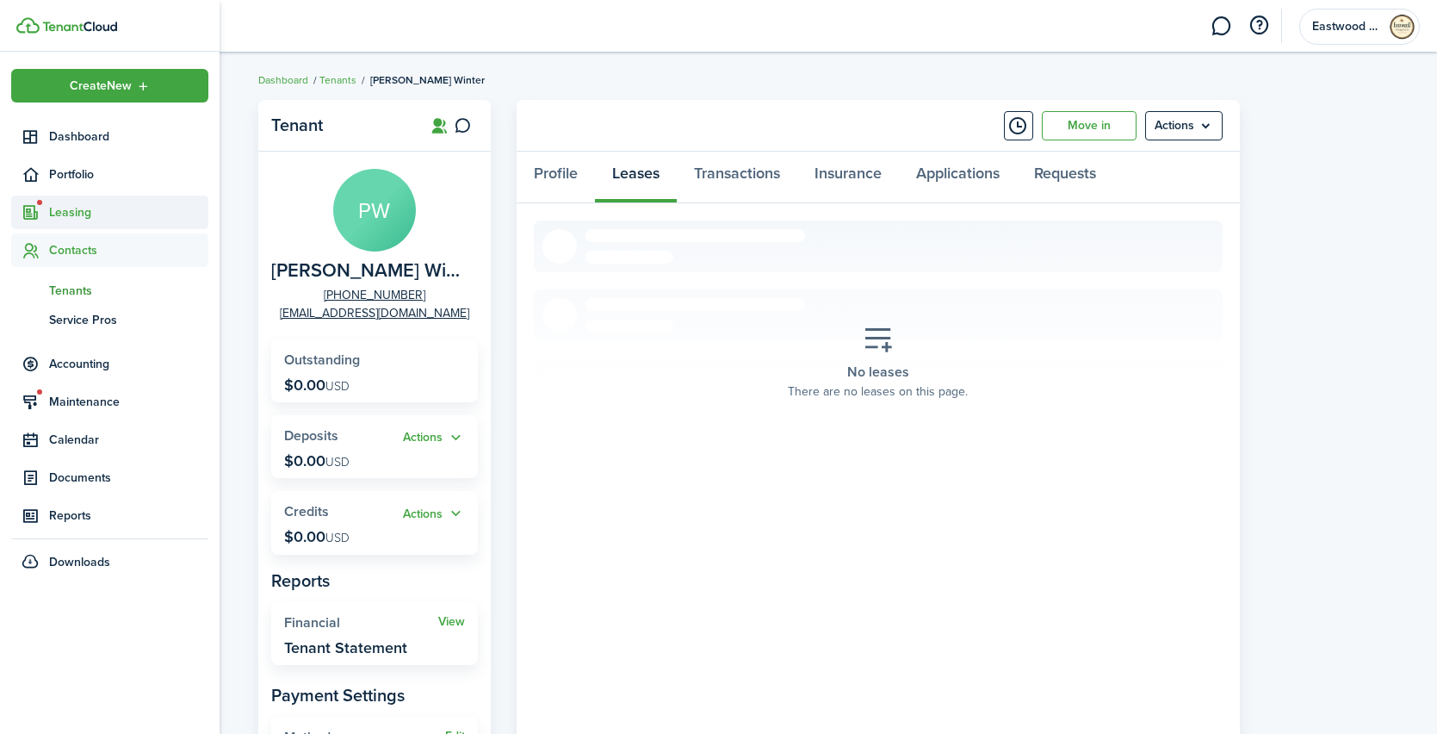
click at [71, 217] on span "Leasing" at bounding box center [128, 212] width 159 height 18
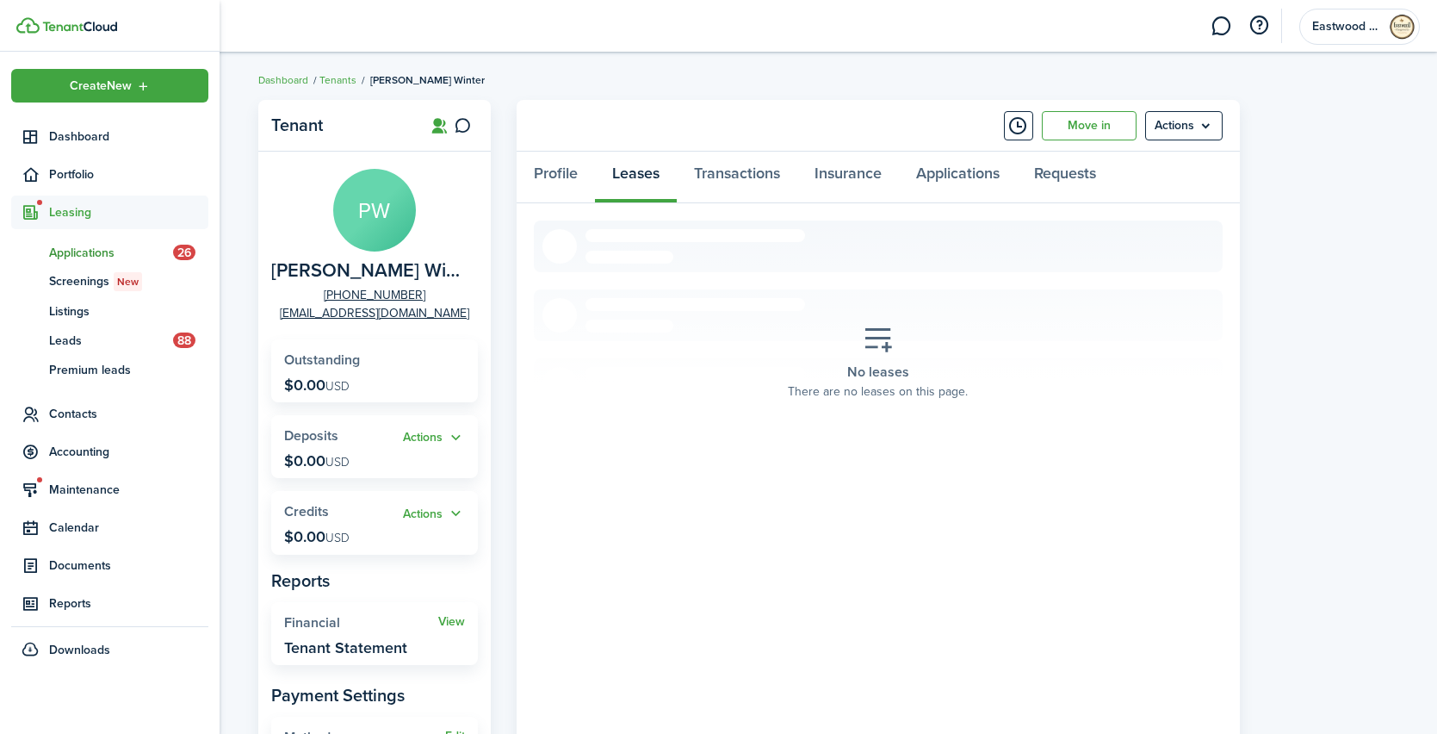
click at [71, 246] on span "Applications" at bounding box center [111, 253] width 124 height 18
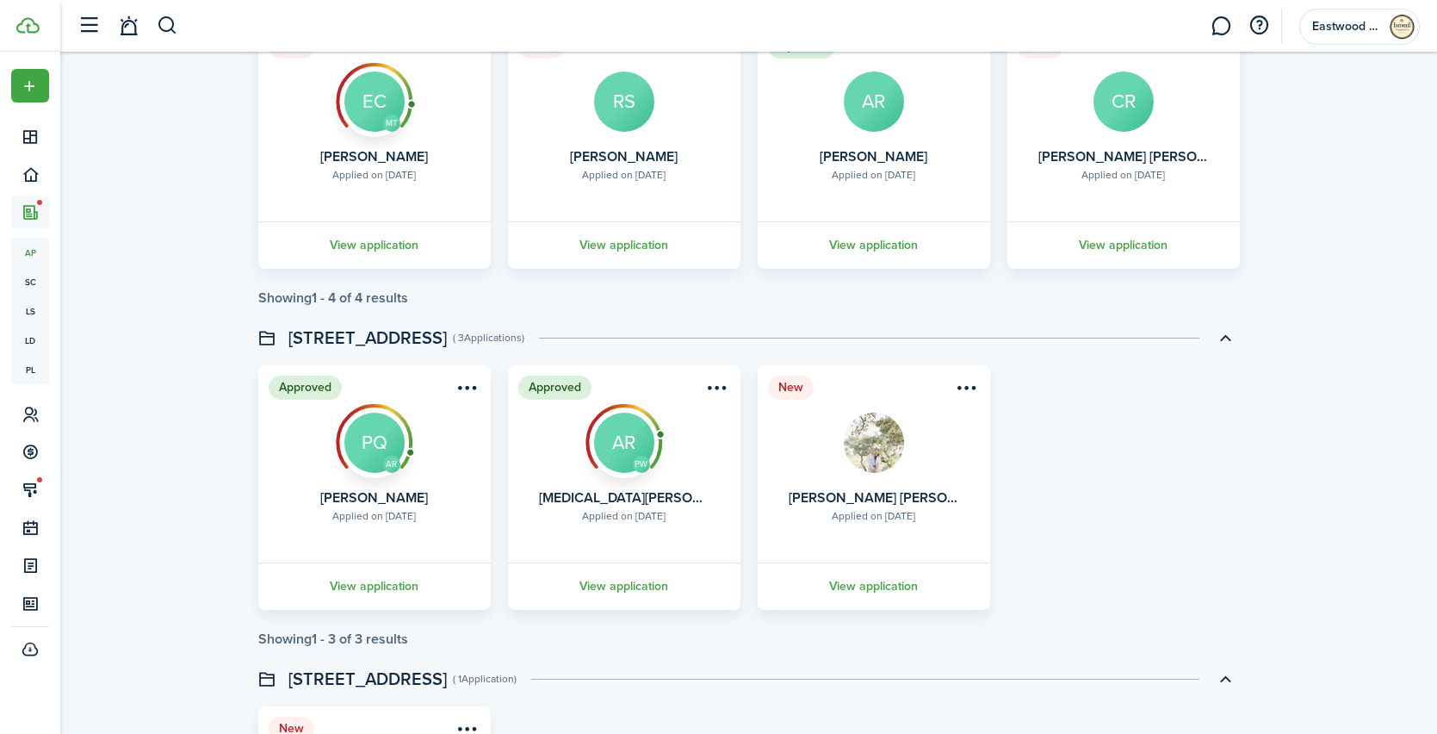
scroll to position [3284, 0]
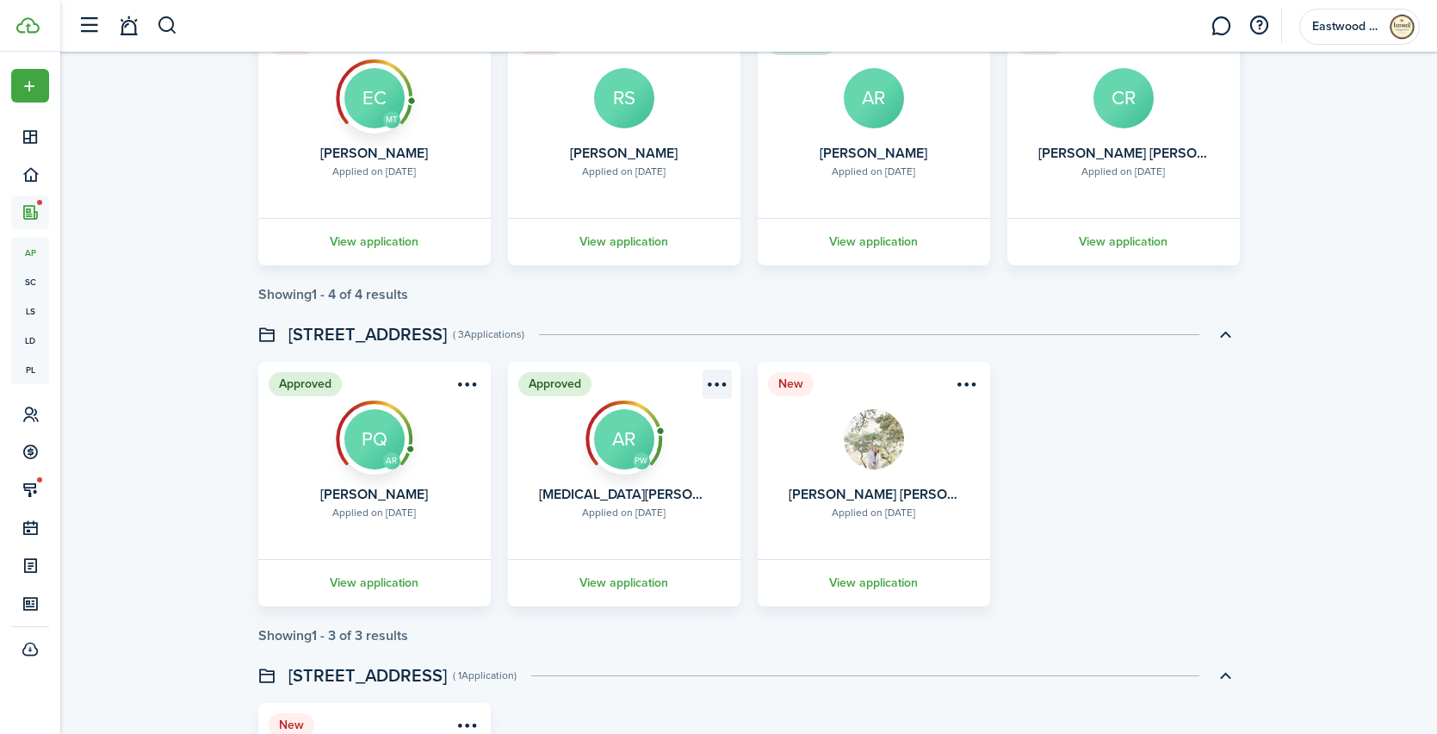
click at [716, 384] on menu-btn-icon "Open menu" at bounding box center [717, 383] width 29 height 29
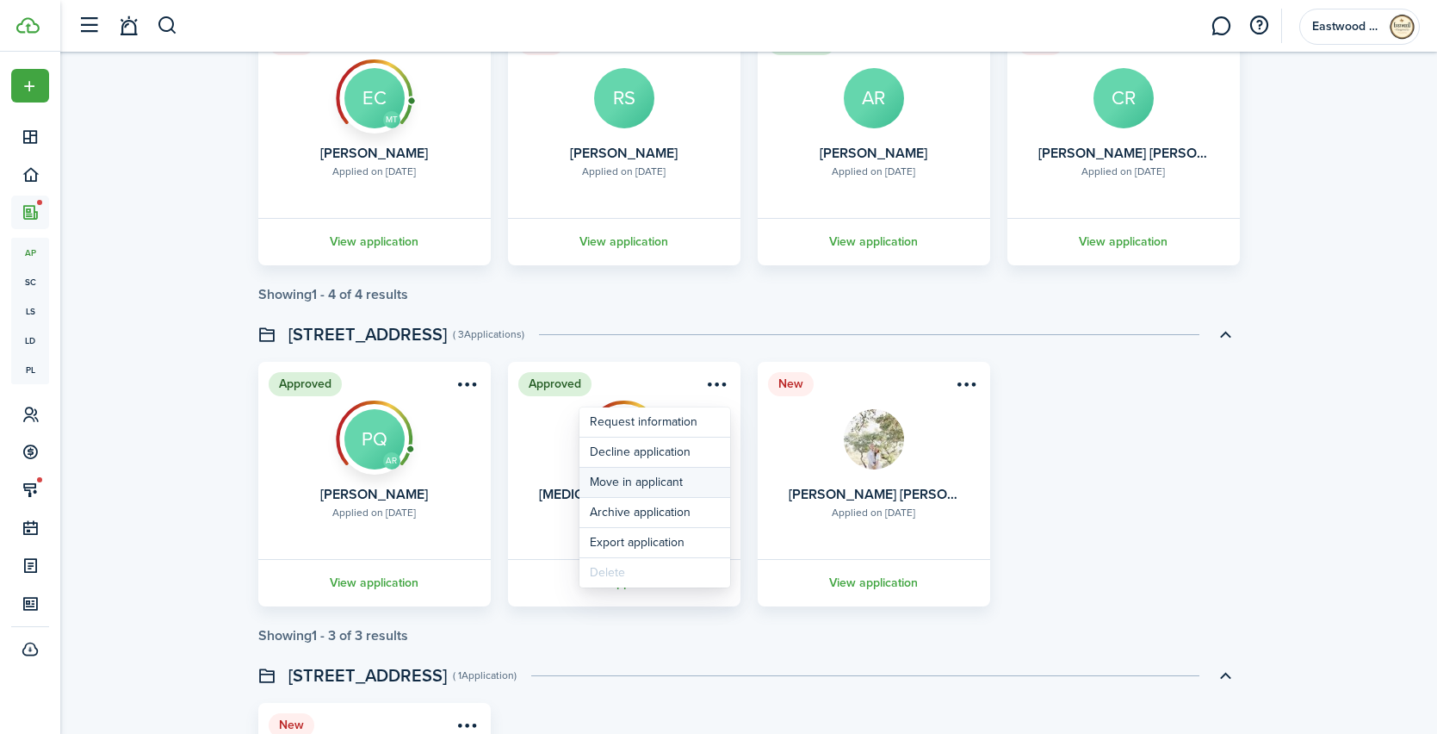
click at [636, 487] on button "Move in applicant" at bounding box center [655, 482] width 151 height 29
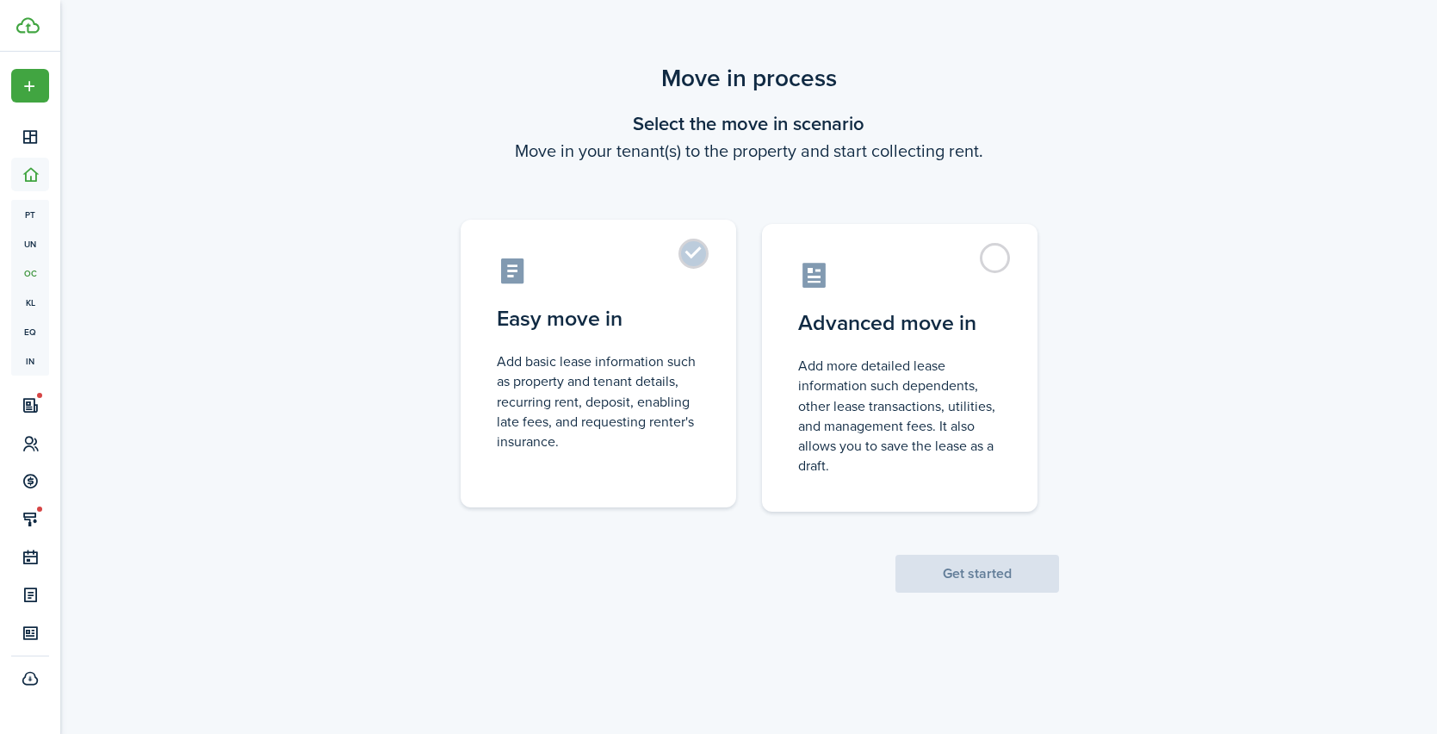
click at [688, 261] on label "Easy move in Add basic lease information such as property and tenant details, r…" at bounding box center [599, 364] width 276 height 288
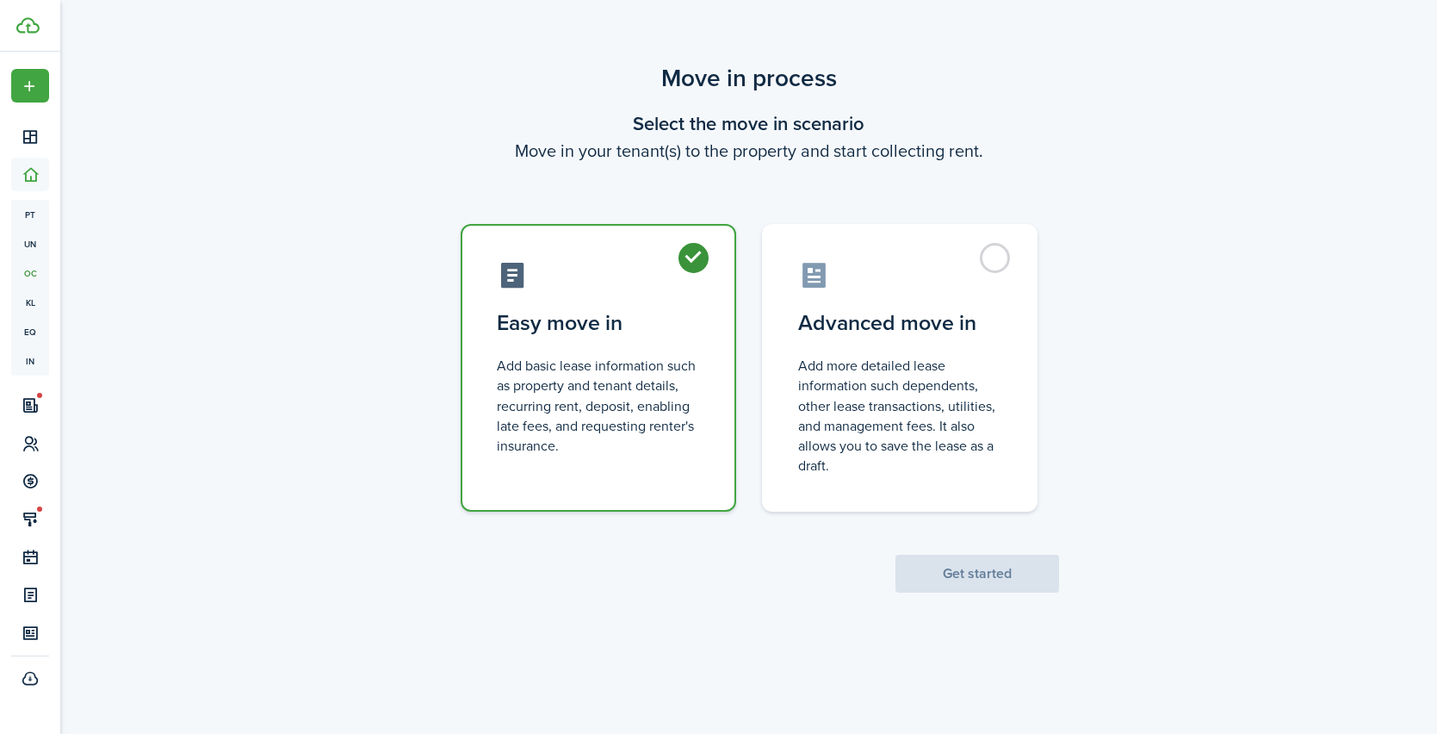
radio input "true"
click at [935, 571] on button "Get started" at bounding box center [978, 574] width 164 height 38
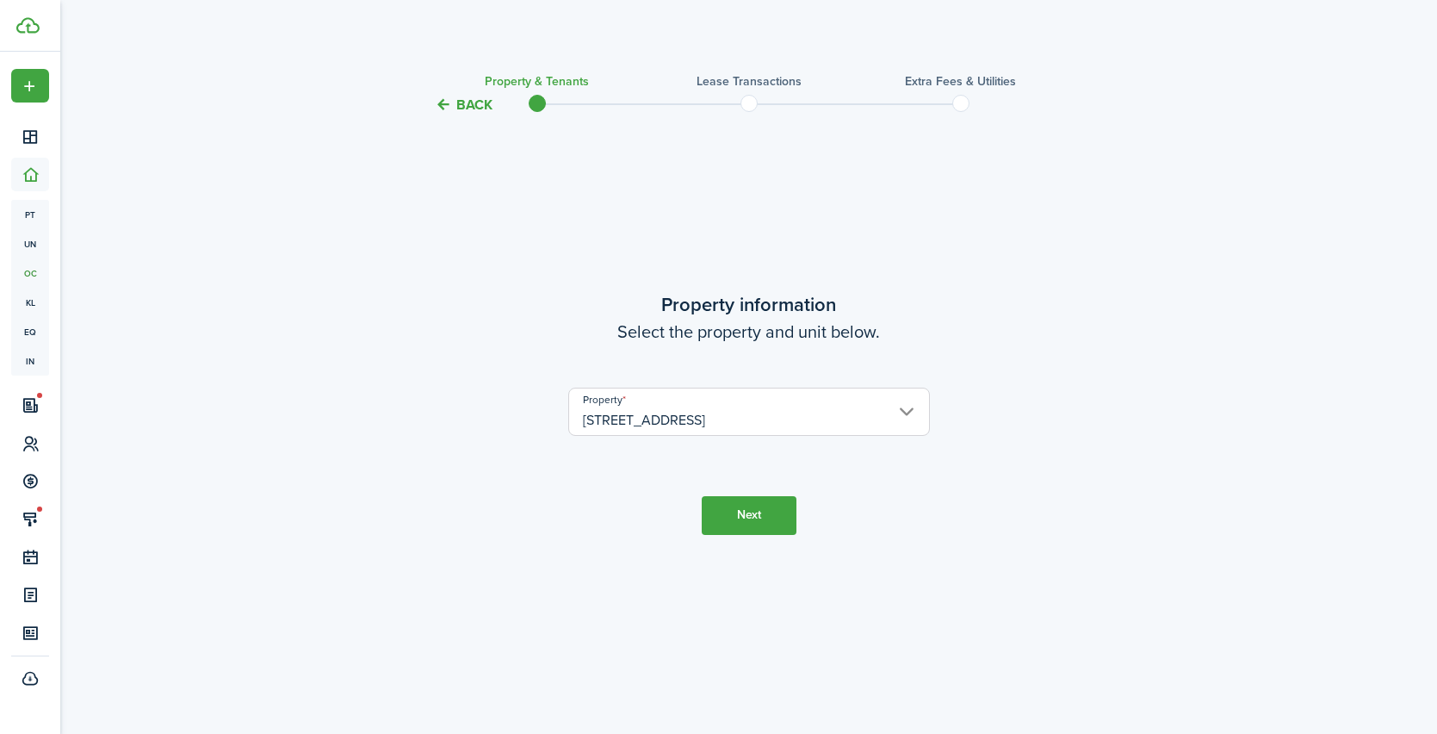
click at [753, 506] on button "Next" at bounding box center [749, 515] width 95 height 39
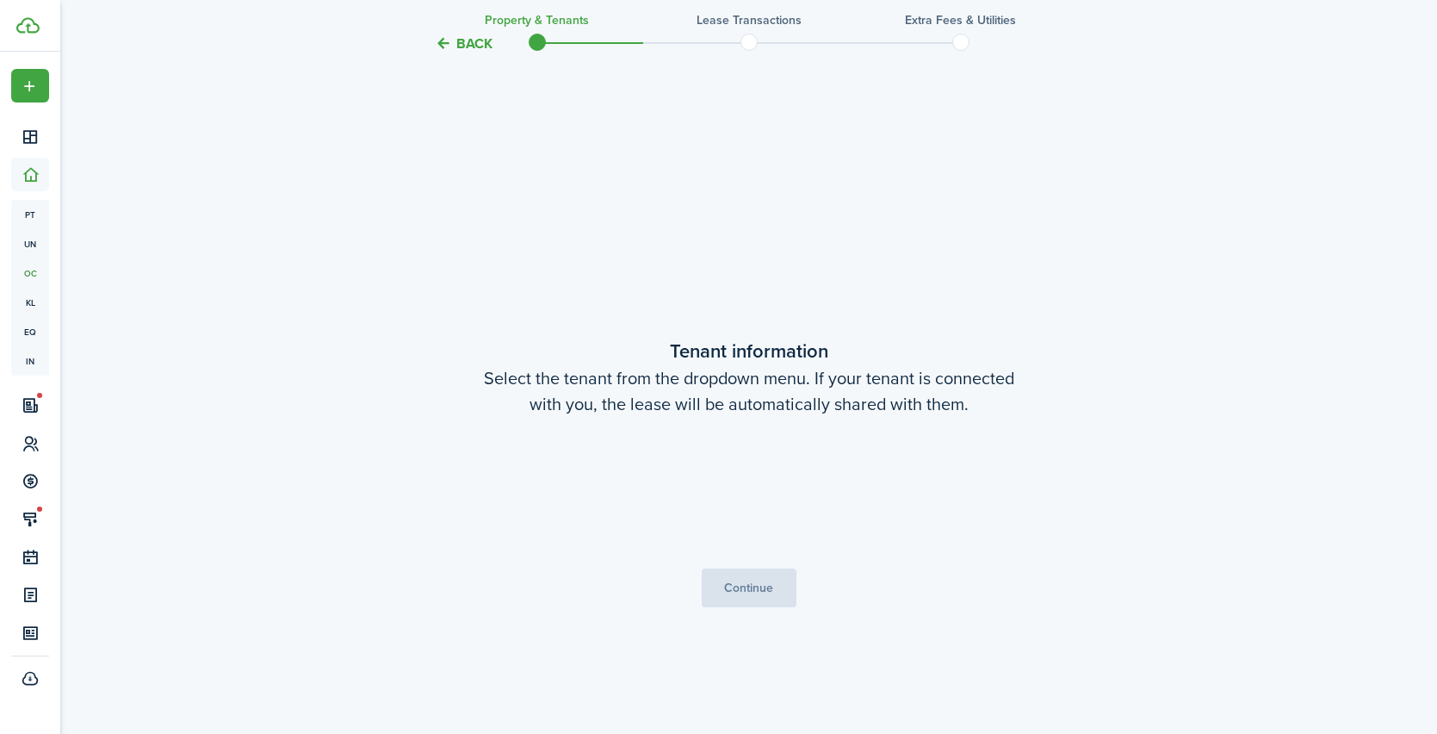
scroll to position [618, 0]
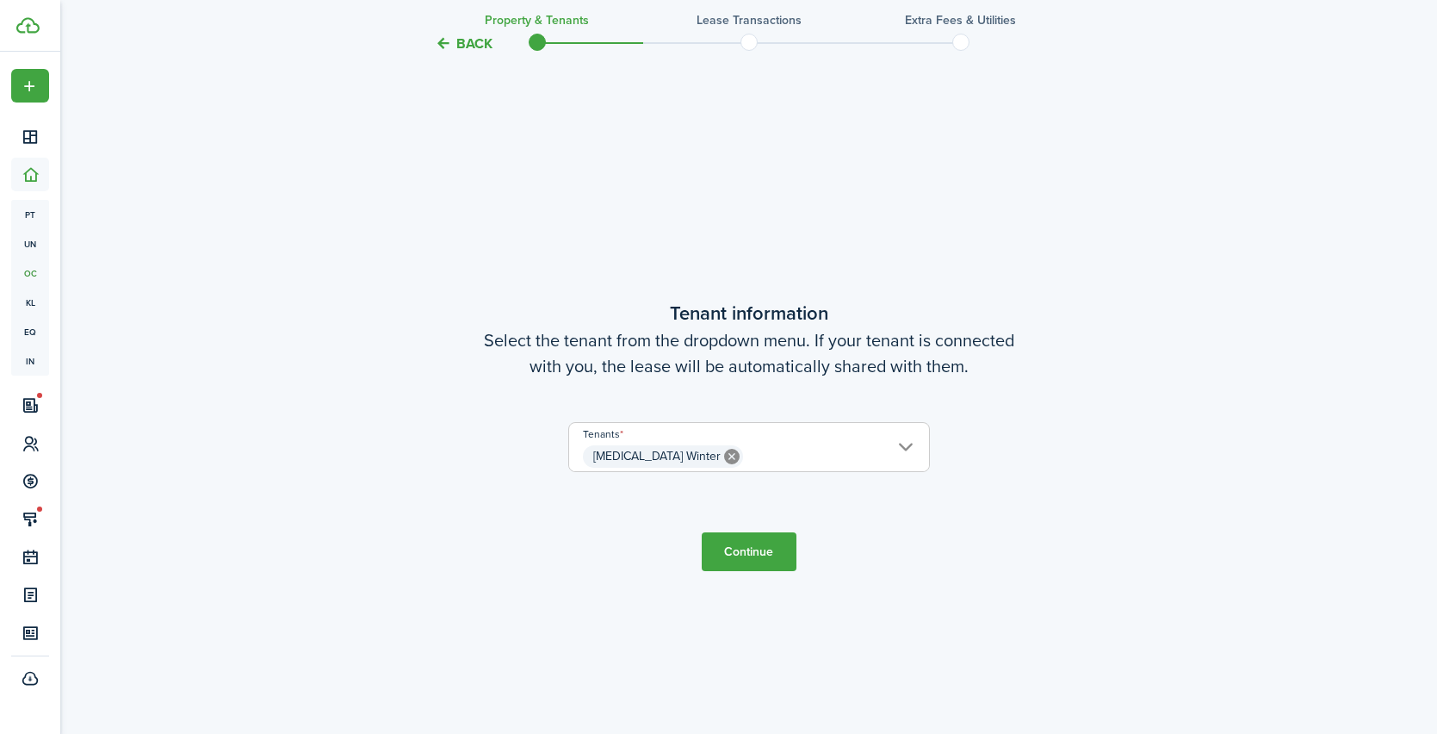
click at [739, 463] on span "[MEDICAL_DATA] Winter" at bounding box center [749, 456] width 360 height 29
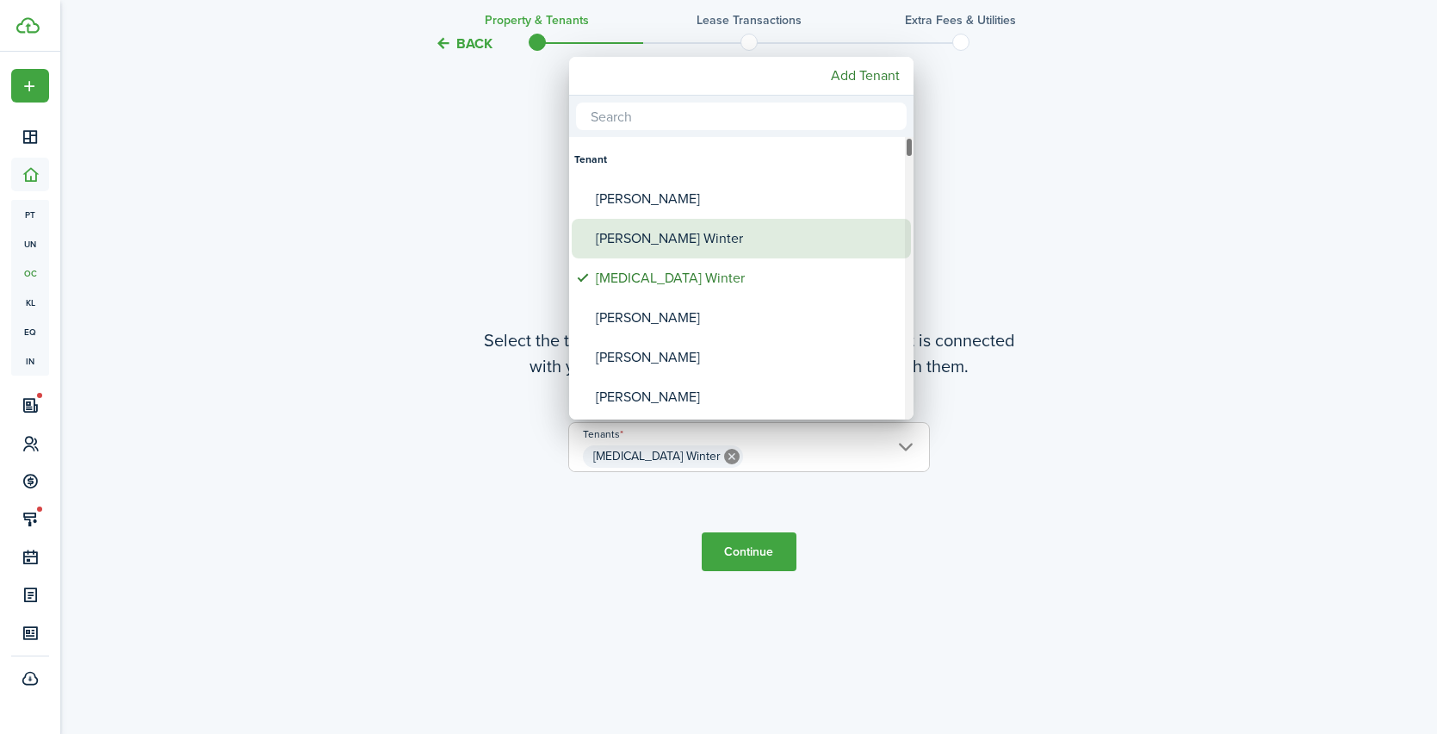
click at [627, 243] on div "[PERSON_NAME] Winter" at bounding box center [748, 239] width 305 height 40
type input "[MEDICAL_DATA][PERSON_NAME], [PERSON_NAME]"
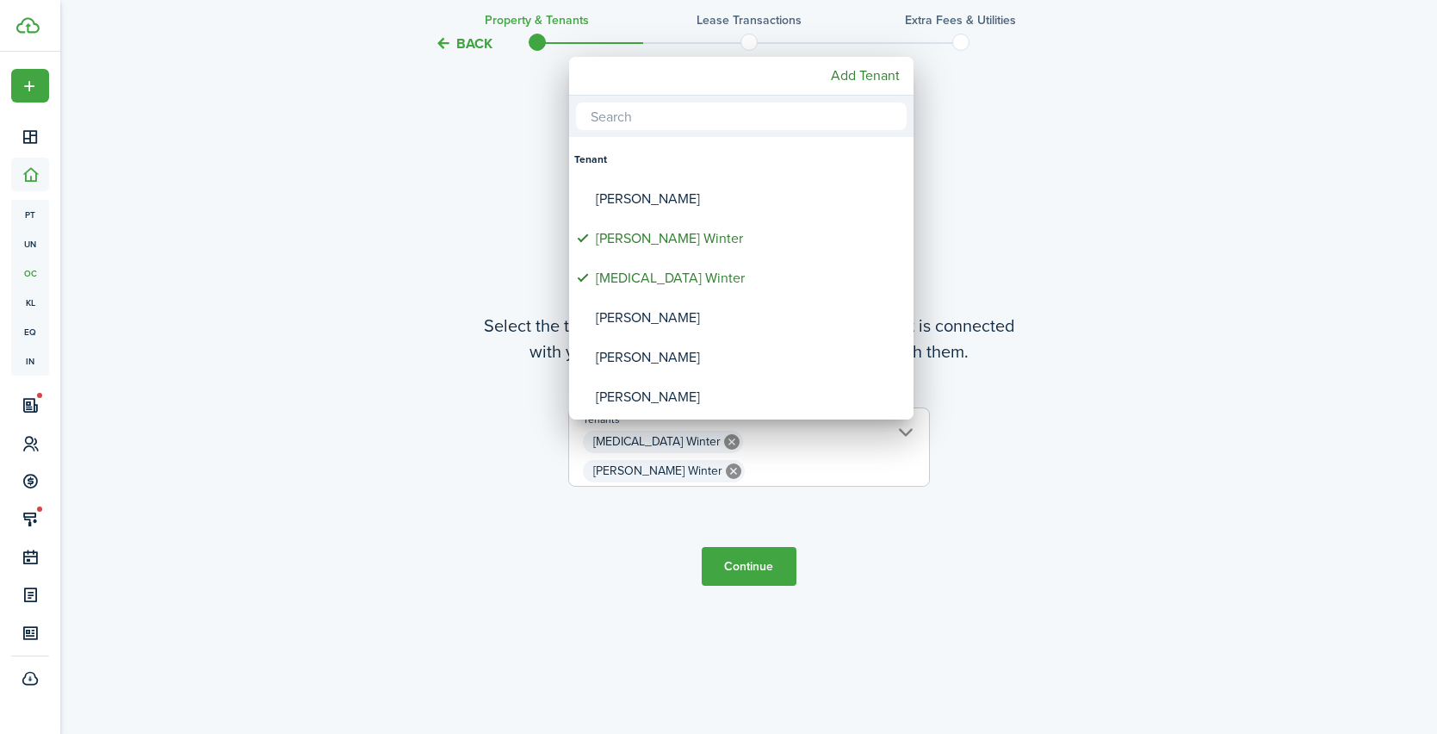
click at [735, 546] on div at bounding box center [718, 366] width 1713 height 1009
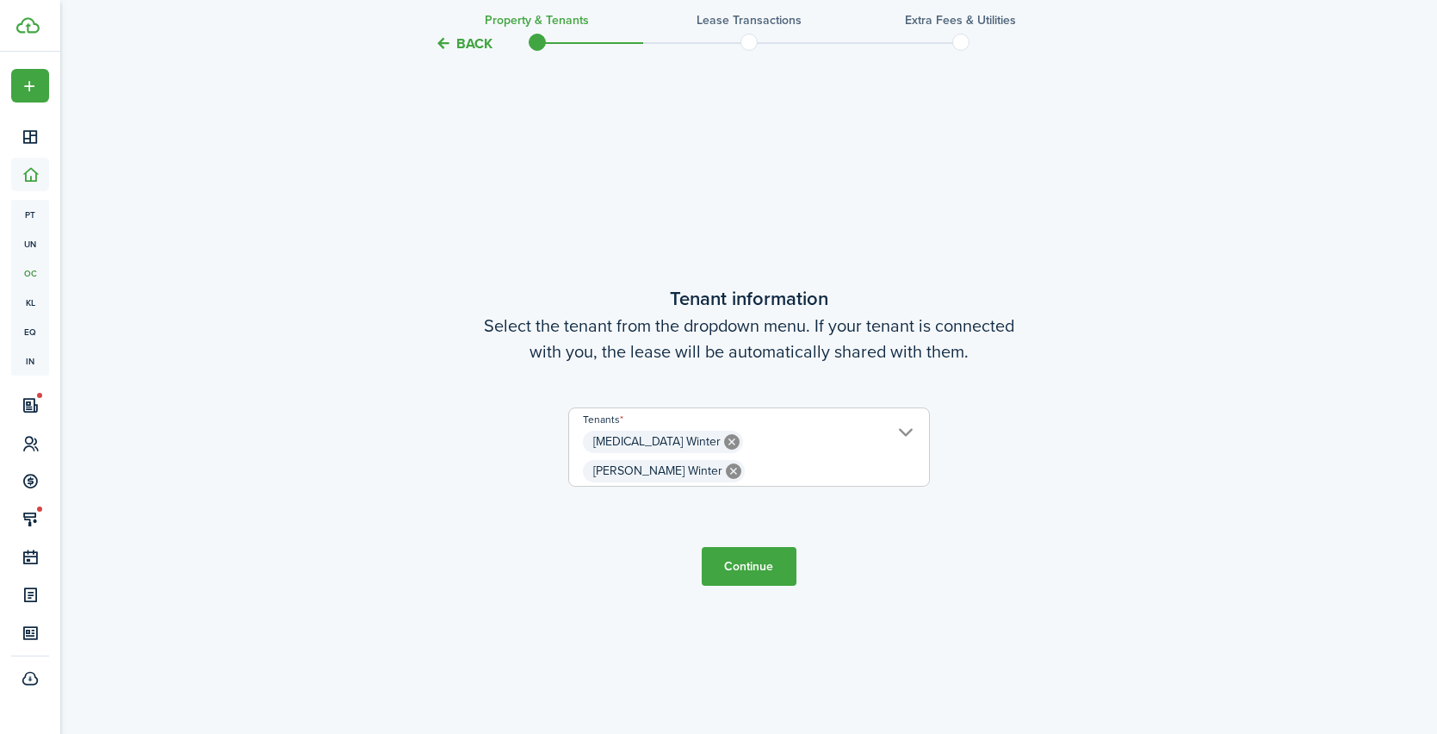
click at [737, 551] on button "Continue" at bounding box center [749, 566] width 95 height 39
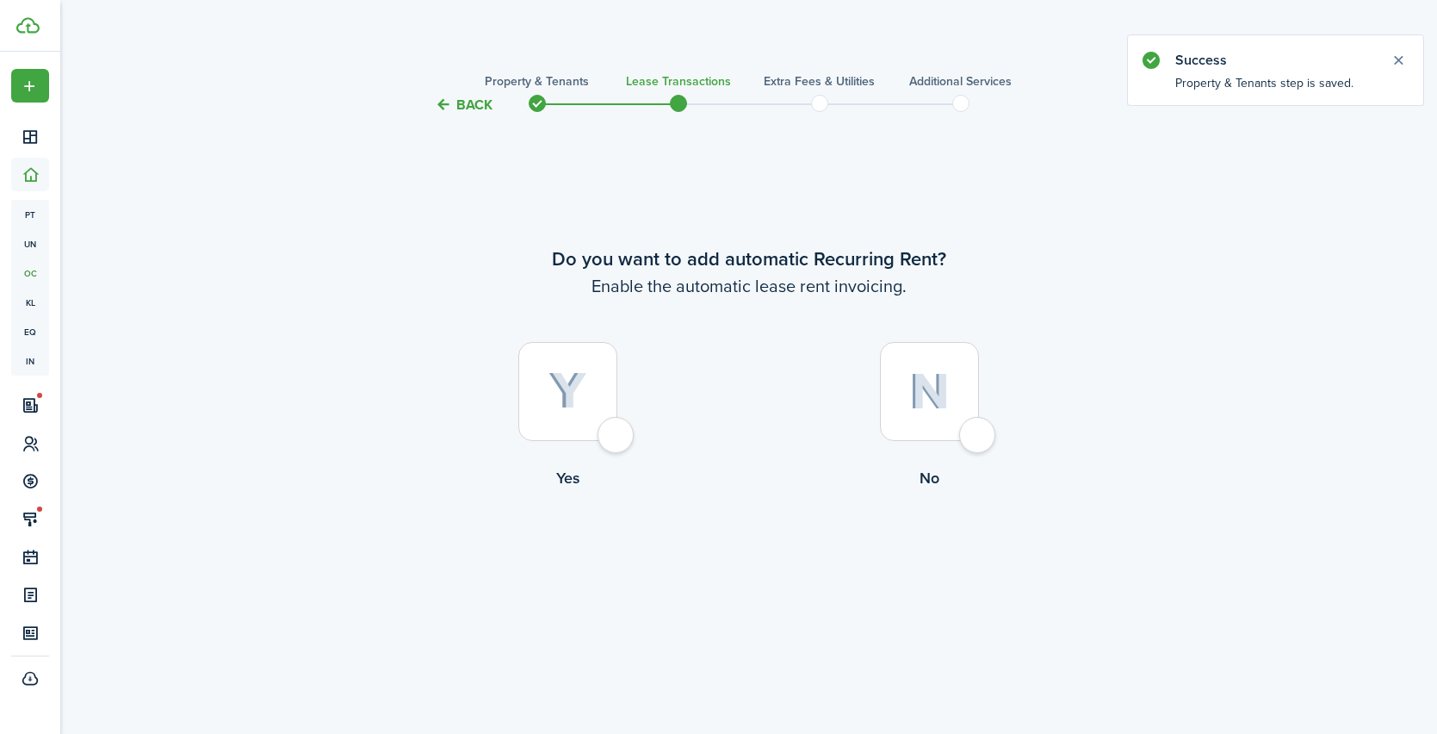
click at [610, 438] on div at bounding box center [567, 391] width 99 height 99
radio input "true"
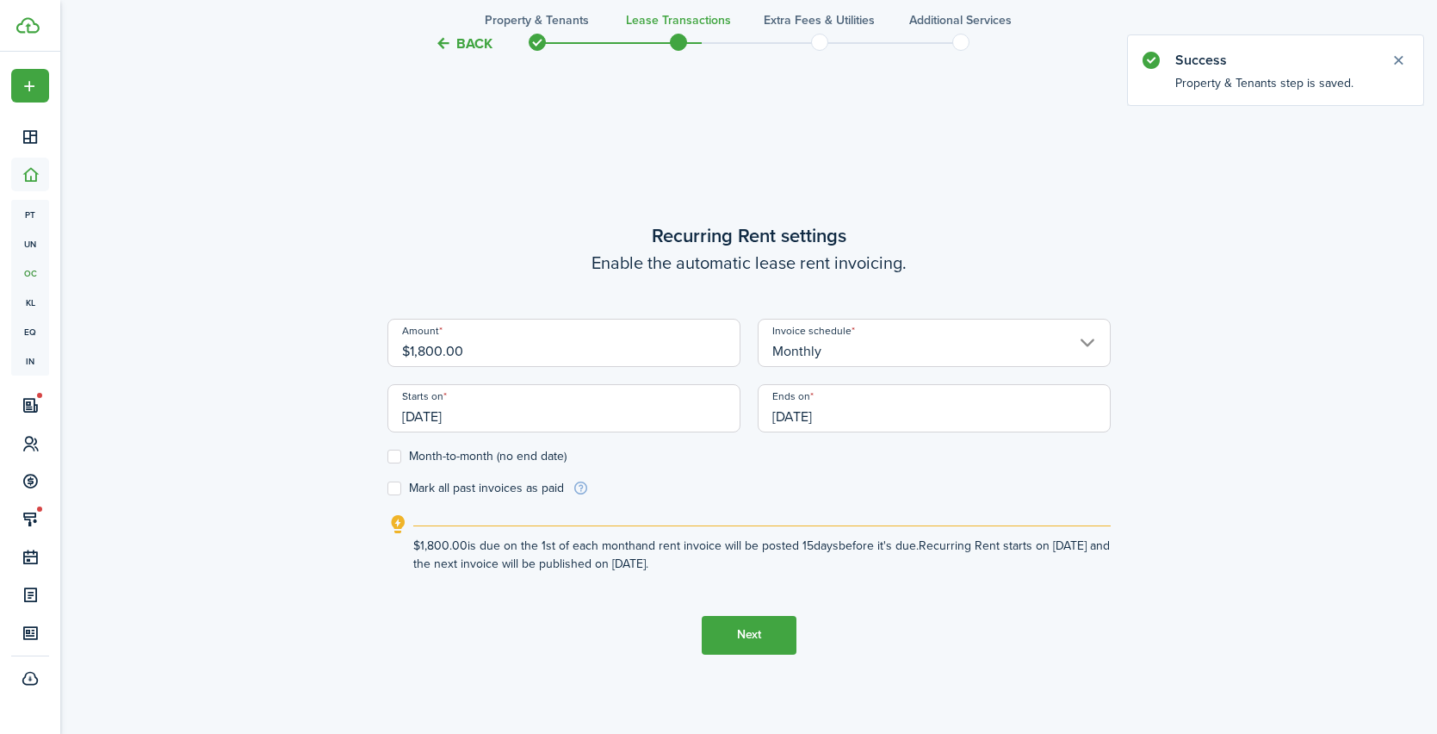
scroll to position [618, 0]
drag, startPoint x: 469, startPoint y: 350, endPoint x: 369, endPoint y: 345, distance: 100.9
click at [369, 345] on div "Back Property & Tenants Lease Transactions Extra fees & Utilities Additional Se…" at bounding box center [749, 122] width 999 height 1360
type input "$2,100.00"
click at [458, 279] on lease-wizard-rent-recurring "Recurring Rent settings Enable the automatic lease rent invoicing. Amount $2,10…" at bounding box center [749, 394] width 723 height 351
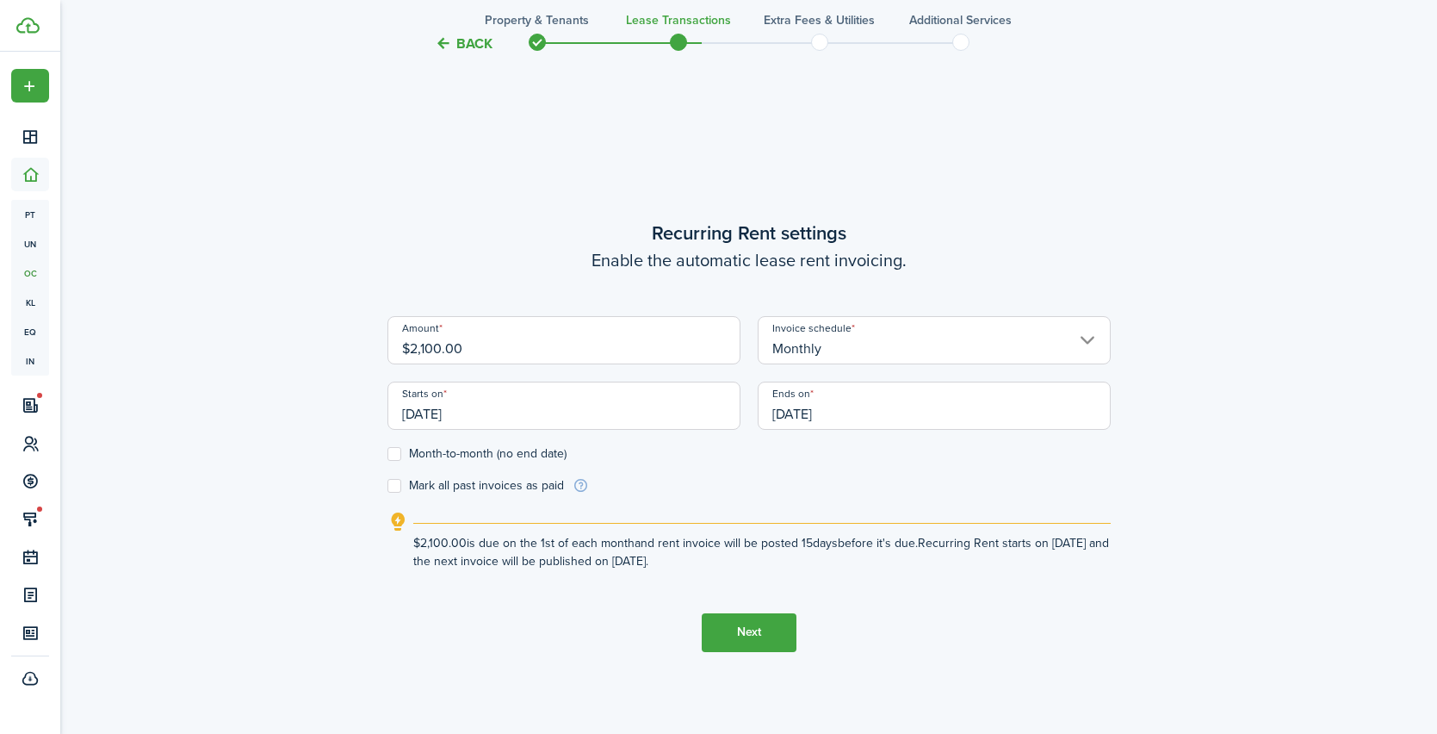
click at [538, 419] on input "[DATE]" at bounding box center [564, 406] width 353 height 48
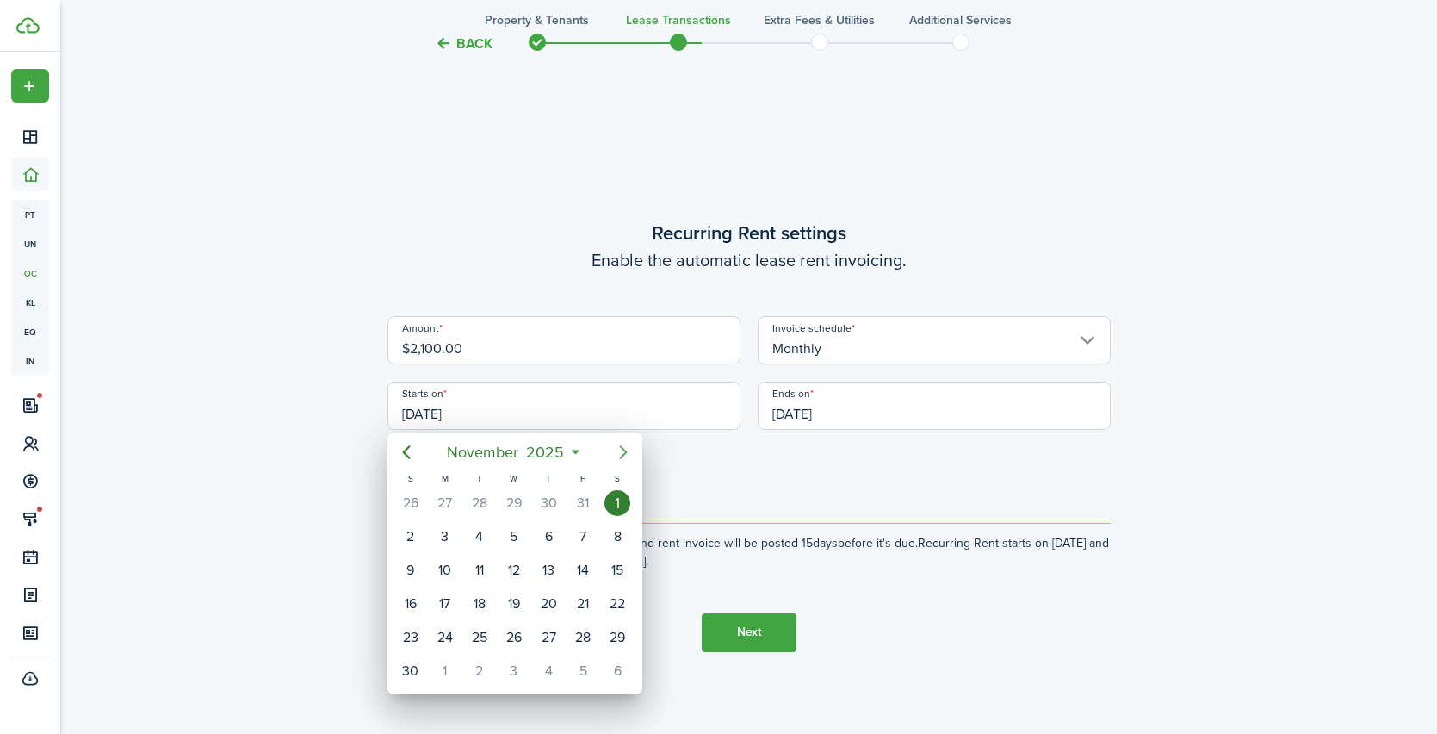
click at [626, 453] on icon "Next page" at bounding box center [623, 452] width 21 height 21
click at [450, 500] on div "1" at bounding box center [445, 503] width 26 height 26
type input "[DATE]"
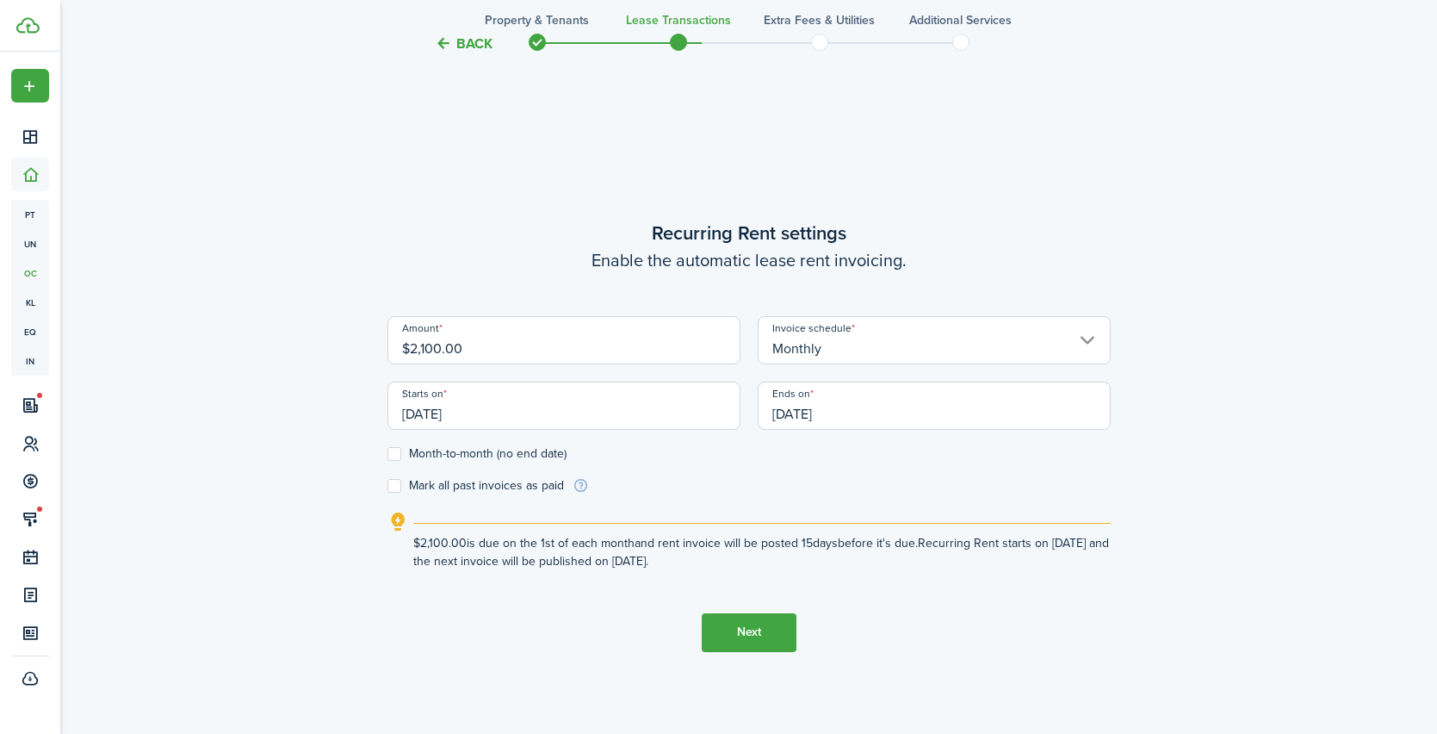
click at [858, 419] on input "[DATE]" at bounding box center [934, 406] width 353 height 48
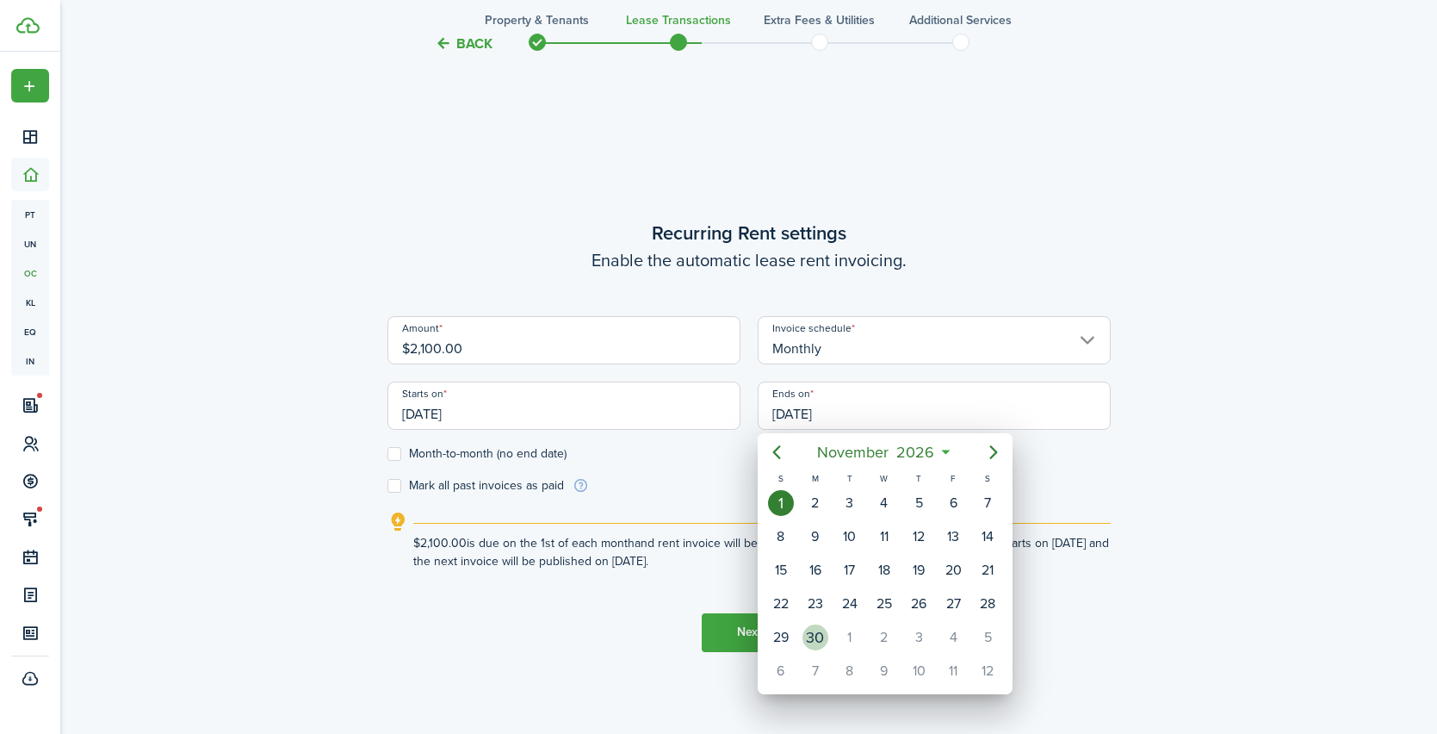
click at [814, 634] on div "30" at bounding box center [816, 637] width 26 height 26
type input "[DATE]"
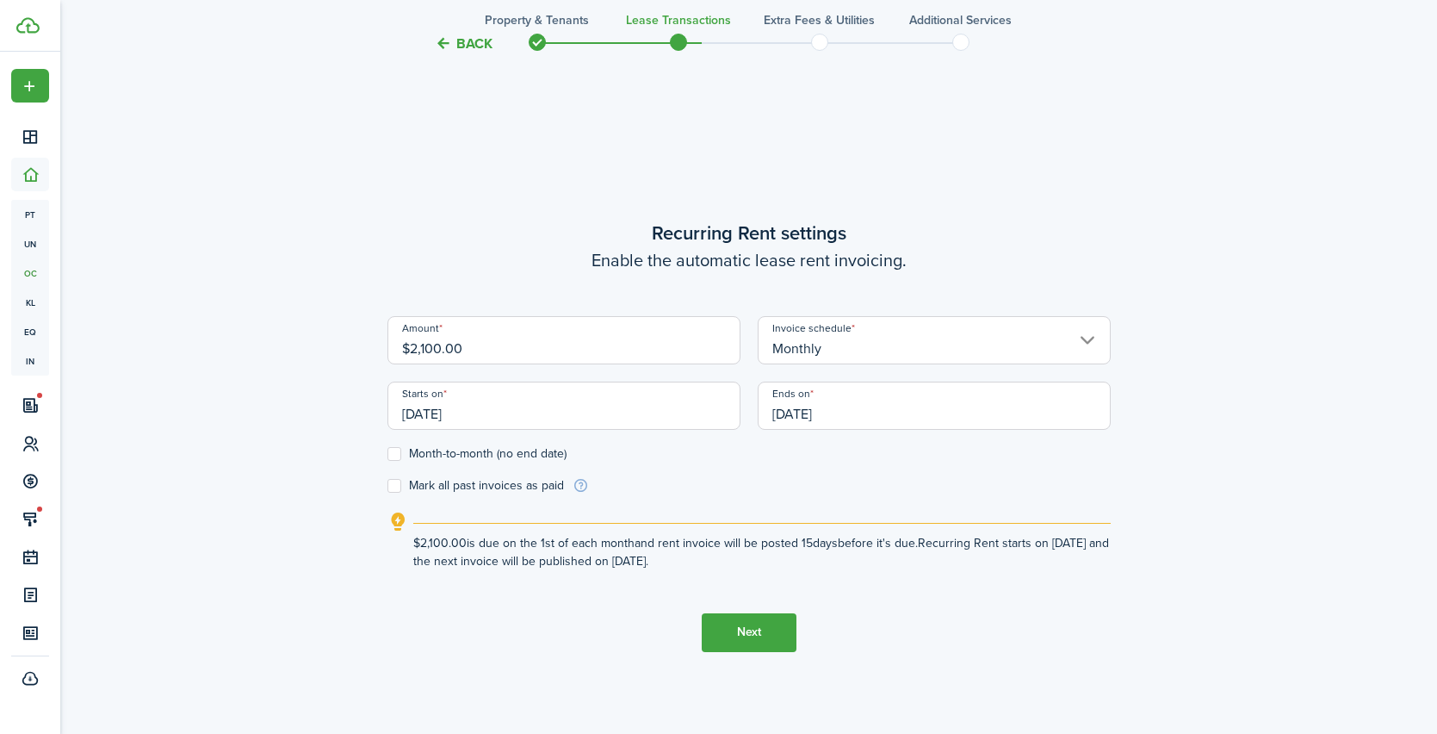
click at [741, 634] on button "Next" at bounding box center [749, 632] width 95 height 39
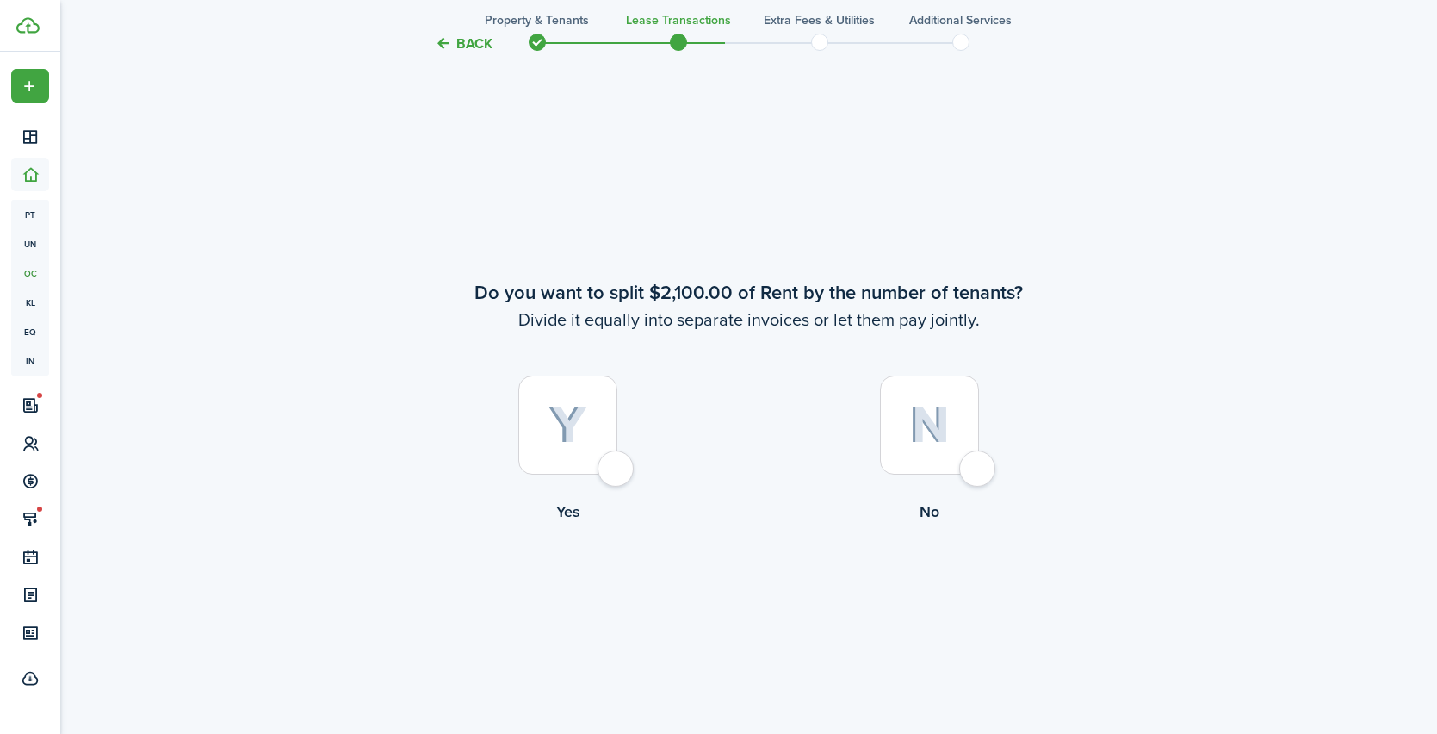
scroll to position [1352, 0]
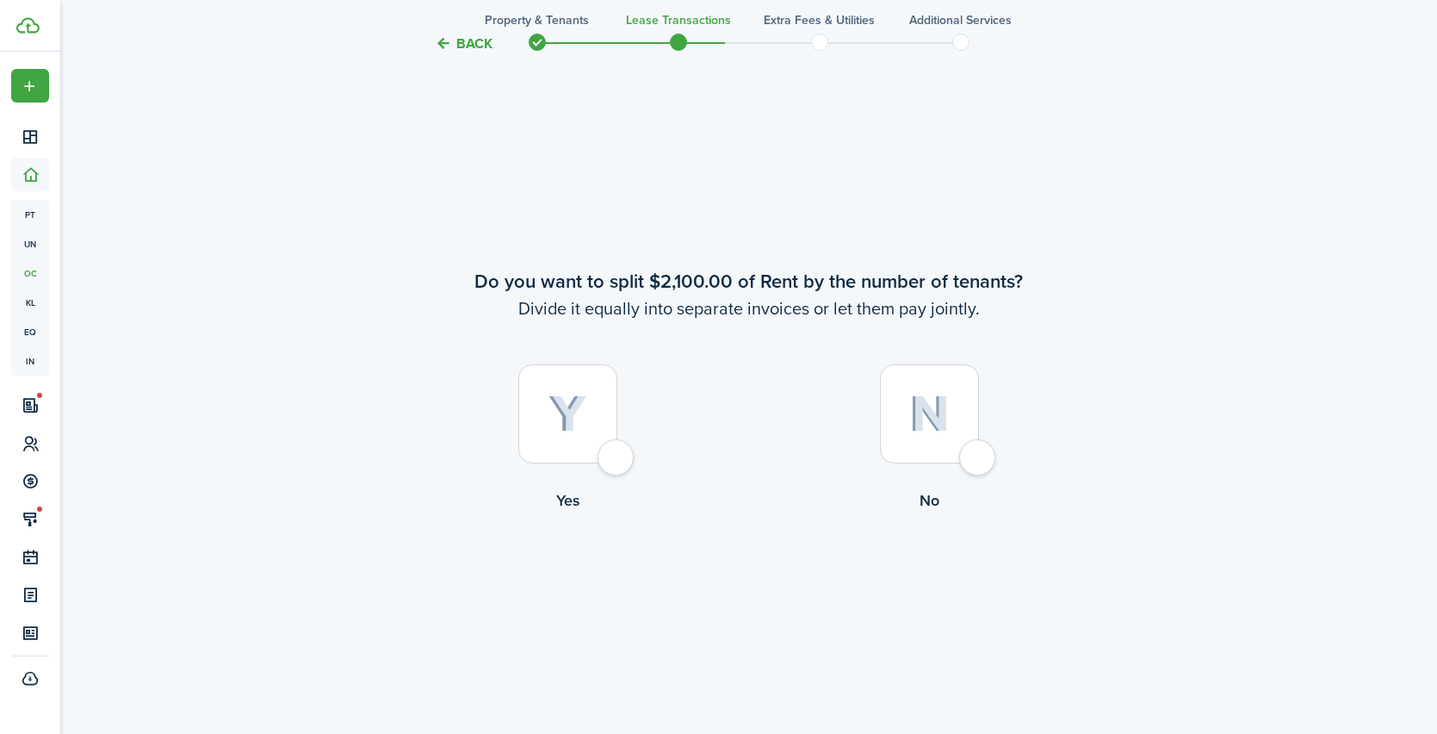
click at [971, 459] on div at bounding box center [929, 413] width 99 height 99
radio input "true"
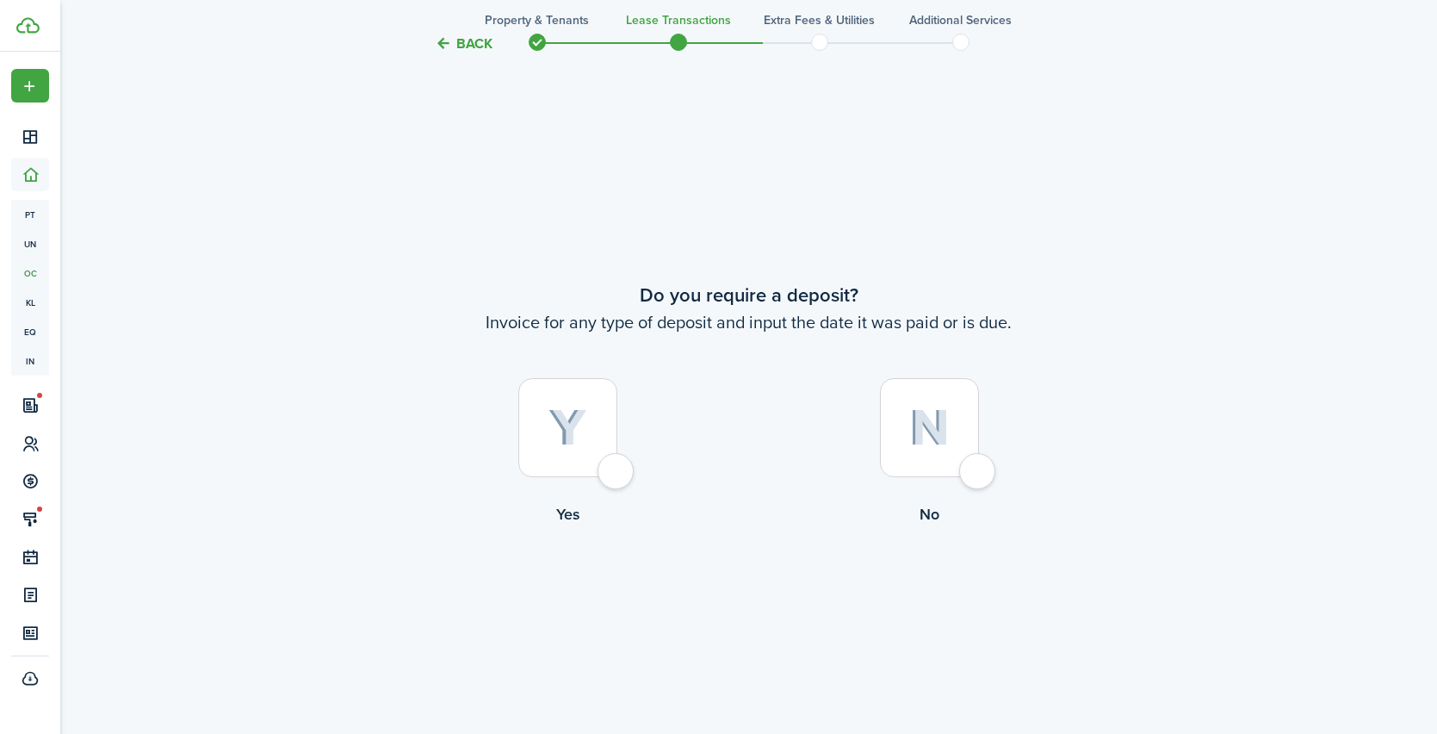
scroll to position [2086, 0]
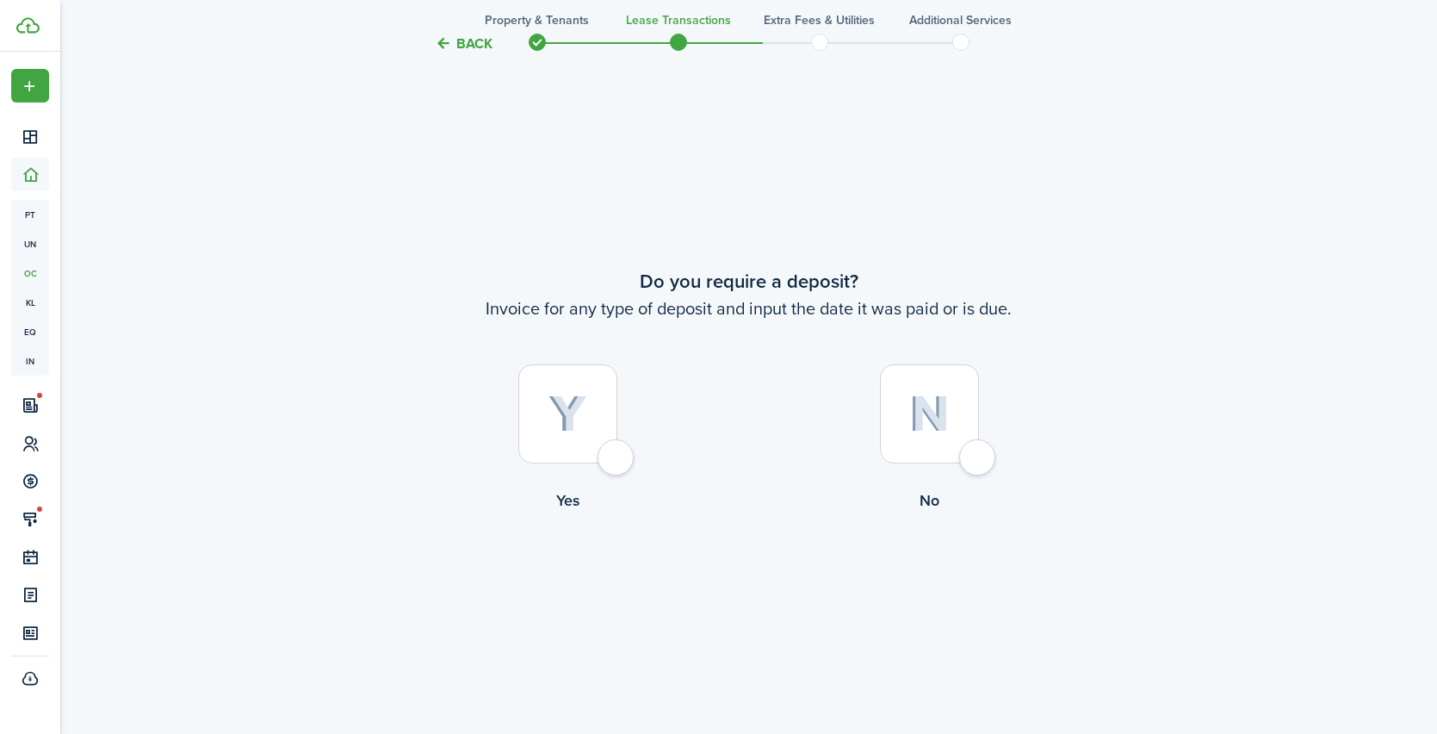
click at [613, 451] on div at bounding box center [567, 413] width 99 height 99
radio input "true"
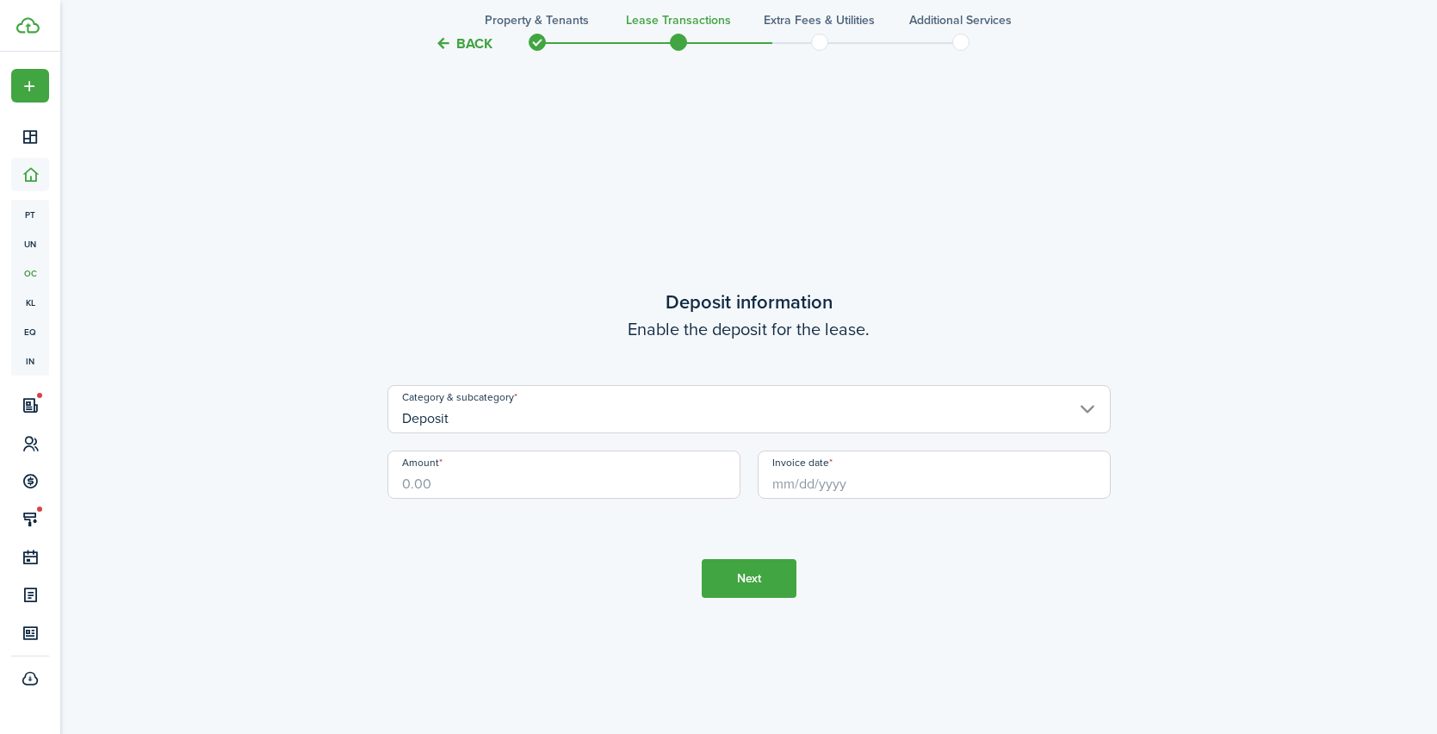
scroll to position [2820, 0]
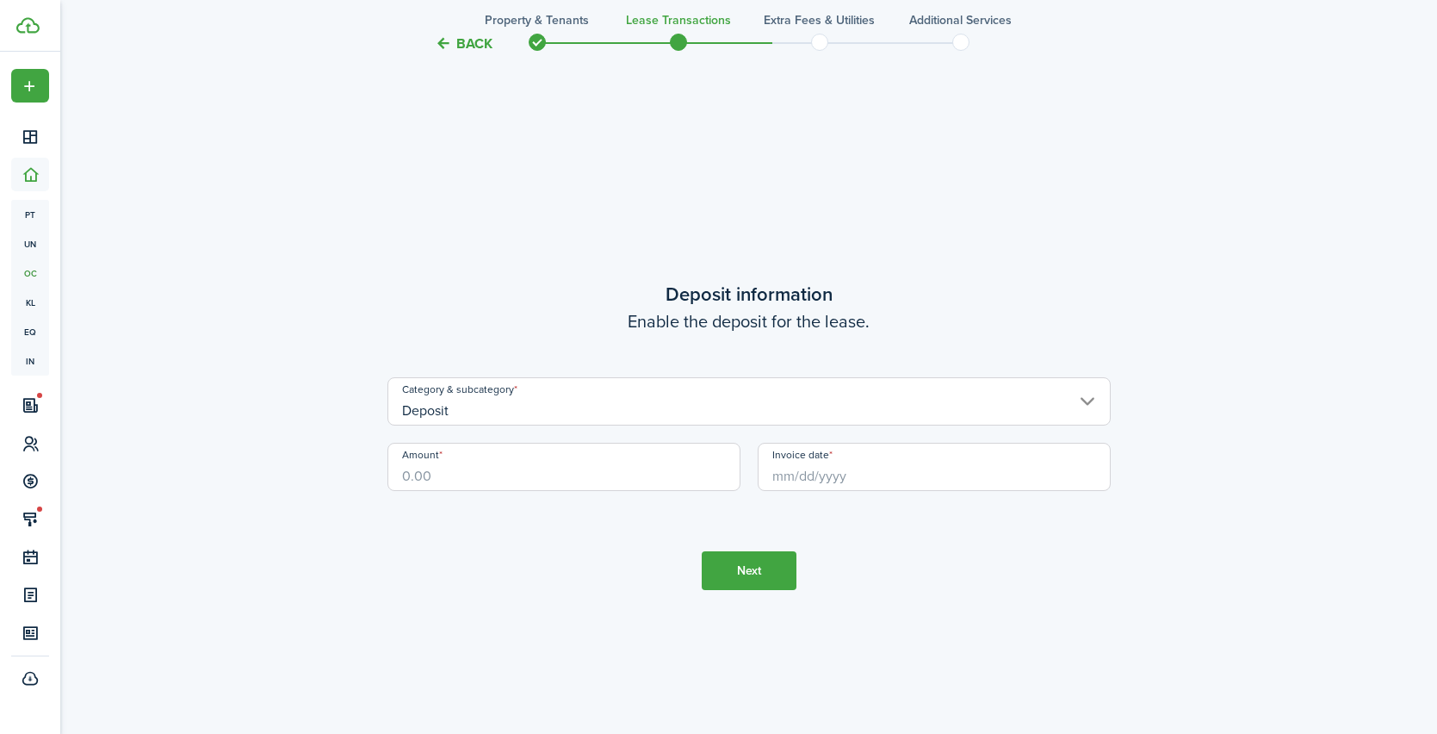
click at [494, 481] on input "Amount" at bounding box center [564, 467] width 353 height 48
click at [492, 402] on input "Deposit" at bounding box center [749, 401] width 723 height 48
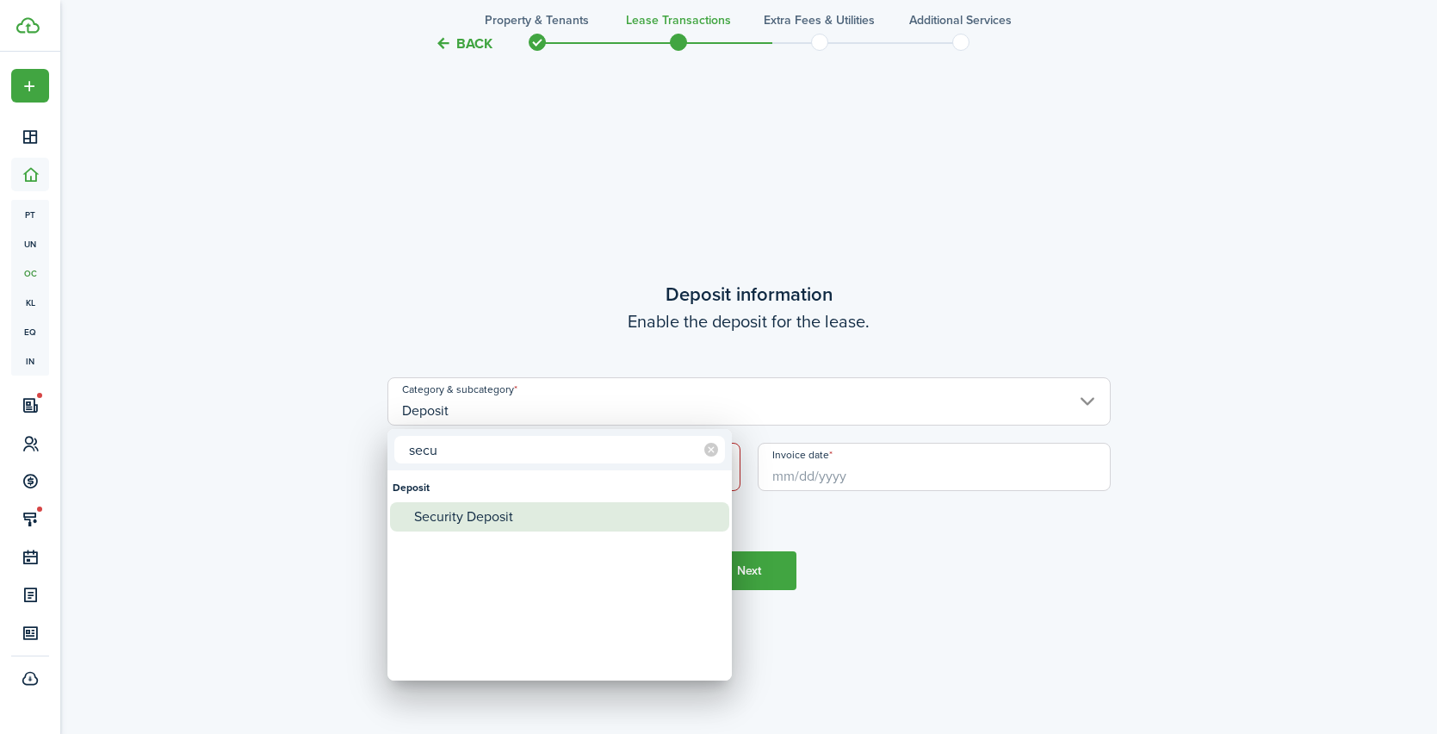
type input "secu"
click at [463, 510] on div "Security Deposit" at bounding box center [566, 516] width 305 height 29
type input "Deposit / Security Deposit"
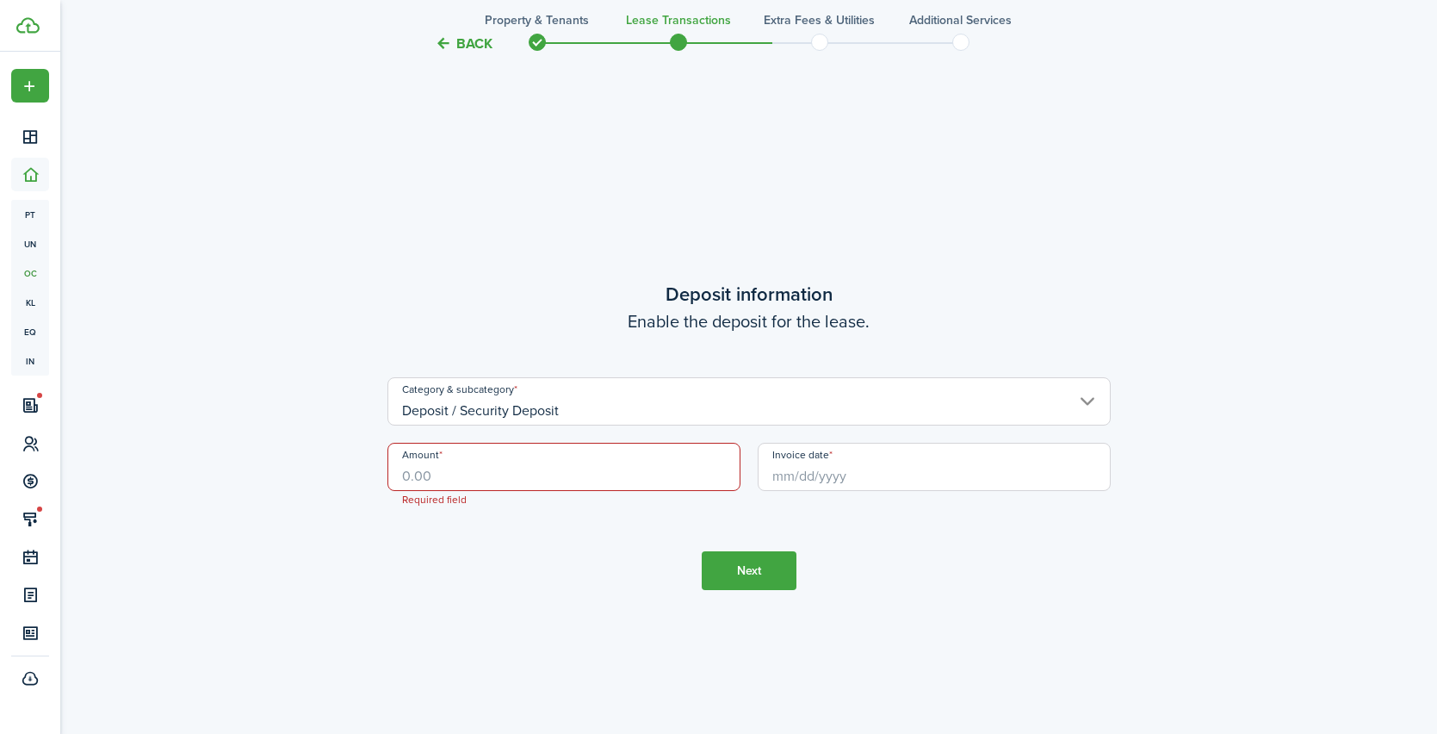
click at [469, 470] on input "Amount" at bounding box center [564, 467] width 353 height 48
click at [804, 470] on input "Invoice date" at bounding box center [934, 467] width 353 height 48
type input "$2,100.00"
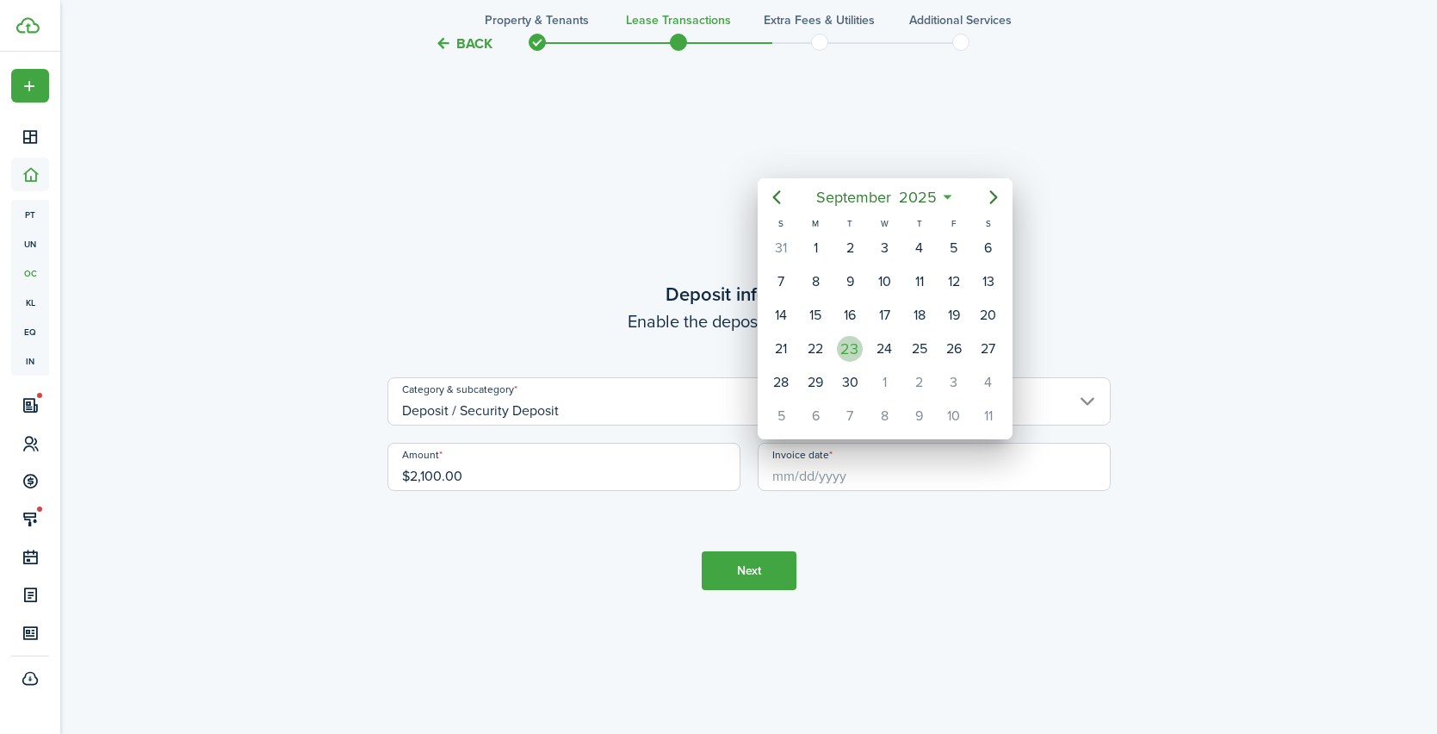
click at [853, 348] on div "23" at bounding box center [850, 349] width 26 height 26
type input "[DATE]"
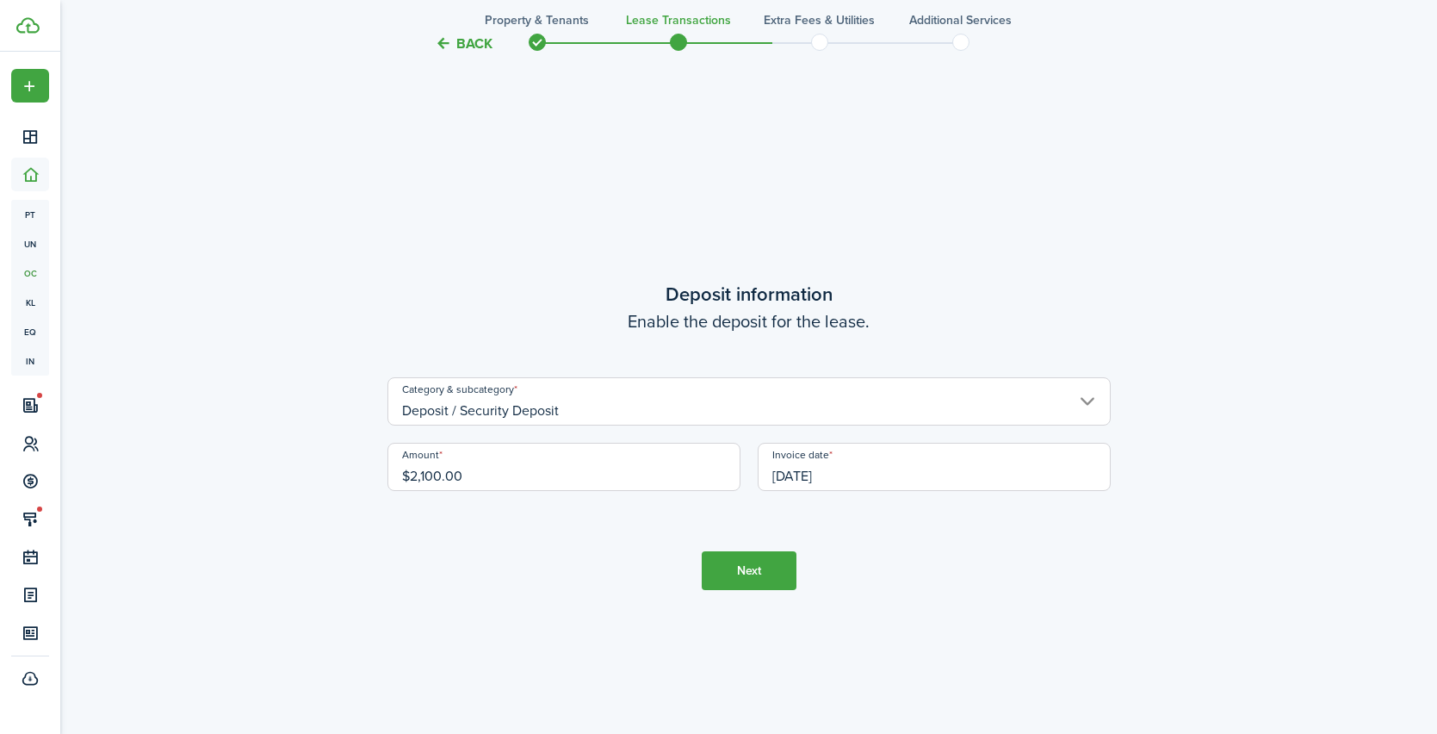
click at [901, 579] on tc-wizard-step "Deposit information Enable the deposit for the lease. Category & subcategory De…" at bounding box center [749, 435] width 723 height 734
click at [729, 568] on button "Next" at bounding box center [749, 570] width 95 height 39
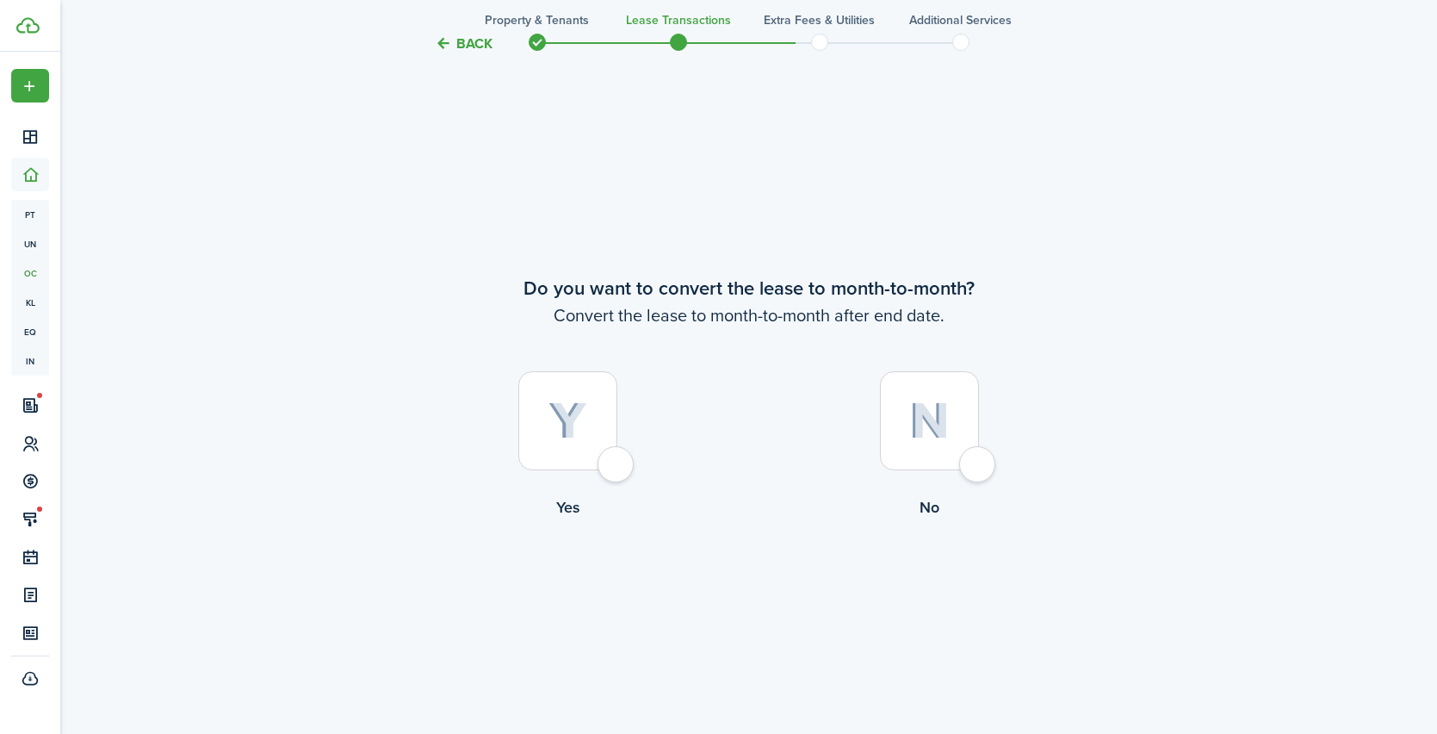
scroll to position [3554, 0]
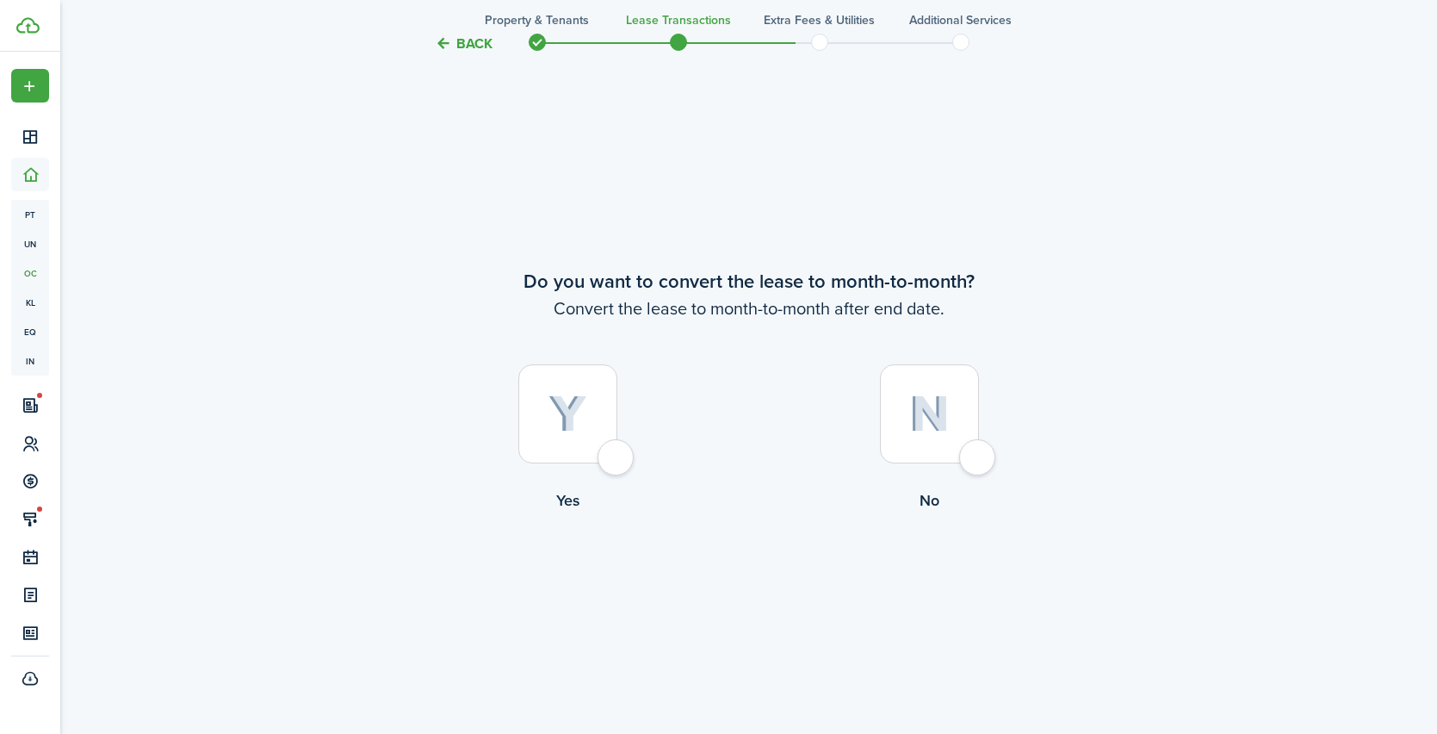
click at [613, 451] on div at bounding box center [567, 413] width 99 height 99
radio input "true"
click at [768, 598] on button "Continue" at bounding box center [749, 583] width 95 height 39
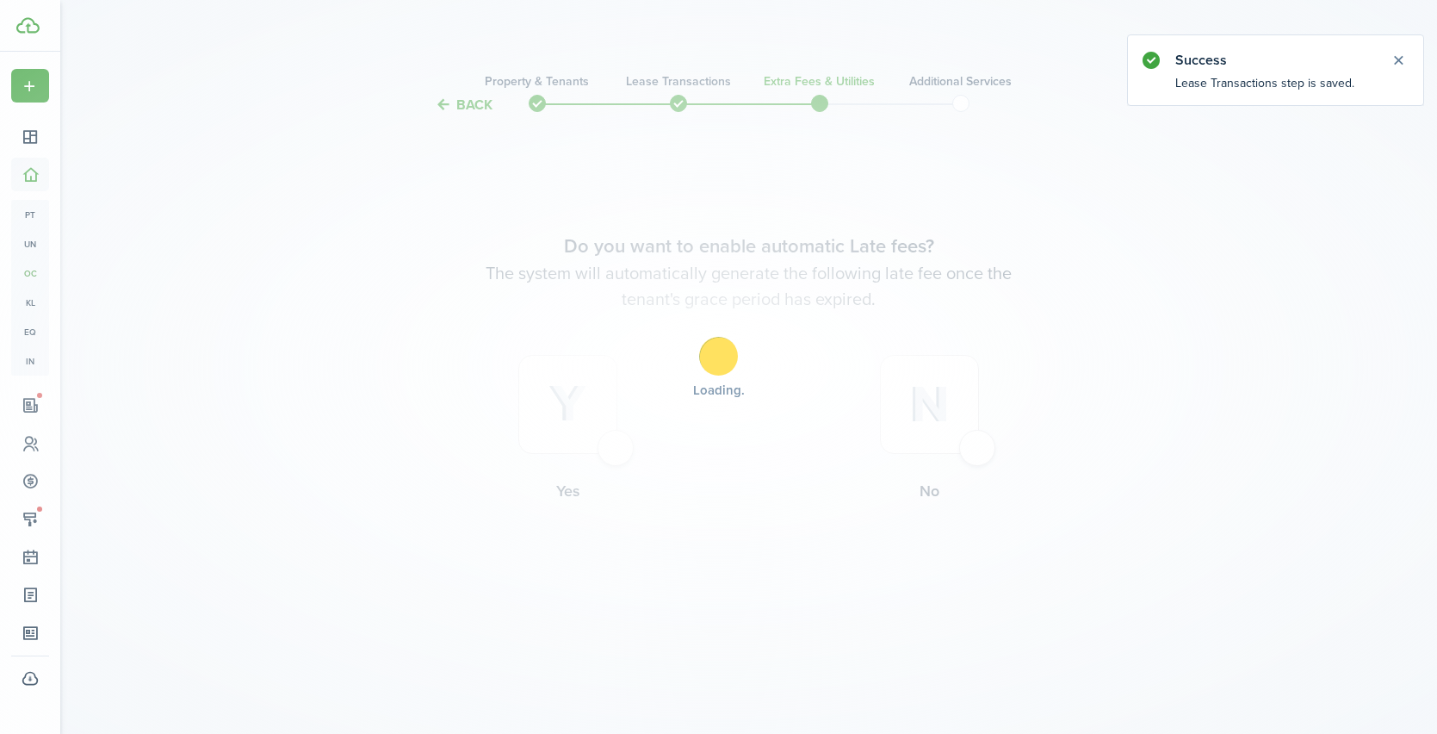
scroll to position [0, 0]
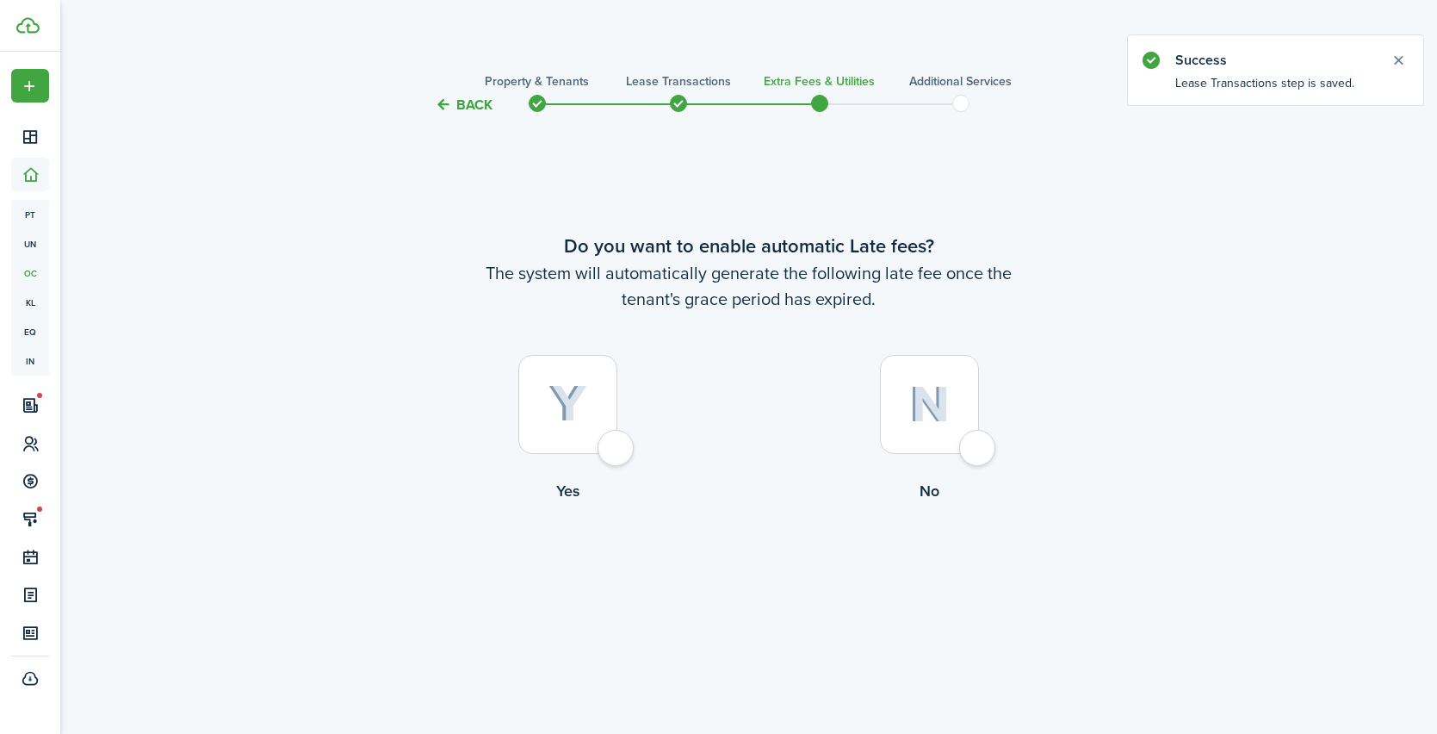
click at [618, 452] on div at bounding box center [567, 404] width 99 height 99
radio input "true"
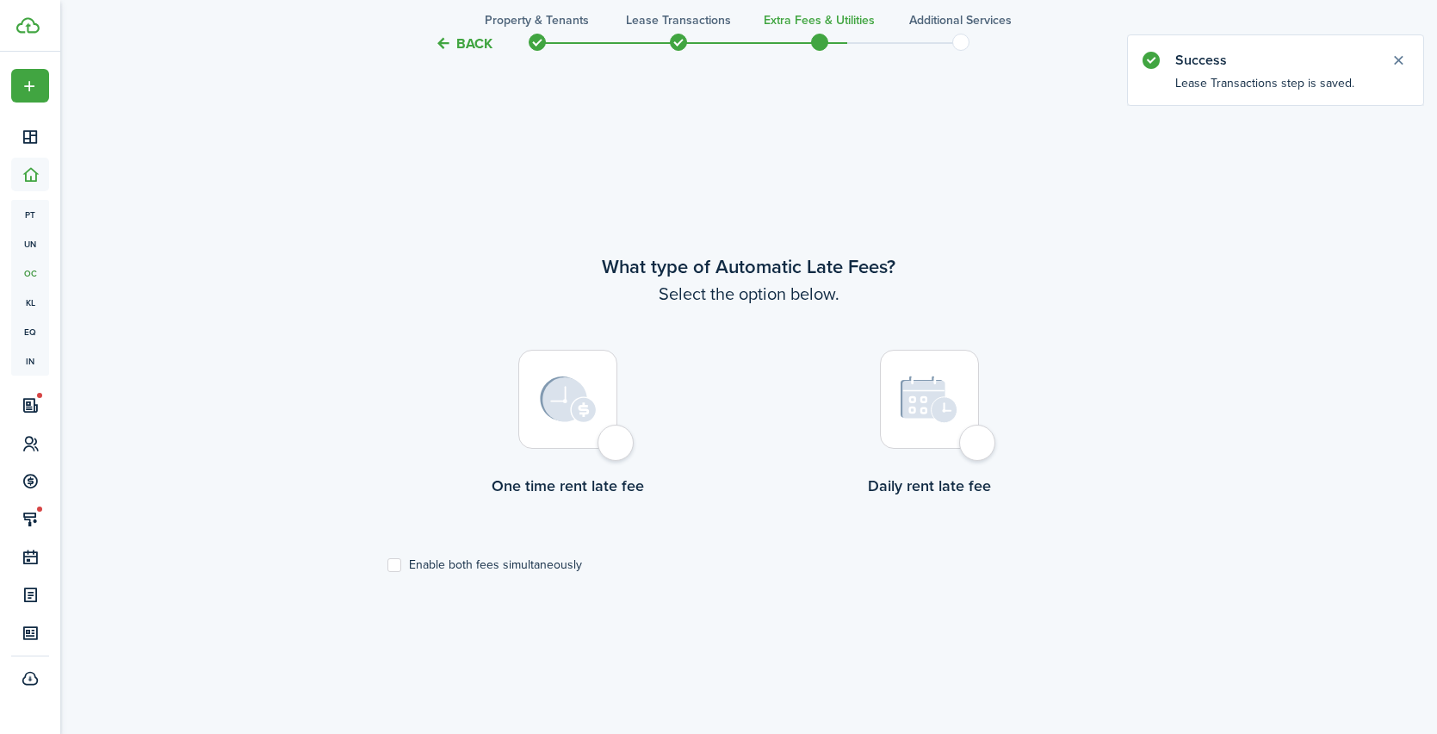
scroll to position [618, 0]
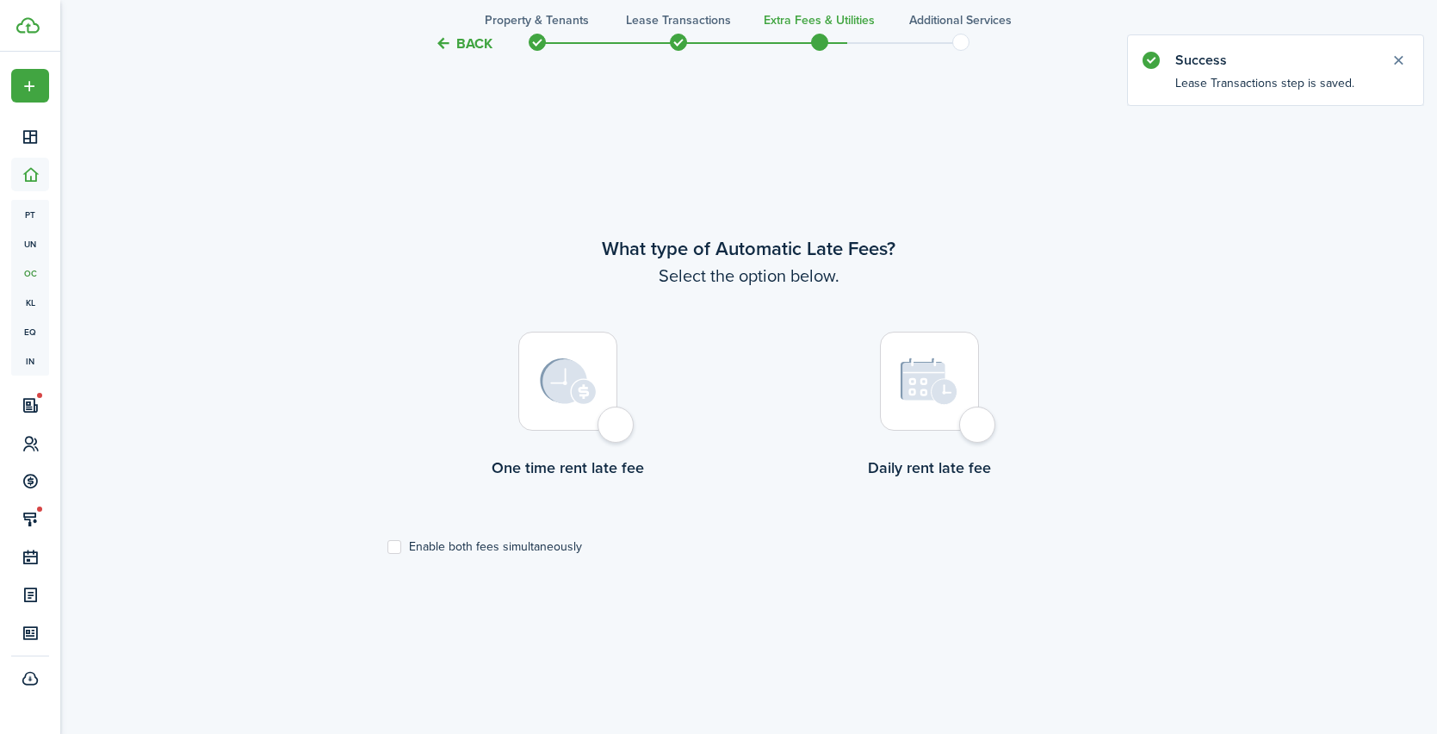
click at [507, 549] on label "Enable both fees simultaneously" at bounding box center [485, 547] width 195 height 14
click at [388, 547] on input "Enable both fees simultaneously" at bounding box center [387, 546] width 1 height 1
checkbox input "true"
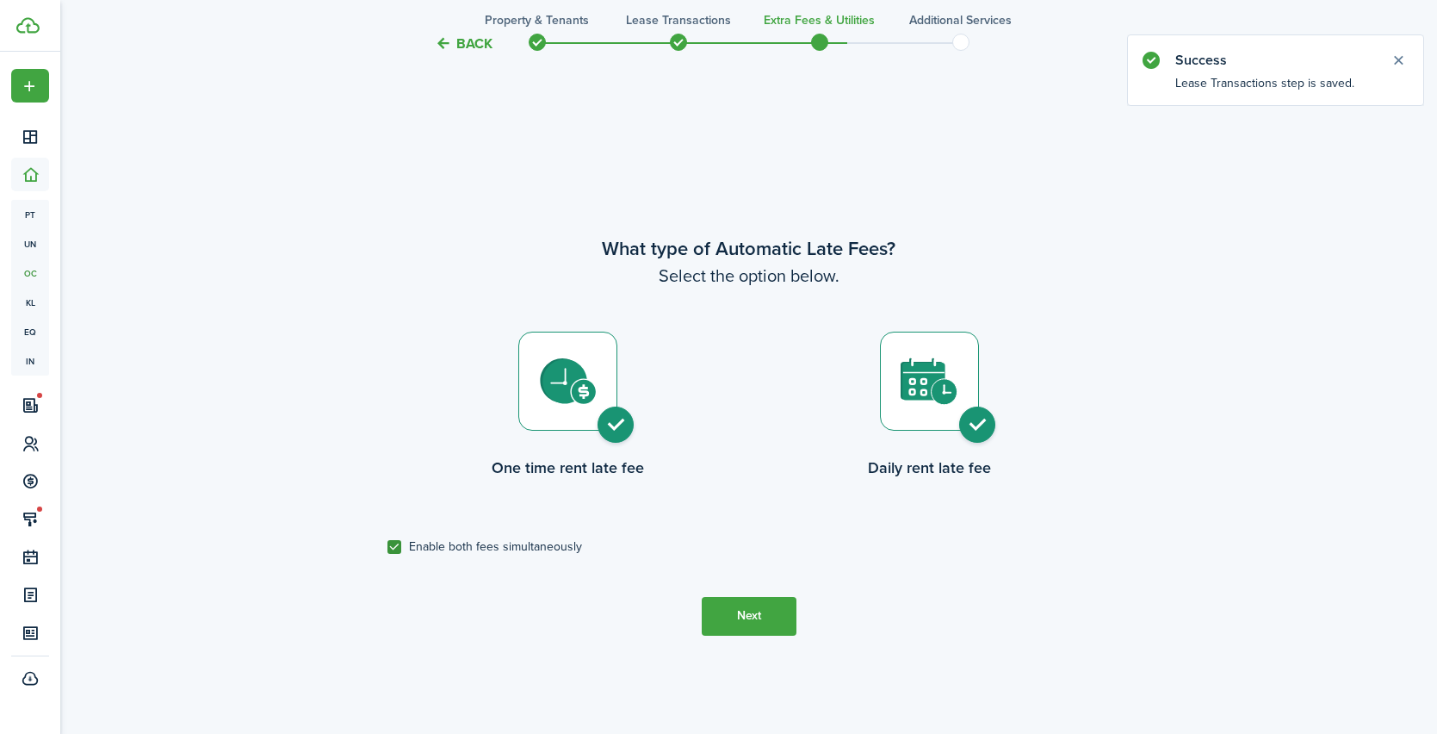
click at [752, 614] on button "Next" at bounding box center [749, 616] width 95 height 39
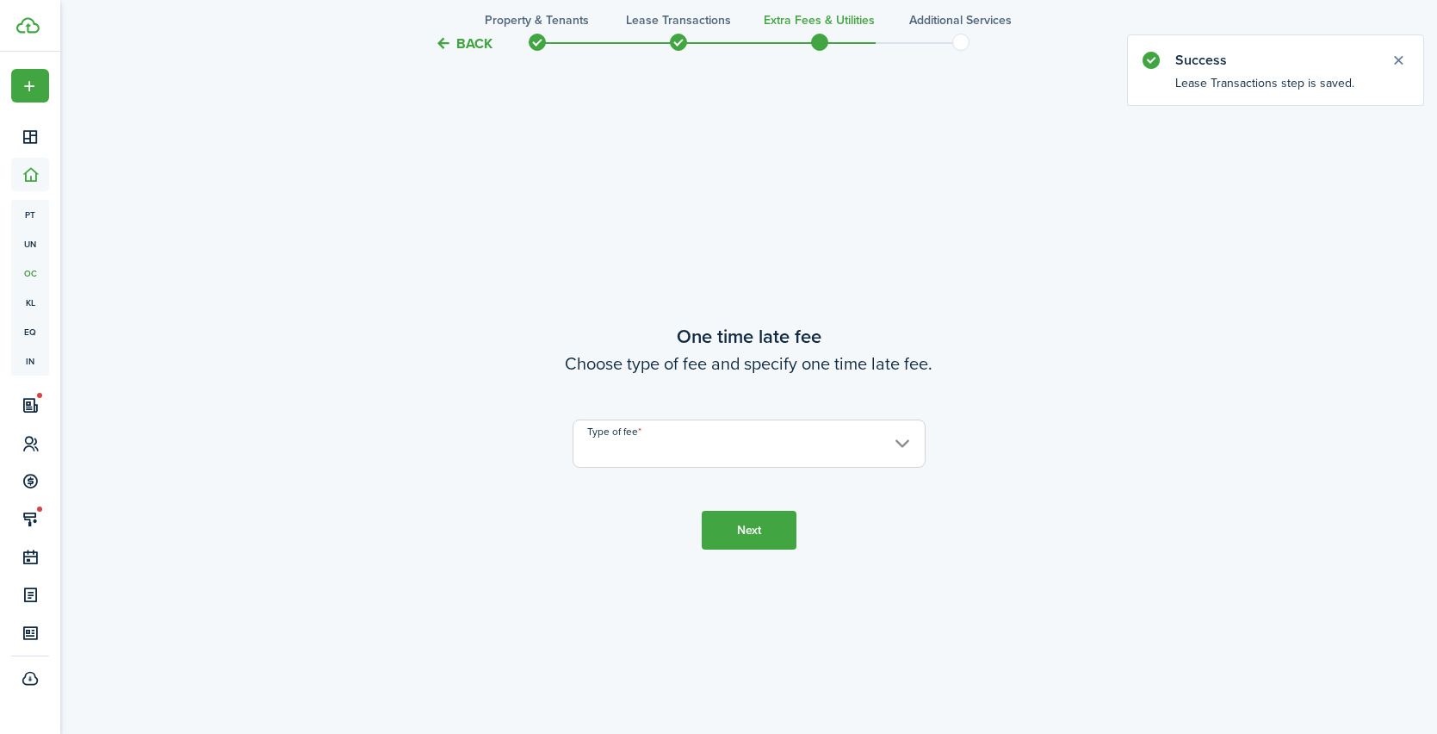
scroll to position [1352, 0]
click at [623, 449] on input "Type of fee" at bounding box center [749, 443] width 353 height 48
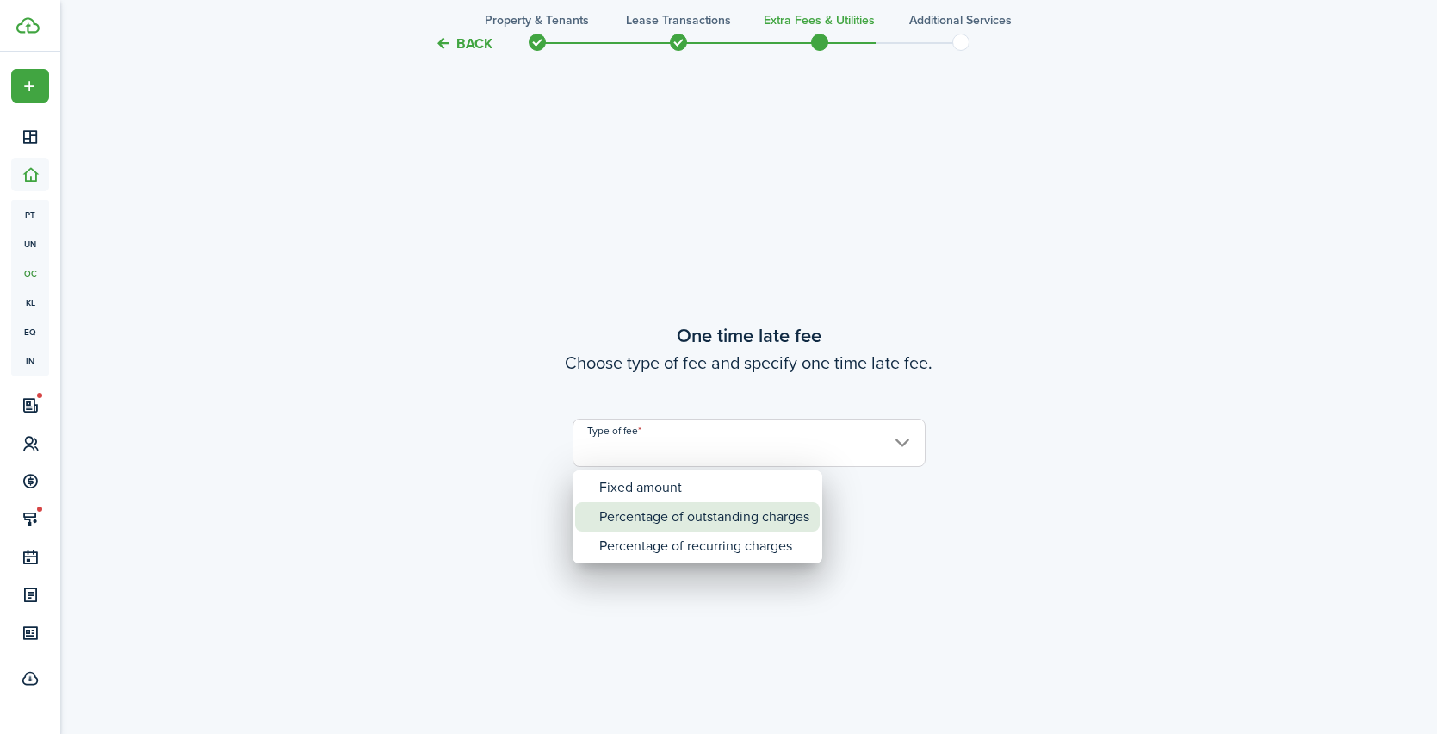
click at [634, 510] on div "Percentage of outstanding charges" at bounding box center [704, 516] width 210 height 29
type input "Percentage of outstanding charges"
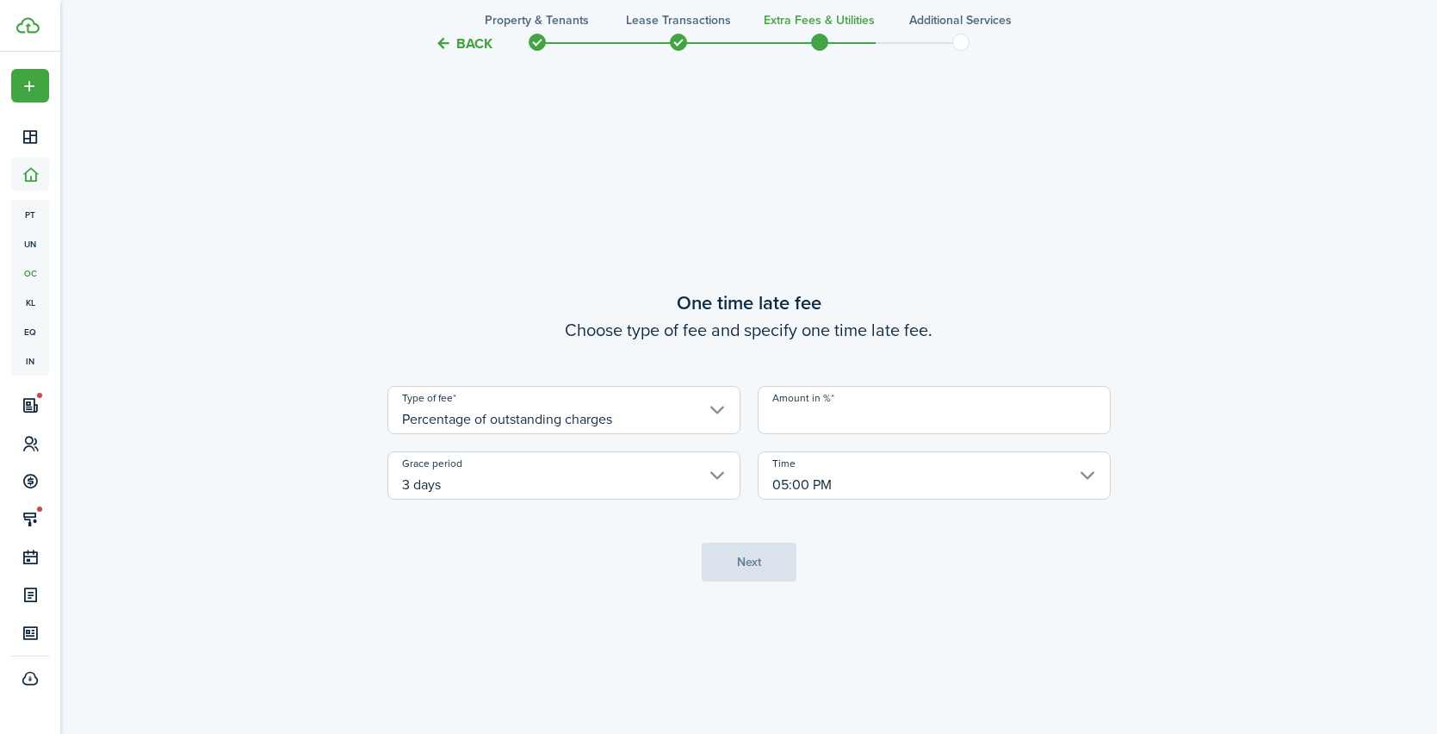
click at [823, 416] on input "Amount in %" at bounding box center [934, 410] width 353 height 48
type input "5"
click at [654, 531] on tc-wizard-step "One time late fee Choose type of fee and specify one time late fee. Type of fee…" at bounding box center [749, 435] width 723 height 734
click at [800, 487] on input "05:00 PM" at bounding box center [934, 475] width 353 height 48
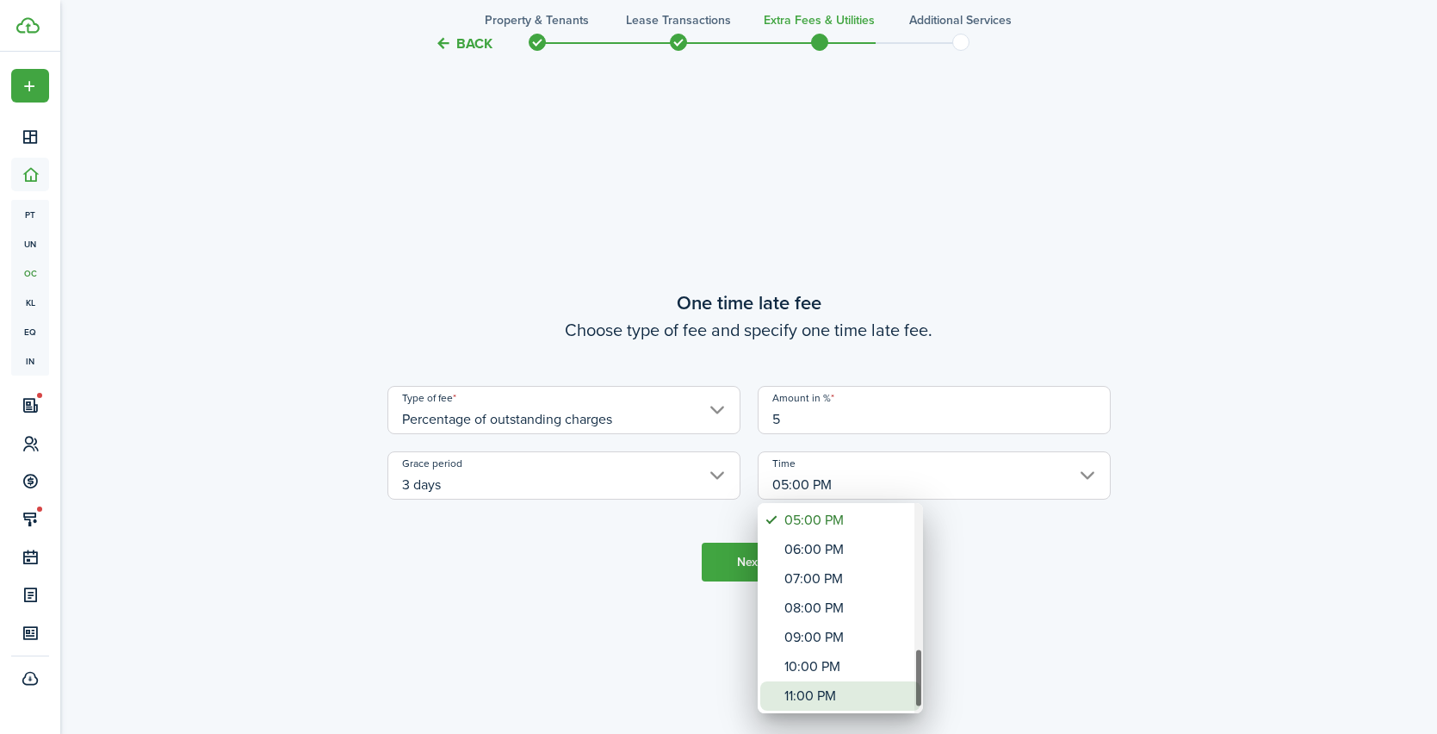
click at [799, 689] on div "11:00 PM" at bounding box center [848, 695] width 126 height 29
type input "11:00 PM"
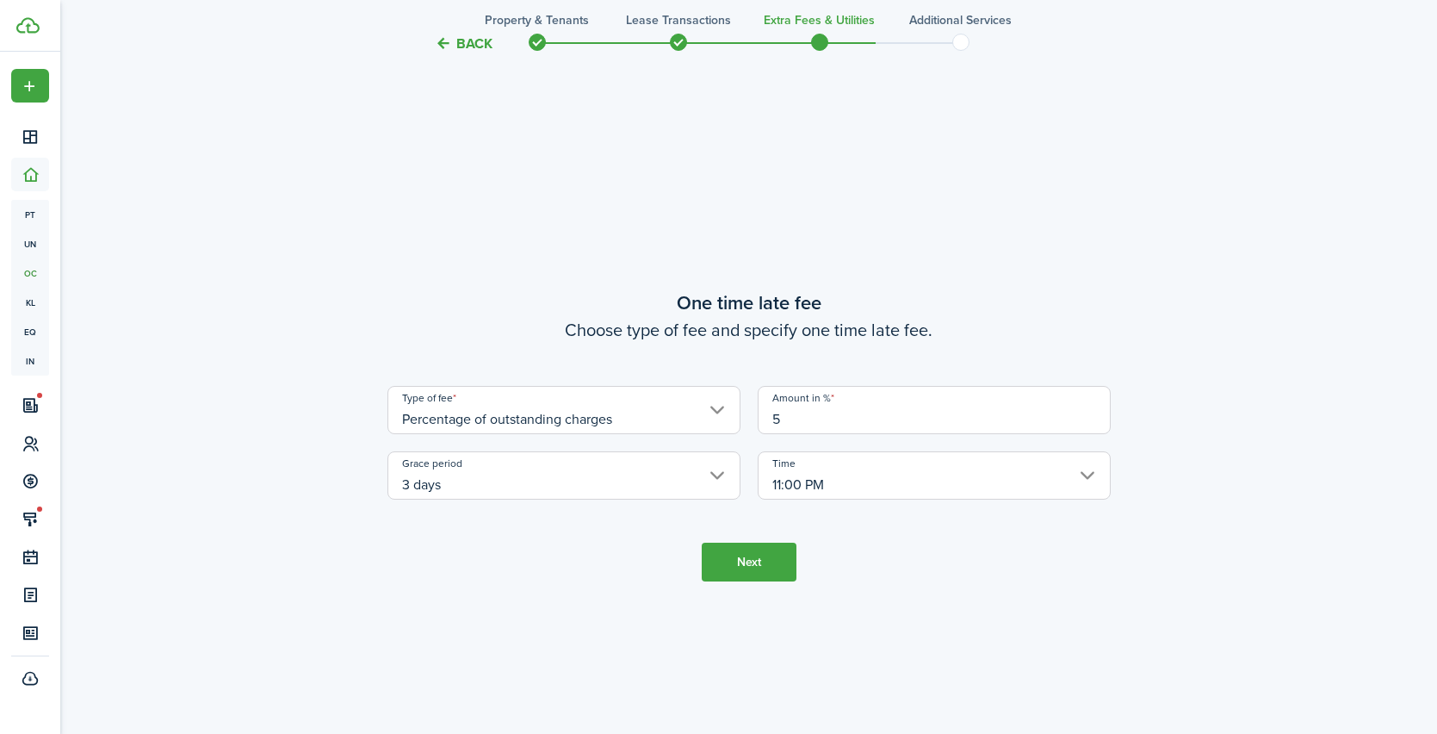
click at [573, 578] on tc-wizard-step "One time late fee Choose type of fee and specify one time late fee. Type of fee…" at bounding box center [749, 435] width 723 height 734
click at [742, 568] on button "Next" at bounding box center [749, 562] width 95 height 39
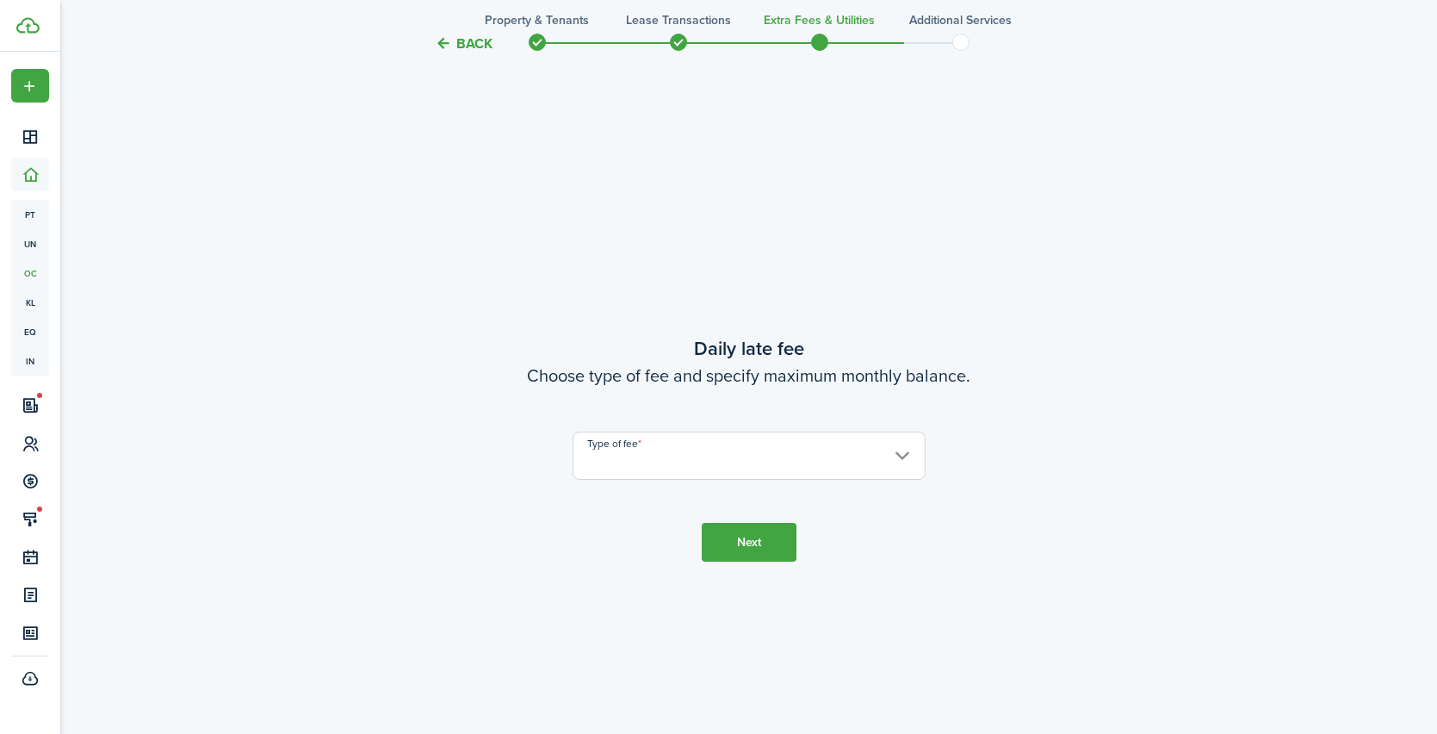
scroll to position [2086, 0]
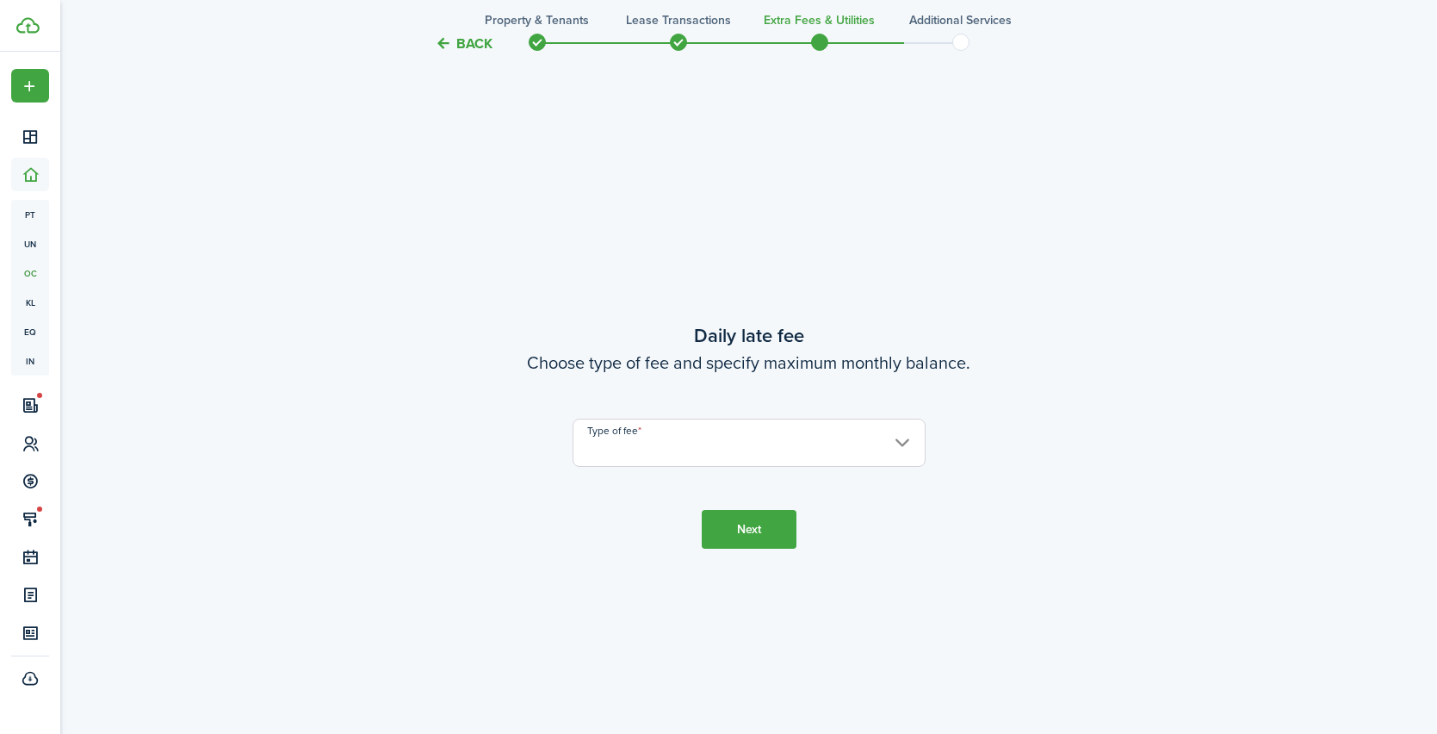
click at [660, 458] on input "Type of fee" at bounding box center [749, 443] width 353 height 48
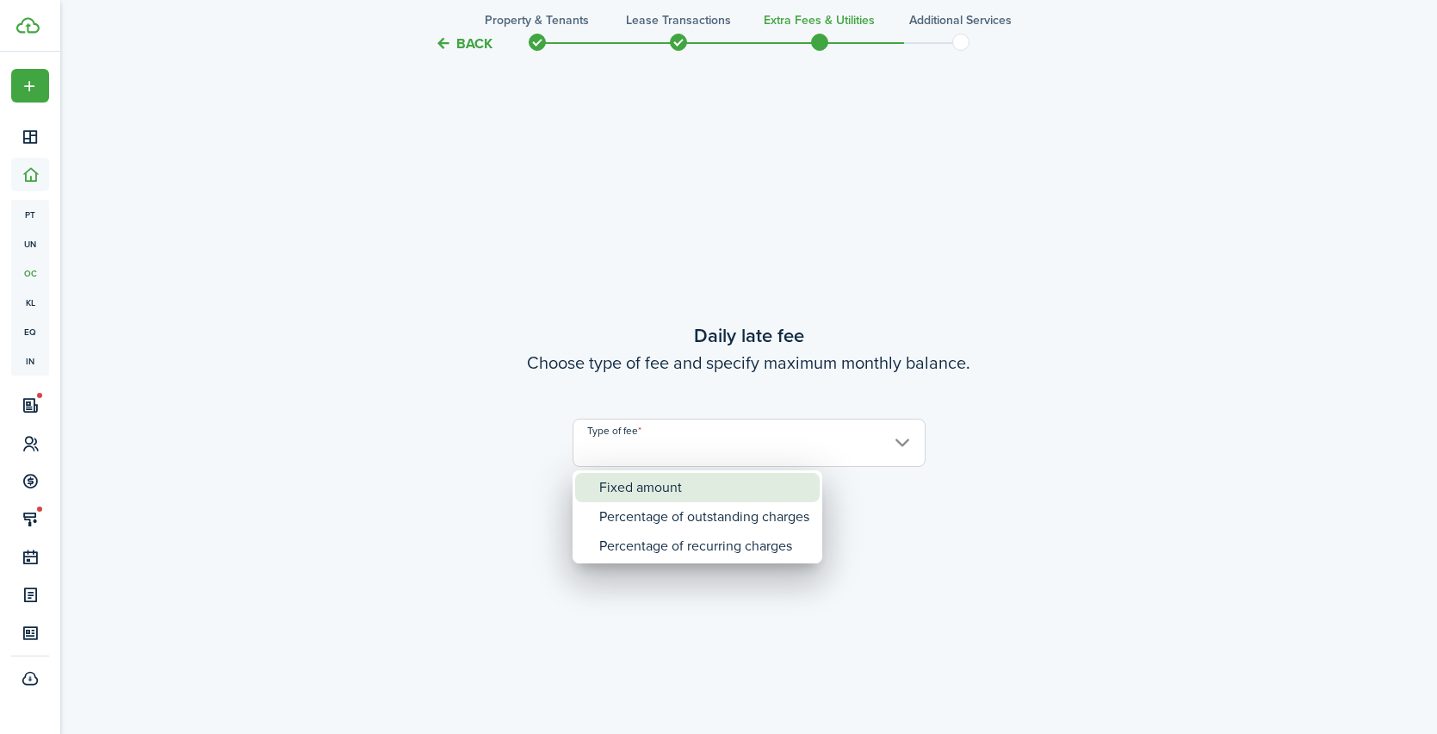
click at [644, 483] on div "Fixed amount" at bounding box center [704, 487] width 210 height 29
type input "Fixed amount"
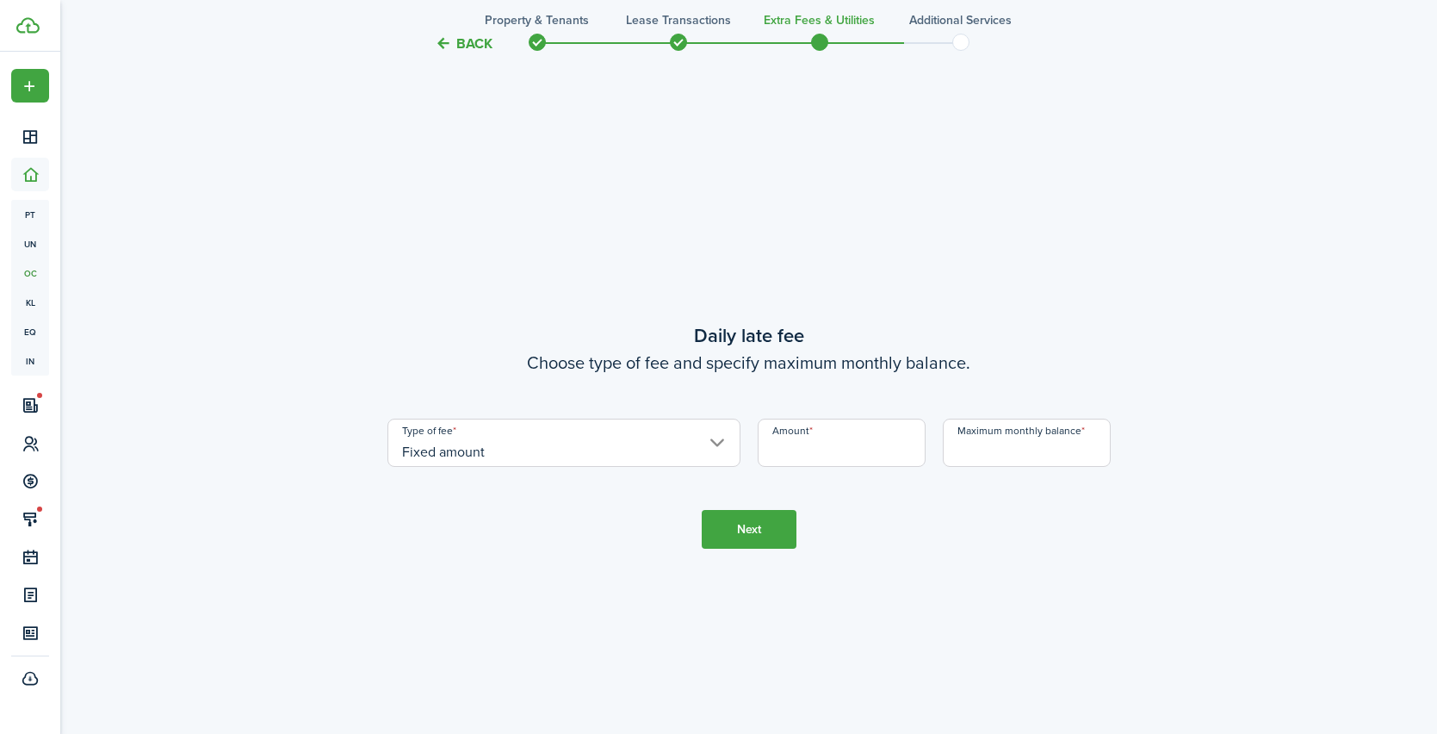
click at [798, 445] on input "Amount" at bounding box center [842, 443] width 168 height 48
type input "$10.00"
click at [994, 450] on input "Maximum monthly balance" at bounding box center [1027, 443] width 168 height 48
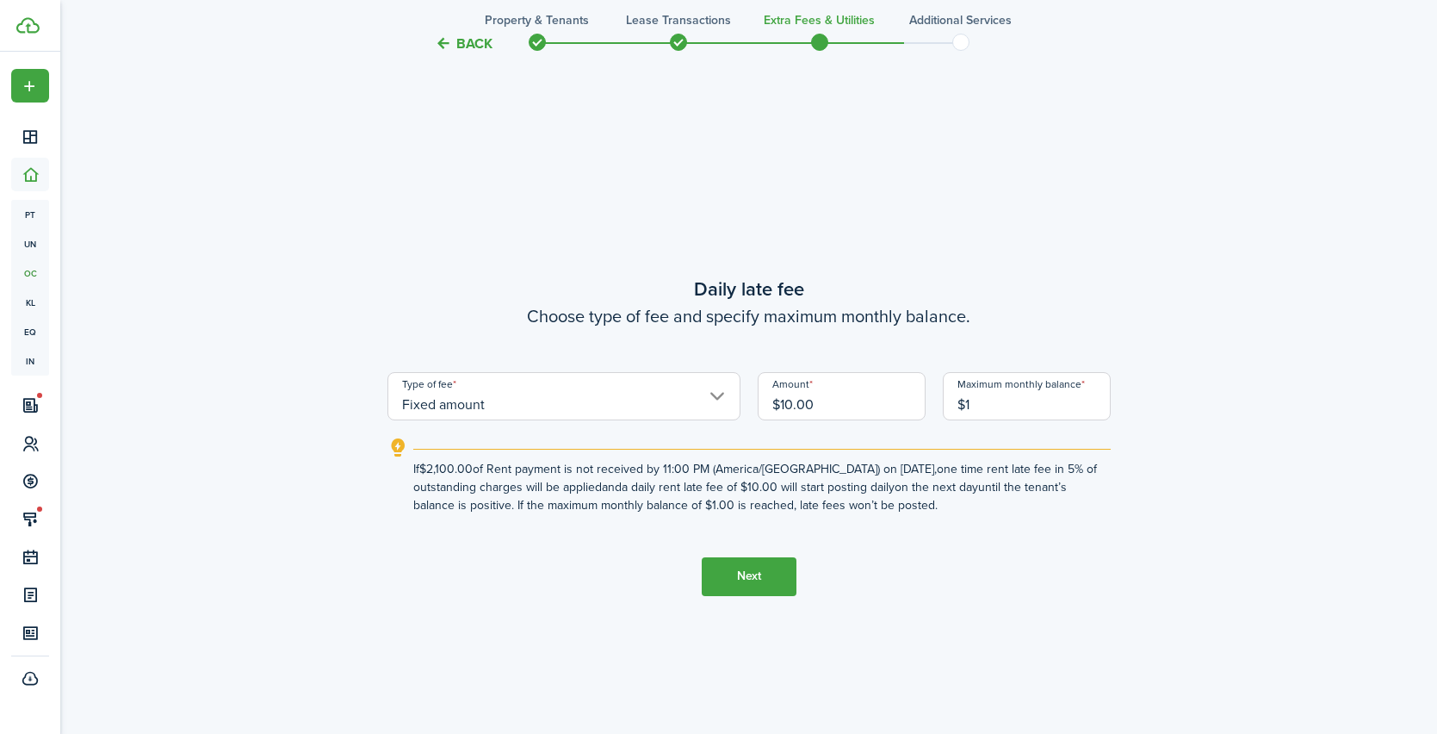
type input "$160.00"
click at [921, 568] on tc-wizard-step "Daily late fee Choose type of fee and specify maximum monthly balance. Type of …" at bounding box center [749, 435] width 723 height 734
click at [770, 585] on button "Next" at bounding box center [749, 576] width 95 height 39
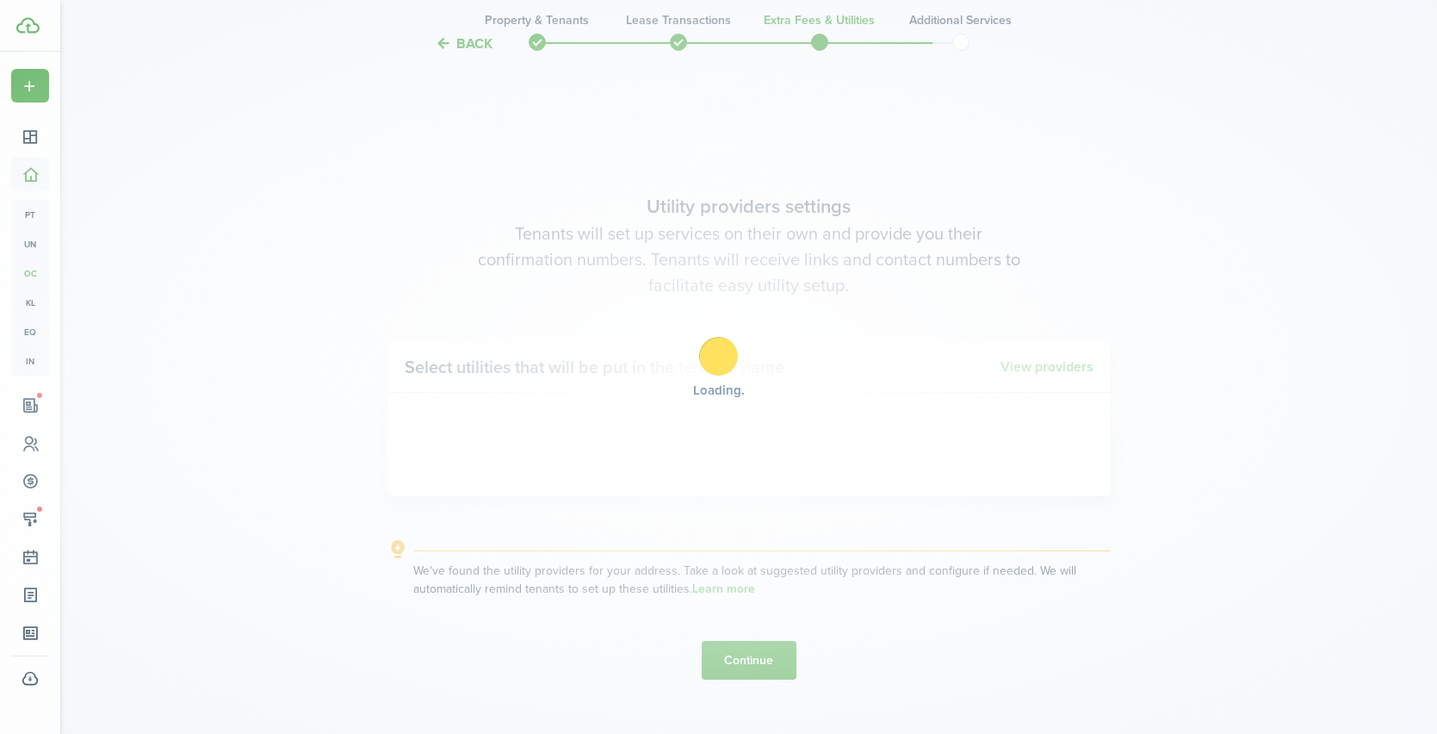
scroll to position [2820, 0]
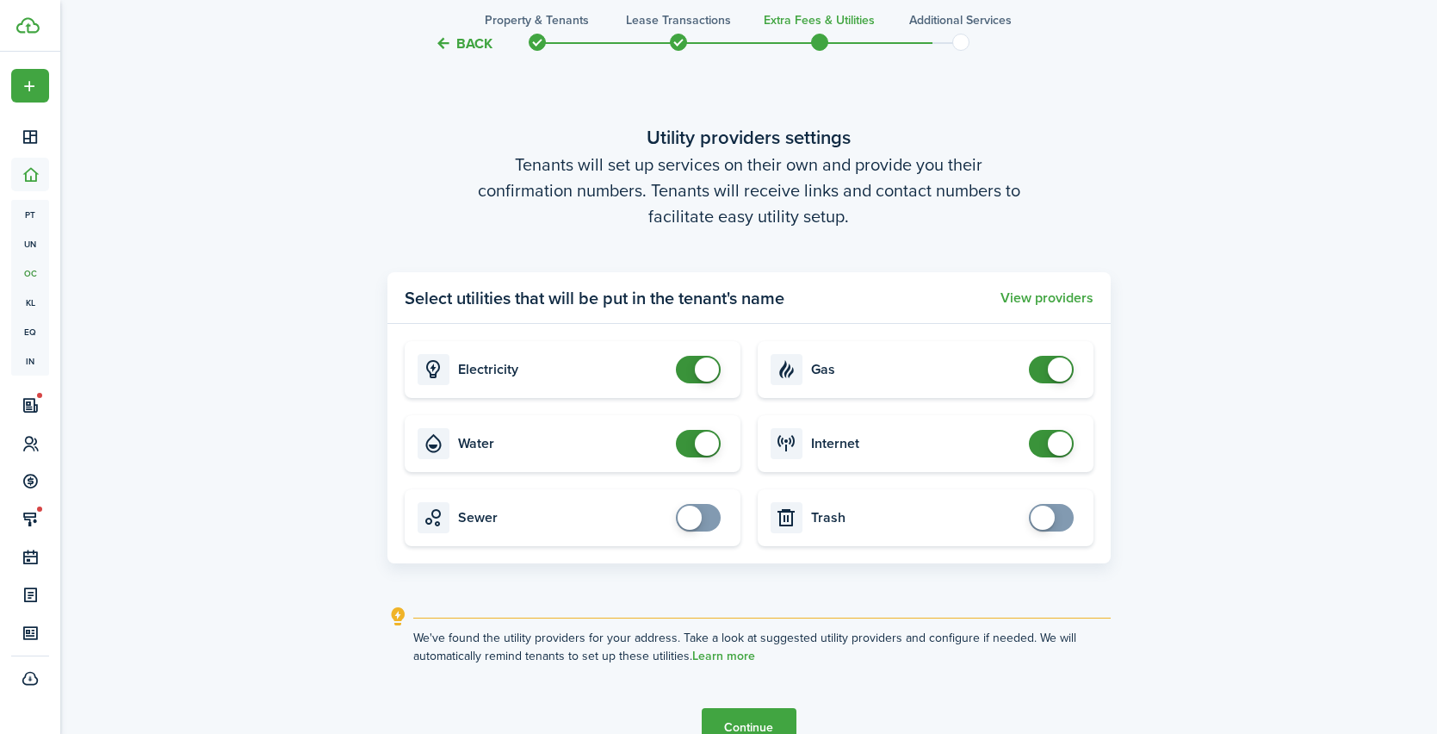
checkbox input "true"
click at [1046, 522] on span at bounding box center [1043, 518] width 24 height 24
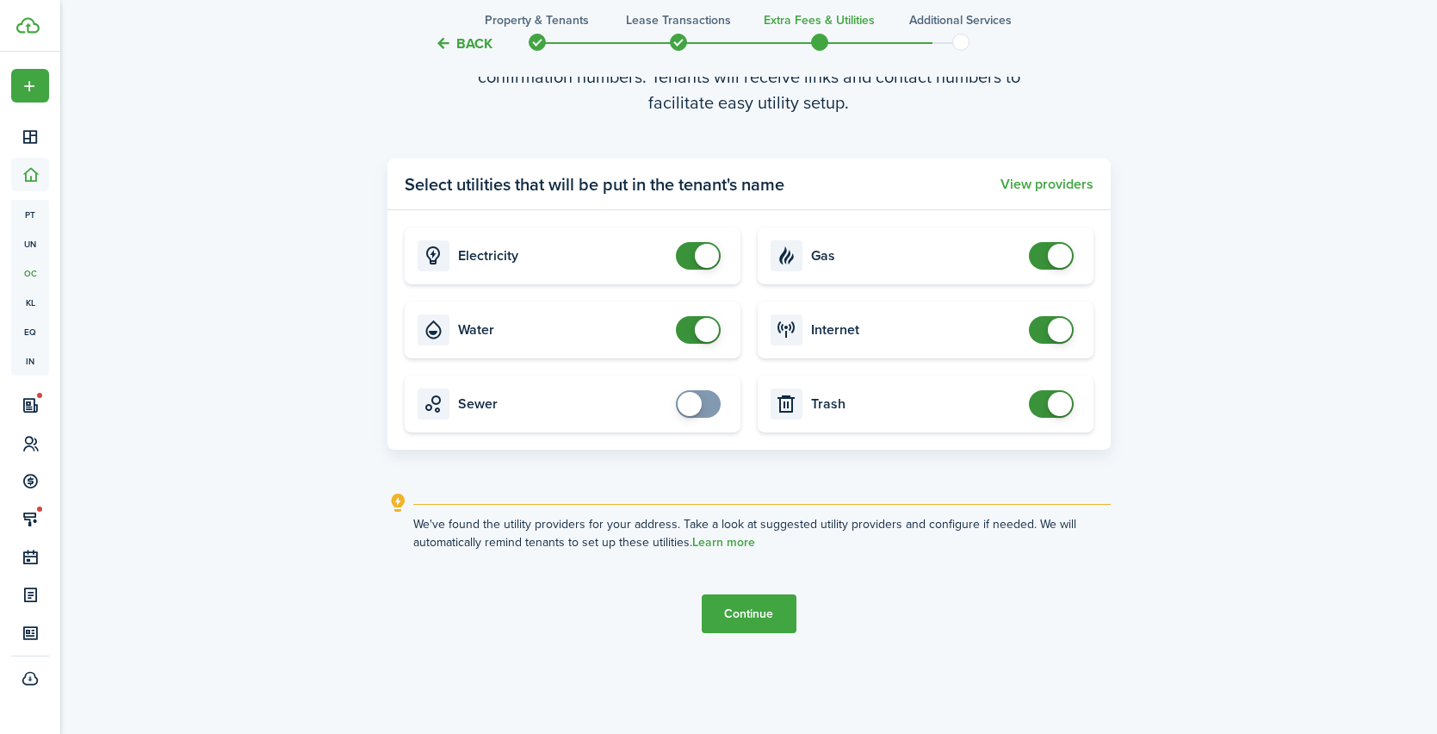
scroll to position [2935, 0]
click at [747, 621] on button "Continue" at bounding box center [749, 612] width 95 height 39
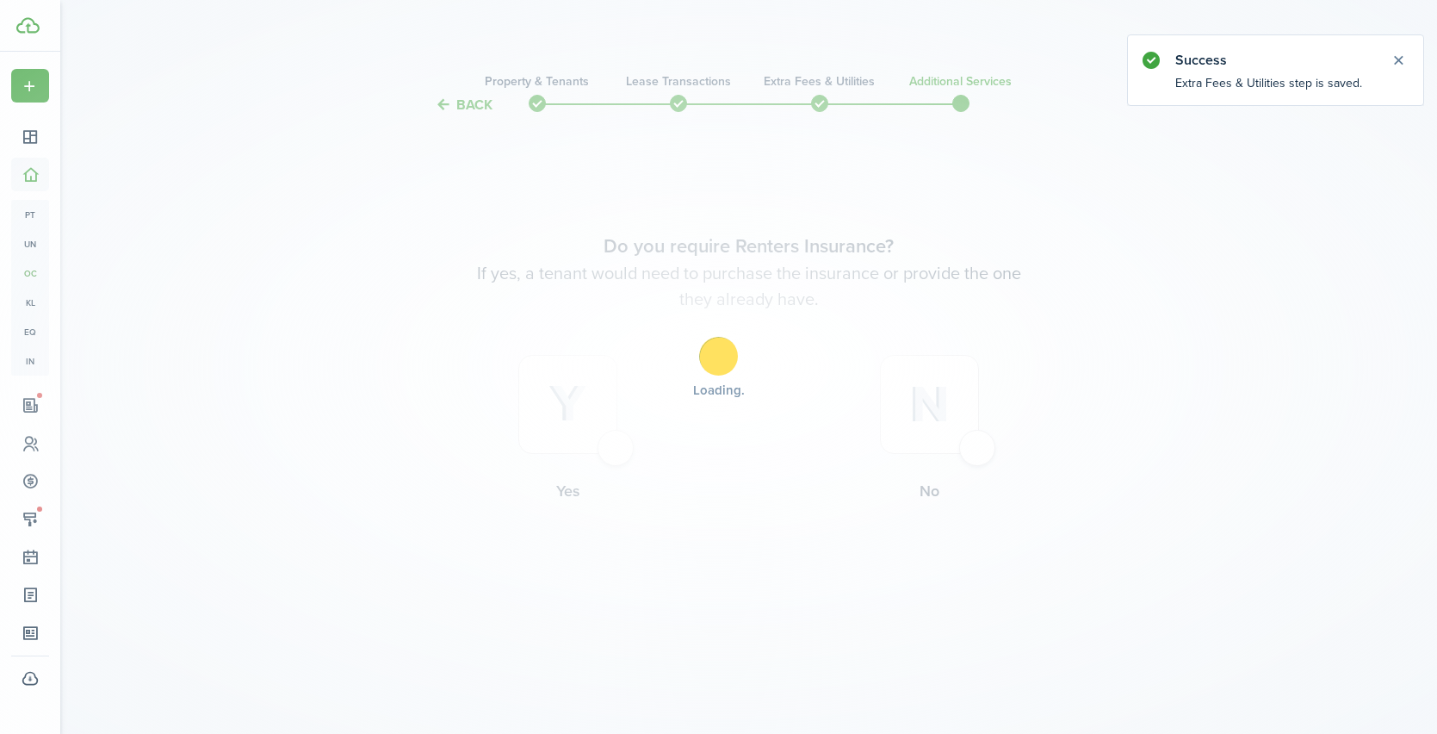
scroll to position [0, 0]
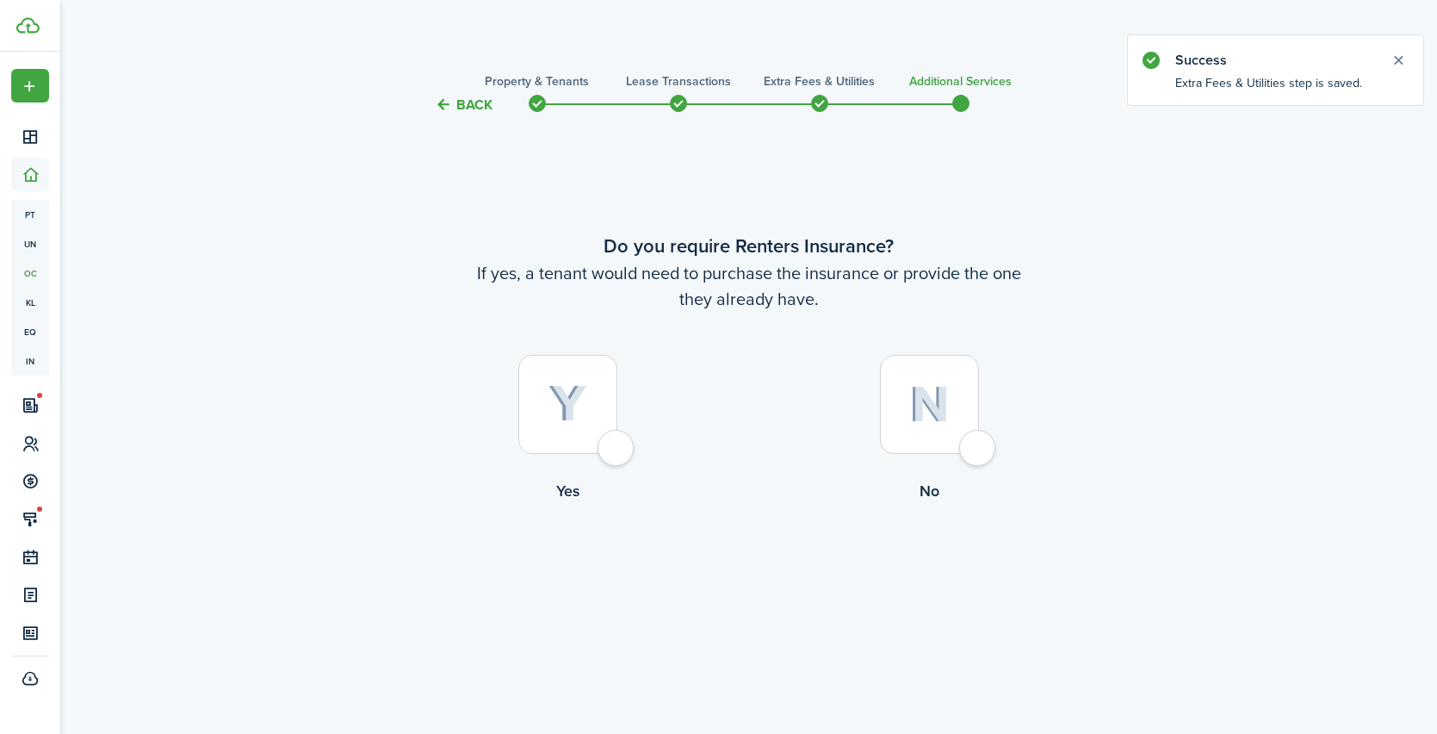
click at [979, 454] on div at bounding box center [929, 404] width 99 height 99
radio input "true"
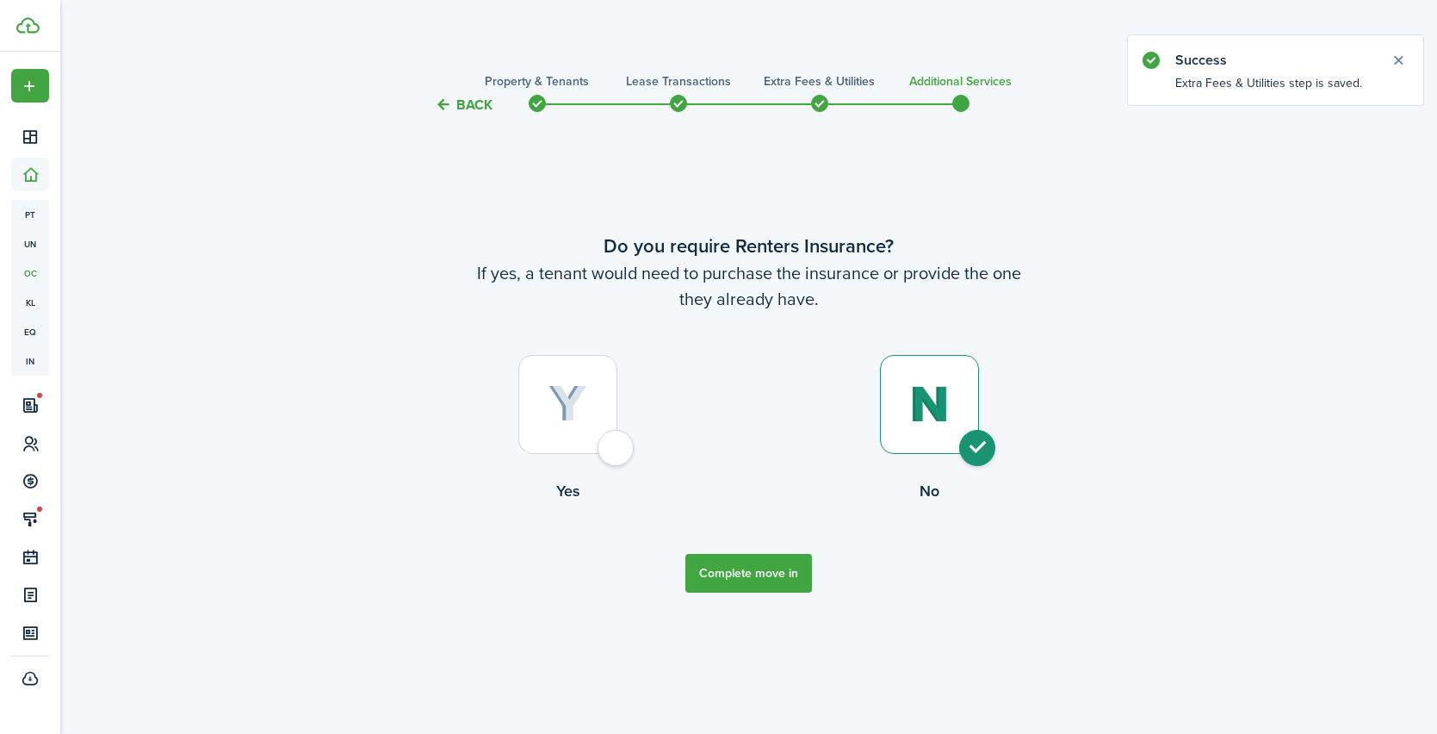
click at [748, 591] on button "Complete move in" at bounding box center [749, 573] width 127 height 39
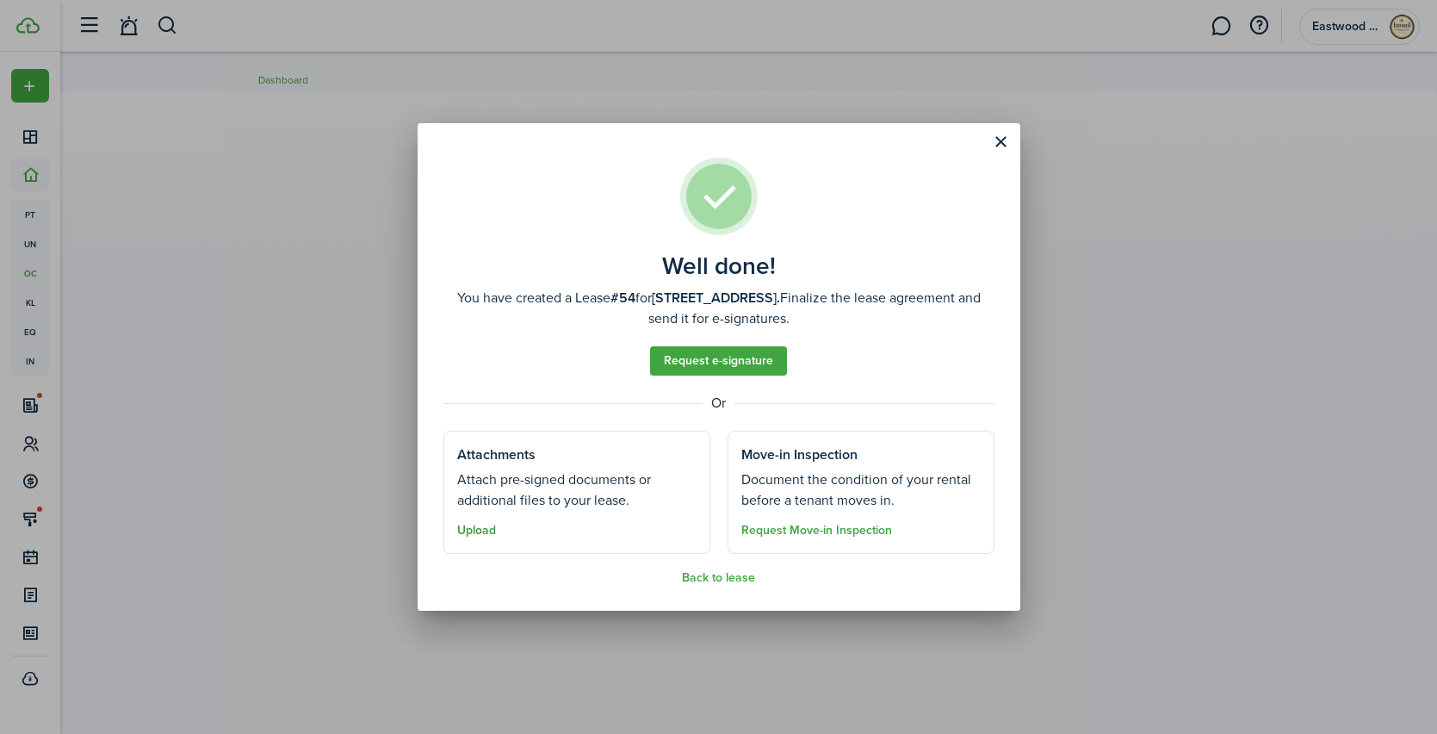
click at [472, 532] on button "Upload" at bounding box center [476, 531] width 39 height 14
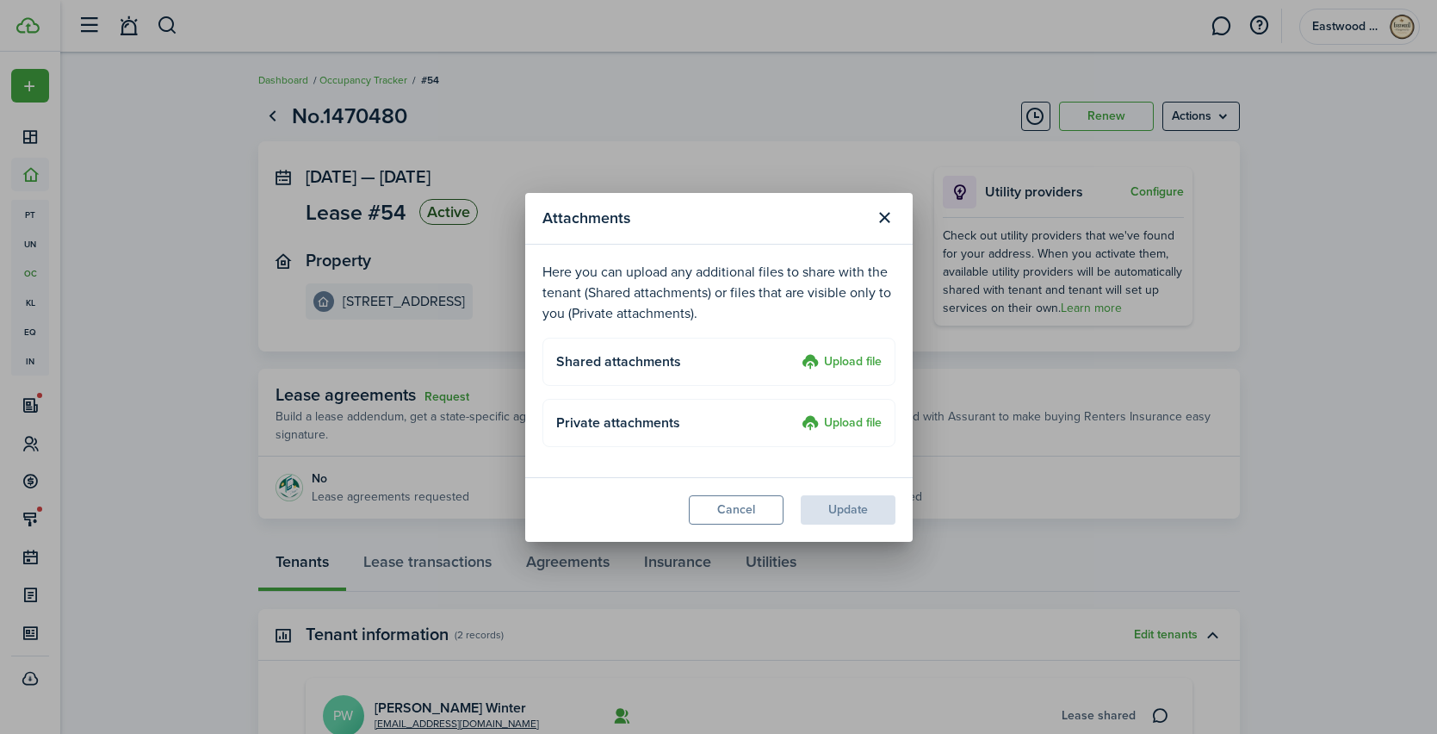
click at [855, 364] on label "Upload file" at bounding box center [842, 362] width 80 height 21
click at [796, 352] on input "Upload file" at bounding box center [796, 352] width 0 height 0
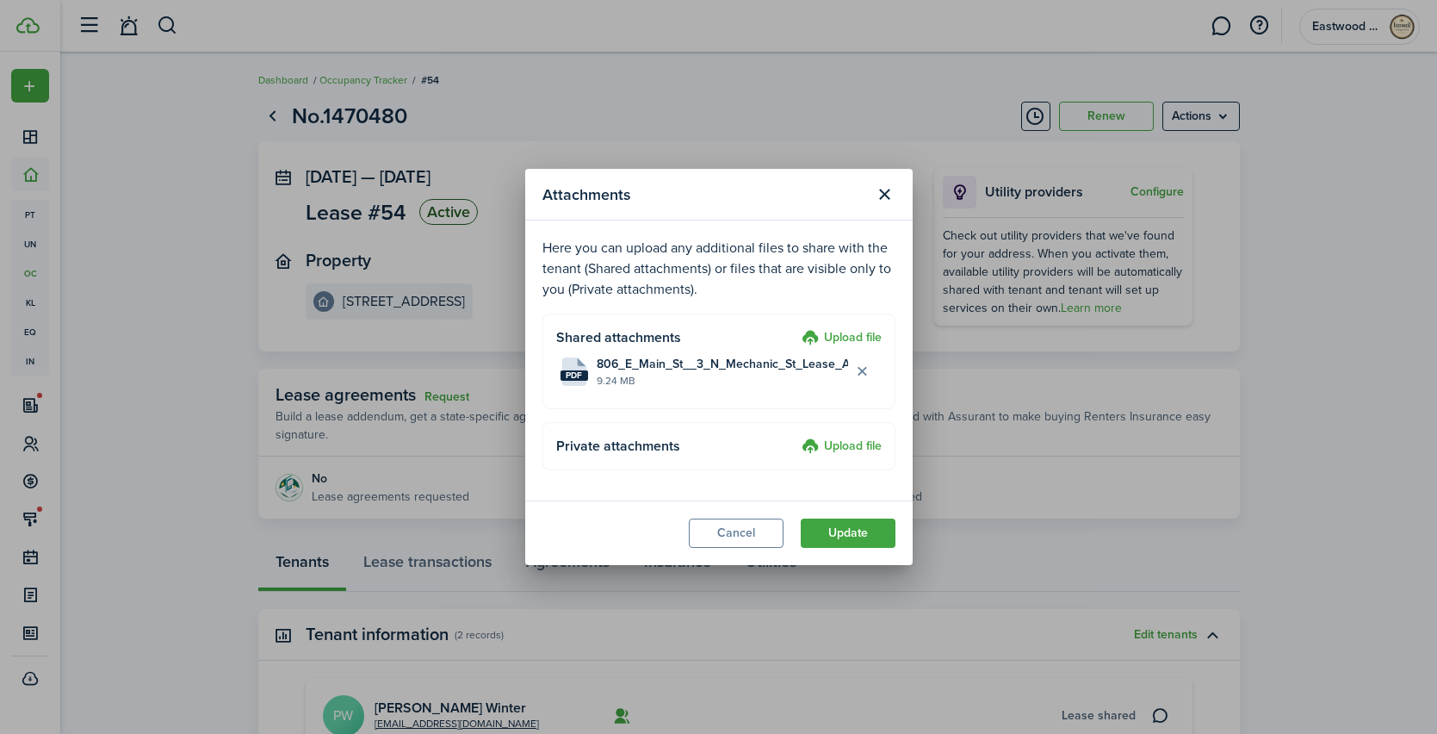
click at [854, 540] on button "Update" at bounding box center [848, 532] width 95 height 29
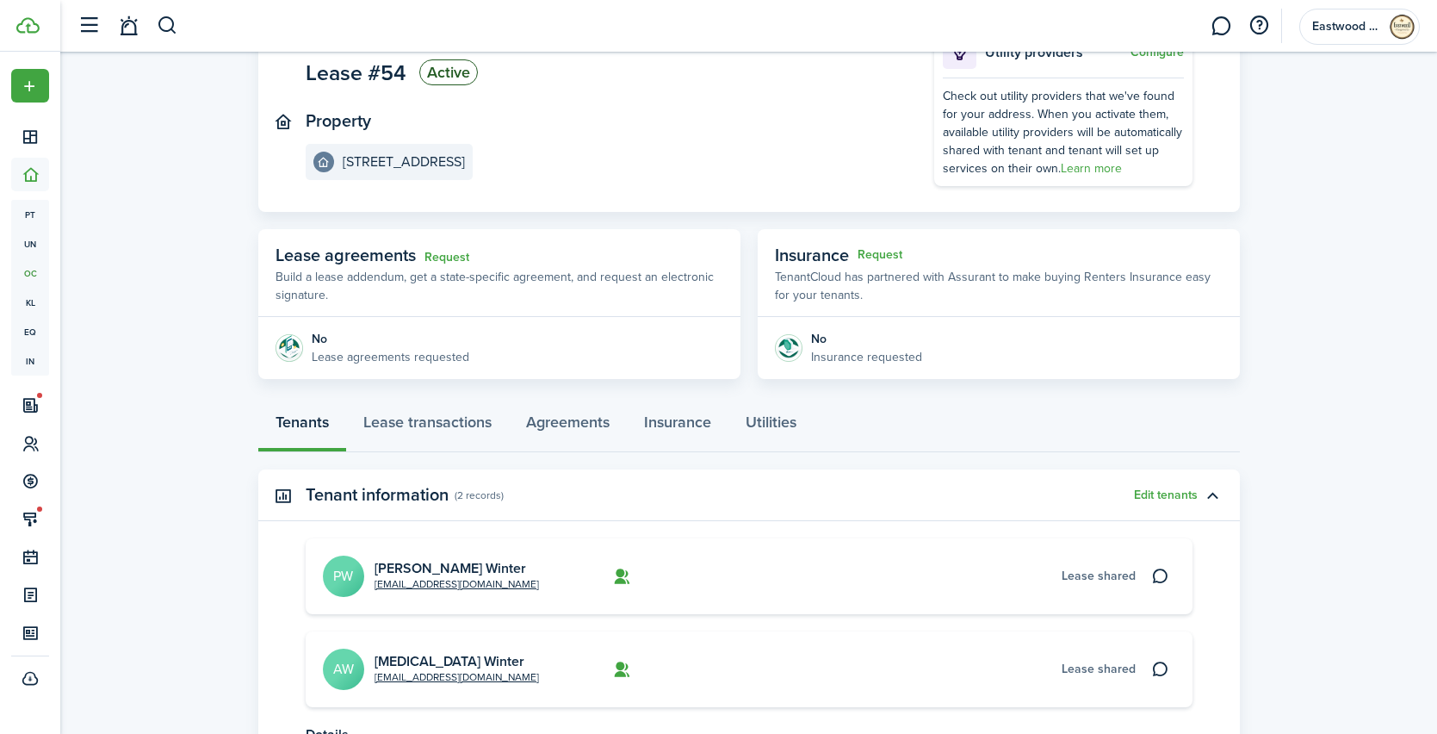
scroll to position [142, 0]
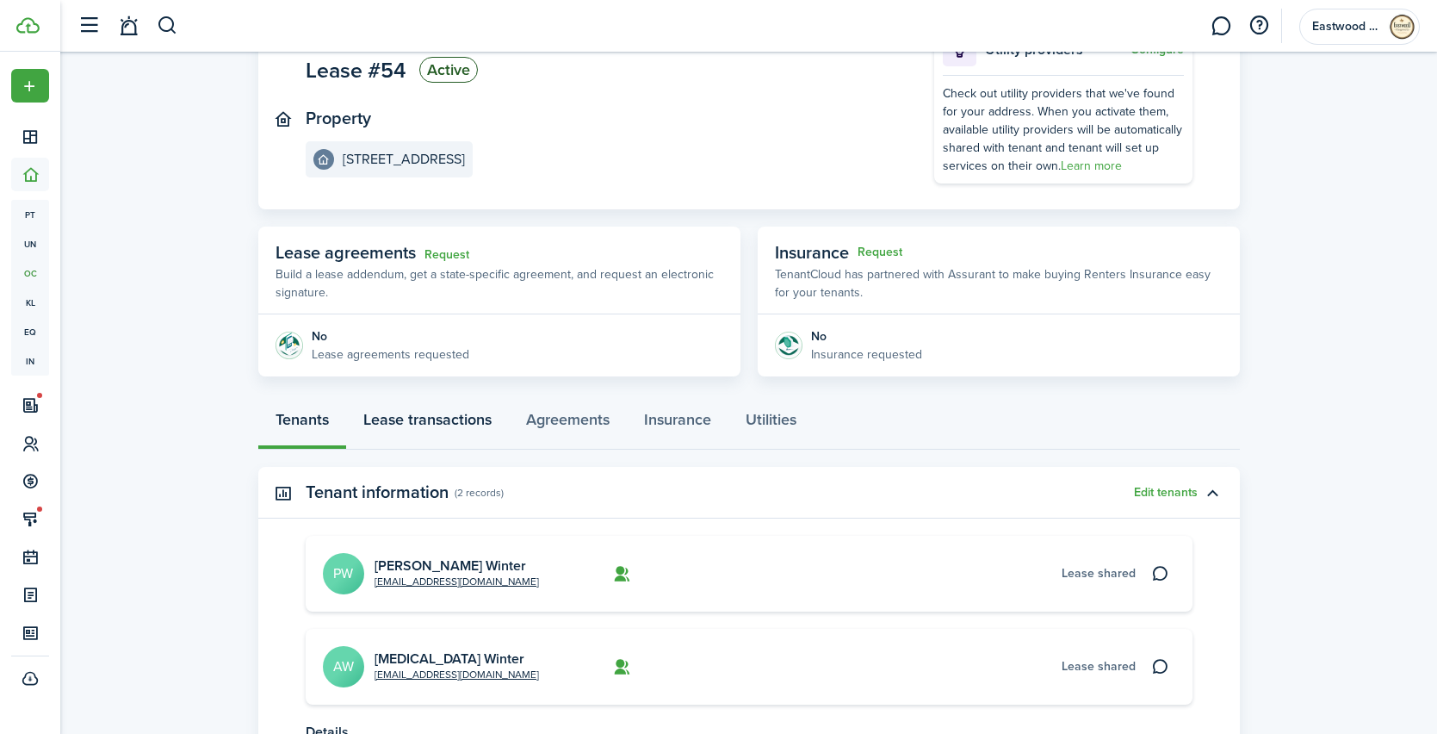
click at [440, 426] on link "Lease transactions" at bounding box center [427, 424] width 163 height 52
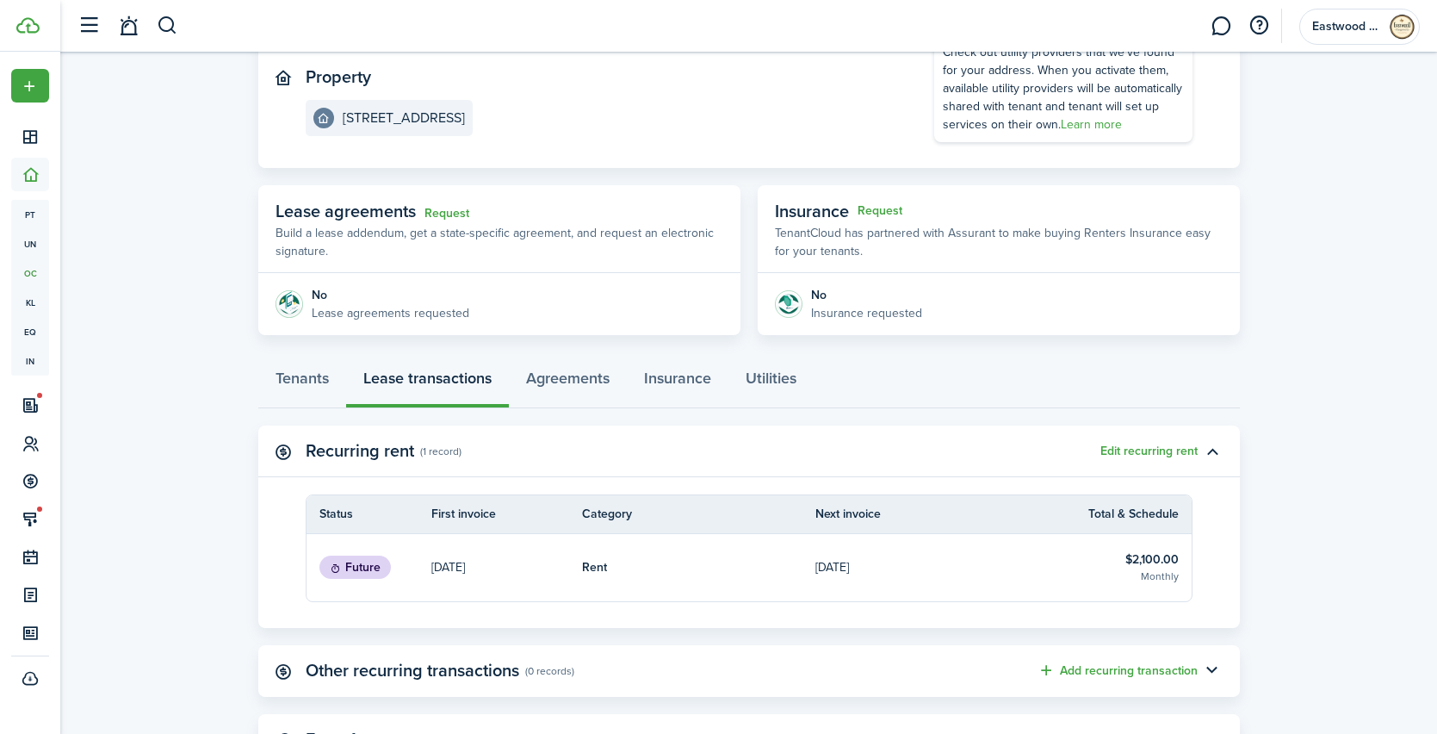
scroll to position [27, 0]
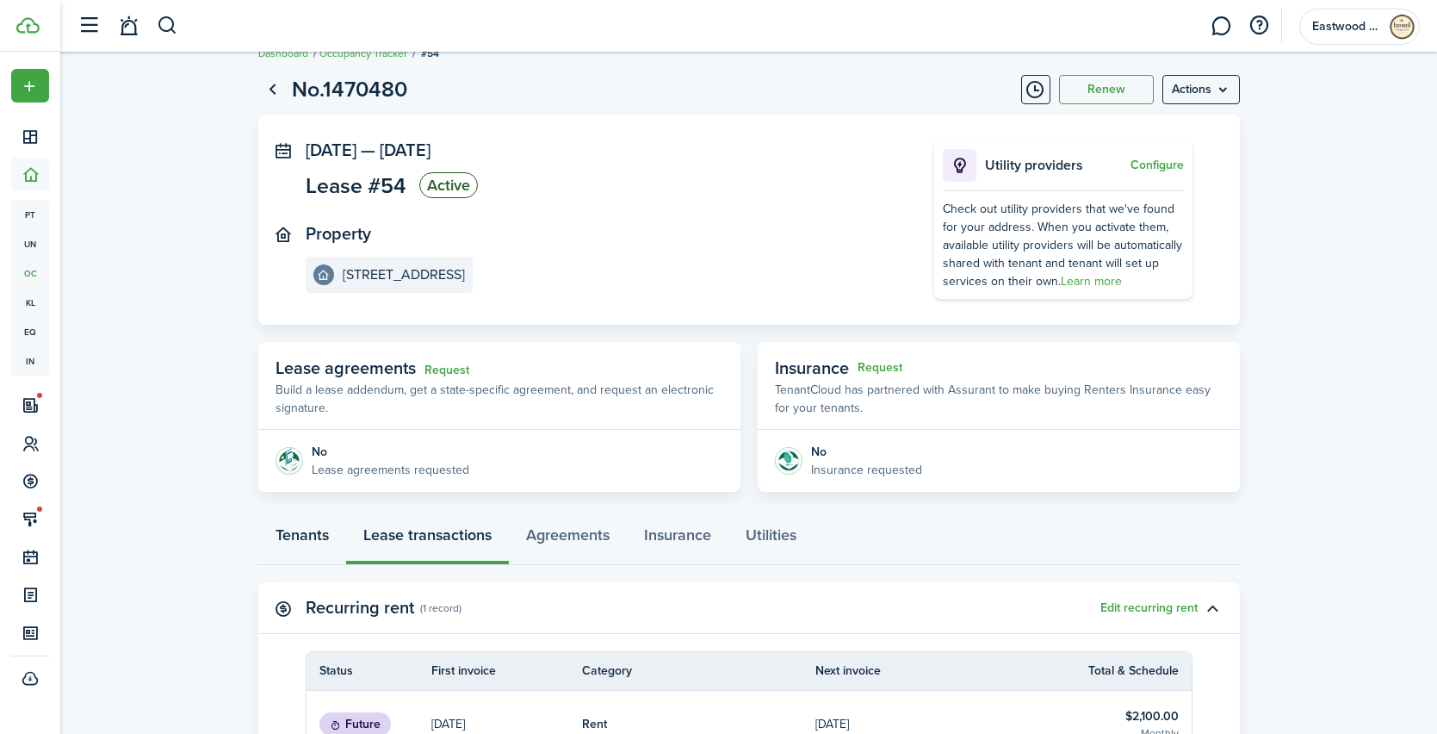
click at [308, 537] on link "Tenants" at bounding box center [302, 539] width 88 height 52
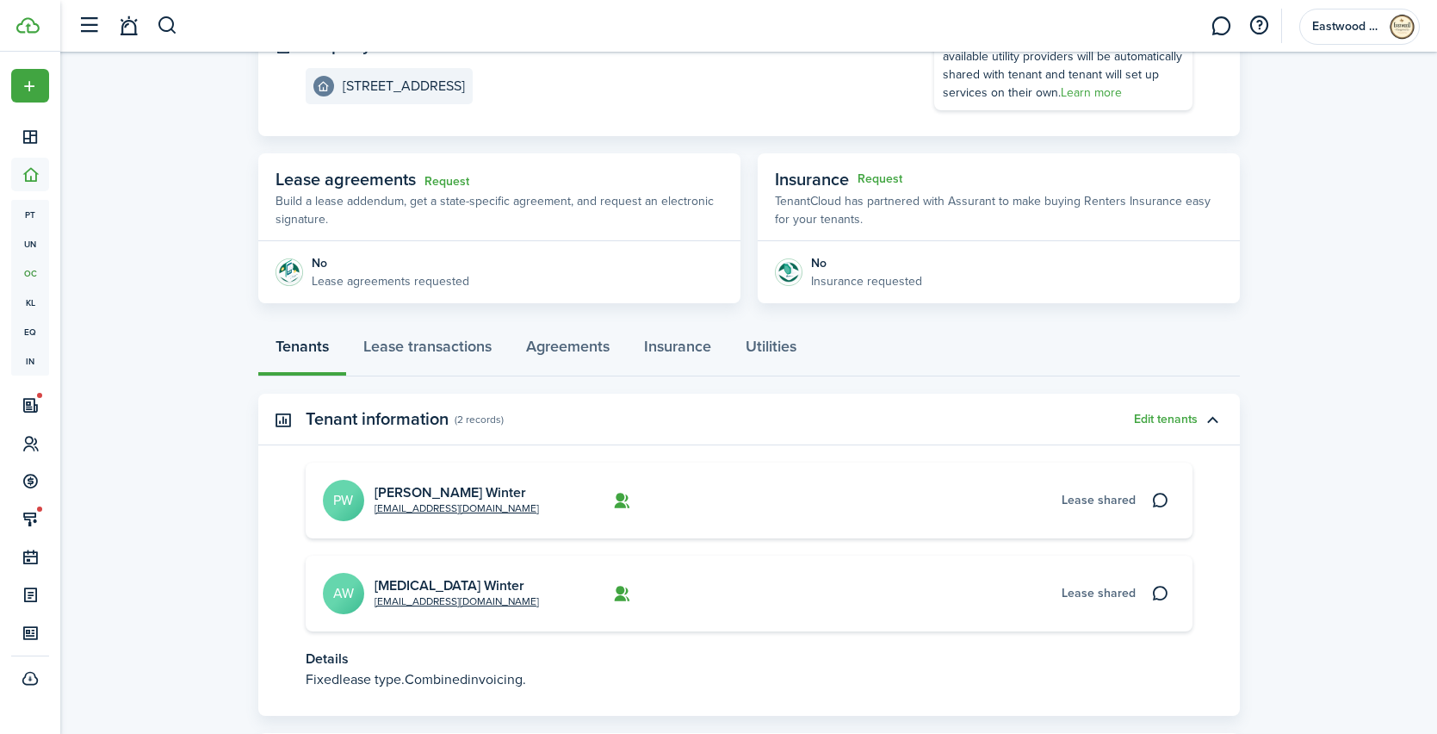
scroll to position [276, 0]
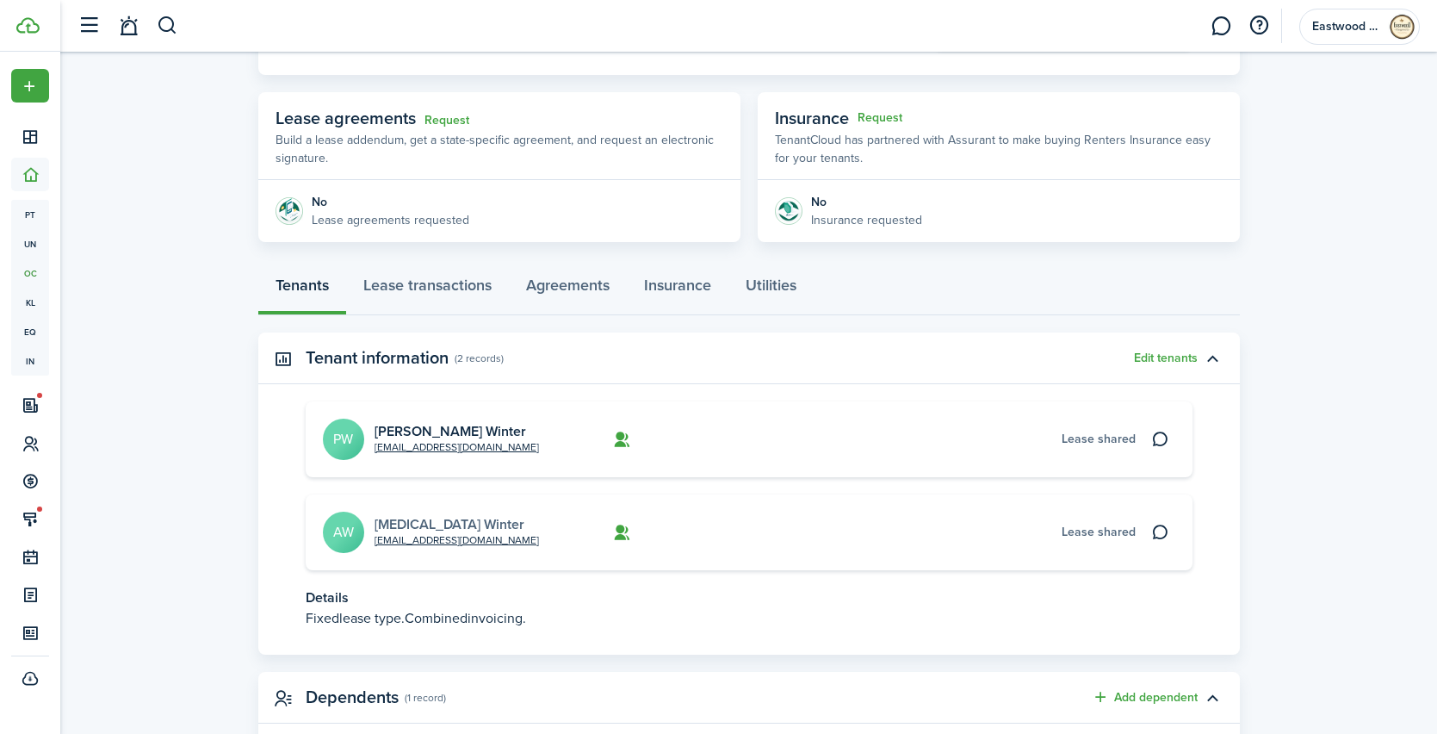
click at [395, 525] on link "[MEDICAL_DATA] Winter" at bounding box center [450, 524] width 150 height 20
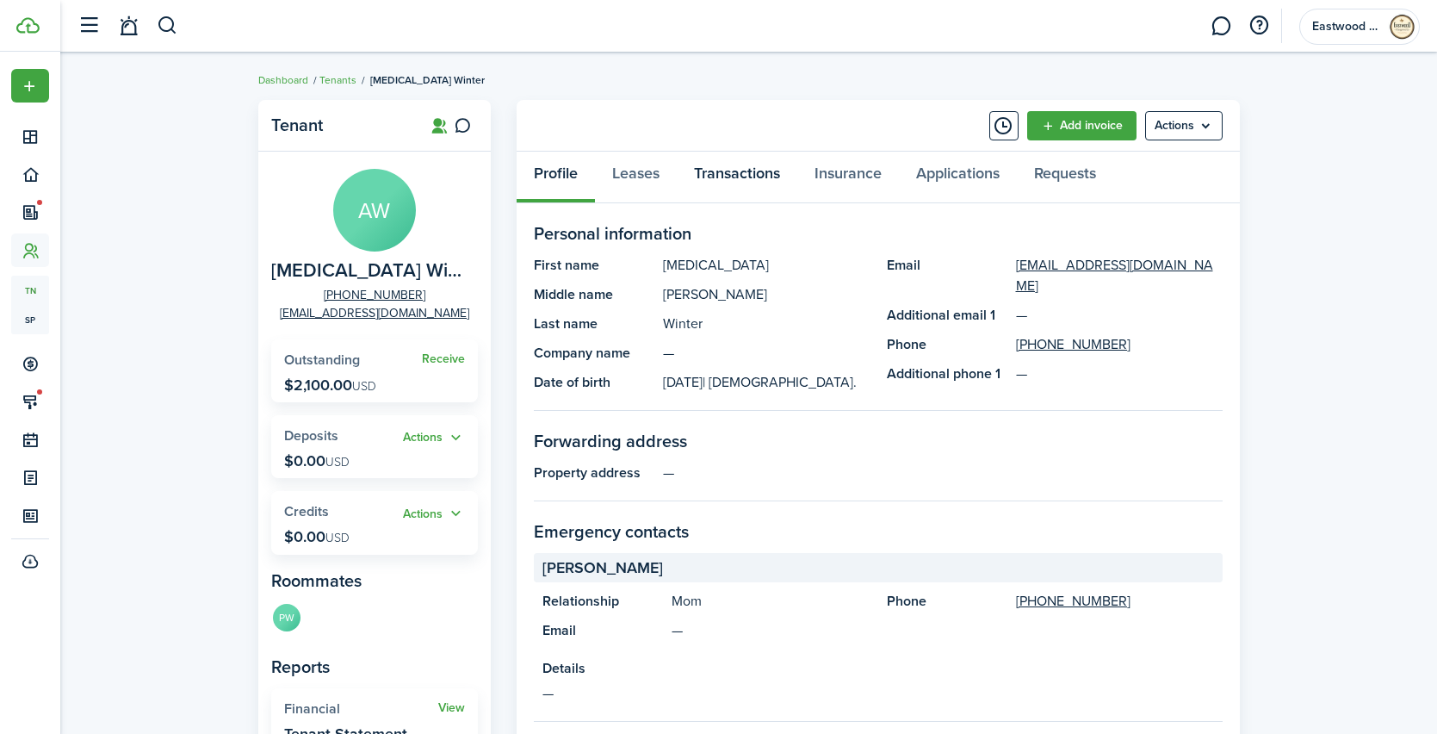
click at [718, 183] on link "Transactions" at bounding box center [737, 178] width 121 height 52
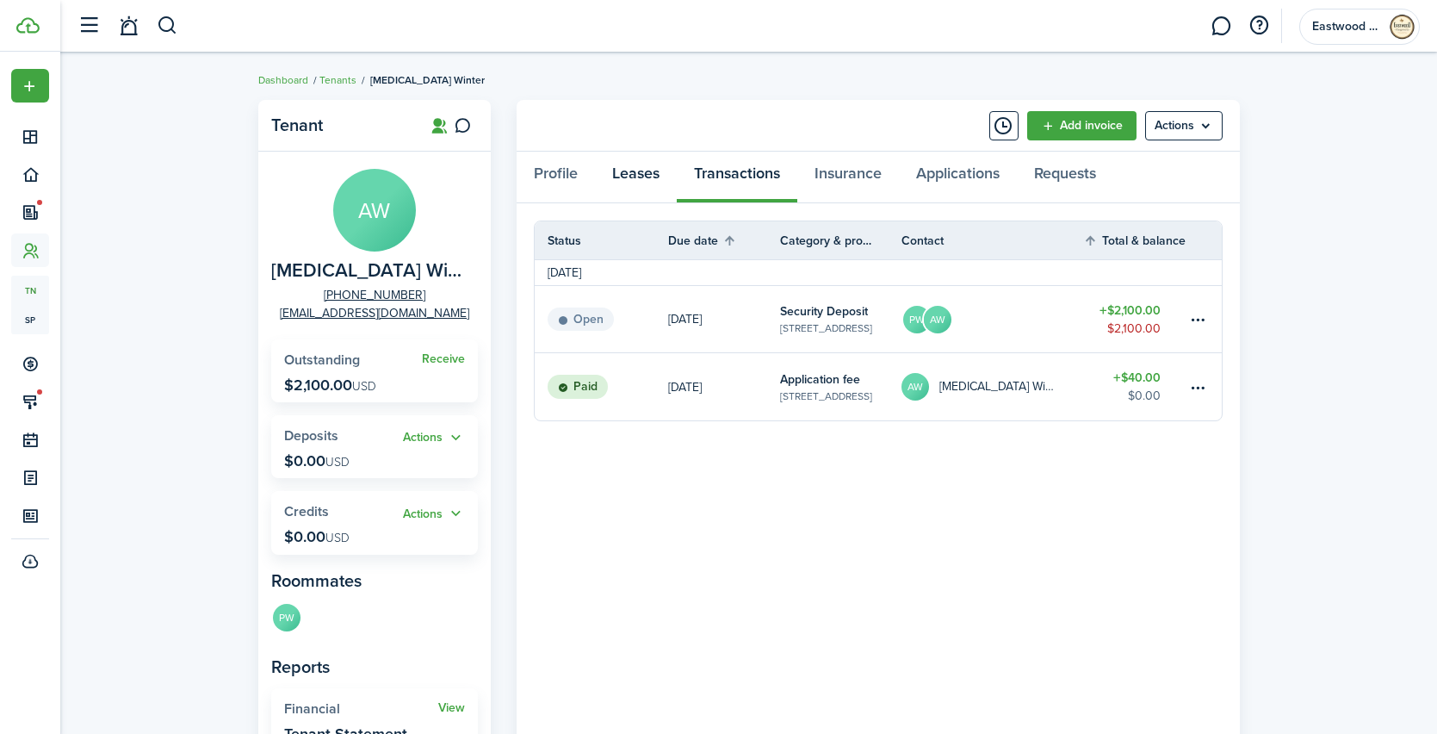
click at [654, 173] on link "Leases" at bounding box center [636, 178] width 82 height 52
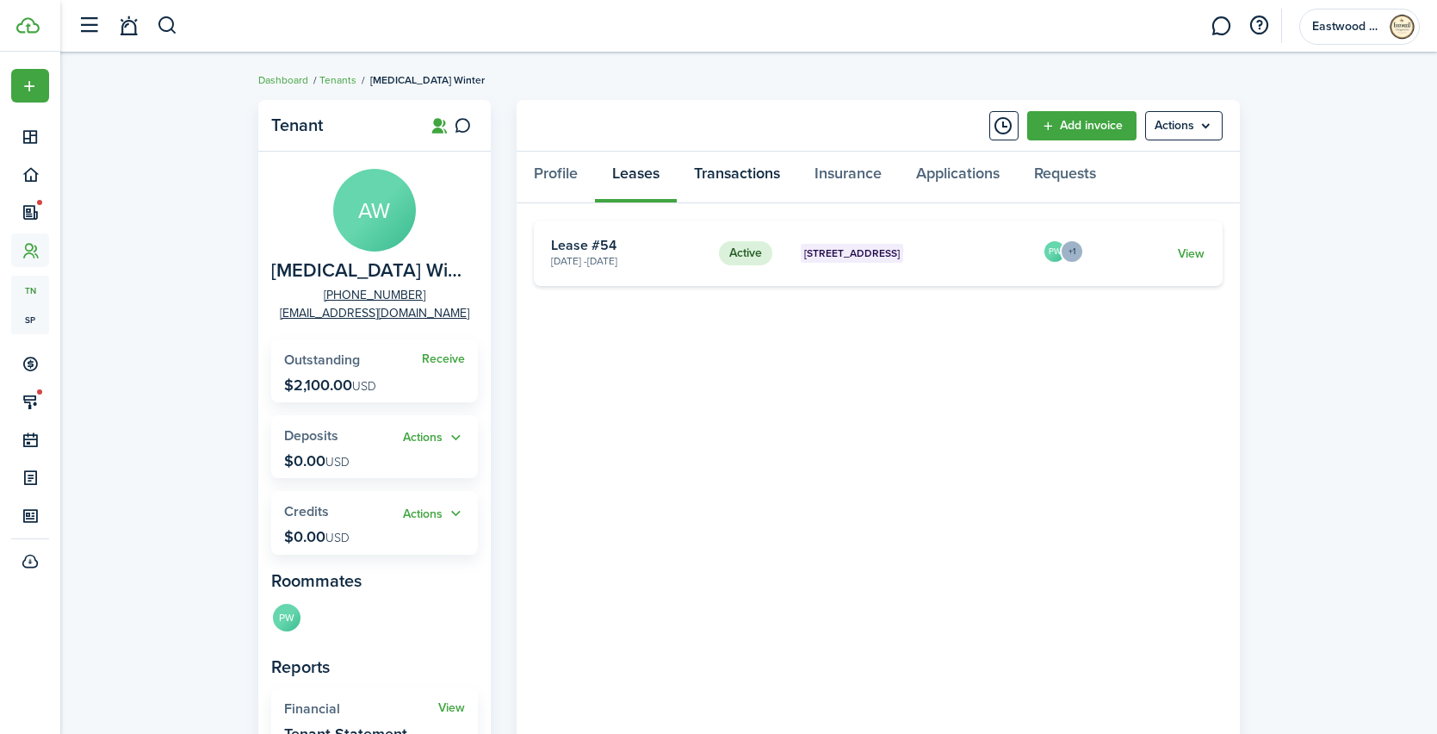
click at [721, 176] on link "Transactions" at bounding box center [737, 178] width 121 height 52
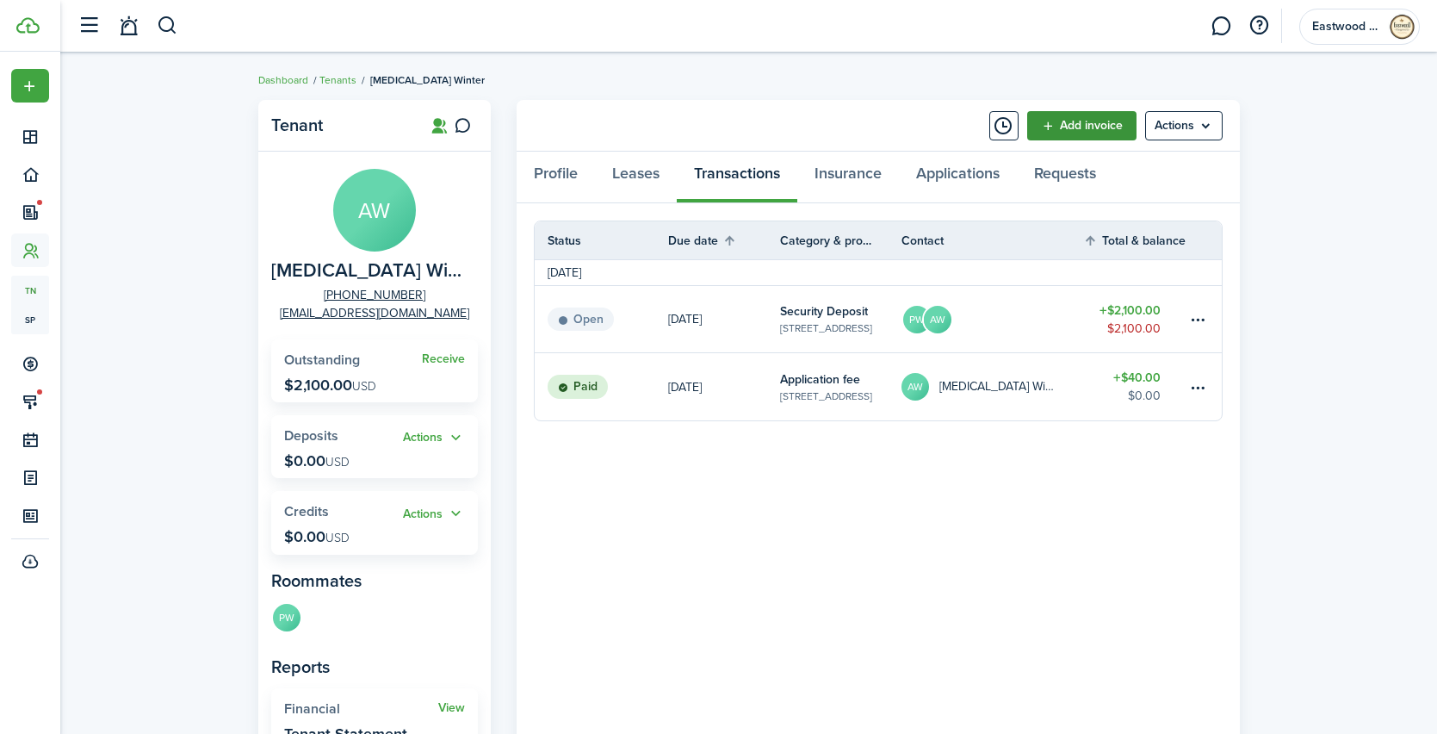
click at [1103, 137] on link "Add invoice" at bounding box center [1082, 125] width 109 height 29
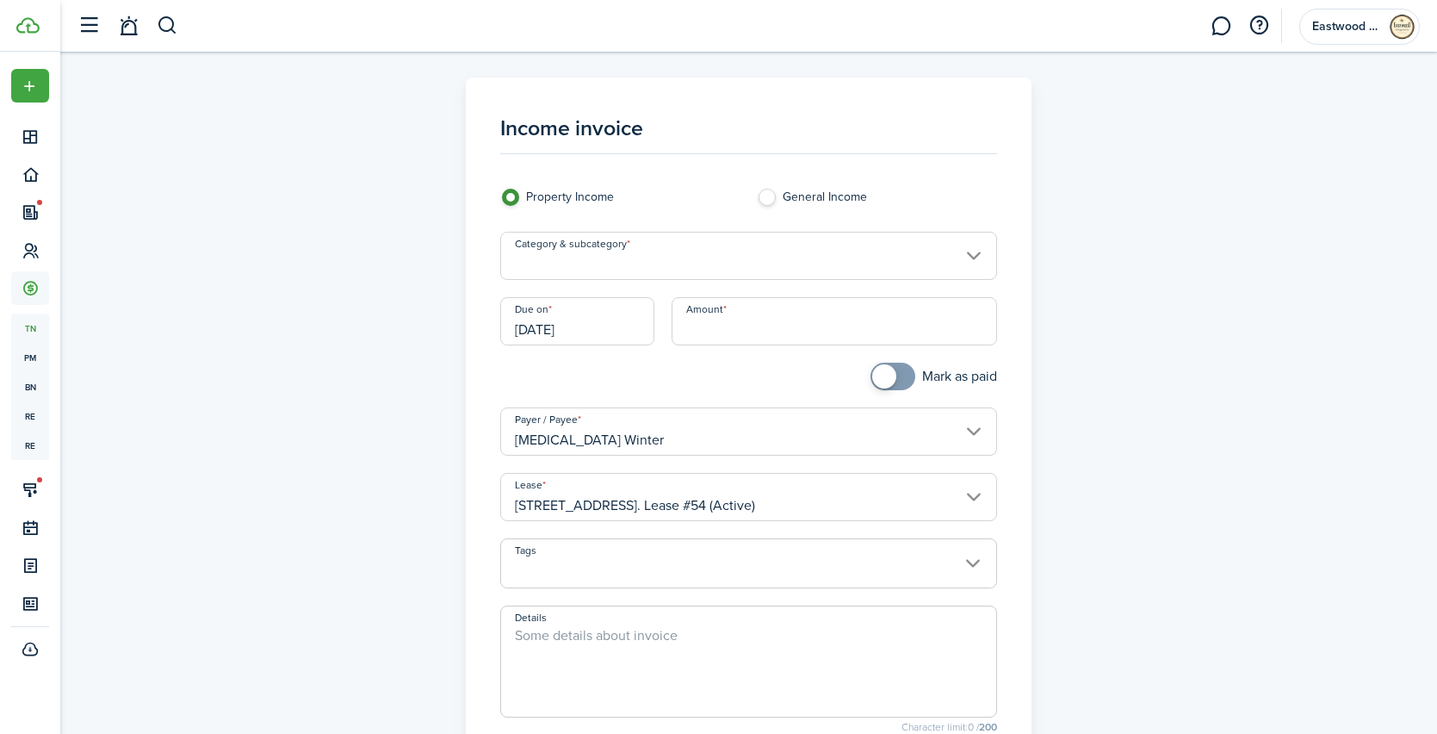
click at [654, 262] on input "Category & subcategory" at bounding box center [748, 256] width 497 height 48
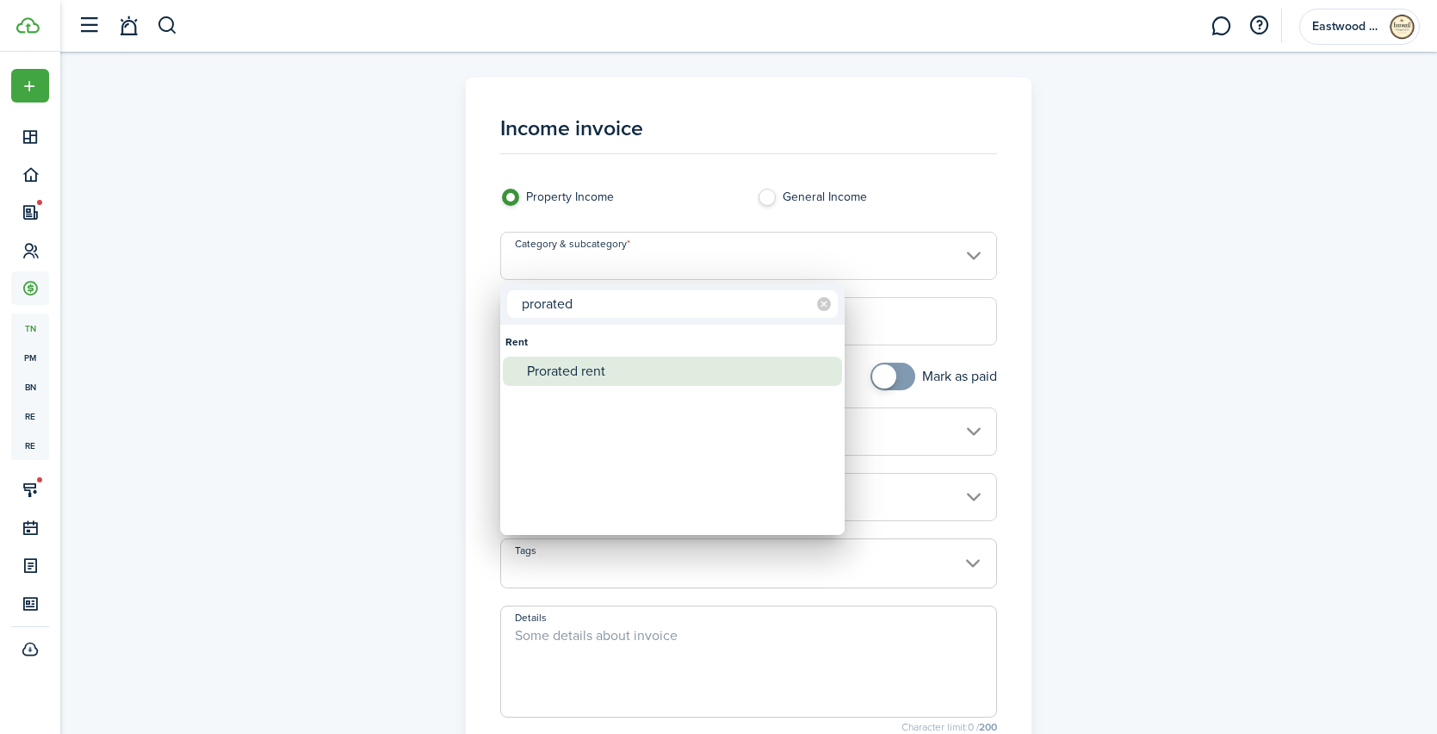
type input "prorated"
click at [610, 383] on div "Prorated rent" at bounding box center [679, 371] width 305 height 29
type input "Rent / Prorated rent"
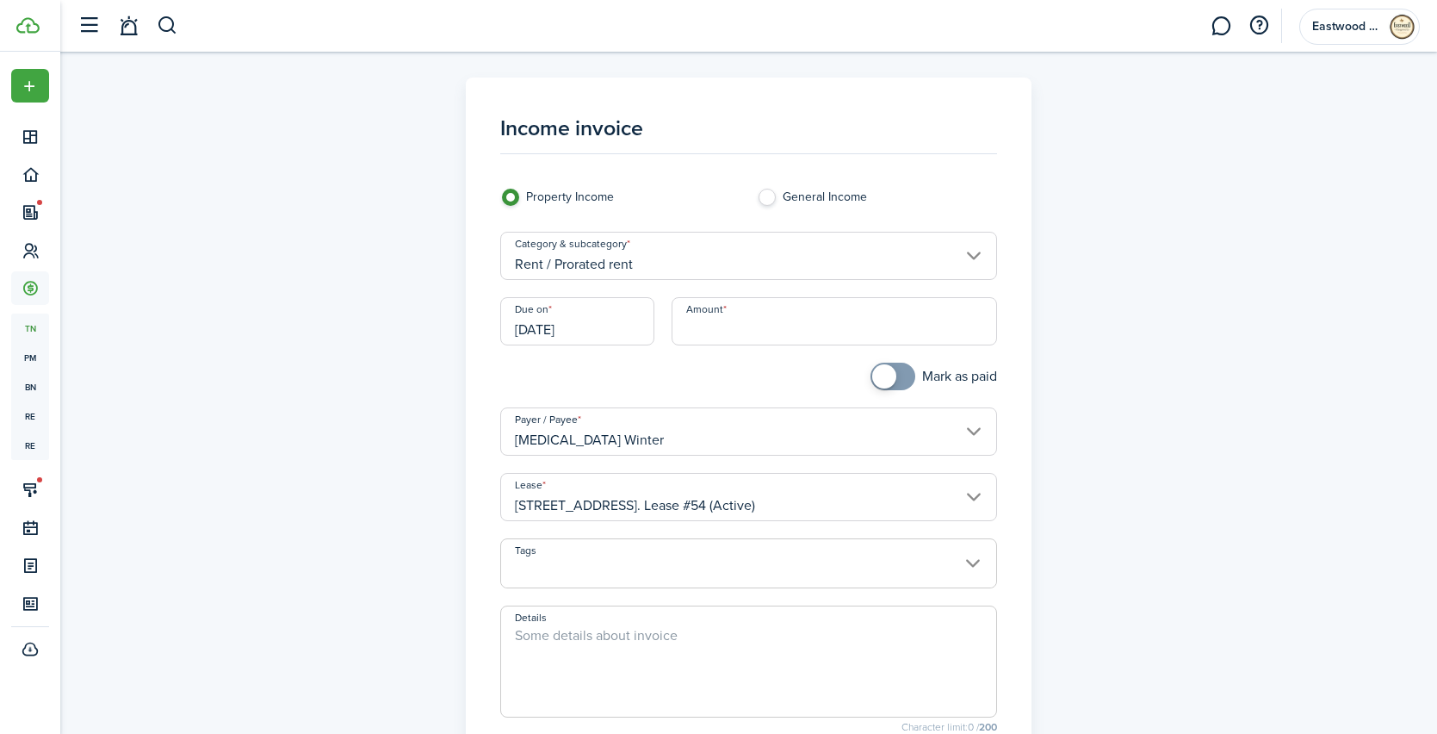
click at [692, 337] on input "Amount" at bounding box center [835, 321] width 326 height 48
type input "$1,050.00"
click at [685, 366] on div at bounding box center [620, 385] width 257 height 45
click at [669, 635] on textarea "Details" at bounding box center [748, 666] width 495 height 83
type textarea "p"
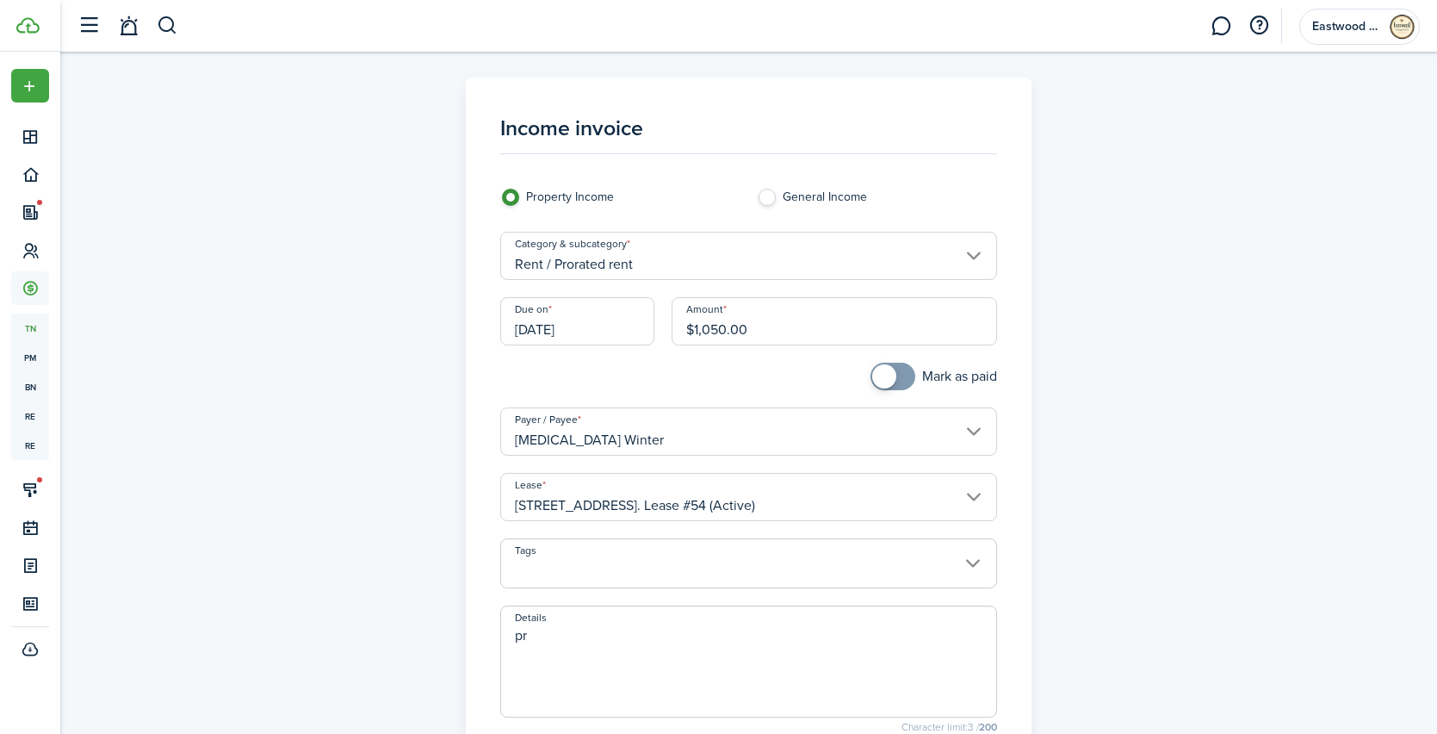
type textarea "p"
click at [697, 634] on textarea "Prorated November Rent of $1050" at bounding box center [748, 666] width 495 height 83
click at [775, 642] on textarea "Prorated November Rent of $1,050" at bounding box center [748, 666] width 495 height 83
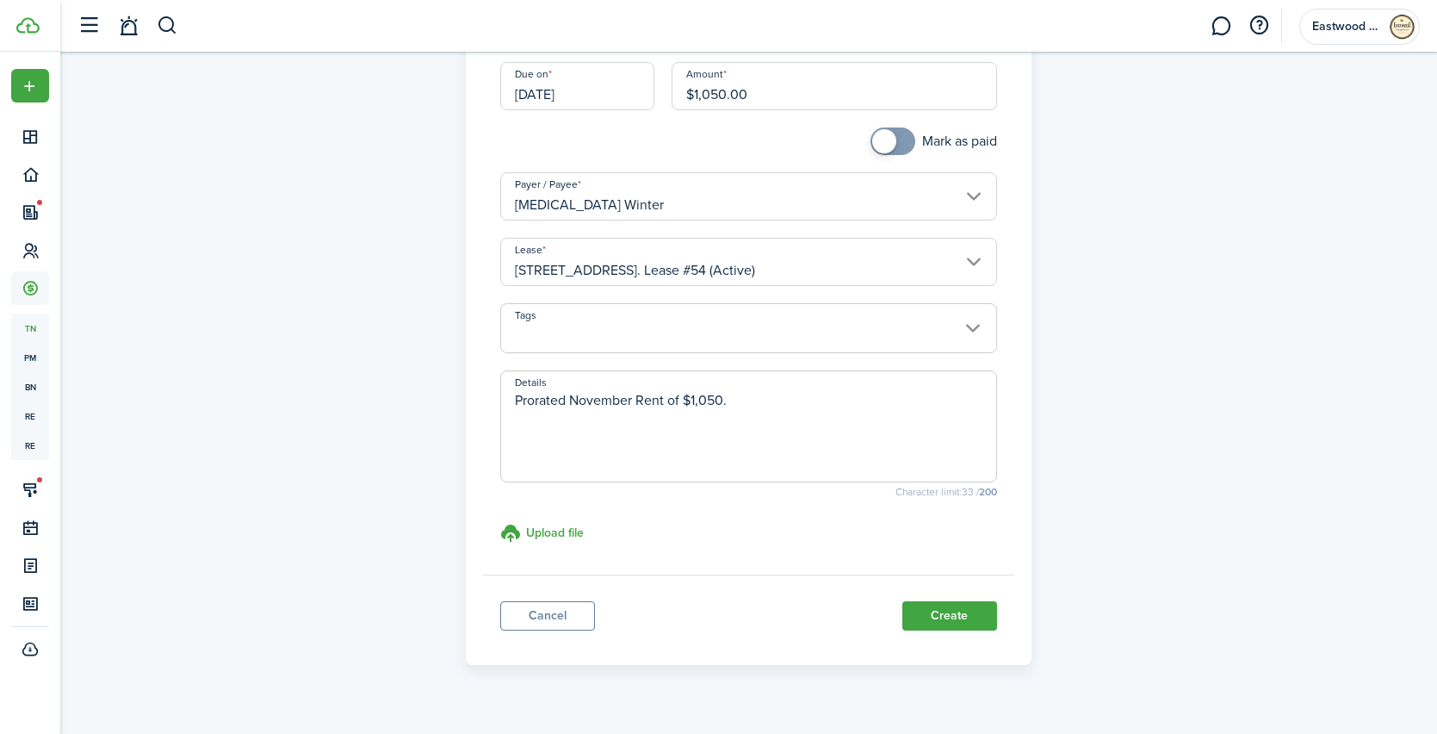
scroll to position [236, 0]
type textarea "Prorated November Rent of $1,050 due [DATE]."
click at [929, 620] on button "Create" at bounding box center [950, 614] width 95 height 29
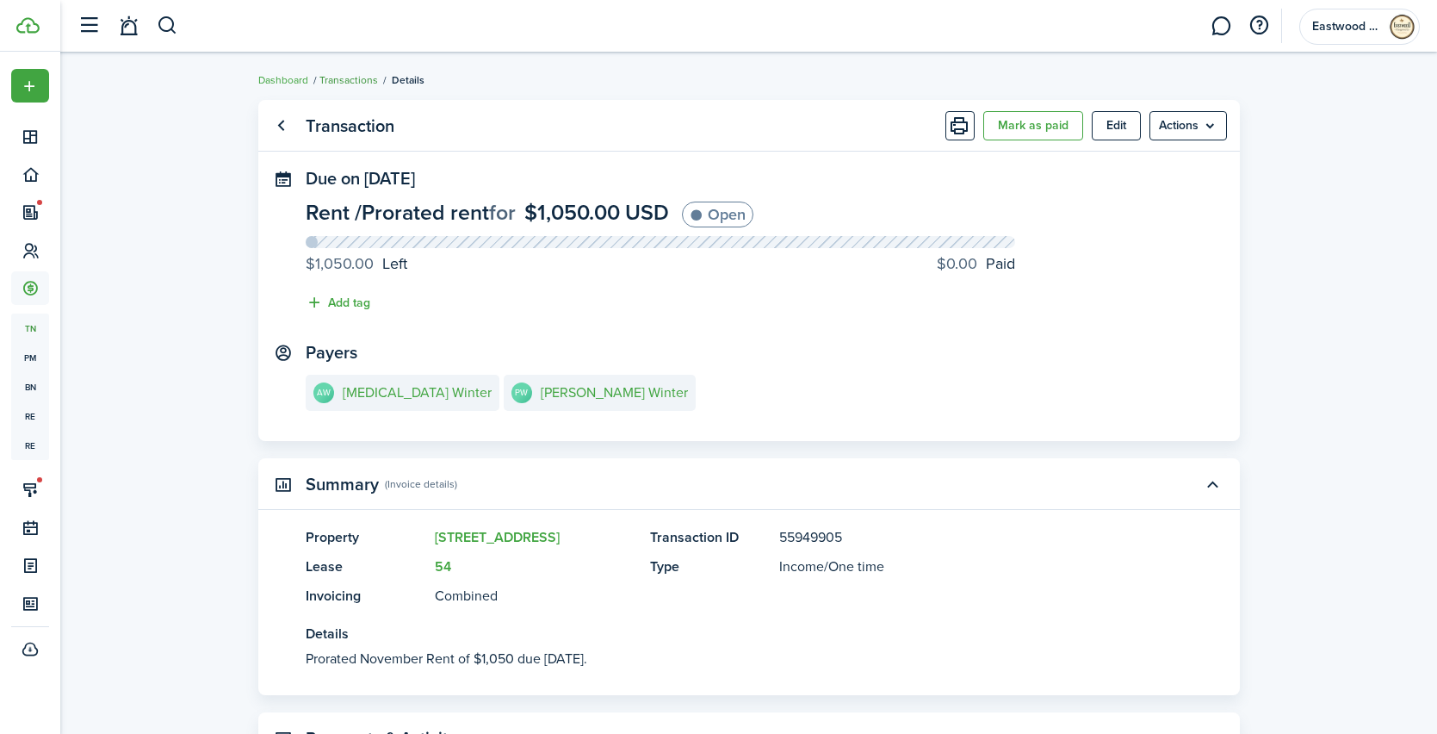
click at [355, 79] on link "Transactions" at bounding box center [349, 80] width 59 height 16
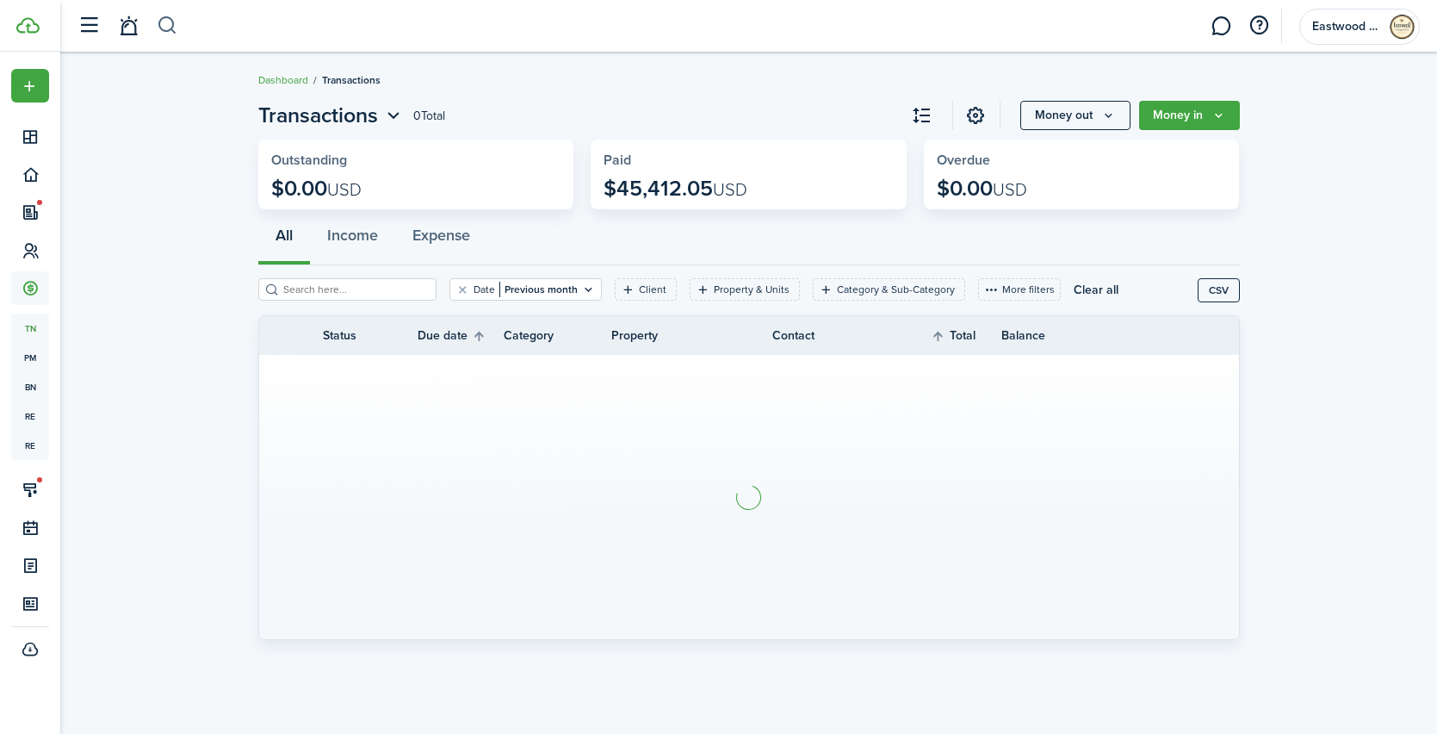
click at [164, 27] on button "button" at bounding box center [168, 25] width 22 height 29
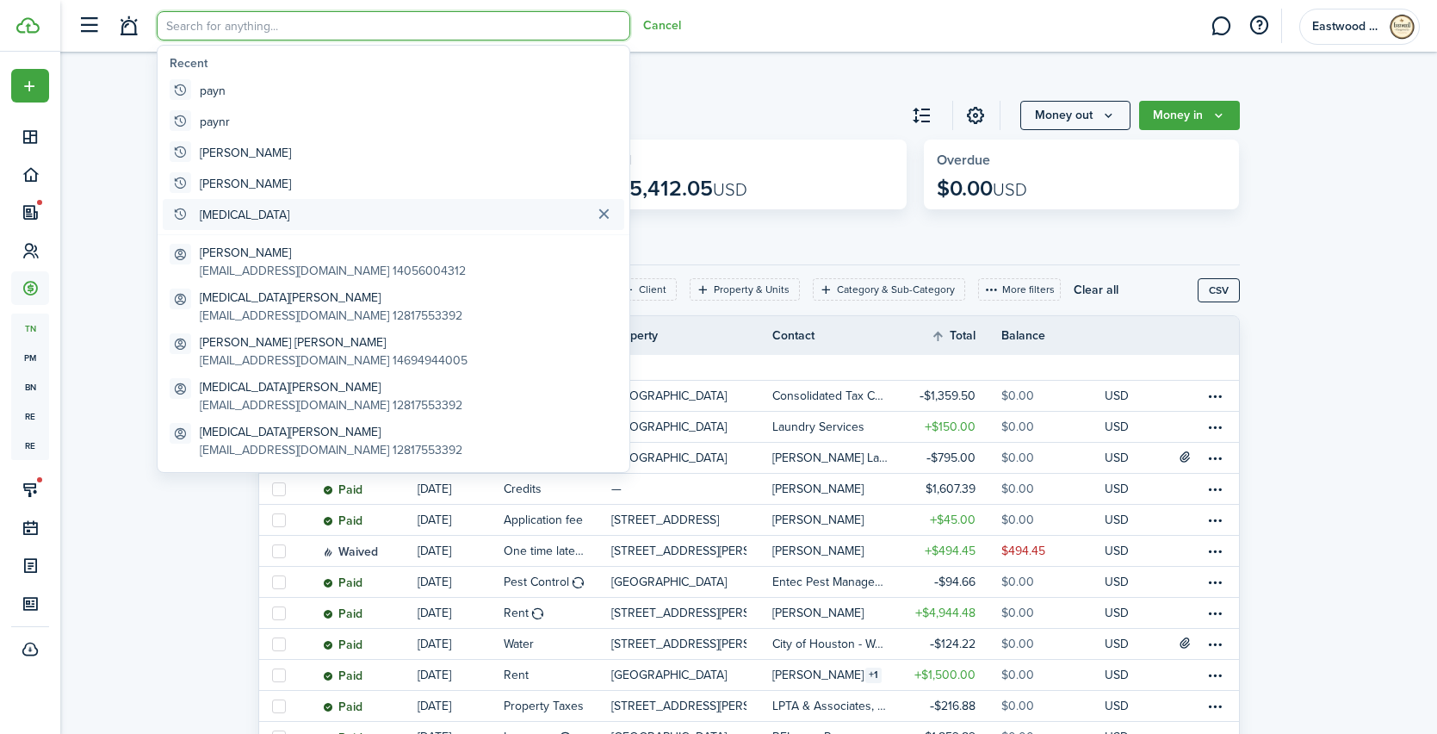
click at [215, 215] on global-search-item "[MEDICAL_DATA]" at bounding box center [394, 214] width 462 height 31
type input "[MEDICAL_DATA]"
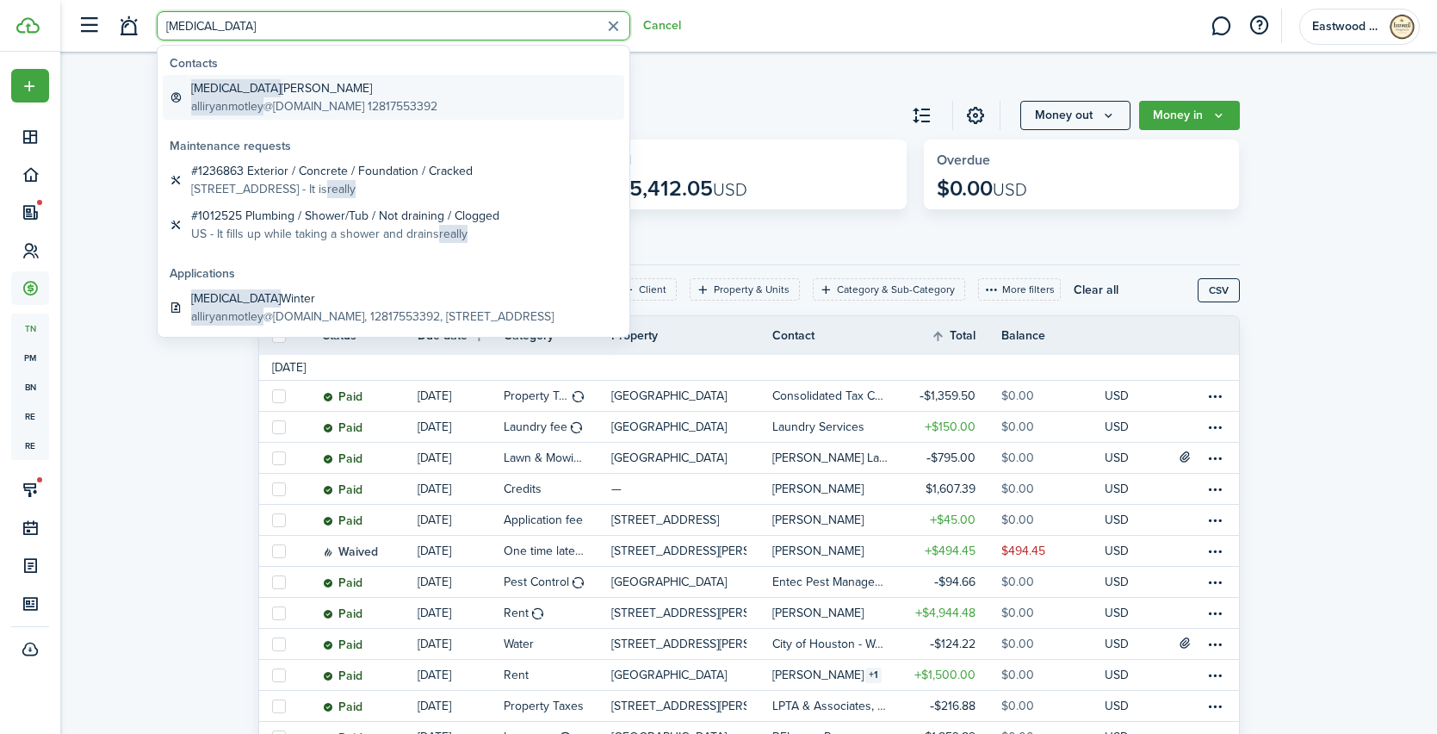
click at [231, 100] on span "alliryanmotley" at bounding box center [227, 106] width 72 height 18
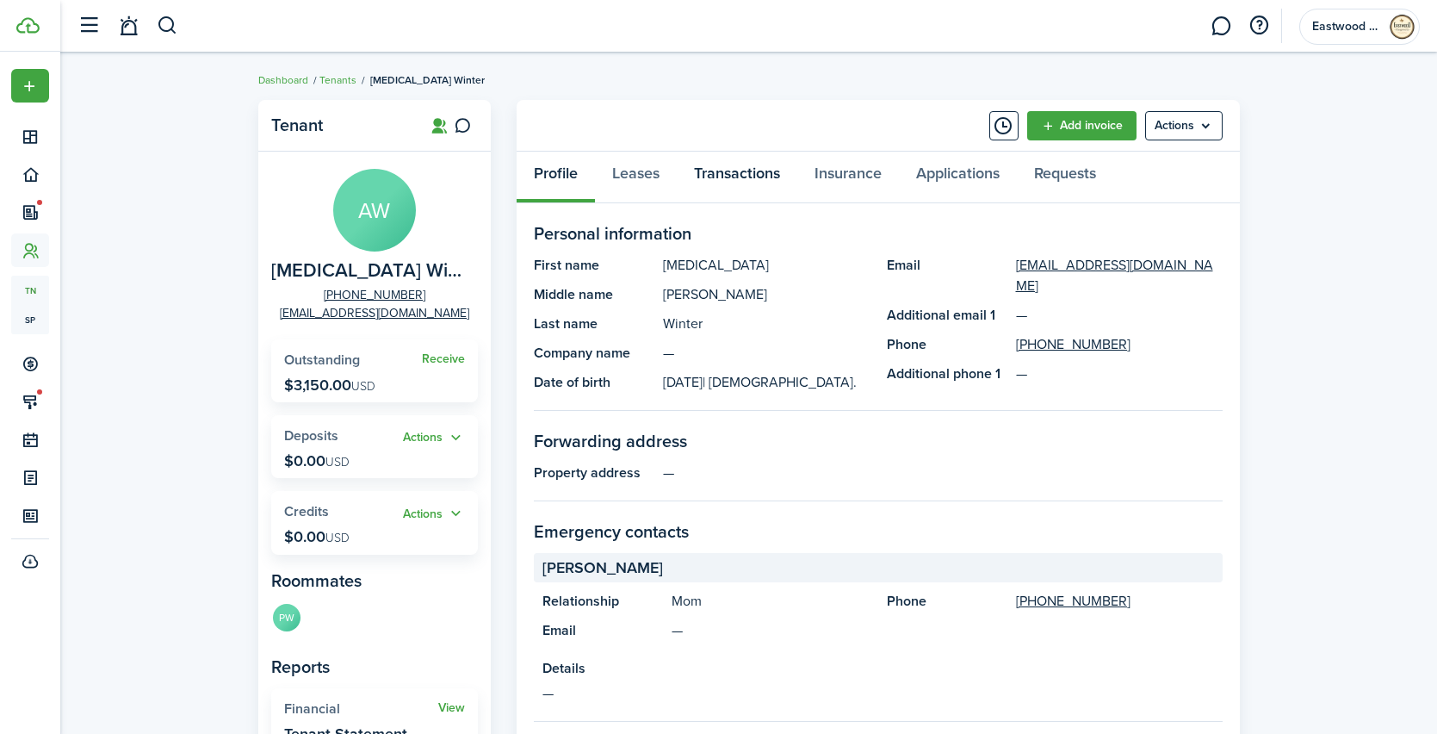
click at [742, 172] on link "Transactions" at bounding box center [737, 178] width 121 height 52
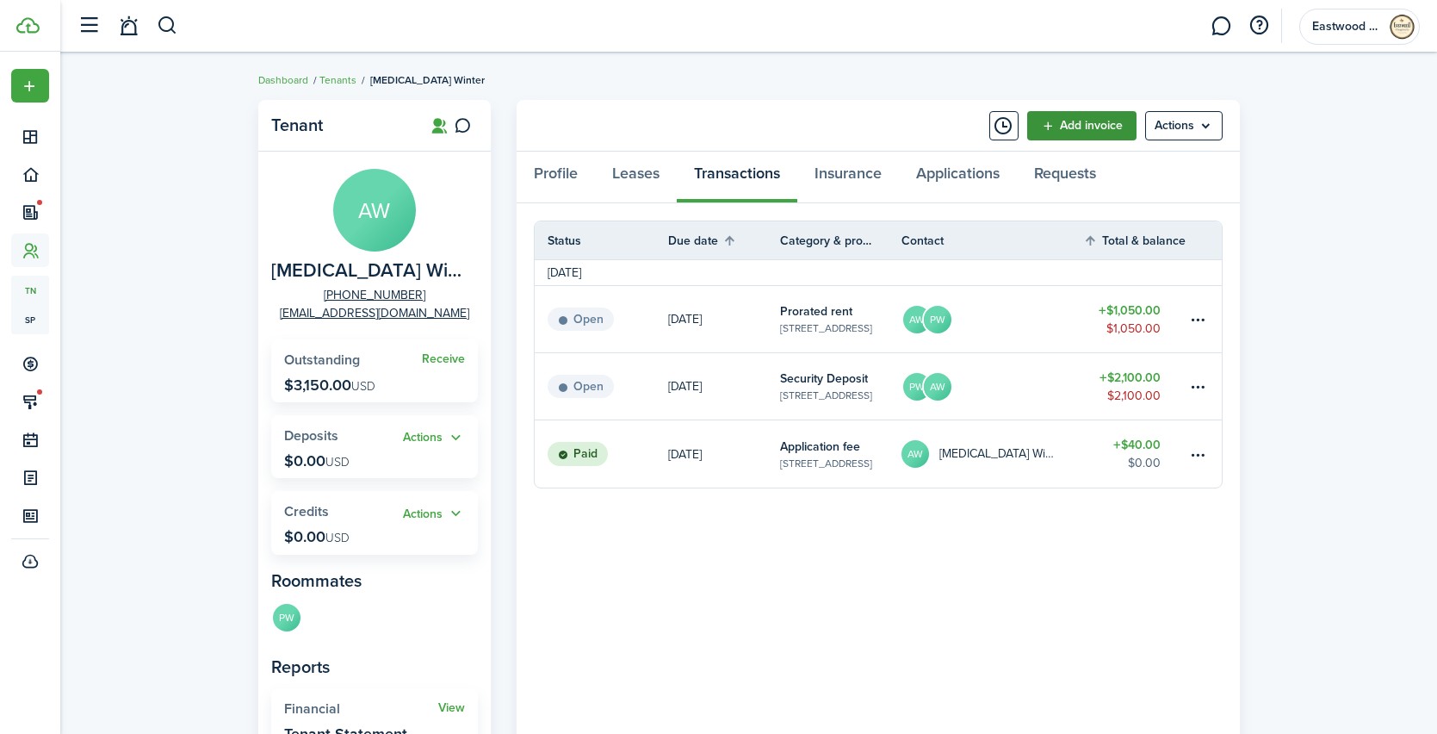
click at [1067, 131] on link "Add invoice" at bounding box center [1082, 125] width 109 height 29
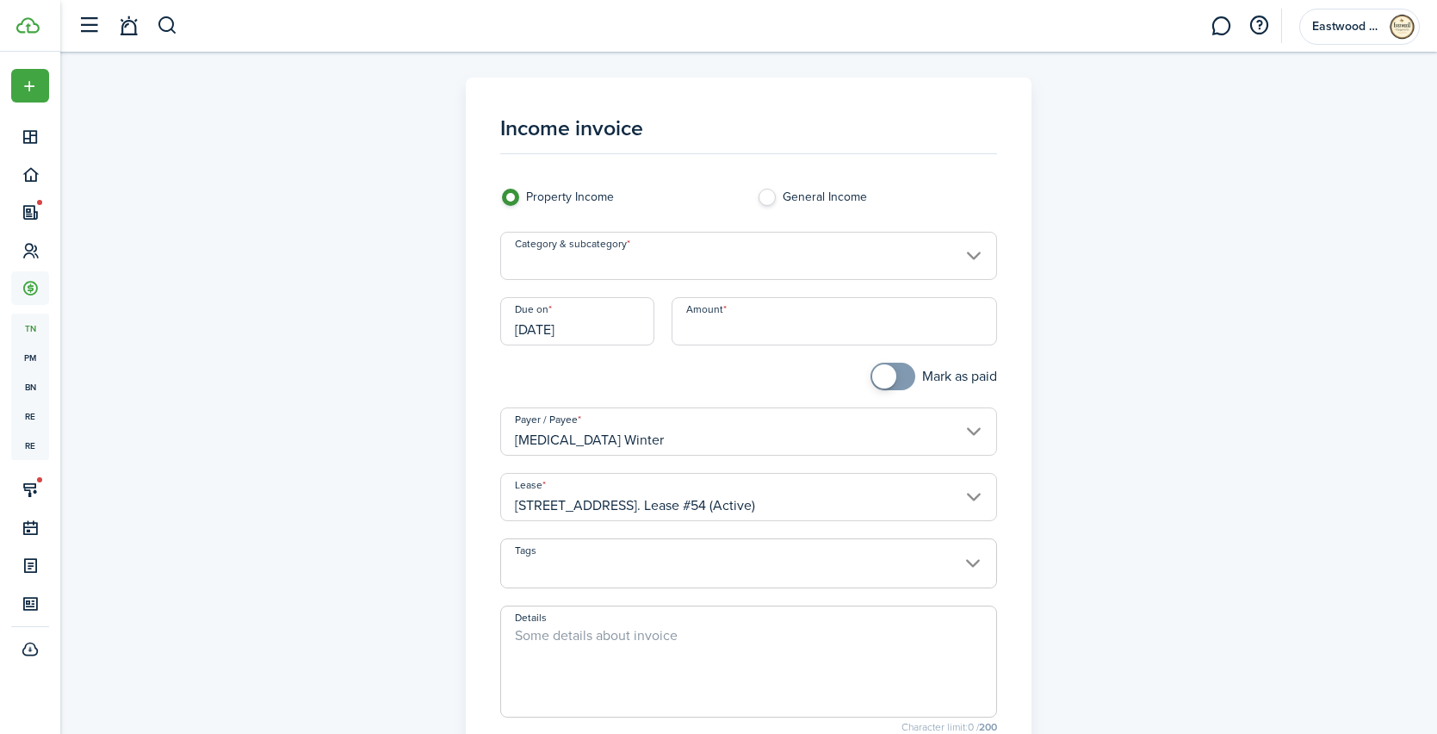
click at [662, 272] on input "Category & subcategory" at bounding box center [748, 256] width 497 height 48
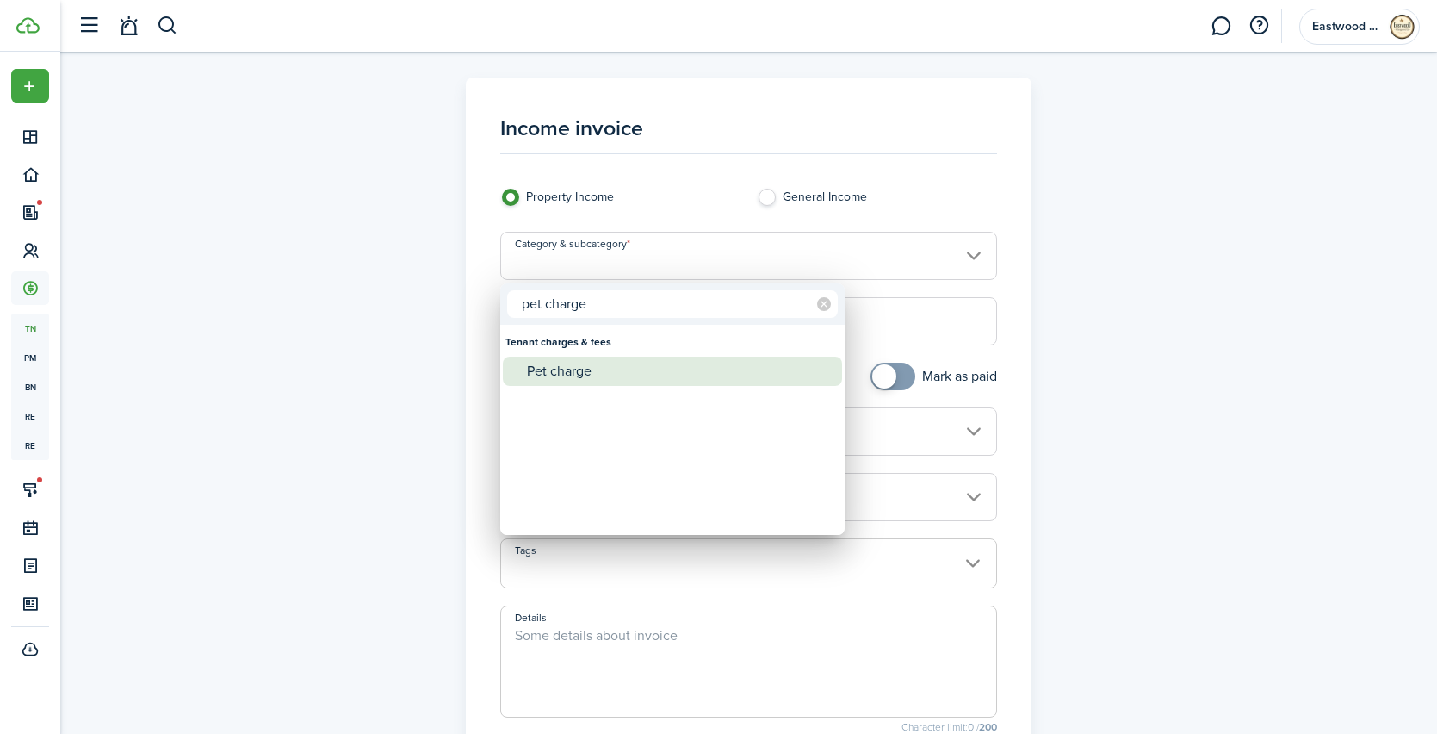
type input "pet charge"
click at [562, 368] on div "Pet charge" at bounding box center [679, 371] width 305 height 29
type input "Tenant charges & fees / Pet charge"
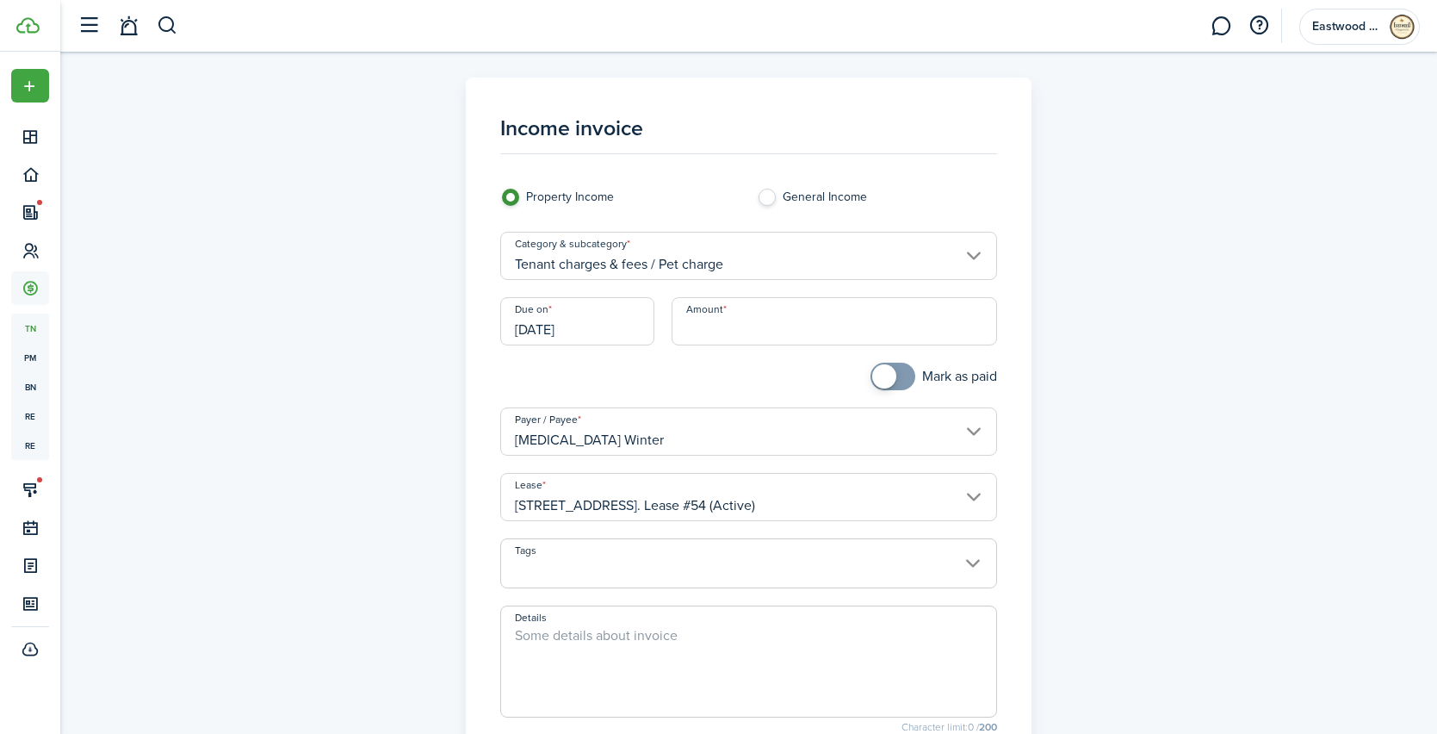
click at [736, 328] on input "Amount" at bounding box center [835, 321] width 326 height 48
type input "$400.00"
click at [686, 369] on div at bounding box center [620, 385] width 257 height 45
click at [630, 637] on textarea "Details" at bounding box center [748, 666] width 495 height 83
click at [766, 636] on textarea "One time non-refundable pet charge of 4400.00" at bounding box center [748, 666] width 495 height 83
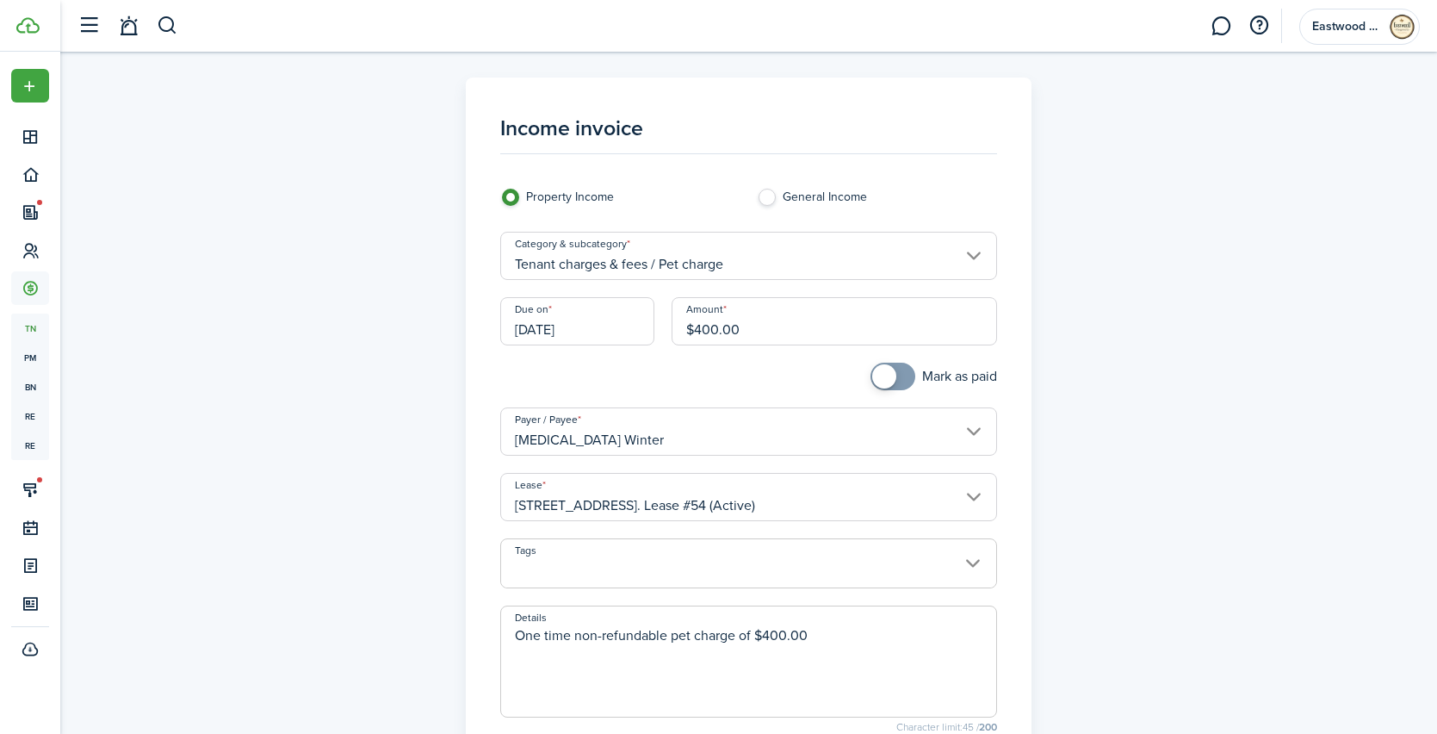
click at [866, 641] on textarea "One time non-refundable pet charge of $400.00" at bounding box center [748, 666] width 495 height 83
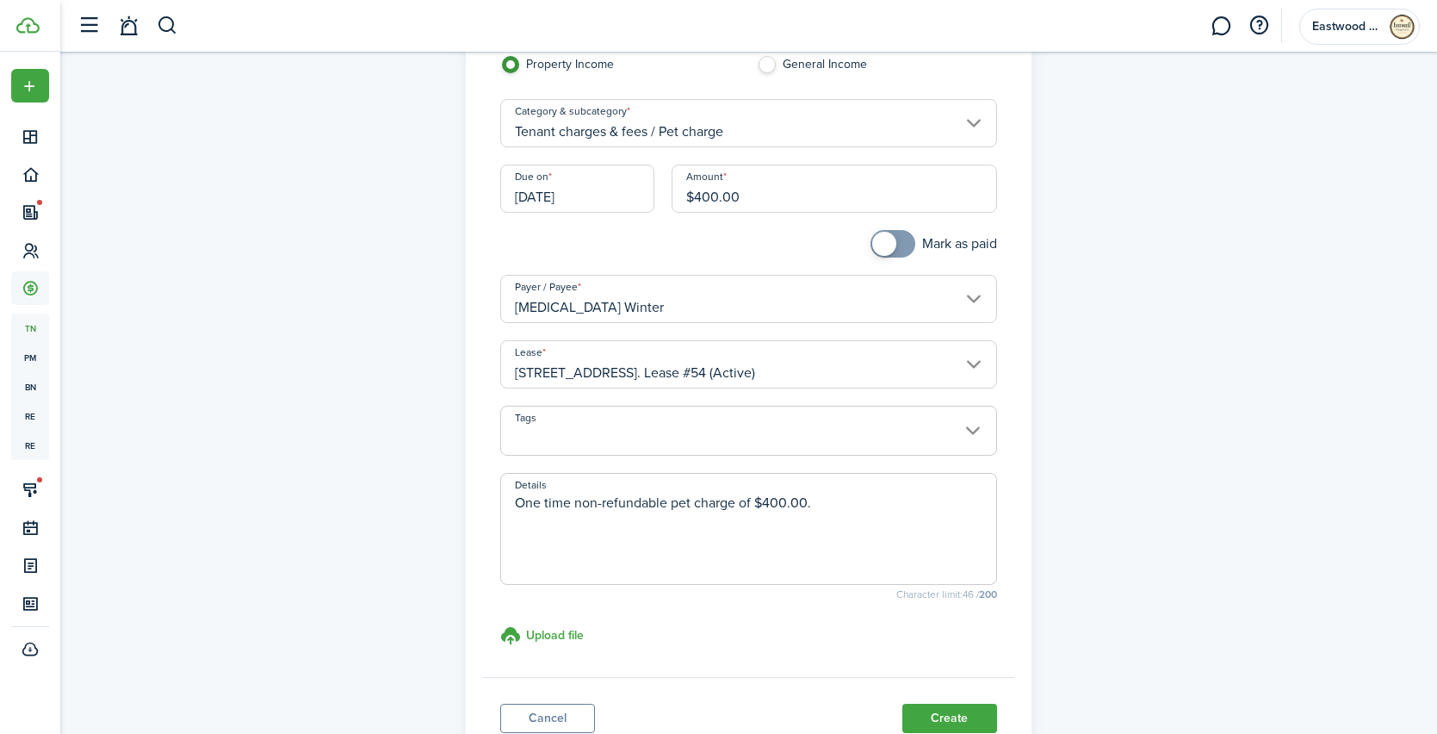
scroll to position [265, 0]
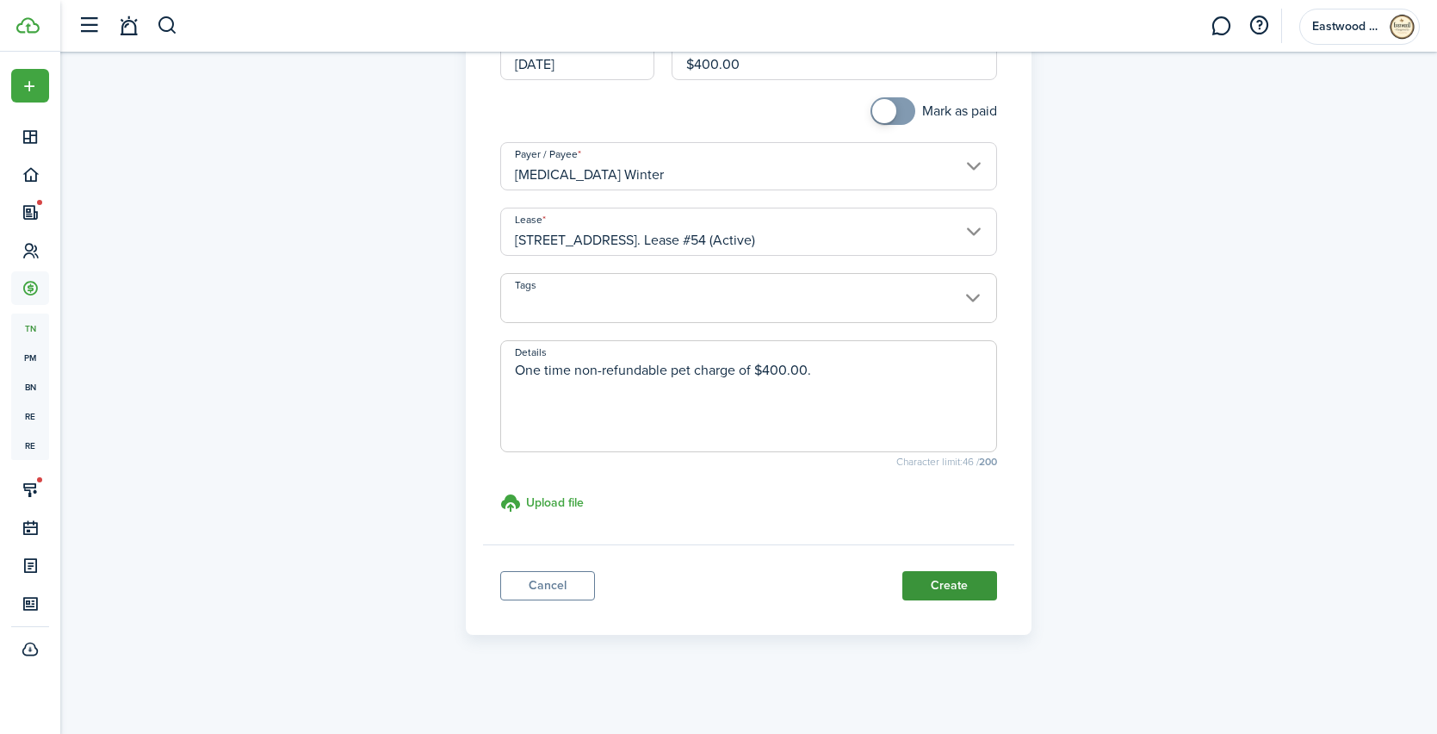
type textarea "One time non-refundable pet charge of $400.00."
click at [972, 587] on button "Create" at bounding box center [950, 585] width 95 height 29
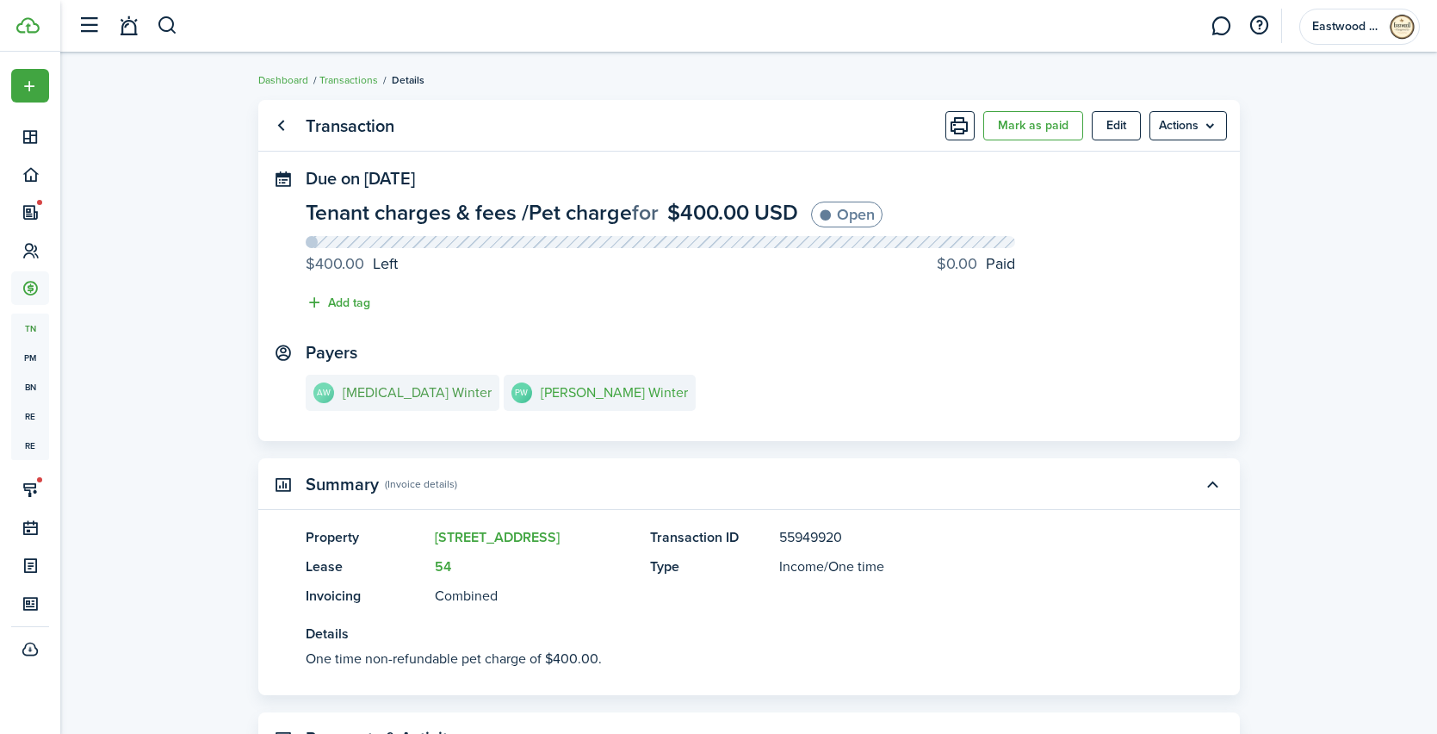
click at [369, 390] on e-details-info-title "[MEDICAL_DATA] Winter" at bounding box center [417, 393] width 149 height 16
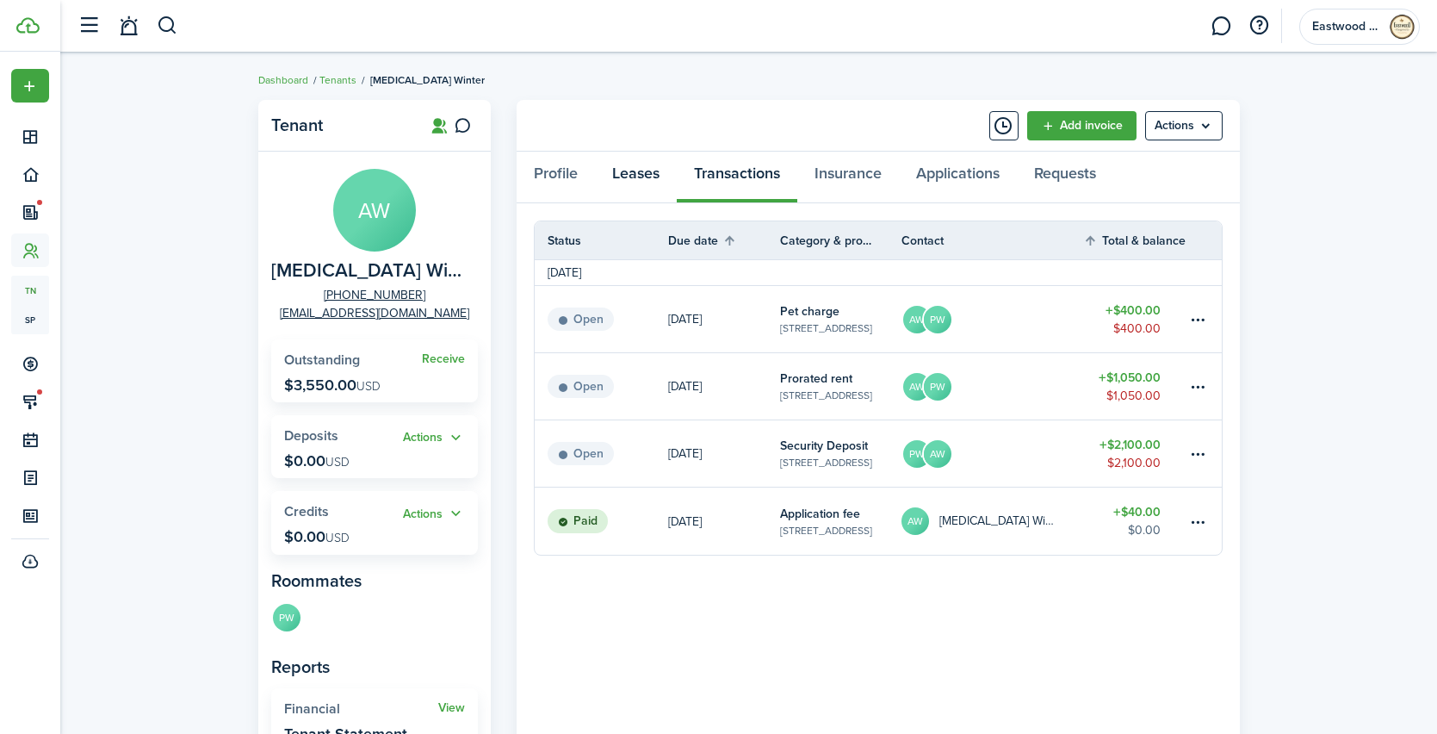
click at [617, 175] on link "Leases" at bounding box center [636, 178] width 82 height 52
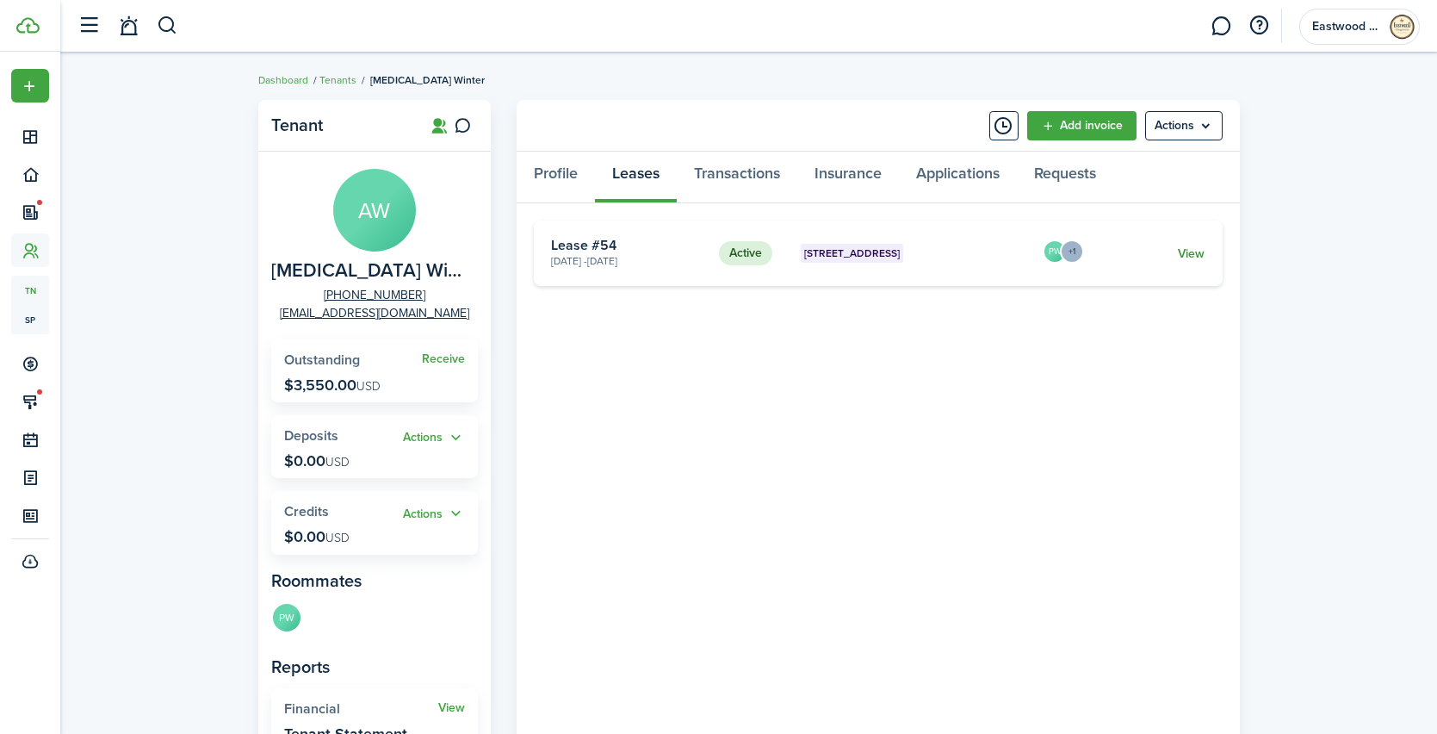
click at [1189, 253] on link "View" at bounding box center [1191, 254] width 27 height 18
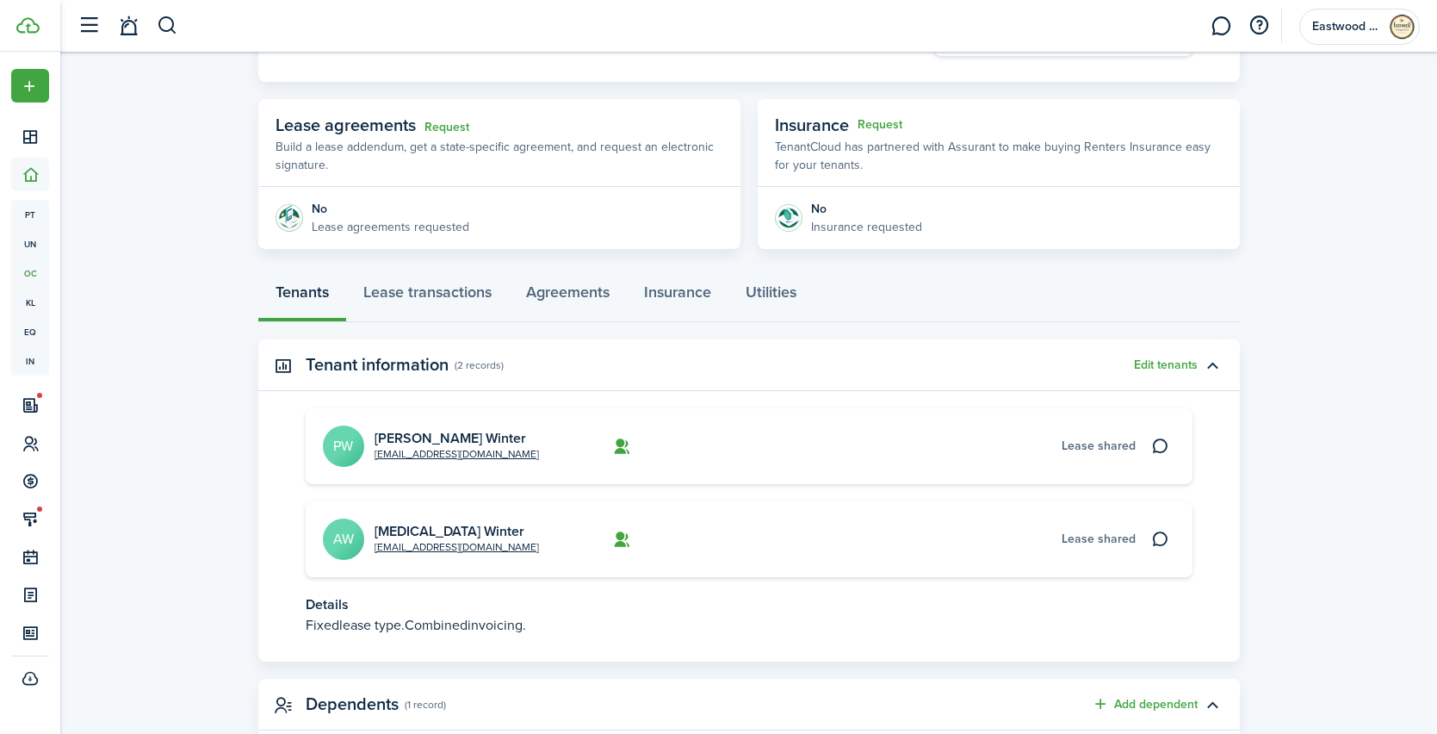
scroll to position [300, 0]
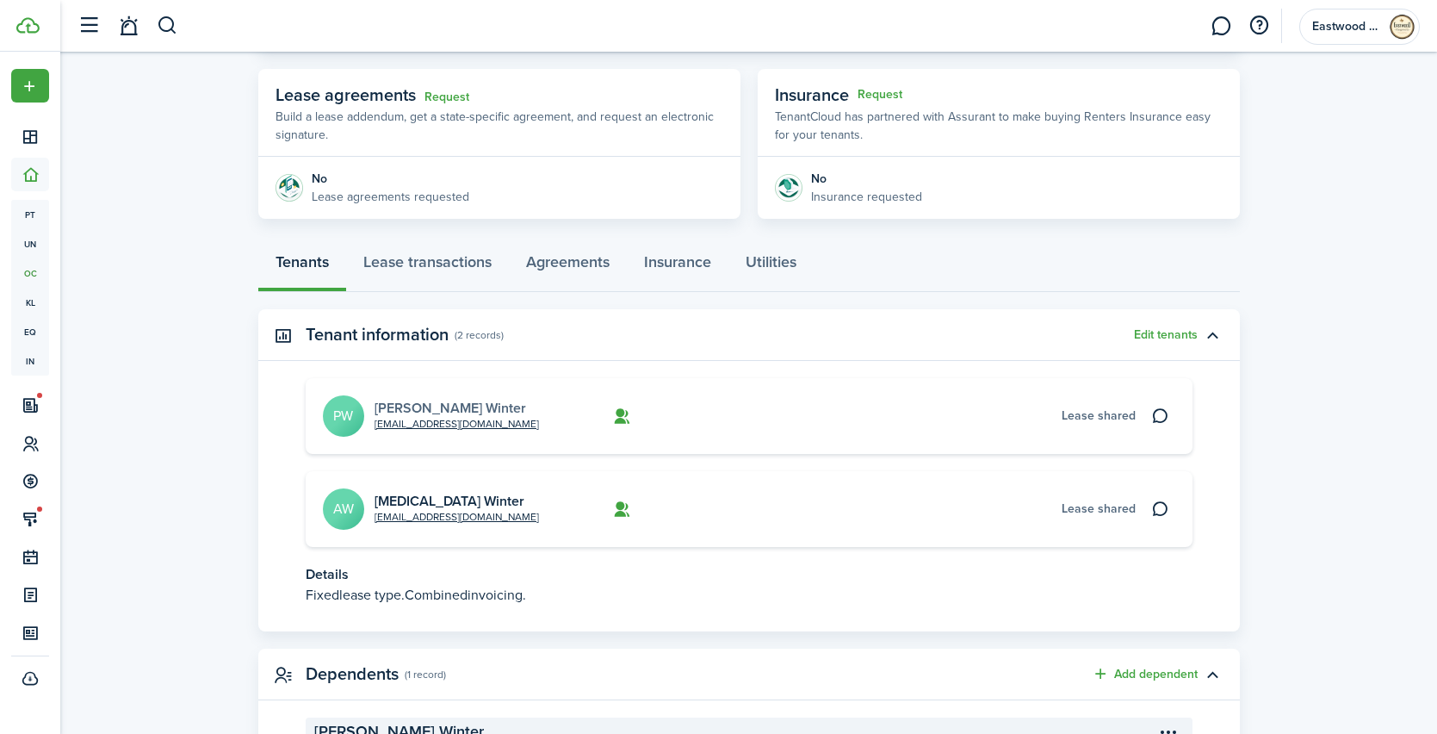
click at [405, 407] on link "[PERSON_NAME] Winter" at bounding box center [451, 408] width 152 height 20
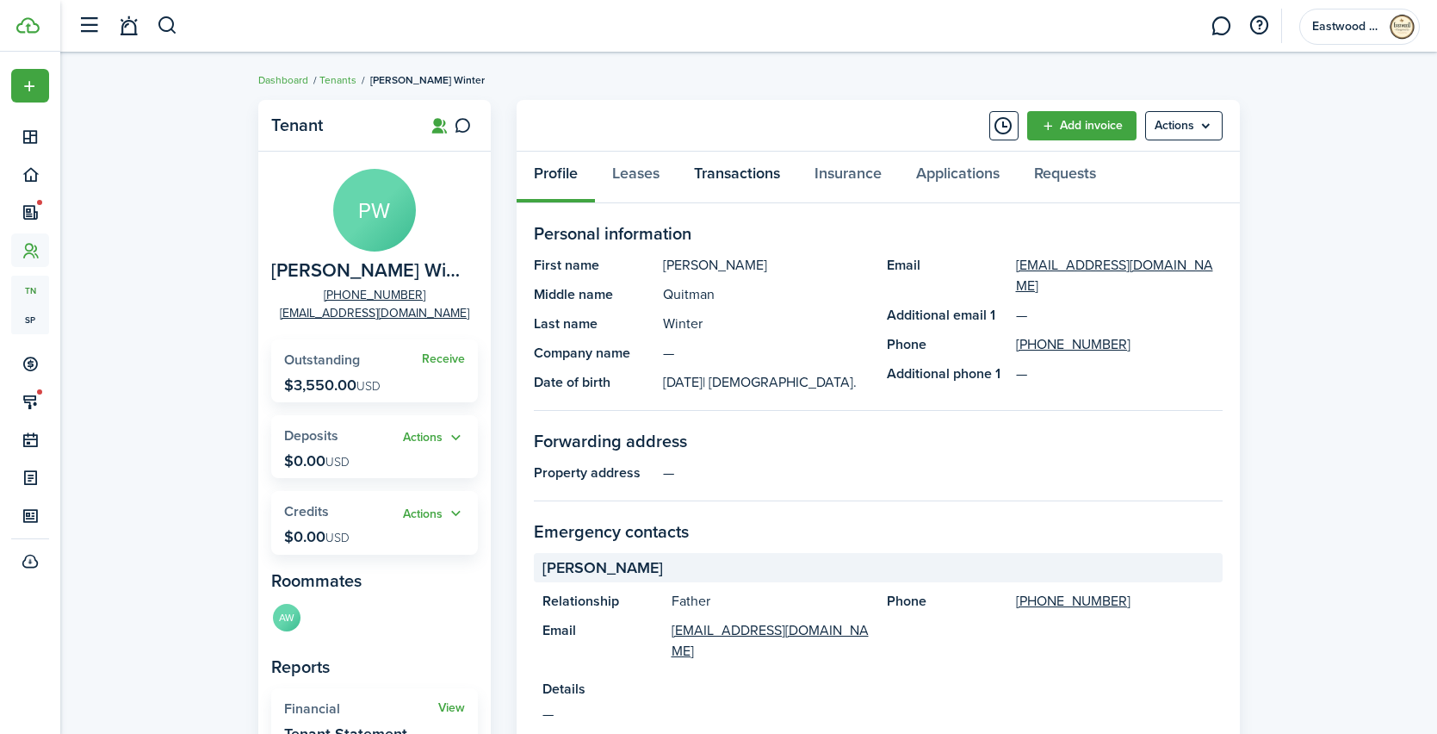
click at [736, 175] on link "Transactions" at bounding box center [737, 178] width 121 height 52
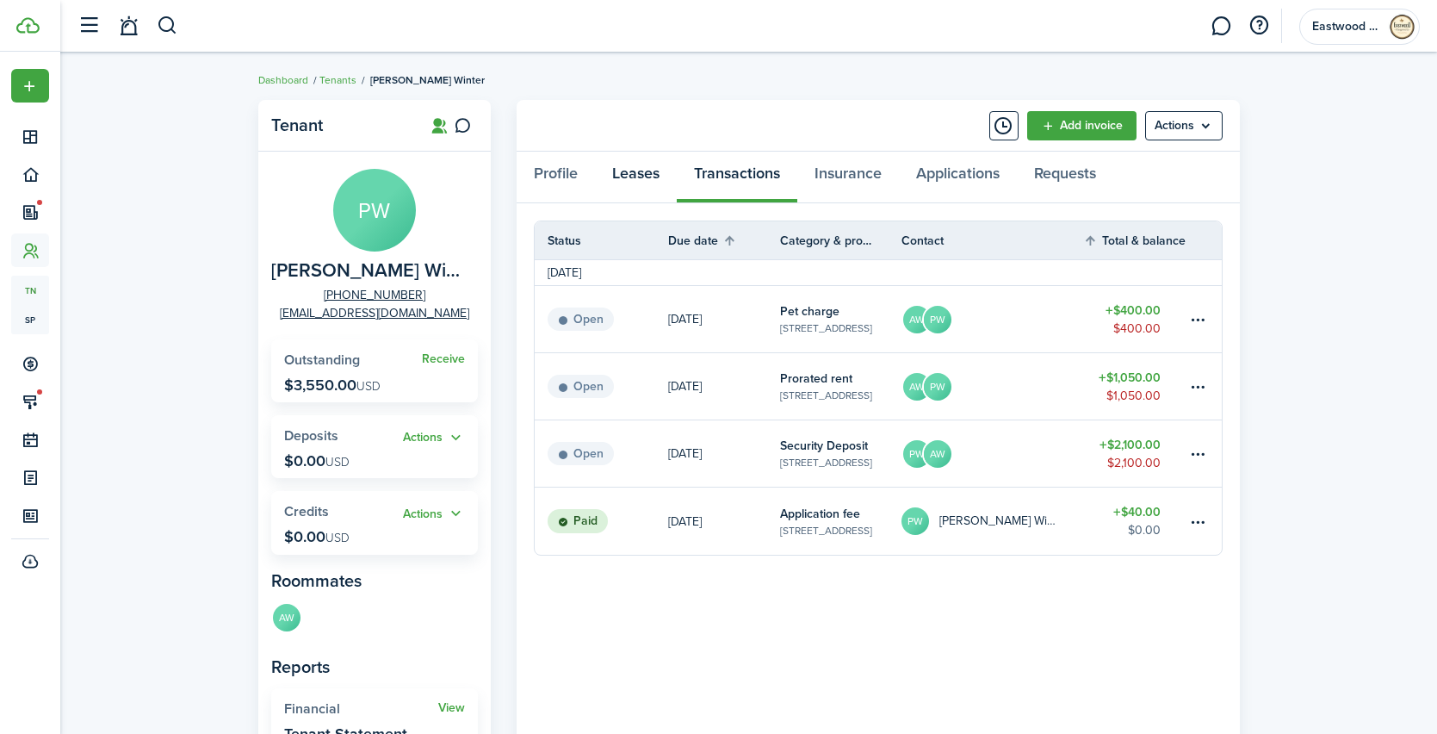
click at [641, 173] on link "Leases" at bounding box center [636, 178] width 82 height 52
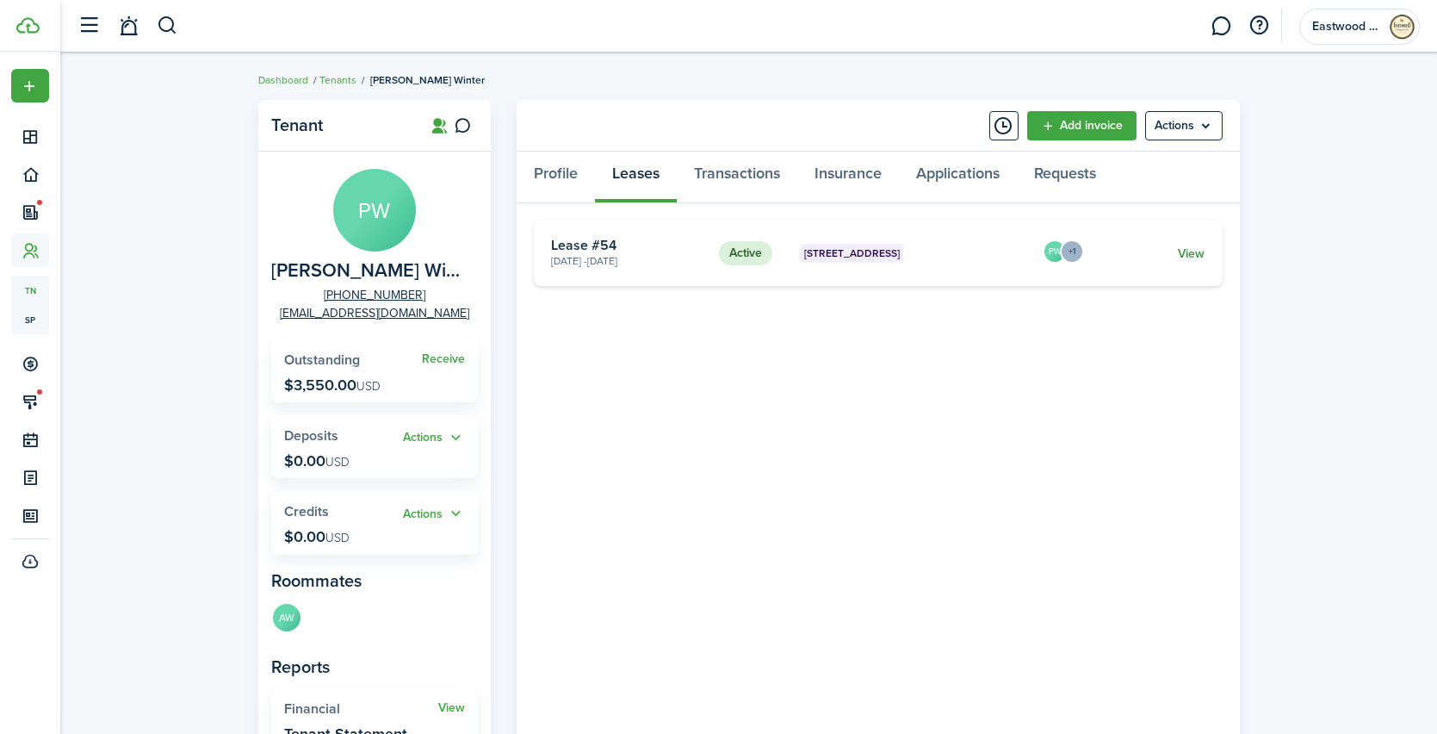
click at [1184, 251] on link "View" at bounding box center [1191, 254] width 27 height 18
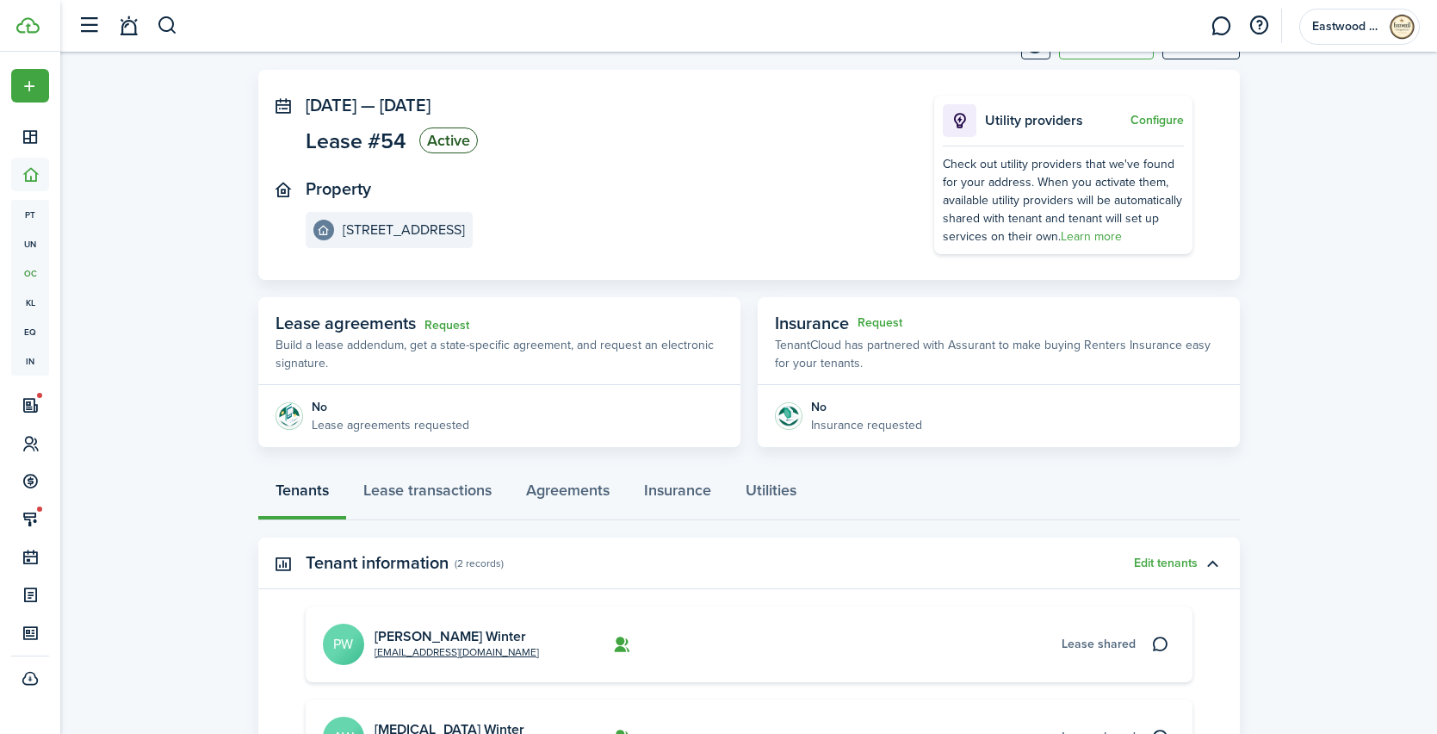
scroll to position [152, 0]
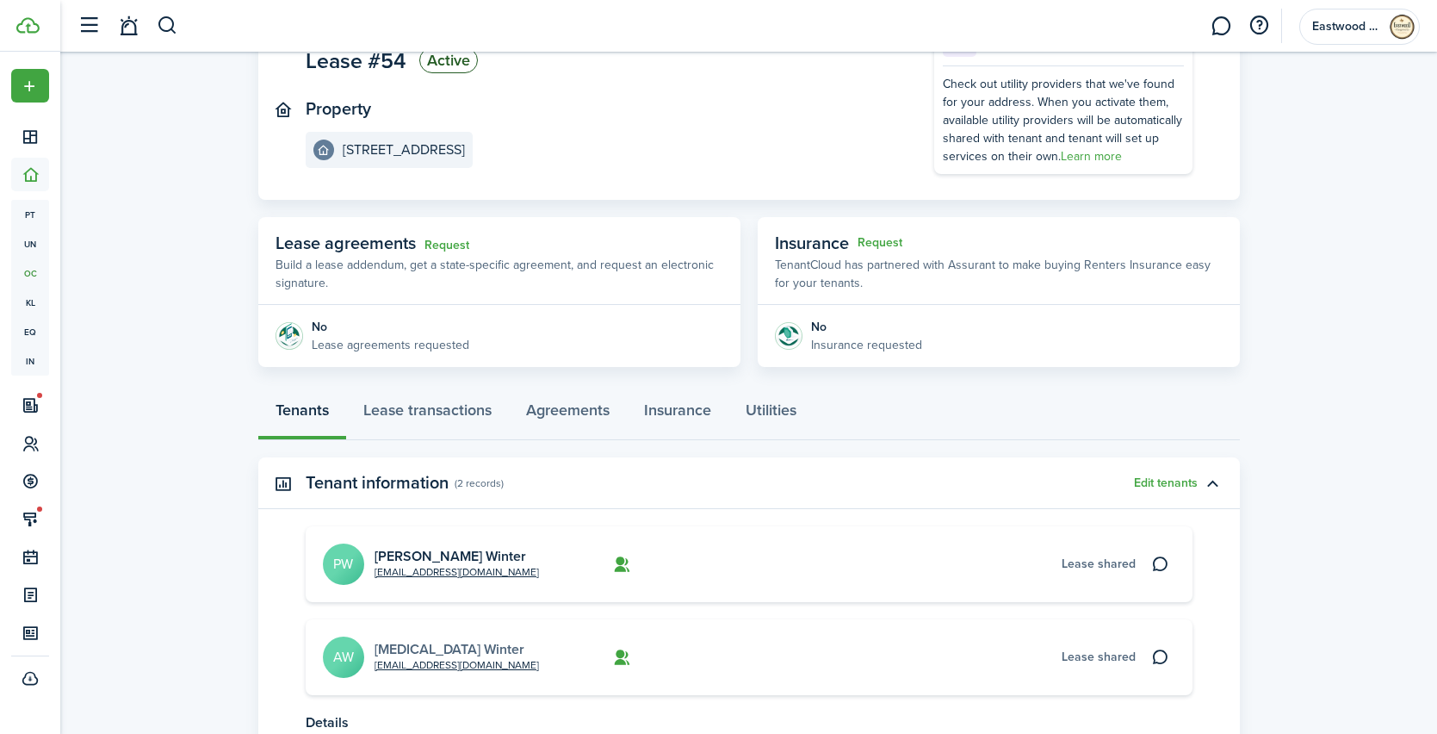
click at [400, 646] on link "[MEDICAL_DATA] Winter" at bounding box center [450, 649] width 150 height 20
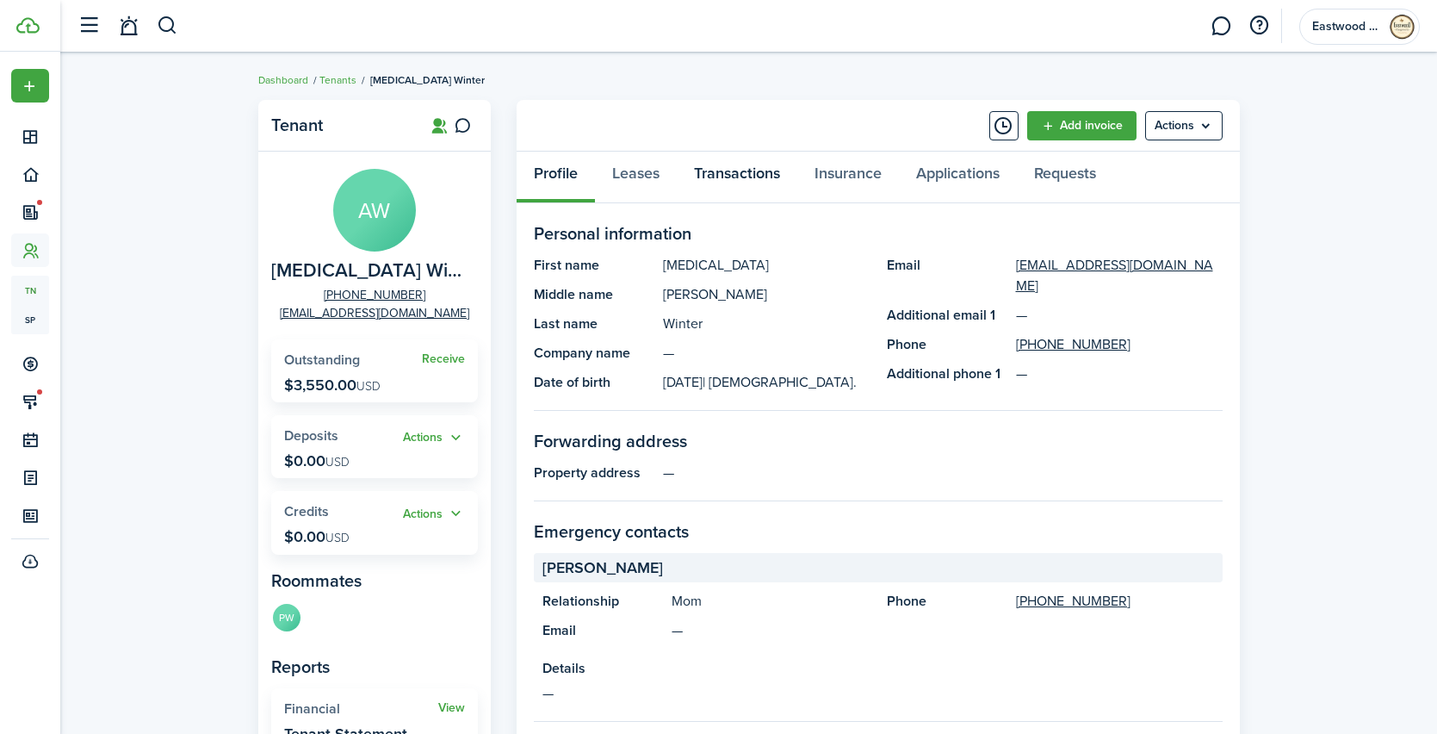
click at [745, 183] on link "Transactions" at bounding box center [737, 178] width 121 height 52
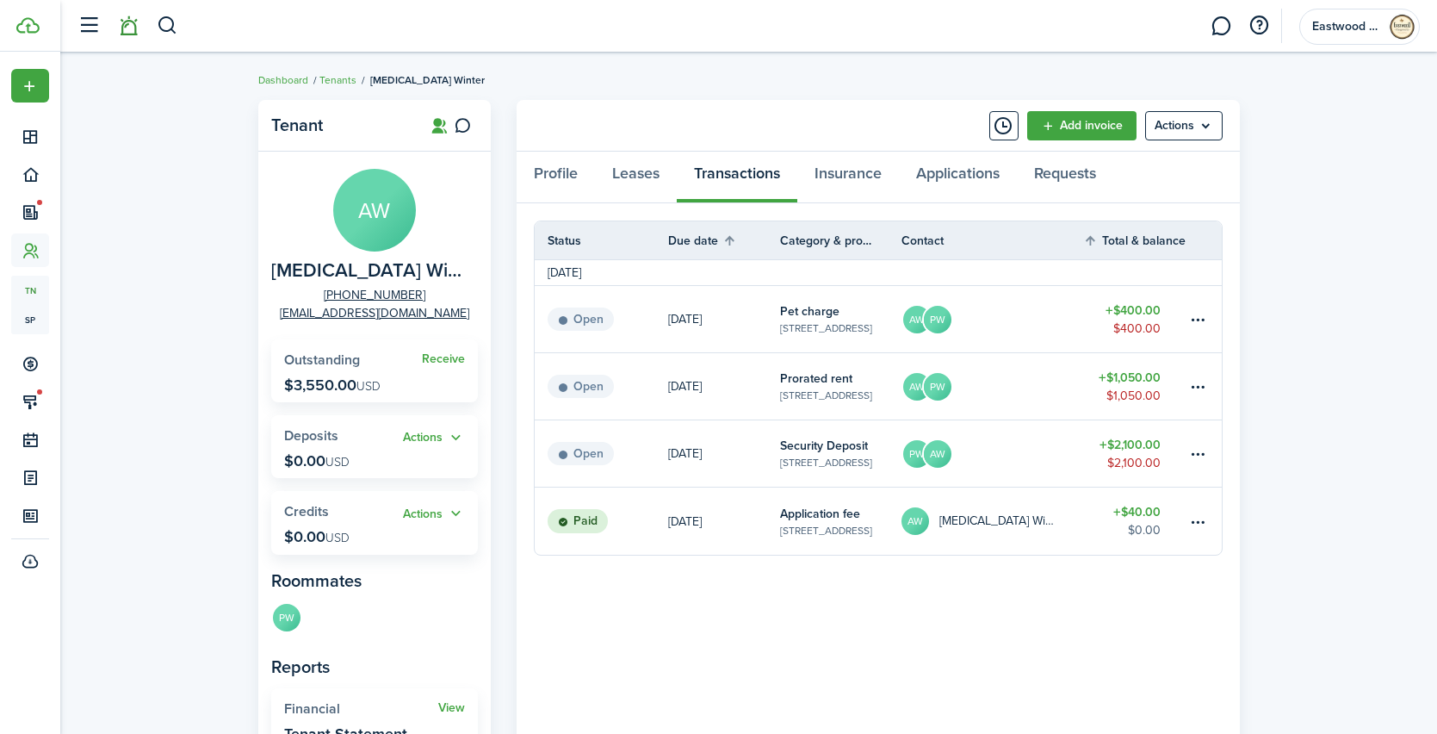
click at [128, 32] on link at bounding box center [128, 26] width 33 height 44
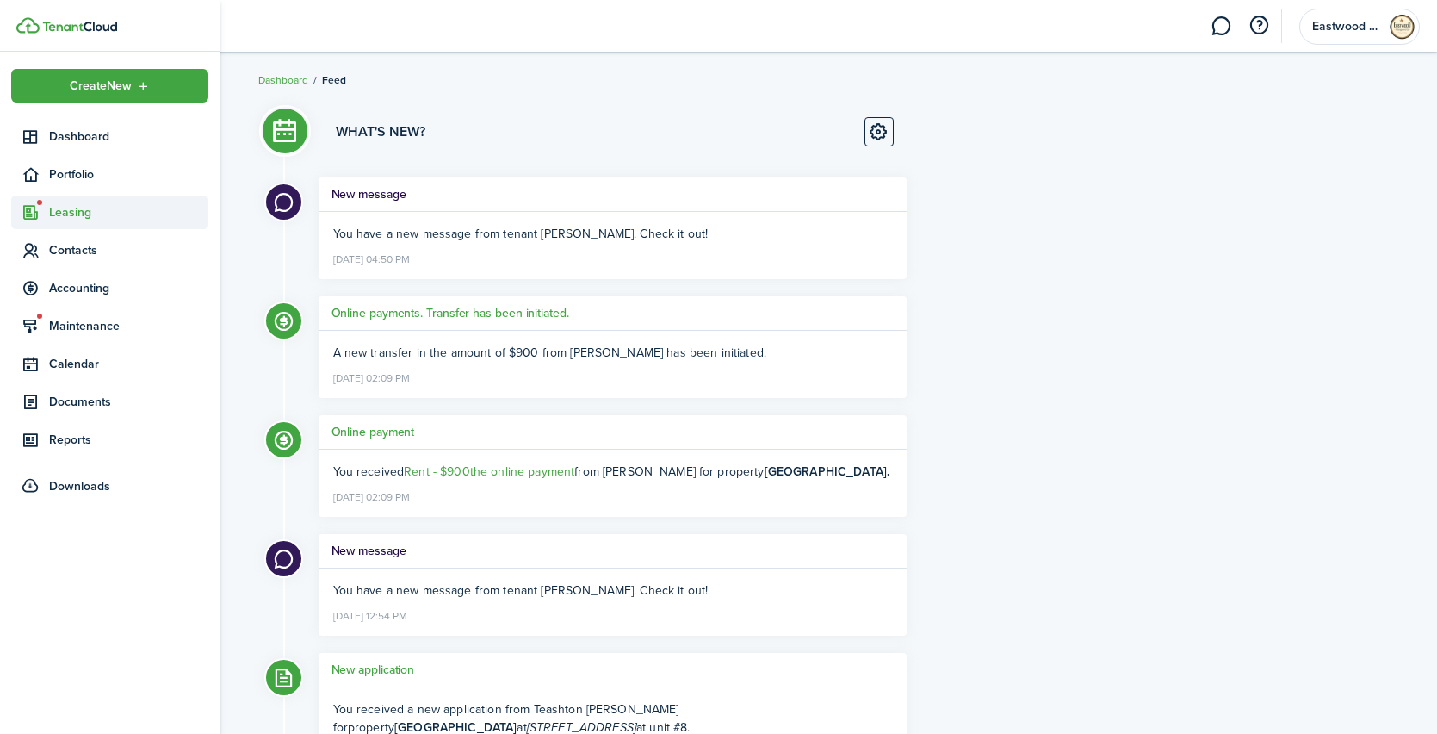
click at [50, 218] on span "Leasing" at bounding box center [128, 212] width 159 height 18
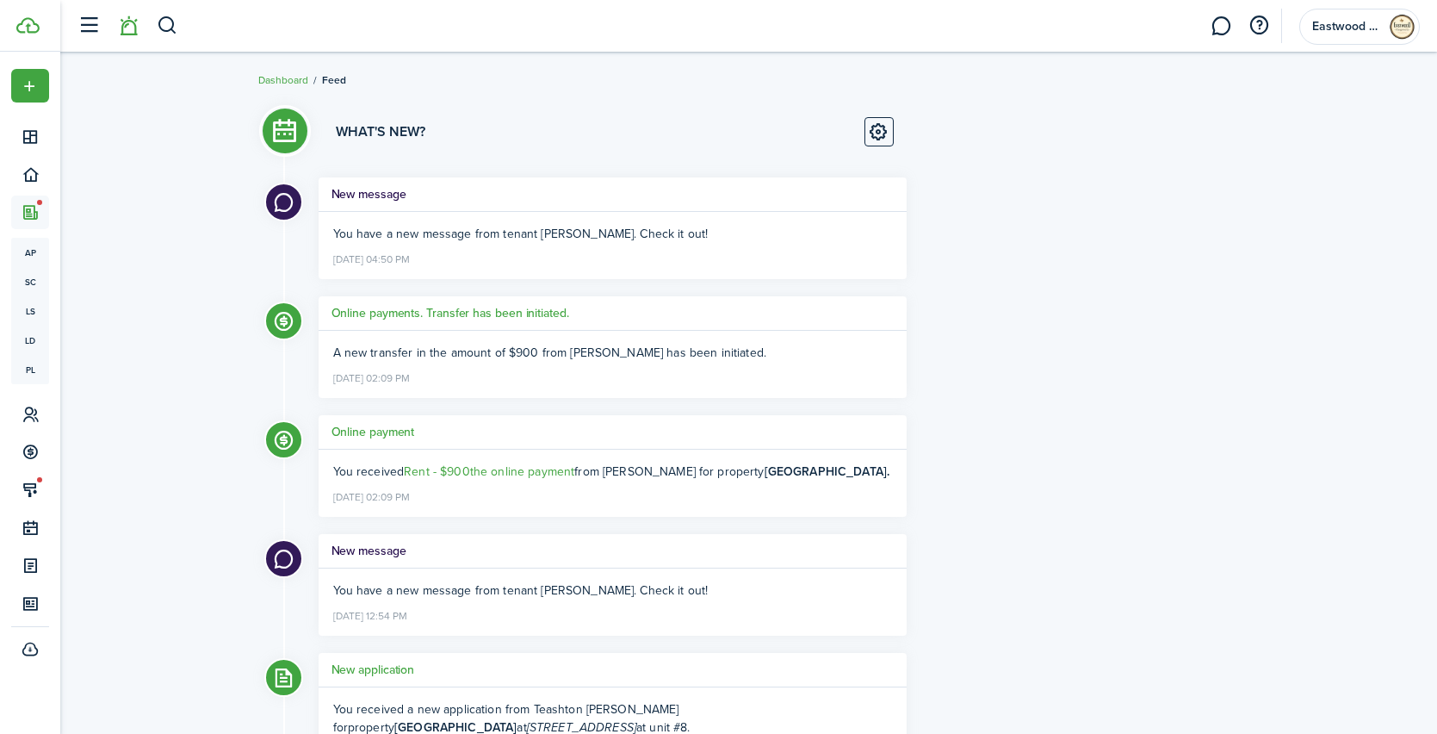
click at [178, 22] on header-wrapper "Eastwood MGMT Co" at bounding box center [744, 26] width 1351 height 52
click at [170, 25] on button "button" at bounding box center [168, 25] width 22 height 29
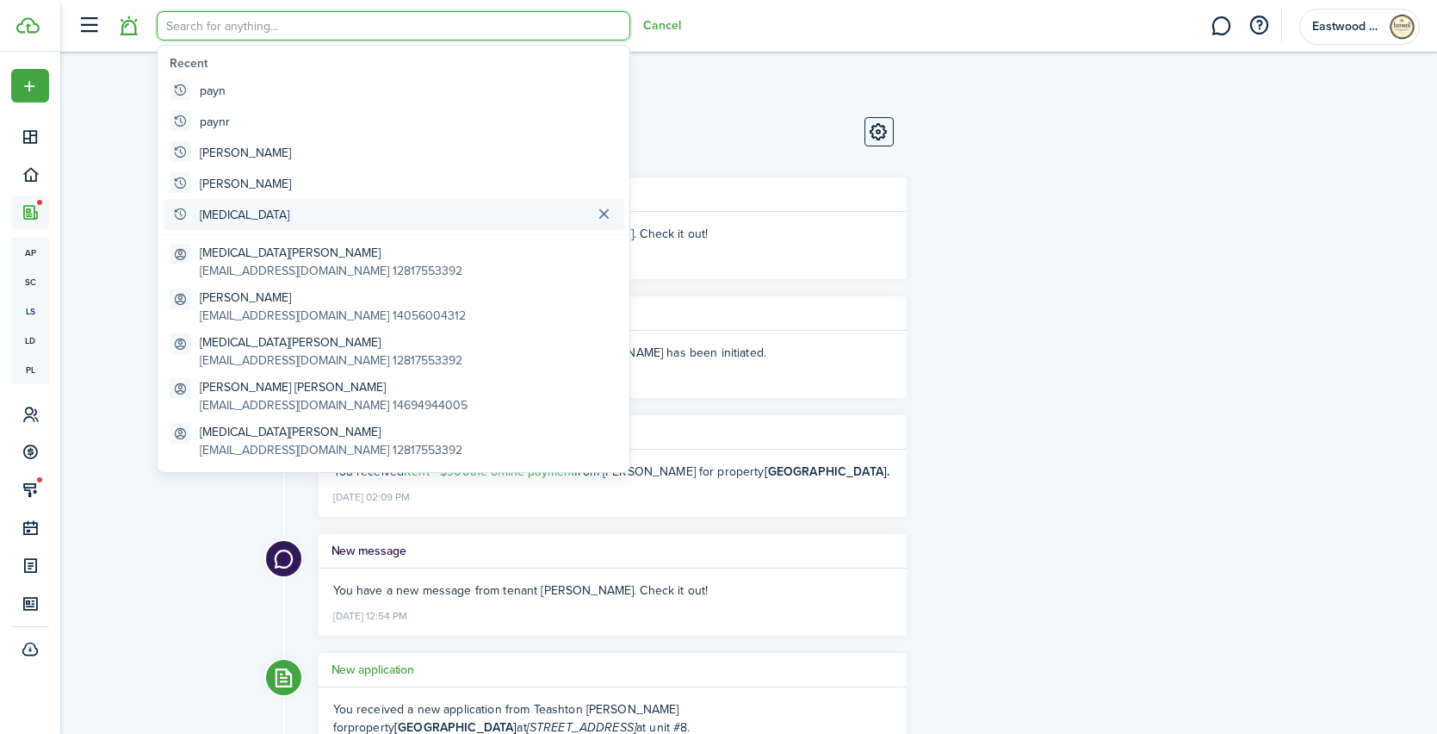
click at [205, 217] on global-search-item-title "[MEDICAL_DATA]" at bounding box center [245, 215] width 90 height 18
type input "[MEDICAL_DATA]"
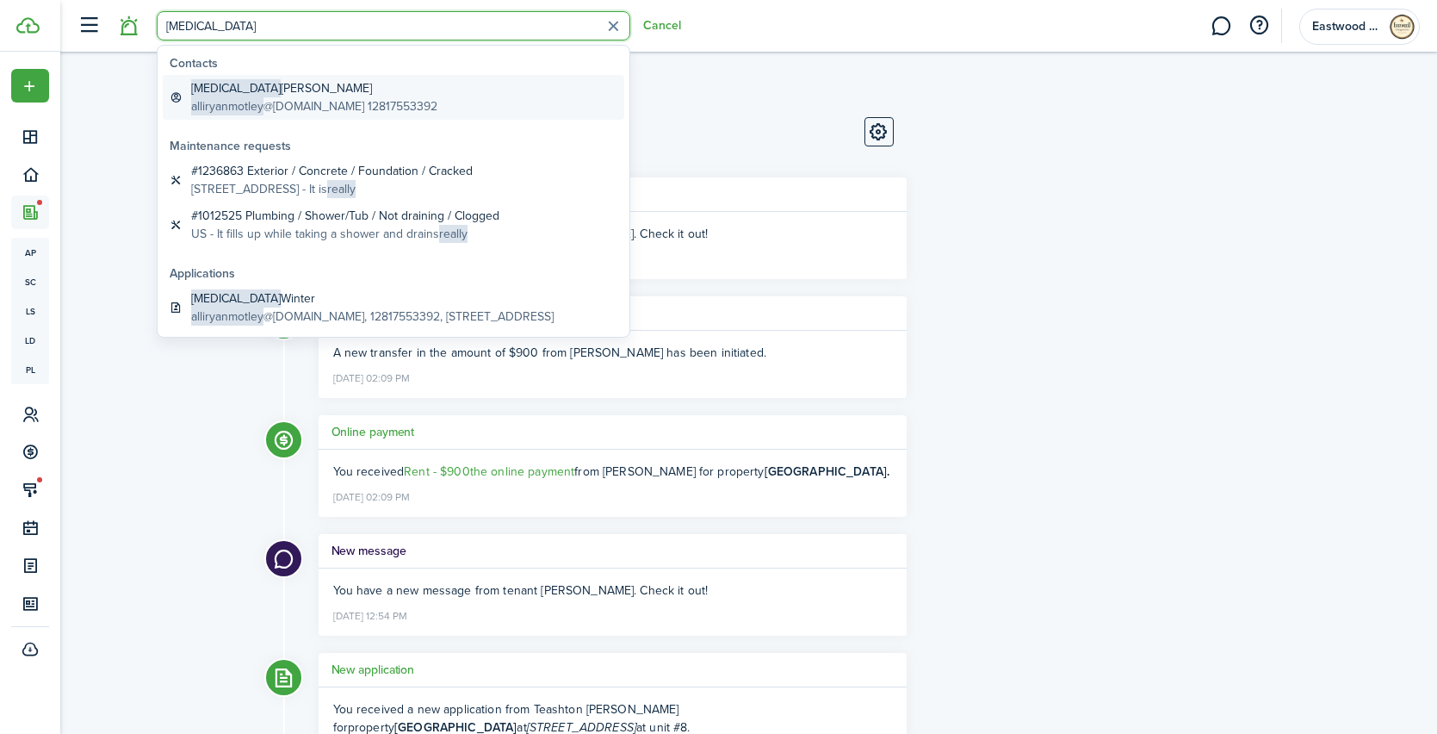
click at [270, 90] on global-search-item-title "[MEDICAL_DATA][PERSON_NAME]" at bounding box center [314, 88] width 246 height 18
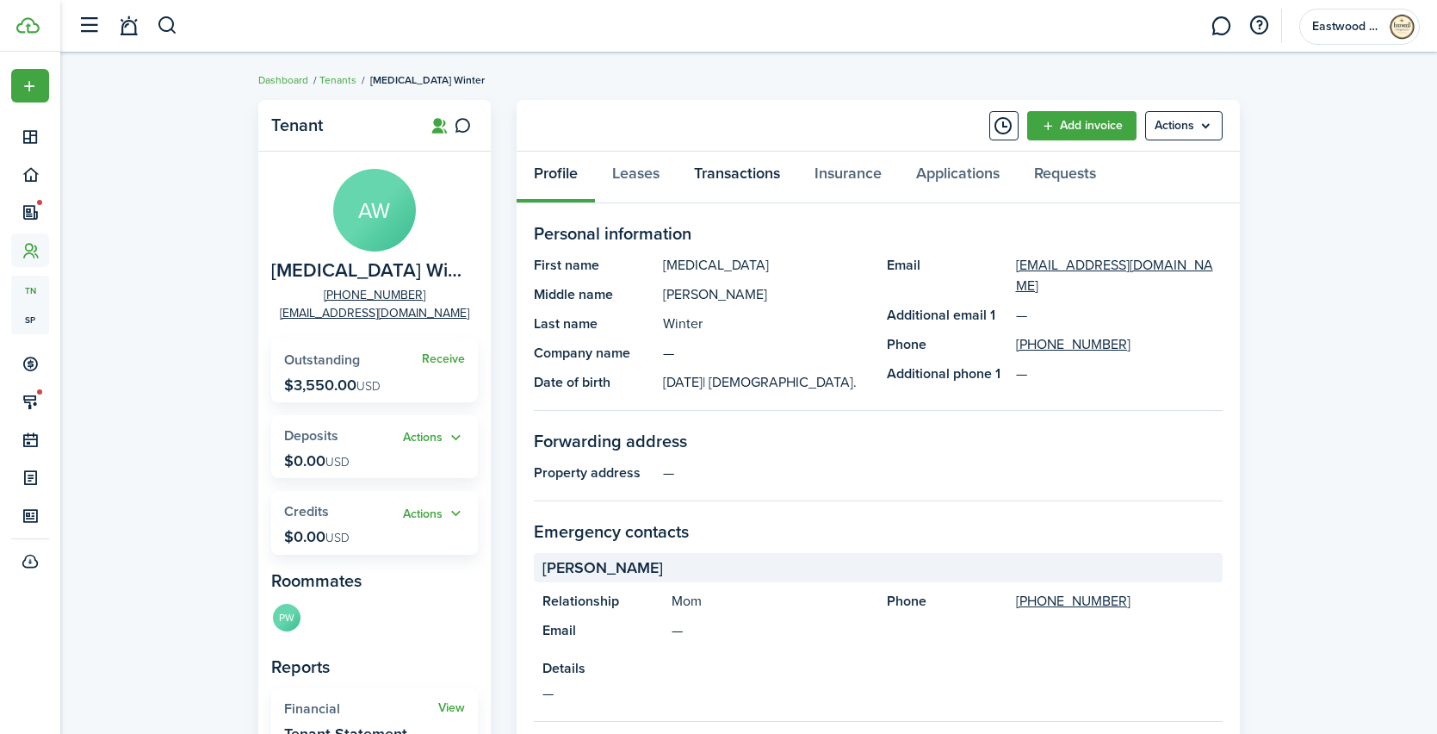
click at [745, 189] on link "Transactions" at bounding box center [737, 178] width 121 height 52
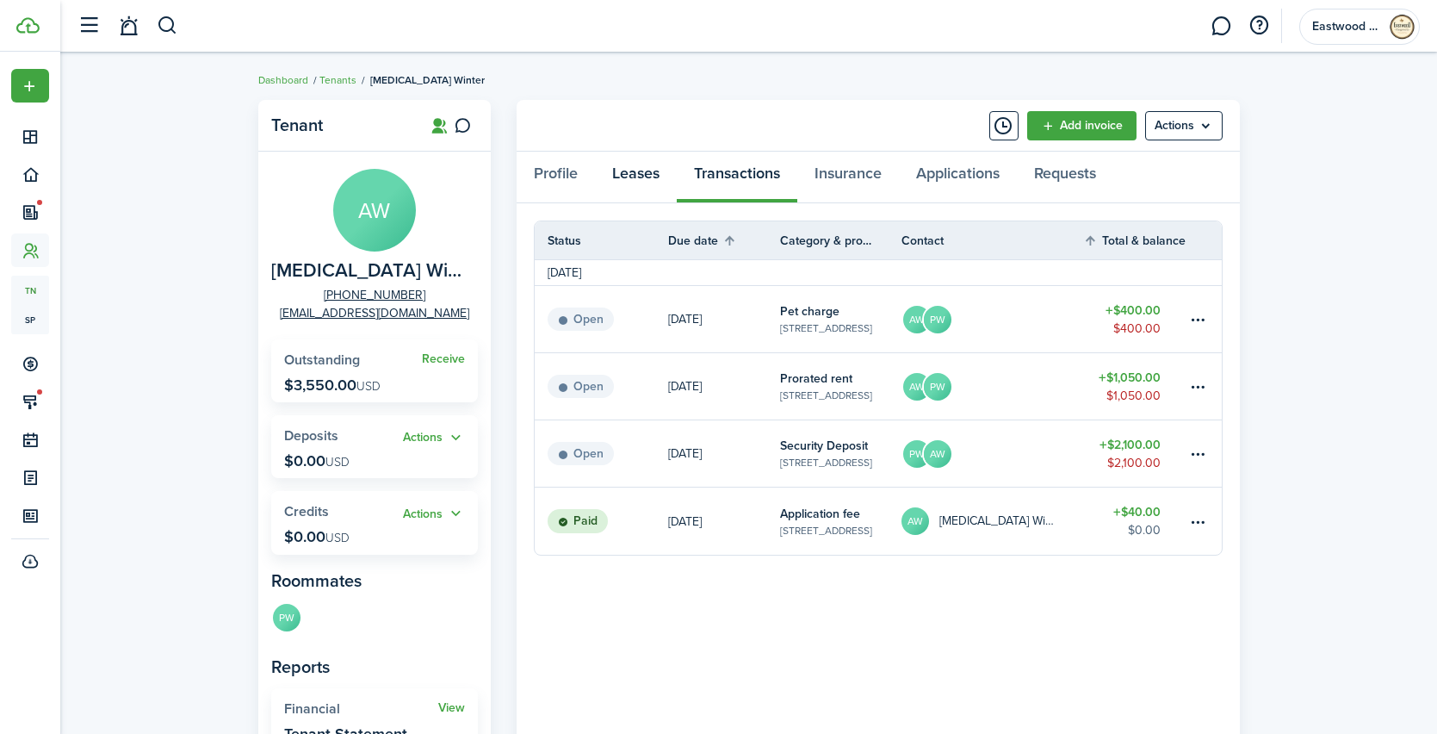
click at [628, 187] on link "Leases" at bounding box center [636, 178] width 82 height 52
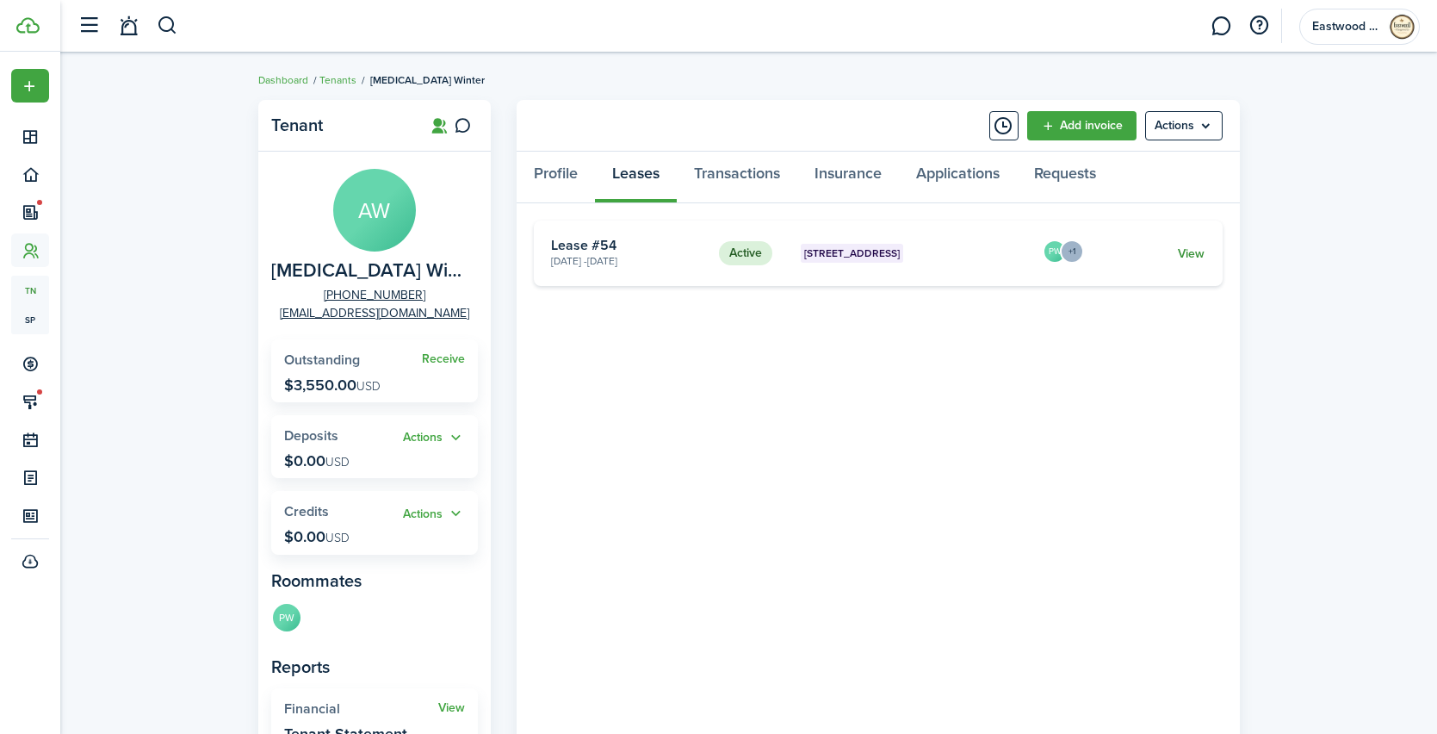
click at [1197, 251] on link "View" at bounding box center [1191, 254] width 27 height 18
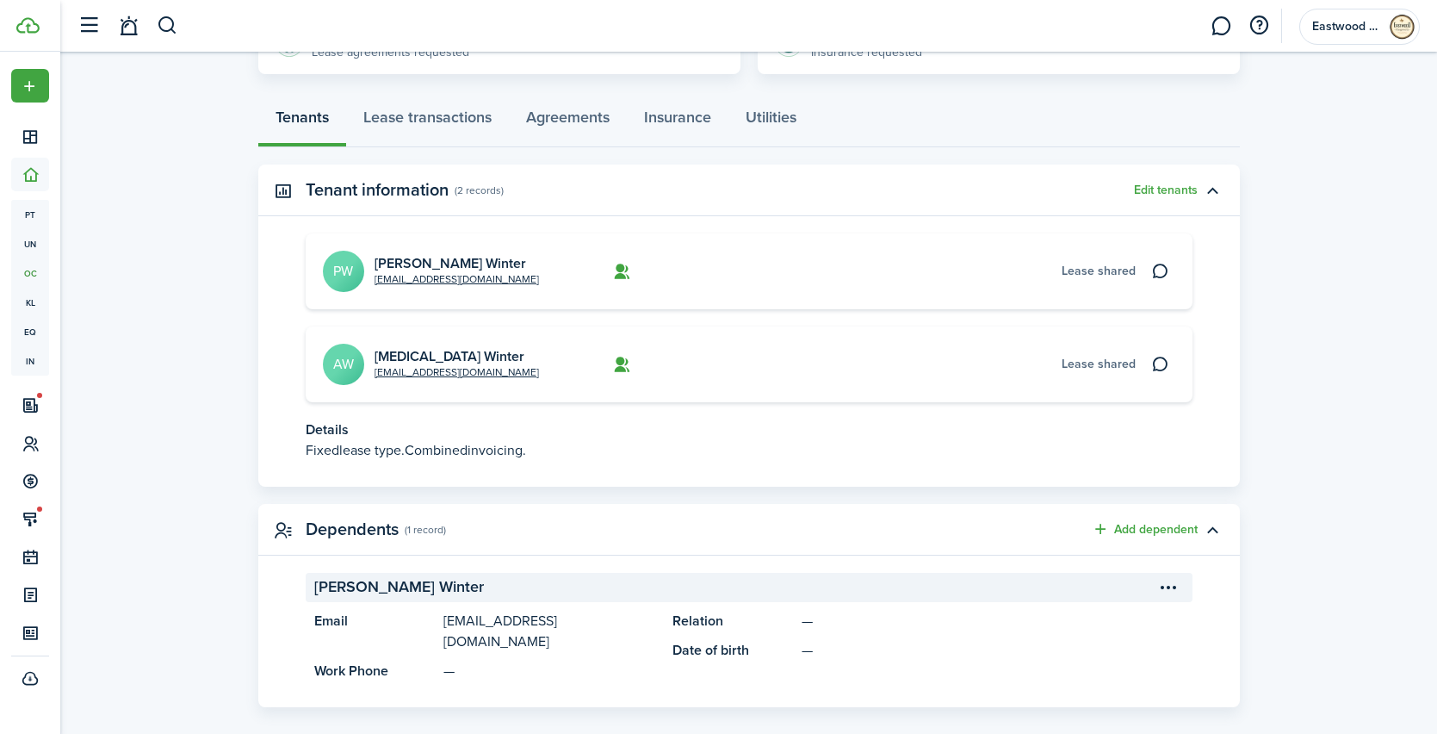
scroll to position [276, 0]
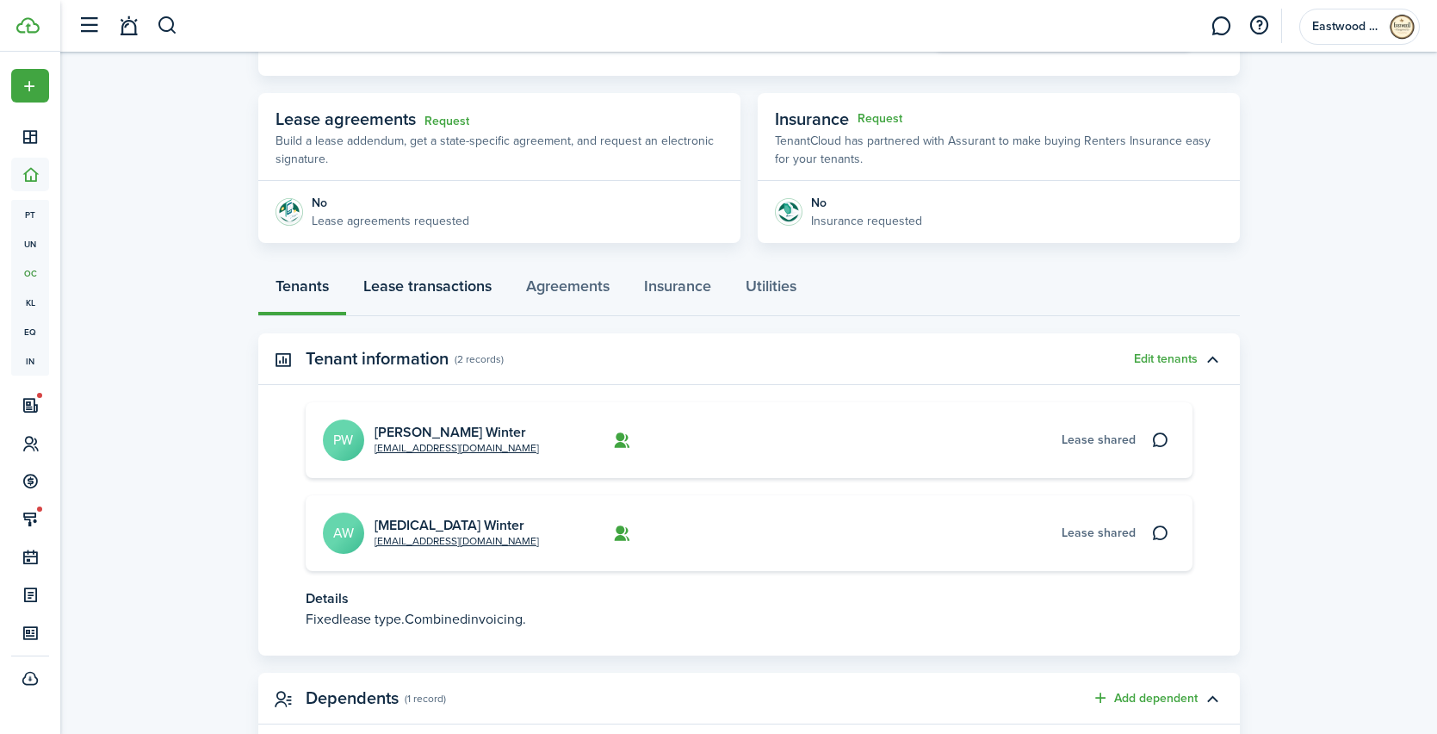
click at [438, 285] on link "Lease transactions" at bounding box center [427, 290] width 163 height 52
